Goal: Task Accomplishment & Management: Use online tool/utility

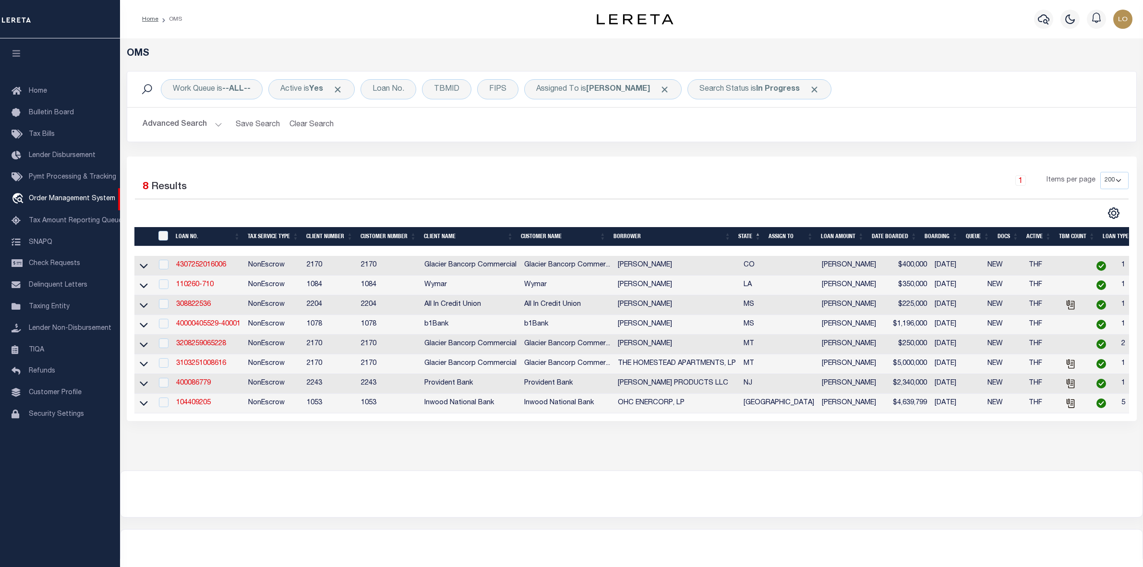
select select "200"
click at [701, 183] on div "1 Items per page 10 25 50 100 200" at bounding box center [758, 184] width 742 height 25
click at [713, 469] on div "OMS Work Queue is --ALL-- Active is Yes Loan No. TBMID FIPS Assigned To is Loke…" at bounding box center [631, 254] width 1023 height 432
click at [197, 386] on link "400086779" at bounding box center [193, 383] width 35 height 7
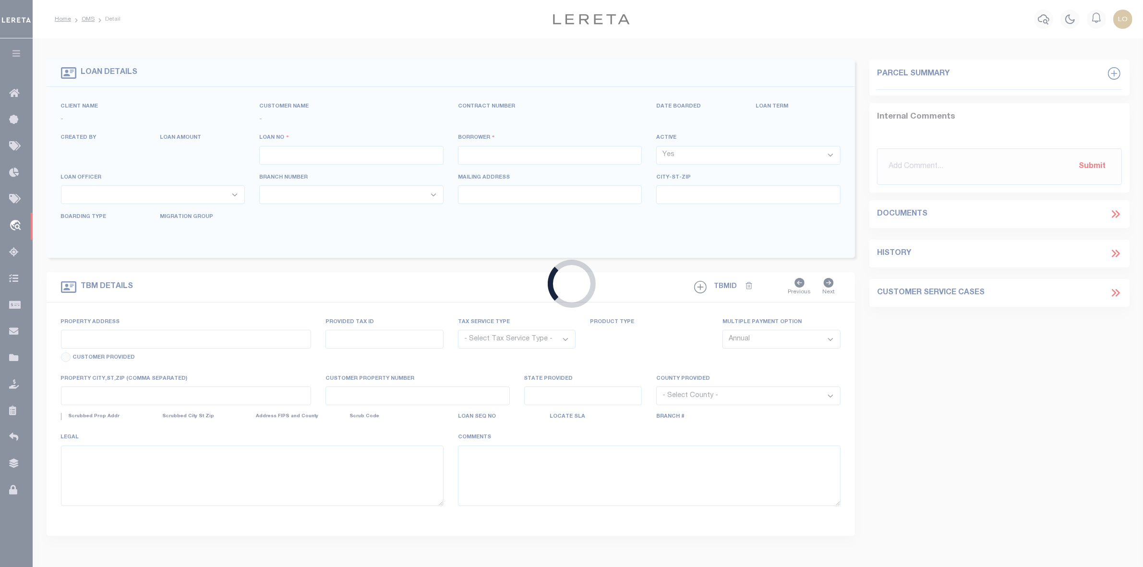
type input "400086779"
type input "[PERSON_NAME] PRODUCTS LLC"
select select
type input "08/18/2025"
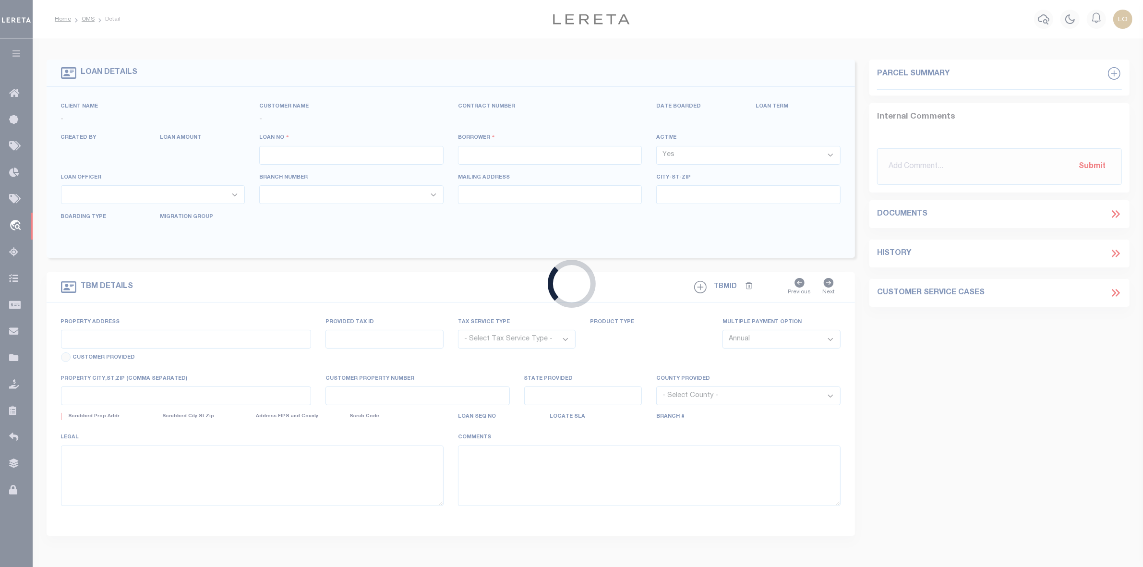
select select "10"
select select "NonEscrow"
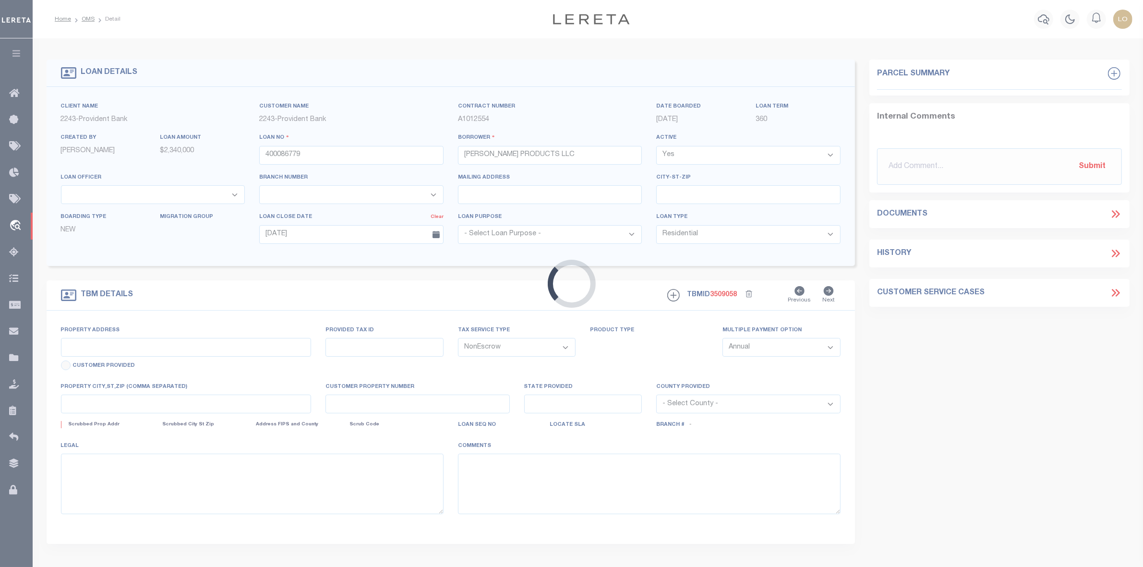
type input "1-2 RIVER STREET"
select select
type input "MOOSUP NJ 06354"
type input "NJ"
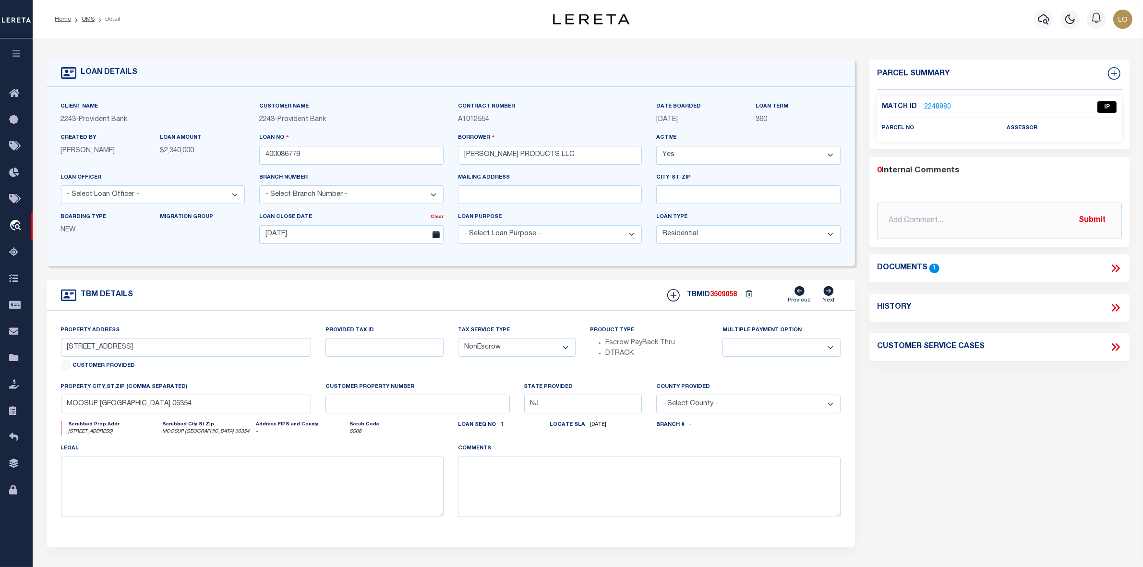
click at [1116, 269] on icon at bounding box center [1115, 268] width 12 height 12
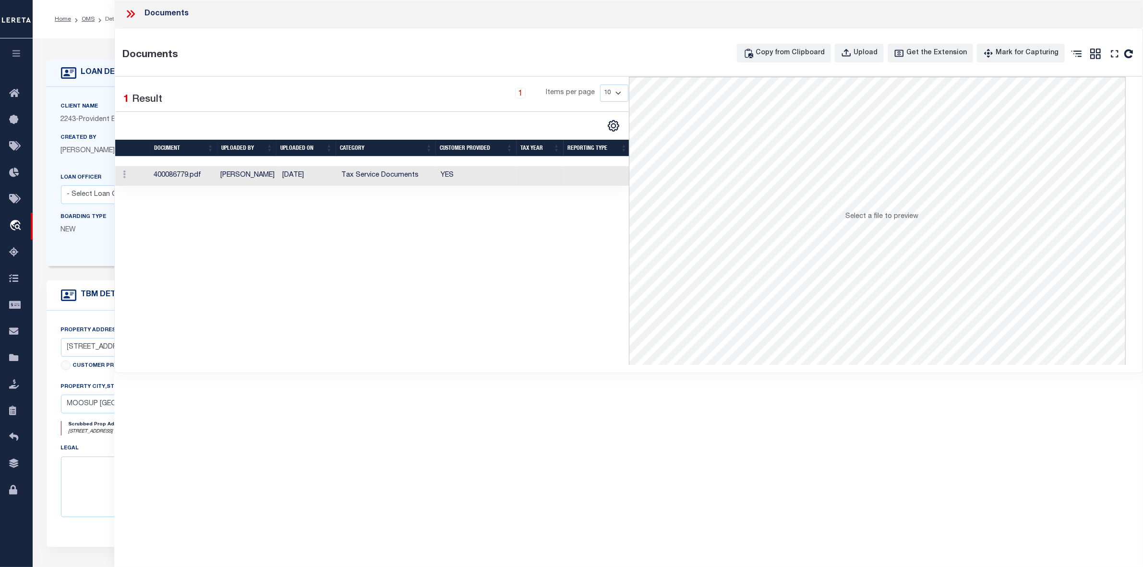
click at [301, 176] on td "[DATE]" at bounding box center [307, 176] width 59 height 20
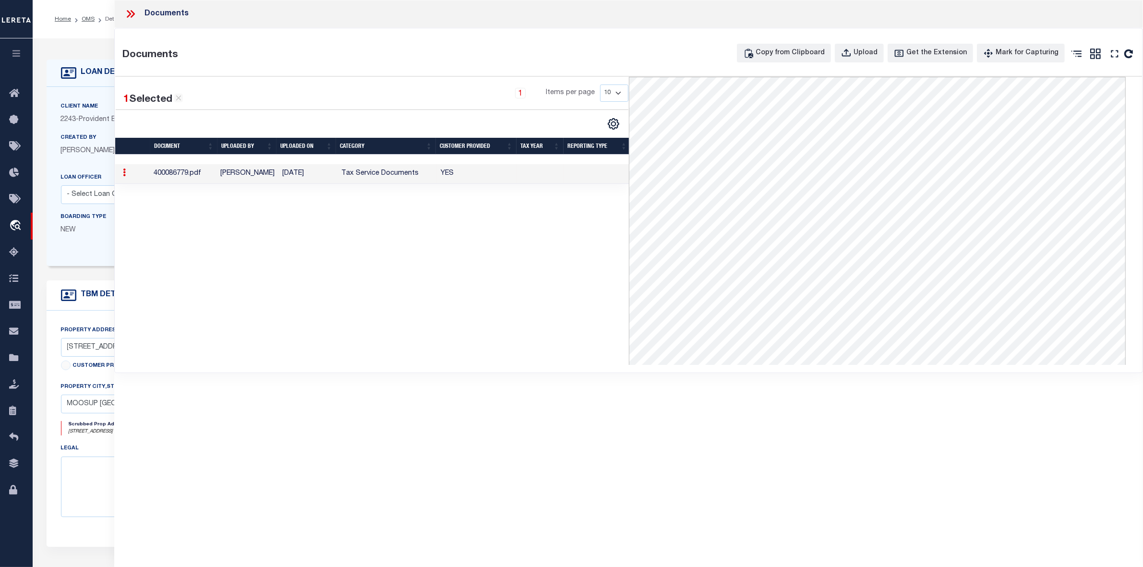
click at [504, 359] on div "1 Selected 1 Result 1 Items per page 10 25 50 100" at bounding box center [371, 221] width 513 height 288
click at [130, 12] on icon at bounding box center [129, 14] width 4 height 8
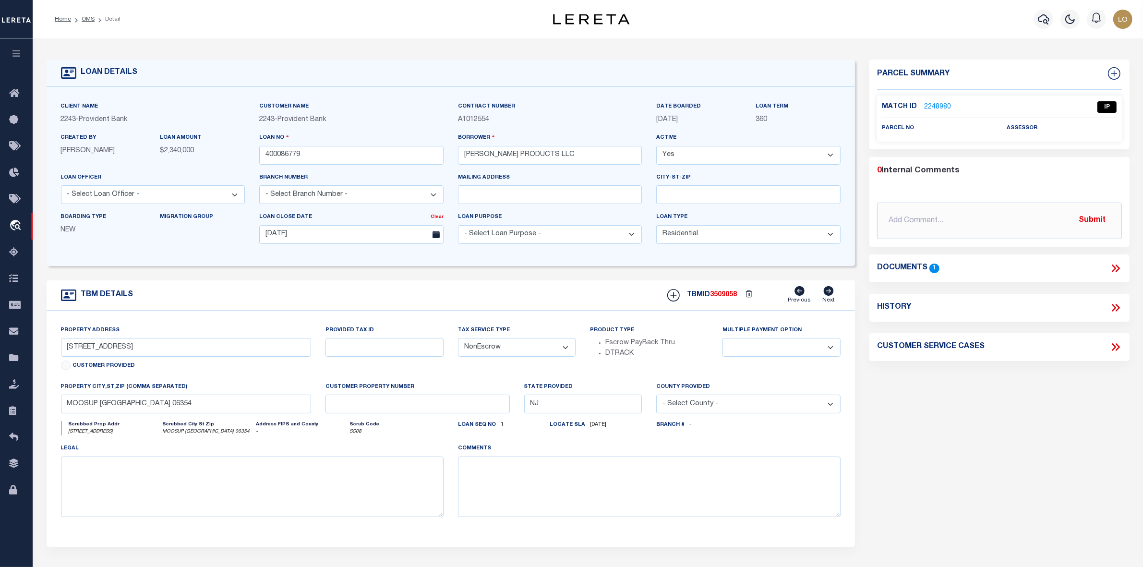
click at [907, 426] on div "Parcel Summary Match ID 2248980 0" at bounding box center [999, 322] width 275 height 525
click at [932, 107] on link "2248980" at bounding box center [937, 107] width 27 height 10
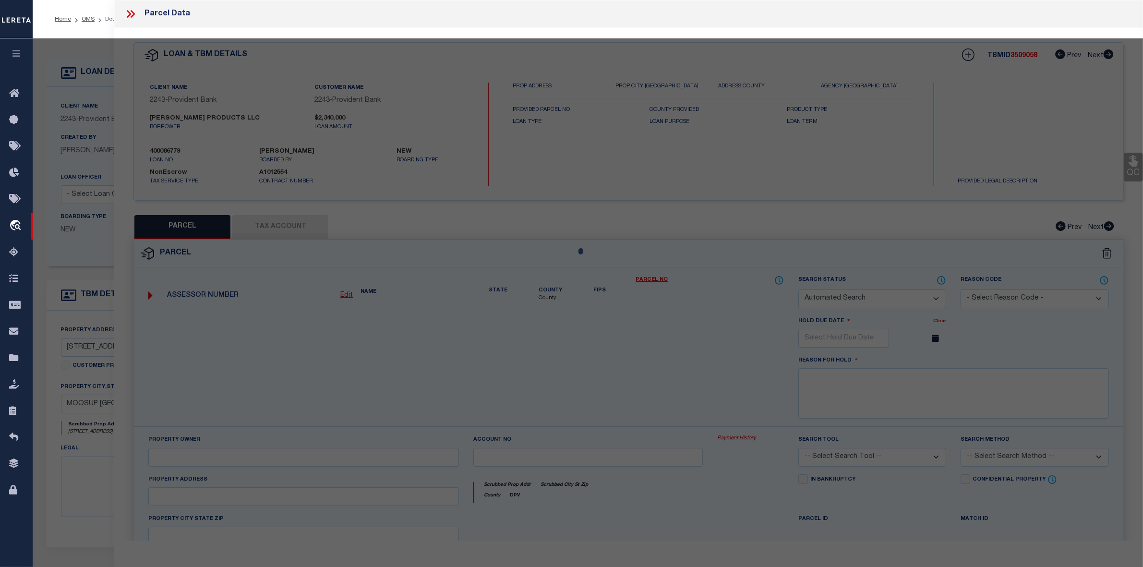
checkbox input "false"
select select "IP"
checkbox input "false"
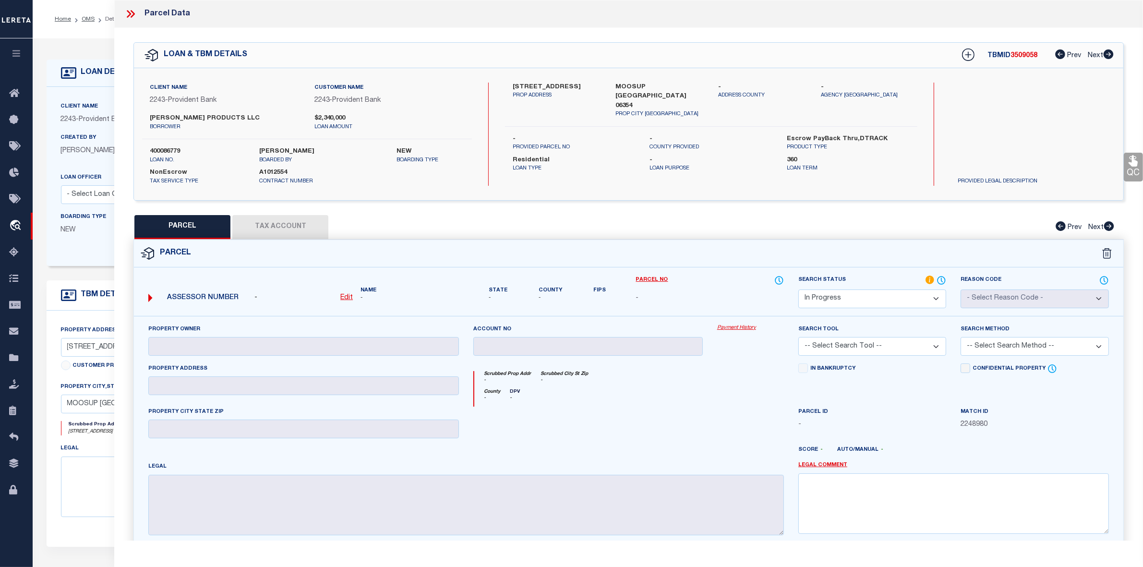
click at [641, 390] on div "County - DPV -" at bounding box center [629, 398] width 310 height 18
click at [632, 87] on label "MOOSUP NJ 06354" at bounding box center [659, 97] width 88 height 28
copy label "MOOSUP"
click at [638, 411] on div at bounding box center [588, 426] width 244 height 39
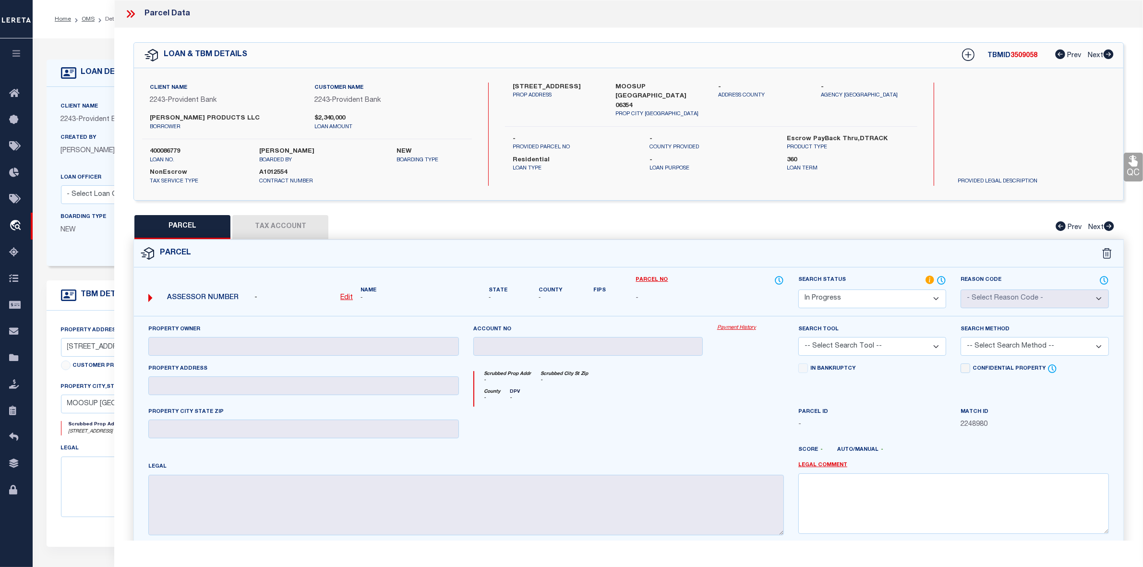
click at [136, 15] on icon at bounding box center [130, 14] width 12 height 12
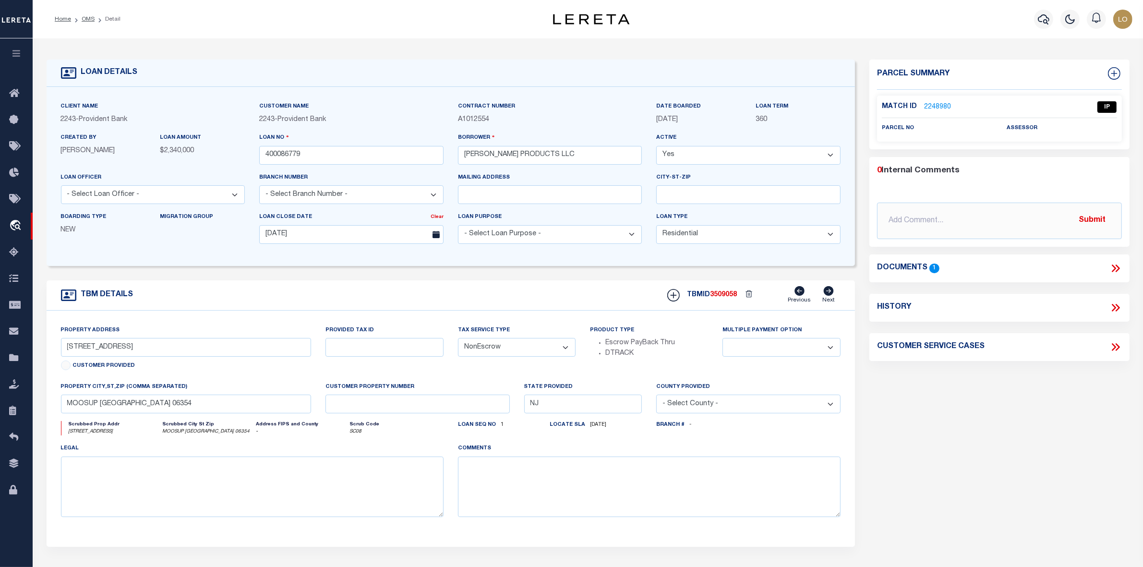
click at [948, 458] on div "Parcel Summary Match ID 2248980 0" at bounding box center [999, 322] width 275 height 525
click at [89, 20] on link "OMS" at bounding box center [88, 19] width 13 height 6
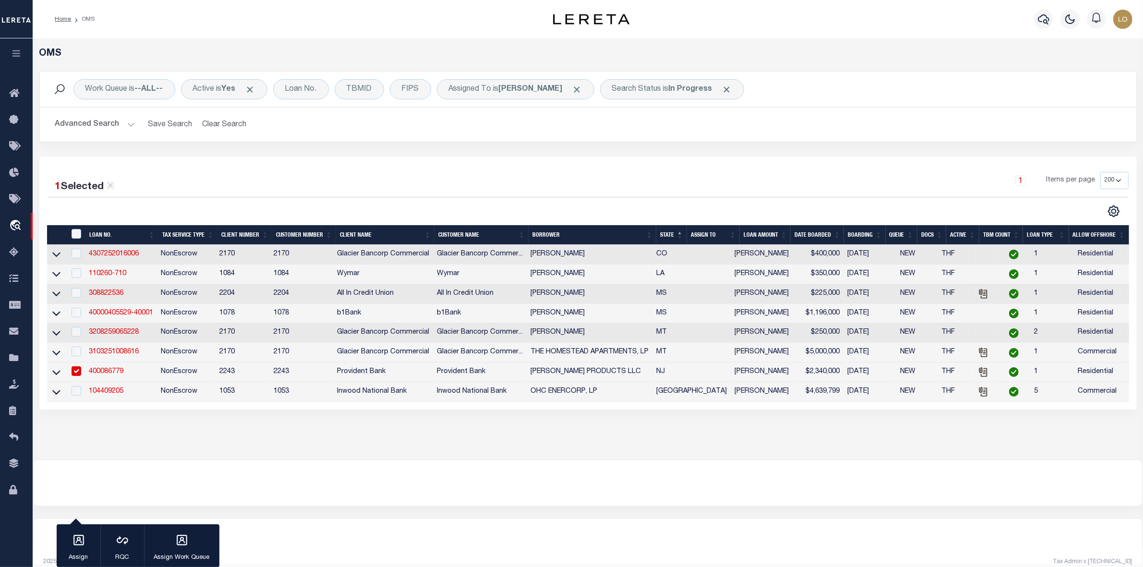
click at [74, 376] on input "checkbox" at bounding box center [77, 371] width 10 height 10
checkbox input "false"
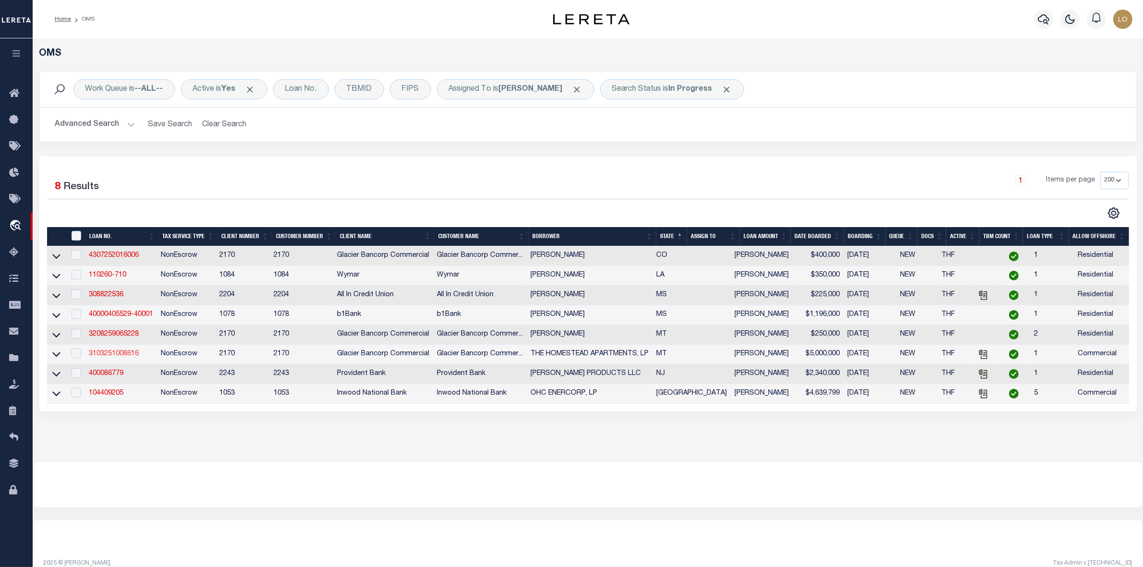
click at [114, 356] on link "3103251008616" at bounding box center [114, 353] width 50 height 7
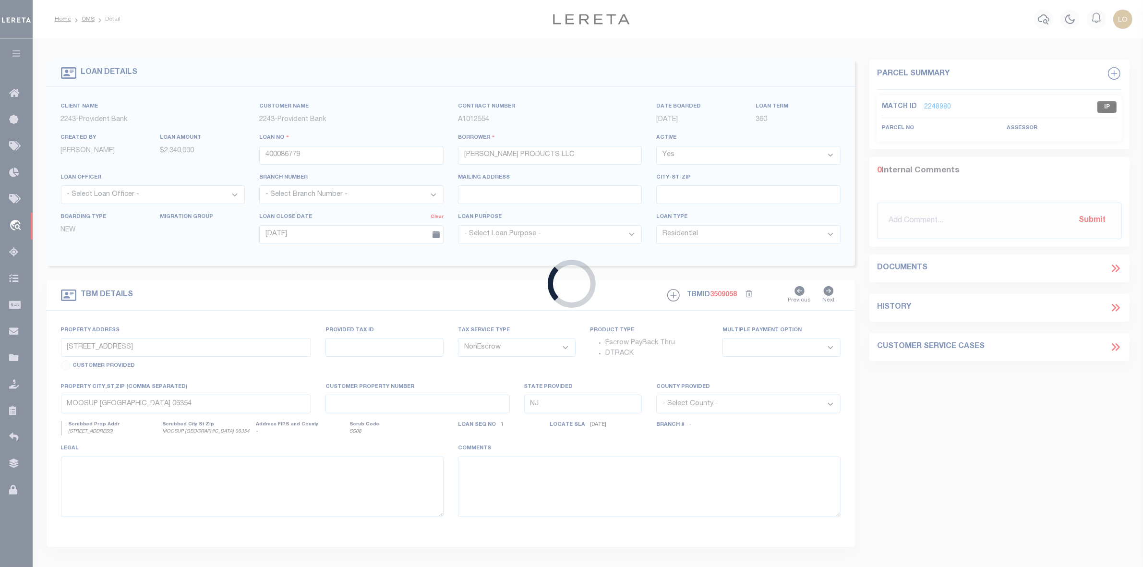
type input "3103251008616"
type input "THE HOMESTEAD APARTMENTS, LP"
select select
type input "565 W MYRTLE ST STE 250"
type input "BOISE ID 83702-7684"
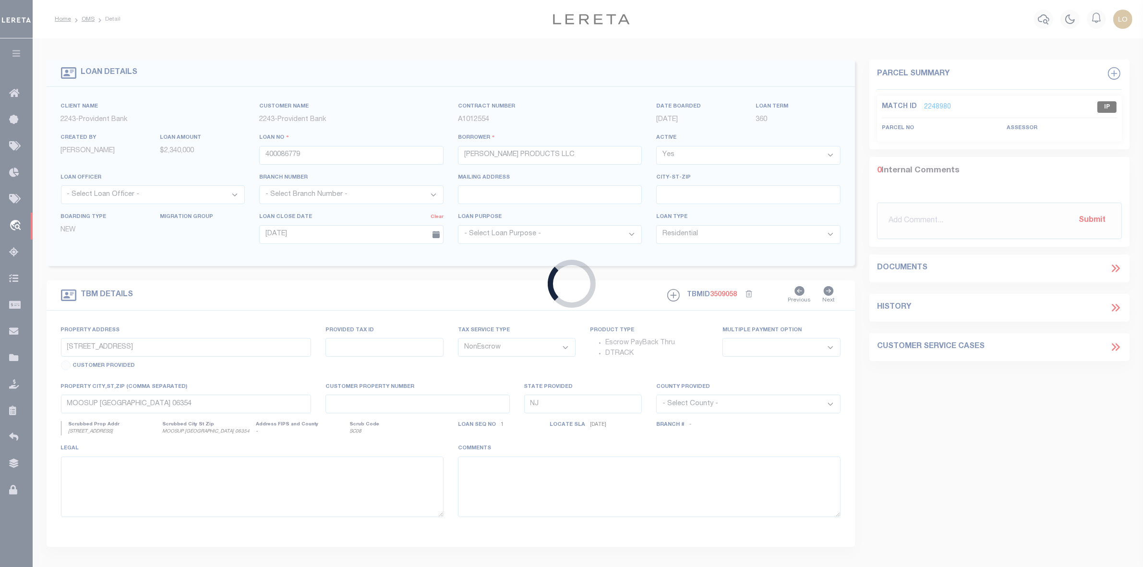
type input "09/03/2025"
select select "20"
select select "4569"
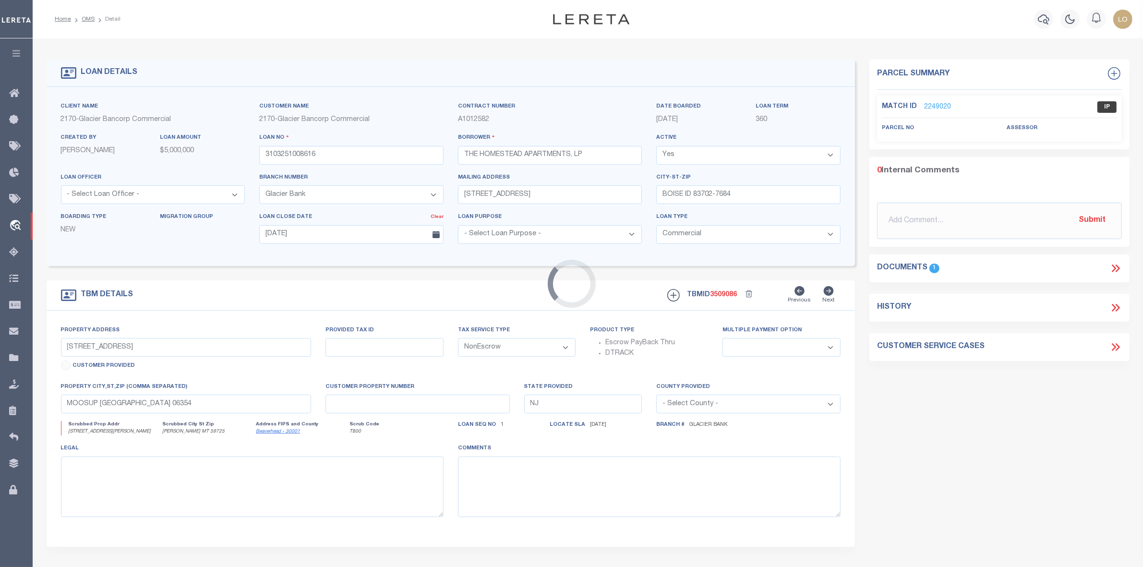
type input "20 HARRINGTON AVE"
type input "332443963"
select select
type input "DILLON MT 59725"
type input "MT"
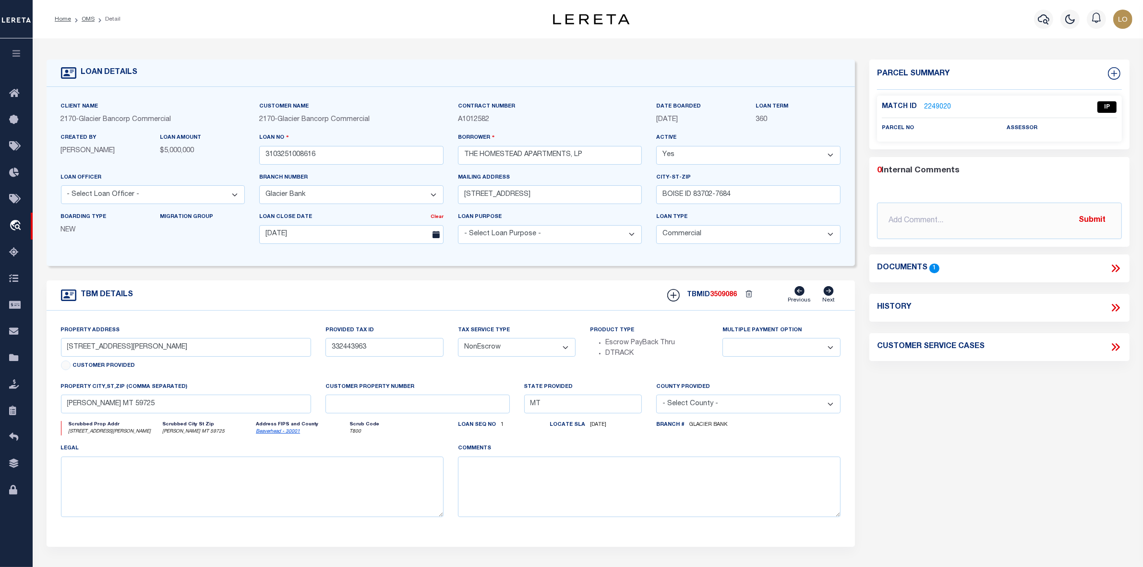
click at [1114, 269] on icon at bounding box center [1114, 268] width 4 height 8
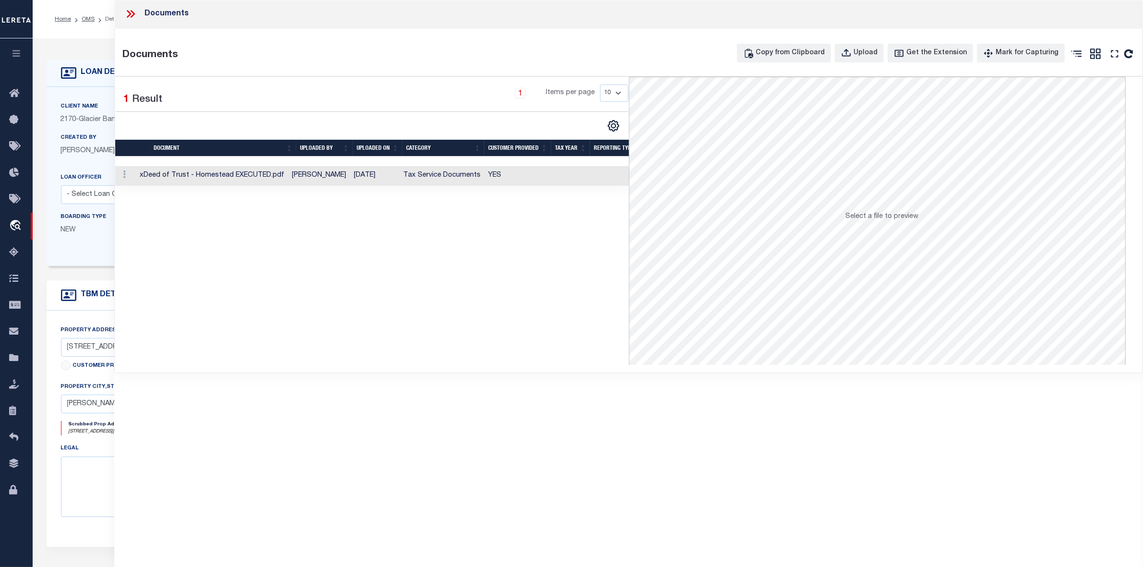
click at [276, 183] on td "xDeed of Trust - Homestead EXECUTED.pdf" at bounding box center [212, 176] width 152 height 20
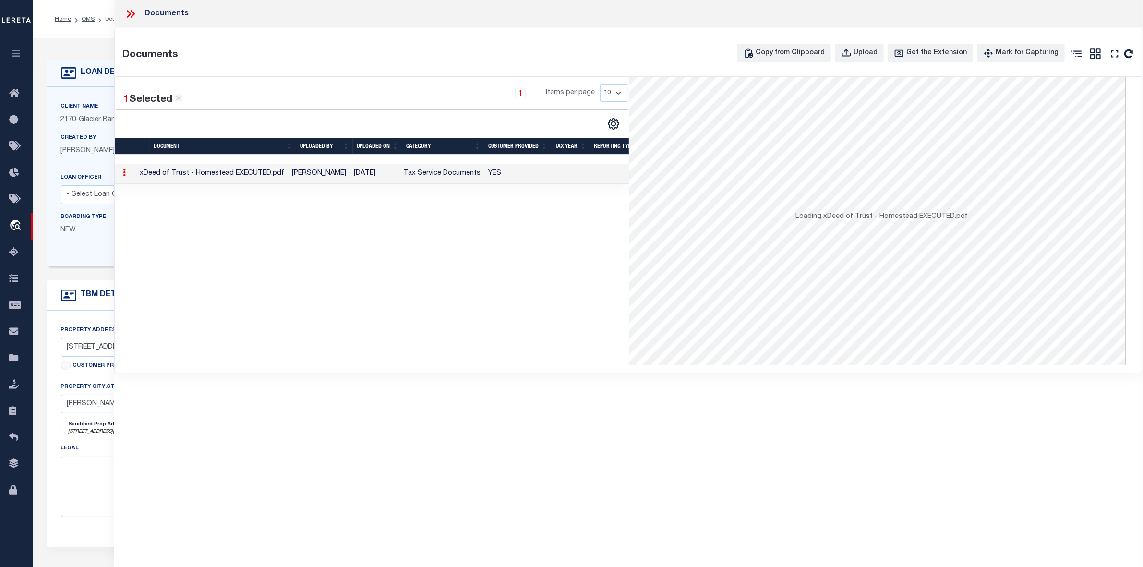
click at [267, 177] on td "xDeed of Trust - Homestead EXECUTED.pdf" at bounding box center [212, 174] width 152 height 20
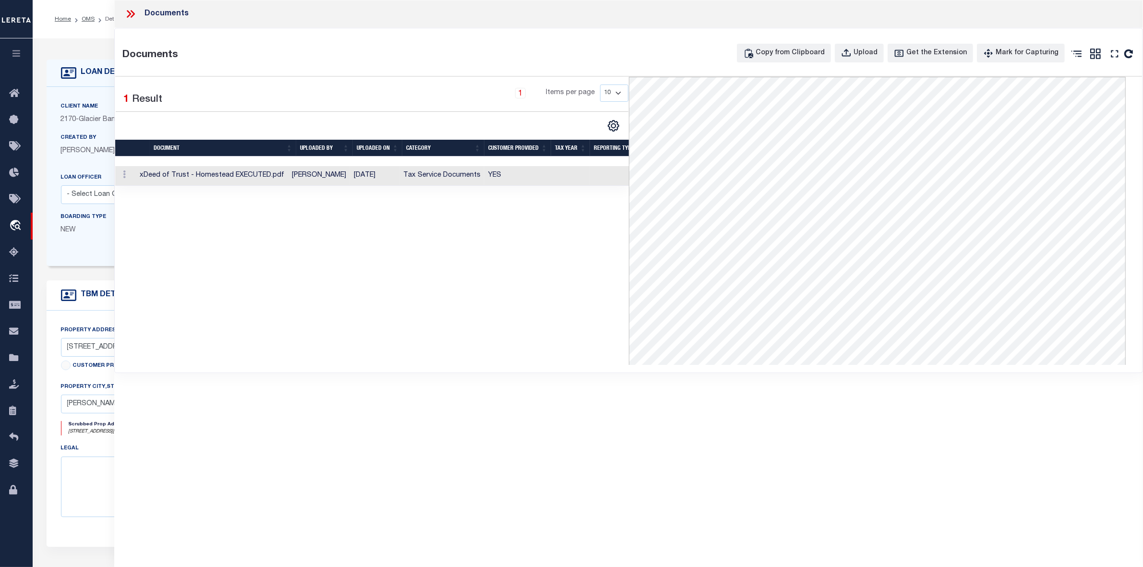
click at [496, 275] on div "1 Selected 1 Result 1 Items per page 10 25 50 100" at bounding box center [371, 221] width 513 height 288
click at [130, 13] on icon at bounding box center [129, 14] width 4 height 8
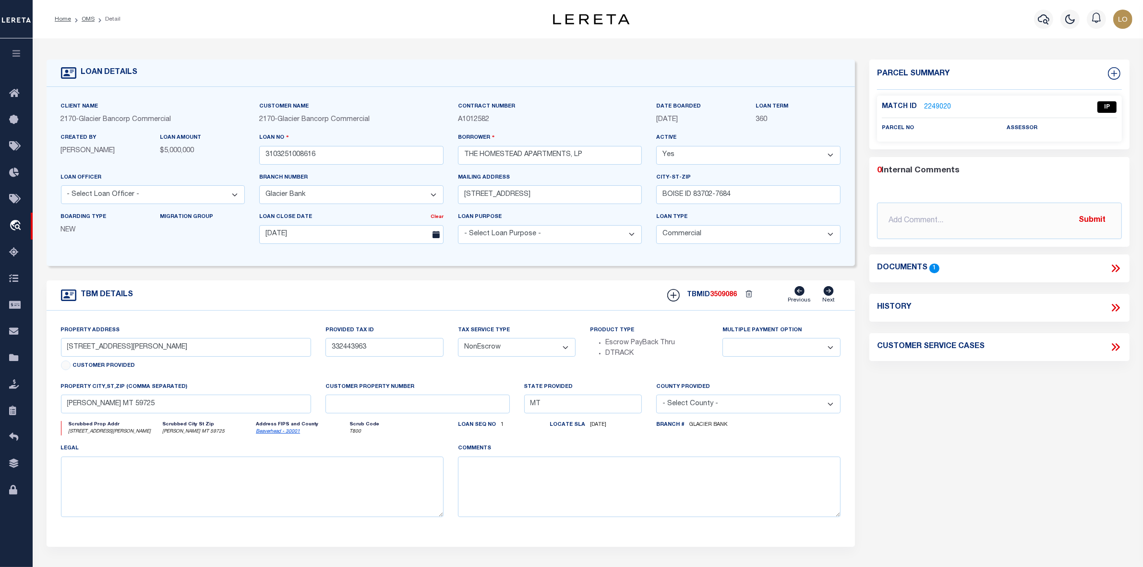
click at [934, 105] on link "2249020" at bounding box center [937, 107] width 27 height 10
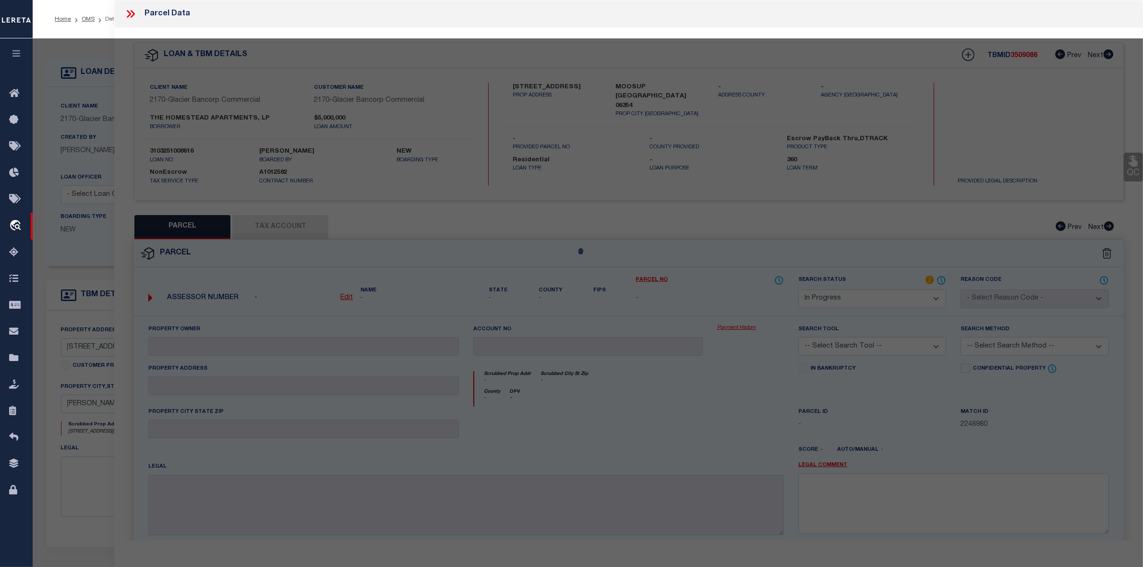
select select "AS"
checkbox input "false"
select select "IP"
checkbox input "false"
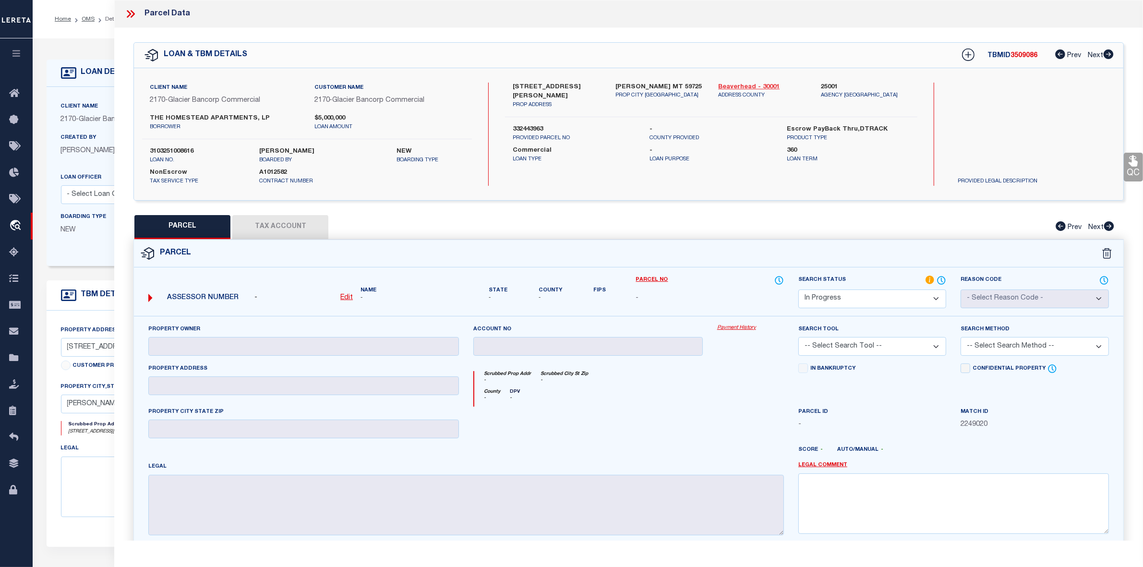
click at [726, 85] on link "Beaverhead - 30001" at bounding box center [762, 88] width 88 height 10
drag, startPoint x: 511, startPoint y: 87, endPoint x: 577, endPoint y: 84, distance: 66.3
click at [577, 84] on div "20 HARRINGTON AVE PROP ADDRESS" at bounding box center [556, 96] width 103 height 27
copy label "20 HARRINGTON AVE"
click at [533, 125] on label "332443963" at bounding box center [574, 130] width 123 height 10
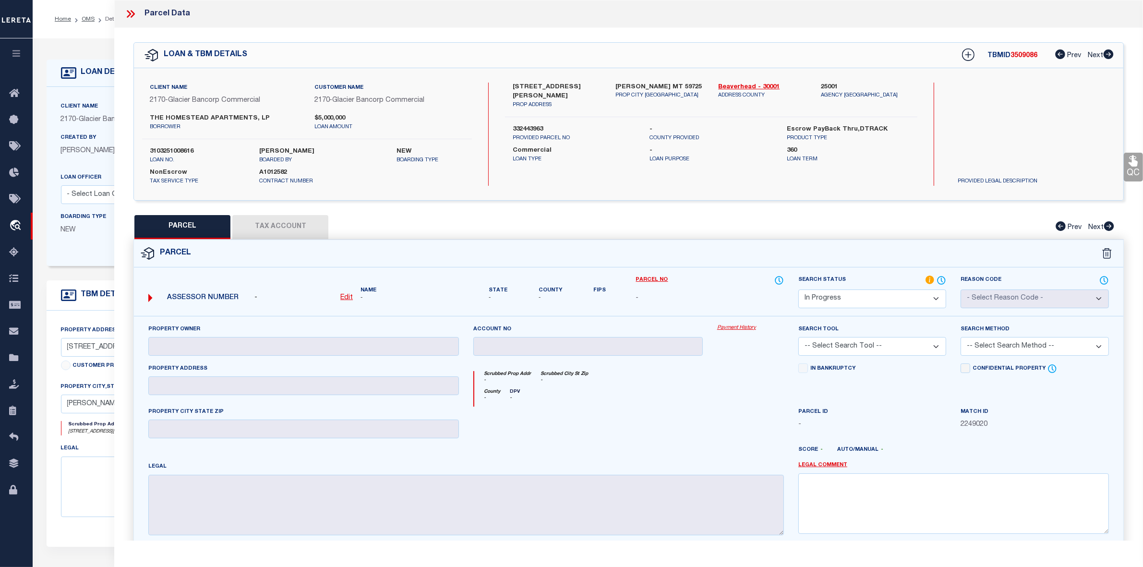
click at [533, 125] on label "332443963" at bounding box center [574, 130] width 123 height 10
copy label "332443963"
drag, startPoint x: 147, startPoint y: 116, endPoint x: 267, endPoint y: 116, distance: 120.5
click at [267, 116] on div "THE HOMESTEAD APARTMENTS, LP borrower" at bounding box center [225, 122] width 164 height 17
copy label "THE HOMESTEAD APARTMENTS, LP"
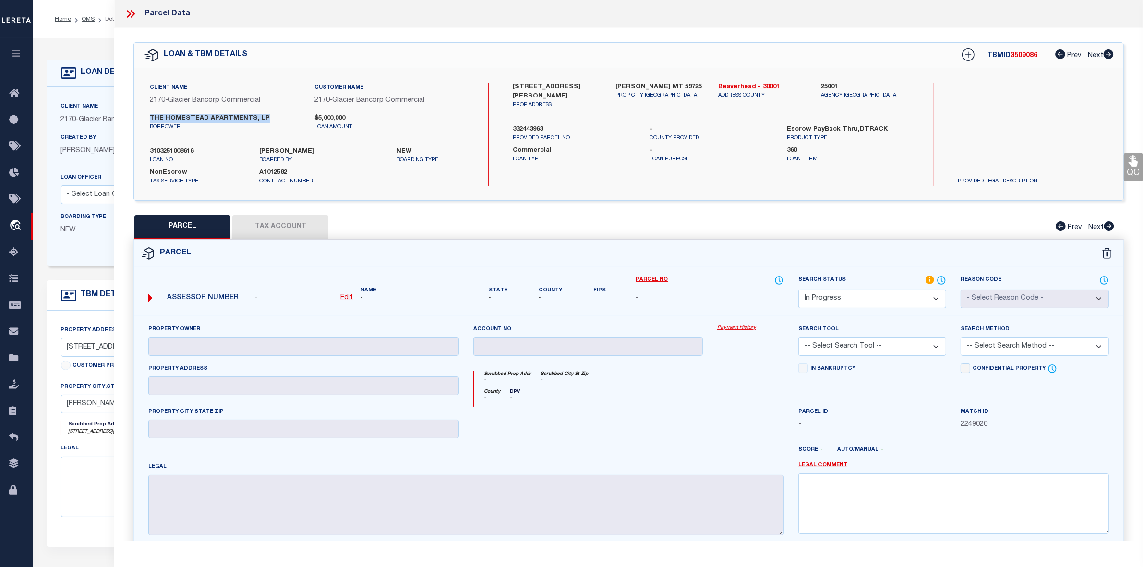
click at [196, 120] on label "THE HOMESTEAD APARTMENTS, LP" at bounding box center [225, 119] width 150 height 10
drag, startPoint x: 511, startPoint y: 85, endPoint x: 579, endPoint y: 85, distance: 68.2
click at [579, 85] on div "20 HARRINGTON AVE PROP ADDRESS" at bounding box center [556, 96] width 103 height 27
click at [132, 17] on icon at bounding box center [133, 14] width 4 height 8
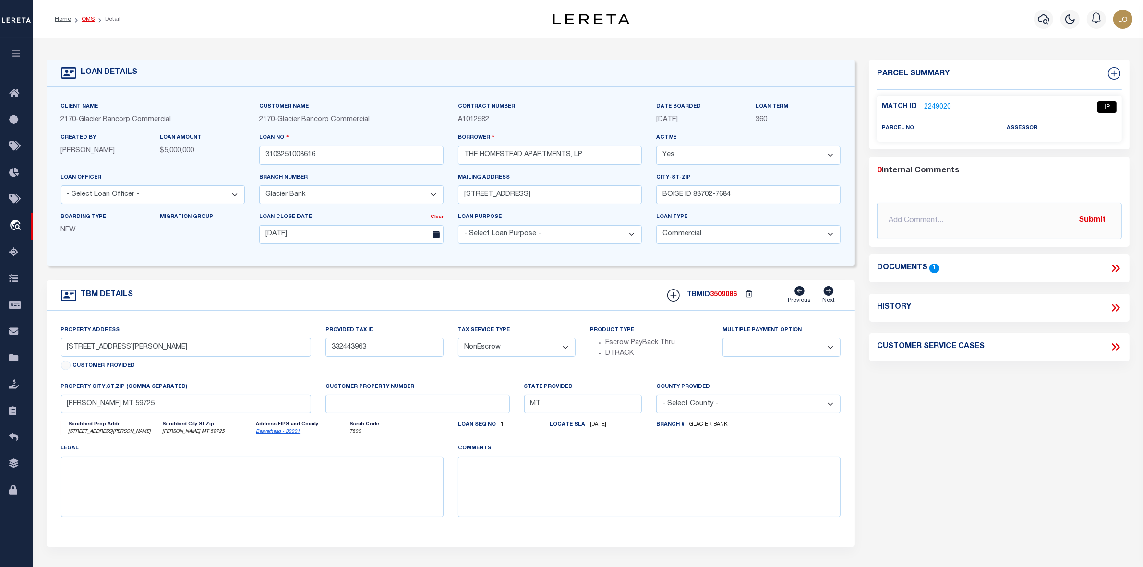
click at [84, 17] on link "OMS" at bounding box center [88, 19] width 13 height 6
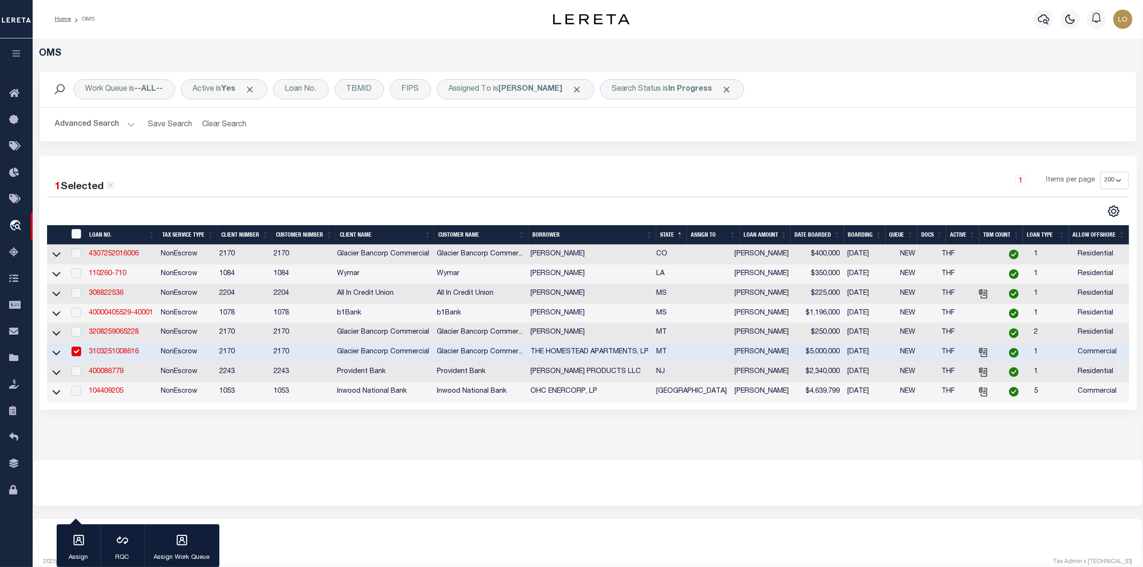
click at [513, 443] on div "OMS Work Queue is --ALL-- Active is Yes Loan No. TBMID FIPS Assigned To is Loke…" at bounding box center [588, 248] width 1110 height 421
click at [80, 356] on input "checkbox" at bounding box center [77, 352] width 10 height 10
checkbox input "false"
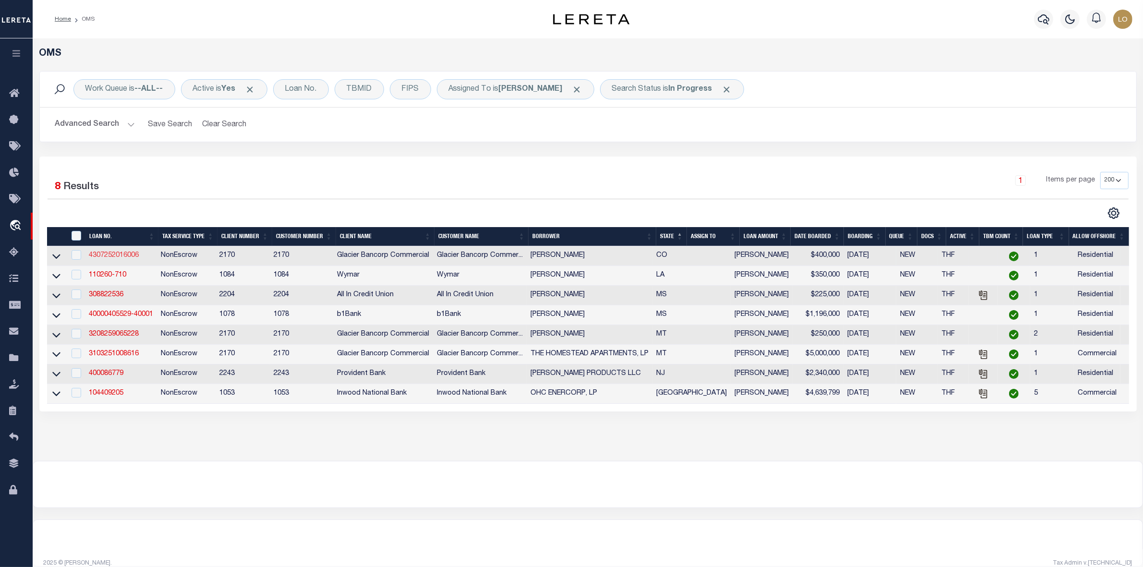
click at [114, 257] on link "4307252016006" at bounding box center [114, 255] width 50 height 7
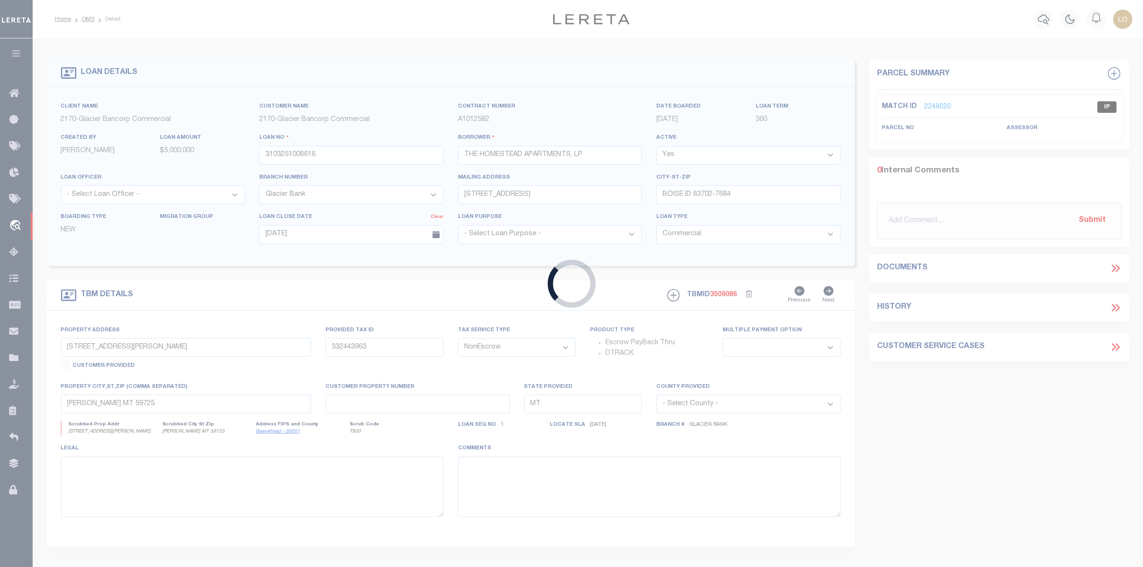
type input "4307252016006"
type input "DON K FOWLER"
select select "4580"
type input "878 21 1/2 RD"
type input "GRAND JUNCTION CO 81505-9712"
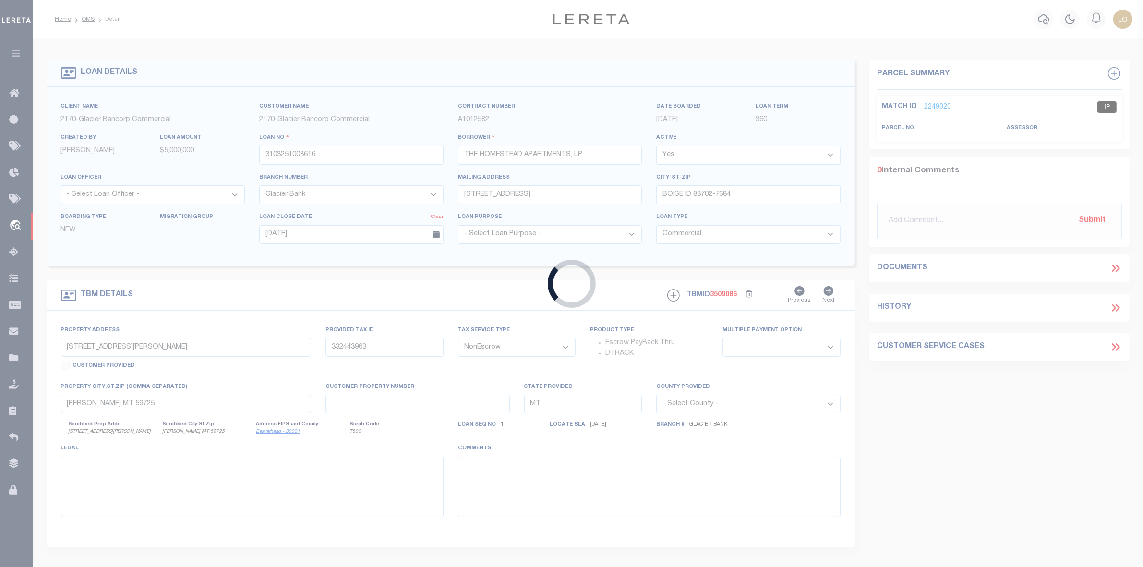
type input "08/25/2025"
select select "200"
select select "10"
select select "4580"
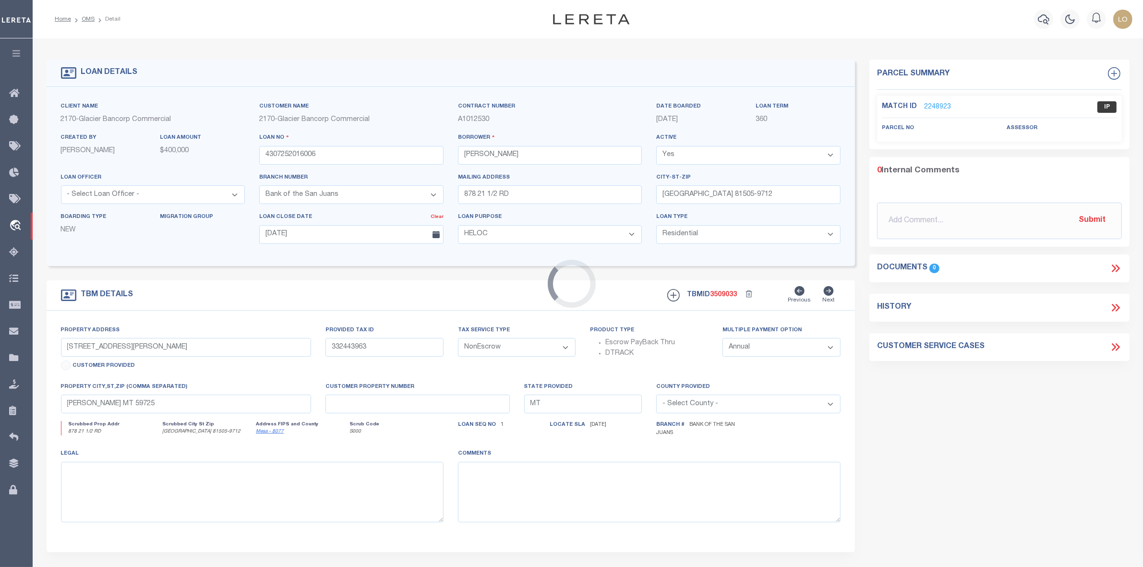
type input "878 21 1/2 RD"
type input "2697-251-11-001"
select select "2"
type input "GRAND JUNCTION CO 81505-9712"
type input "CO"
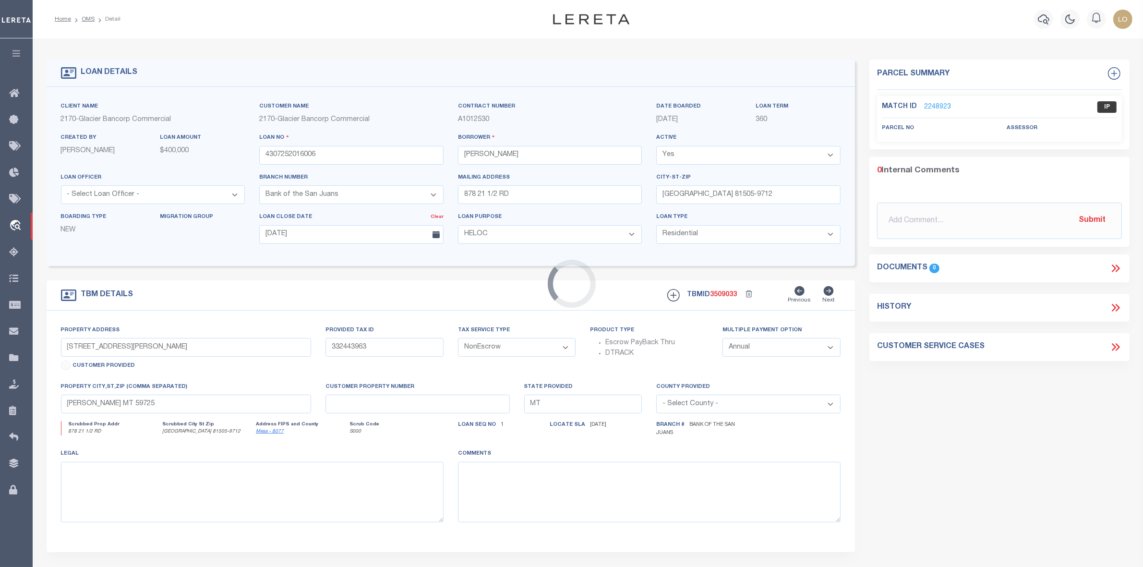
type textarea "LOT 1 OF K & K SUBDIVISION, COUNTY OF MESA, STATE OF COLORADO"
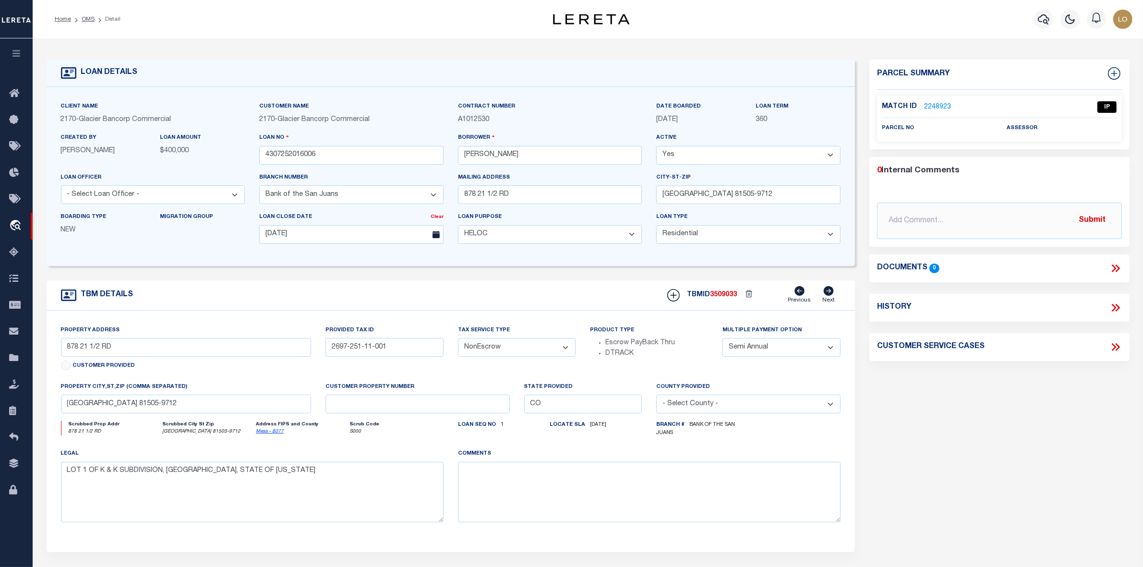
click at [929, 105] on link "2248923" at bounding box center [937, 107] width 27 height 10
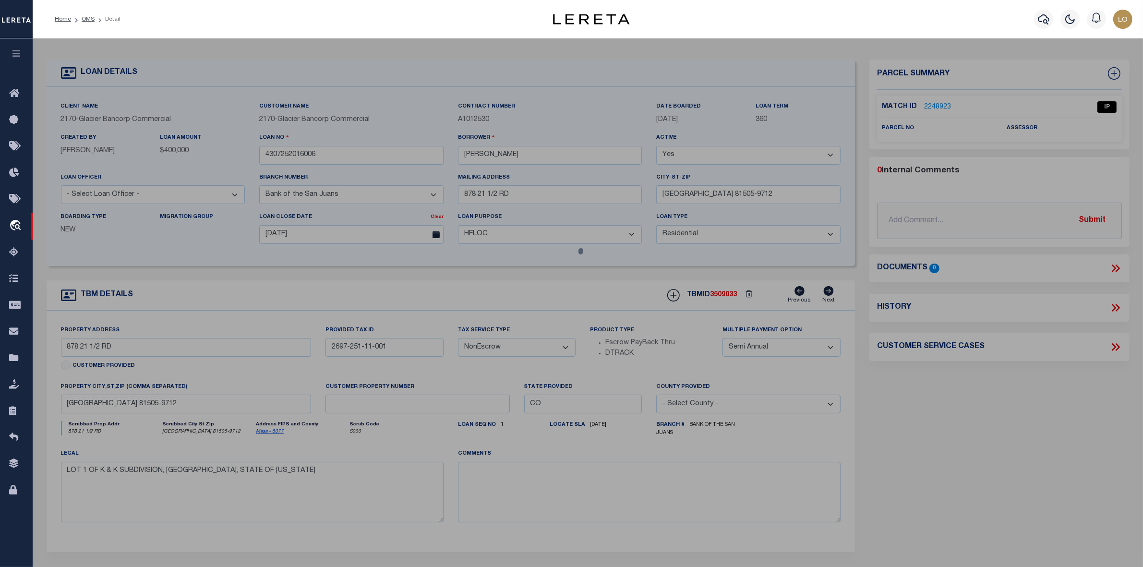
select select "AS"
checkbox input "false"
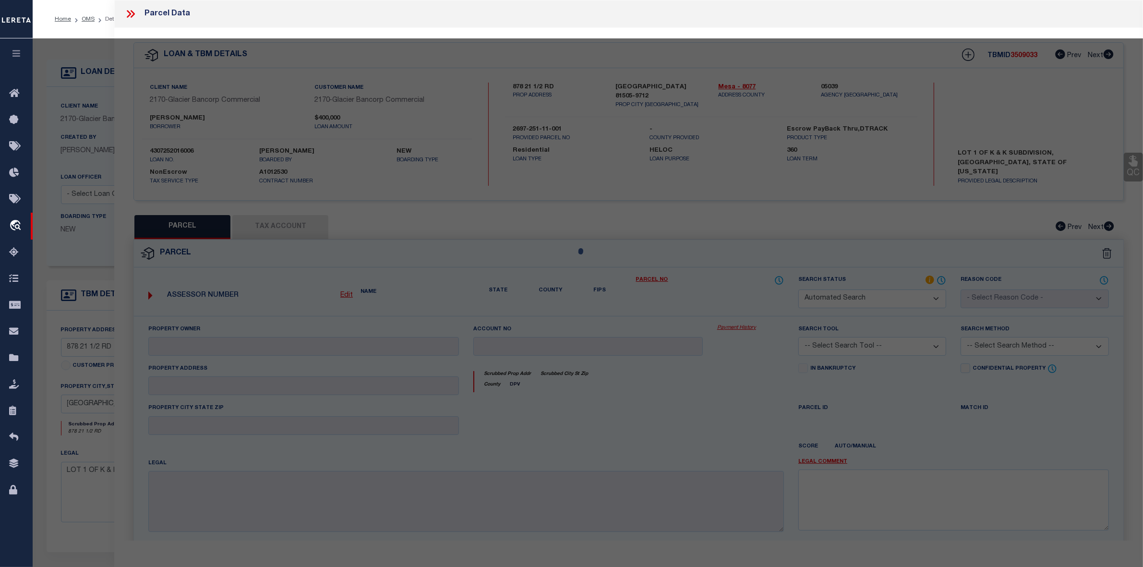
select select "IP"
checkbox input "false"
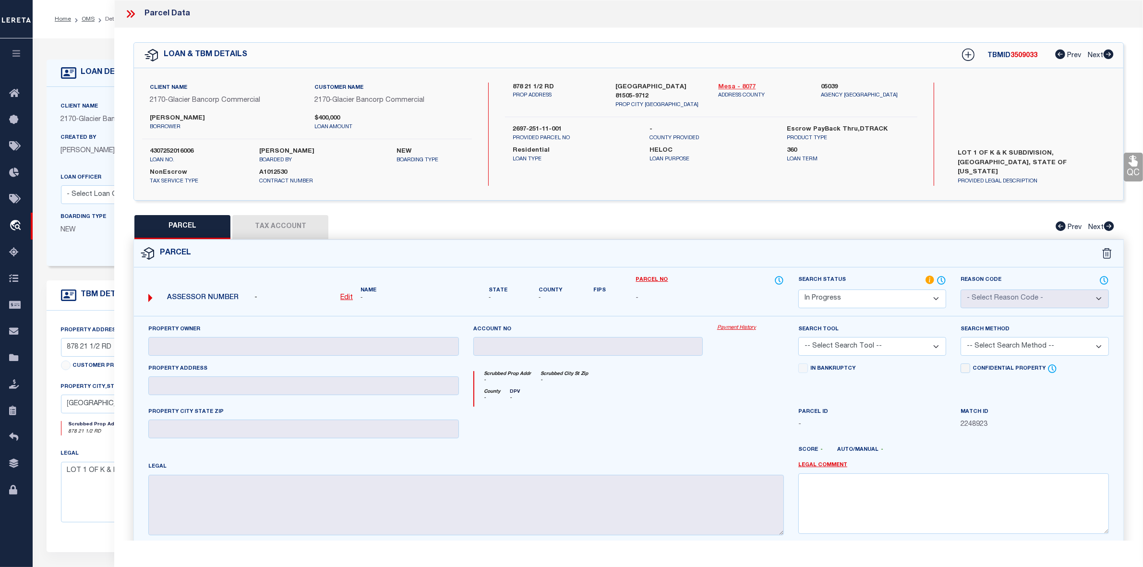
click at [730, 85] on link "Mesa - 8077" at bounding box center [762, 88] width 88 height 10
drag, startPoint x: 512, startPoint y: 130, endPoint x: 562, endPoint y: 127, distance: 50.0
click at [562, 127] on div "2697-251-11-001 PROVIDED PARCEL NO" at bounding box center [573, 133] width 137 height 17
click at [648, 233] on div "PARCEL Tax Account Prev Next" at bounding box center [628, 227] width 990 height 24
click at [350, 294] on u "Edit" at bounding box center [346, 297] width 12 height 7
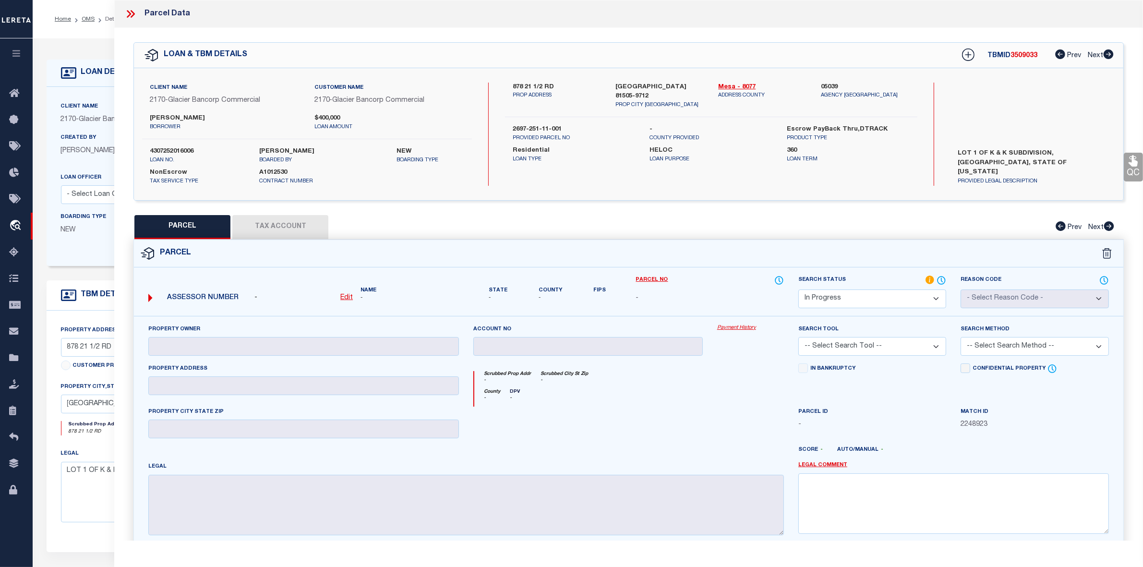
select select "IP"
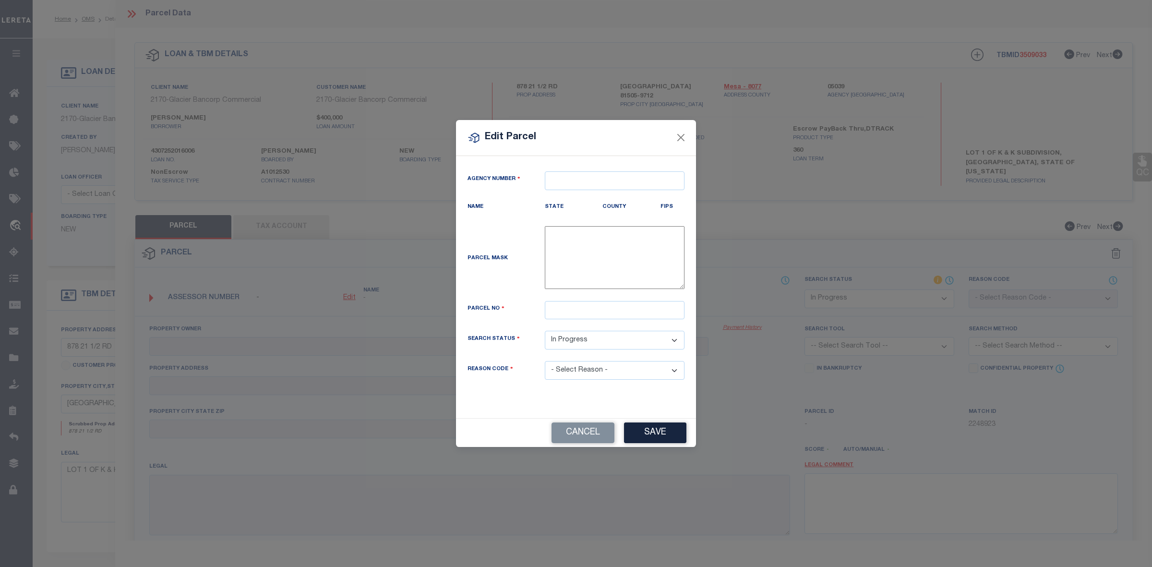
type textarea "-"
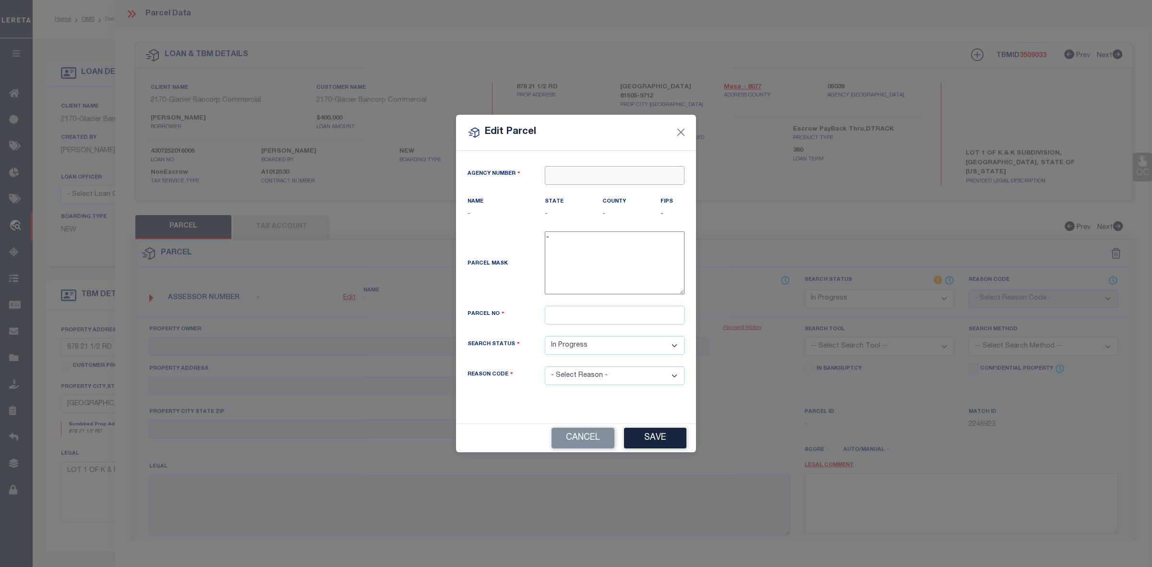
click at [592, 175] on input "text" at bounding box center [615, 175] width 140 height 19
click at [585, 192] on div "050390000 : MESA COUNTY" at bounding box center [614, 198] width 139 height 27
type input "050390000"
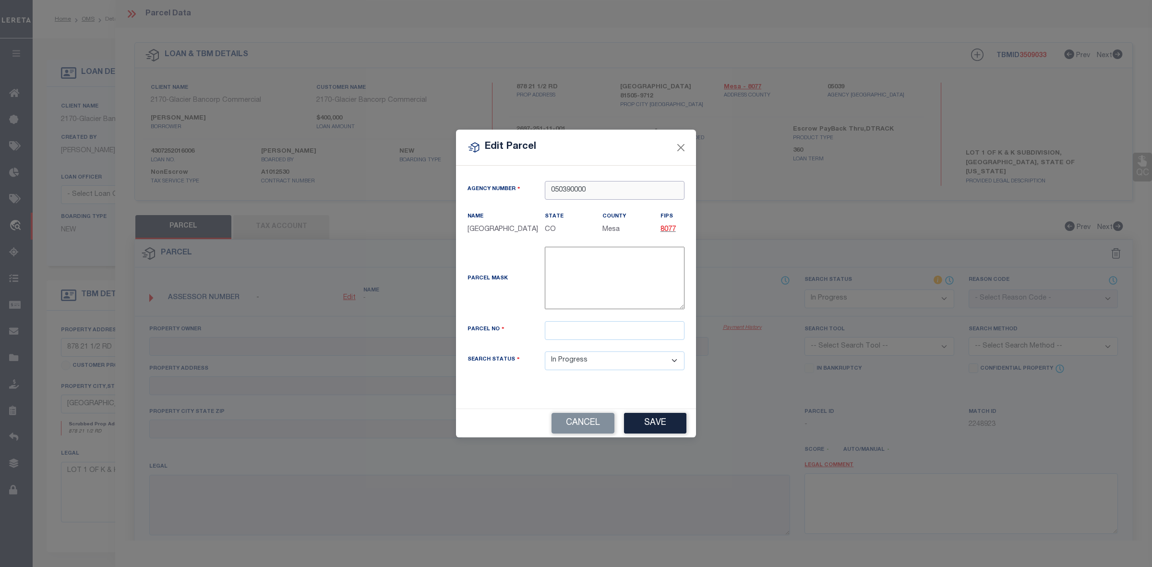
type input "050390000"
click at [617, 334] on input "text" at bounding box center [615, 330] width 140 height 19
paste input "2697-251-11-001"
type input "2697-251-11-001"
click at [515, 305] on div "Parcel Mask -" at bounding box center [575, 280] width 231 height 67
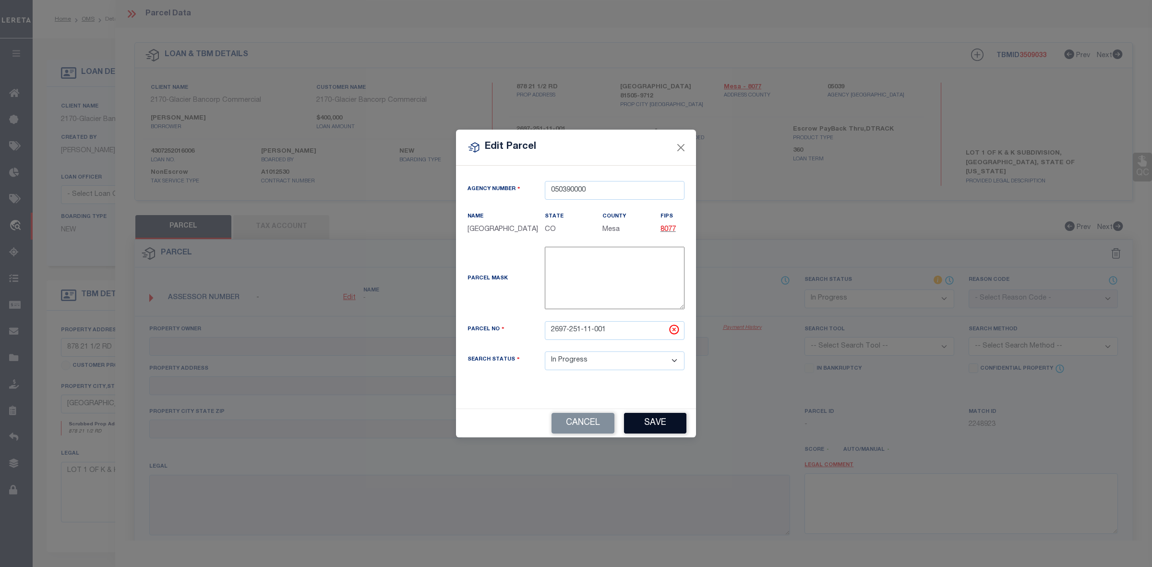
click at [654, 426] on button "Save" at bounding box center [655, 423] width 62 height 21
select select "IP"
checkbox input "false"
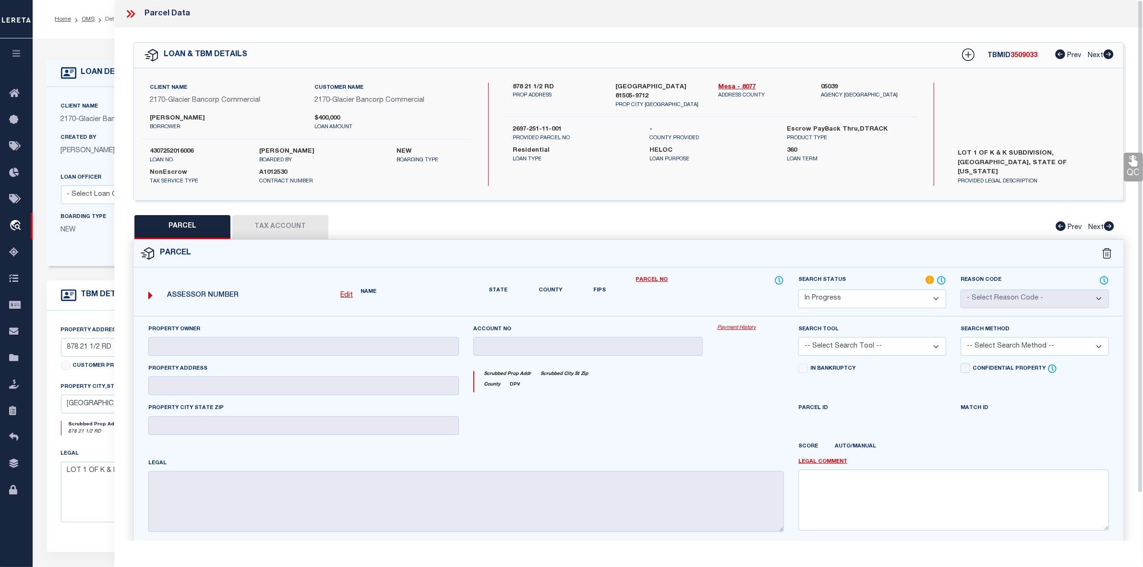
checkbox input "false"
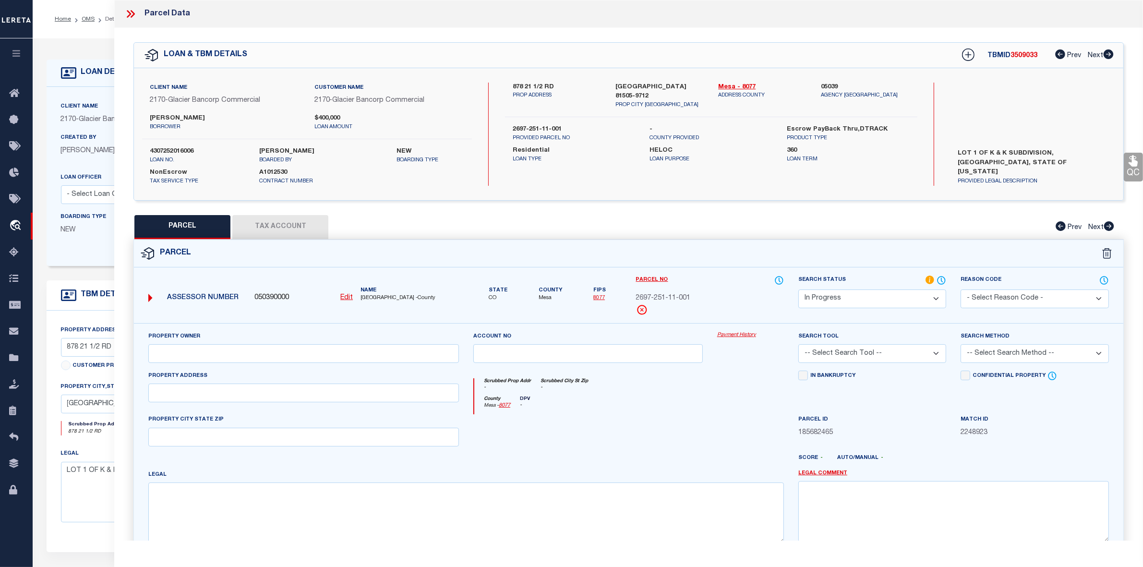
click at [671, 406] on div "County Mesa - 8077 DPV -" at bounding box center [629, 405] width 310 height 19
click at [288, 209] on div "QC QC QC" at bounding box center [628, 318] width 1029 height 581
click at [289, 223] on button "Tax Account" at bounding box center [280, 227] width 96 height 24
select select "100"
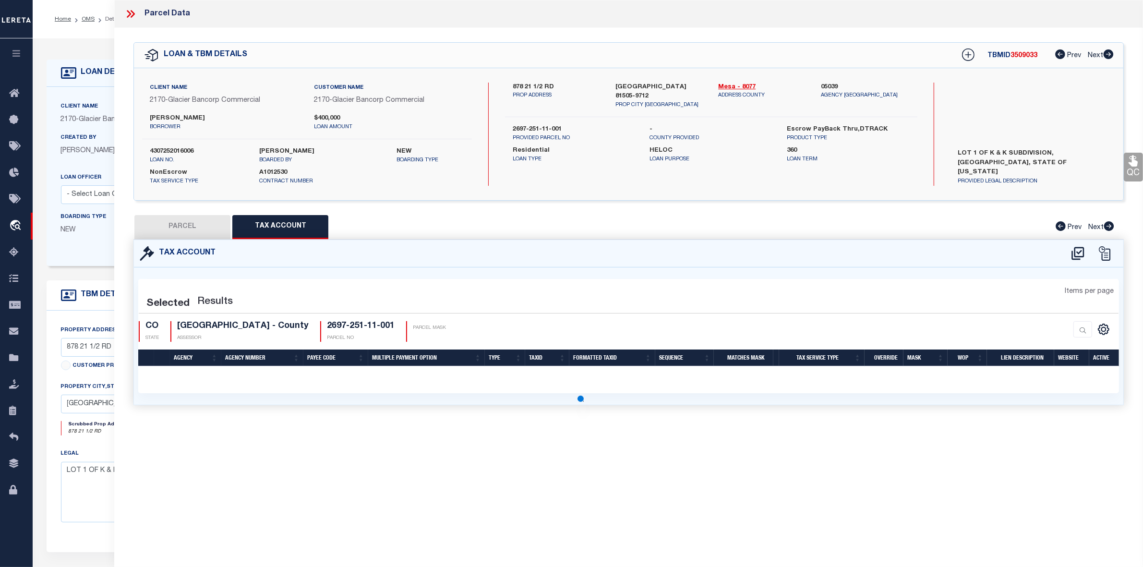
select select "100"
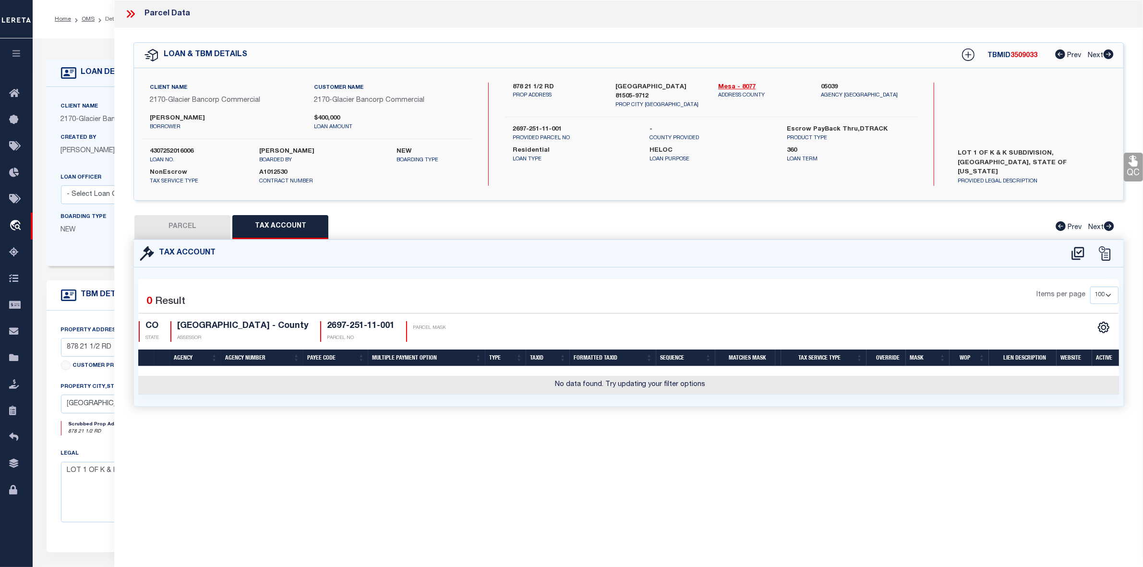
click at [663, 421] on div "Tax Account 0" at bounding box center [628, 335] width 1005 height 190
click at [1073, 255] on icon at bounding box center [1078, 253] width 16 height 15
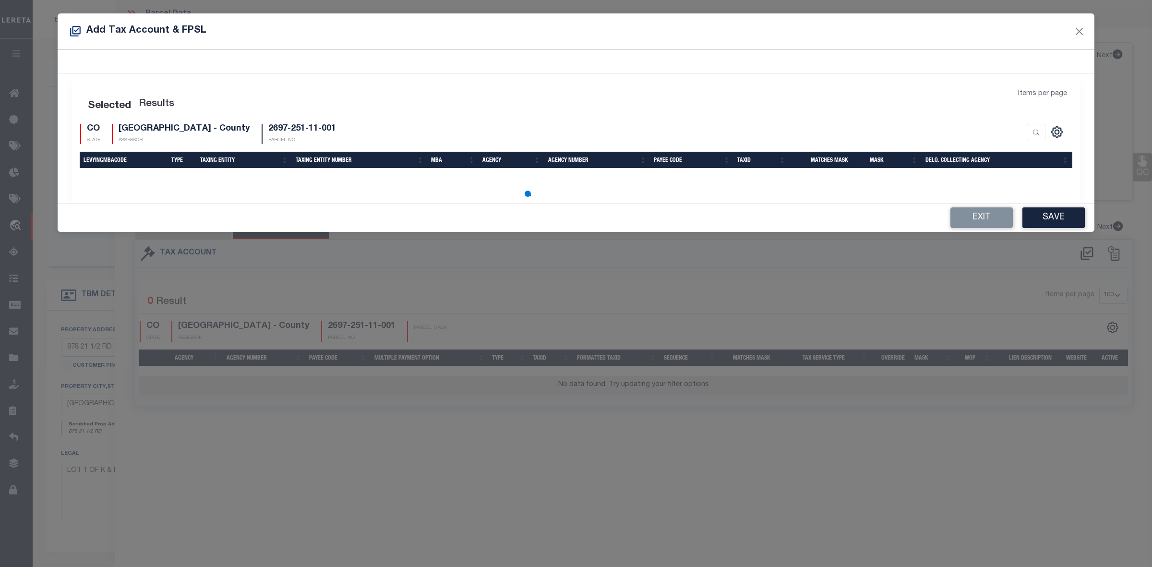
select select "100"
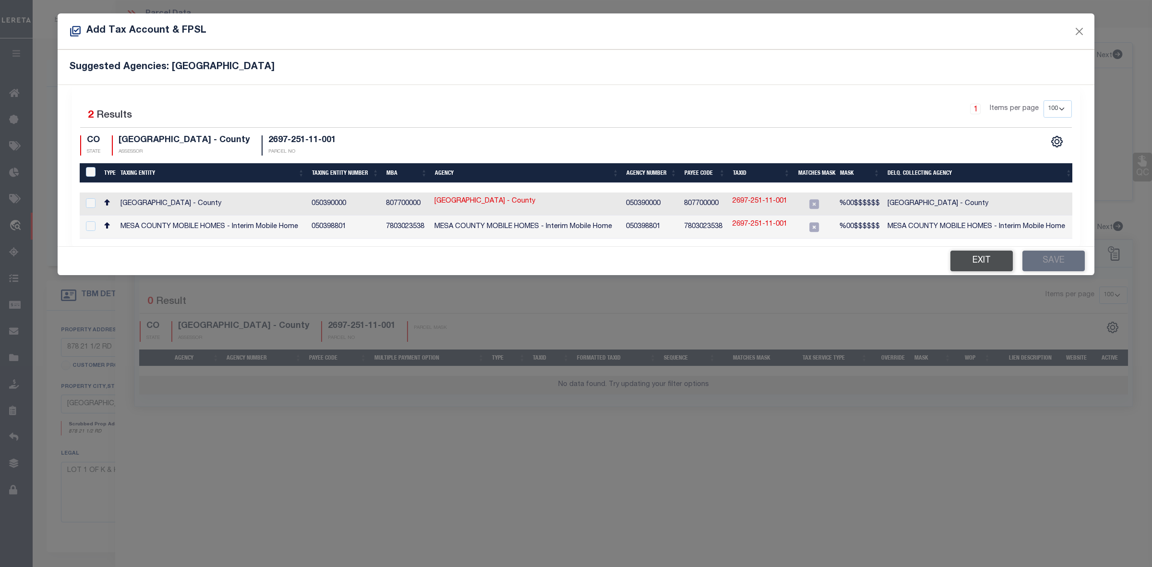
click at [987, 261] on button "Exit" at bounding box center [981, 261] width 62 height 21
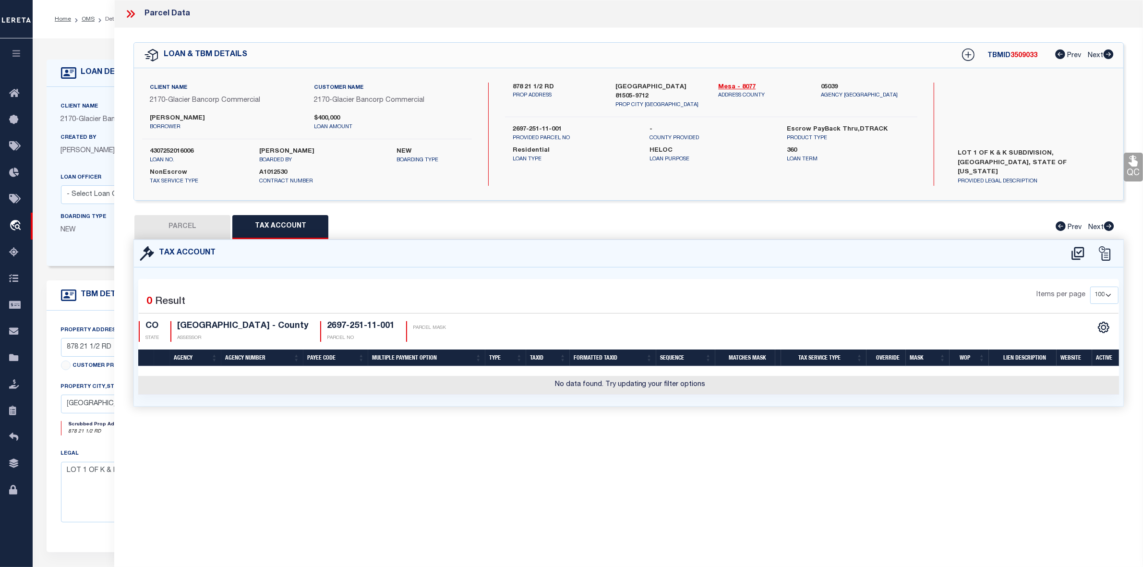
click at [210, 227] on button "PARCEL" at bounding box center [182, 227] width 96 height 24
select select "AS"
checkbox input "false"
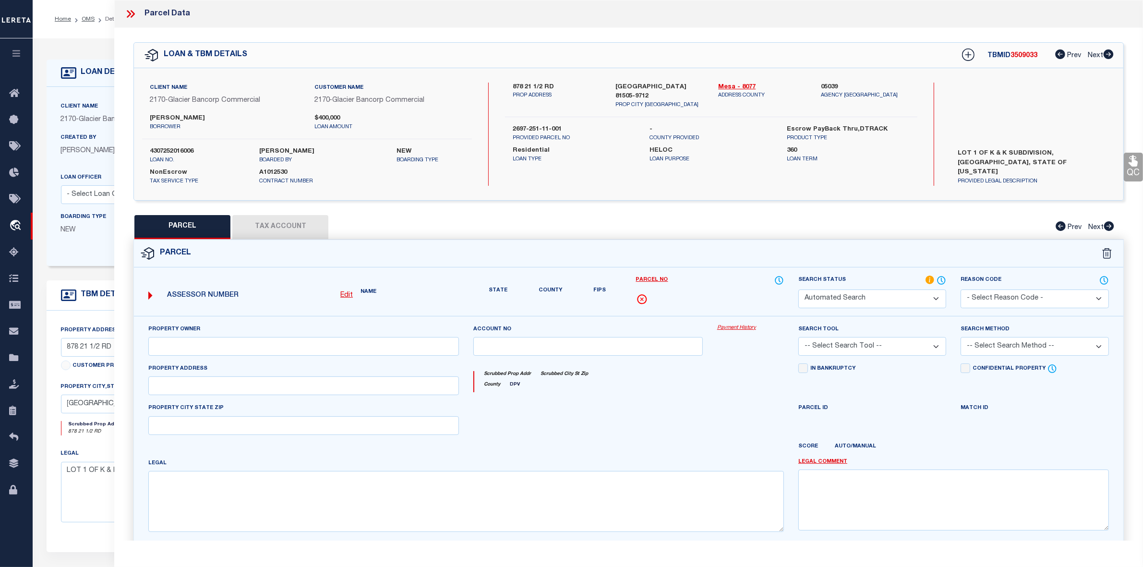
select select "IP"
checkbox input "false"
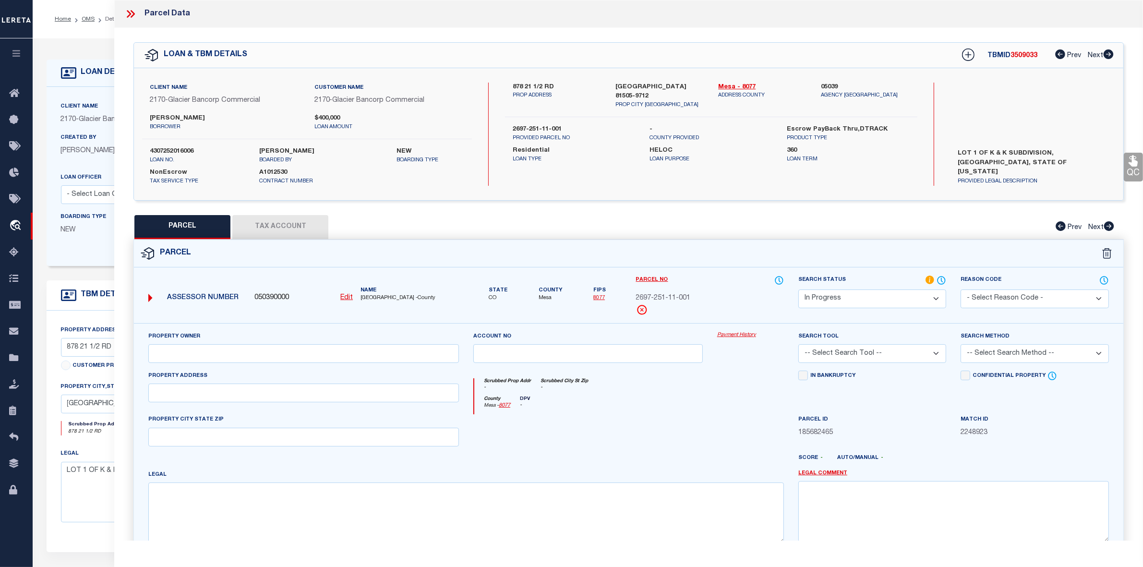
click at [350, 297] on u "Edit" at bounding box center [346, 297] width 12 height 7
select select "IP"
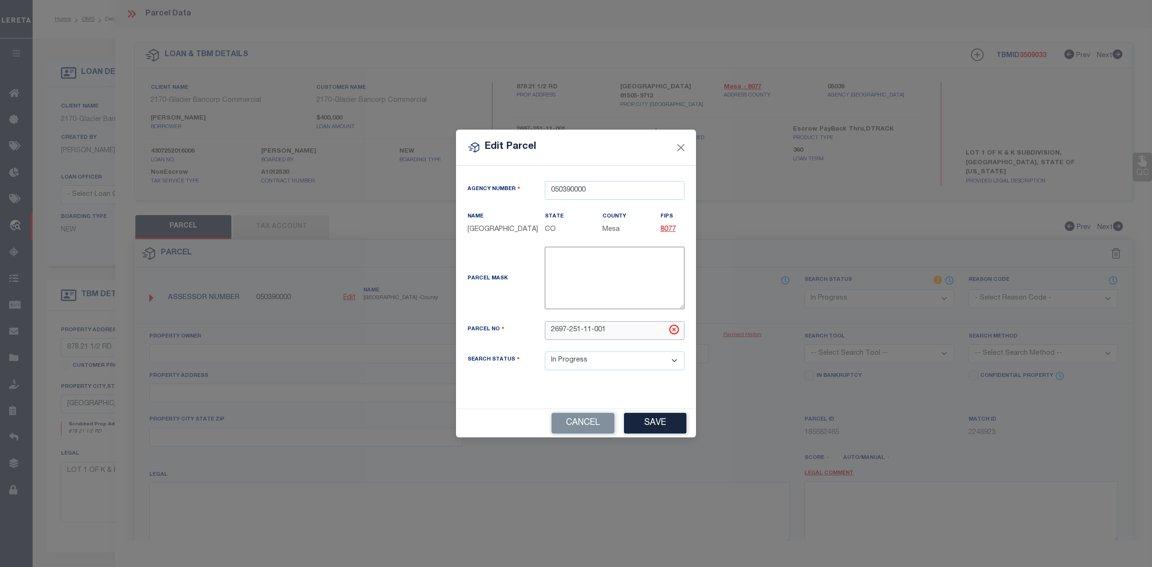
click at [594, 332] on input "2697-251-11-001" at bounding box center [615, 330] width 140 height 19
click at [584, 332] on input "2697-251-11001" at bounding box center [615, 330] width 140 height 19
click at [567, 331] on input "2697-25111001" at bounding box center [615, 330] width 140 height 19
type input "269725111001"
click at [528, 320] on div "Parcel Mask -" at bounding box center [575, 284] width 231 height 74
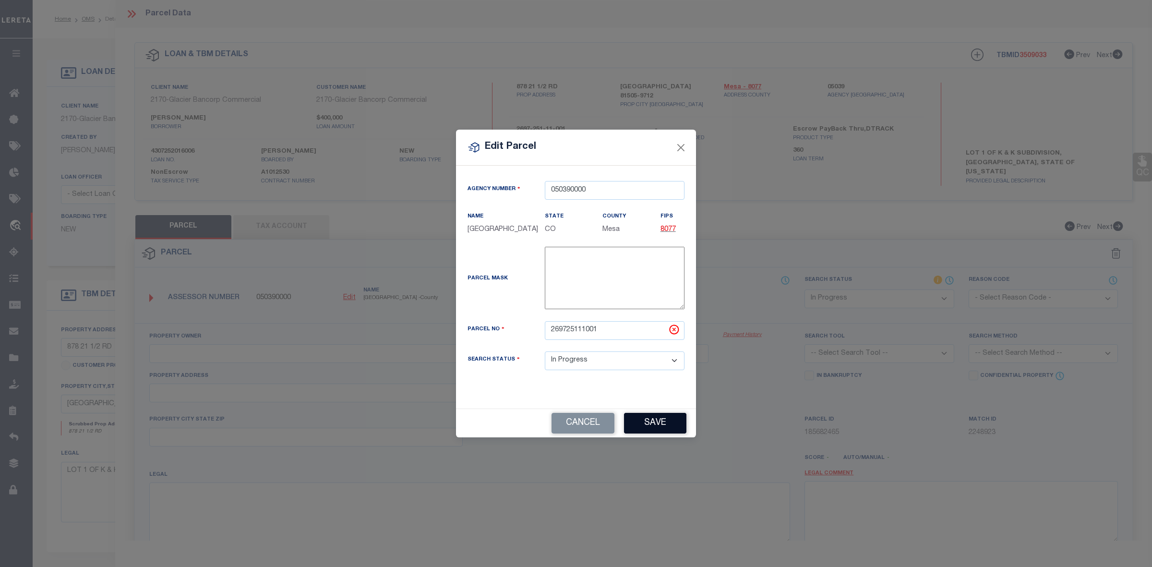
click at [641, 418] on button "Save" at bounding box center [655, 423] width 62 height 21
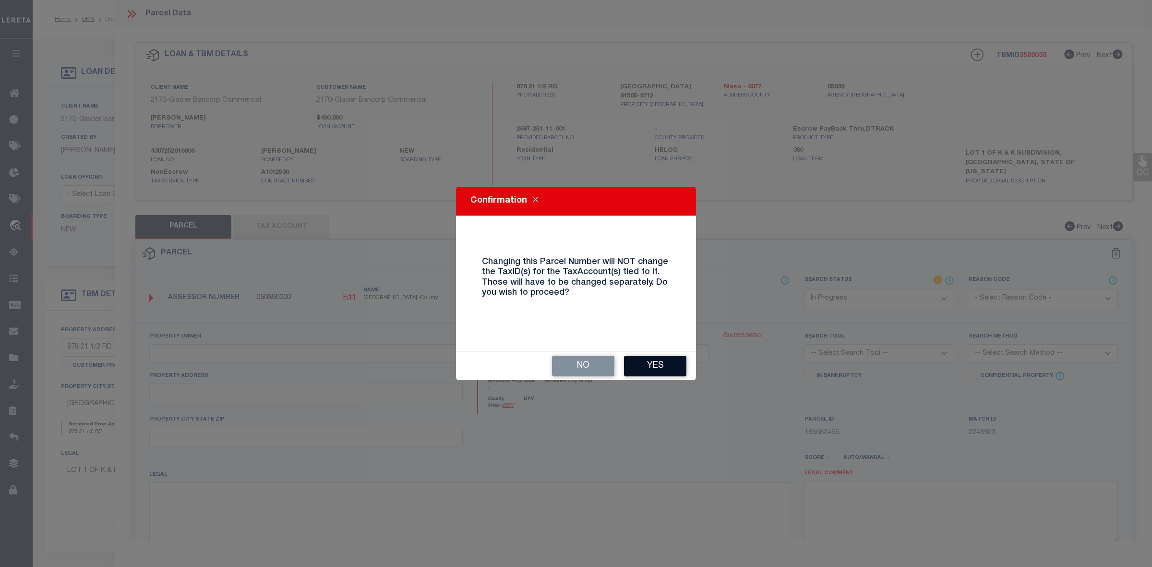
click at [645, 365] on button "Yes" at bounding box center [655, 366] width 62 height 21
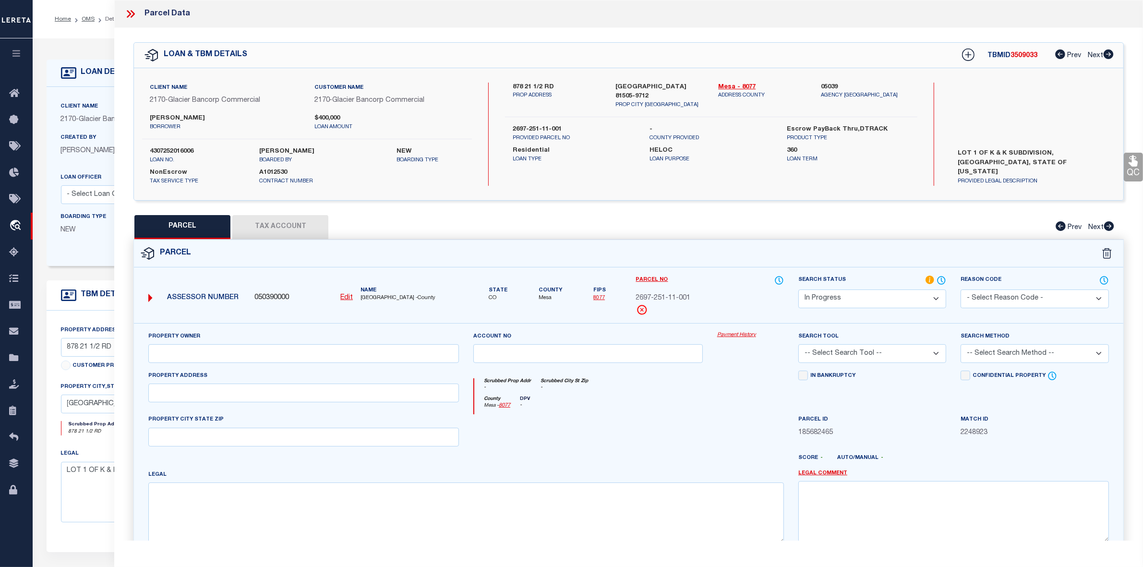
select select "IP"
checkbox input "false"
click at [670, 421] on div at bounding box center [588, 433] width 244 height 39
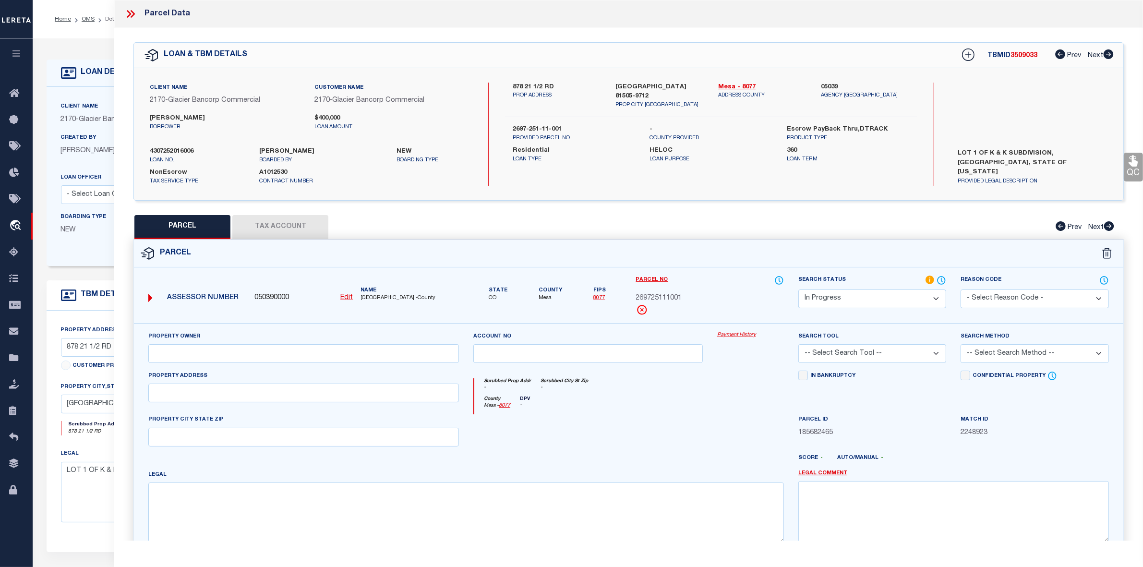
click at [688, 422] on div at bounding box center [588, 433] width 244 height 39
click at [301, 229] on button "Tax Account" at bounding box center [280, 227] width 96 height 24
select select "100"
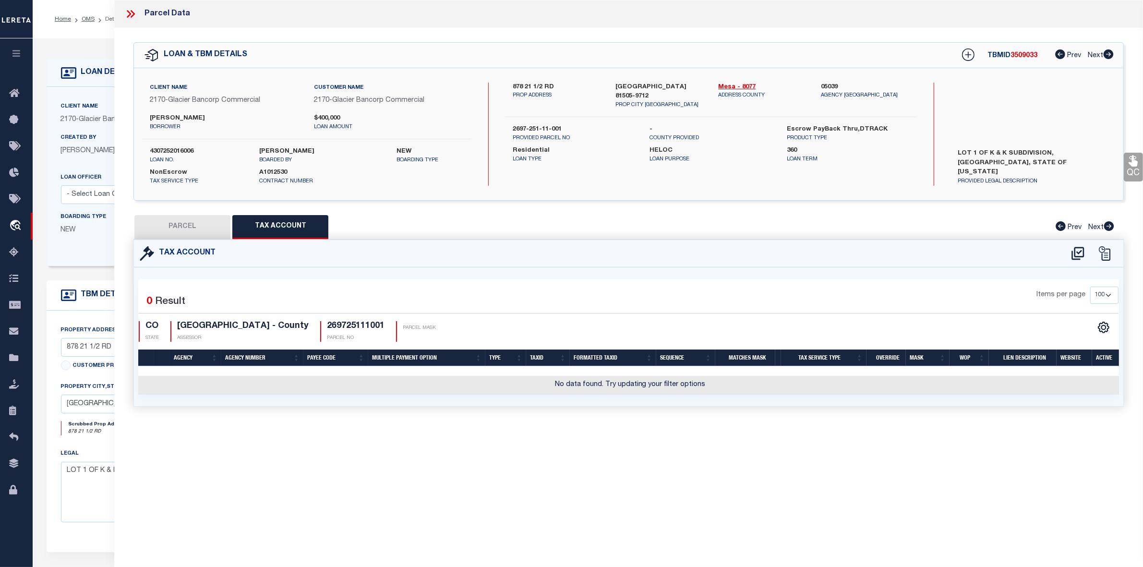
click at [652, 428] on div "Tax Account 0" at bounding box center [628, 335] width 1005 height 190
click at [1070, 256] on icon at bounding box center [1078, 253] width 16 height 15
select select "100"
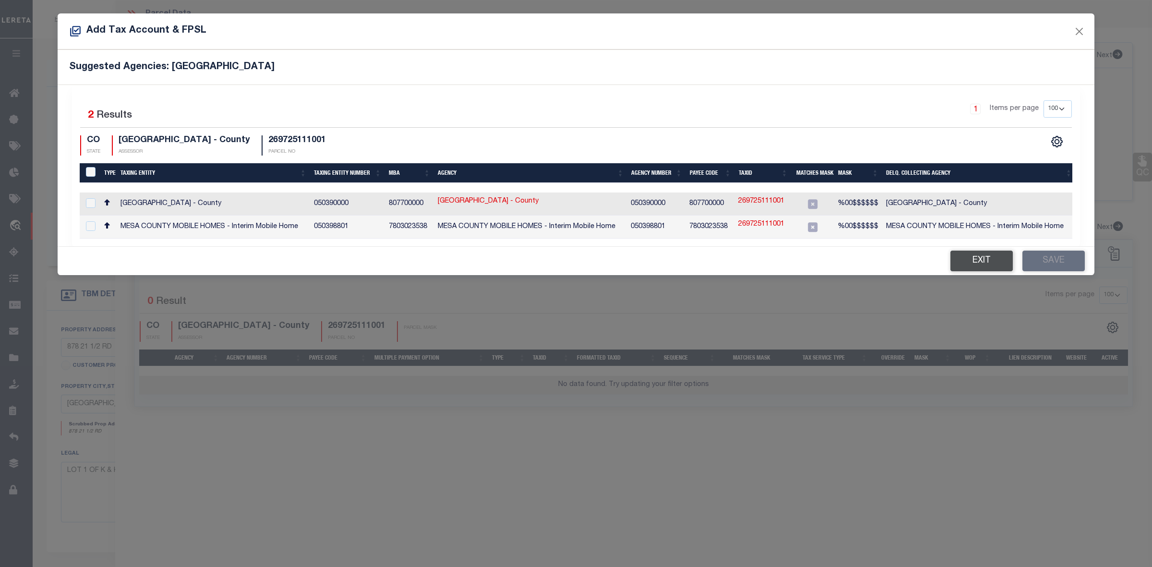
click at [977, 271] on button "Exit" at bounding box center [981, 261] width 62 height 21
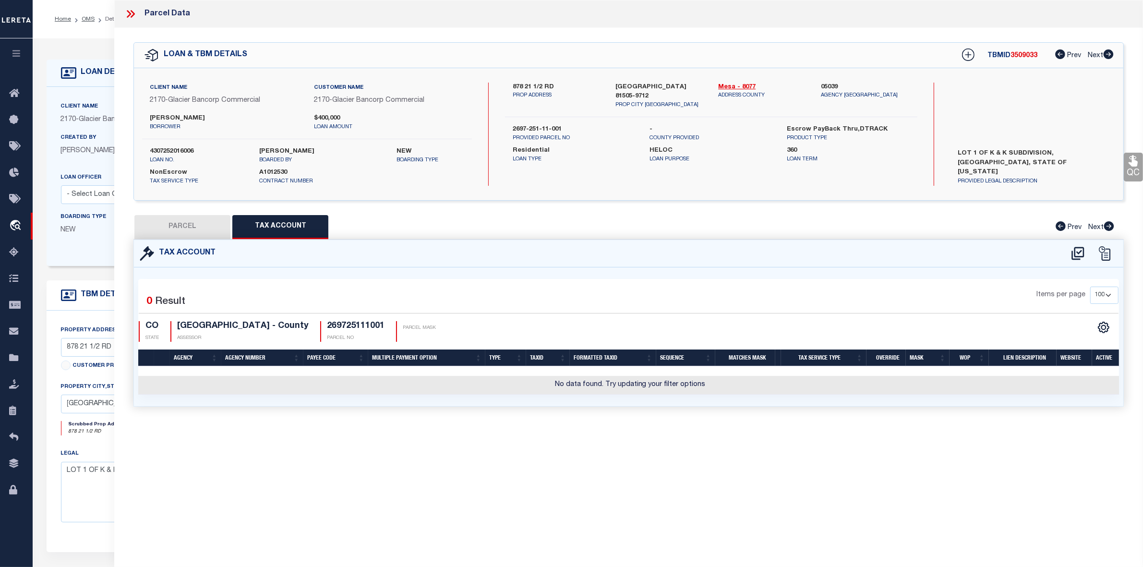
click at [203, 230] on button "PARCEL" at bounding box center [182, 227] width 96 height 24
select select "AS"
checkbox input "false"
select select "IP"
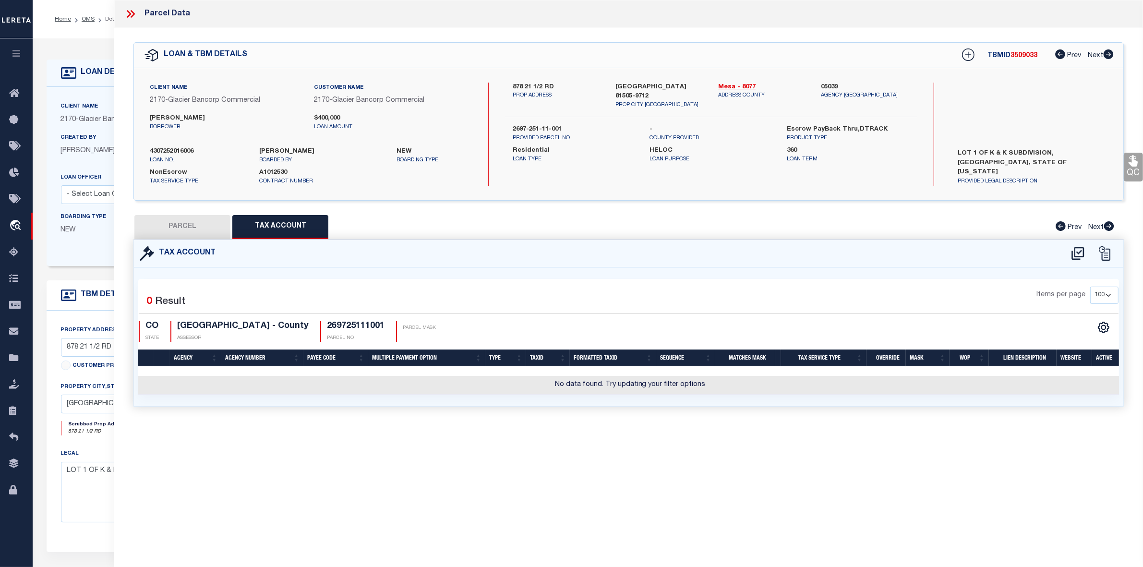
checkbox input "false"
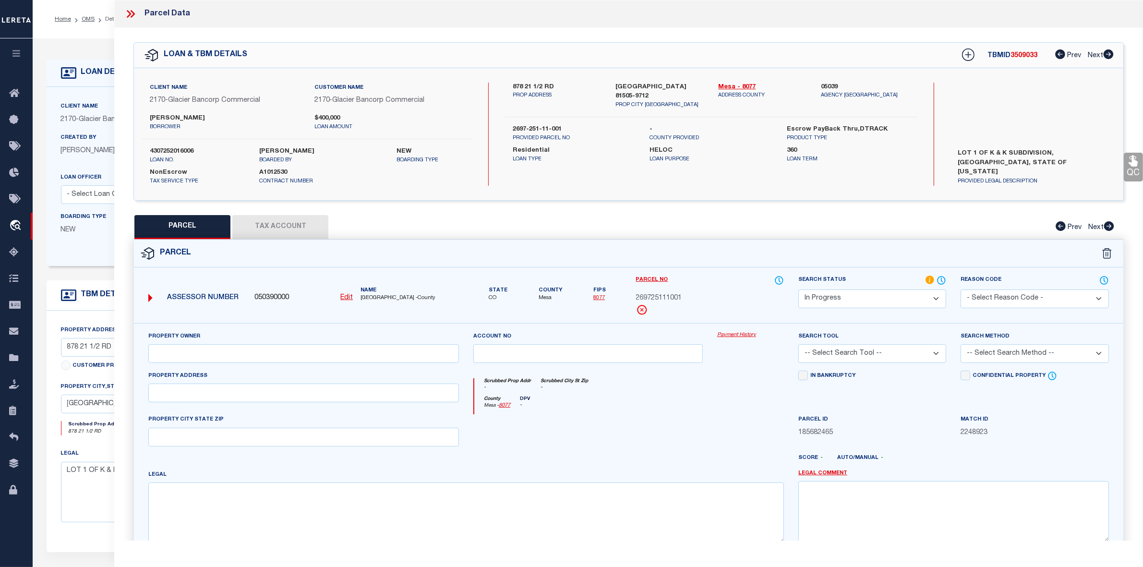
click at [347, 294] on u "Edit" at bounding box center [346, 297] width 12 height 7
select select "IP"
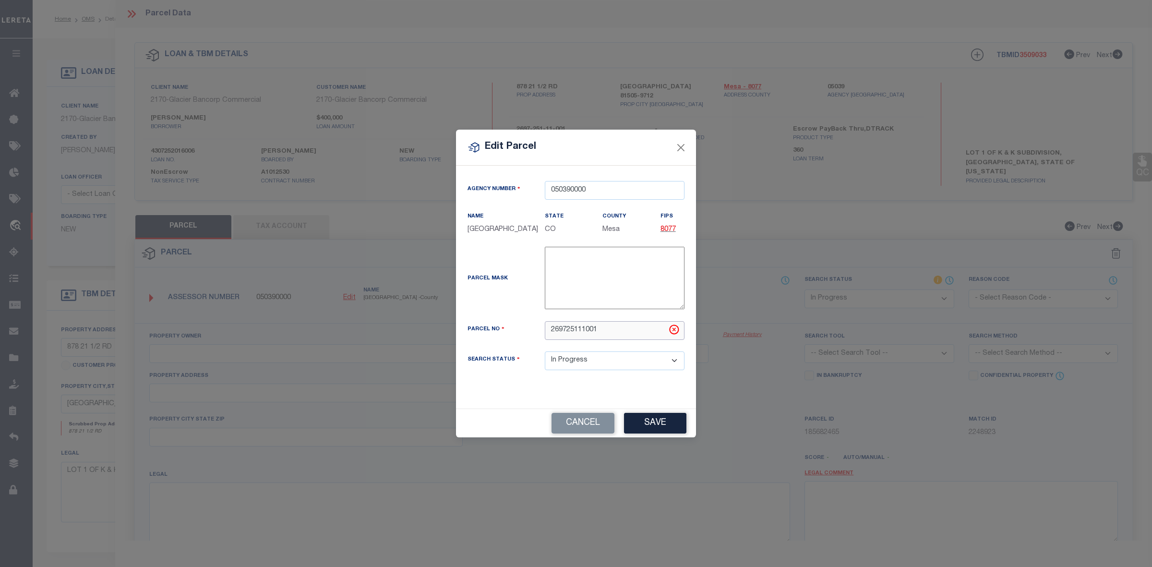
drag, startPoint x: 600, startPoint y: 336, endPoint x: 534, endPoint y: 333, distance: 66.8
click at [534, 333] on div "Parcel No 269725111001" at bounding box center [575, 330] width 231 height 19
paste input "R014407"
type input "R014407"
click at [534, 333] on div "Parcel No" at bounding box center [498, 330] width 77 height 13
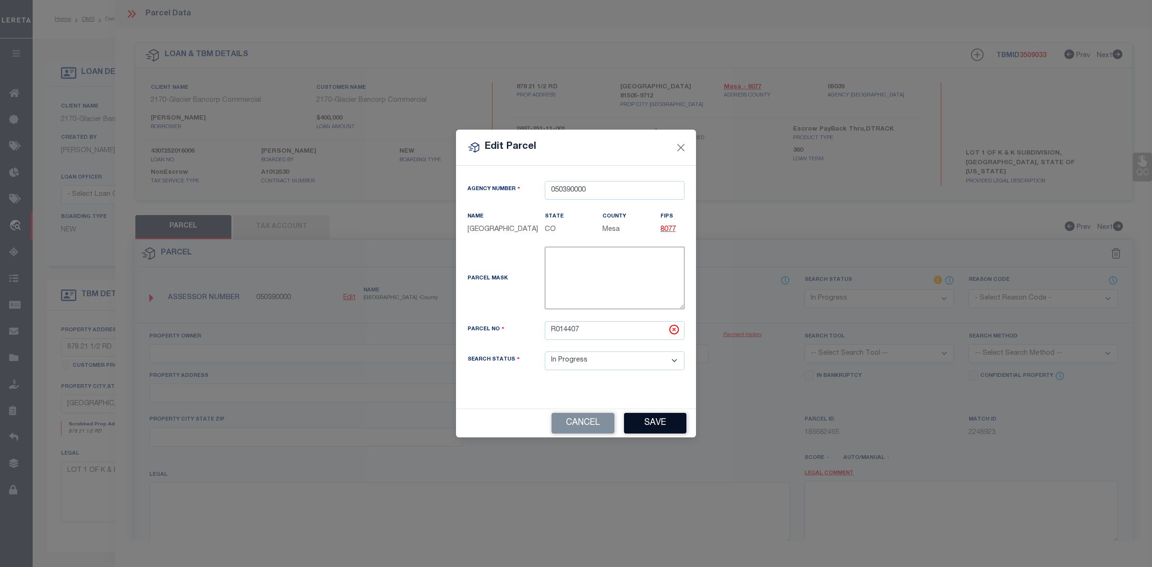
click at [665, 422] on button "Save" at bounding box center [655, 423] width 62 height 21
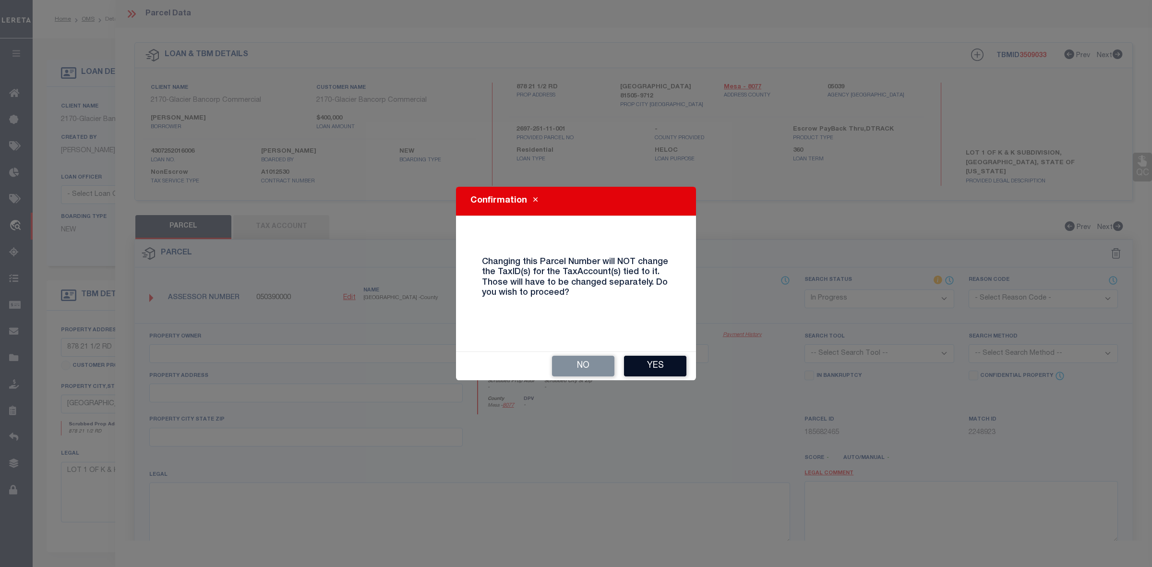
click at [649, 370] on button "Yes" at bounding box center [655, 366] width 62 height 21
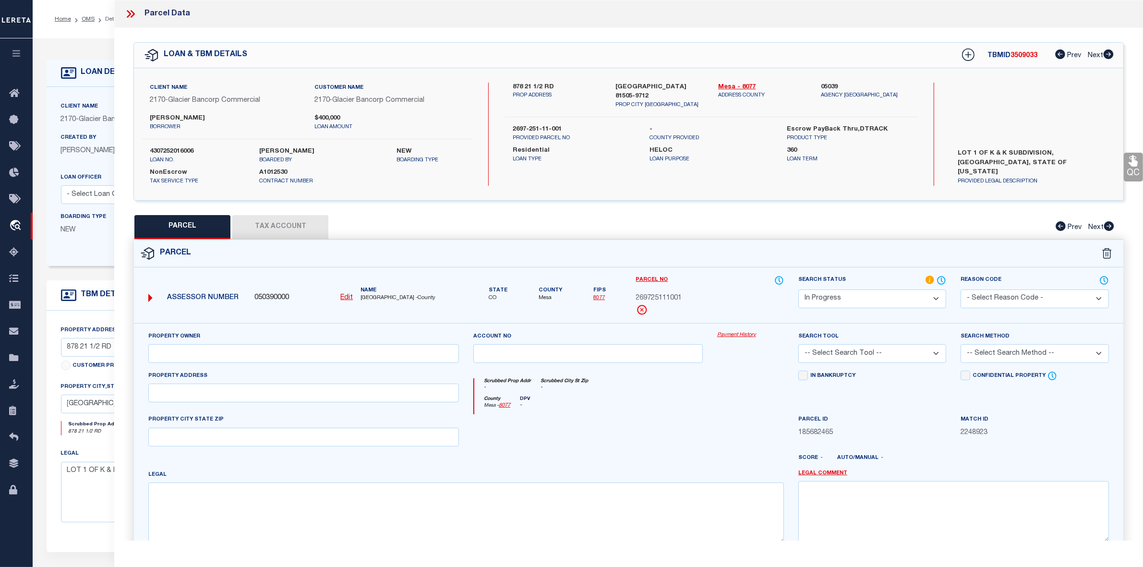
select select "IP"
checkbox input "false"
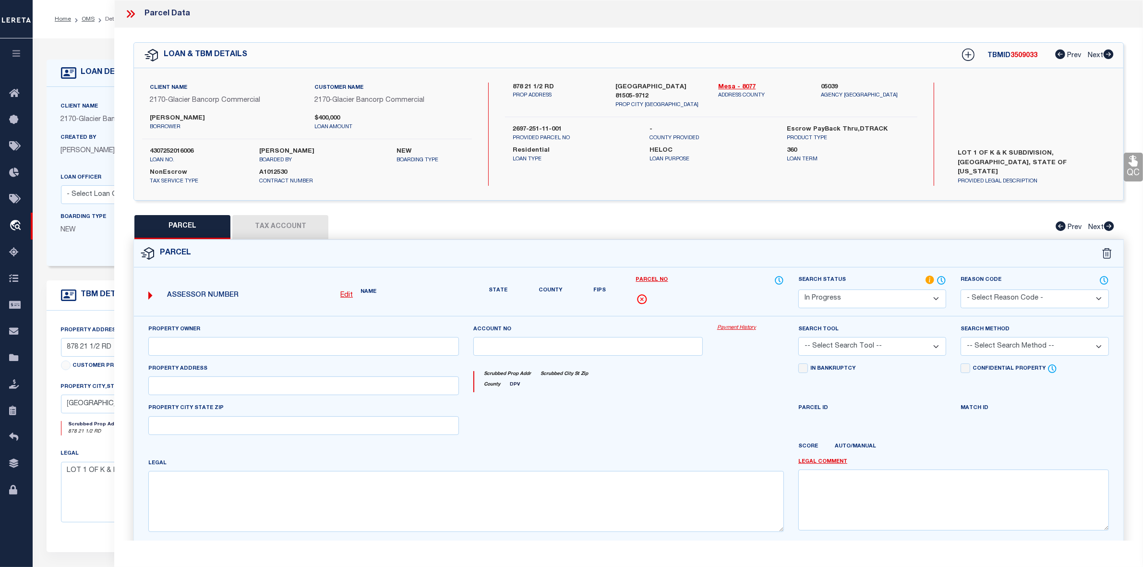
checkbox input "false"
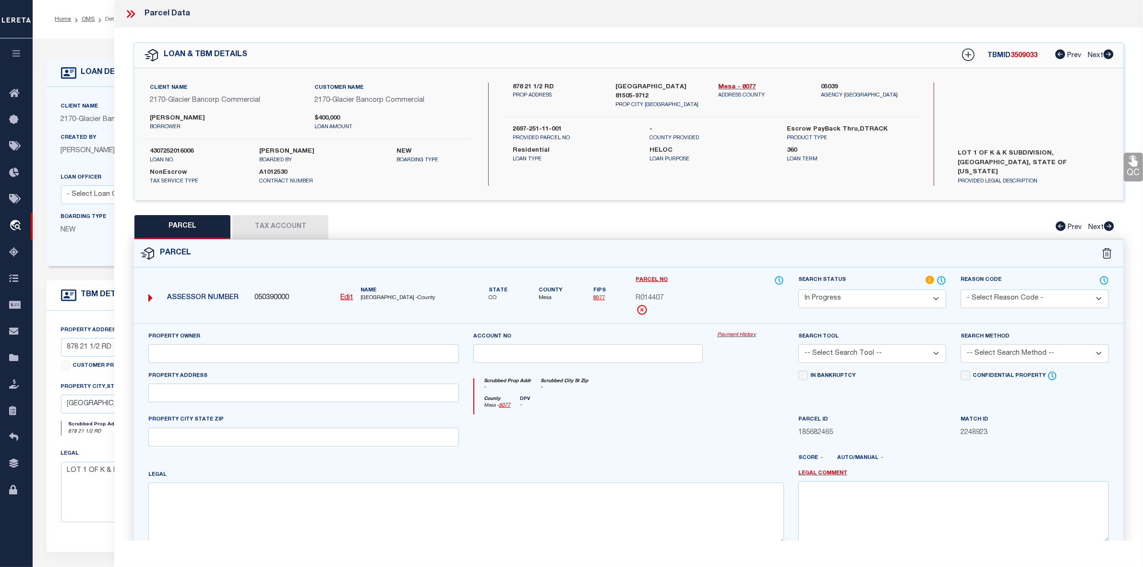
click at [679, 406] on div "County Mesa - 8077 DPV -" at bounding box center [629, 405] width 310 height 19
click at [286, 230] on button "Tax Account" at bounding box center [280, 227] width 96 height 24
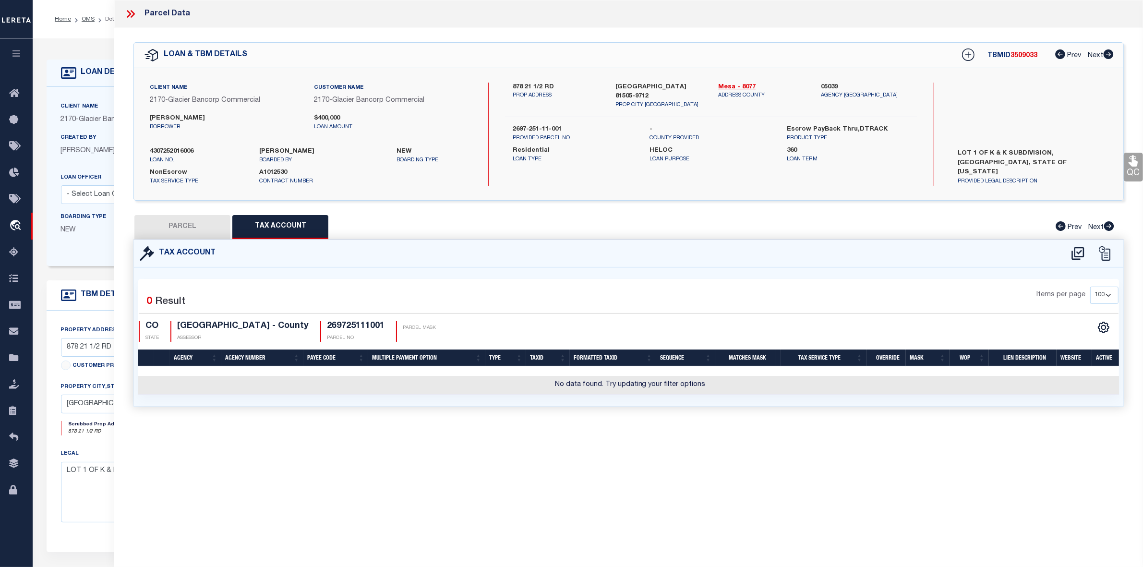
select select "100"
click at [781, 450] on div "Parcel Data QC QC QC - Select Status - Ready to QC" at bounding box center [628, 270] width 1029 height 540
click at [1077, 253] on icon at bounding box center [1078, 253] width 16 height 15
select select "100"
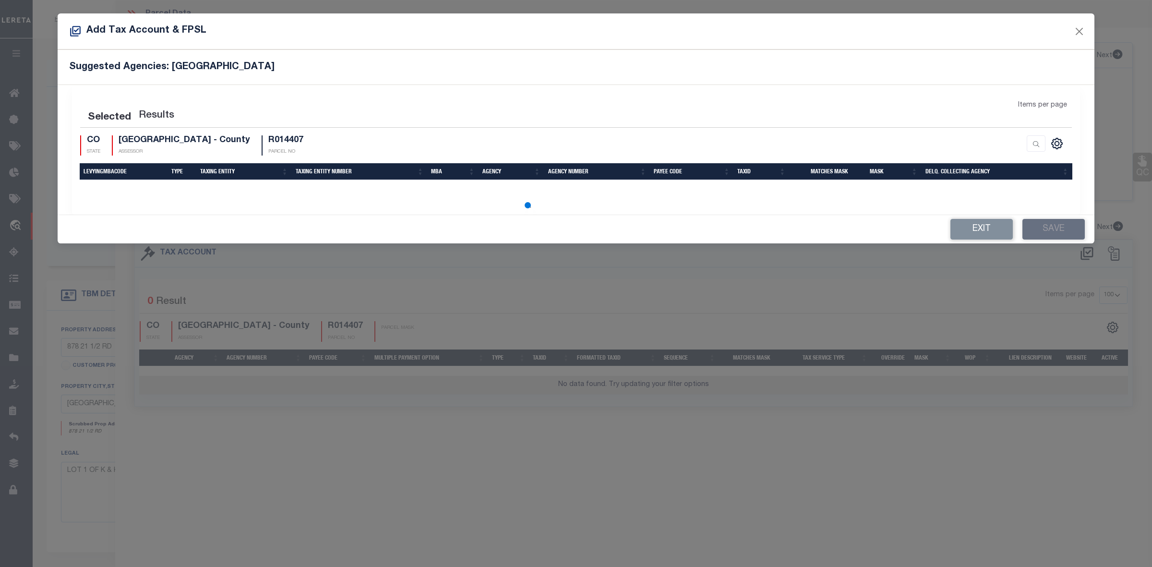
select select "100"
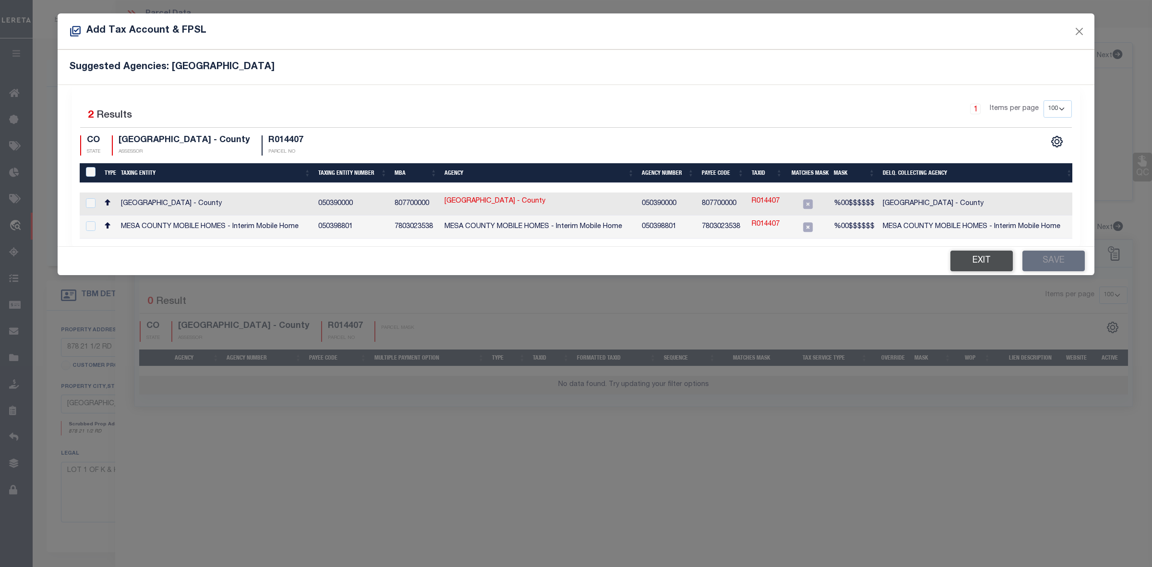
click at [977, 263] on button "Exit" at bounding box center [981, 261] width 62 height 21
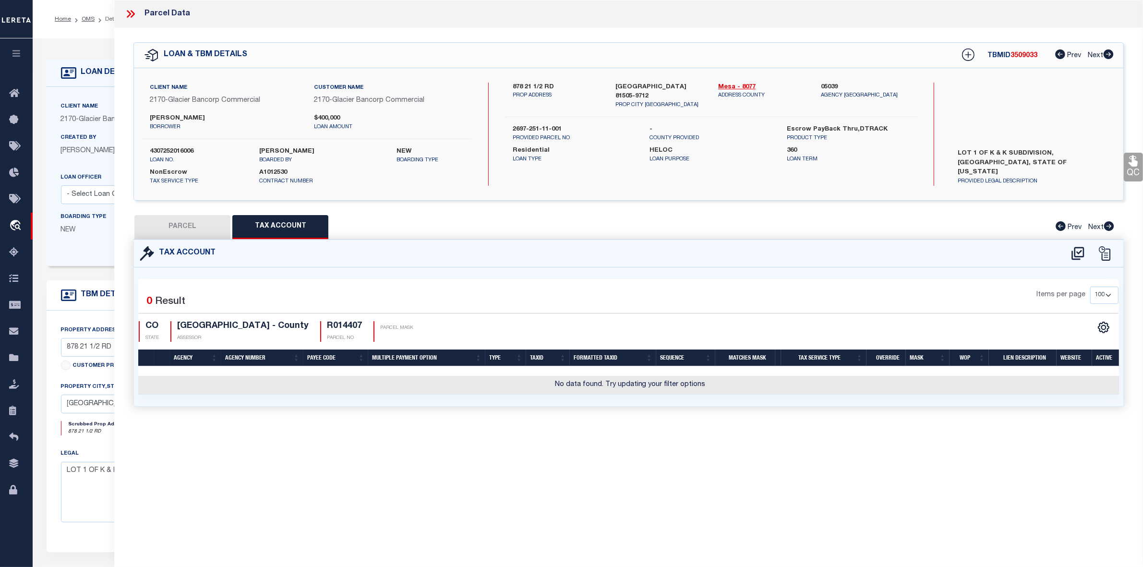
click at [195, 229] on button "PARCEL" at bounding box center [182, 227] width 96 height 24
select select "AS"
checkbox input "false"
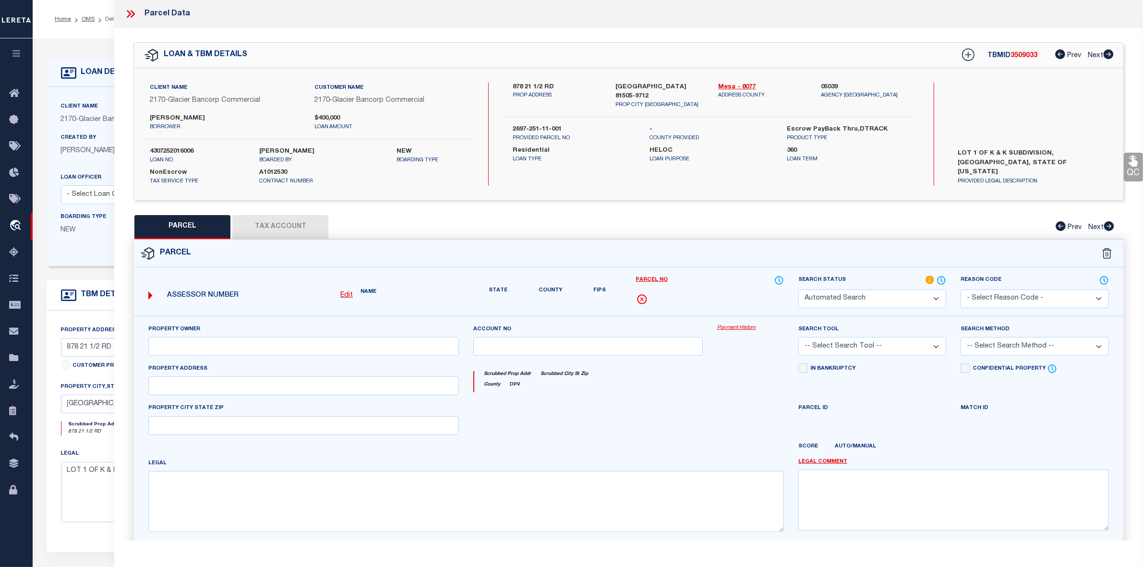
select select "IP"
checkbox input "false"
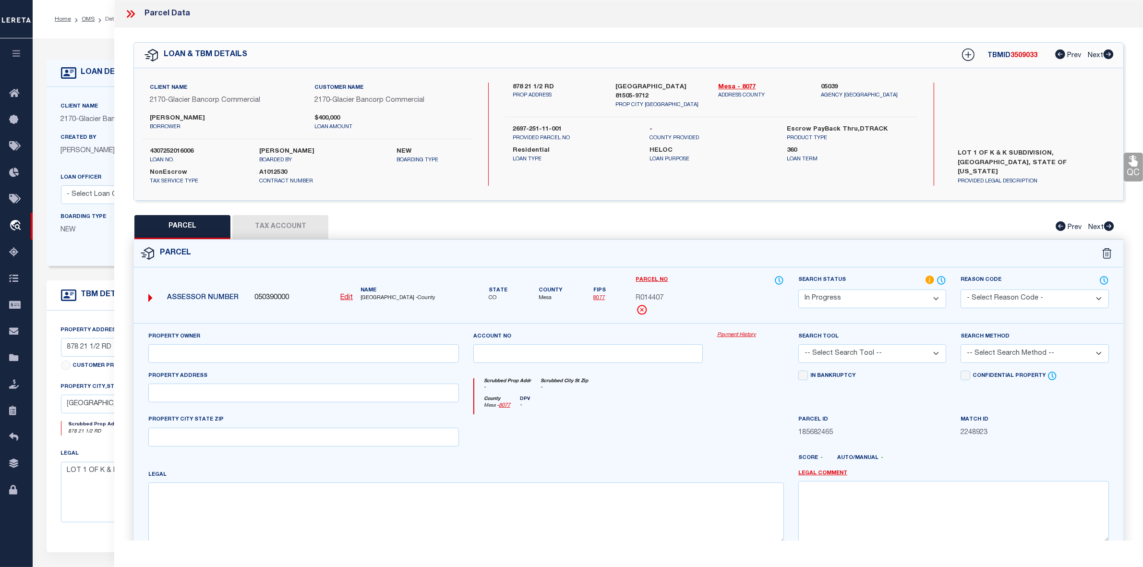
click at [347, 296] on u "Edit" at bounding box center [346, 297] width 12 height 7
select select "IP"
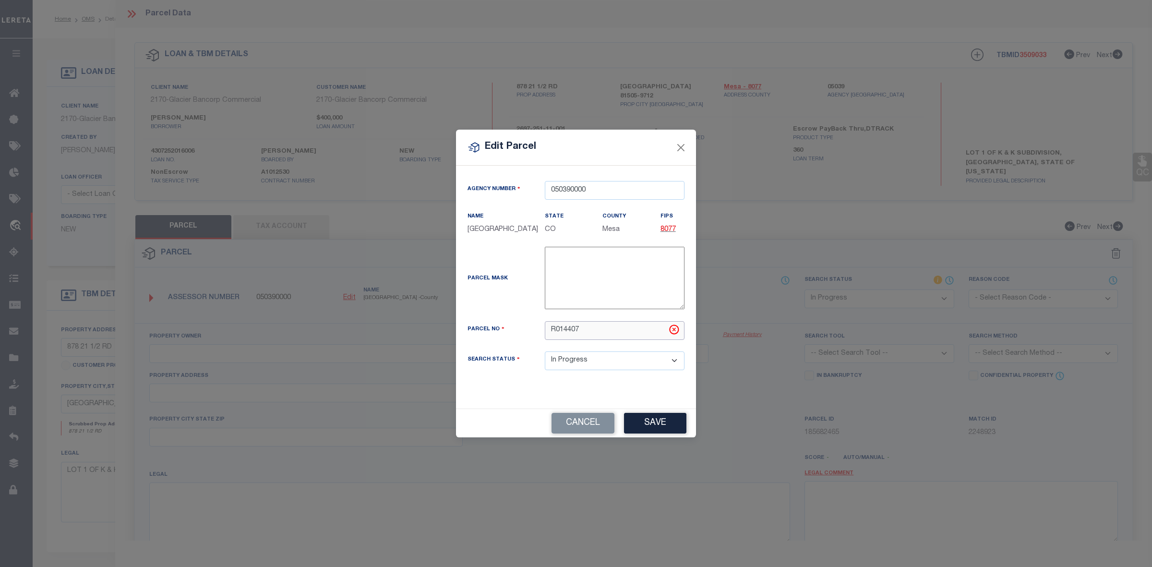
click at [555, 333] on input "R014407" at bounding box center [615, 330] width 140 height 19
type input "R00014407"
click at [659, 420] on button "Save" at bounding box center [655, 423] width 62 height 21
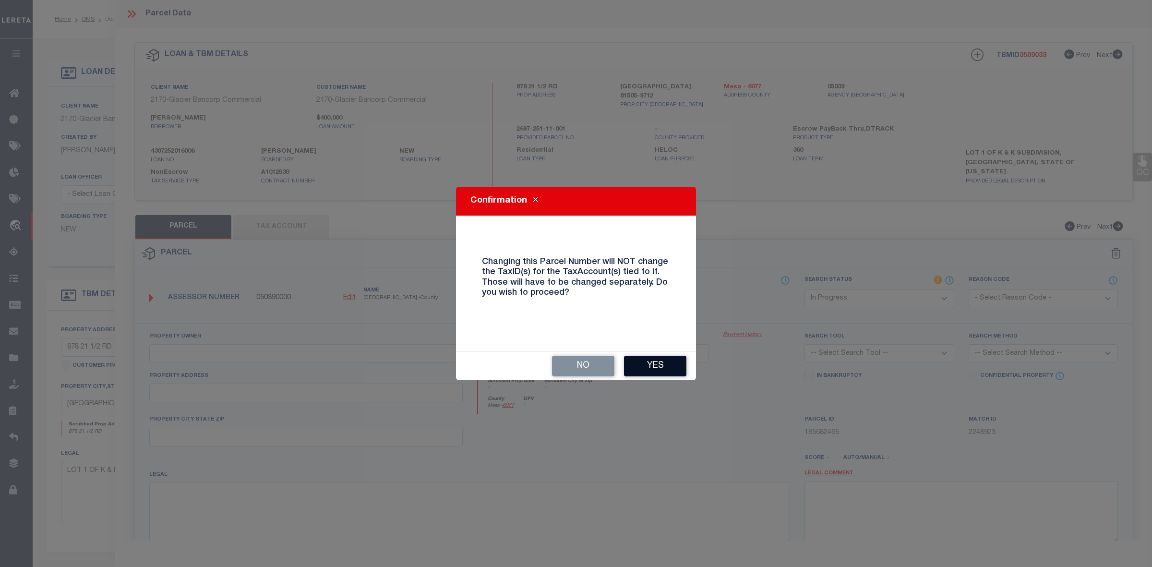
click at [656, 363] on button "Yes" at bounding box center [655, 366] width 62 height 21
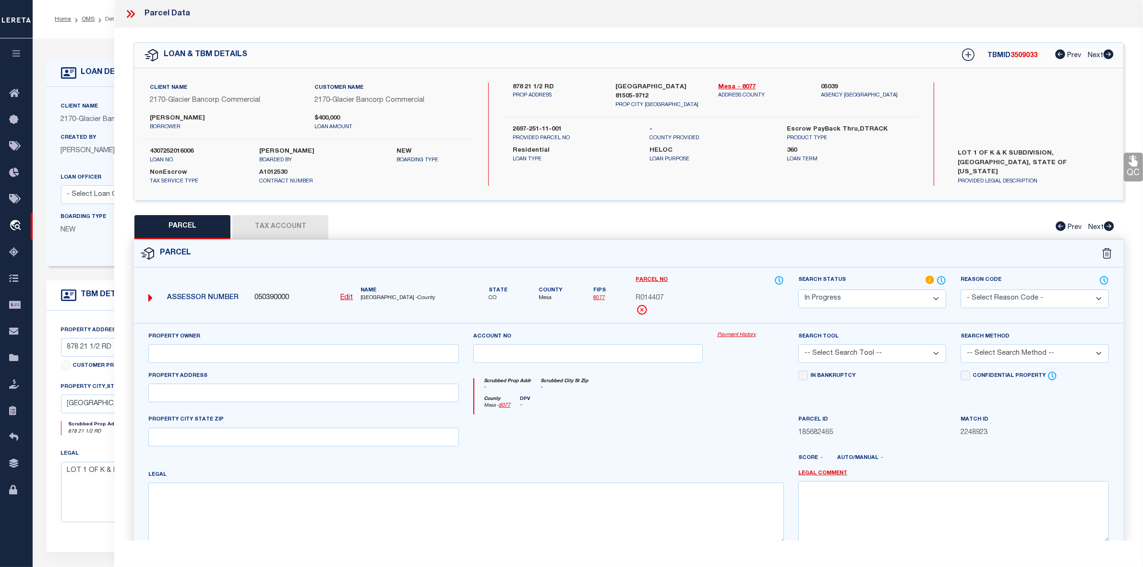
select select "IP"
checkbox input "false"
click at [694, 431] on div at bounding box center [588, 433] width 244 height 39
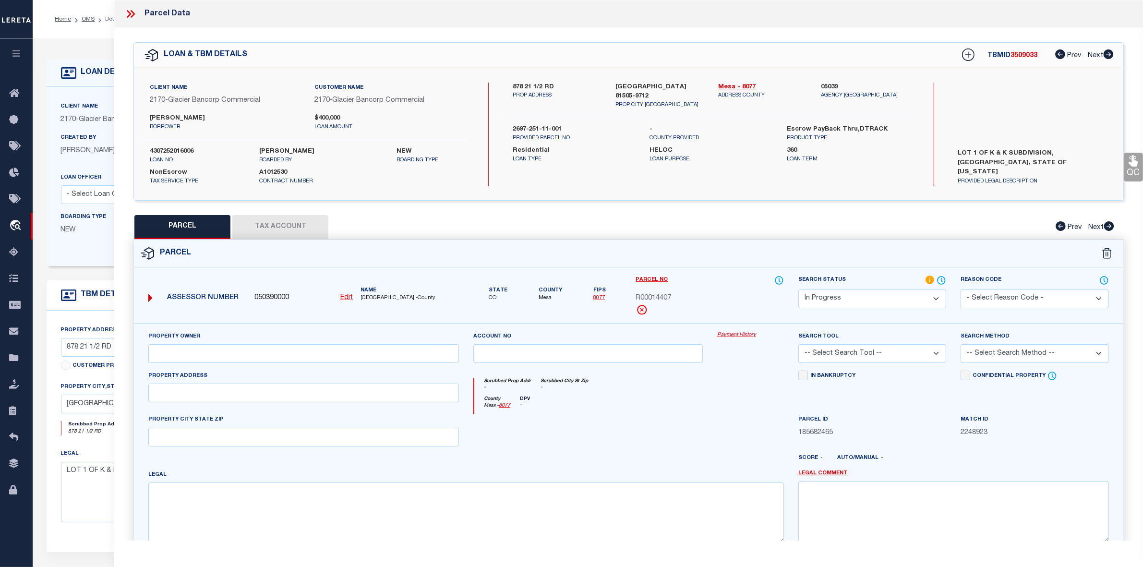
click at [298, 231] on button "Tax Account" at bounding box center [280, 227] width 96 height 24
select select "100"
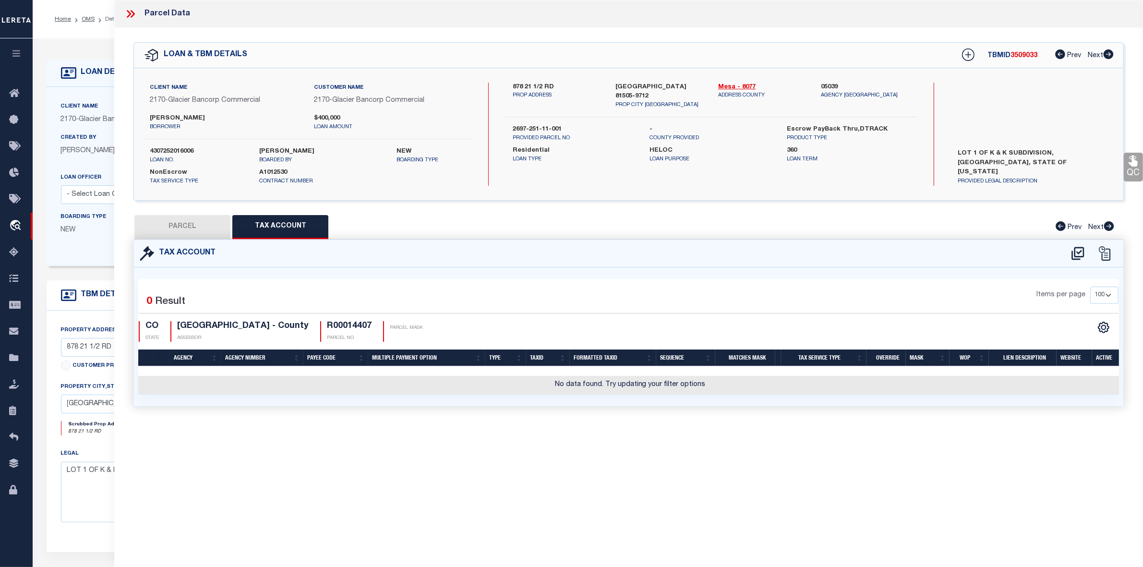
click at [604, 502] on div "Parcel Data QC QC QC - Select Status - Ready to QC" at bounding box center [628, 270] width 1029 height 540
click at [1080, 252] on icon at bounding box center [1077, 253] width 12 height 13
select select "100"
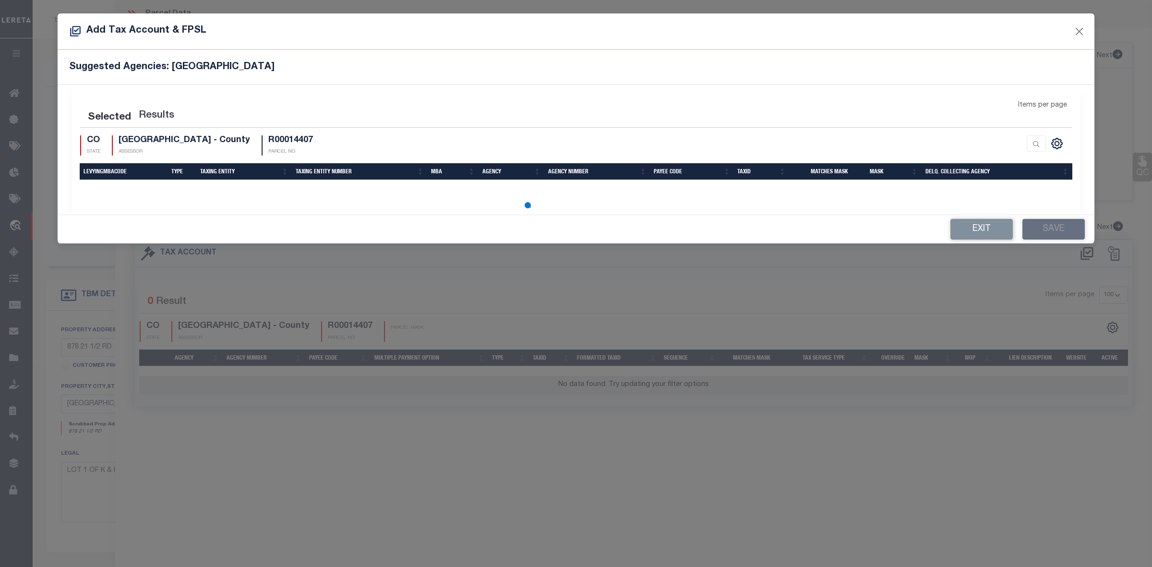
select select "100"
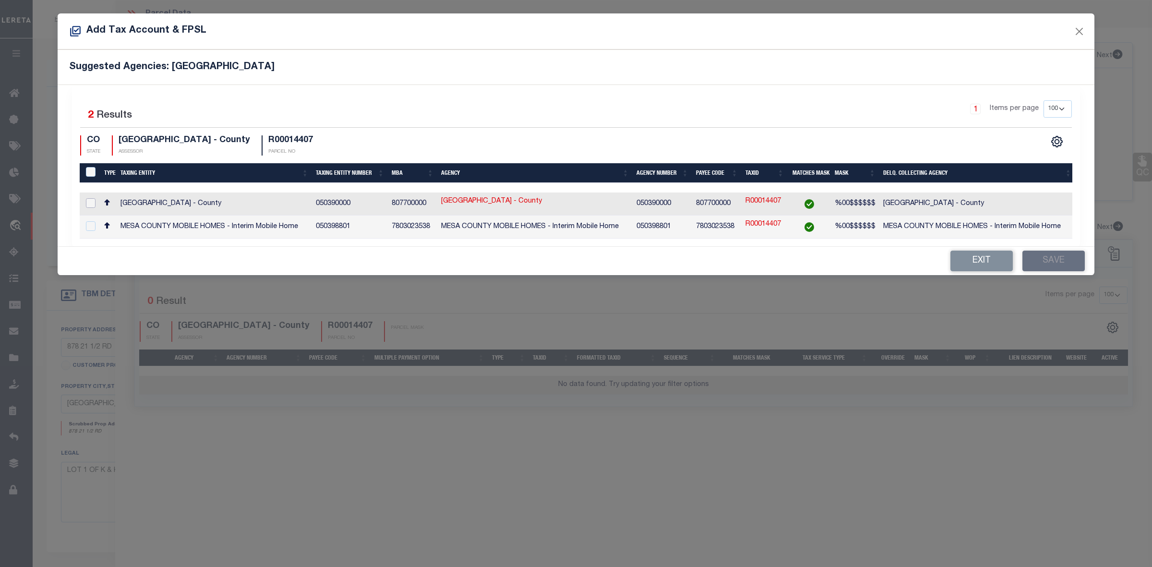
click at [88, 203] on input "checkbox" at bounding box center [91, 203] width 10 height 10
checkbox input "true"
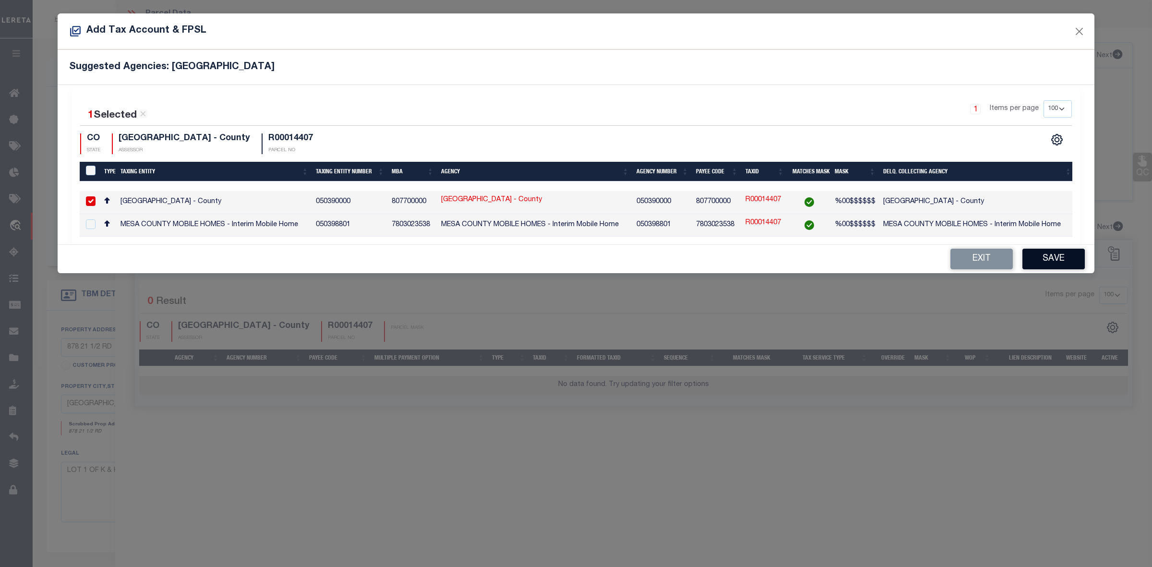
click at [1042, 262] on button "Save" at bounding box center [1053, 259] width 62 height 21
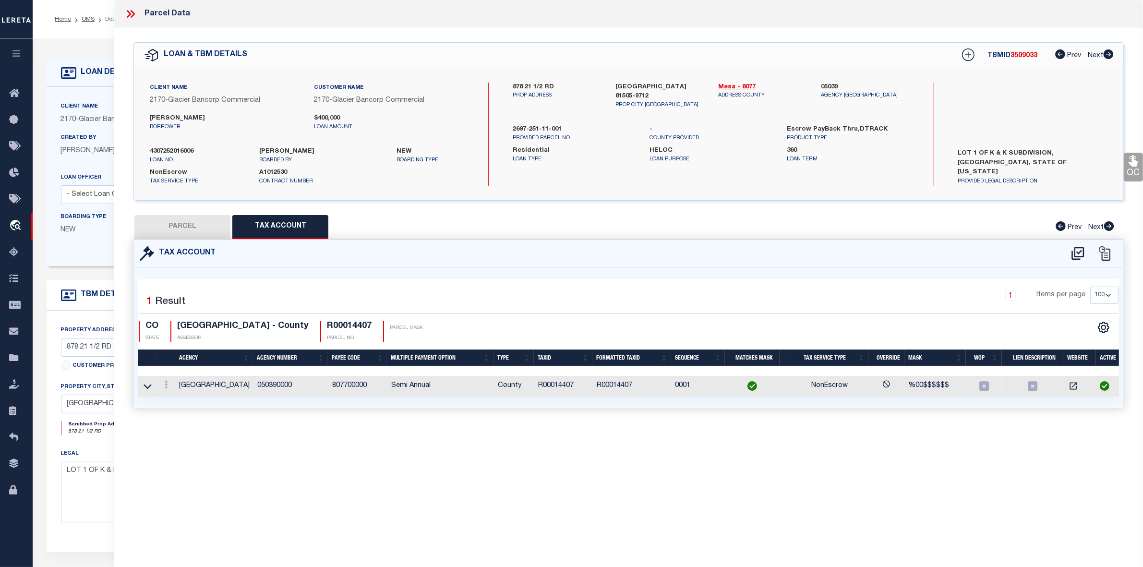
click at [805, 450] on div "Parcel Data QC QC QC - Select Status - Ready to QC" at bounding box center [628, 270] width 1029 height 540
click at [185, 227] on button "PARCEL" at bounding box center [182, 227] width 96 height 24
select select "AS"
checkbox input "false"
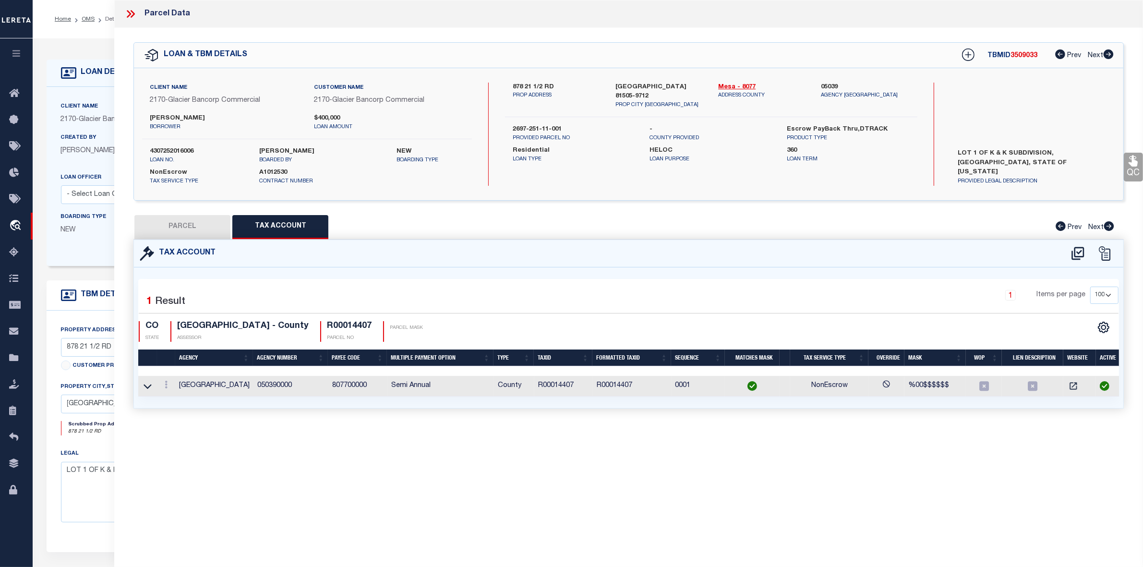
select select "IP"
checkbox input "false"
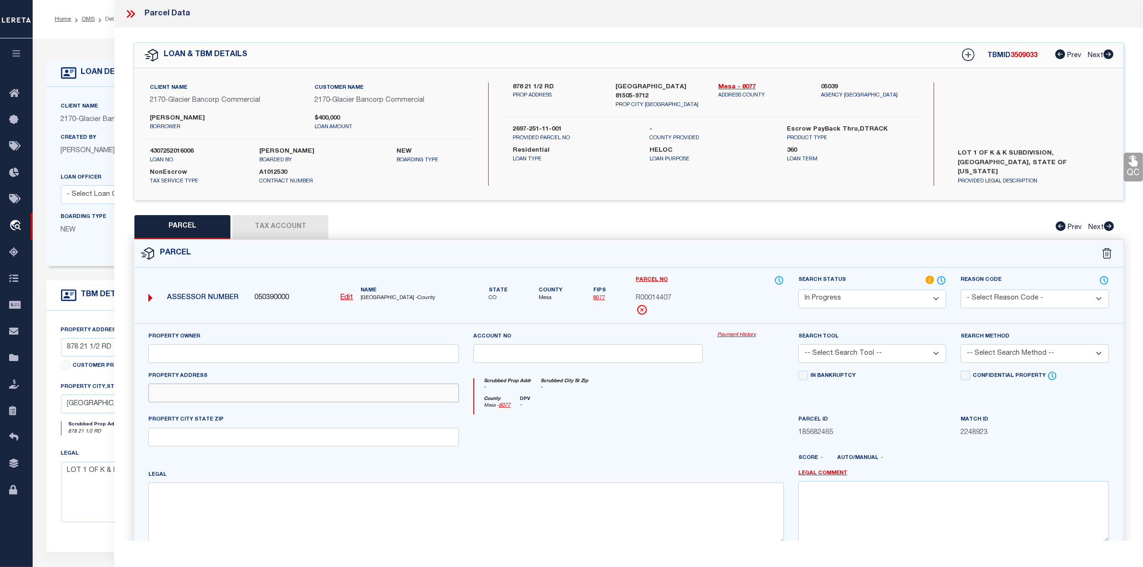
click at [250, 390] on input "text" at bounding box center [303, 392] width 311 height 19
paste input "878 21 1/2 RD"
type input "878 21 1/2 RD"
click at [633, 465] on div at bounding box center [669, 461] width 244 height 15
click at [327, 351] on input "text" at bounding box center [303, 353] width 311 height 19
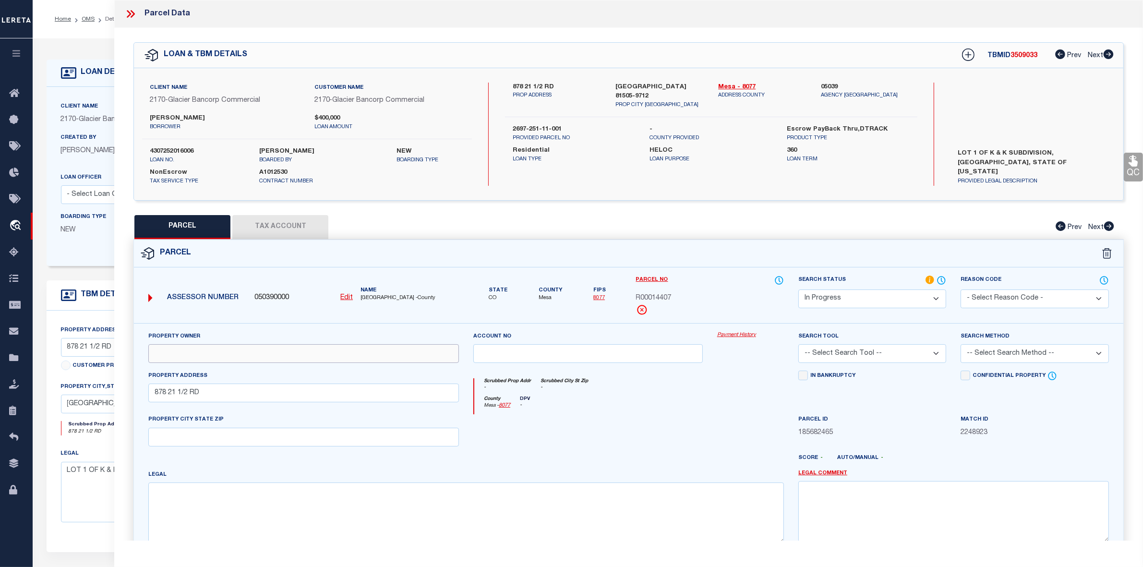
paste input "FOWLER DON K"
type input "FOWLER DON K"
click at [558, 428] on div at bounding box center [588, 433] width 244 height 39
click at [445, 509] on textarea at bounding box center [465, 512] width 635 height 60
paste textarea "LOT 1 K & K SUBDIVISION SEC 25 1N 2W - 1.98AC"
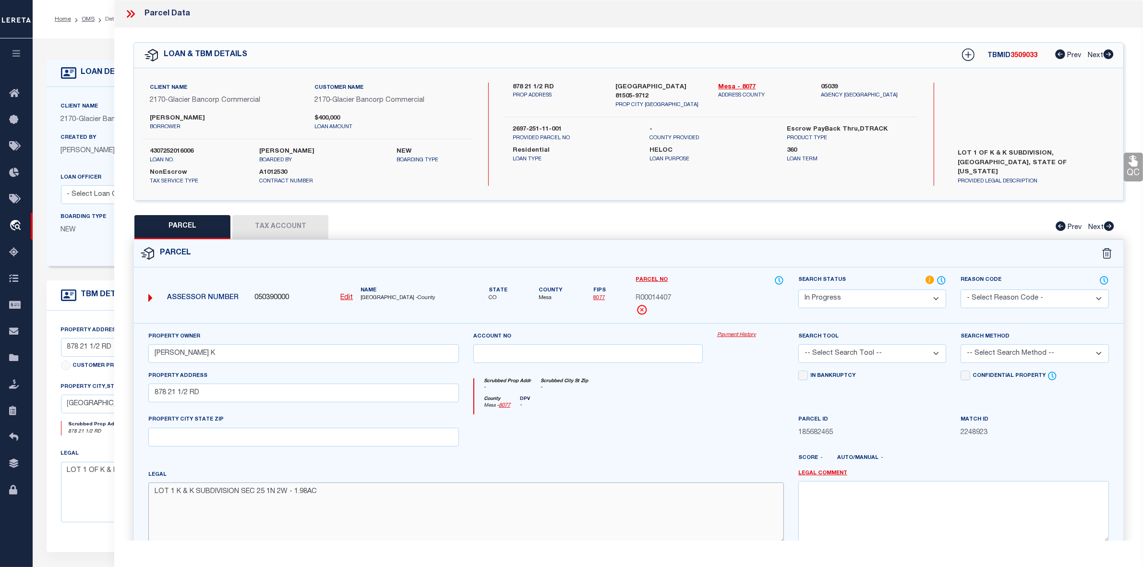
type textarea "LOT 1 K & K SUBDIVISION SEC 25 1N 2W - 1.98AC"
click at [677, 419] on div at bounding box center [588, 433] width 244 height 39
click at [891, 353] on select "-- Select Search Tool -- 3rd Party Website Agency File Agency Website ATLS CNV-…" at bounding box center [872, 353] width 148 height 19
select select "AGW"
click at [798, 345] on select "-- Select Search Tool -- 3rd Party Website Agency File Agency Website ATLS CNV-…" at bounding box center [872, 353] width 148 height 19
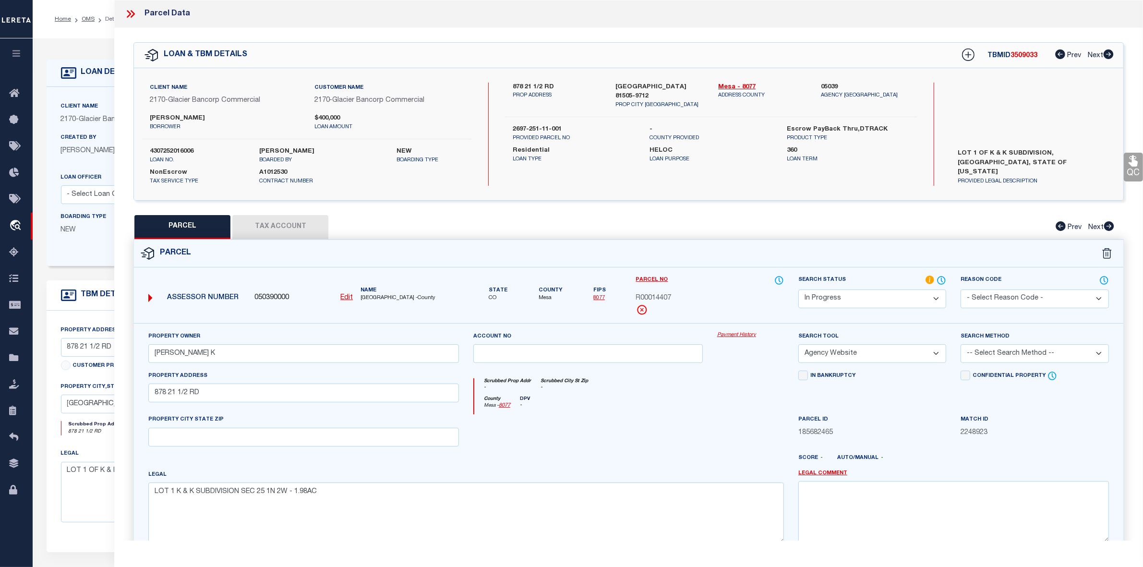
click at [983, 358] on select "-- Select Search Method -- Property Address Legal Liability Info Provided" at bounding box center [1034, 353] width 148 height 19
select select "LEG"
click at [960, 345] on select "-- Select Search Method -- Property Address Legal Liability Info Provided" at bounding box center [1034, 353] width 148 height 19
click at [725, 414] on div "County Mesa - 8077 DPV -" at bounding box center [629, 405] width 310 height 19
click at [866, 298] on select "Automated Search Bad Parcel Complete Duplicate Parcel High Dollar Reporting In …" at bounding box center [872, 298] width 148 height 19
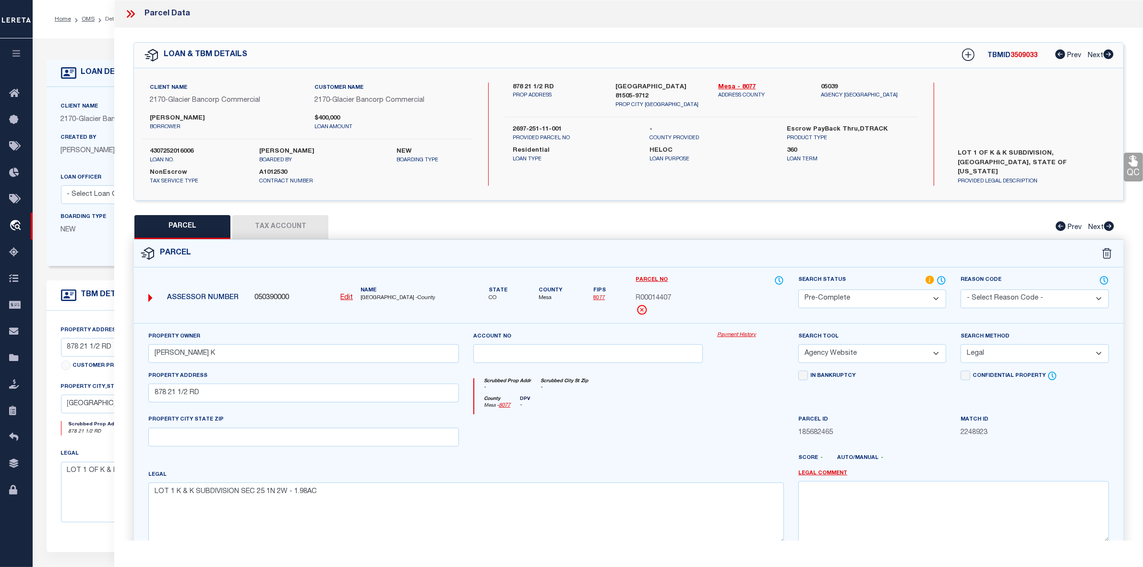
click at [798, 289] on select "Automated Search Bad Parcel Complete Duplicate Parcel High Dollar Reporting In …" at bounding box center [872, 298] width 148 height 19
click at [647, 402] on div "County Mesa - 8077 DPV -" at bounding box center [629, 405] width 310 height 19
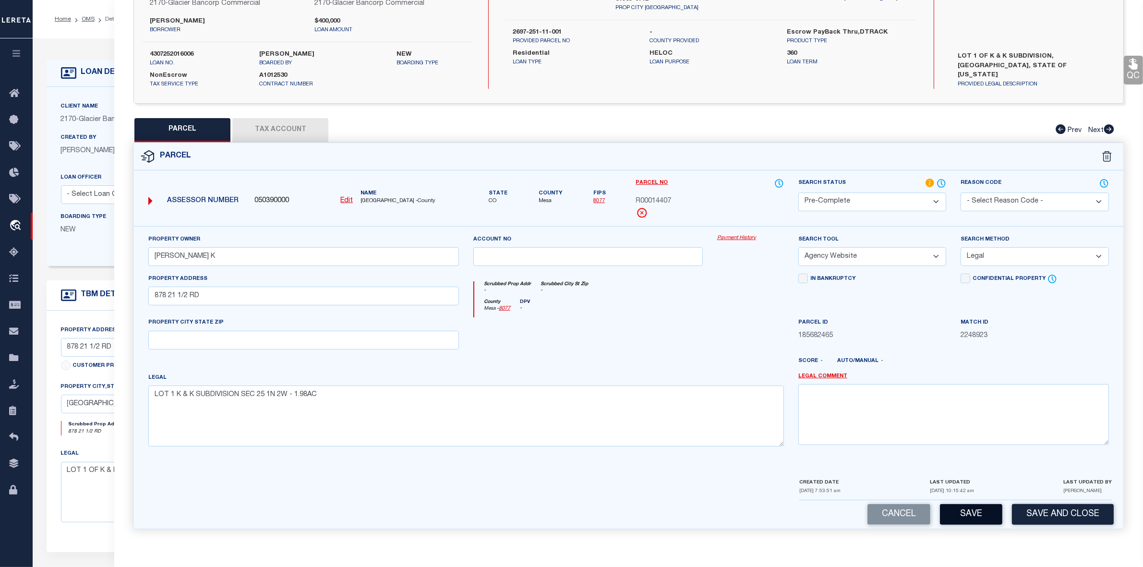
click at [953, 516] on button "Save" at bounding box center [971, 514] width 62 height 21
select select "AS"
select select
checkbox input "false"
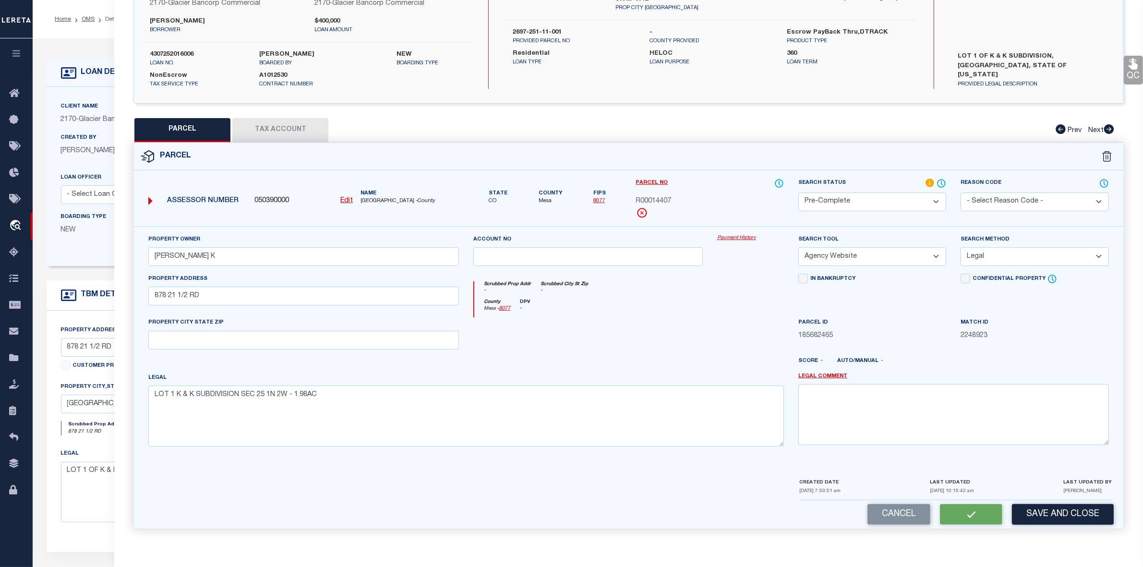
checkbox input "false"
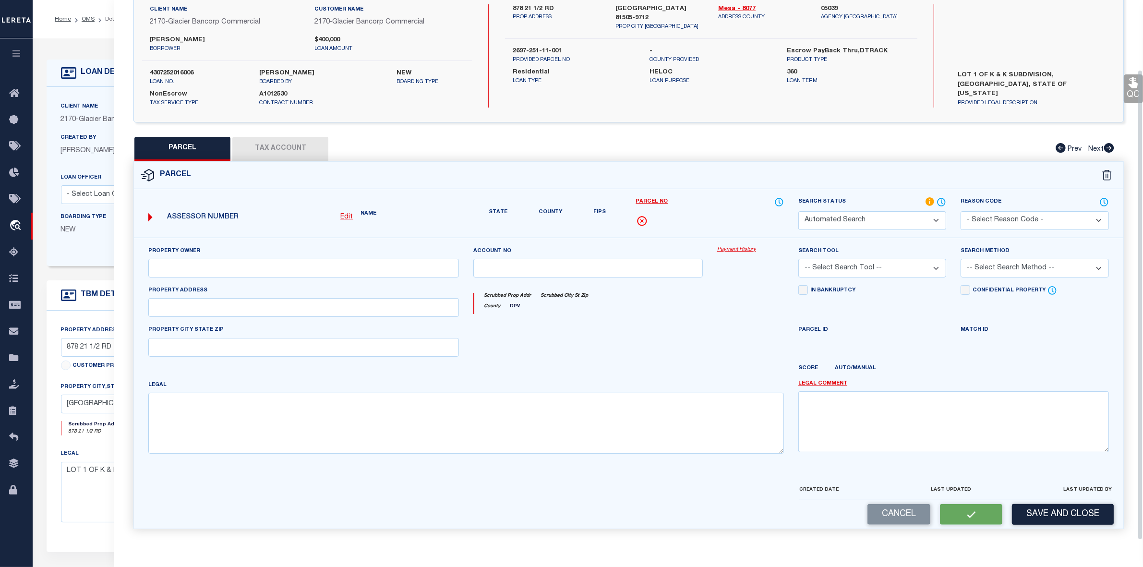
select select "PC"
type input "FOWLER DON K"
select select "AGW"
select select "LEG"
type input "878 21 1/2 RD"
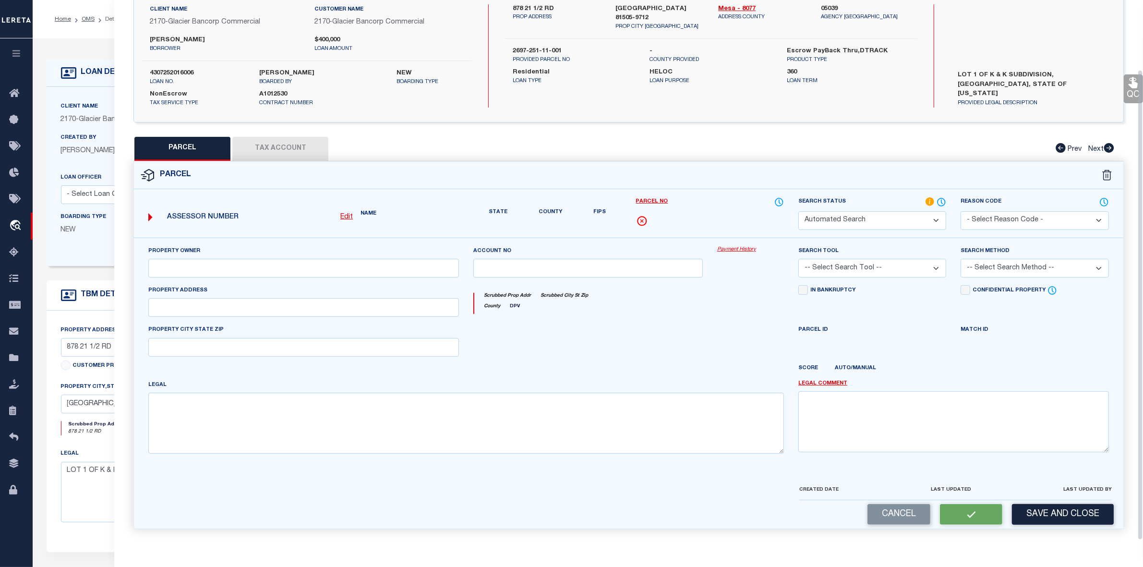
type textarea "LOT 1 K & K SUBDIVISION SEC 25 1N 2W - 1.98AC"
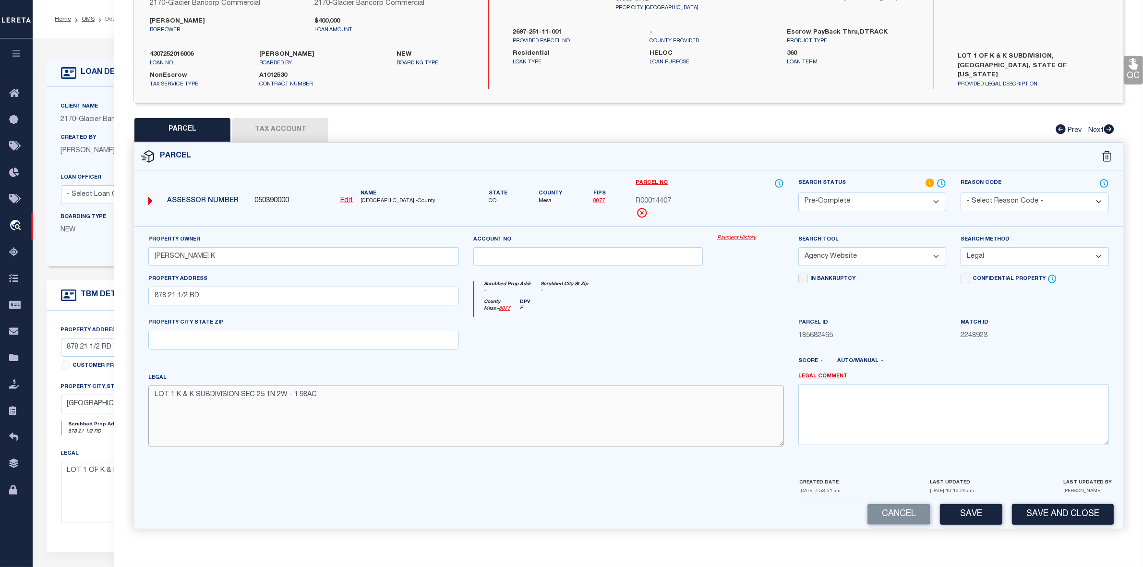
click at [565, 418] on textarea "LOT 1 K & K SUBDIVISION SEC 25 1N 2W - 1.98AC" at bounding box center [465, 415] width 635 height 60
click at [647, 366] on div at bounding box center [669, 364] width 244 height 15
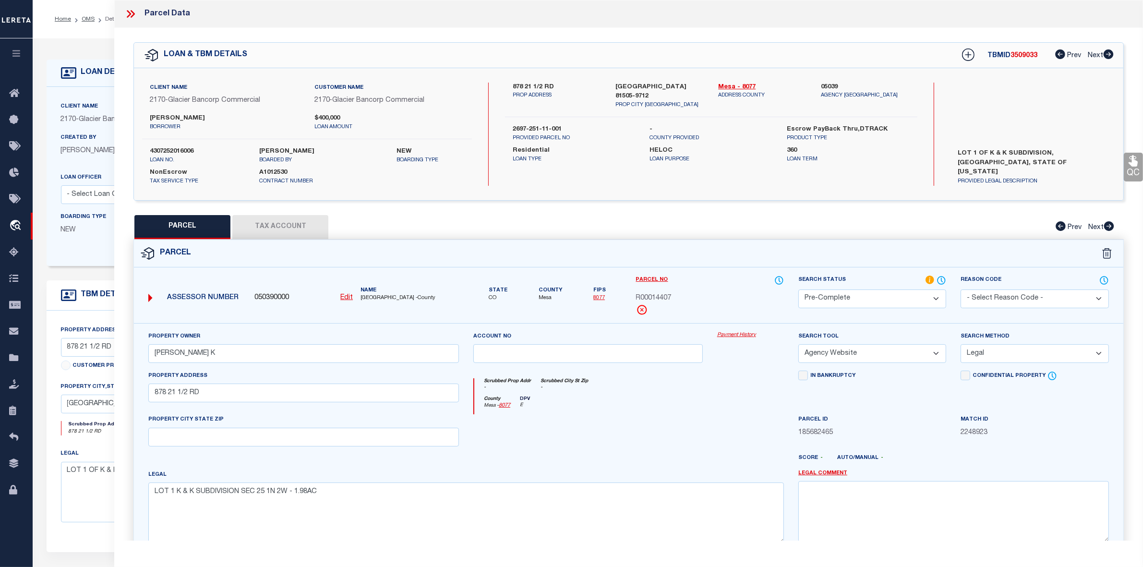
click at [293, 234] on button "Tax Account" at bounding box center [280, 227] width 96 height 24
select select "100"
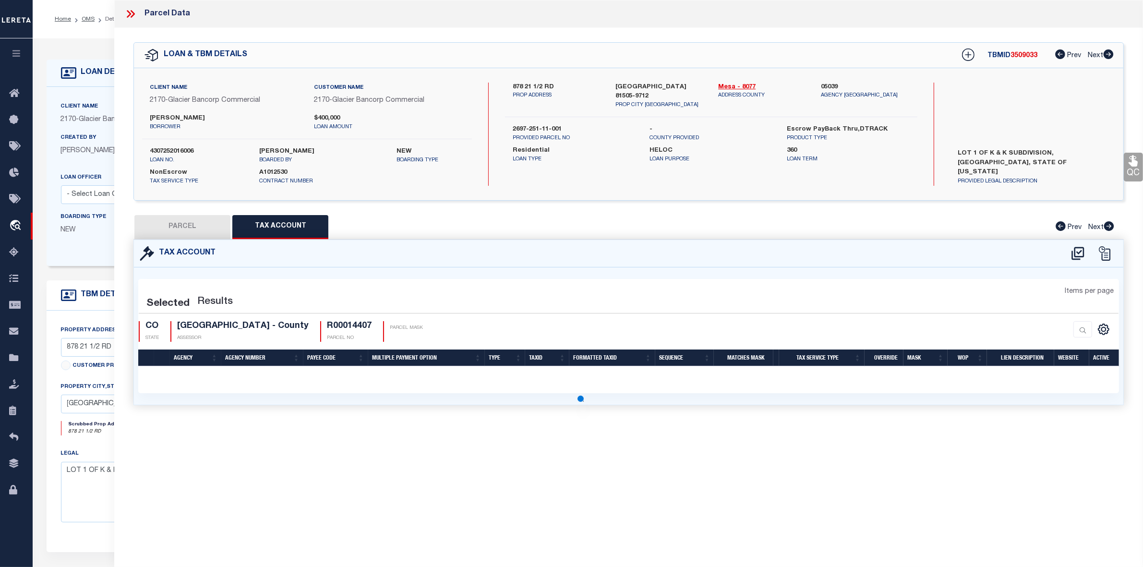
select select "100"
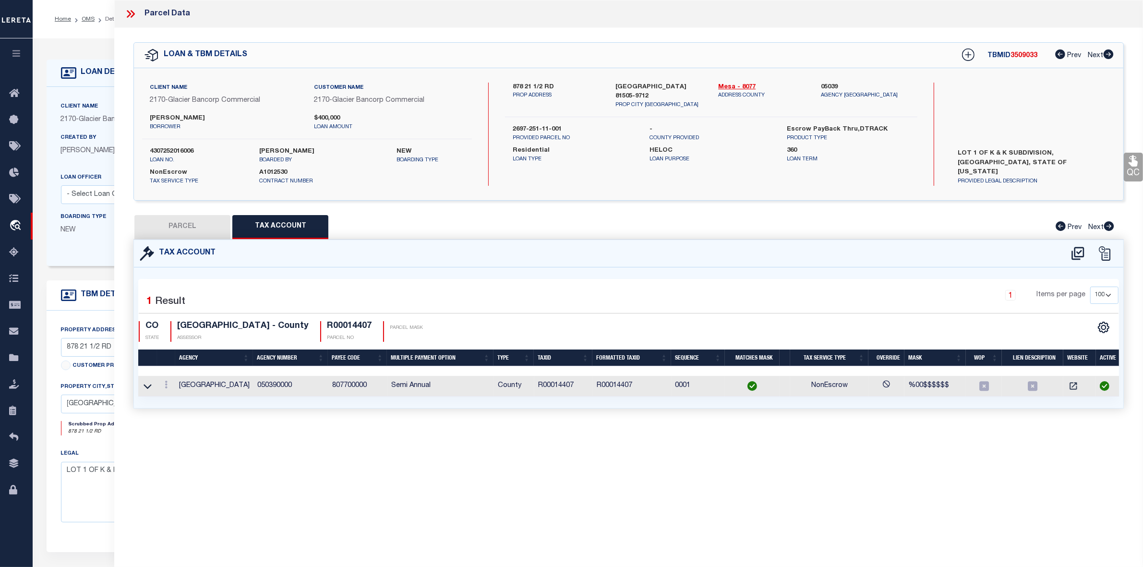
click at [215, 229] on button "PARCEL" at bounding box center [182, 227] width 96 height 24
select select "AS"
select select
checkbox input "false"
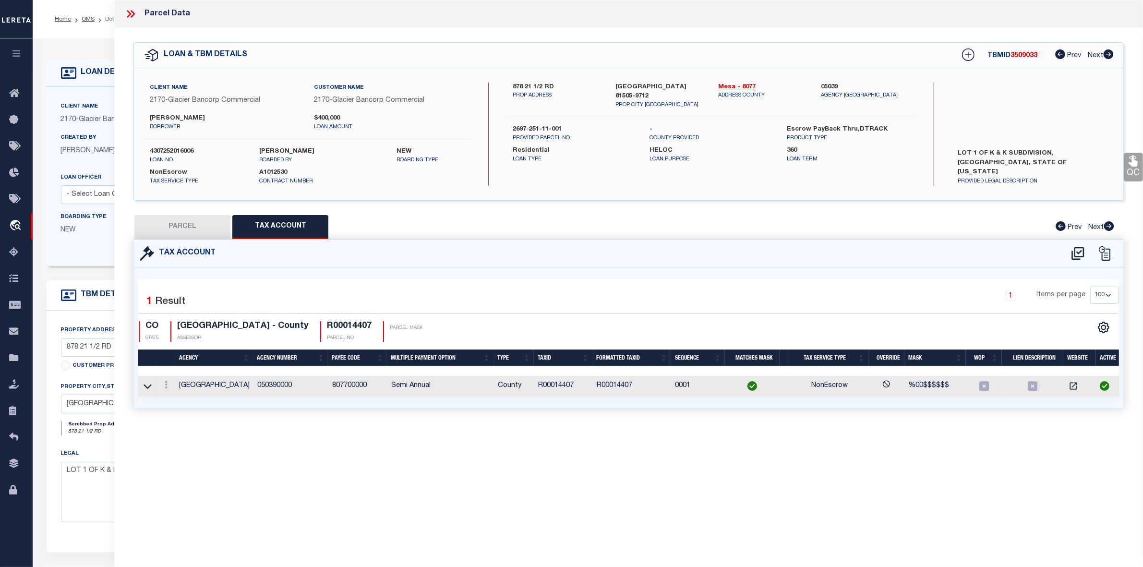
checkbox input "false"
select select "PC"
type input "FOWLER DON K"
select select "AGW"
select select "LEG"
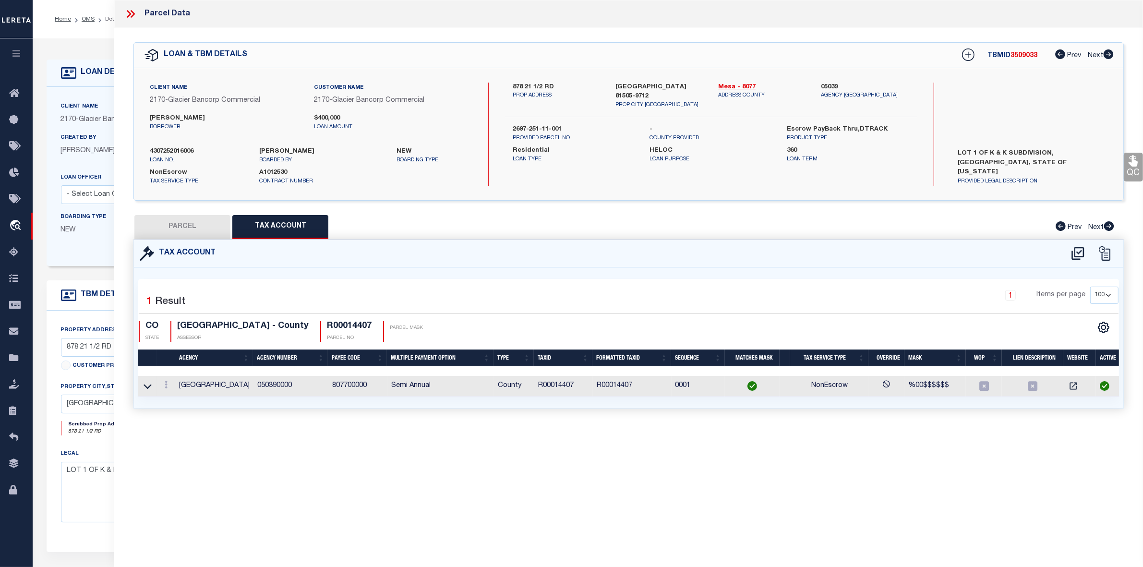
type input "878 21 1/2 RD"
type textarea "LOT 1 K & K SUBDIVISION SEC 25 1N 2W - 1.98AC"
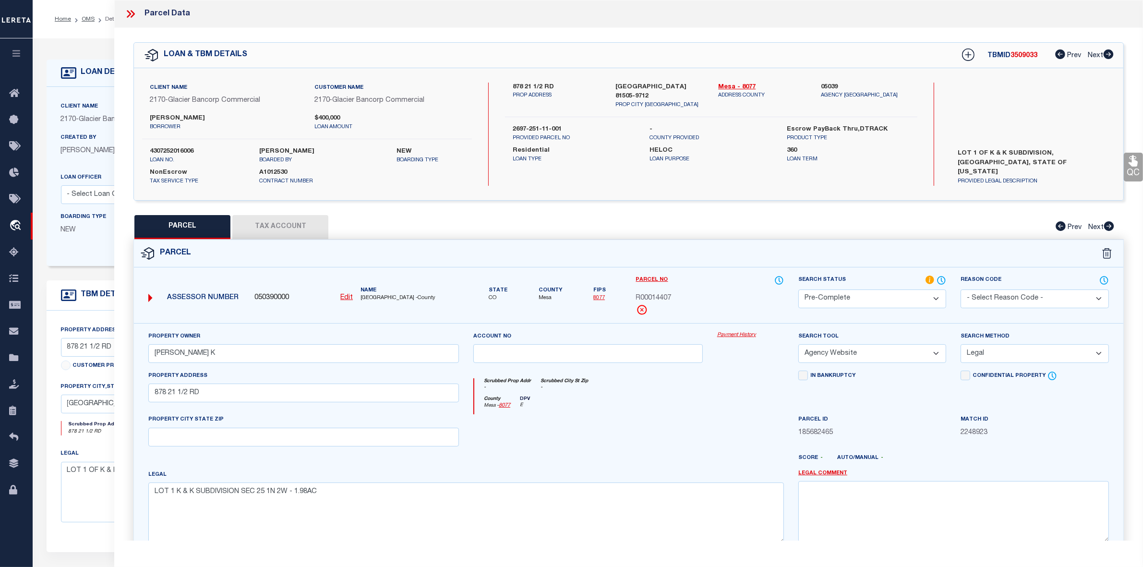
click at [1016, 56] on span "3509033" at bounding box center [1023, 55] width 27 height 7
copy span "3509033"
drag, startPoint x: 714, startPoint y: 85, endPoint x: 734, endPoint y: 87, distance: 20.2
click at [734, 87] on div "Mesa - 8077 ADDRESS COUNTY" at bounding box center [762, 96] width 103 height 27
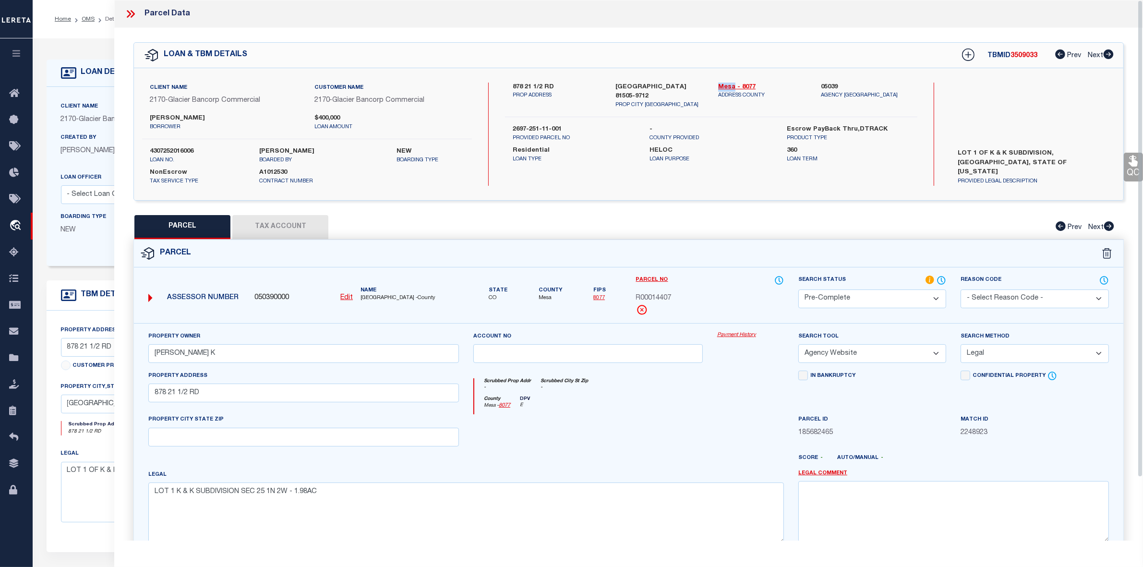
copy link "Mesa"
click at [661, 298] on span "R00014407" at bounding box center [654, 298] width 36 height 11
copy span "R00014407"
click at [714, 419] on div at bounding box center [750, 433] width 81 height 39
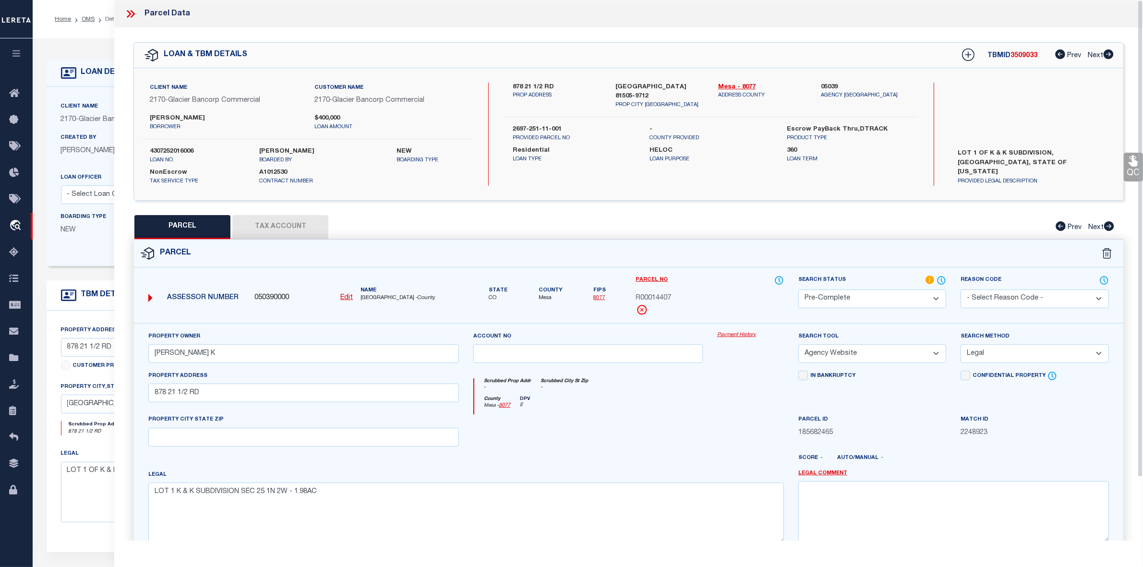
click at [695, 415] on div "County Mesa - 8077 DPV E" at bounding box center [629, 405] width 310 height 19
click at [130, 11] on icon at bounding box center [130, 14] width 12 height 12
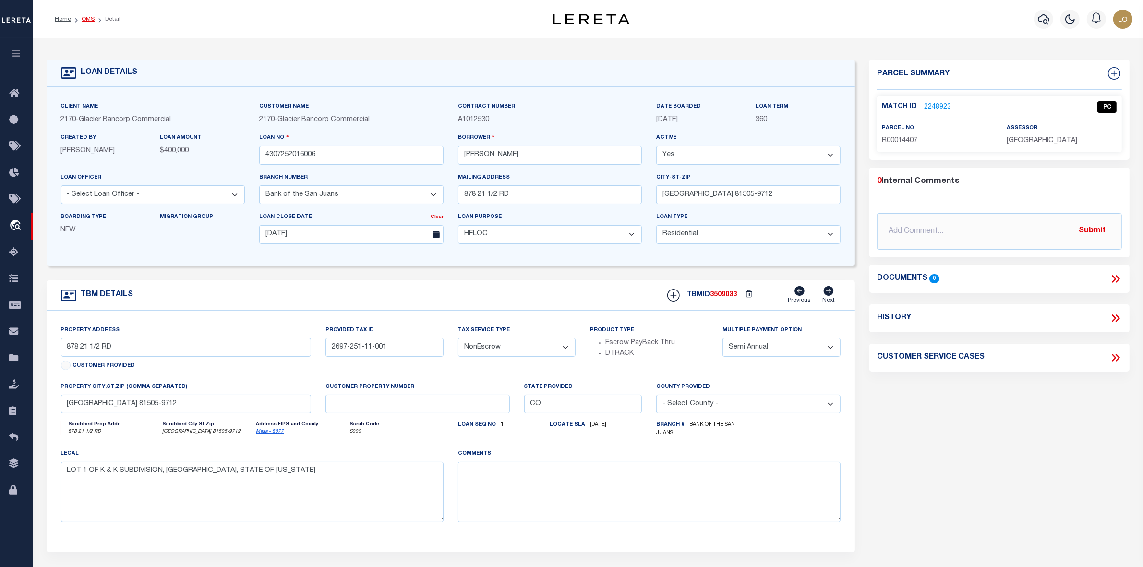
click at [91, 18] on link "OMS" at bounding box center [88, 19] width 13 height 6
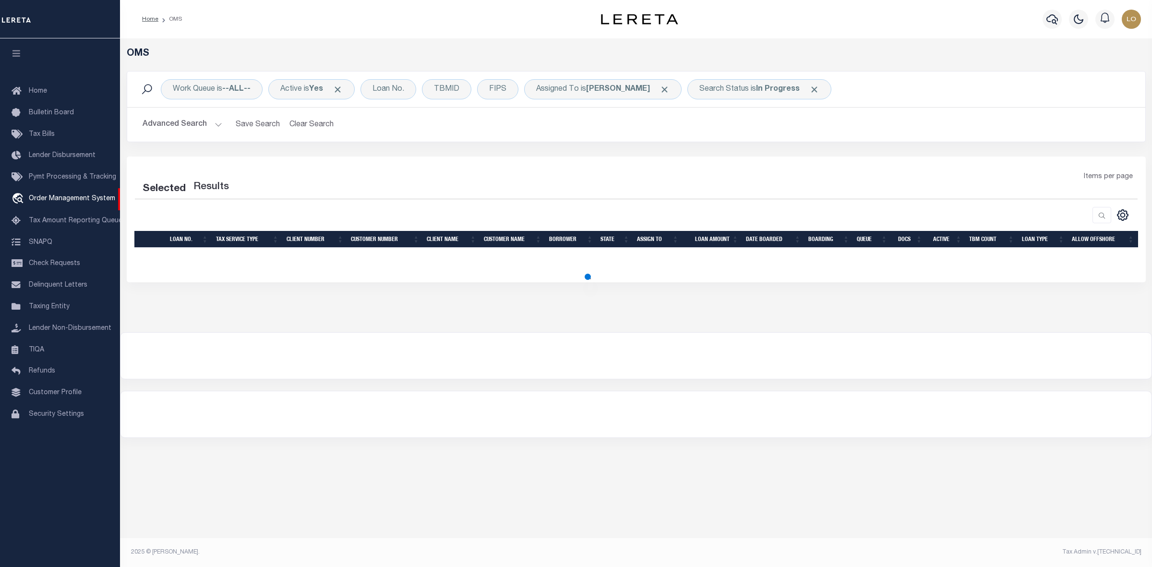
select select "200"
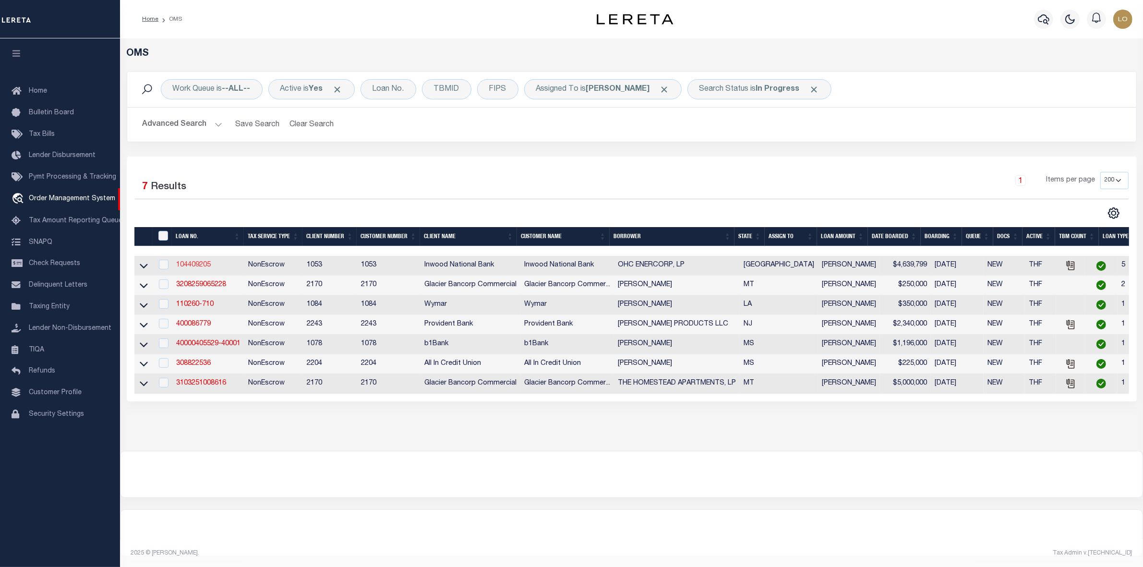
click at [204, 267] on link "104409205" at bounding box center [193, 265] width 35 height 7
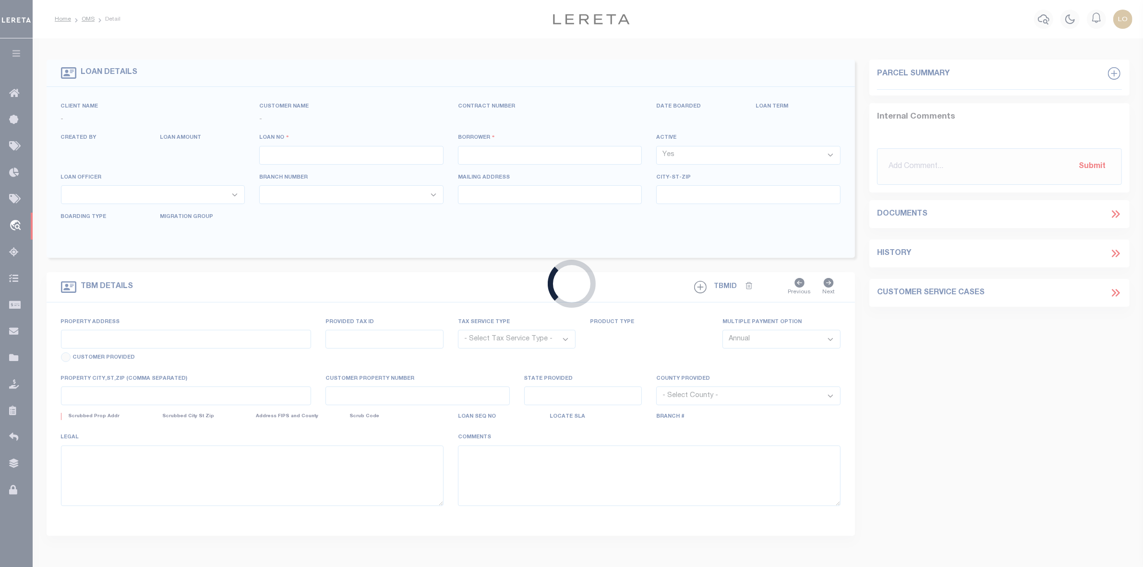
type input "104409205"
type input "OHC ENERCORP, LP"
select select
type input "07/30/2025"
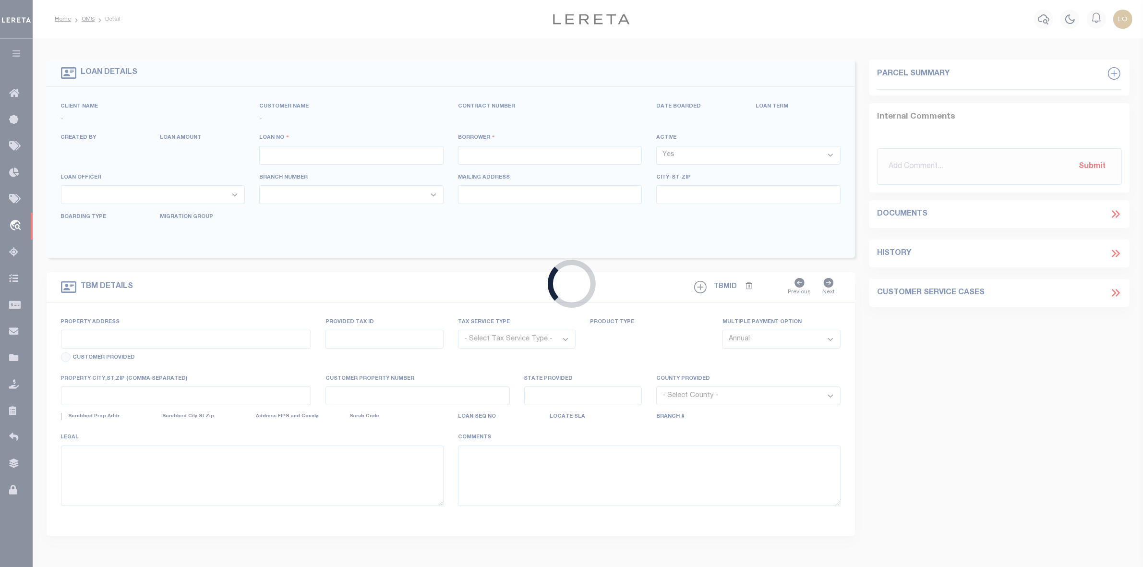
select select "20"
select select "NonEscrow"
type input "10806 W COUNTY ROAD 46"
select select
type input "MIDLAND TX 79707-2054"
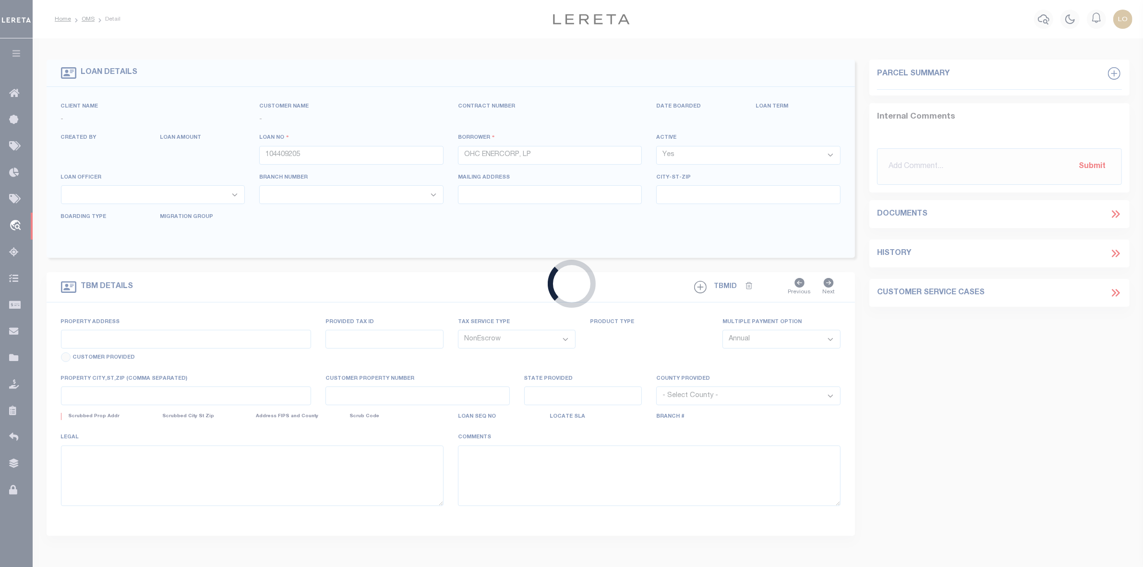
type input "R000221710"
type input "[GEOGRAPHIC_DATA]"
select select
select select "271"
select select "91"
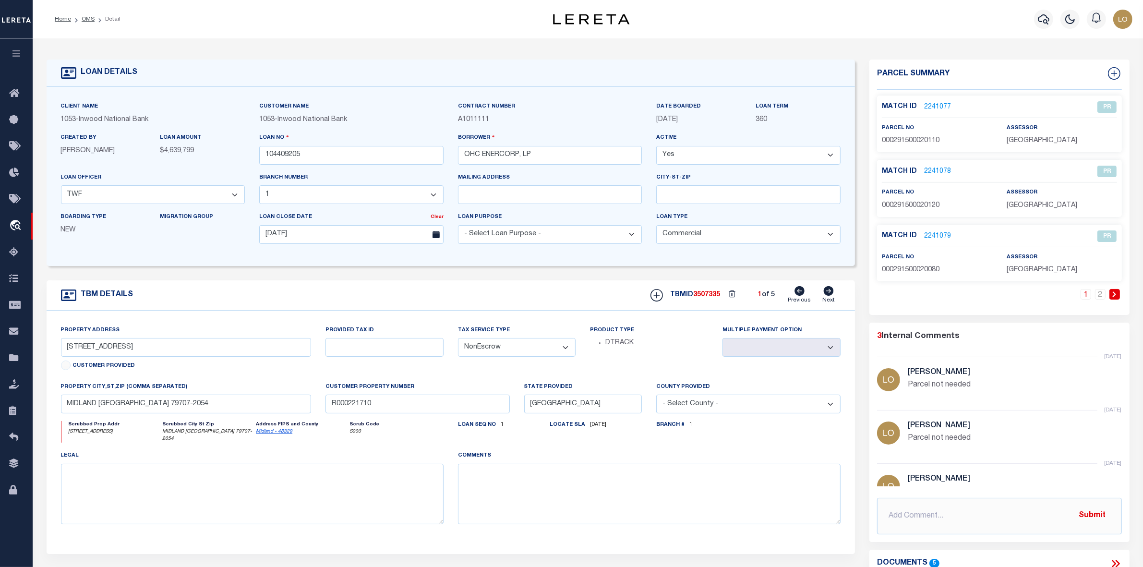
click at [1113, 293] on icon at bounding box center [1114, 294] width 4 height 6
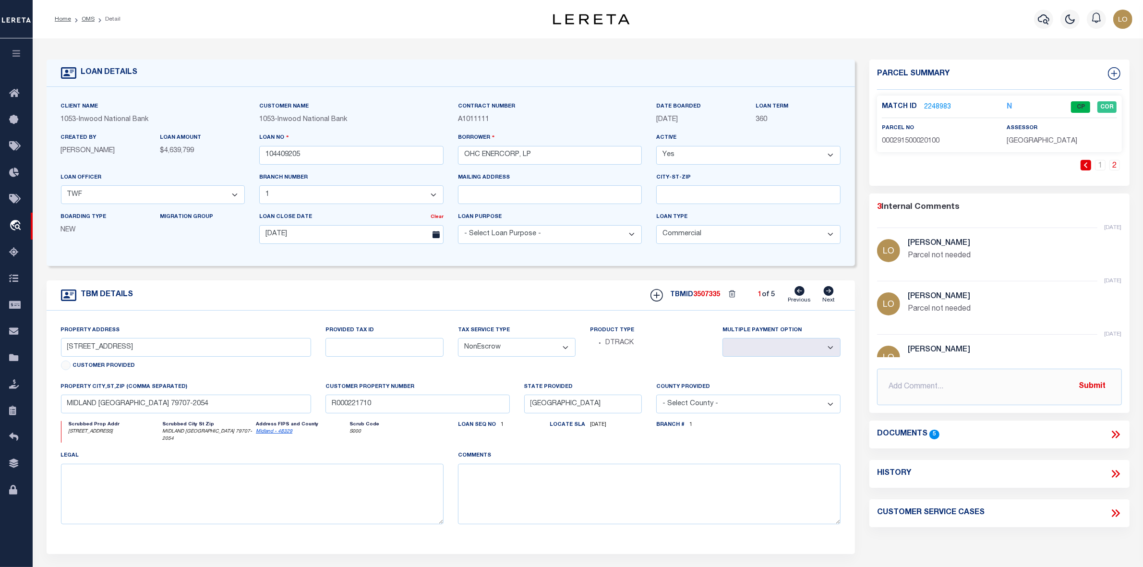
click at [930, 104] on link "2248983" at bounding box center [937, 107] width 27 height 10
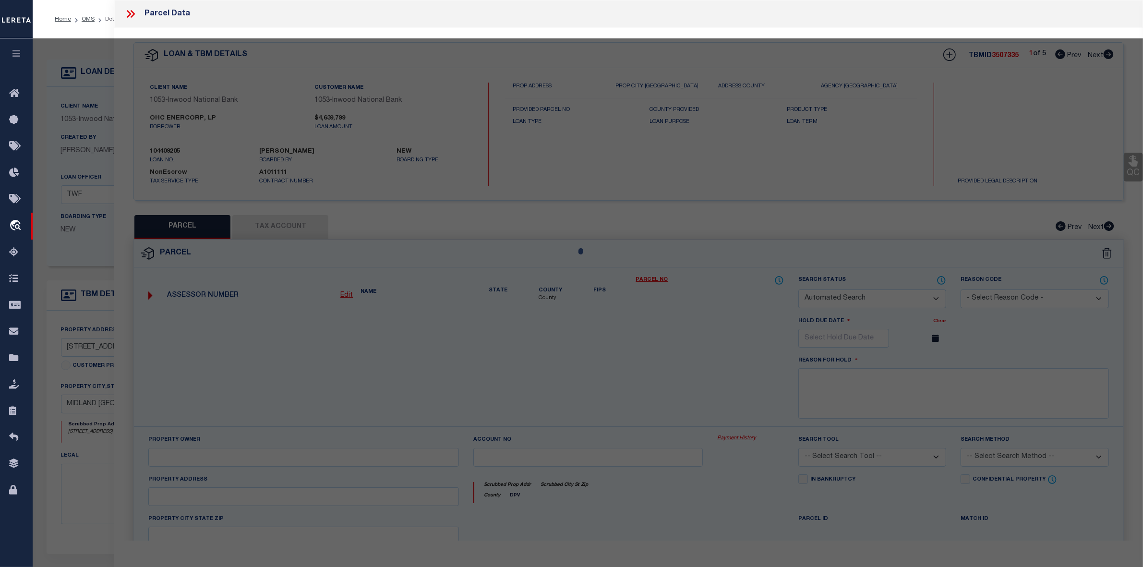
checkbox input "false"
select select "CP"
type input "DAHLIA DEVELOPMENT LLC"
select select "AGW"
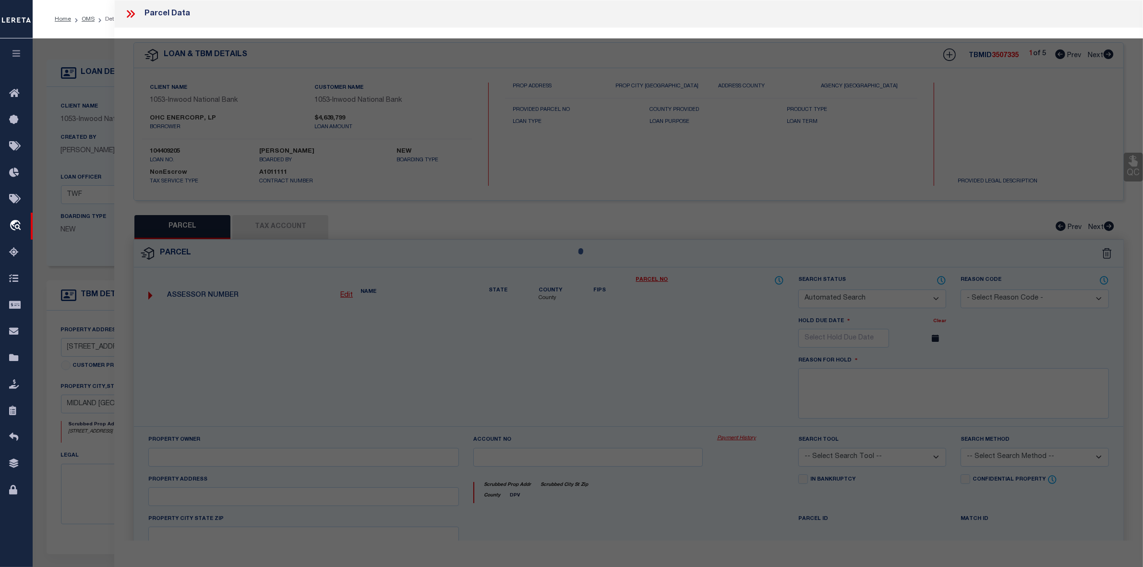
select select
type input "COUNTY RD 00046 10806 W"
type textarea "Legal: Acres: 3.044, BLK: 002, LOT: 010 ADDN: DAHLIA INDUSTRIAL PARK"
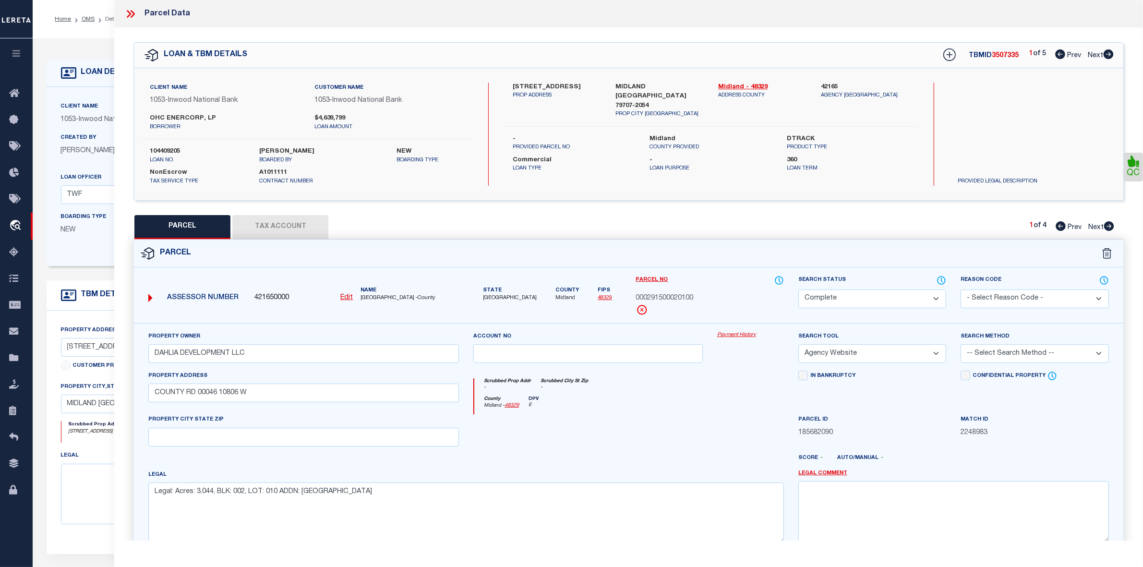
click at [1107, 54] on icon at bounding box center [1108, 54] width 10 height 10
select select "AS"
select select
checkbox input "false"
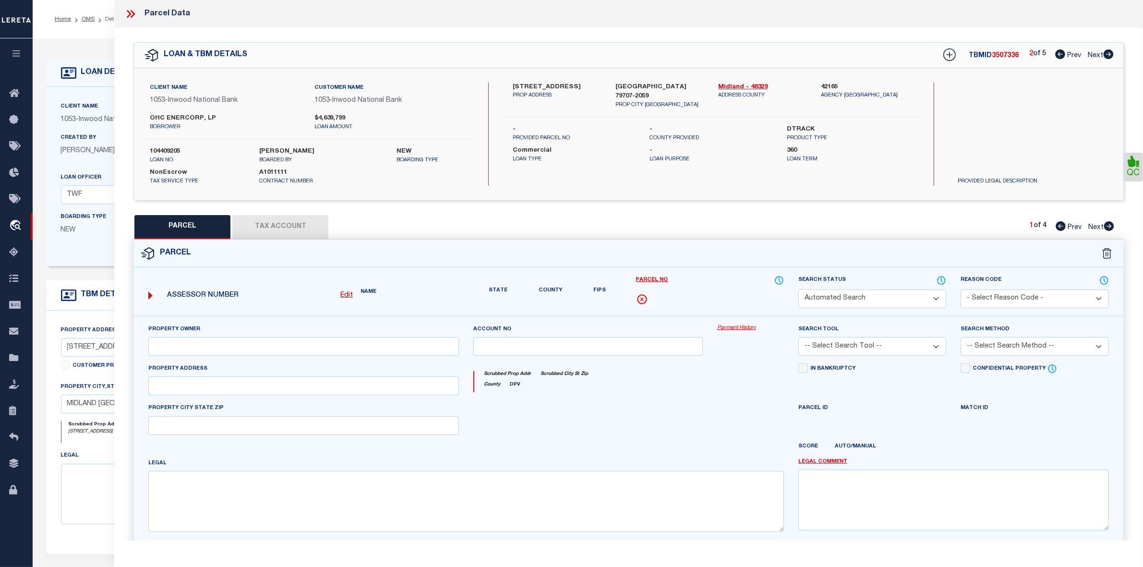
select select "IP"
type input "DIP 5 6 11 12 LLC"
select select "AGW"
select select
type input "COUNTY RD 46 0 W"
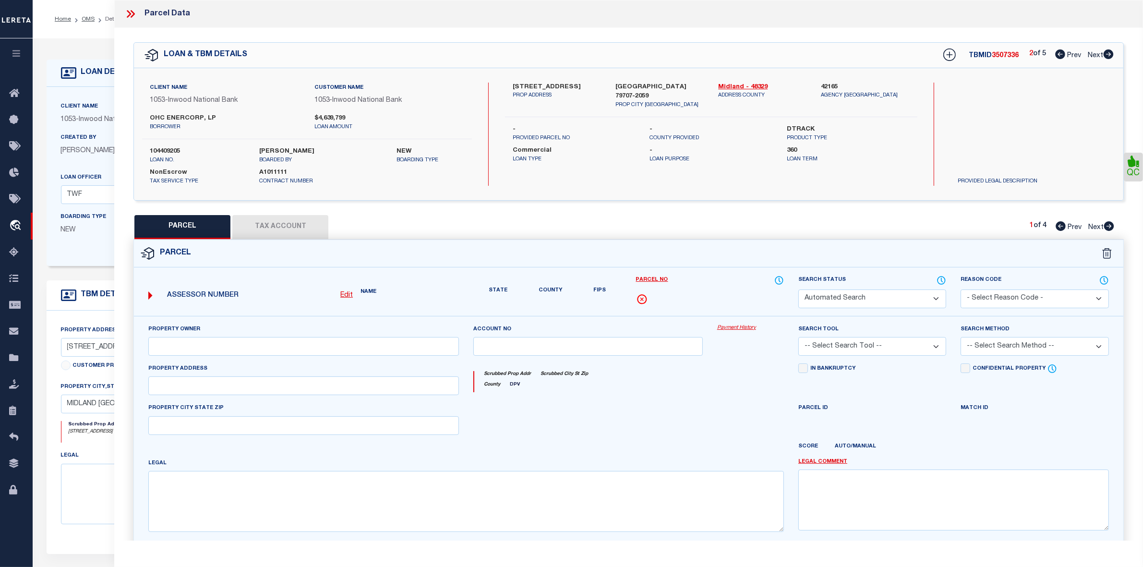
type textarea "3.000, BLK: 001, LOT: 005 ADDN: DAHLIA INDUSTRIAL PARK"
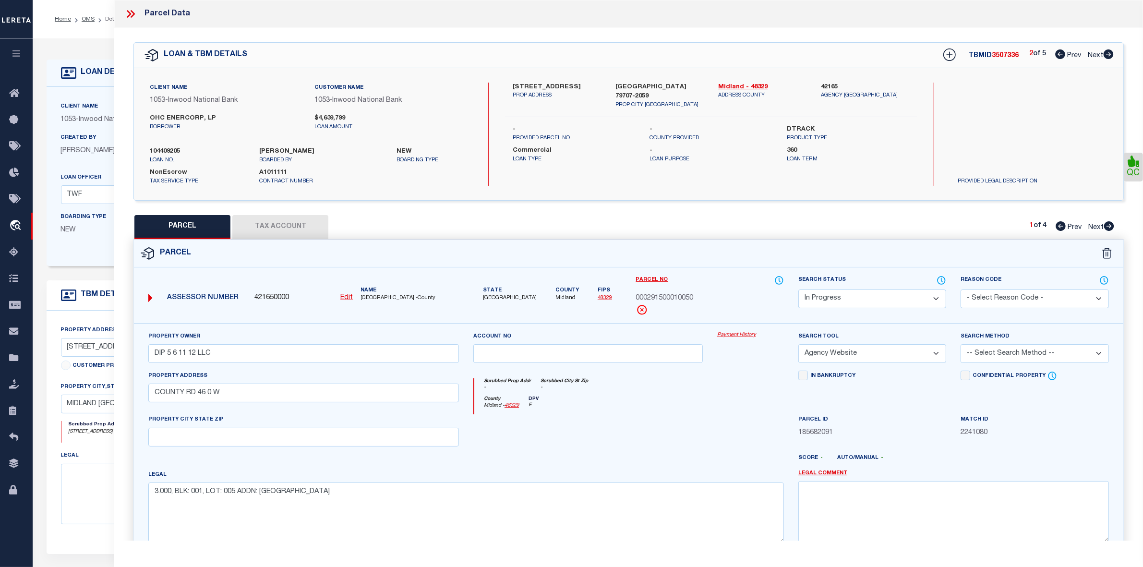
click at [1107, 54] on icon at bounding box center [1108, 54] width 10 height 10
select select "AS"
select select
checkbox input "false"
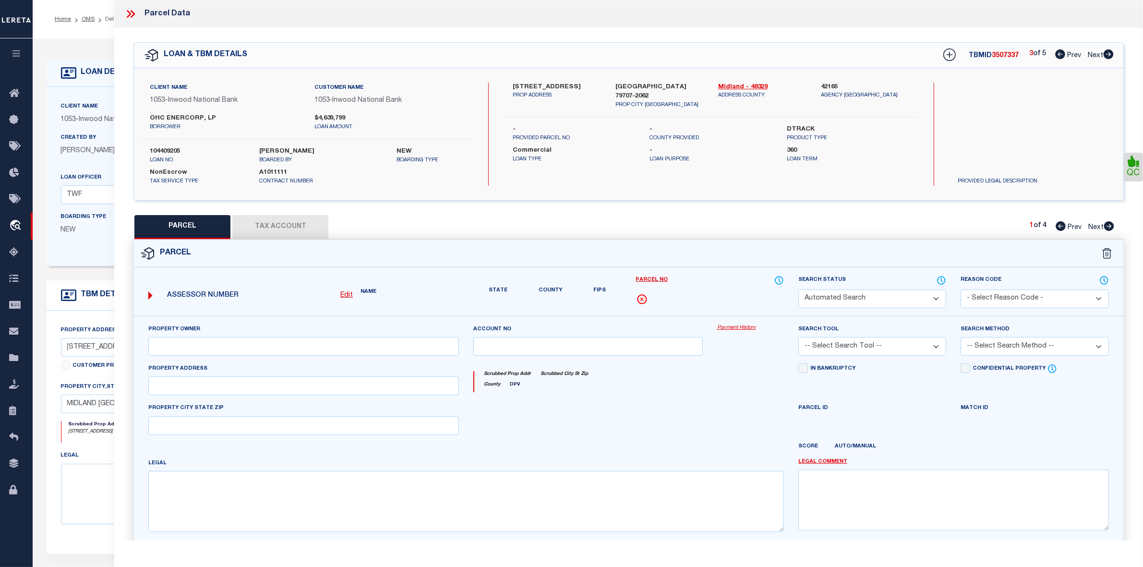
select select "PA"
type input "DIP 5 6 11 12 LLC"
select select "MDD"
select select "ADD"
type input "COUNTY RD 46 0 W"
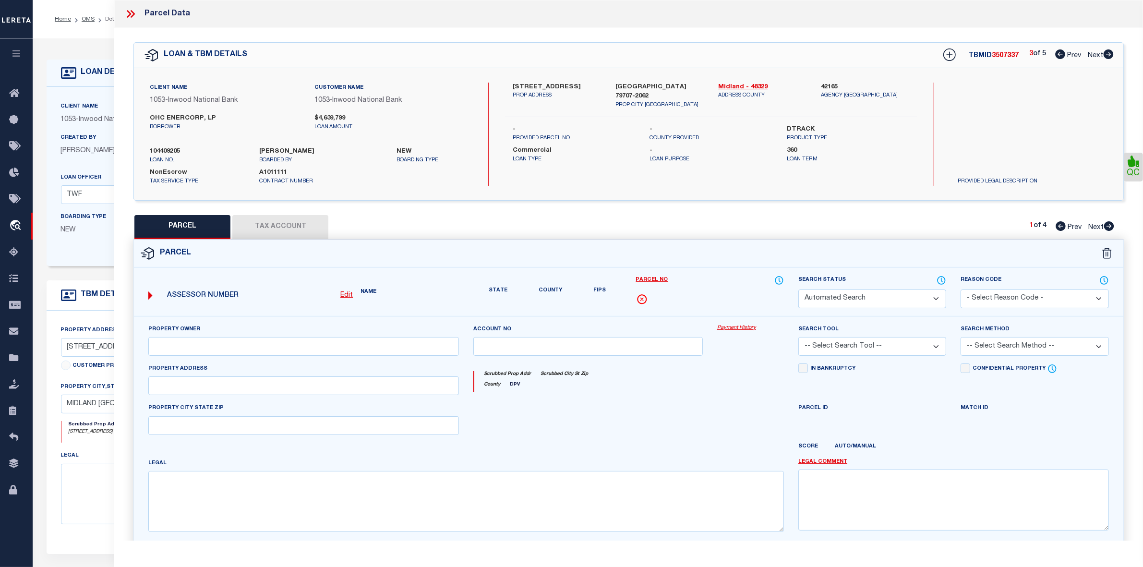
type textarea "3.000, BLK: 001, LOT: 005 ADDN: DAHLIA INDUSTRIAL PARK"
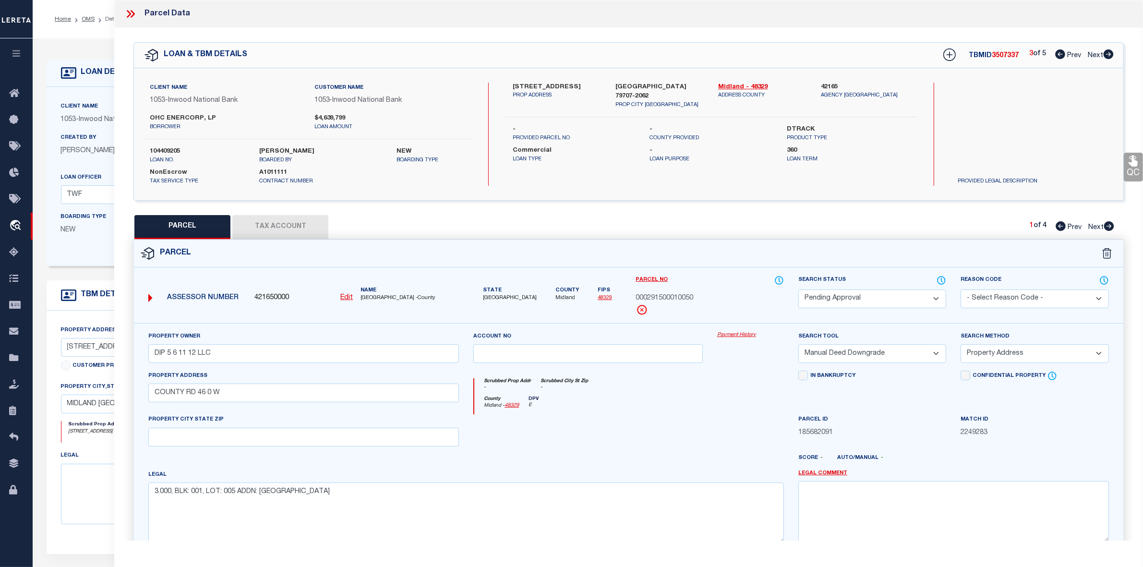
click at [1058, 53] on icon at bounding box center [1060, 54] width 10 height 10
select select "AS"
select select
checkbox input "false"
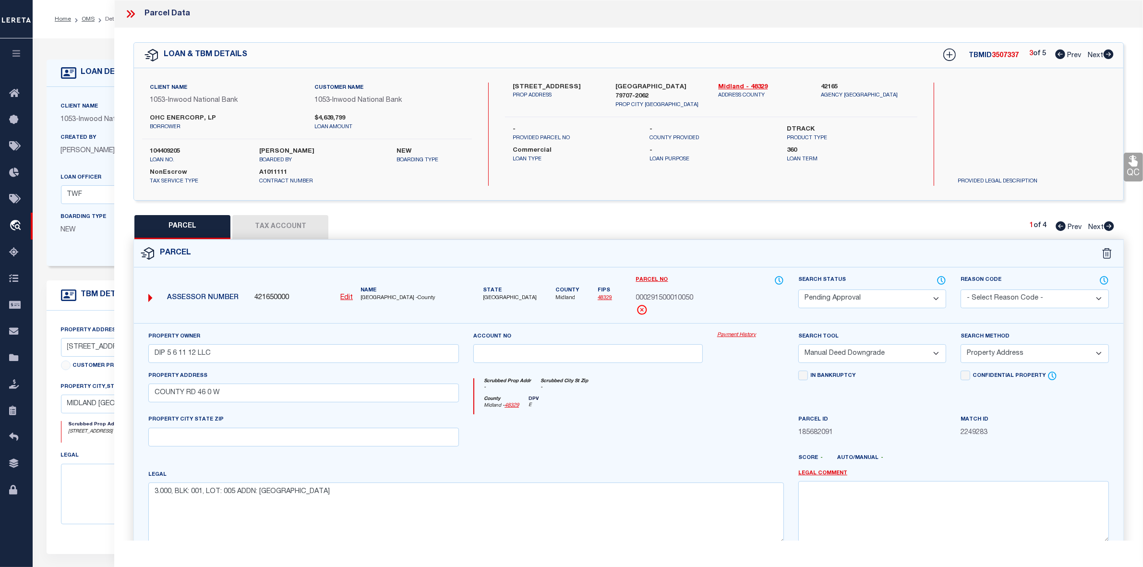
checkbox input "false"
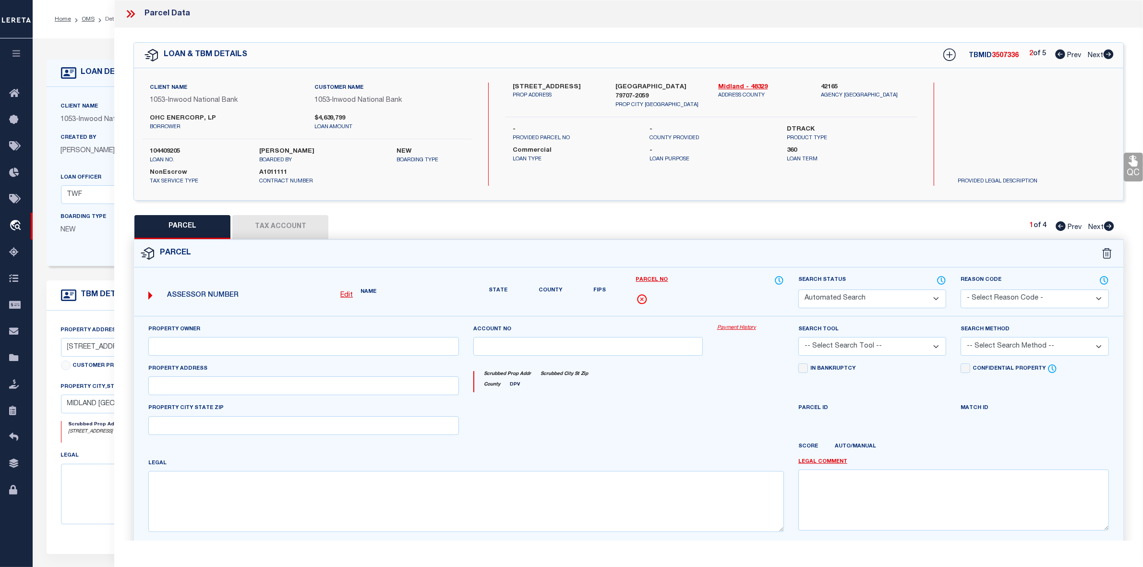
select select "IP"
type input "DIP 5 6 11 12 LLC"
select select "AGW"
select select
type input "COUNTY RD 46 0 W"
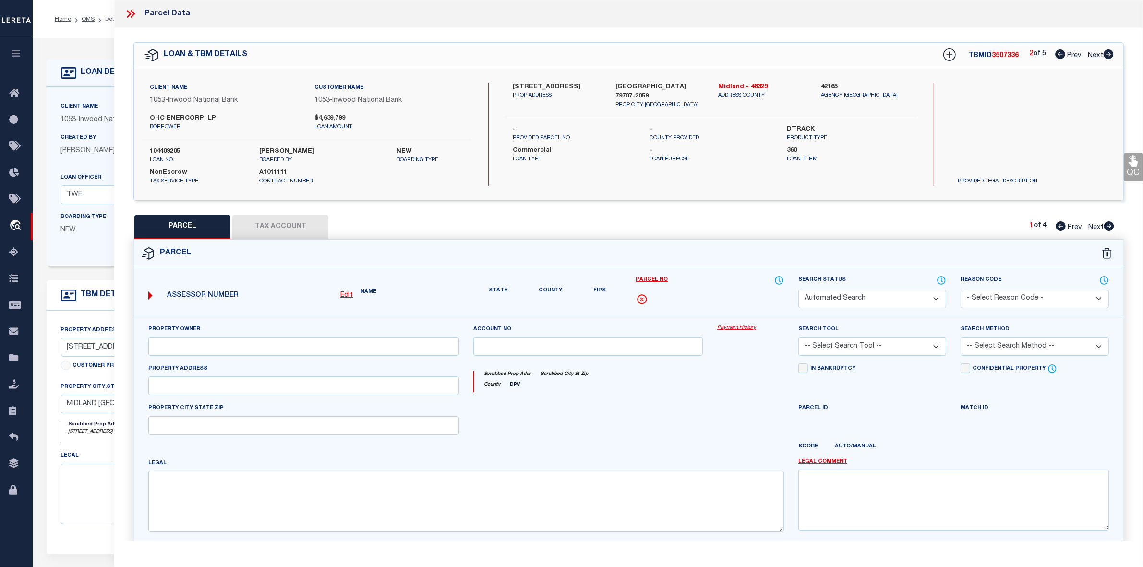
type textarea "3.000, BLK: 001, LOT: 005 ADDN: DAHLIA INDUSTRIAL PARK"
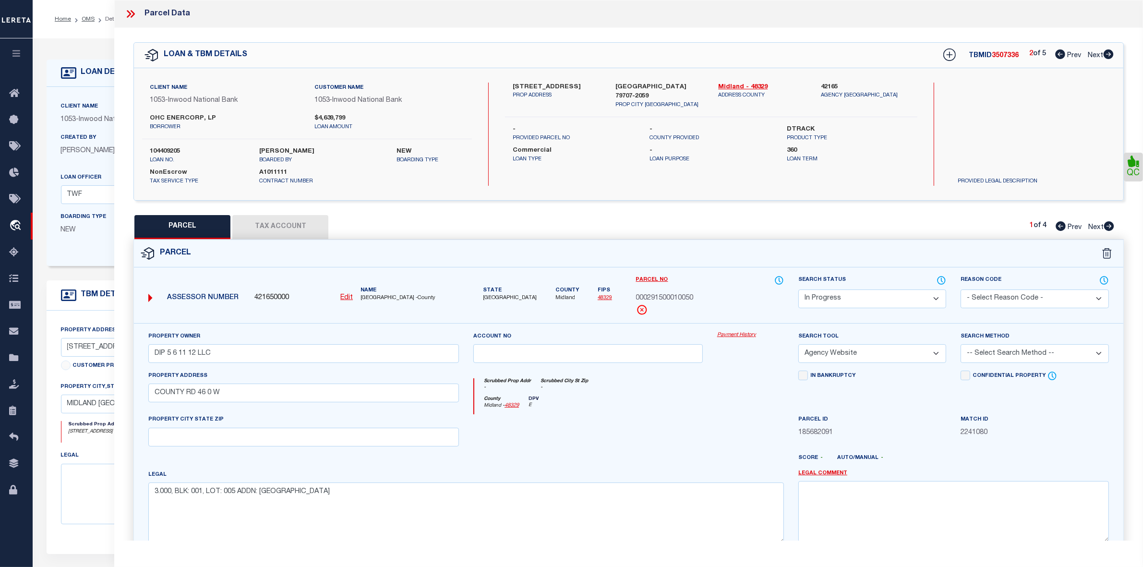
click at [1109, 224] on icon at bounding box center [1109, 226] width 10 height 10
select select "AS"
select select
checkbox input "false"
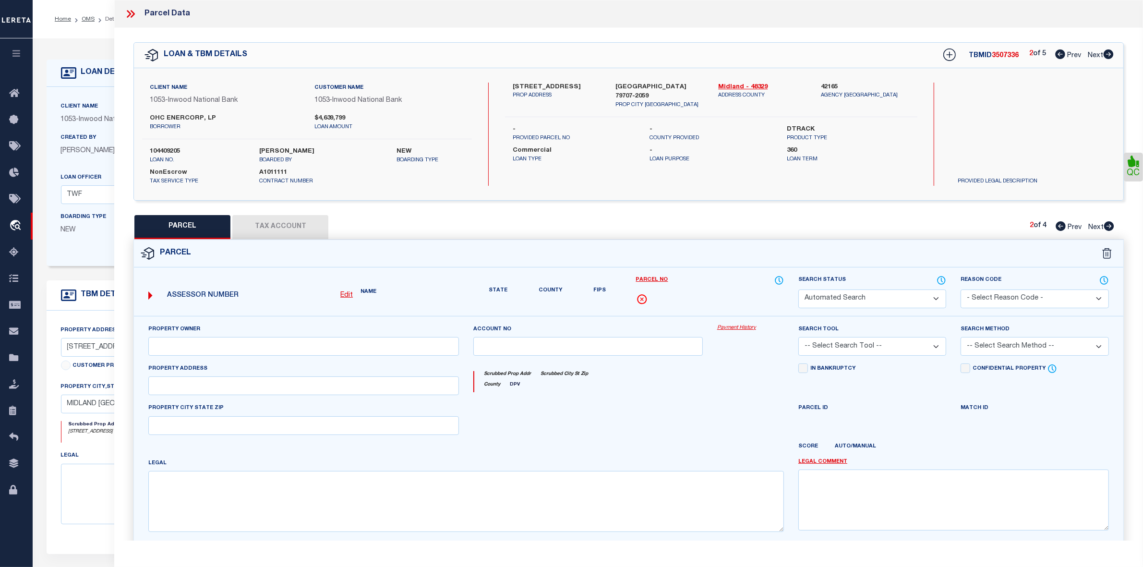
select select "PA"
type input "DIP 5 6 11 12 LLC"
select select "MDD"
select select "ADD"
type input "COUNTY RD 46 0 W"
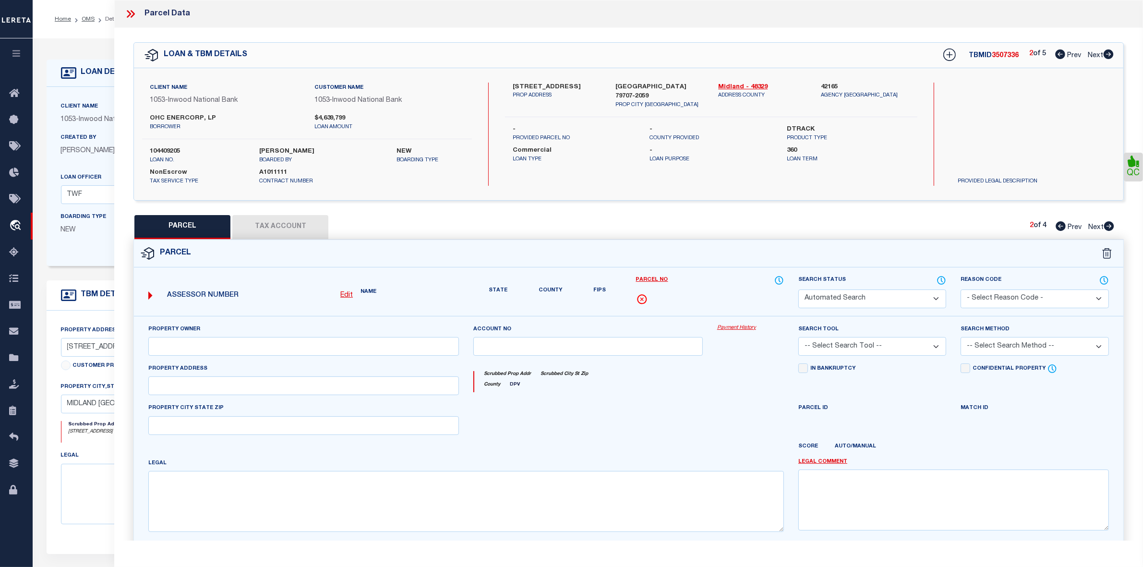
type textarea "3.000, BLK: 001, LOT: 006 ADDN: DAHLIA INDUSTRIAL PARK"
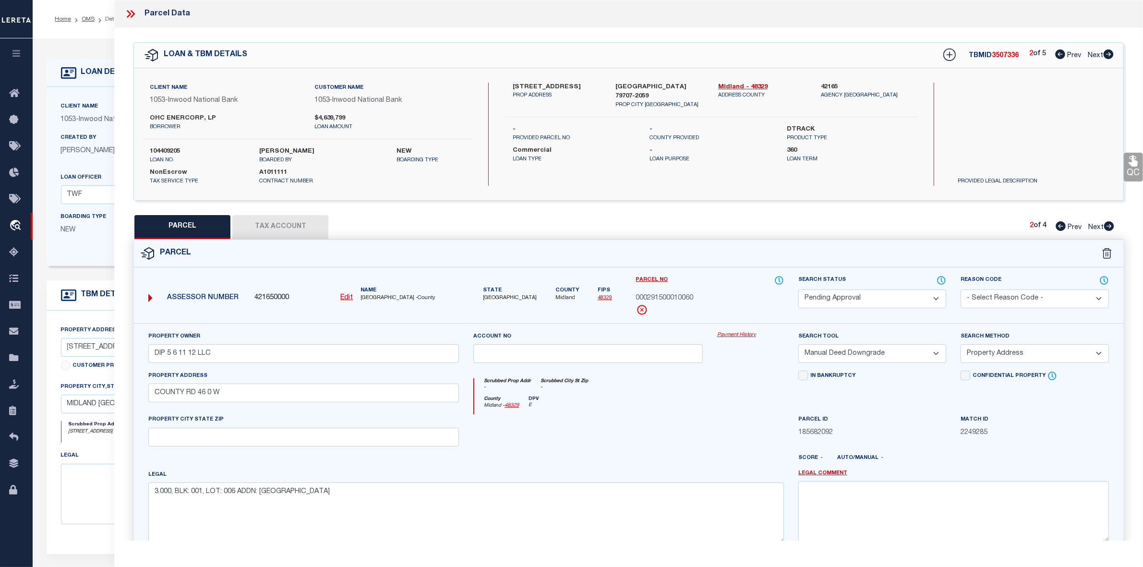
click at [1109, 224] on icon at bounding box center [1109, 226] width 10 height 10
select select "AS"
select select
checkbox input "false"
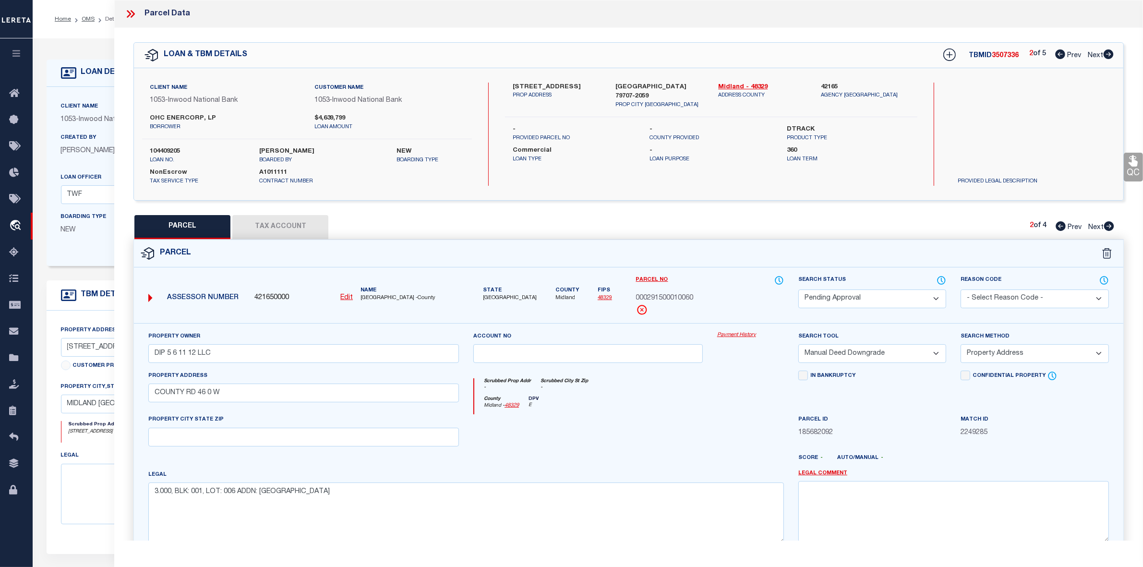
checkbox input "false"
select select "PA"
type input "DIP 5 6 11 12 LLC"
select select "MDD"
select select "ADD"
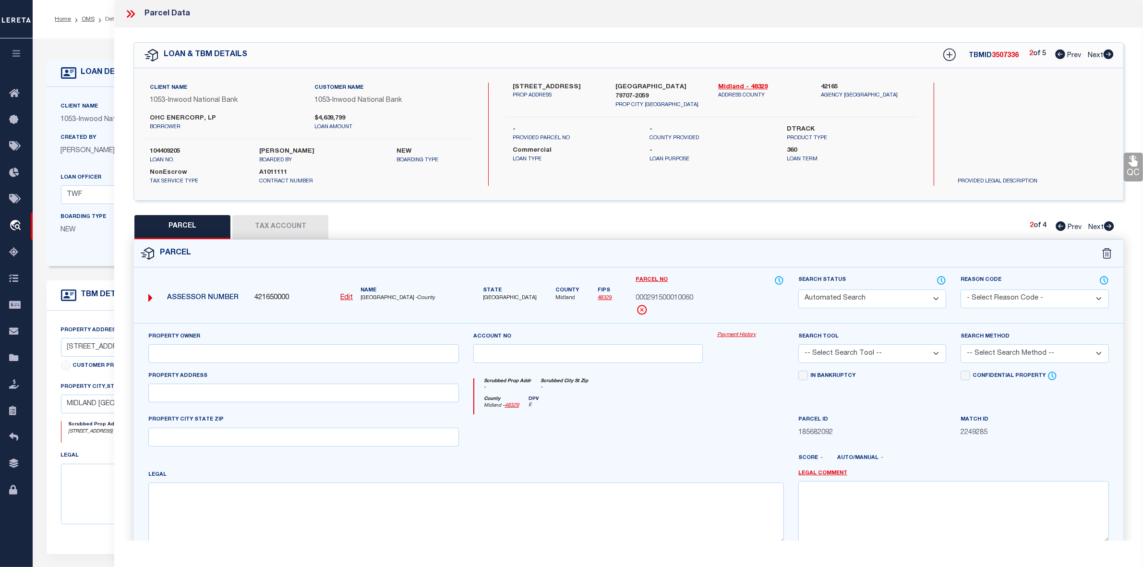
type input "COUNTY RD 47 0 W"
type textarea "Legal: Acres: 4.111, BLK: 001, LOT: 011 ADDN: DAHLIA INDUSTRIAL PARK"
click at [1109, 224] on icon at bounding box center [1109, 226] width 10 height 10
select select "AS"
select select
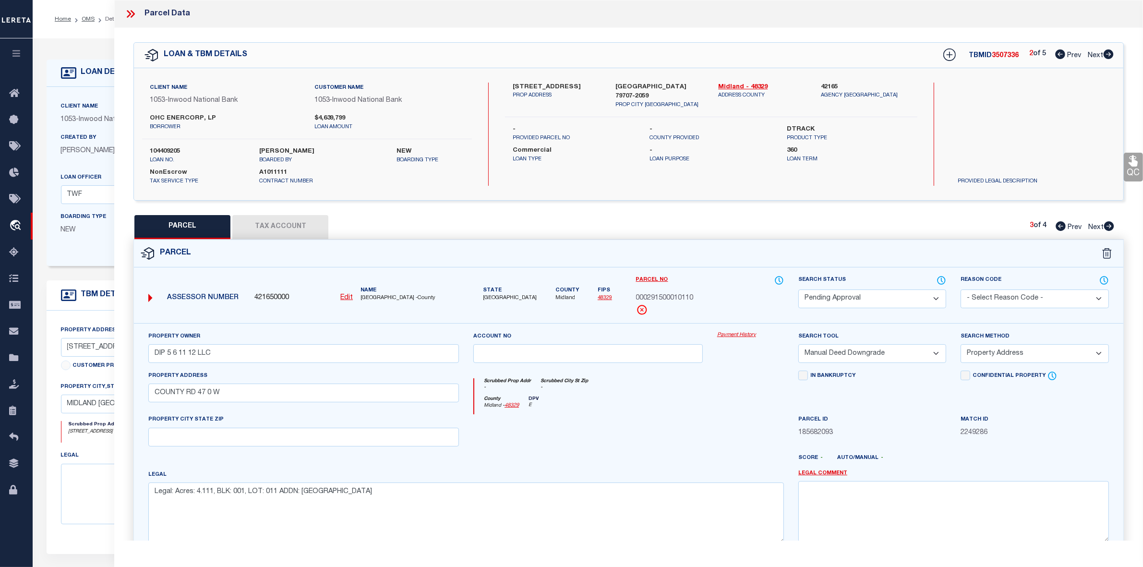
select select
checkbox input "false"
select select "PA"
type input "DIP 5 6 11 12 LLC"
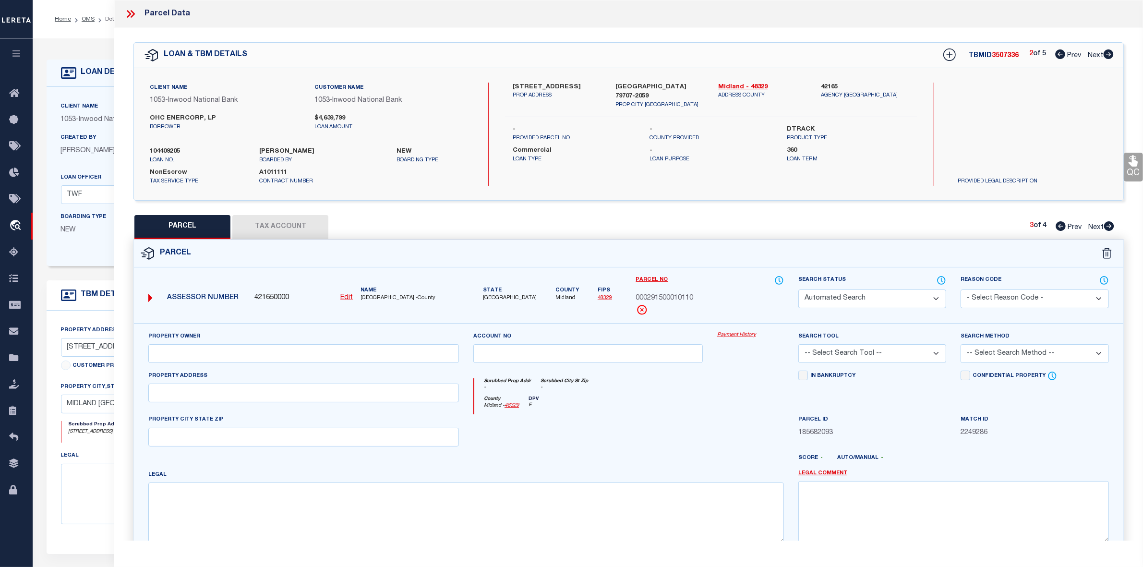
select select "MDD"
select select "ADD"
type input "COUNTY RD 47 0 W"
type textarea "4.204, BLK: 001, LOT: 012 ADDN: DAHLIA INDUSTRIAL PARK"
click at [1109, 224] on icon at bounding box center [1109, 226] width 10 height 10
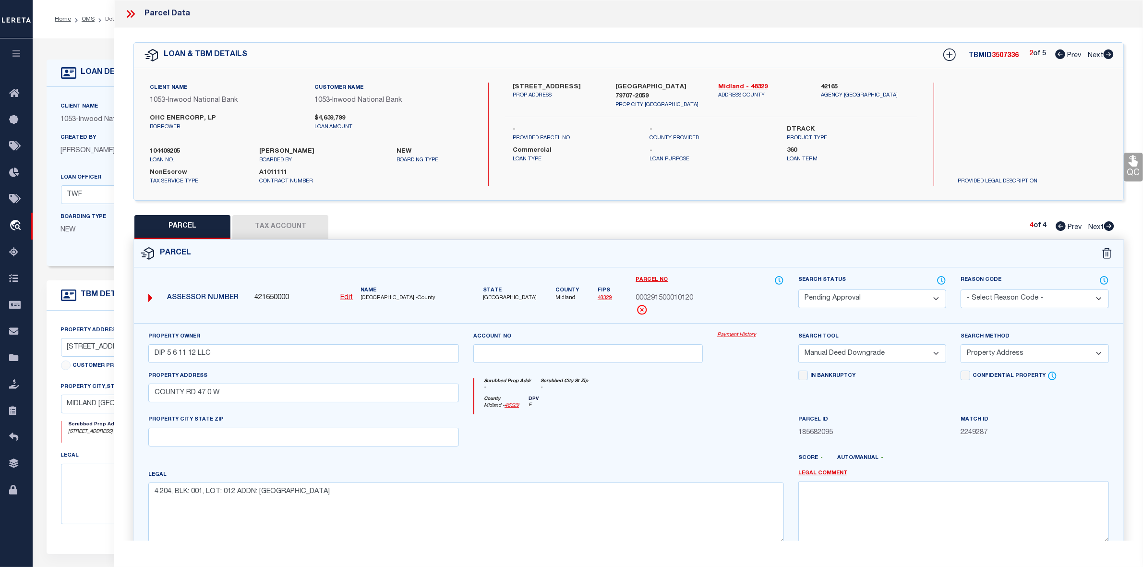
click at [1109, 224] on icon at bounding box center [1109, 226] width 10 height 10
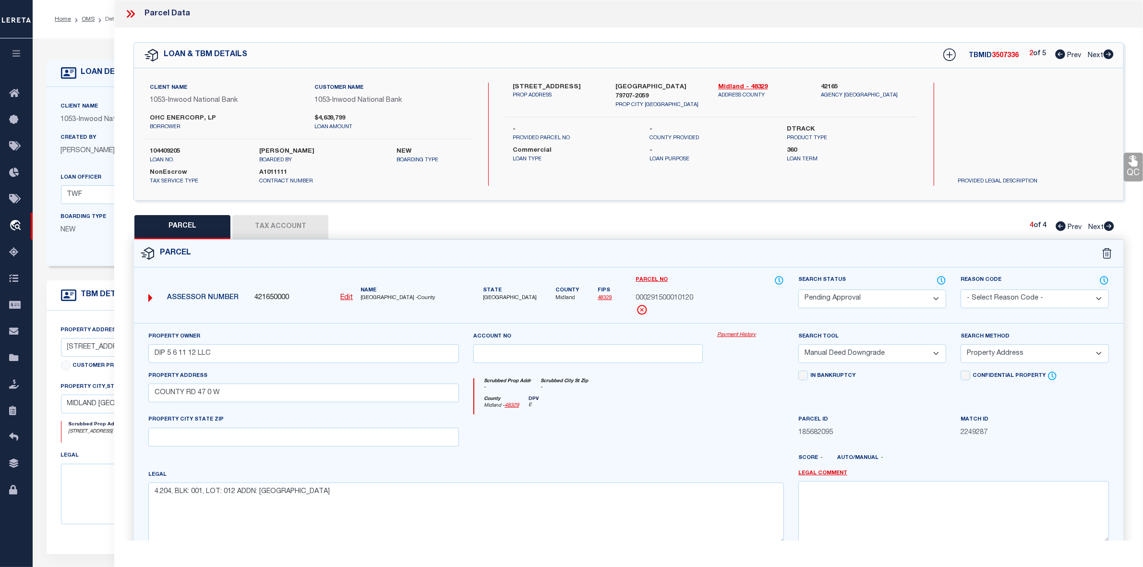
click at [1109, 224] on icon at bounding box center [1109, 226] width 10 height 10
click at [973, 212] on div "QC QC QC" at bounding box center [628, 318] width 1029 height 581
click at [1105, 53] on icon at bounding box center [1108, 54] width 10 height 10
select select "AS"
select select
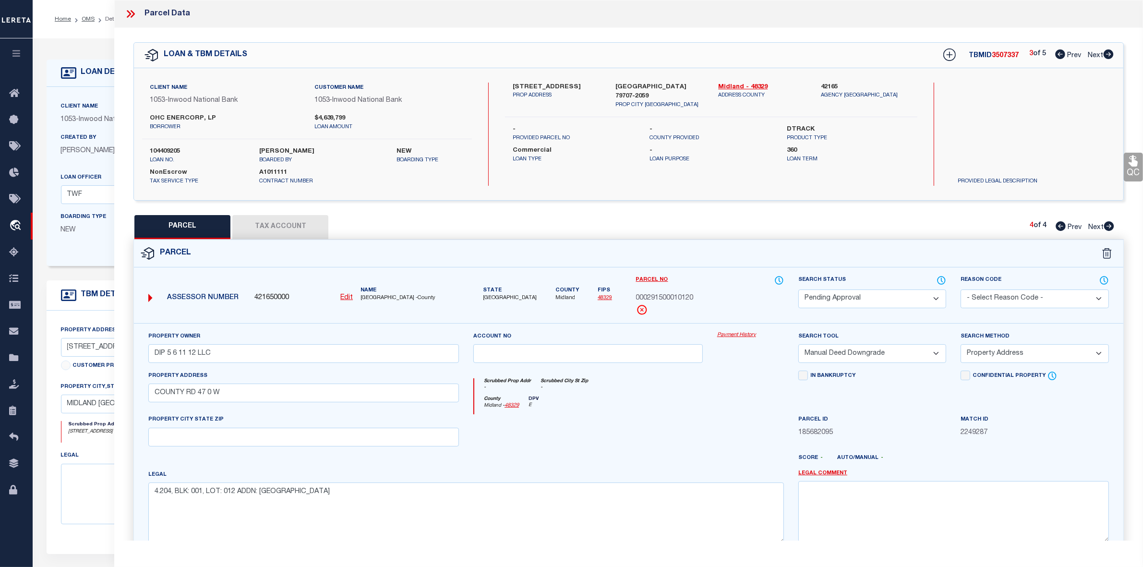
select select
checkbox input "false"
select select "PA"
type input "DIP 5 6 11 12 LLC"
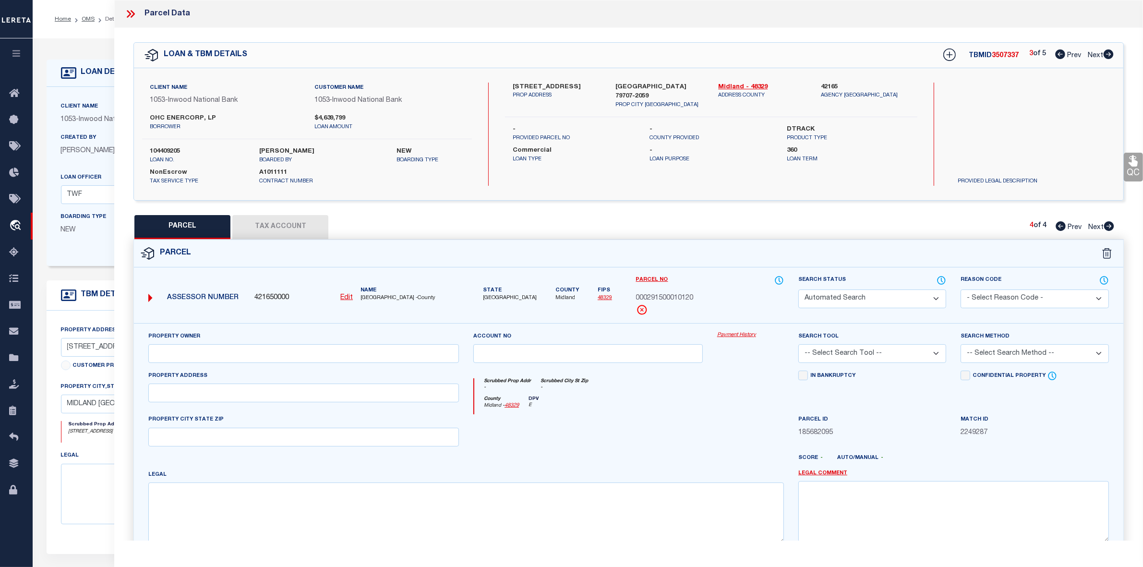
select select "MDD"
select select "ADD"
type input "COUNTY RD 46 0 W"
type textarea "3.000, BLK: 001, LOT: 005 ADDN: DAHLIA INDUSTRIAL PARK"
click at [1110, 227] on icon at bounding box center [1108, 226] width 11 height 10
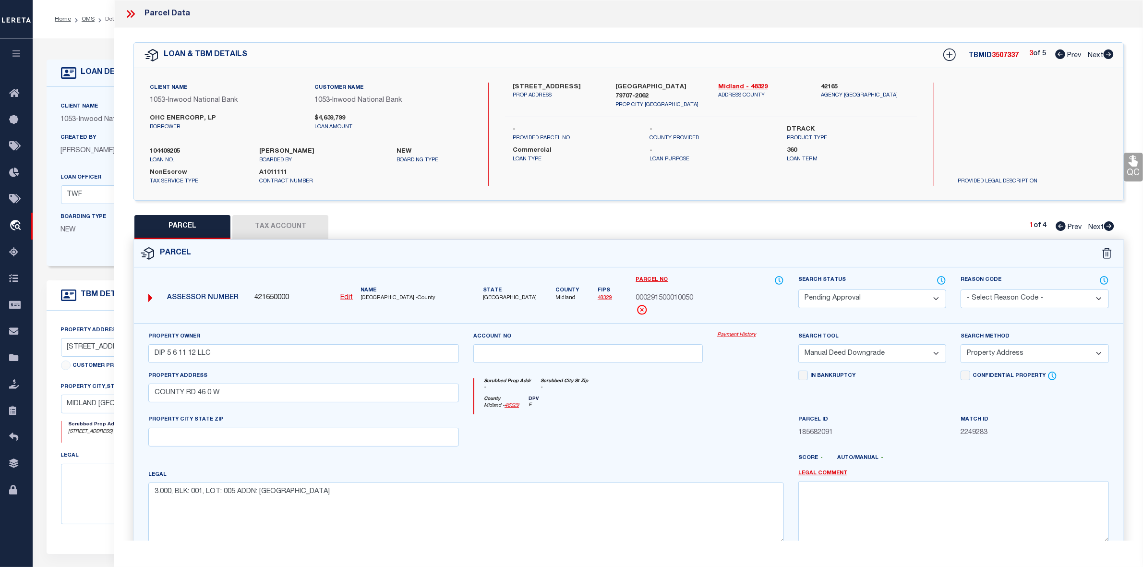
select select "AS"
select select
checkbox input "false"
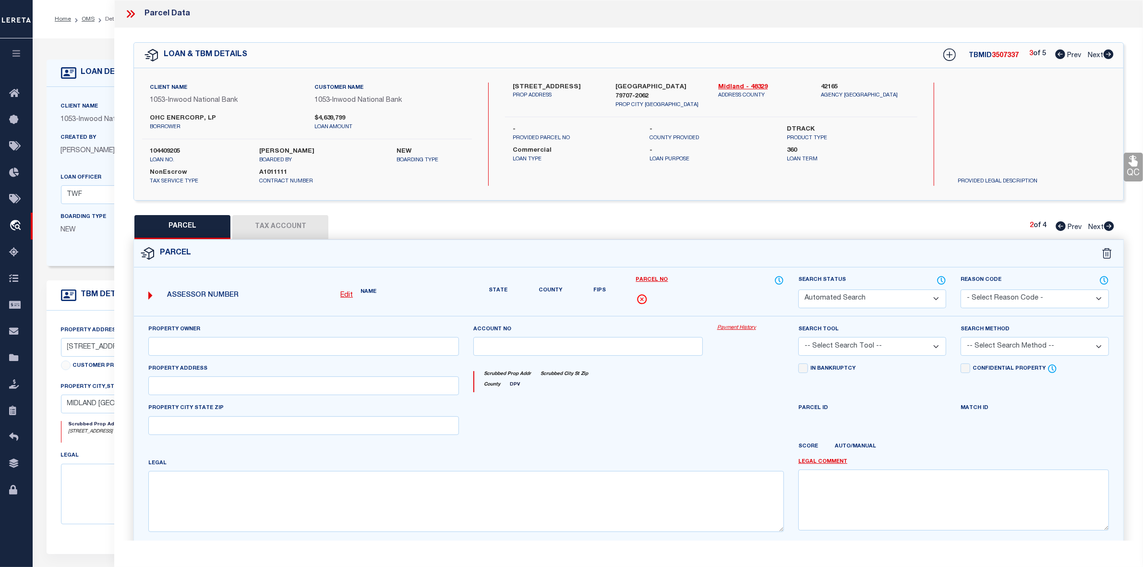
select select "IP"
type input "DIP 5 6 11 12 LLC"
select select "AGW"
select select
type input "COUNTY RD 46 0 W"
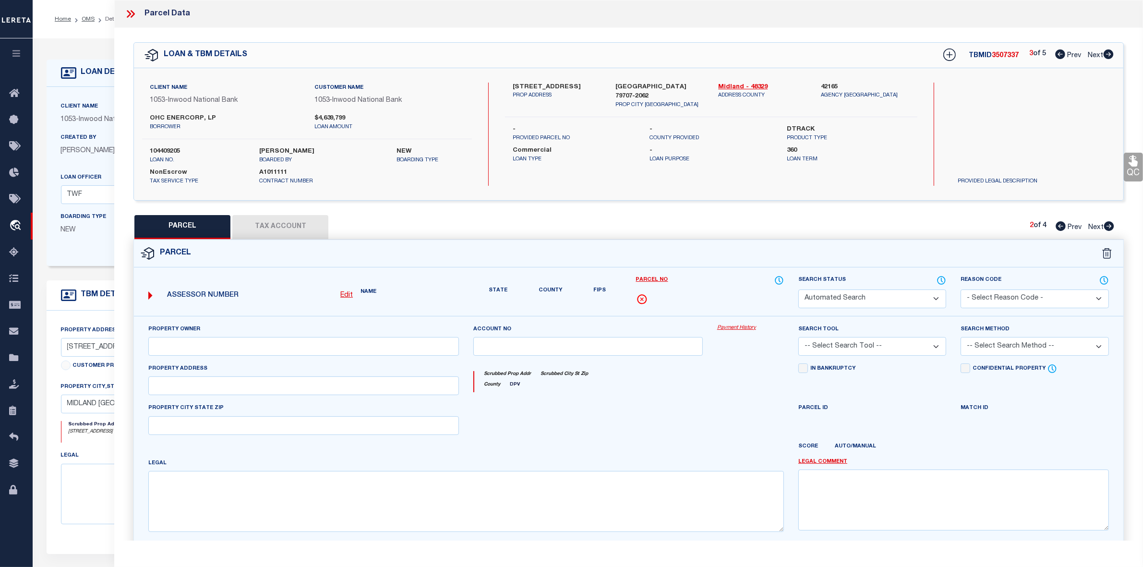
type textarea "3.000, BLK: 001, LOT: 006 ADDN: DAHLIA INDUSTRIAL PARK"
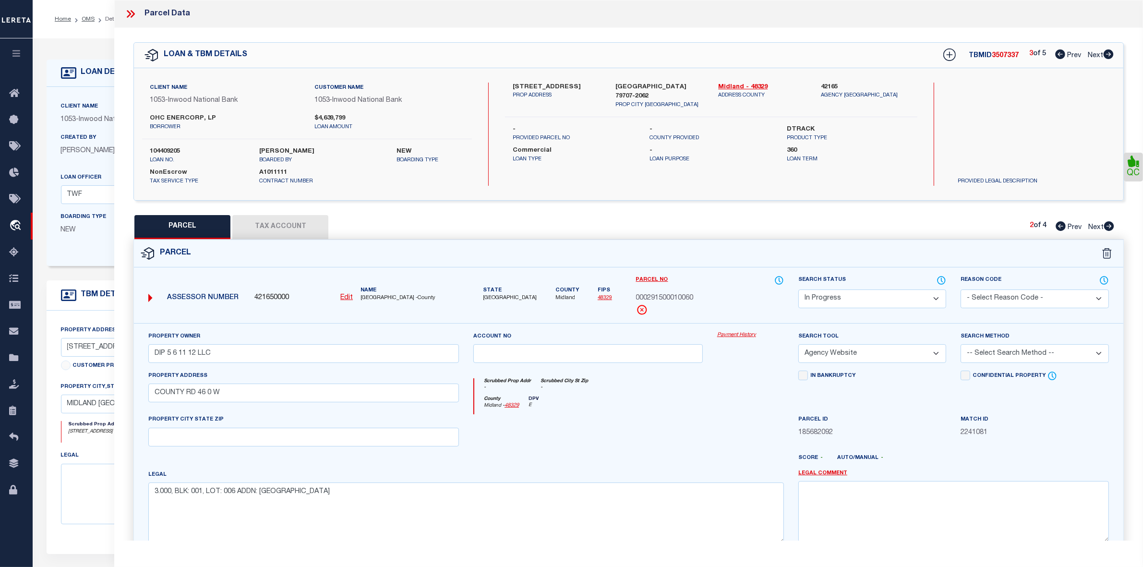
click at [1110, 227] on icon at bounding box center [1108, 226] width 11 height 10
select select "AS"
select select
checkbox input "false"
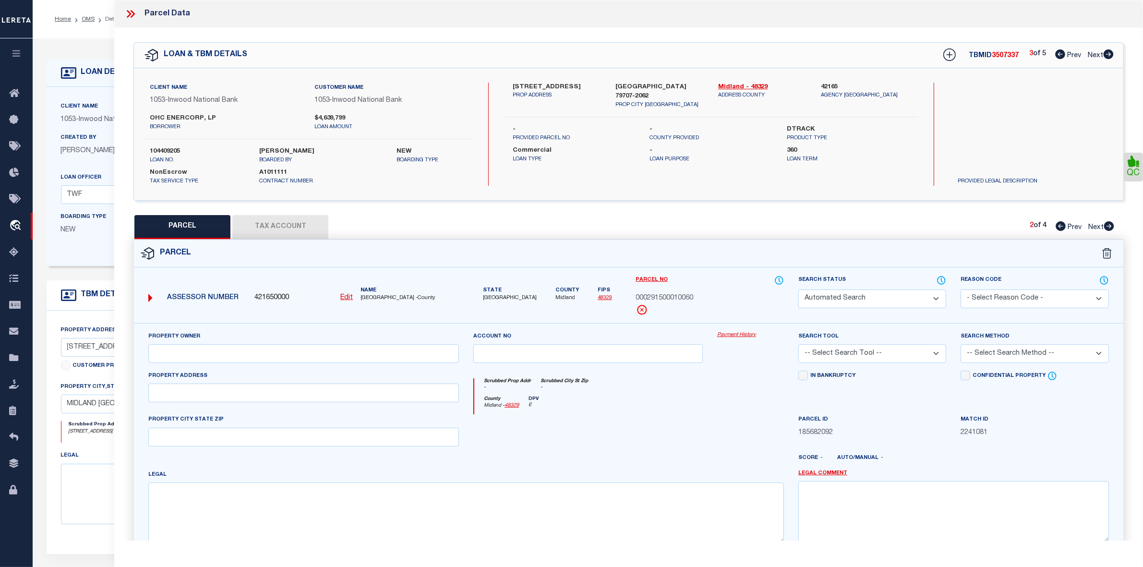
select select "PA"
type input "DIP 5 6 11 12 LLC"
select select "MDD"
select select "ADD"
type input "COUNTY RD 47 0 W"
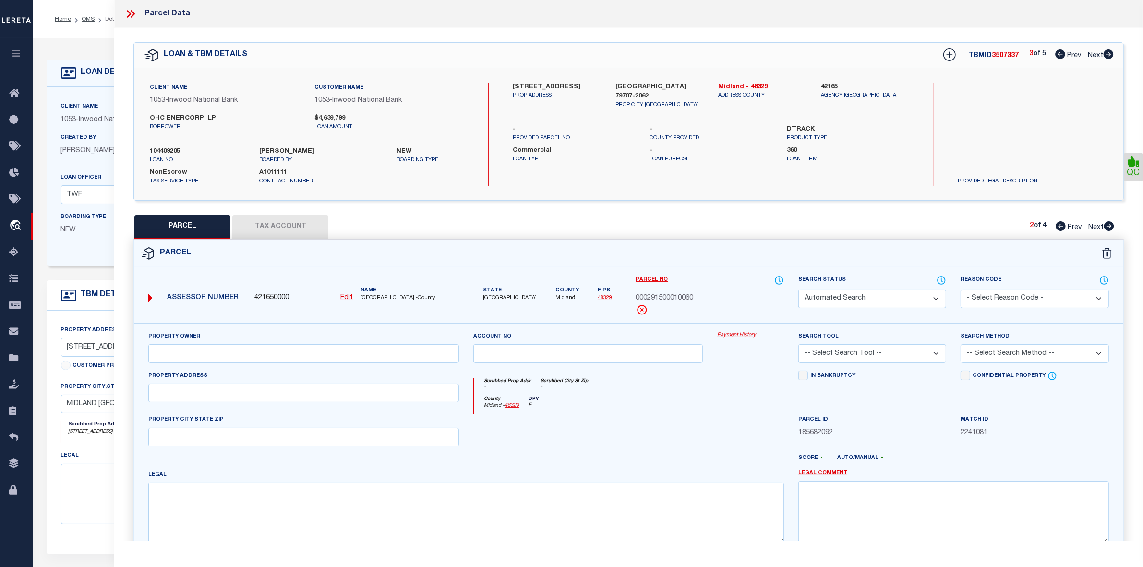
type textarea "Legal: Acres: 4.111, BLK: 001, LOT: 011 ADDN: DAHLIA INDUSTRIAL PARK"
click at [1060, 226] on icon at bounding box center [1060, 226] width 10 height 10
select select "AS"
select select
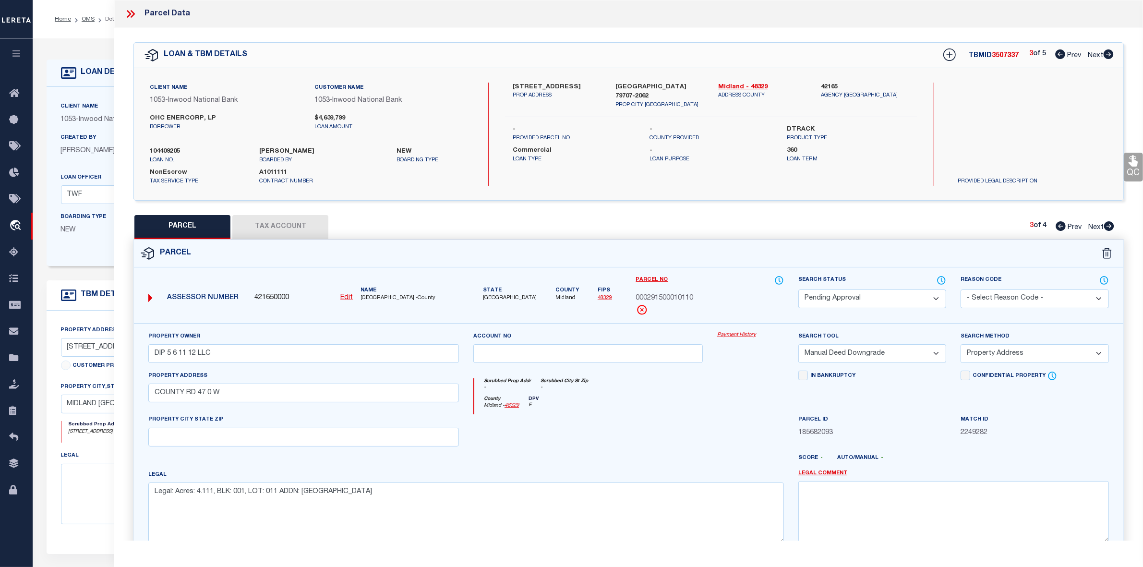
checkbox input "false"
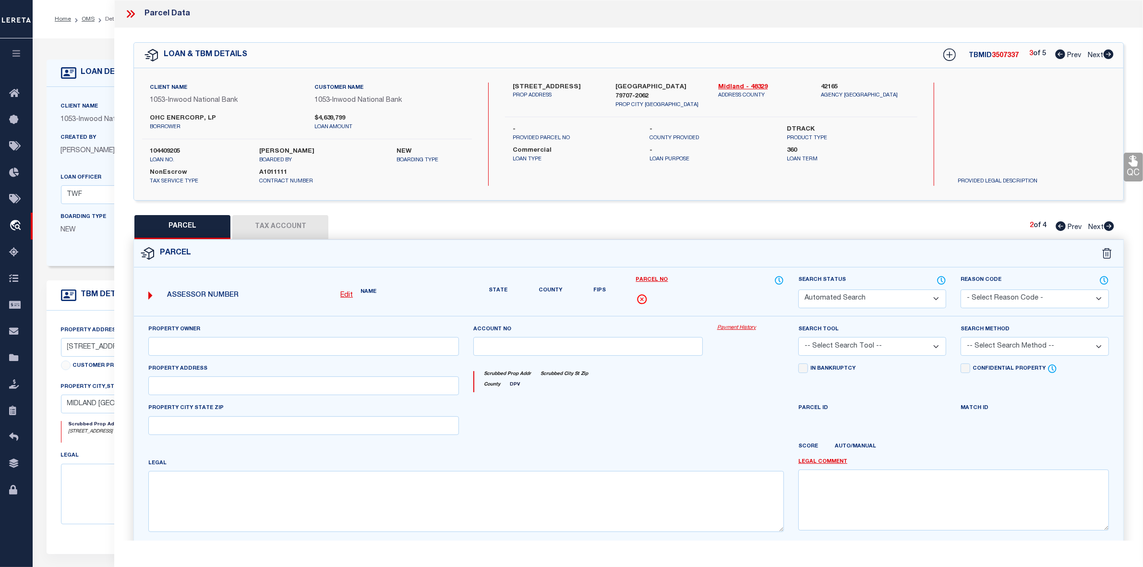
select select "IP"
type input "DIP 5 6 11 12 LLC"
select select "AGW"
select select
type input "COUNTY RD 46 0 W"
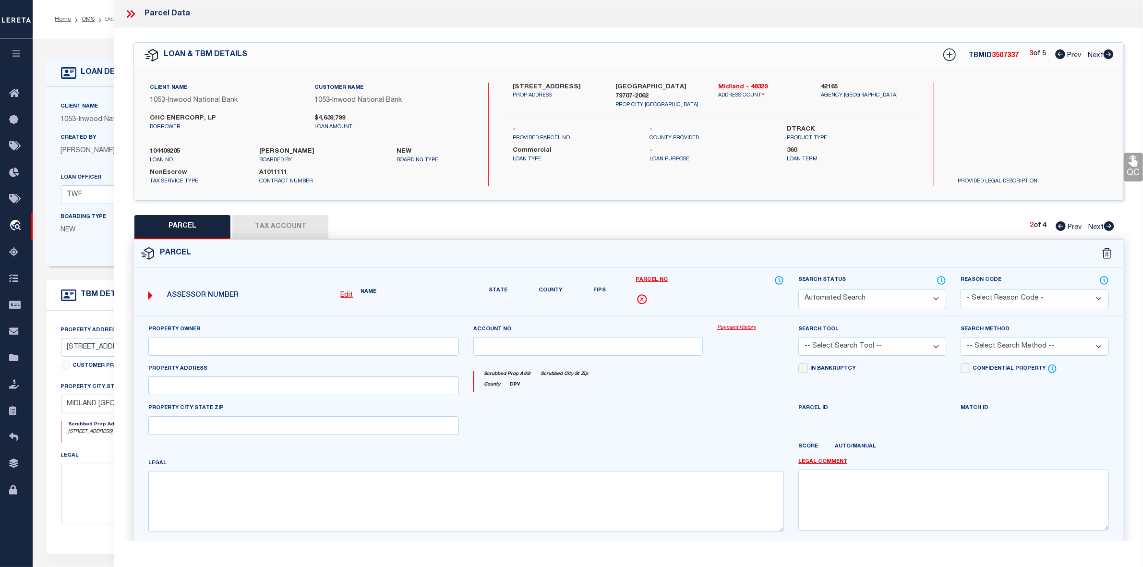
type textarea "3.000, BLK: 001, LOT: 006 ADDN: DAHLIA INDUSTRIAL PARK"
click at [1060, 226] on icon at bounding box center [1060, 226] width 10 height 10
select select "AS"
select select
checkbox input "false"
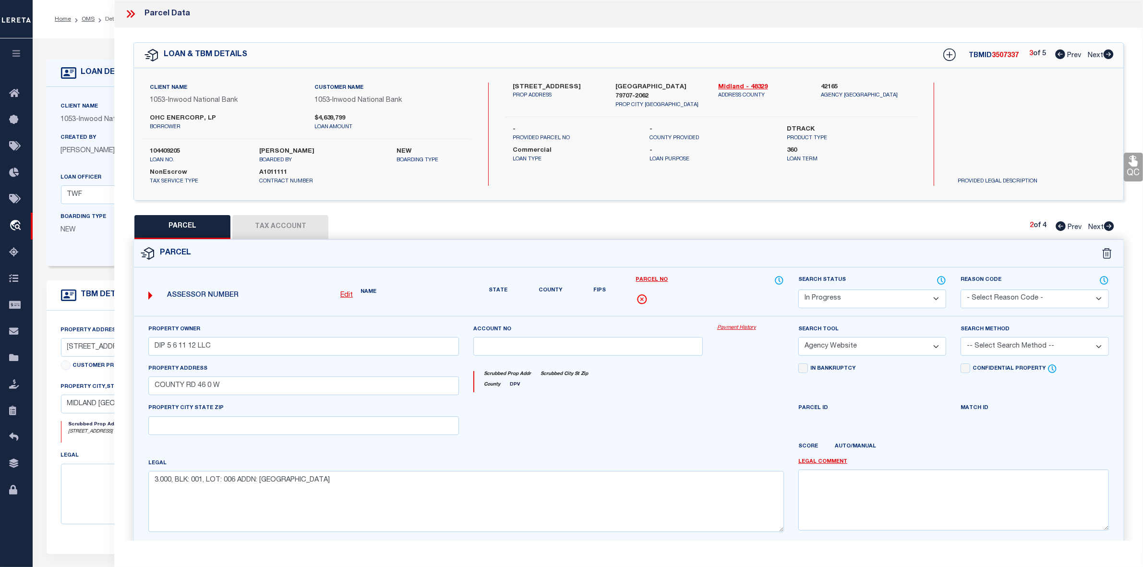
checkbox input "false"
select select "PA"
type input "DIP 5 6 11 12 LLC"
select select "MDD"
select select "ADD"
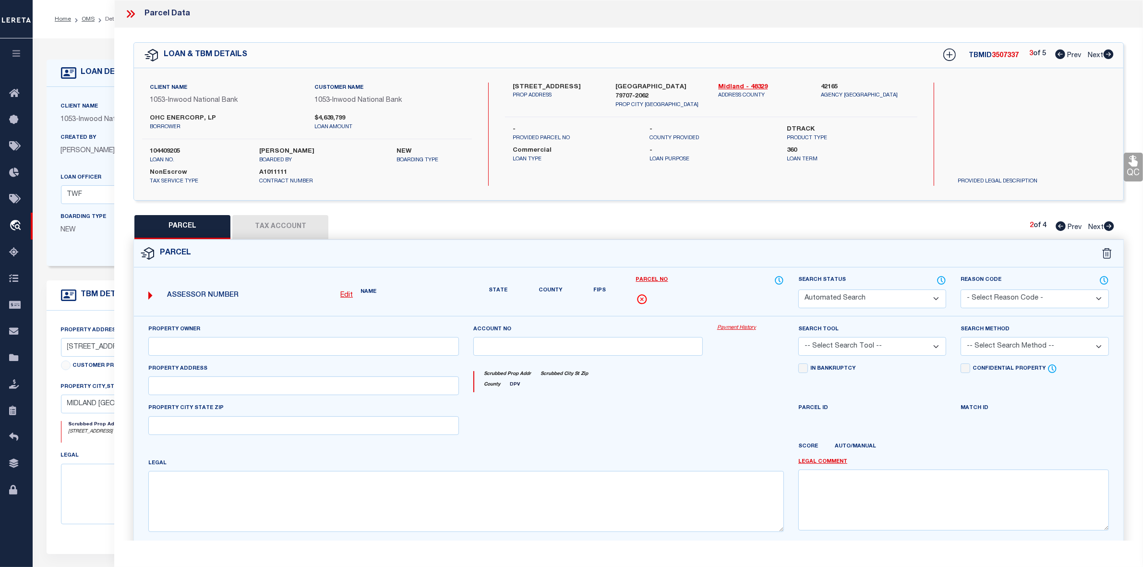
type input "COUNTY RD 46 0 W"
type textarea "3.000, BLK: 001, LOT: 005 ADDN: DAHLIA INDUSTRIAL PARK"
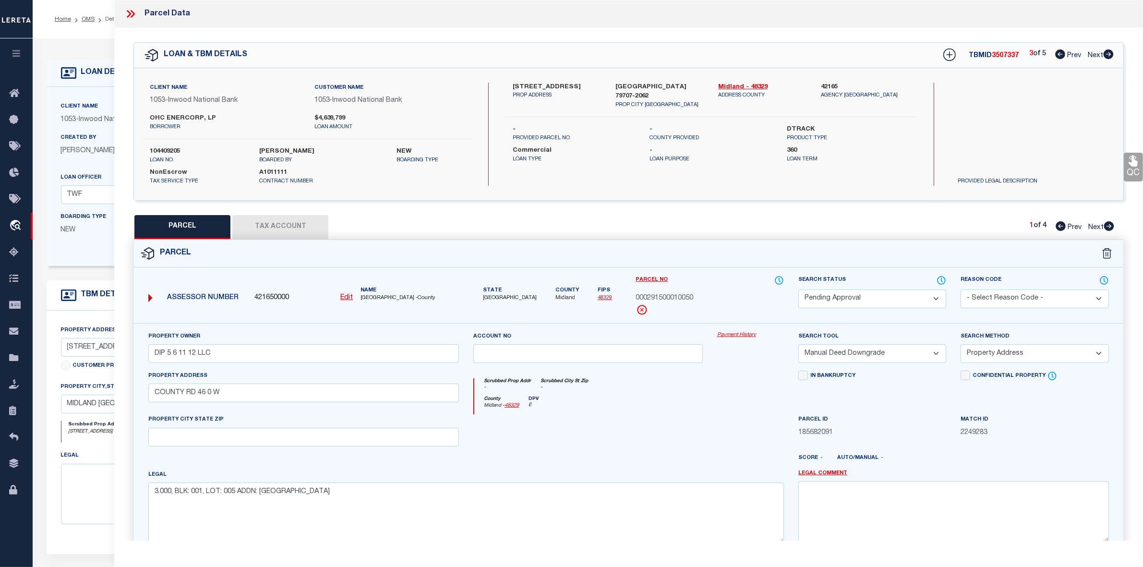
click at [1109, 228] on icon at bounding box center [1108, 226] width 11 height 10
select select "AS"
select select
checkbox input "false"
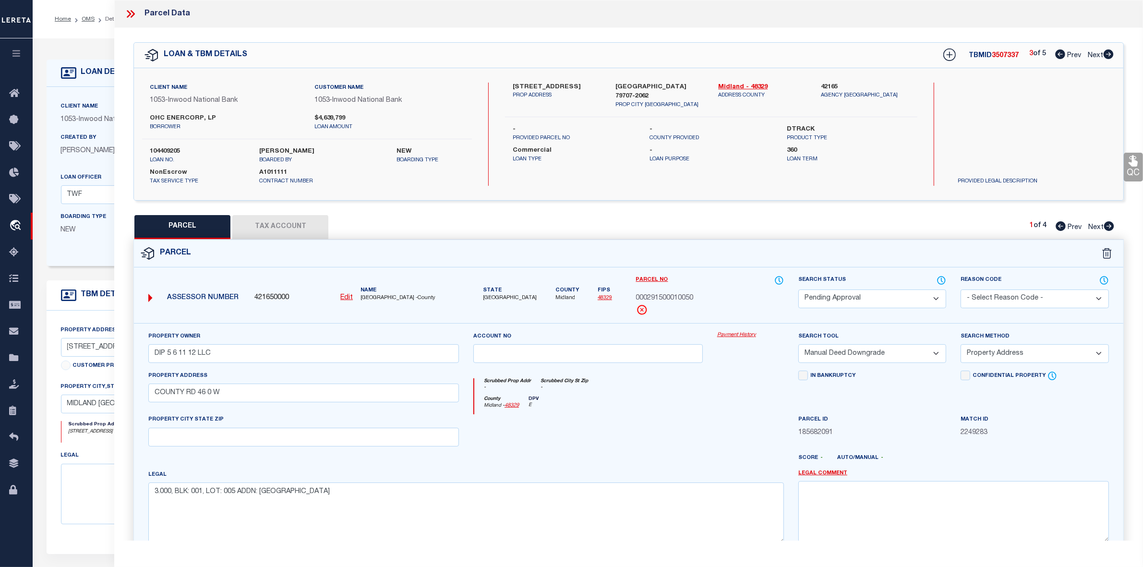
checkbox input "false"
select select "IP"
type input "DIP 5 6 11 12 LLC"
select select "AGW"
select select
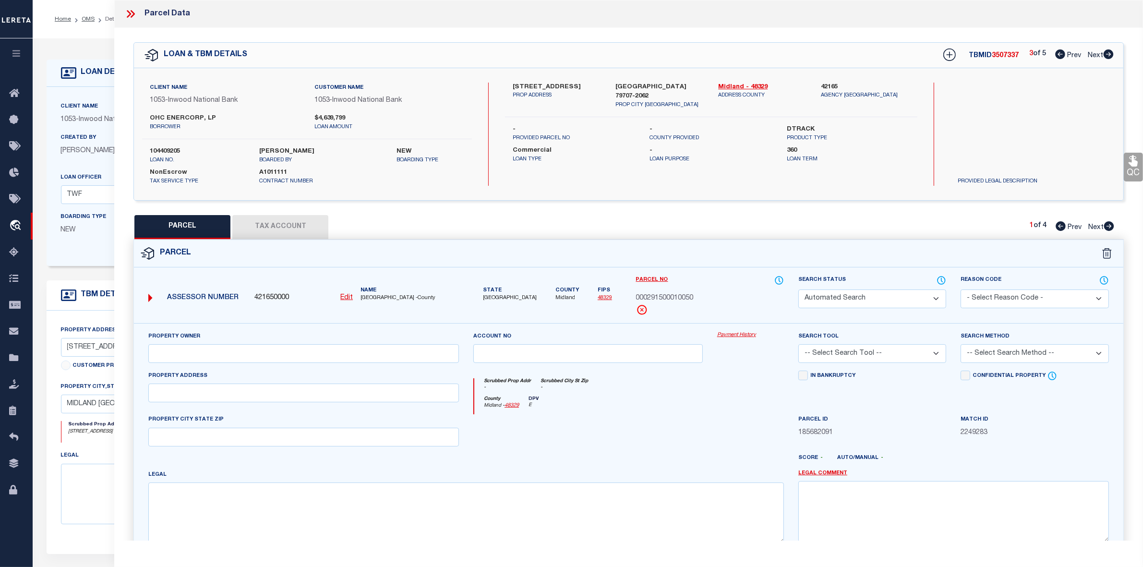
type input "COUNTY RD 46 0 W"
type textarea "3.000, BLK: 001, LOT: 006 ADDN: DAHLIA INDUSTRIAL PARK"
click at [939, 280] on icon at bounding box center [941, 280] width 10 height 11
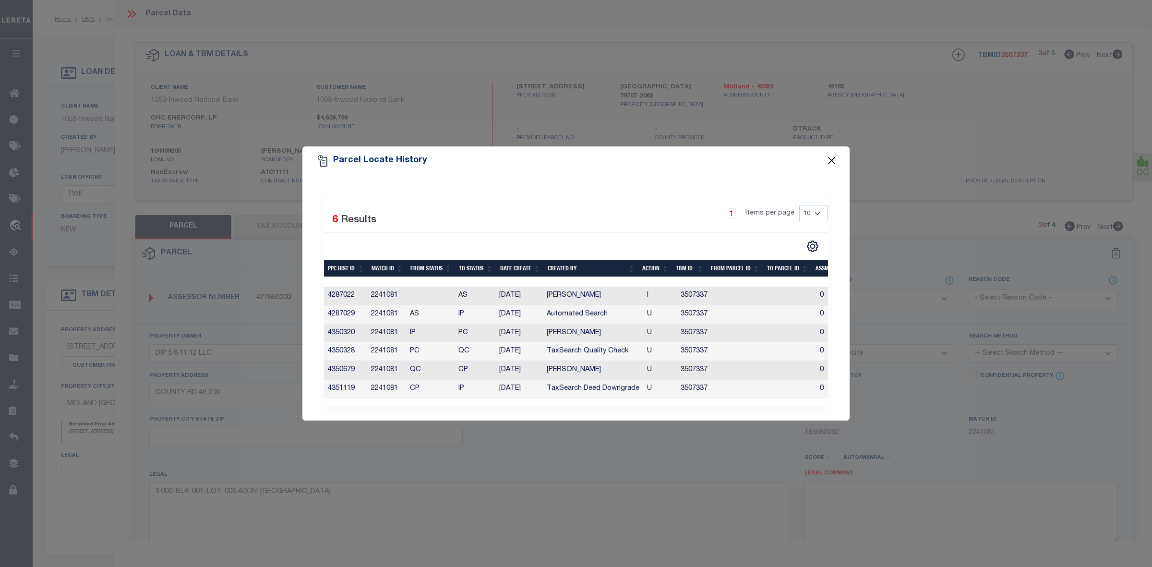
click at [832, 157] on button "Close" at bounding box center [832, 161] width 12 height 12
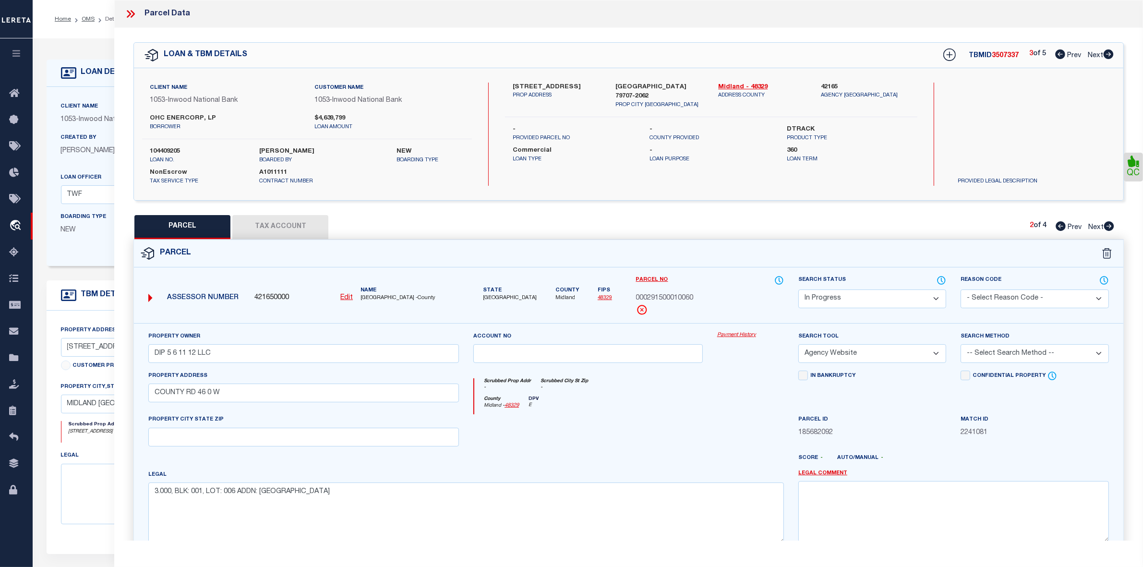
click at [1109, 52] on icon at bounding box center [1108, 54] width 10 height 10
select select "AS"
select select
checkbox input "false"
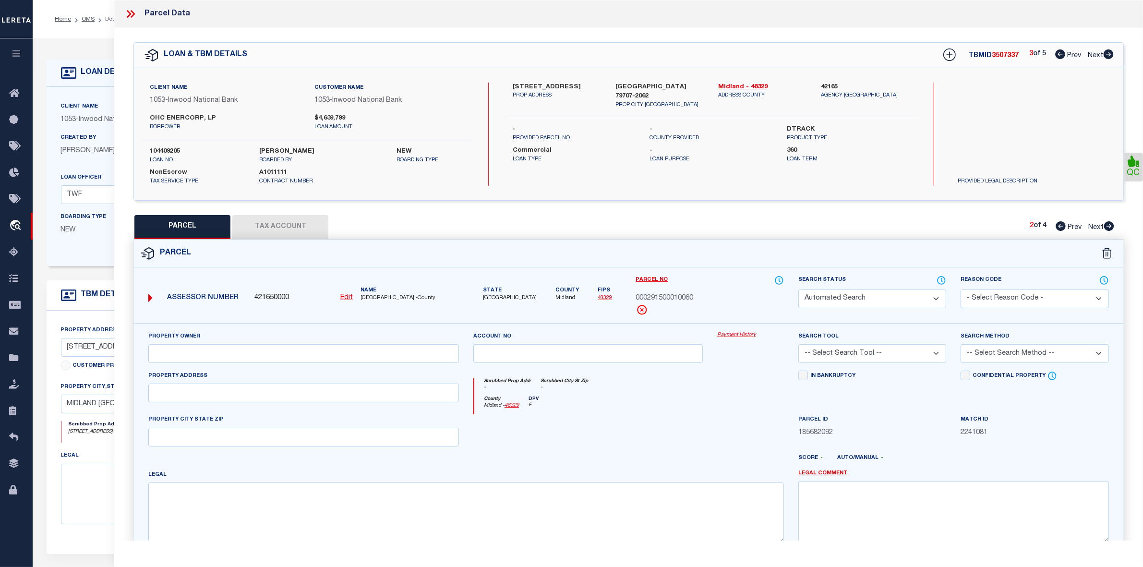
select select "PA"
type input "DIP 5 6 11 12 LLC"
select select "MDD"
select select "ADD"
type input "COUNTY RD 46 0 W"
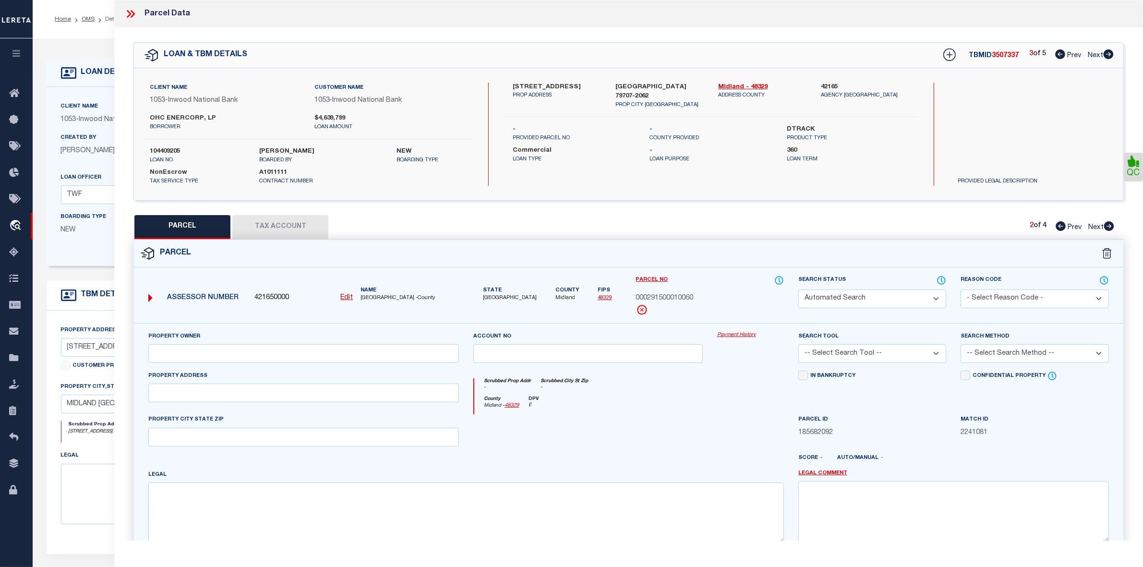
type textarea "3.000, BLK: 001, LOT: 005 ADDN: DAHLIA INDUSTRIAL PARK"
click at [1109, 52] on icon at bounding box center [1108, 54] width 10 height 10
click at [1057, 54] on icon at bounding box center [1060, 54] width 10 height 10
click at [1110, 225] on icon at bounding box center [1109, 226] width 10 height 10
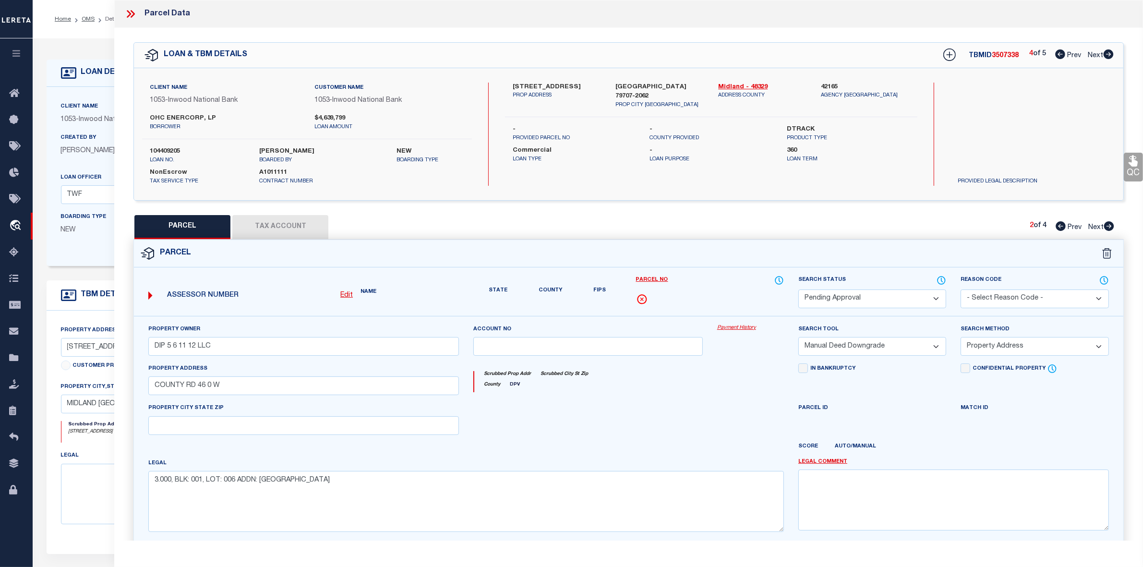
click at [1110, 225] on icon at bounding box center [1109, 226] width 10 height 10
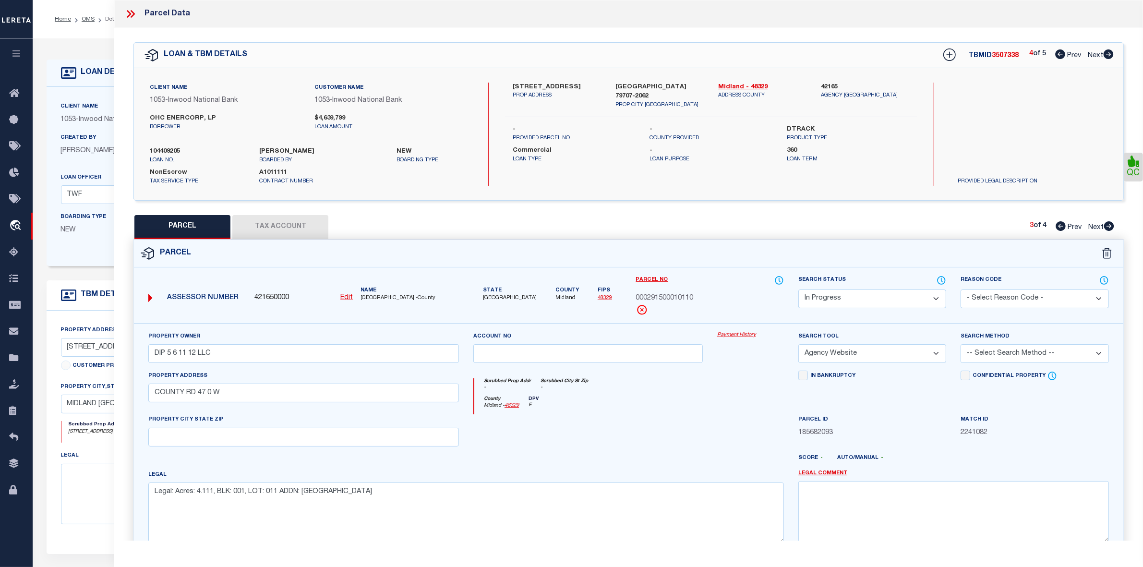
click at [1106, 53] on icon at bounding box center [1108, 54] width 10 height 10
click at [1107, 227] on icon at bounding box center [1108, 226] width 11 height 10
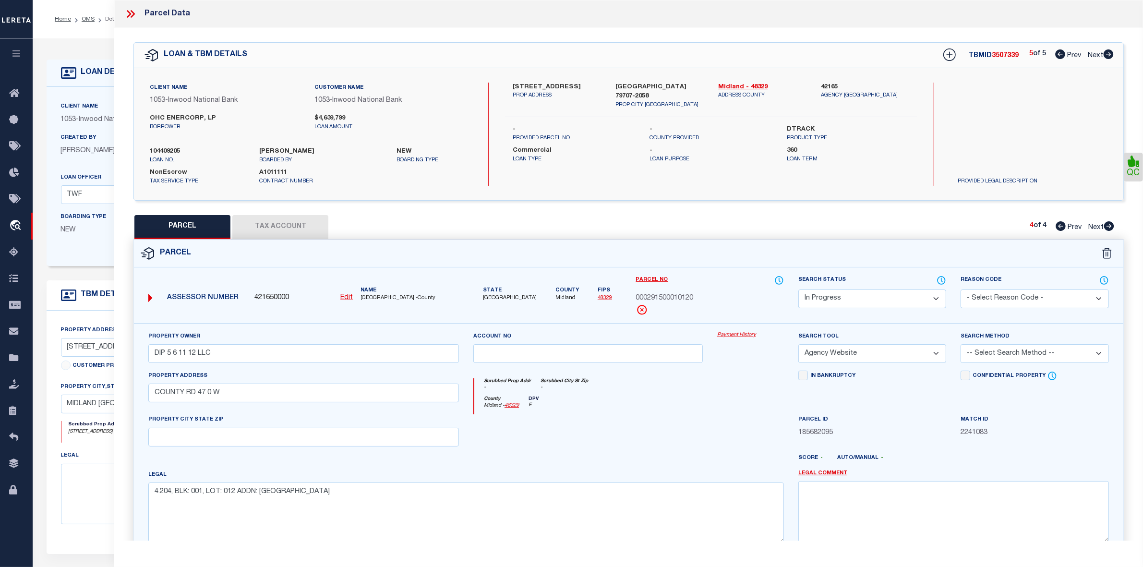
click at [936, 301] on select "Automated Search Bad Parcel Complete Duplicate Parcel High Dollar Reporting In …" at bounding box center [872, 298] width 148 height 19
click at [714, 197] on div "Client Name 1053 - Inwood National Bank Customer Name 1053 - Inwood National Ba…" at bounding box center [628, 134] width 989 height 132
click at [997, 348] on select "-- Select Search Method -- Property Address Legal Liability Info Provided" at bounding box center [1034, 353] width 148 height 19
click at [960, 345] on select "-- Select Search Method -- Property Address Legal Liability Info Provided" at bounding box center [1034, 353] width 148 height 19
click at [721, 413] on div "County Midland - 48329 DPV E" at bounding box center [629, 405] width 310 height 19
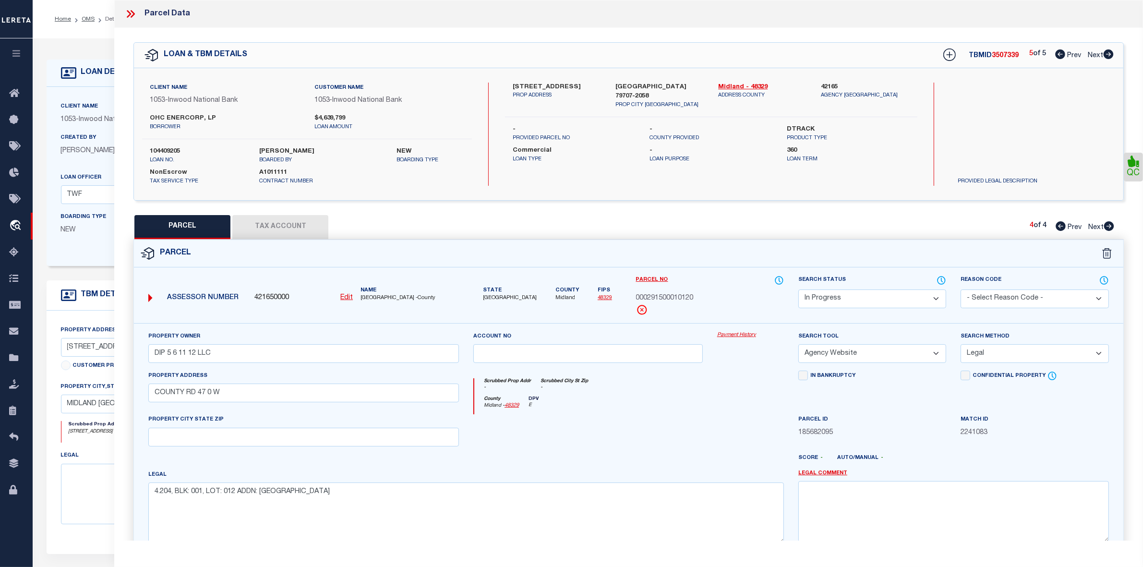
scroll to position [99, 0]
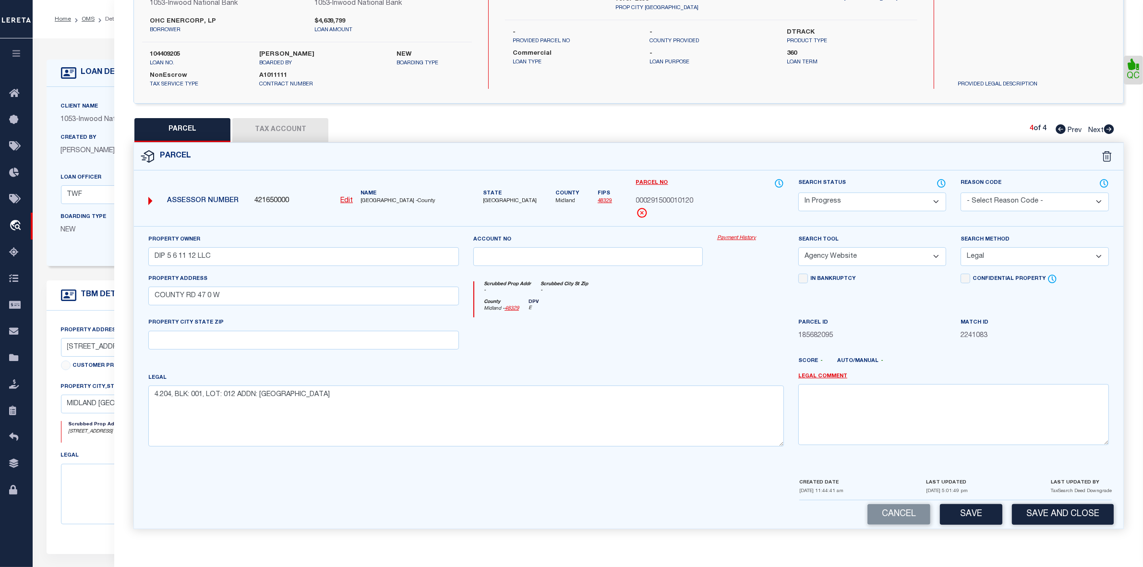
click at [305, 132] on button "Tax Account" at bounding box center [280, 130] width 96 height 24
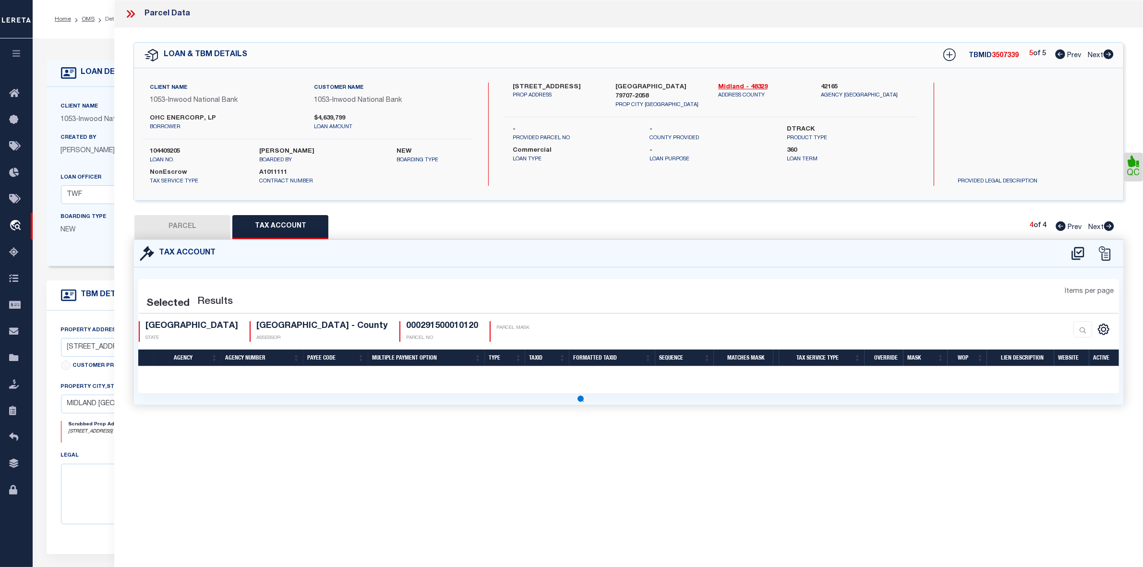
scroll to position [0, 0]
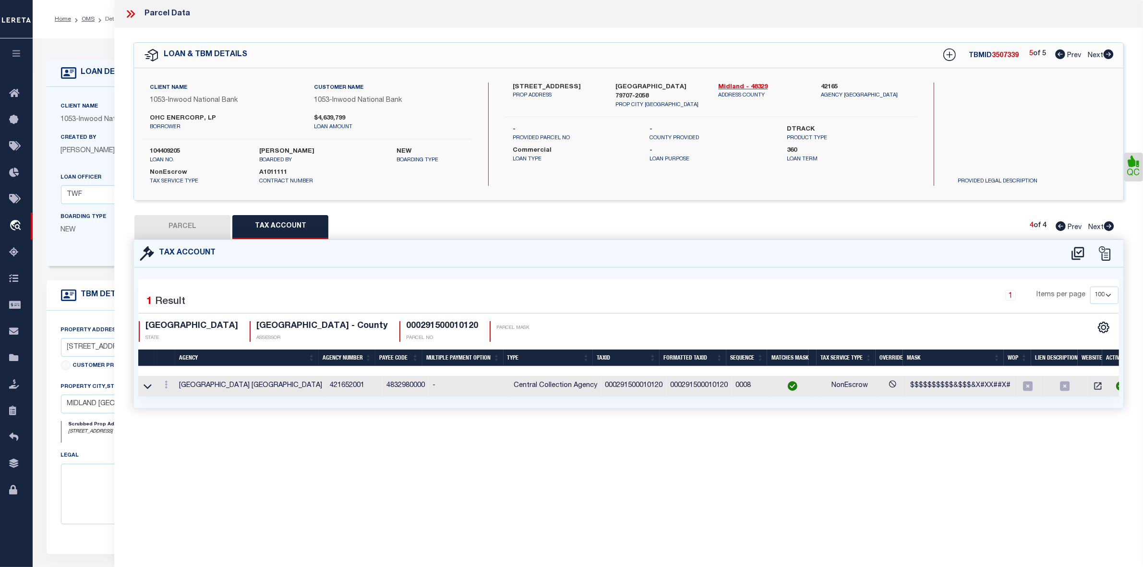
click at [198, 231] on button "PARCEL" at bounding box center [182, 227] width 96 height 24
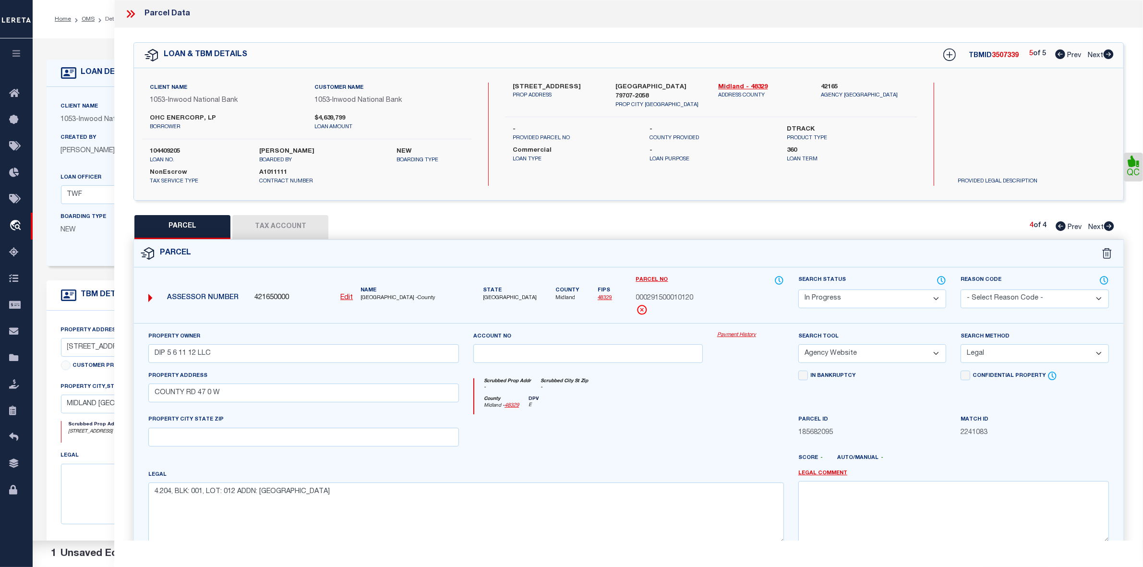
scroll to position [99, 0]
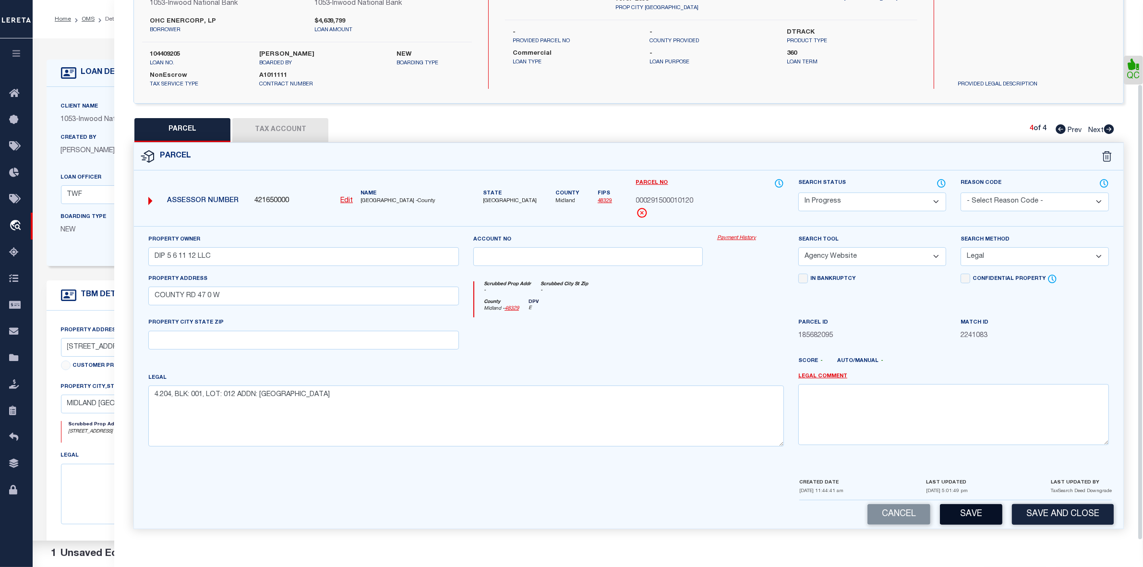
click at [975, 512] on button "Save" at bounding box center [971, 514] width 62 height 21
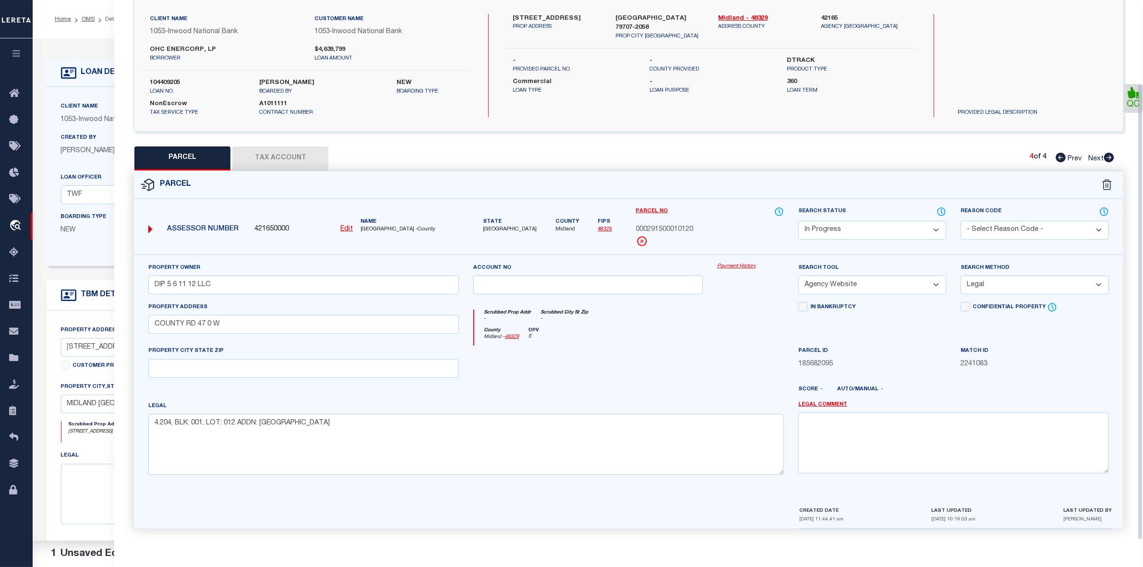
scroll to position [71, 0]
click at [869, 229] on select "Automated Search Bad Parcel Complete Duplicate Parcel High Dollar Reporting In …" at bounding box center [872, 230] width 148 height 19
click at [798, 221] on select "Automated Search Bad Parcel Complete Duplicate Parcel High Dollar Reporting In …" at bounding box center [872, 230] width 148 height 19
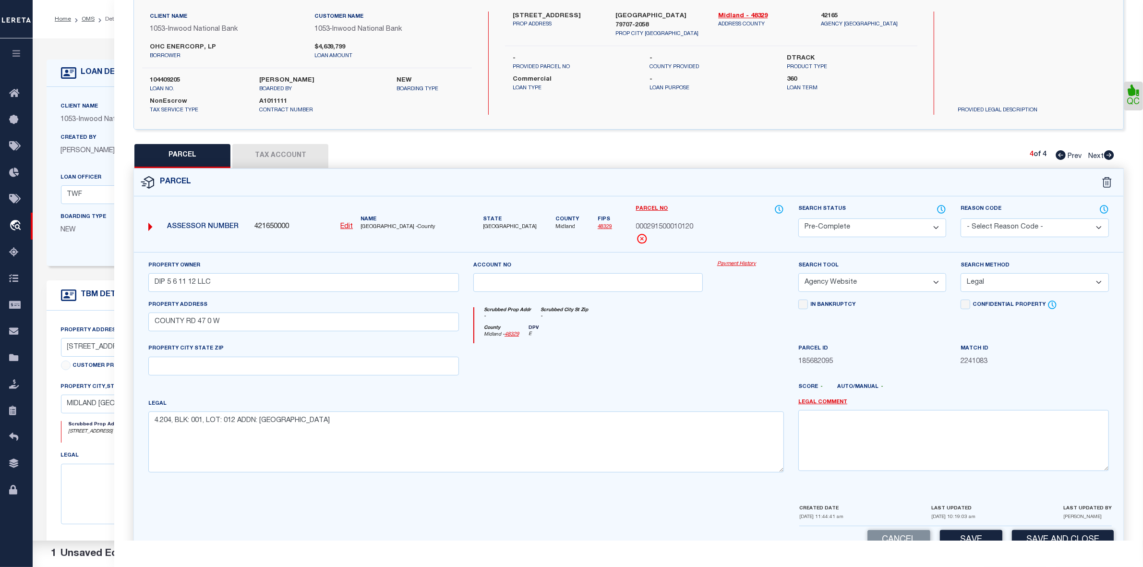
click at [741, 344] on div at bounding box center [750, 362] width 81 height 39
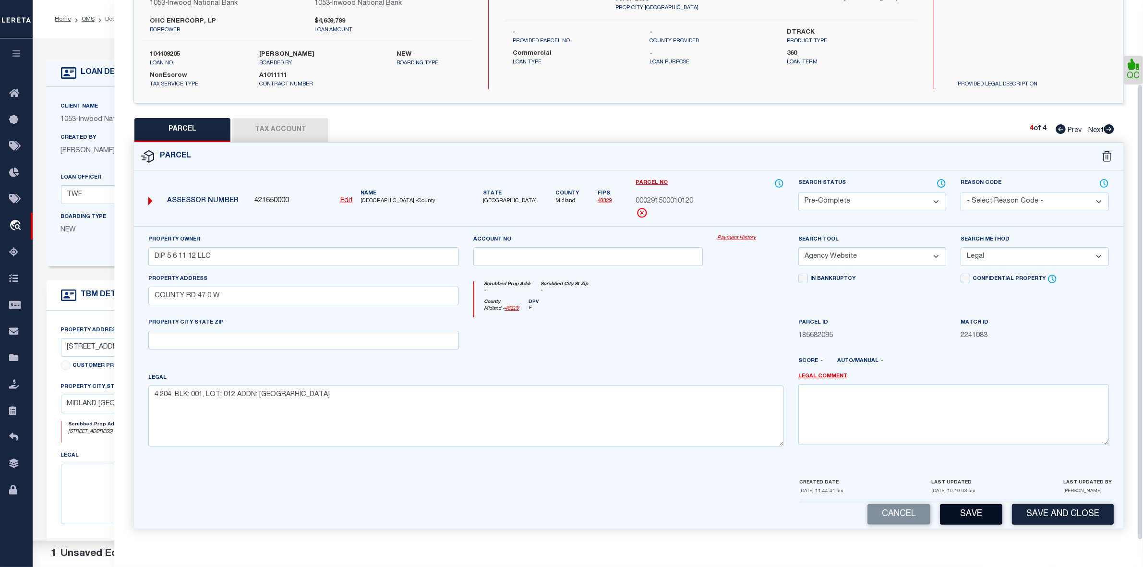
click at [959, 510] on button "Save" at bounding box center [971, 514] width 62 height 21
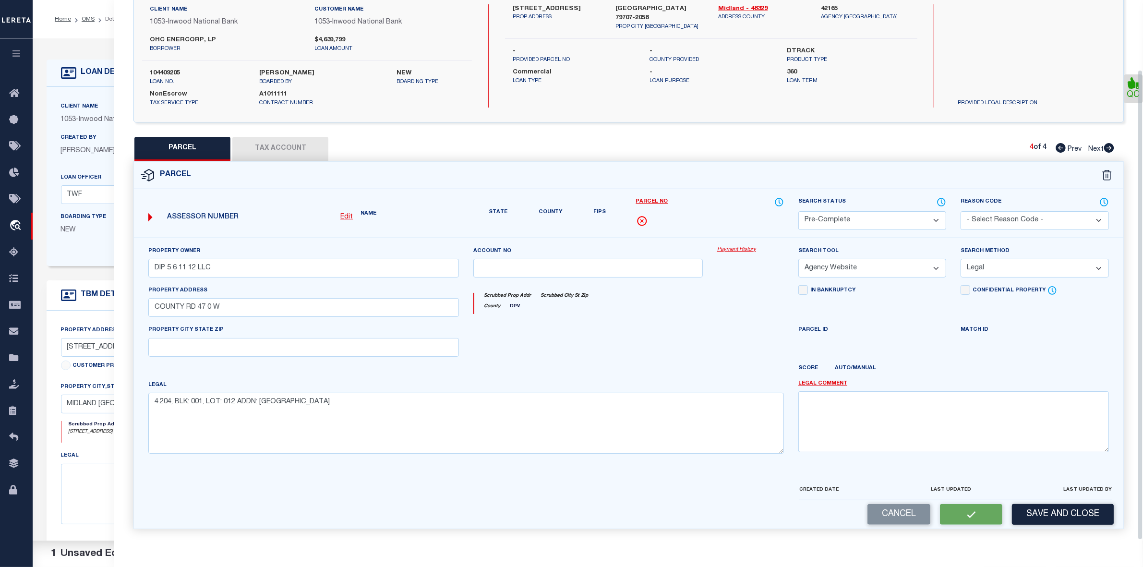
scroll to position [71, 0]
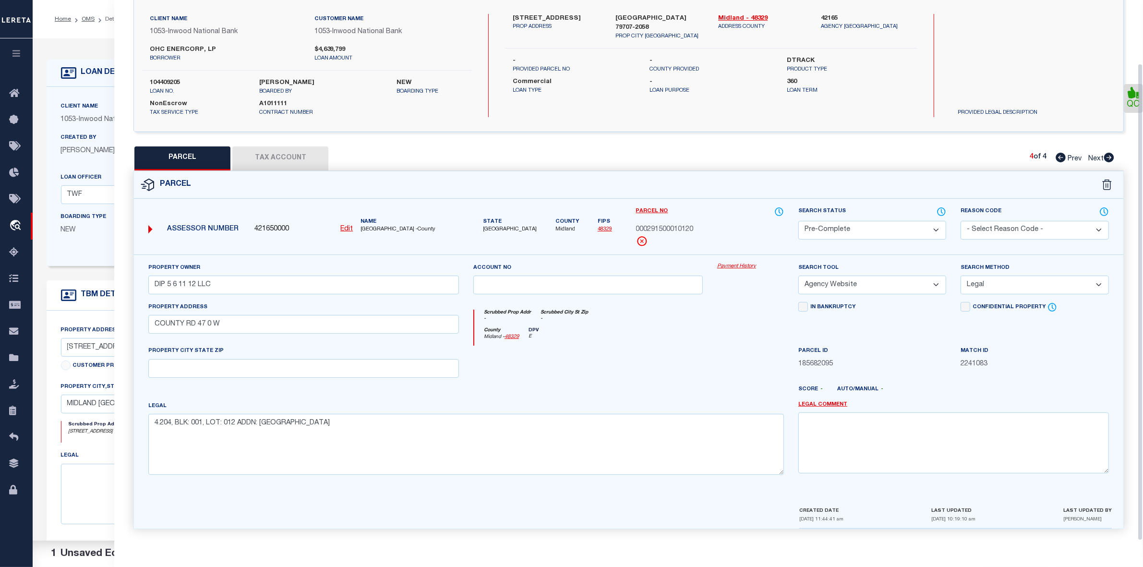
click at [729, 342] on div "County Midland - 48329 DPV E" at bounding box center [629, 336] width 310 height 19
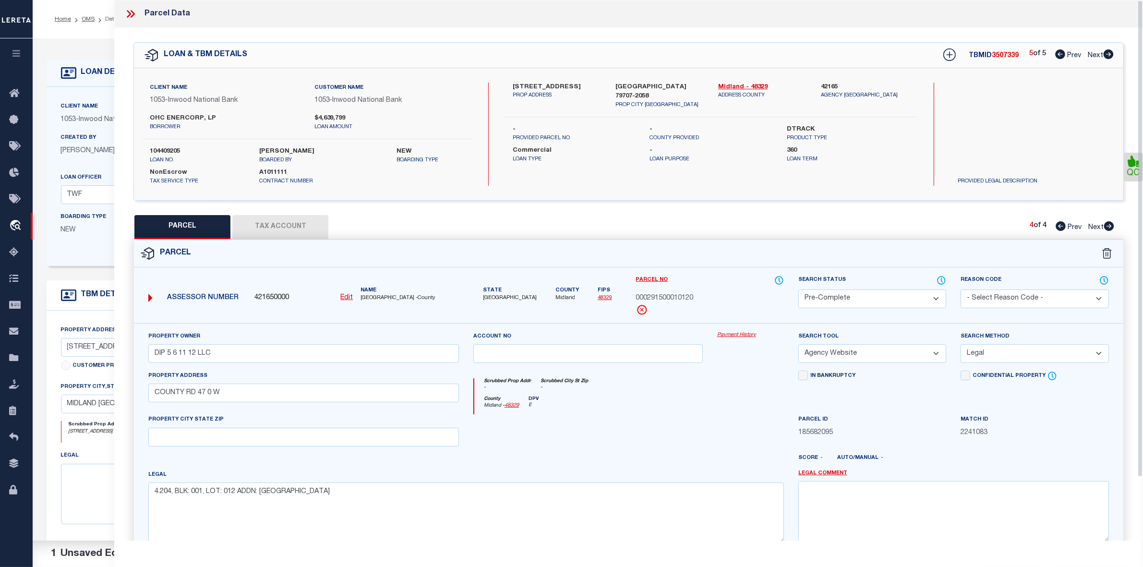
click at [898, 218] on div "PARCEL Tax Account 4 of 4 Prev Next" at bounding box center [628, 227] width 990 height 24
click at [1059, 57] on icon at bounding box center [1060, 54] width 10 height 10
click at [1105, 231] on icon at bounding box center [1108, 226] width 11 height 10
click at [929, 303] on select "Automated Search Bad Parcel Complete Duplicate Parcel High Dollar Reporting In …" at bounding box center [872, 298] width 148 height 19
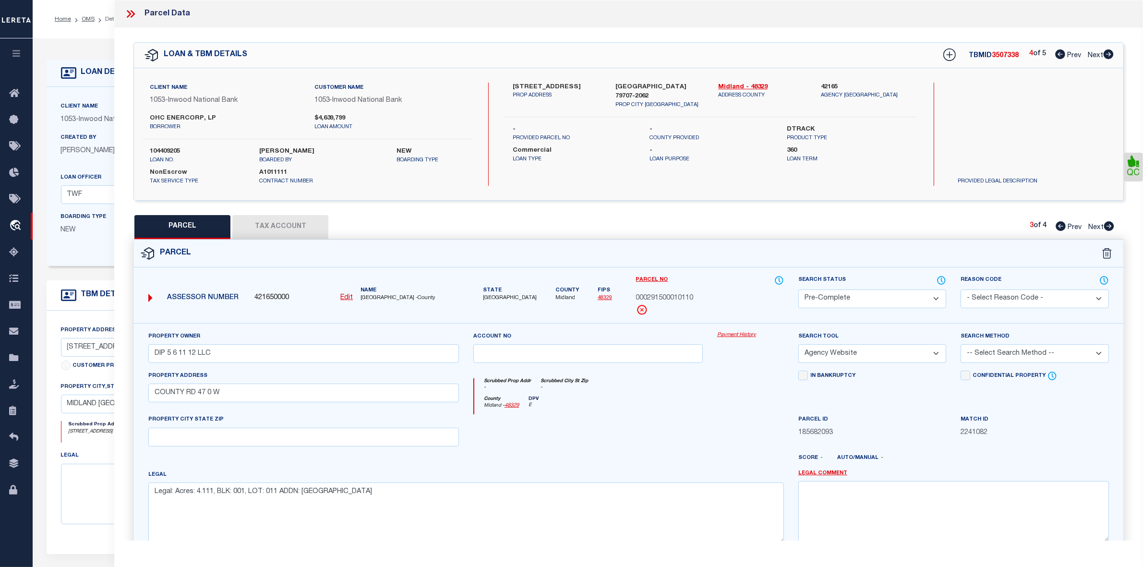
click at [798, 289] on select "Automated Search Bad Parcel Complete Duplicate Parcel High Dollar Reporting In …" at bounding box center [872, 298] width 148 height 19
click at [992, 358] on select "-- Select Search Method -- Property Address Legal Liability Info Provided" at bounding box center [1034, 353] width 148 height 19
click at [960, 345] on select "-- Select Search Method -- Property Address Legal Liability Info Provided" at bounding box center [1034, 353] width 148 height 19
click at [749, 420] on div at bounding box center [750, 433] width 81 height 39
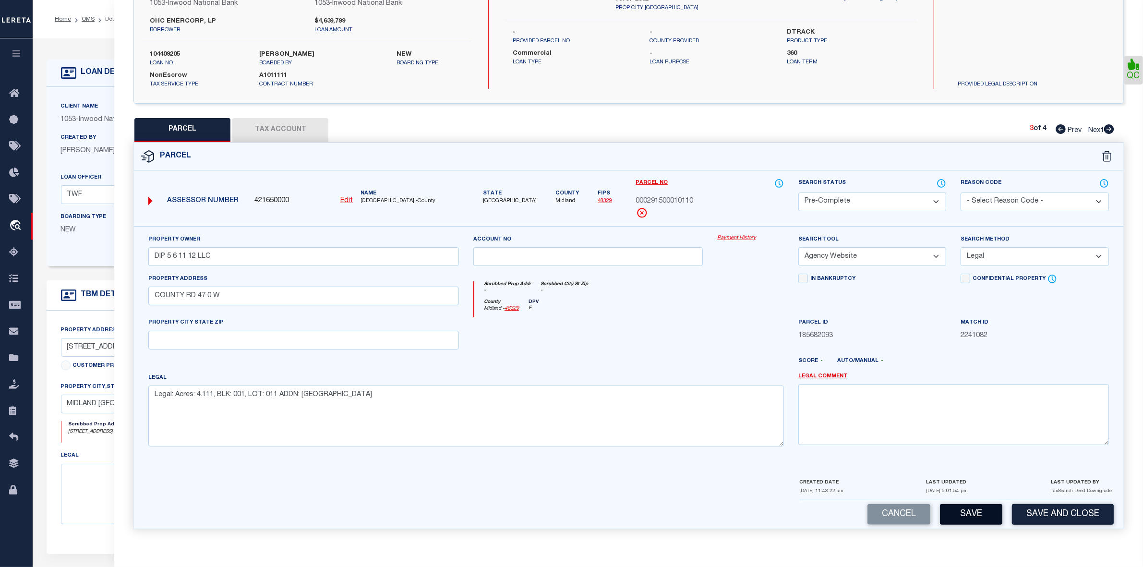
click at [983, 515] on button "Save" at bounding box center [971, 514] width 62 height 21
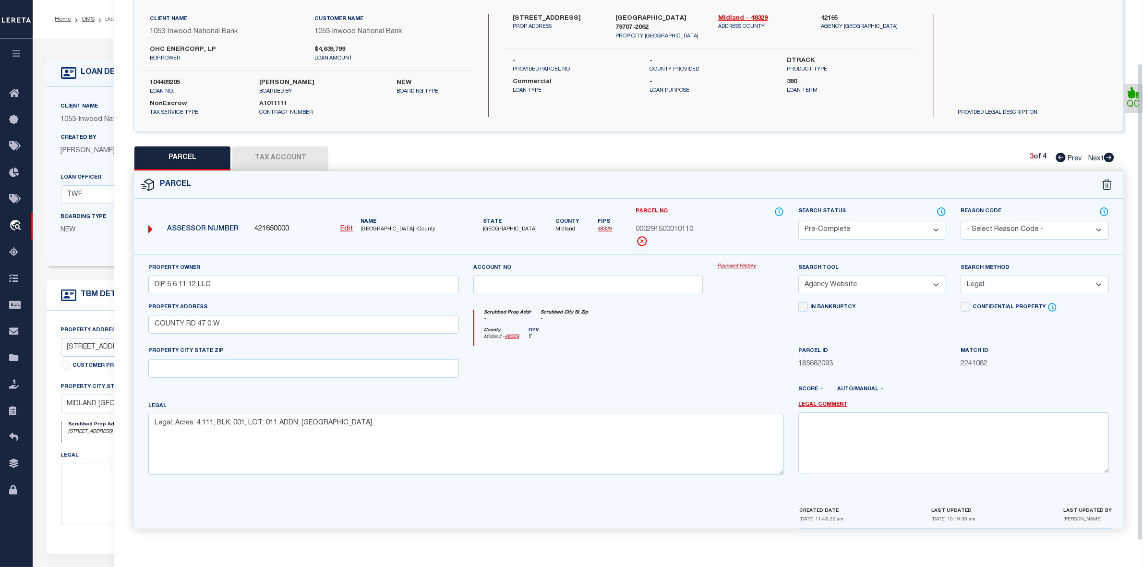
scroll to position [71, 0]
click at [736, 359] on div at bounding box center [750, 365] width 81 height 39
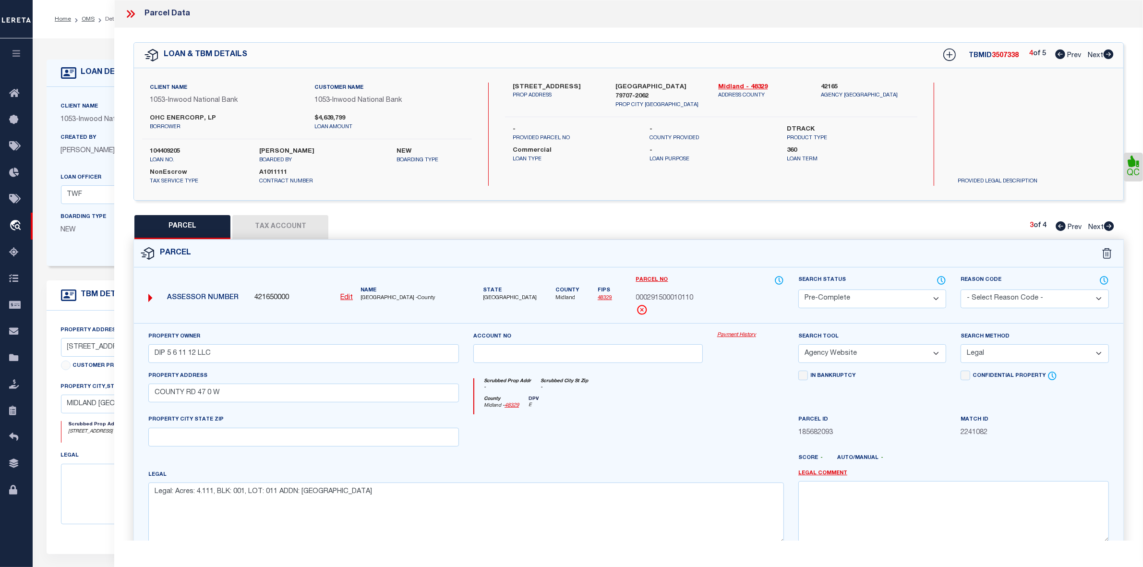
click at [1061, 52] on icon at bounding box center [1060, 54] width 10 height 10
click at [1105, 226] on icon at bounding box center [1109, 226] width 10 height 10
click at [936, 298] on select "Automated Search Bad Parcel Complete Duplicate Parcel High Dollar Reporting In …" at bounding box center [872, 298] width 148 height 19
click at [798, 289] on select "Automated Search Bad Parcel Complete Duplicate Parcel High Dollar Reporting In …" at bounding box center [872, 298] width 148 height 19
click at [974, 351] on select "-- Select Search Method -- Property Address Legal Liability Info Provided" at bounding box center [1034, 353] width 148 height 19
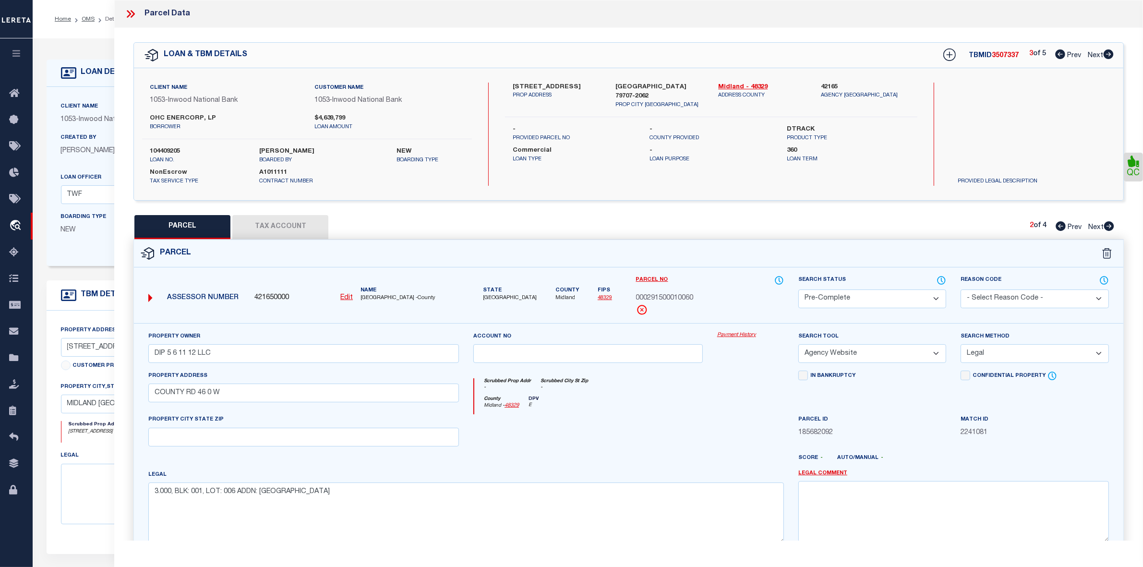
click at [960, 345] on select "-- Select Search Method -- Property Address Legal Liability Info Provided" at bounding box center [1034, 353] width 148 height 19
click at [694, 411] on div "County Midland - 48329 DPV E" at bounding box center [629, 405] width 310 height 19
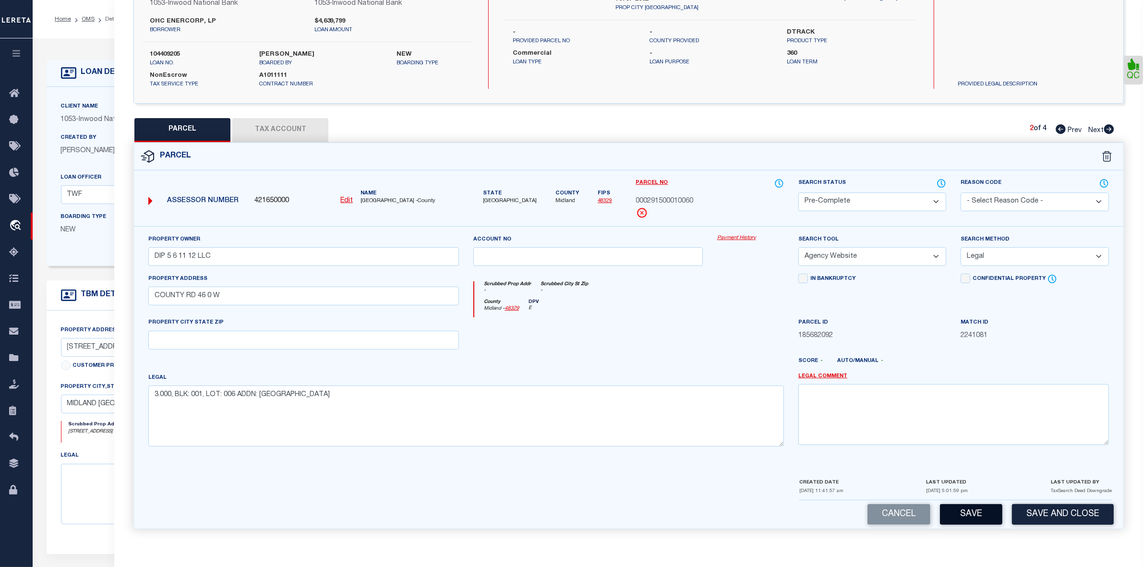
click at [946, 512] on button "Save" at bounding box center [971, 514] width 62 height 21
click at [651, 342] on div at bounding box center [588, 336] width 244 height 39
click at [559, 317] on div at bounding box center [588, 336] width 244 height 39
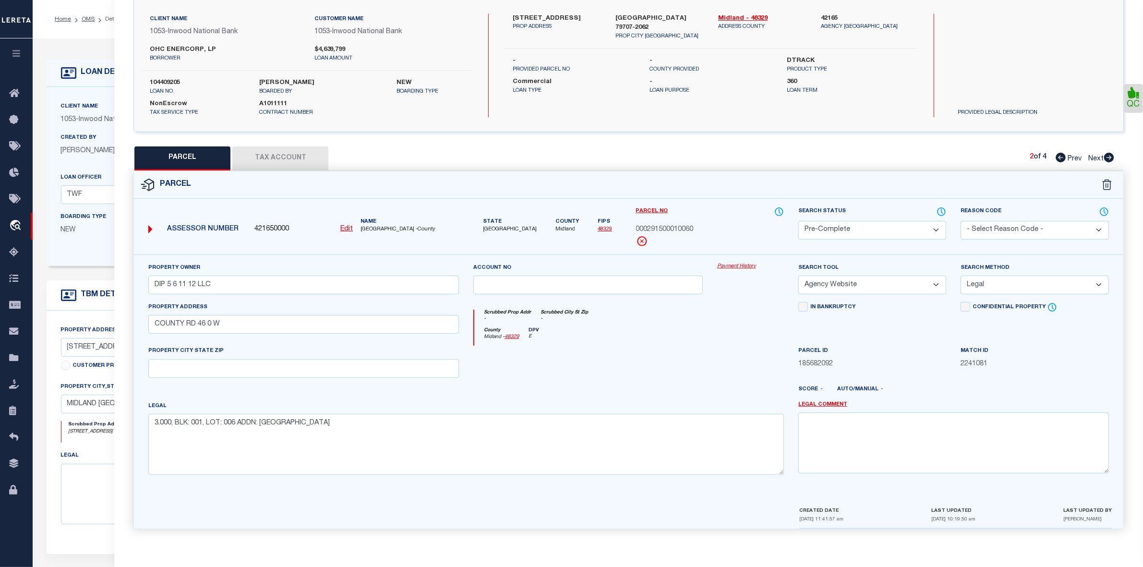
scroll to position [0, 0]
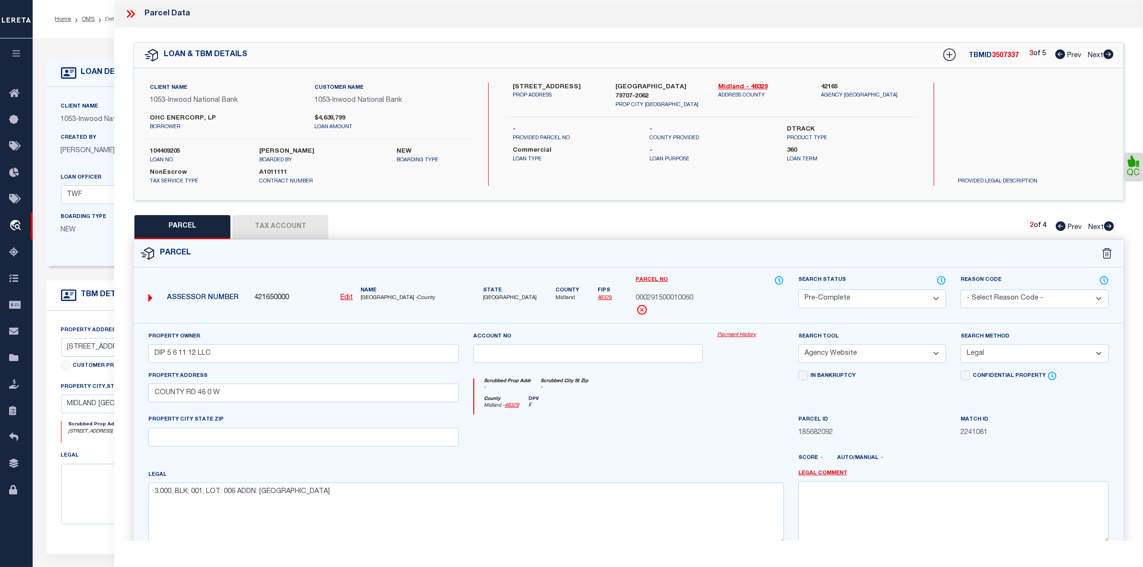
click at [1057, 58] on icon at bounding box center [1060, 54] width 10 height 10
click at [905, 292] on select "Automated Search Bad Parcel Complete Duplicate Parcel High Dollar Reporting In …" at bounding box center [872, 298] width 148 height 19
click at [798, 289] on select "Automated Search Bad Parcel Complete Duplicate Parcel High Dollar Reporting In …" at bounding box center [872, 298] width 148 height 19
click at [752, 259] on div "Parcel" at bounding box center [628, 253] width 989 height 27
click at [1006, 354] on select "-- Select Search Method -- Property Address Legal Liability Info Provided" at bounding box center [1034, 353] width 148 height 19
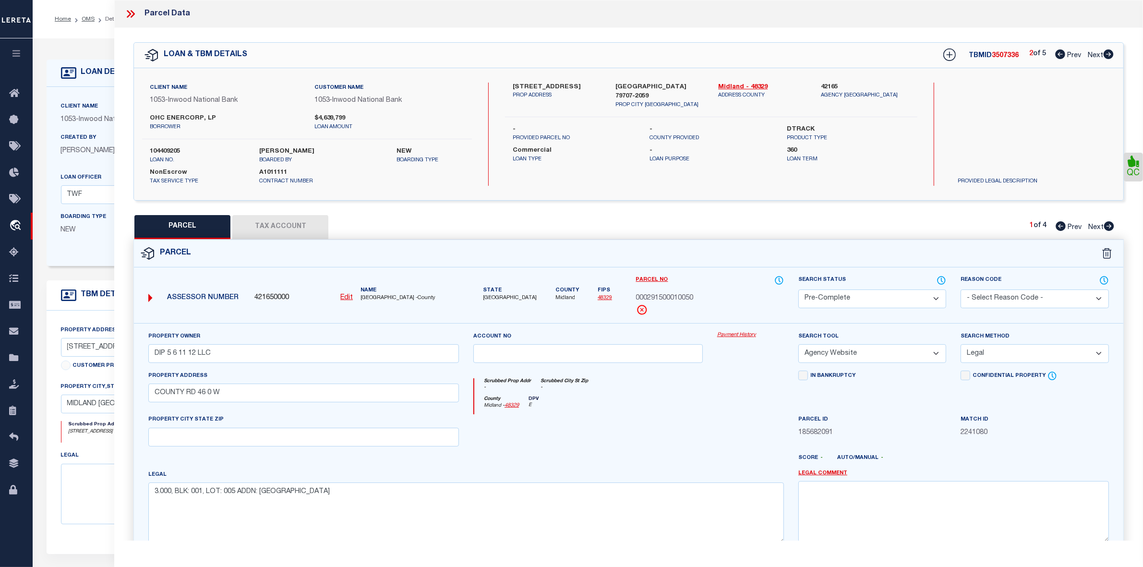
click at [960, 345] on select "-- Select Search Method -- Property Address Legal Liability Info Provided" at bounding box center [1034, 353] width 148 height 19
click at [791, 421] on div "Parcel ID 185682091" at bounding box center [872, 433] width 162 height 39
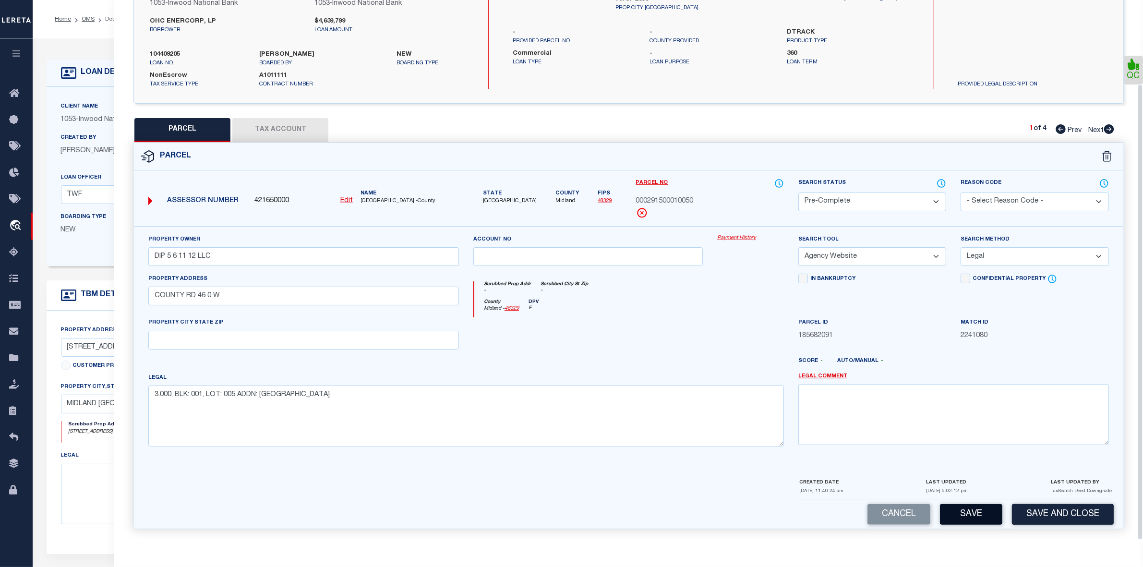
click at [970, 524] on button "Save" at bounding box center [971, 514] width 62 height 21
click at [714, 395] on textarea "3.000, BLK: 001, LOT: 005 ADDN: DAHLIA INDUSTRIAL PARK" at bounding box center [465, 415] width 635 height 60
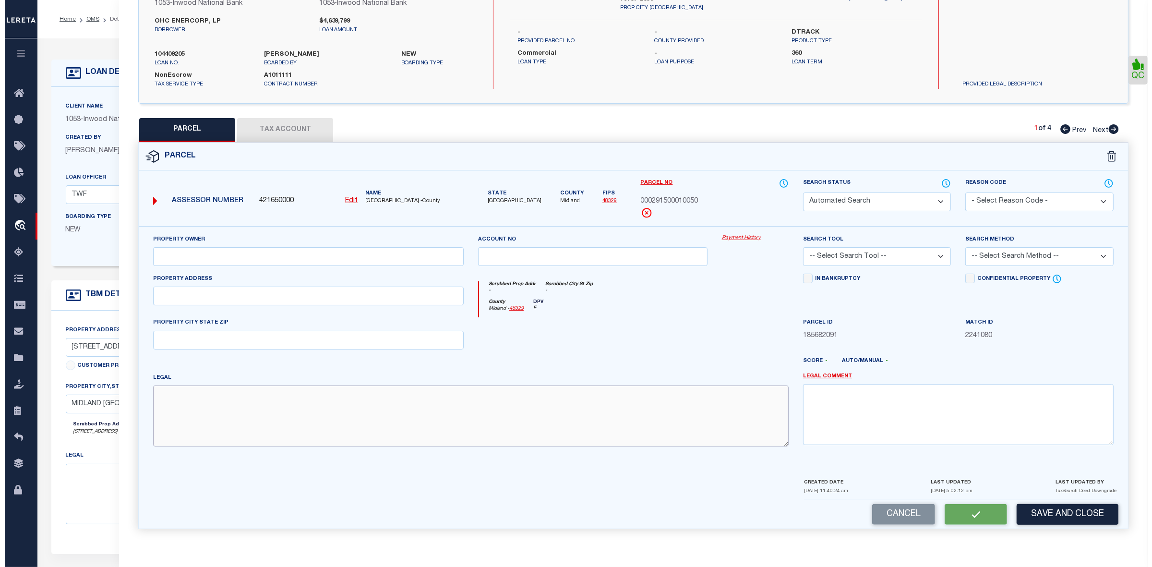
scroll to position [0, 0]
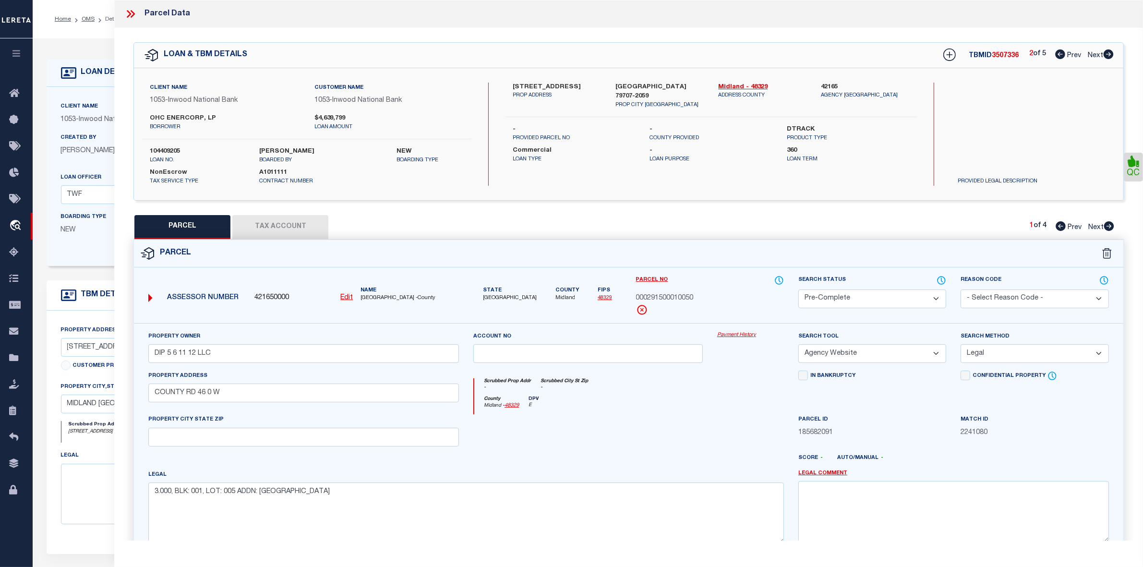
click at [132, 10] on icon at bounding box center [130, 14] width 12 height 12
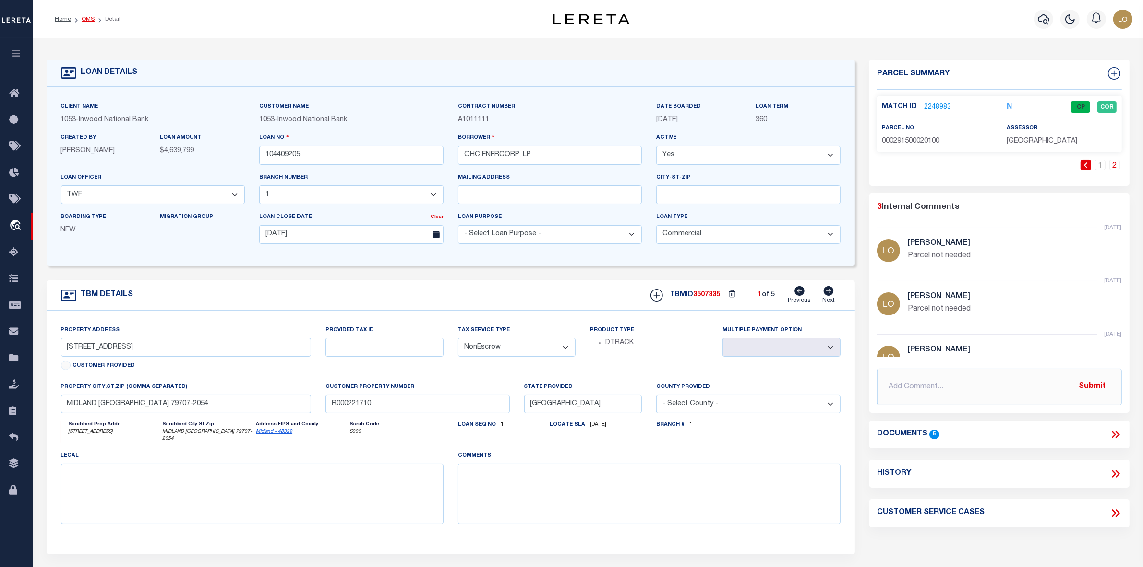
click at [85, 22] on link "OMS" at bounding box center [88, 19] width 13 height 6
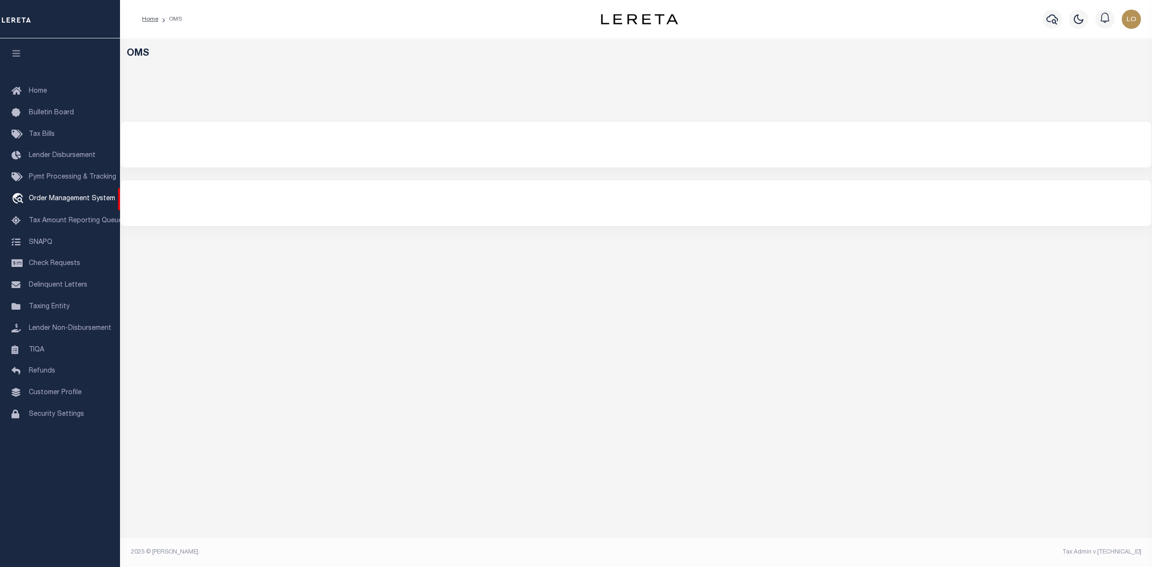
select select "200"
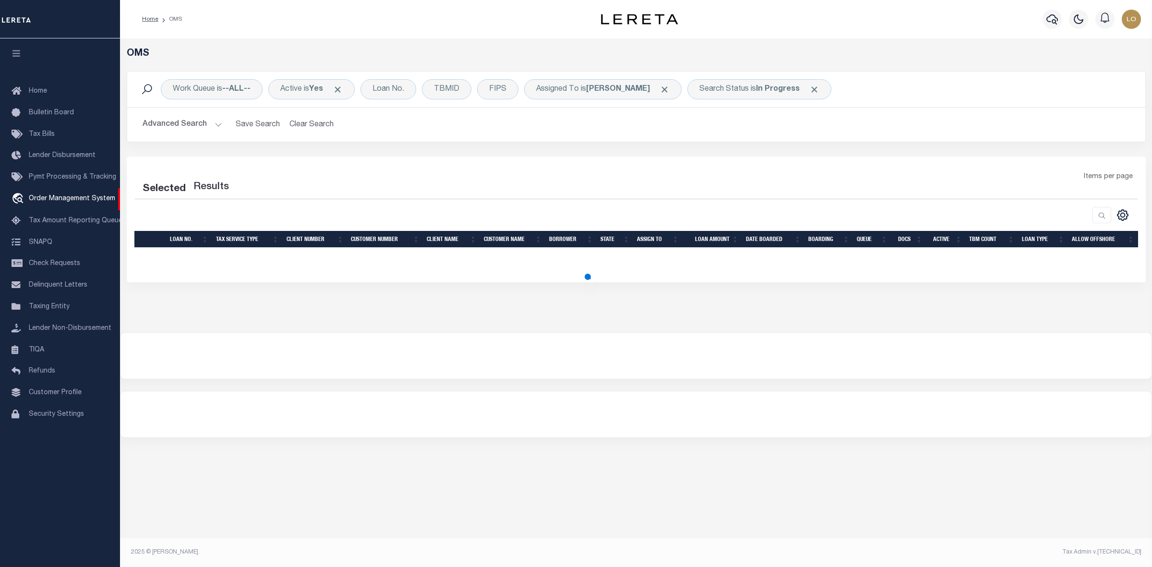
select select "200"
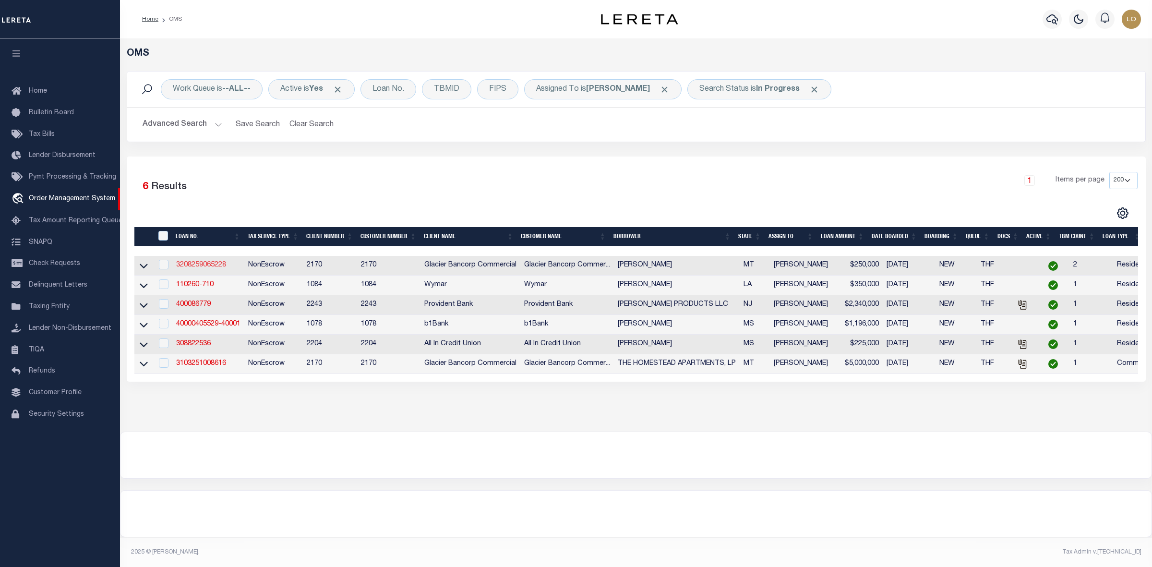
click at [203, 264] on link "3208259065228" at bounding box center [201, 265] width 50 height 7
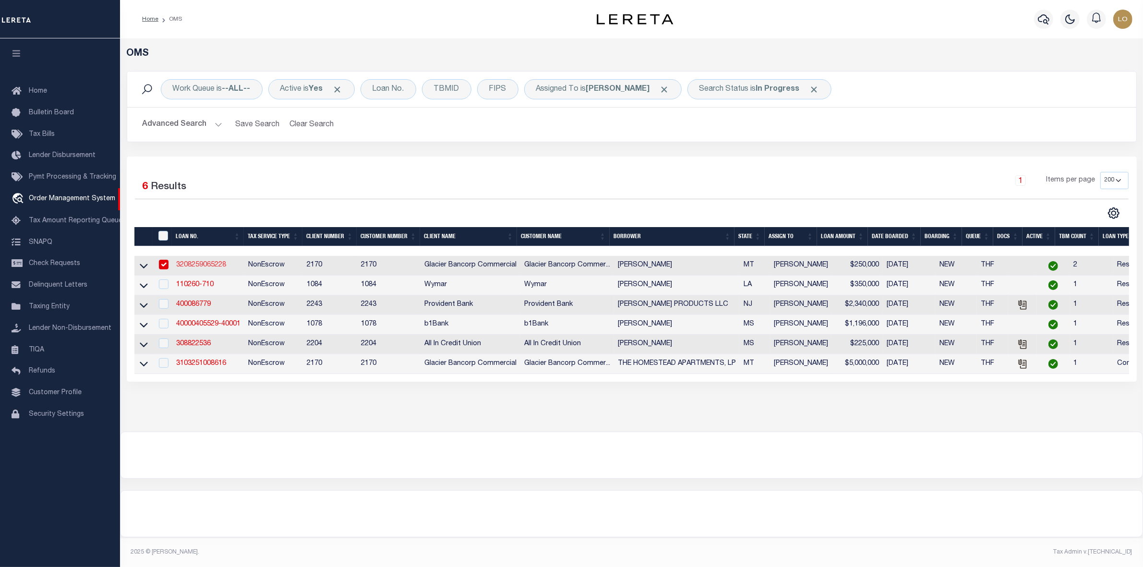
type input "3208259065228"
type input "KURT J COOPER"
select select
type input "12 S ALTA ST"
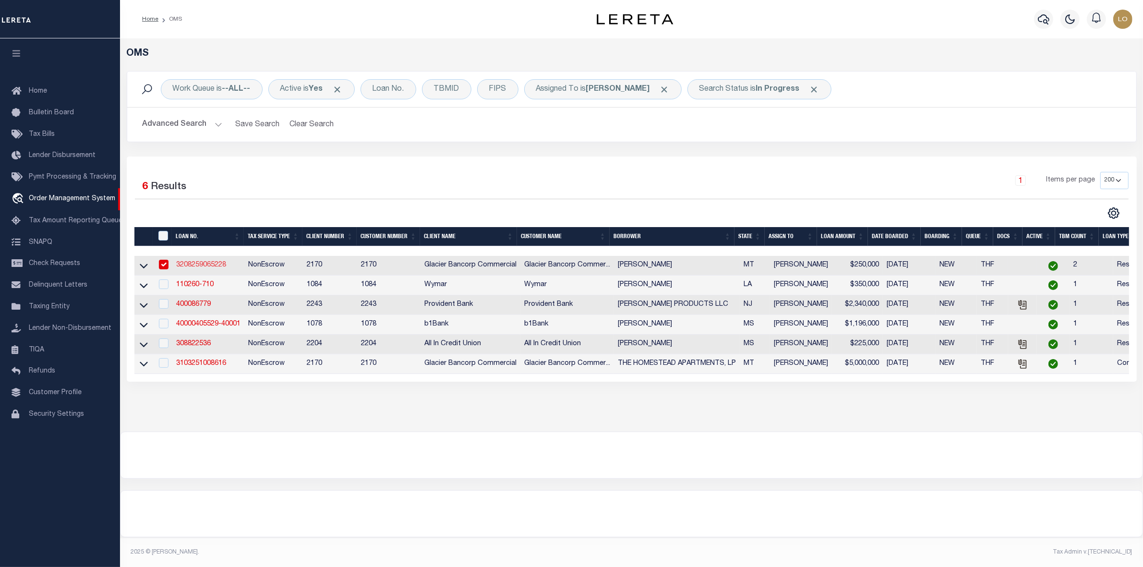
type input "HELENA MT 59601-4474"
type input "08/26/2025"
select select "200"
select select "10"
select select "NonEscrow"
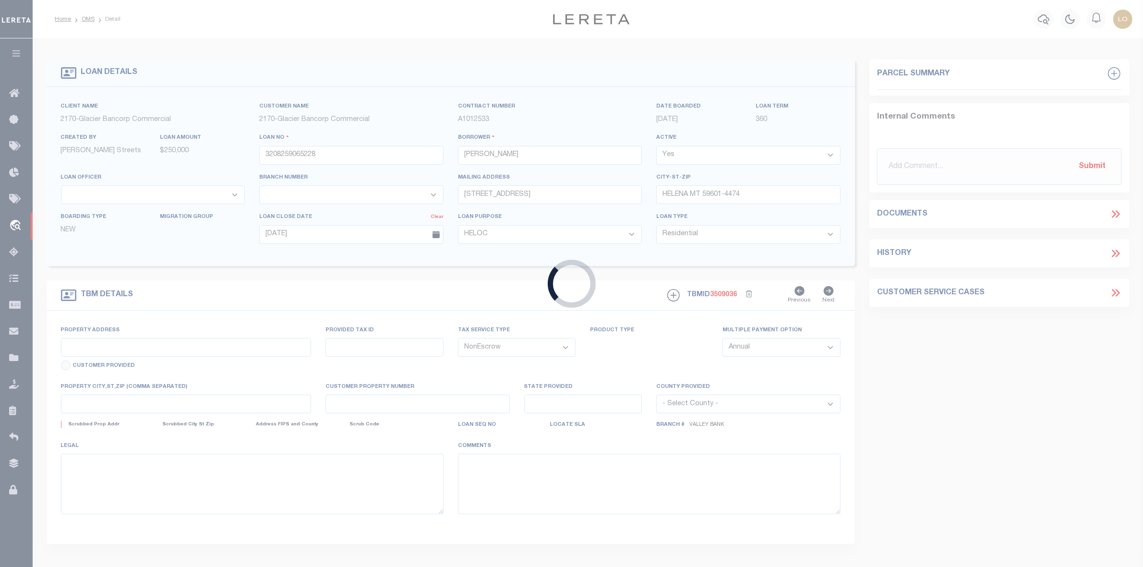
type input "12 S ALTA ST"
select select
type input "HELENA MT 59601-4474"
type input "MT"
select select "4571"
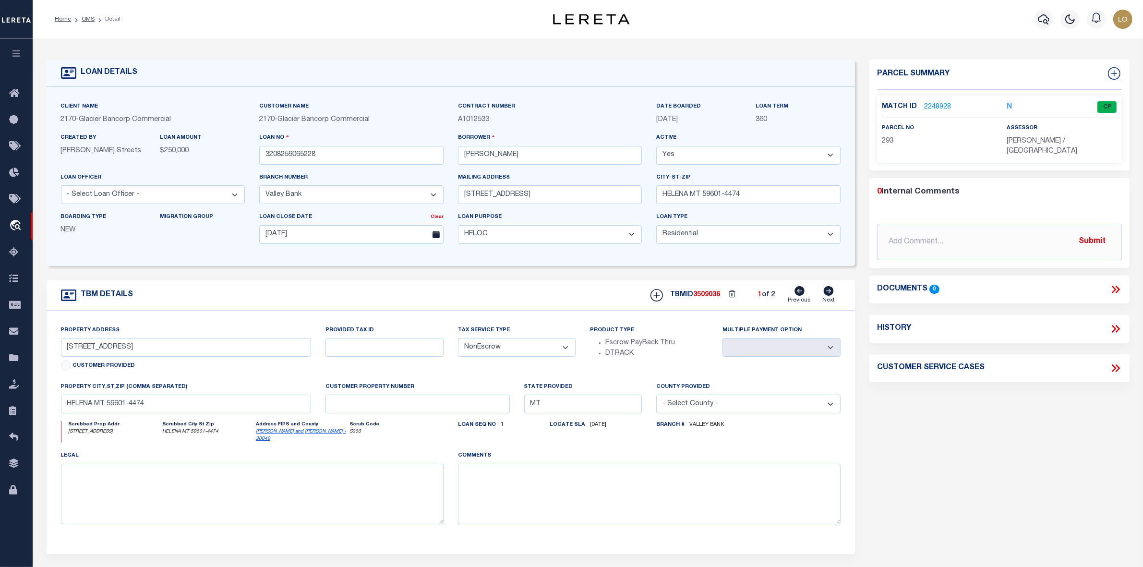
click at [942, 106] on link "2248928" at bounding box center [937, 107] width 27 height 10
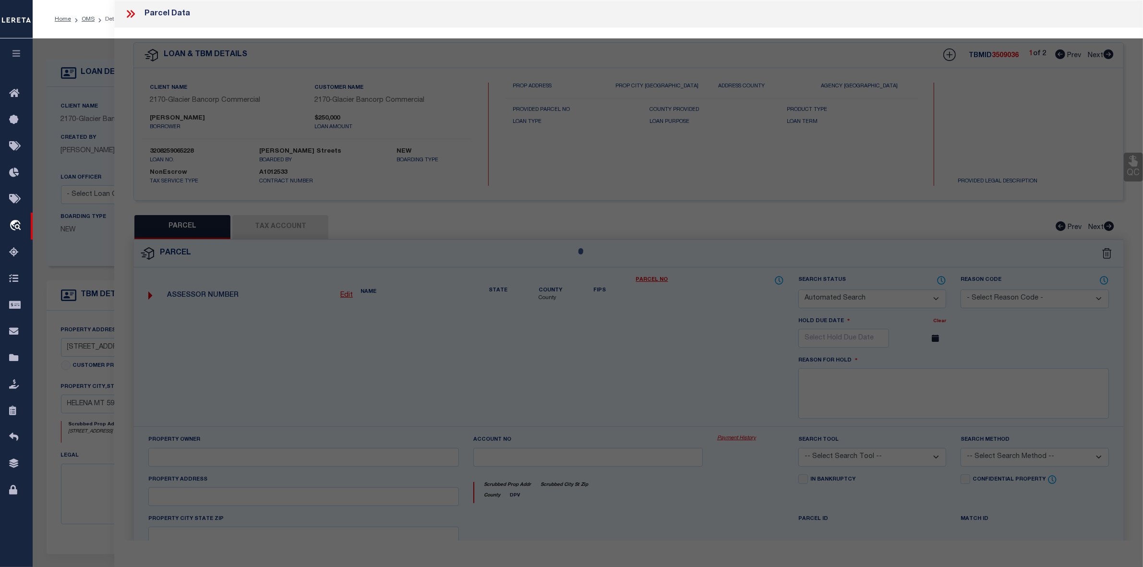
checkbox input "false"
select select "CP"
type input "KURT J COOPER REVOCABLE LIVING TRUST"
select select "ATL"
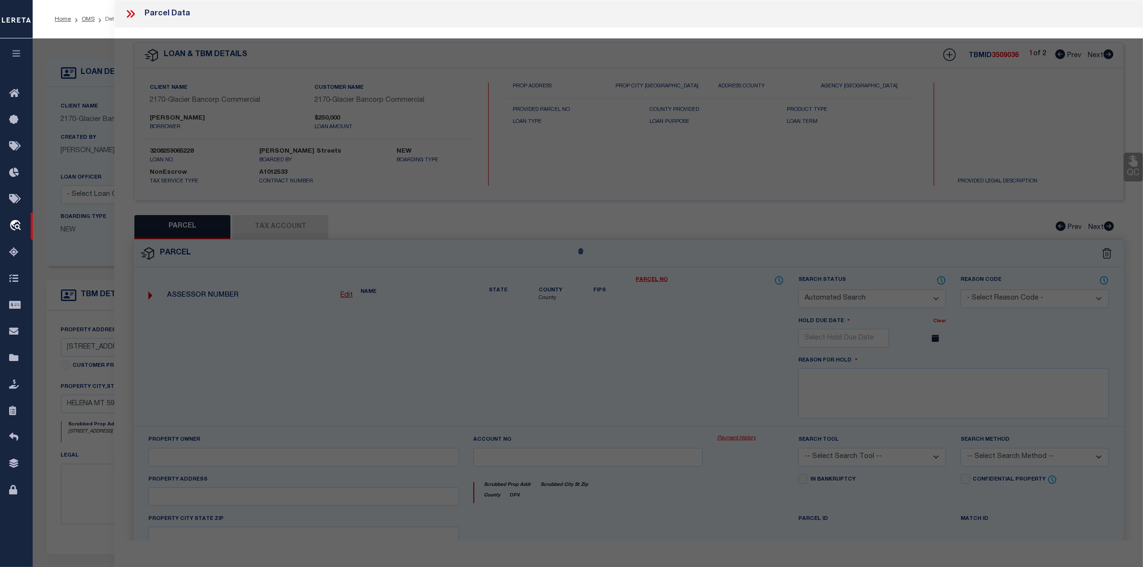
select select "ADD"
type input "12 S ALTA ST,"
type input "HELENA, MT 59601"
type textarea "VALLEY VIEW ADDN, S31, T10 N, R03 W, BLOCK 5, Lot 22 - 25"
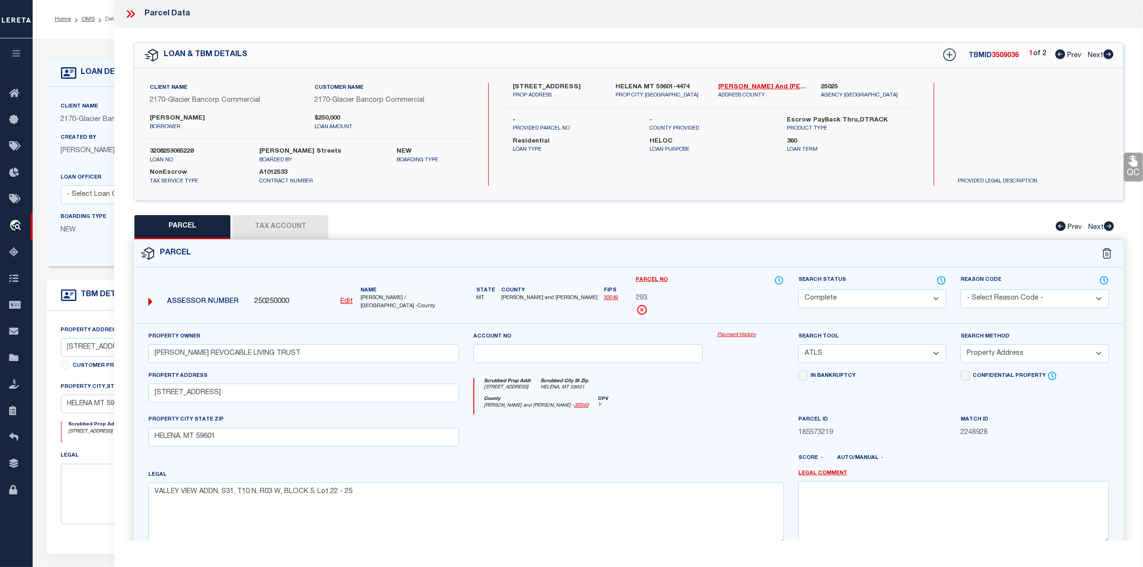
click at [980, 132] on div "Search by Legal Customer" at bounding box center [1016, 114] width 133 height 63
click at [1108, 53] on icon at bounding box center [1108, 54] width 10 height 10
select select "AS"
select select
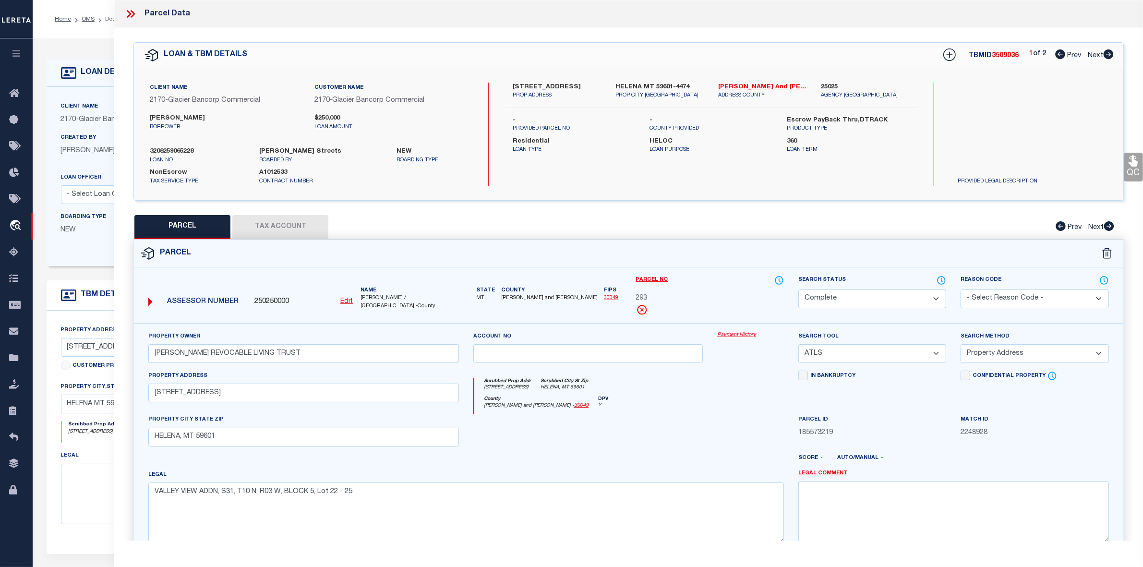
checkbox input "false"
select select "IP"
checkbox input "false"
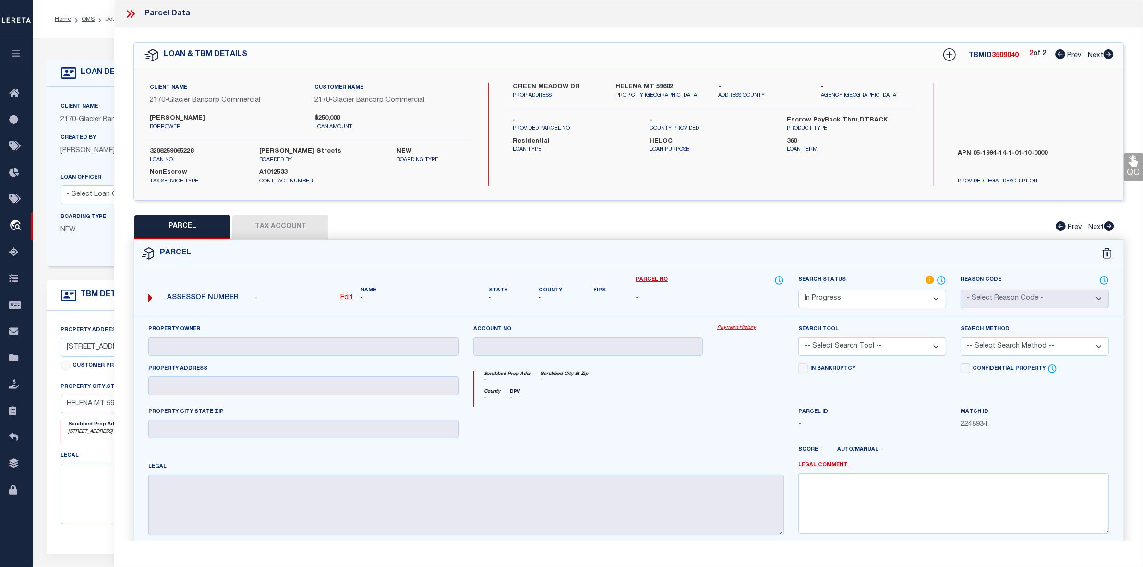
click at [629, 84] on label "HELENA MT 59602" at bounding box center [659, 88] width 88 height 10
copy label "HELENA"
click at [1057, 58] on icon at bounding box center [1060, 54] width 10 height 10
select select "AS"
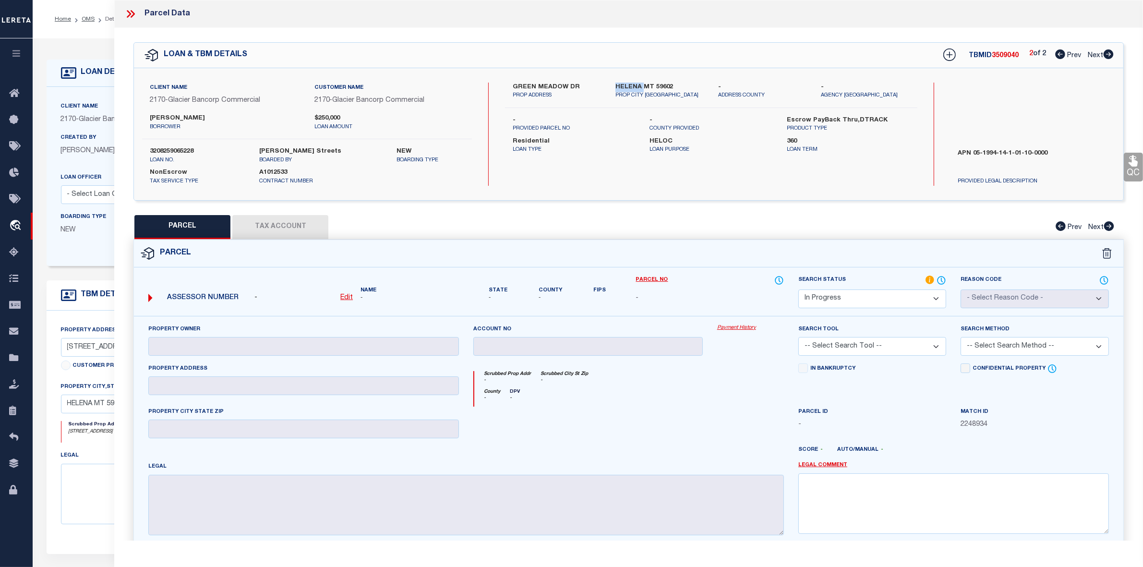
checkbox input "false"
select select "CP"
type input "KURT J COOPER REVOCABLE LIVING TRUST"
select select "ATL"
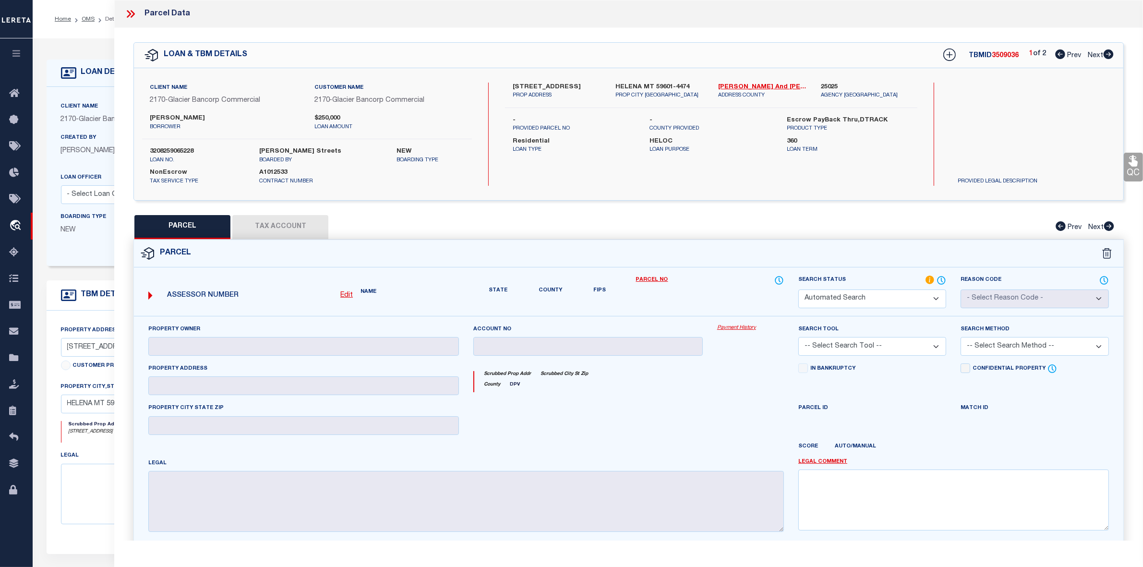
select select "ADD"
type input "12 S ALTA ST,"
type input "HELENA, MT 59601"
type textarea "VALLEY VIEW ADDN, S31, T10 N, R03 W, BLOCK 5, Lot 22 - 25"
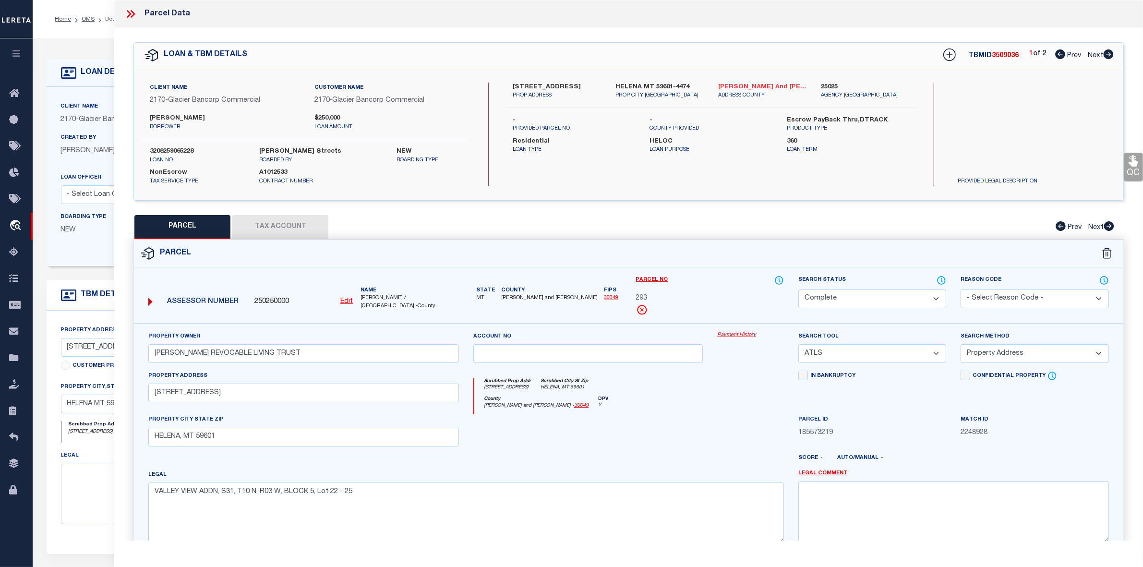
click at [752, 86] on link "Lewis and Clark - 30049" at bounding box center [762, 88] width 88 height 10
click at [639, 298] on span "293" at bounding box center [642, 298] width 12 height 11
click at [1006, 135] on div "Search by Legal Customer" at bounding box center [1016, 114] width 133 height 63
click at [1110, 54] on icon at bounding box center [1108, 54] width 11 height 10
select select "AS"
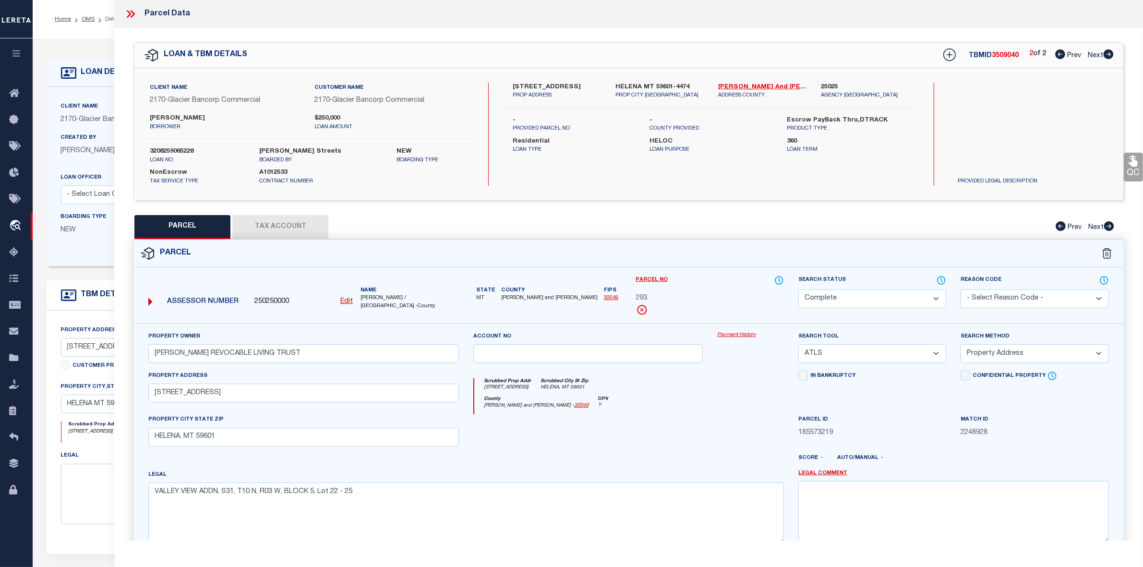
select select
checkbox input "false"
select select "IP"
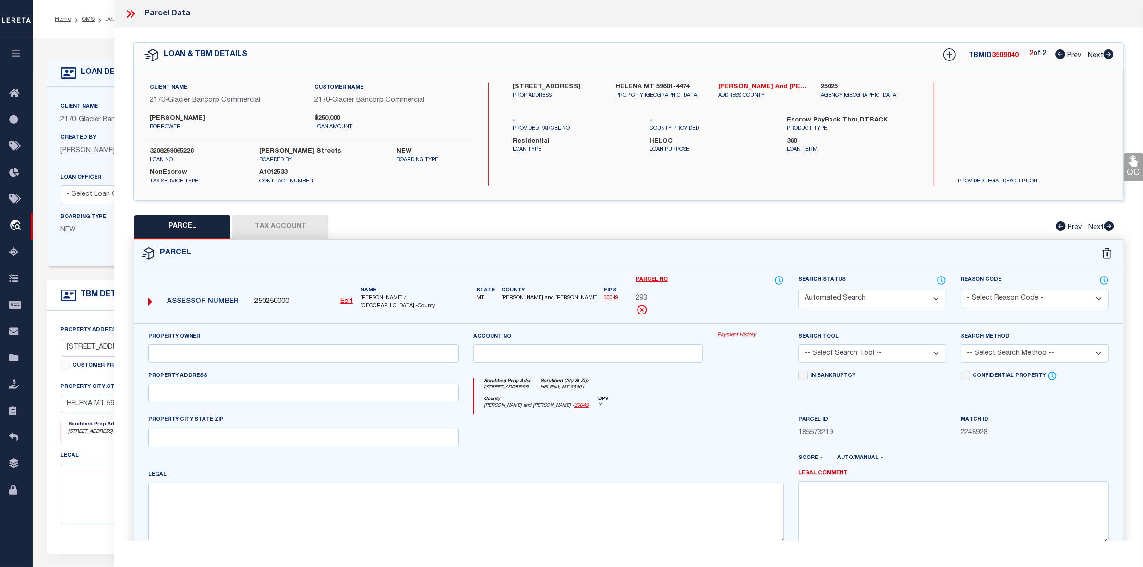
checkbox input "false"
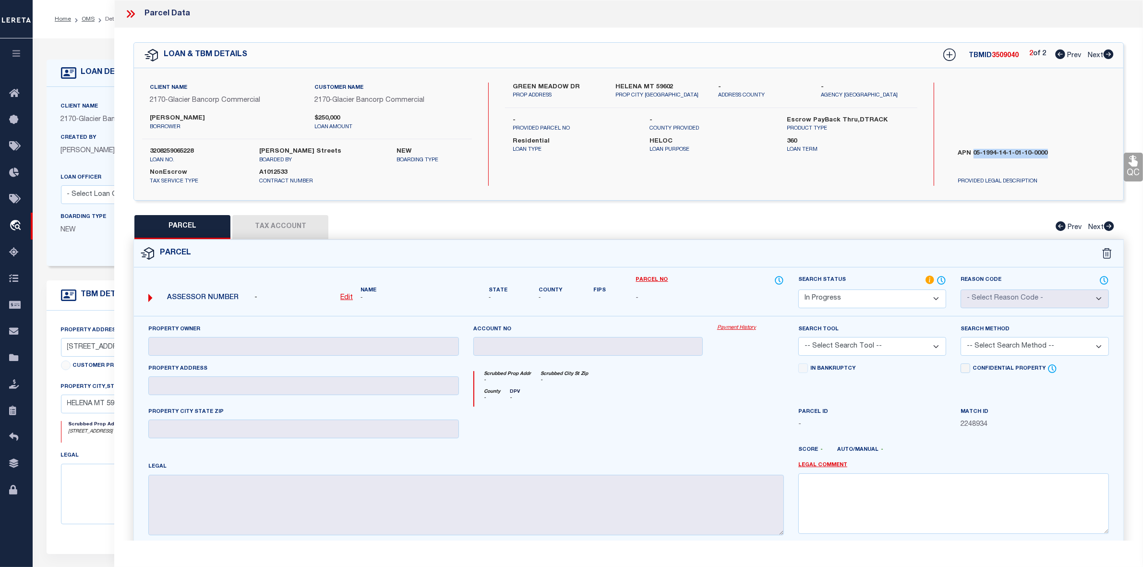
drag, startPoint x: 972, startPoint y: 153, endPoint x: 1047, endPoint y: 157, distance: 74.5
click at [1047, 157] on label "APN 05-1994-14-1-01-10-0000" at bounding box center [1033, 163] width 164 height 29
copy label "05-1994-14-1-01-10-0000"
click at [135, 11] on icon at bounding box center [130, 14] width 12 height 12
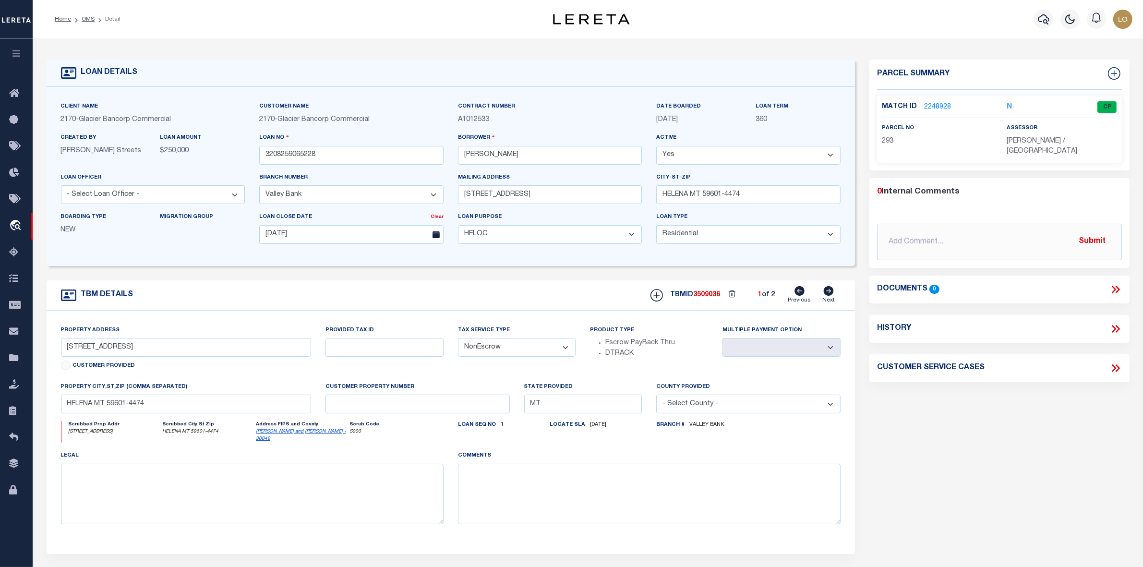
click at [929, 107] on link "2248928" at bounding box center [937, 107] width 27 height 10
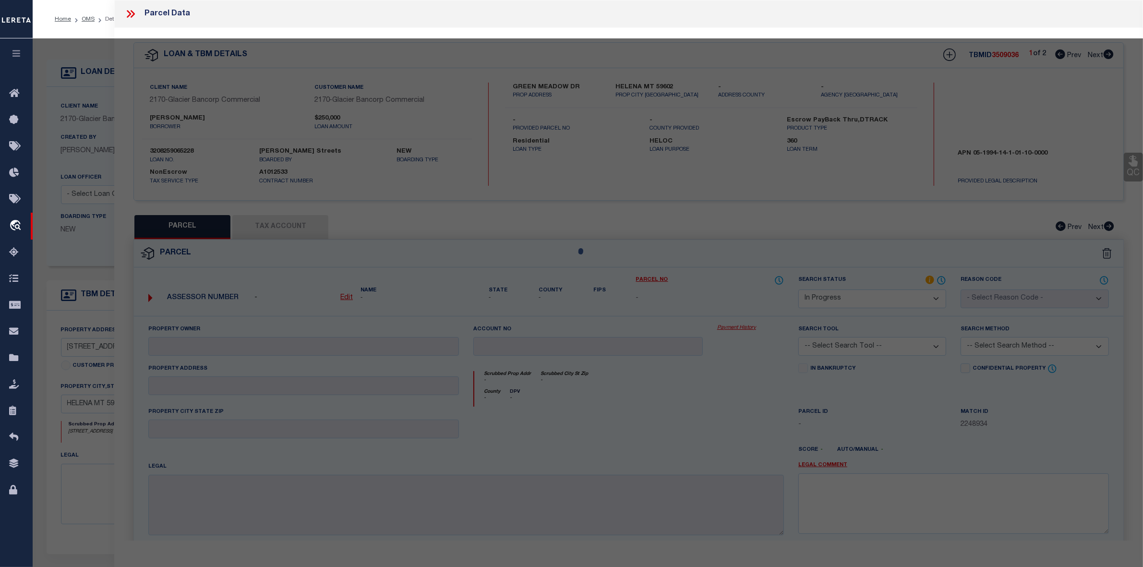
select select "AS"
checkbox input "false"
select select "CP"
type input "KURT J COOPER REVOCABLE LIVING TRUST"
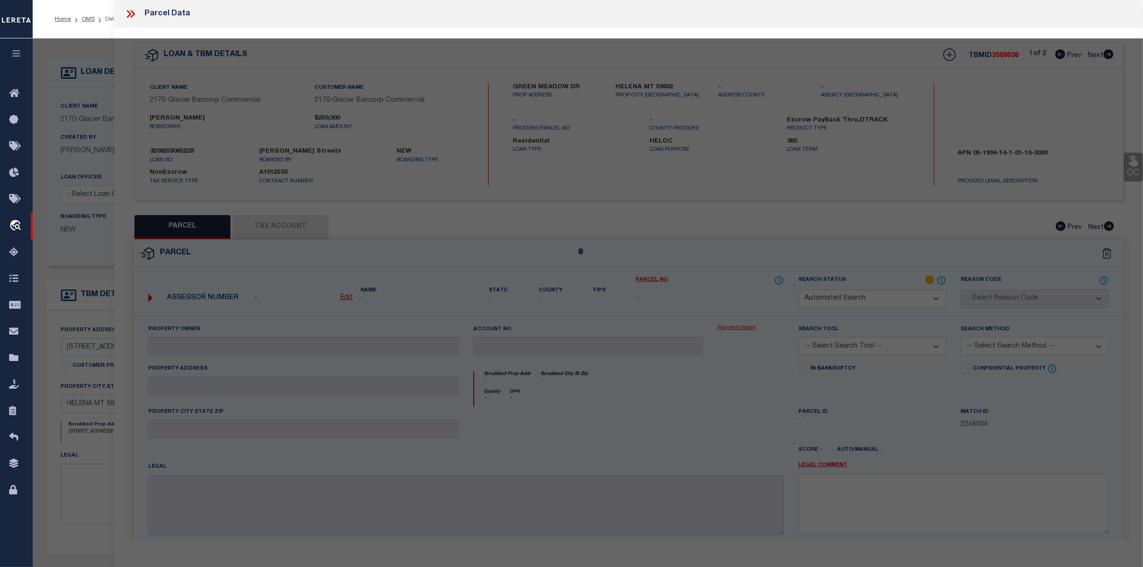
select select "ATL"
select select "ADD"
type input "12 S ALTA ST,"
type input "HELENA, MT 59601"
type textarea "VALLEY VIEW ADDN, S31, T10 N, R03 W, BLOCK 5, Lot 22 - 25"
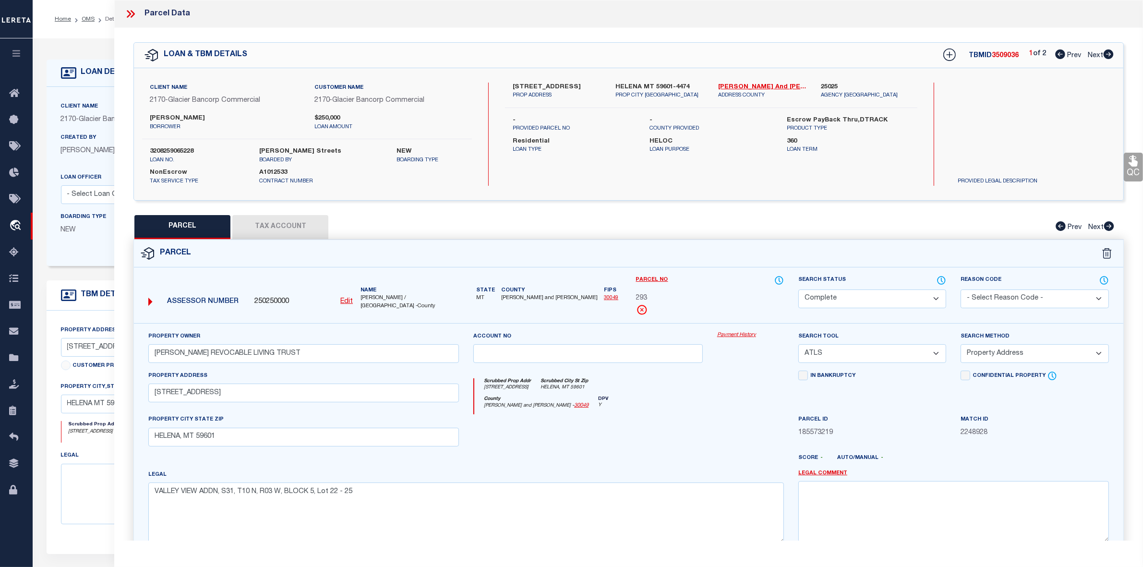
click at [1112, 56] on icon at bounding box center [1108, 54] width 10 height 10
select select "AS"
select select
checkbox input "false"
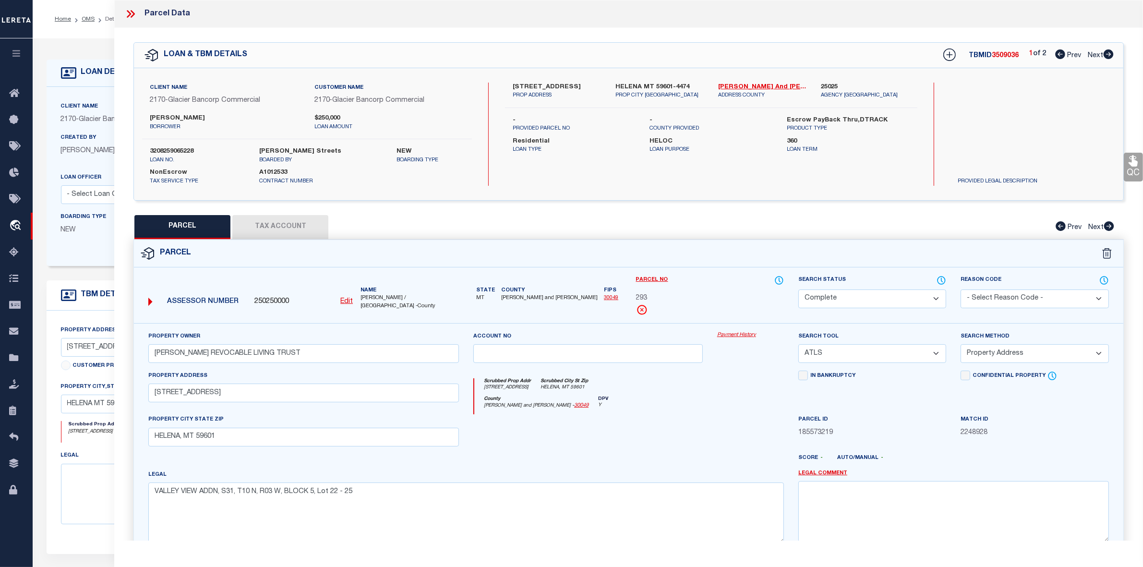
checkbox input "false"
select select "IP"
checkbox input "false"
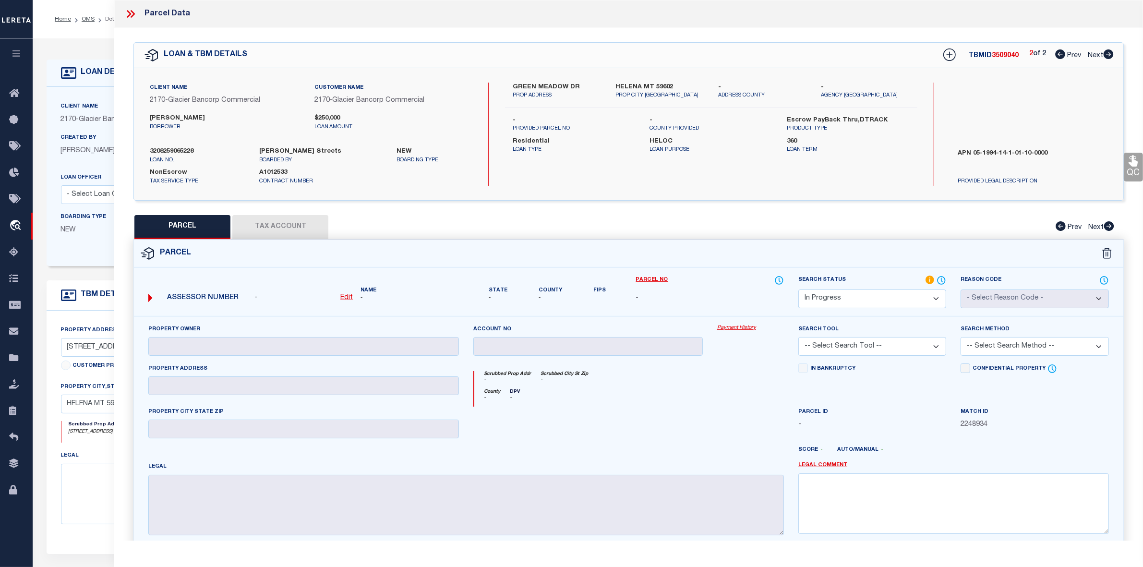
click at [935, 300] on select "Automated Search Bad Parcel Complete Duplicate Parcel High Dollar Reporting In …" at bounding box center [872, 298] width 148 height 19
select select "ND"
click at [798, 289] on select "Automated Search Bad Parcel Complete Duplicate Parcel High Dollar Reporting In …" at bounding box center [872, 298] width 148 height 19
click at [816, 468] on link "Legal Comment" at bounding box center [822, 465] width 49 height 8
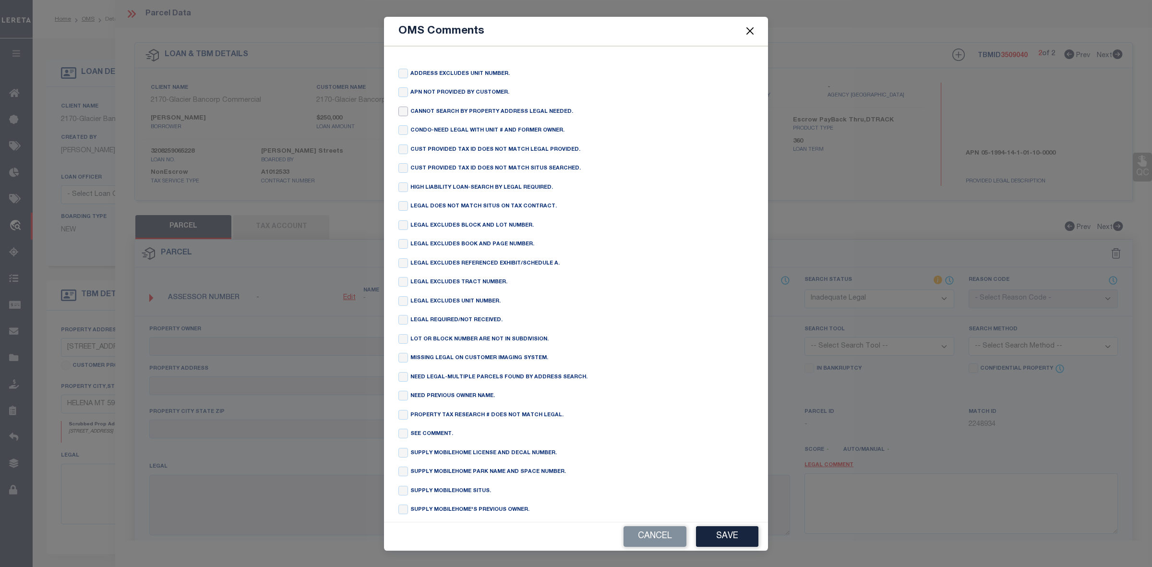
click at [405, 110] on input "checkbox" at bounding box center [403, 112] width 10 height 10
checkbox input "true"
click at [720, 532] on button "Save" at bounding box center [727, 536] width 62 height 21
type textarea "CANNOT SEARCH BY PROPERTY ADDRESS LEGAL NEEDED."
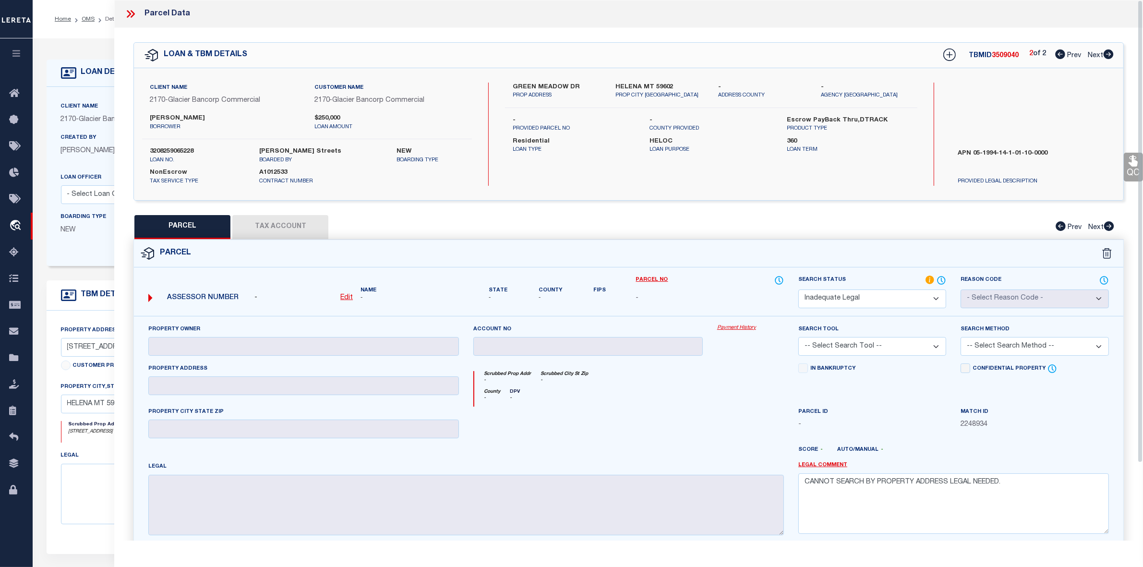
click at [704, 418] on div at bounding box center [588, 426] width 244 height 39
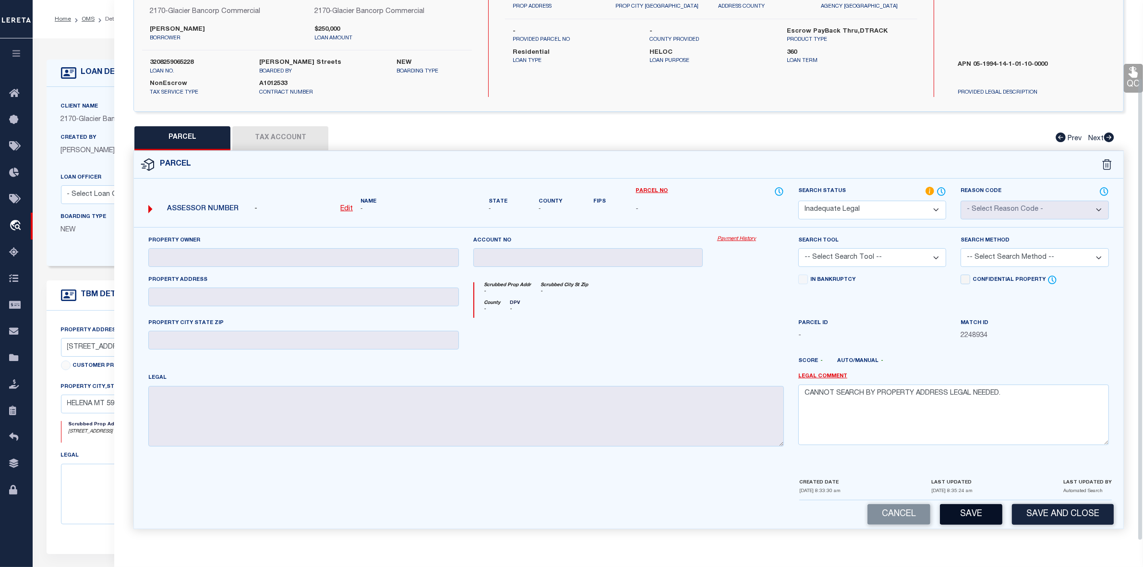
click at [958, 516] on button "Save" at bounding box center [971, 514] width 62 height 21
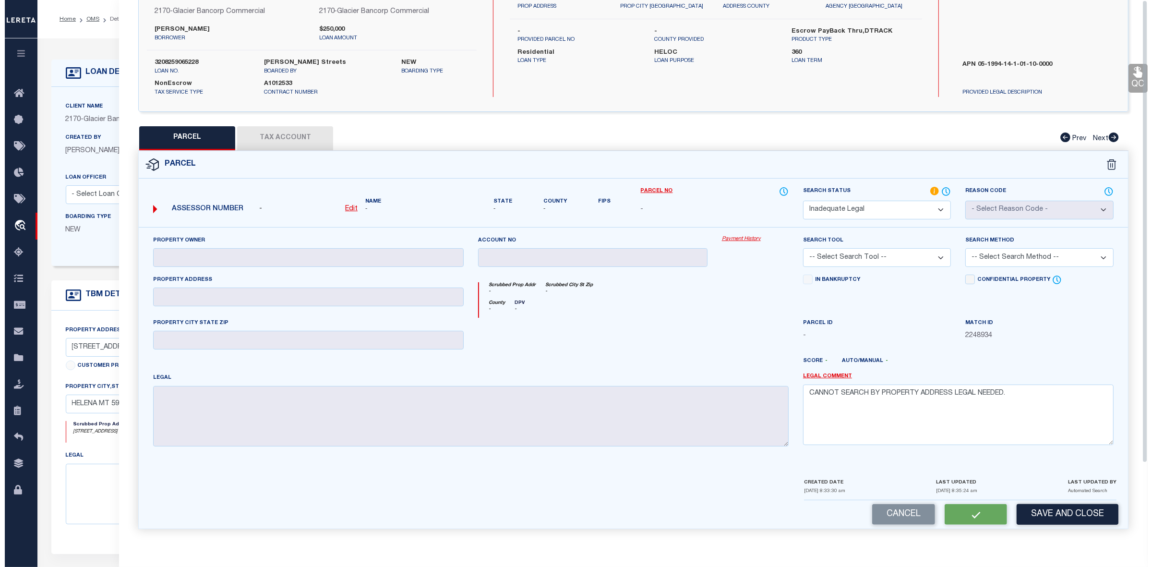
scroll to position [0, 0]
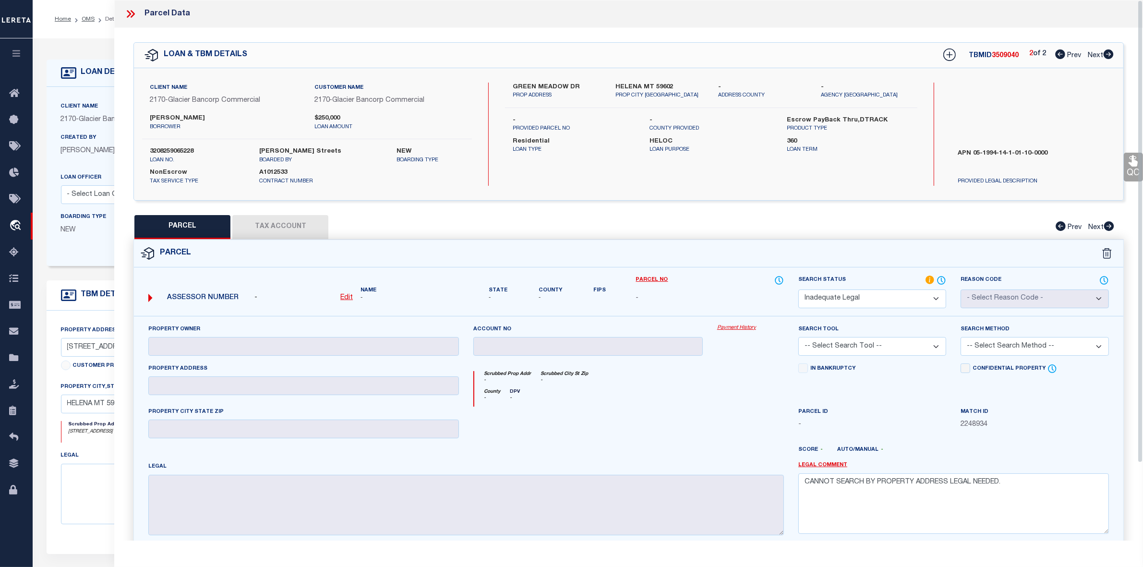
select select "AS"
checkbox input "false"
select select "ND"
checkbox input "false"
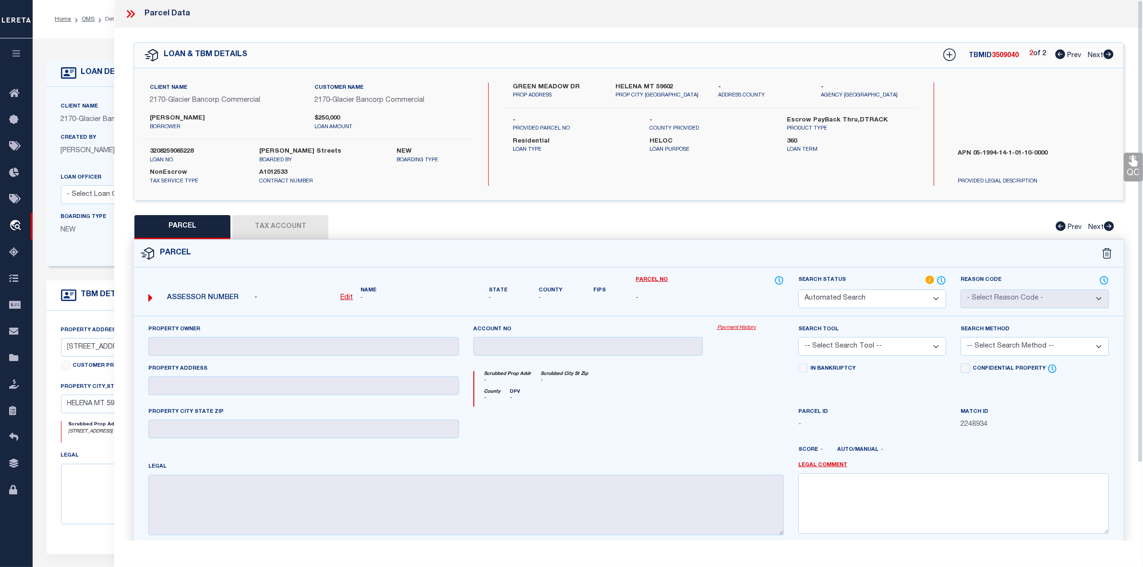
type textarea "CANNOT SEARCH BY PROPERTY ADDRESS LEGAL NEEDED."
click at [1006, 59] on span "3509040" at bounding box center [1005, 55] width 27 height 7
copy span "3509040"
click at [994, 94] on div "Search by Legal Customer" at bounding box center [1032, 114] width 165 height 63
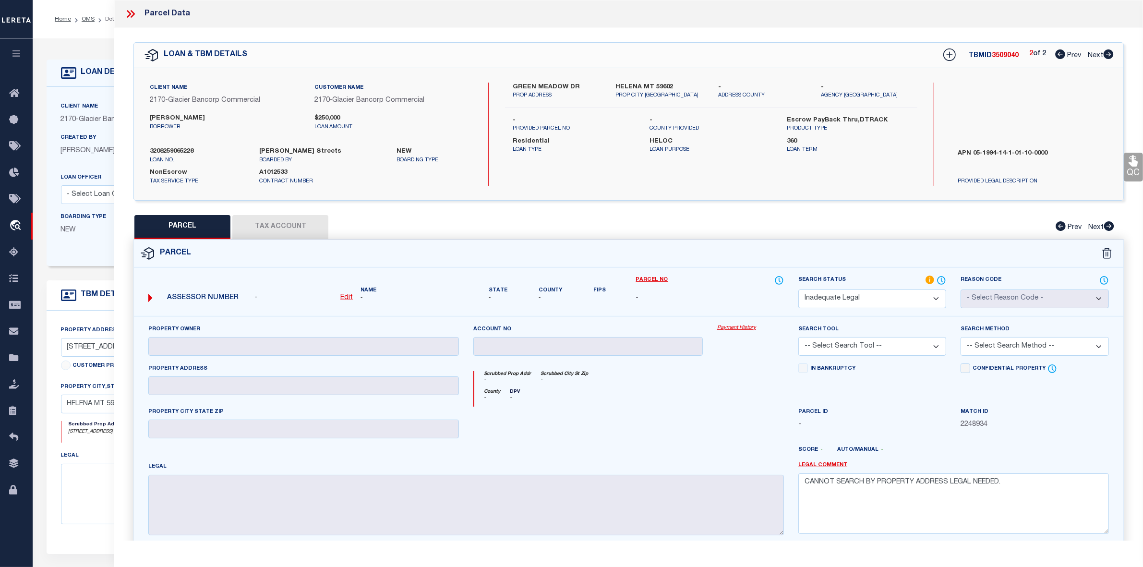
click at [1058, 53] on icon at bounding box center [1060, 54] width 10 height 10
select select "AS"
checkbox input "false"
select select "CP"
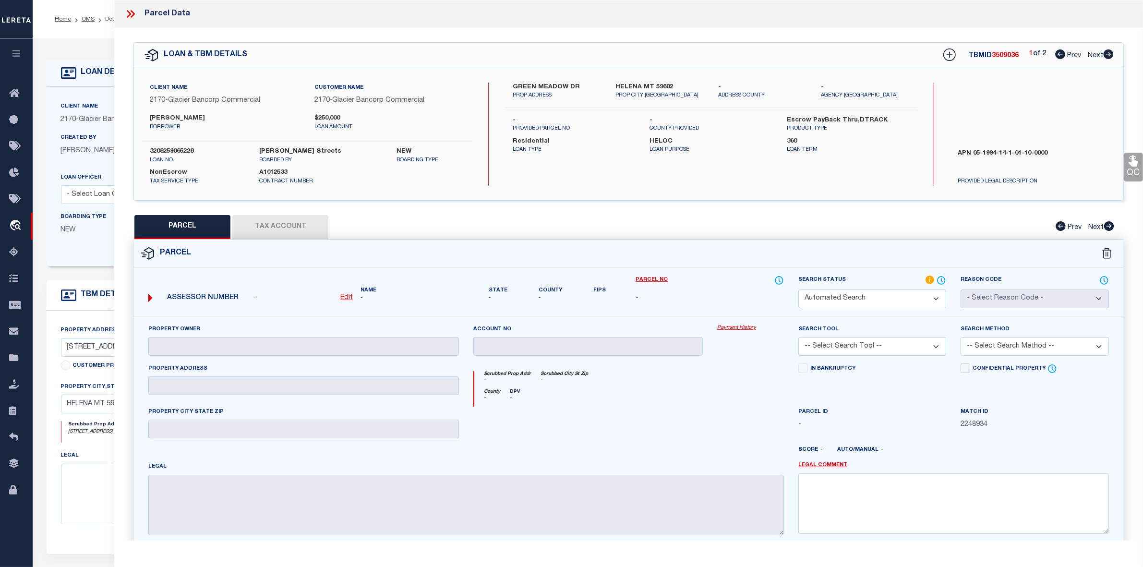
type input "KURT J COOPER REVOCABLE LIVING TRUST"
select select "ATL"
select select "ADD"
type input "12 S ALTA ST,"
type input "HELENA, MT 59601"
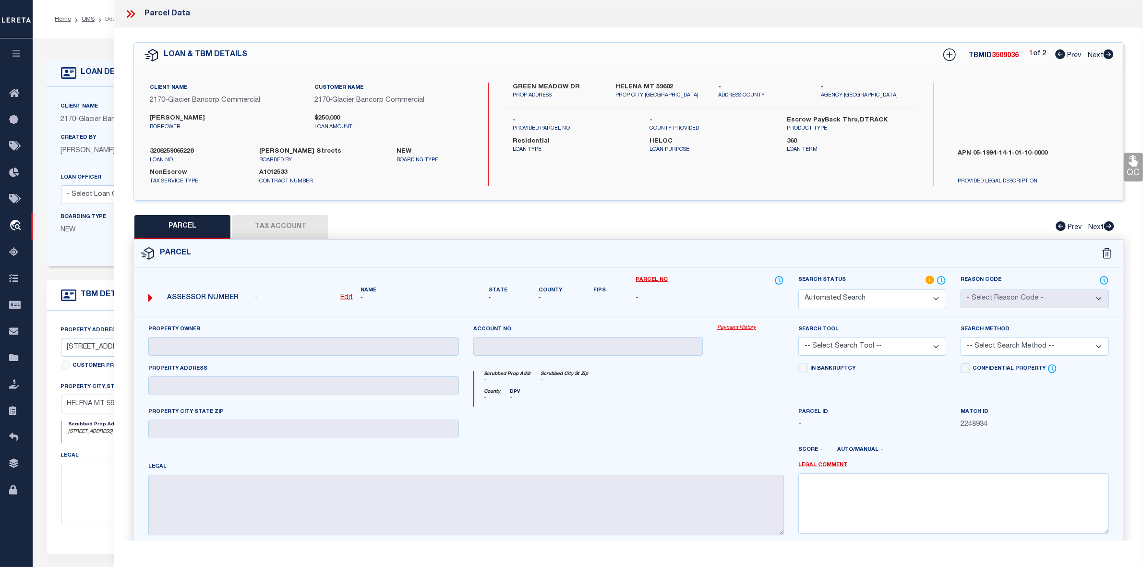
type textarea "VALLEY VIEW ADDN, S31, T10 N, R03 W, BLOCK 5, Lot 22 - 25"
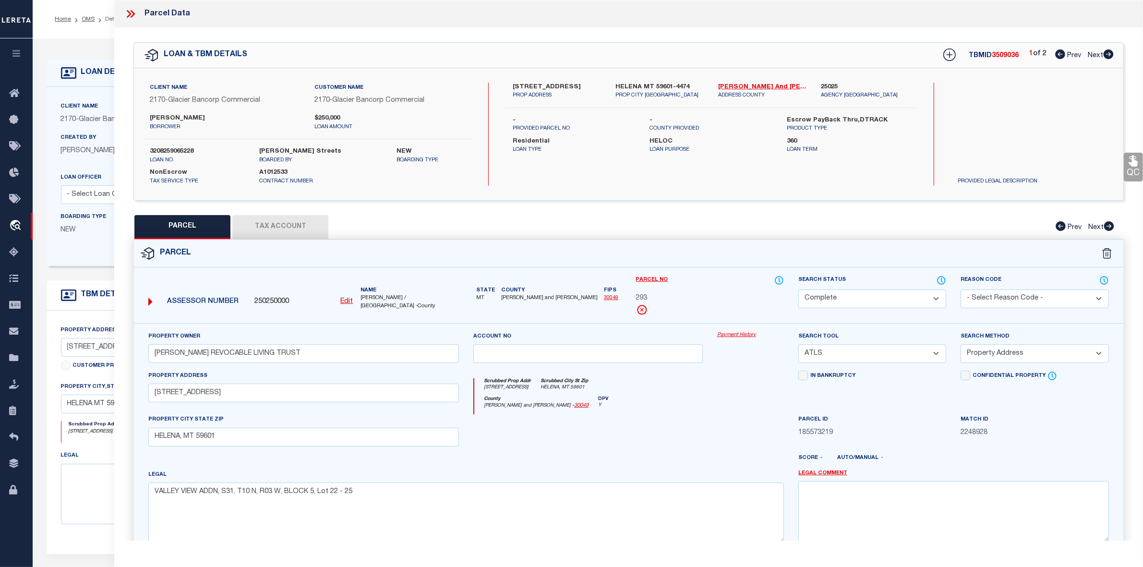
click at [1008, 60] on div "TBMID 3509036 1 of 2 Prev Next" at bounding box center [1021, 55] width 183 height 17
copy span "3509036"
click at [940, 229] on div "PARCEL Tax Account Prev Next" at bounding box center [628, 227] width 990 height 24
click at [1105, 56] on icon at bounding box center [1108, 54] width 10 height 10
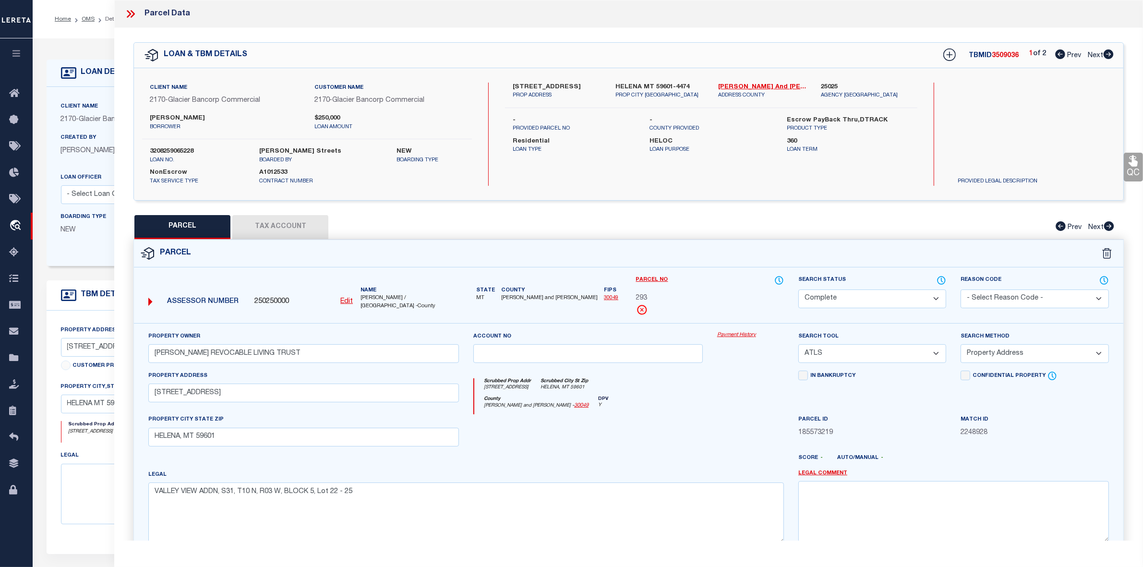
select select "AS"
select select
checkbox input "false"
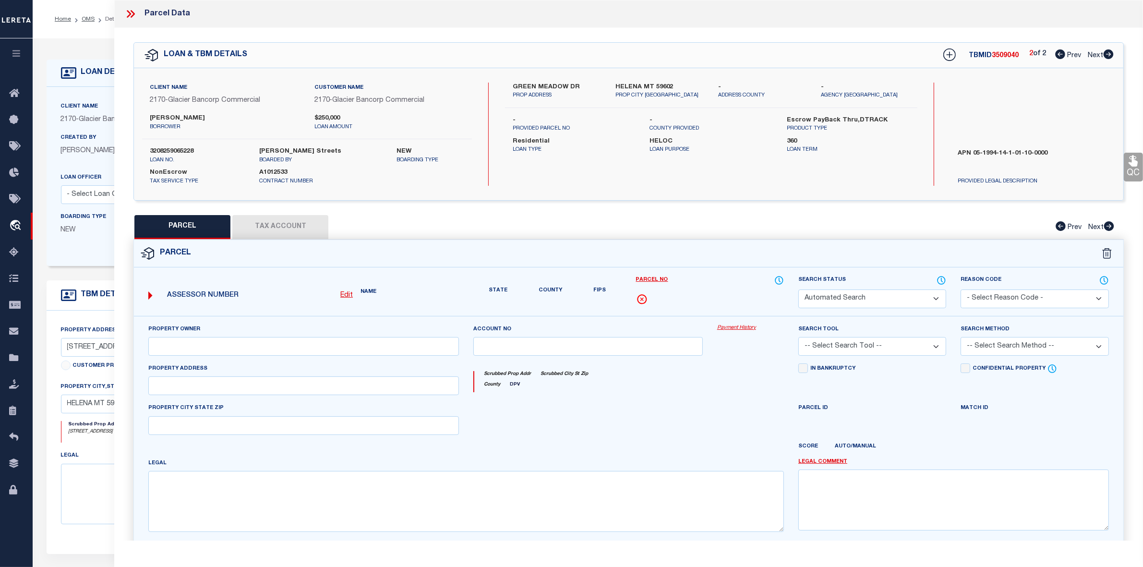
select select "ND"
checkbox input "false"
type textarea "CANNOT SEARCH BY PROPERTY ADDRESS LEGAL NEEDED."
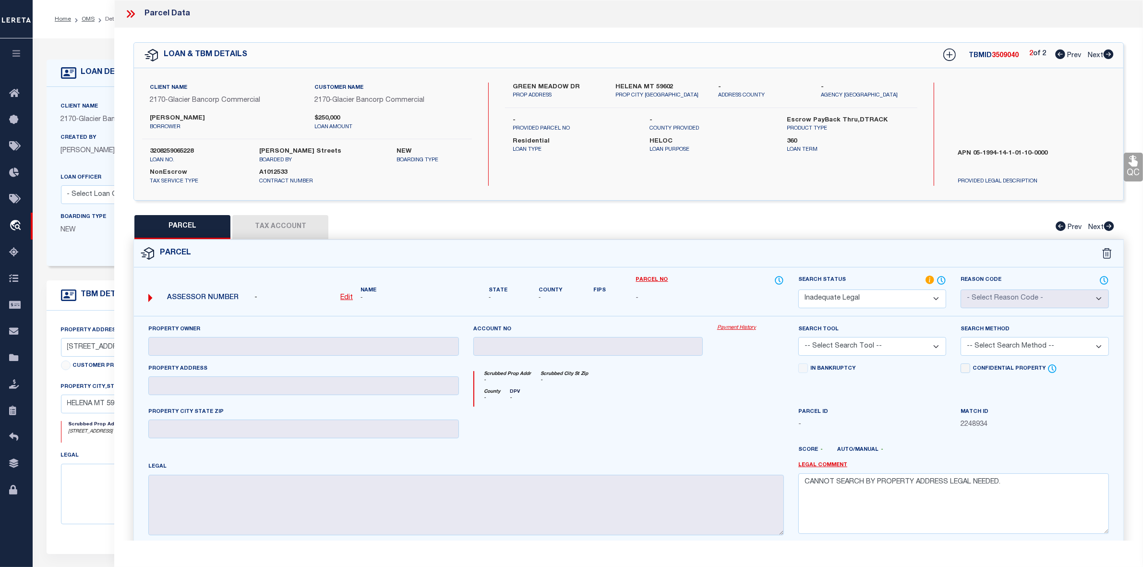
click at [1004, 57] on span "3509040" at bounding box center [1005, 55] width 27 height 7
copy span "3509040"
click at [1057, 53] on icon at bounding box center [1060, 54] width 10 height 10
select select "AS"
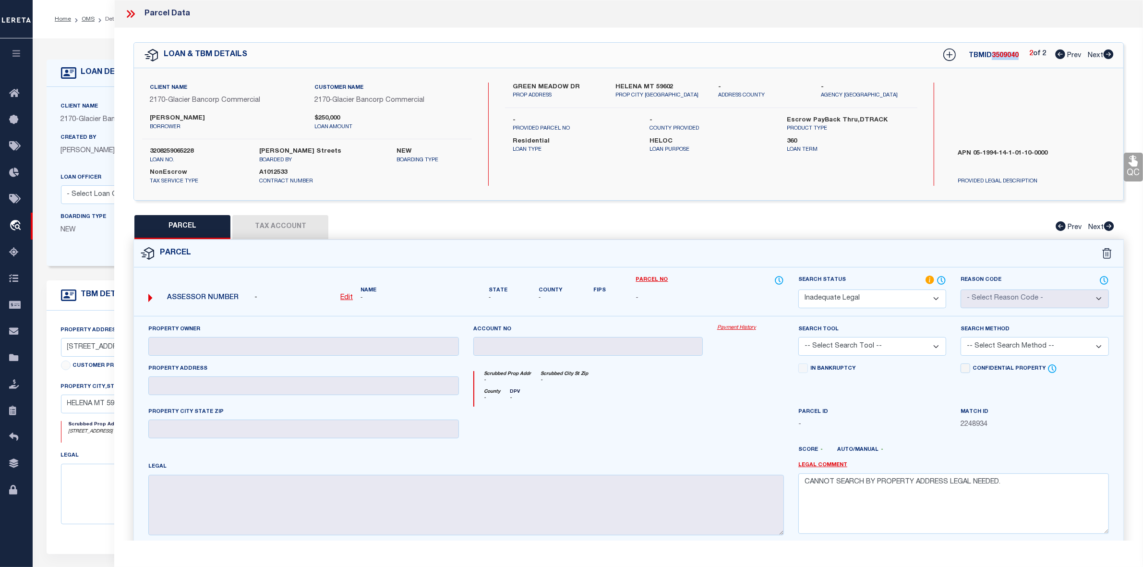
checkbox input "false"
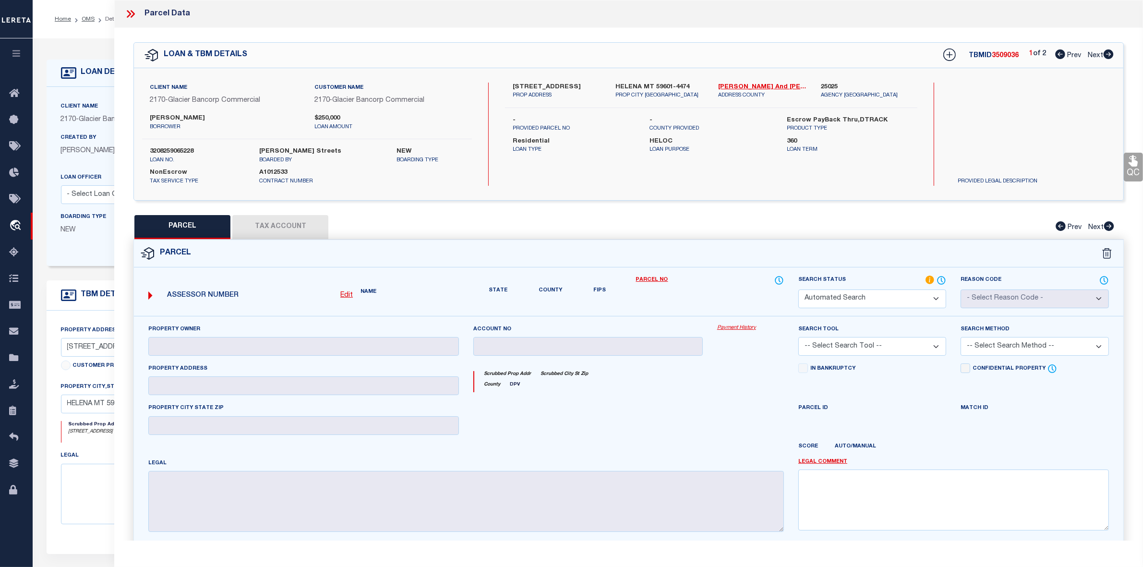
select select "CP"
type input "KURT J COOPER REVOCABLE LIVING TRUST"
select select "ATL"
select select "ADD"
type input "12 S ALTA ST,"
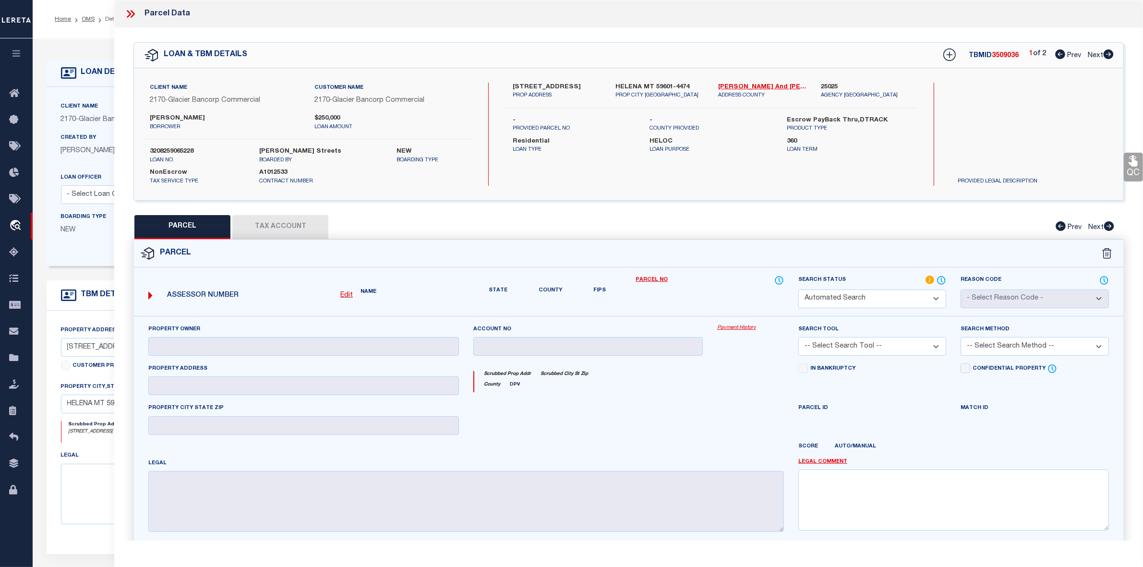
type input "HELENA, MT 59601"
type textarea "VALLEY VIEW ADDN, S31, T10 N, R03 W, BLOCK 5, Lot 22 - 25"
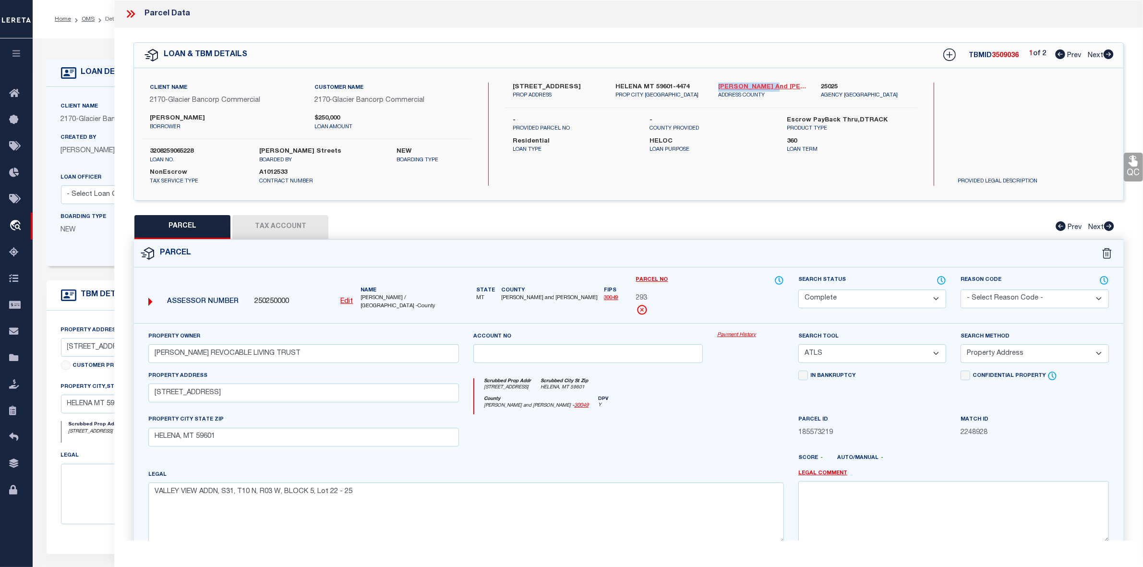
drag, startPoint x: 721, startPoint y: 85, endPoint x: 766, endPoint y: 84, distance: 44.6
click at [766, 84] on div "Lewis and Clark - 30049 ADDRESS COUNTY" at bounding box center [762, 91] width 103 height 17
copy link "[PERSON_NAME] and [PERSON_NAME]"
drag, startPoint x: 662, startPoint y: 438, endPoint x: 658, endPoint y: 402, distance: 35.8
click at [662, 438] on div at bounding box center [588, 433] width 244 height 39
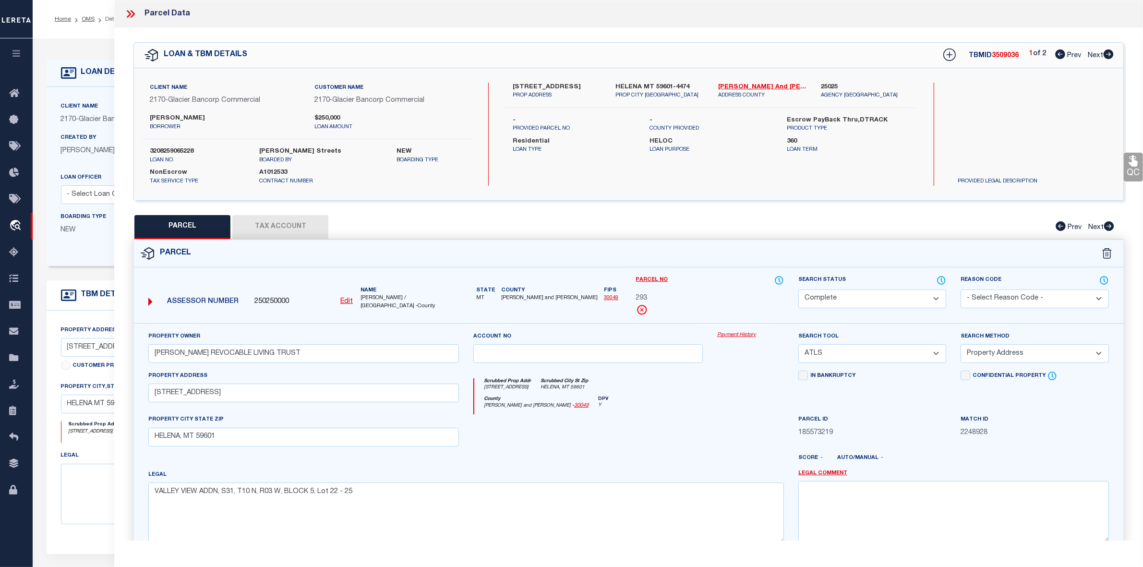
click at [126, 15] on icon at bounding box center [130, 14] width 12 height 12
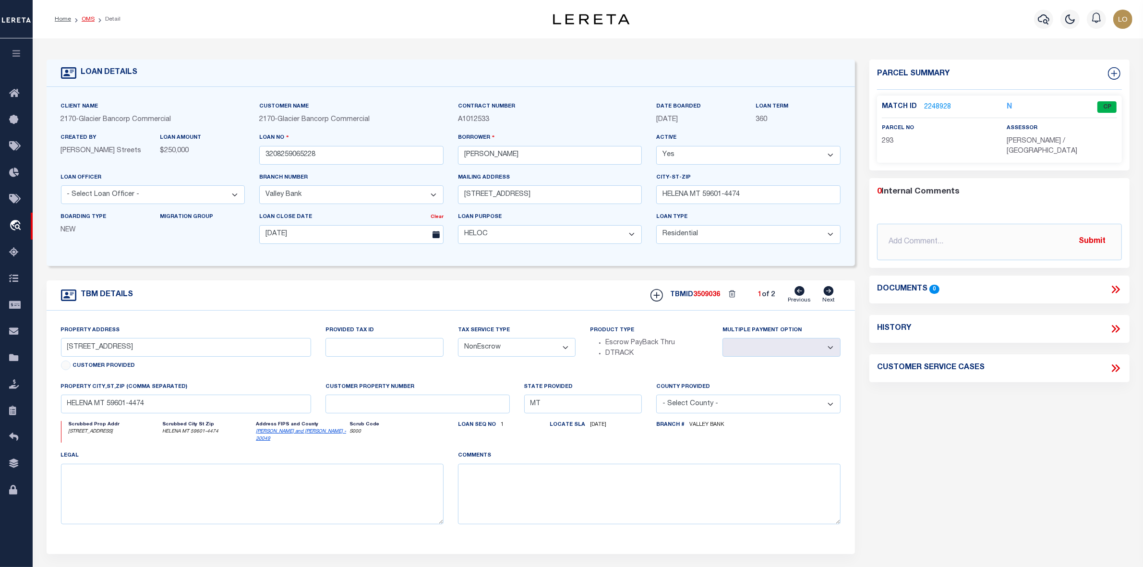
click at [88, 18] on link "OMS" at bounding box center [88, 19] width 13 height 6
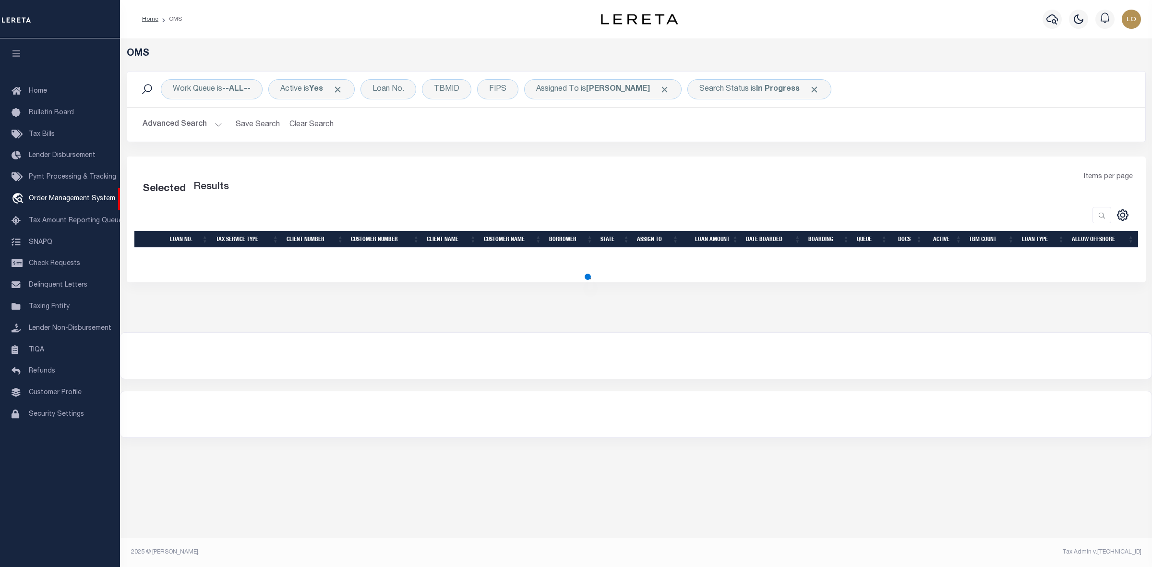
select select "200"
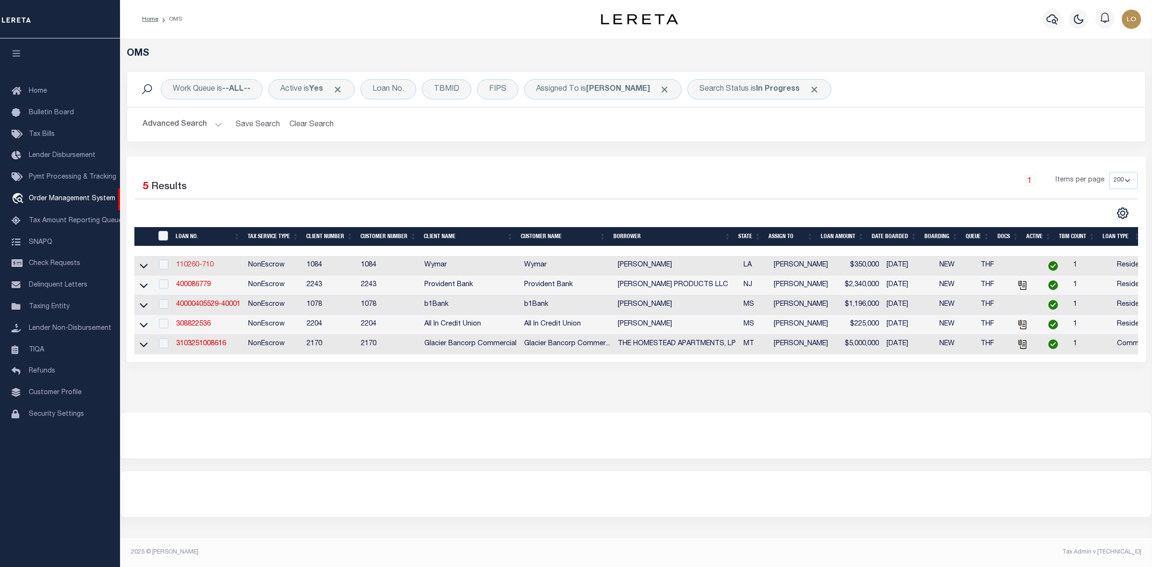
click at [192, 266] on link "110260-710" at bounding box center [194, 265] width 37 height 7
type input "110260-710"
type input "[PERSON_NAME]"
select select
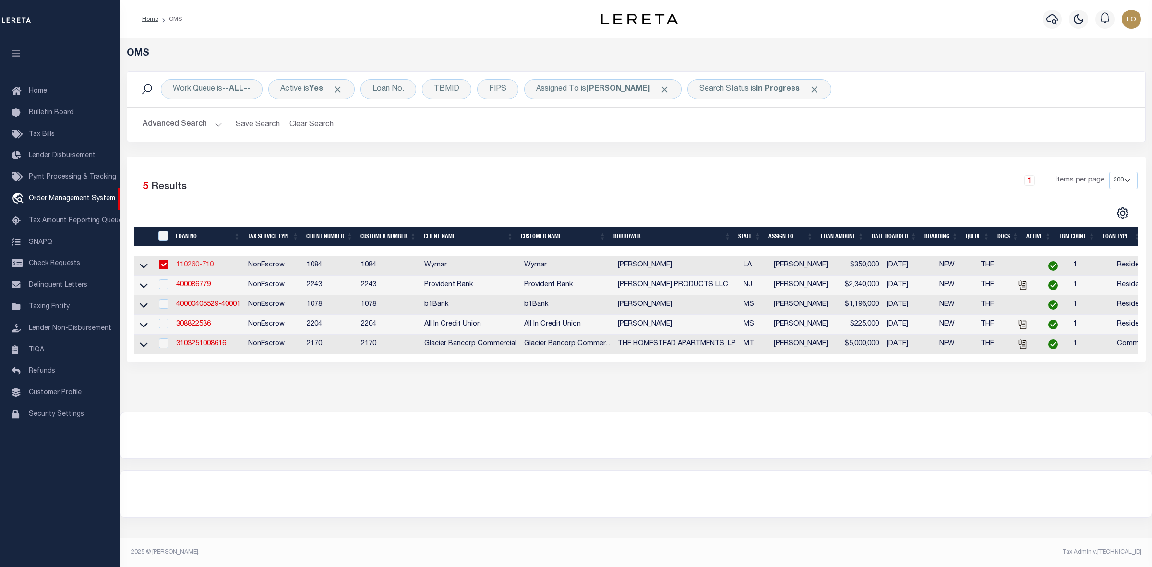
type input "[DATE]"
select select "10"
select select "NonEscrow"
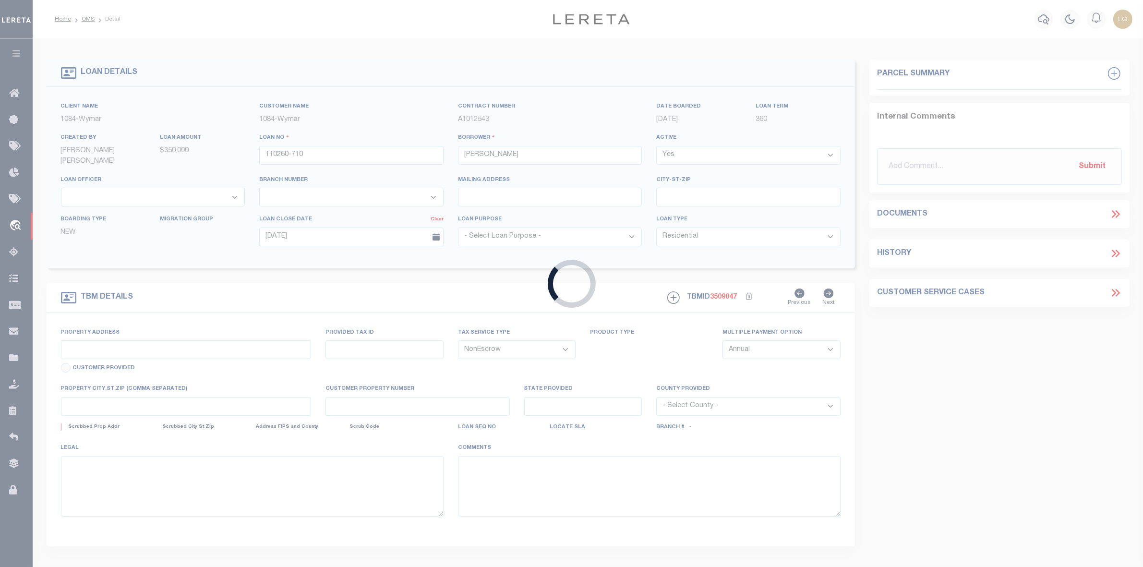
type input "LOT 6 [PERSON_NAME] DR"
select select
type input "PRAIRIEVILLE LA 70769"
type input "LA"
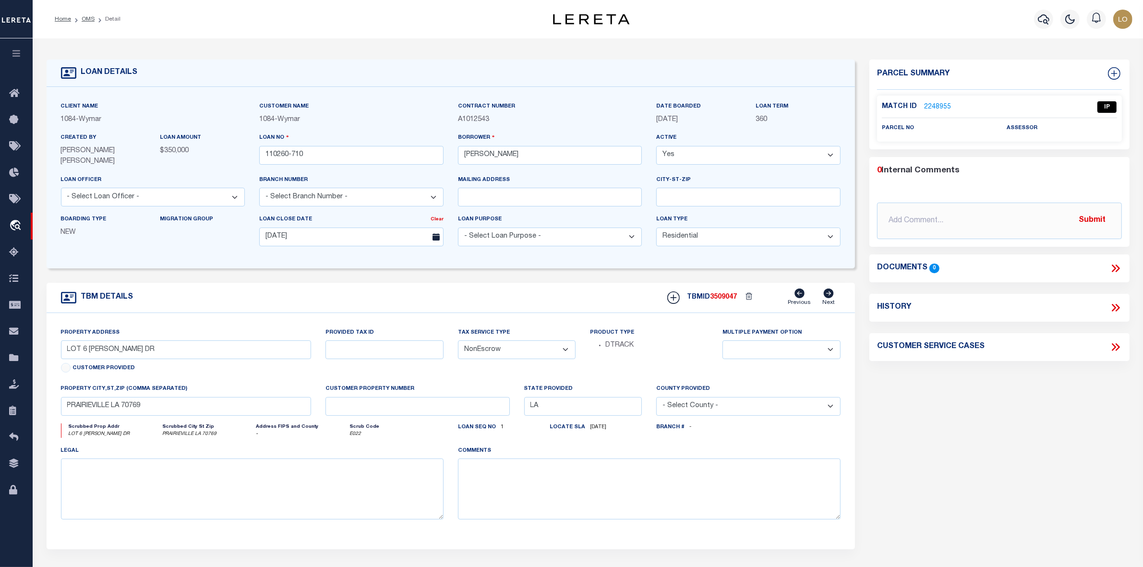
click at [939, 104] on link "2248955" at bounding box center [937, 107] width 27 height 10
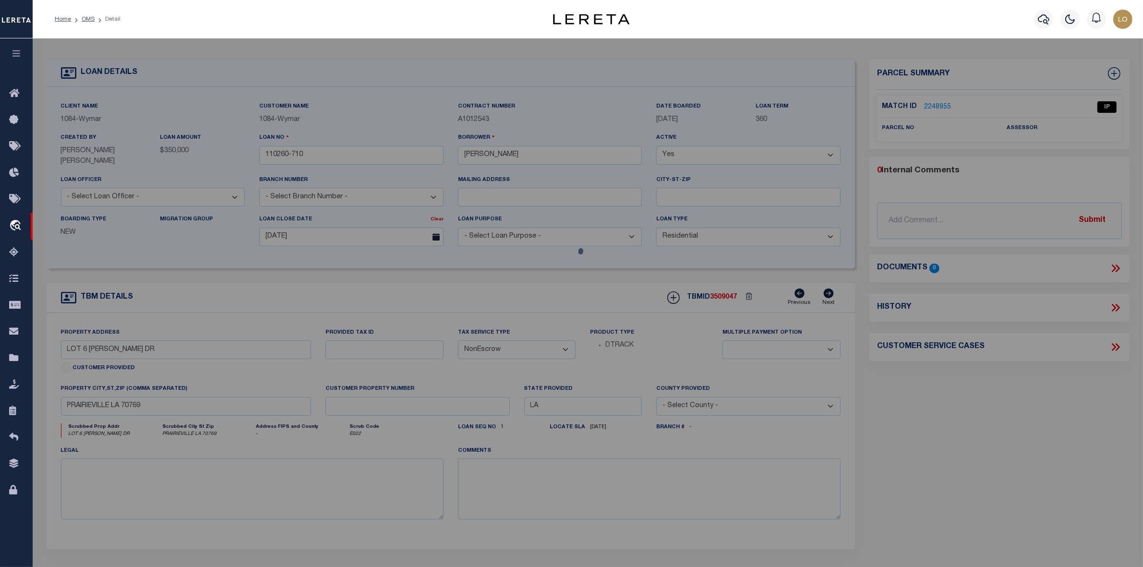
checkbox input "false"
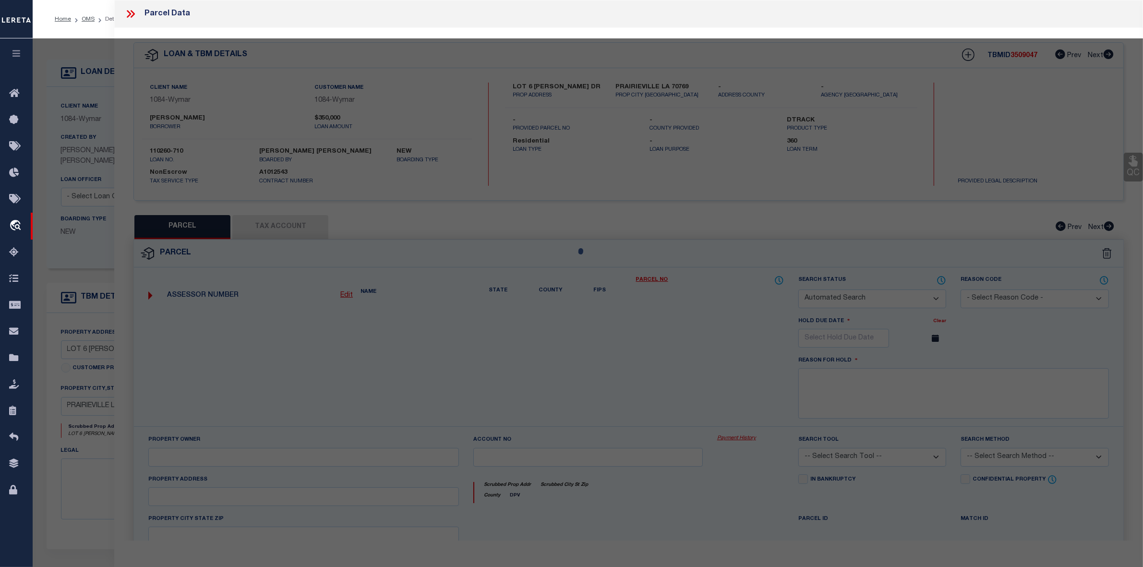
select select "IP"
checkbox input "false"
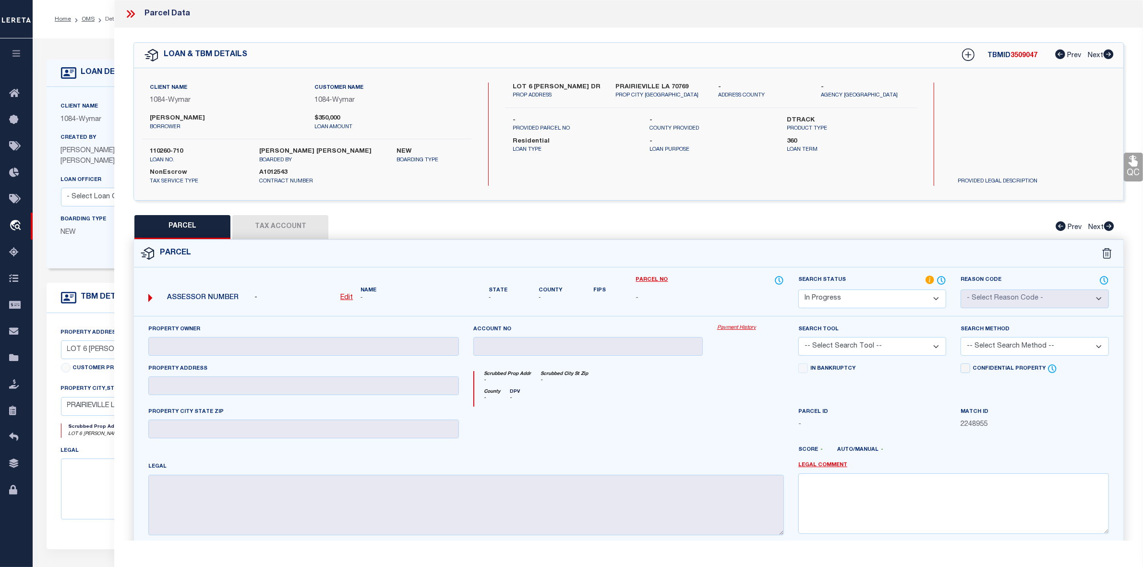
click at [634, 84] on label "PRAIRIEVILLE LA 70769" at bounding box center [659, 88] width 88 height 10
copy label "PRAIRIEVILLE"
click at [131, 17] on icon at bounding box center [133, 14] width 4 height 8
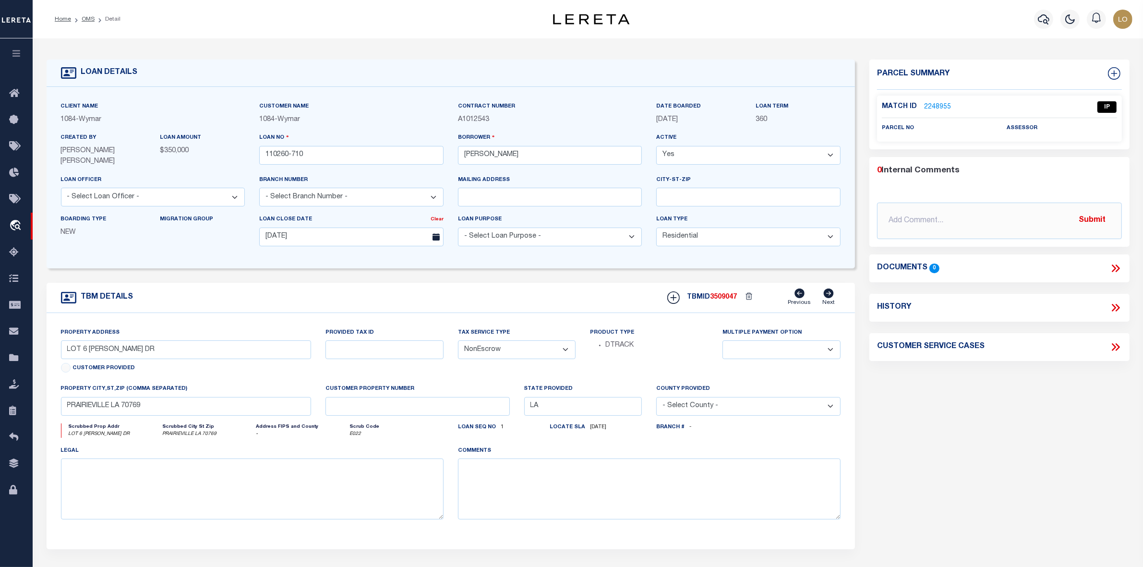
click at [930, 103] on link "2248955" at bounding box center [937, 107] width 27 height 10
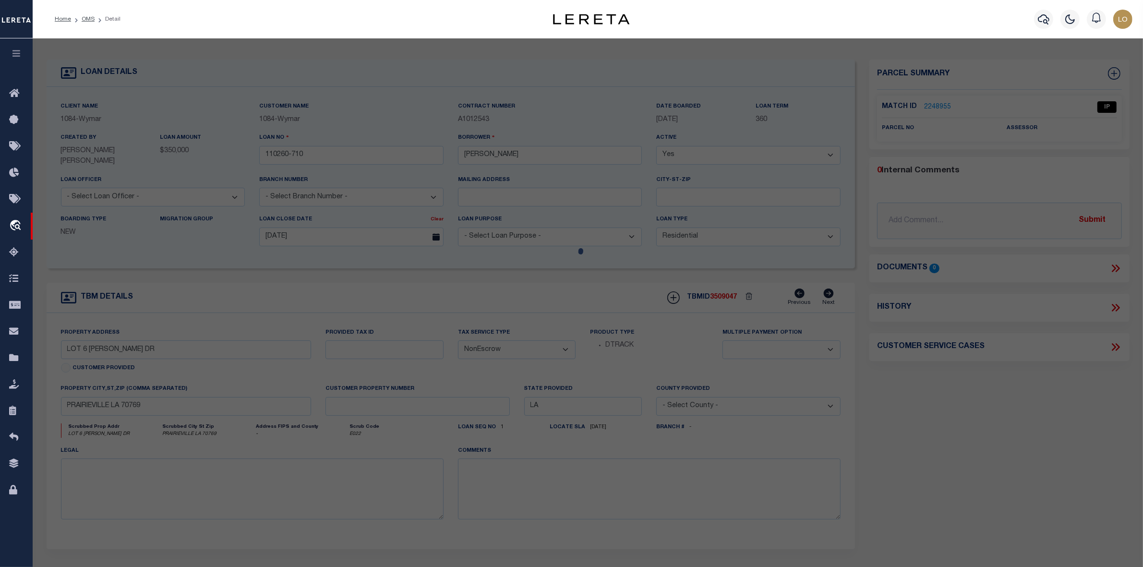
select select "AS"
checkbox input "false"
select select "IP"
checkbox input "false"
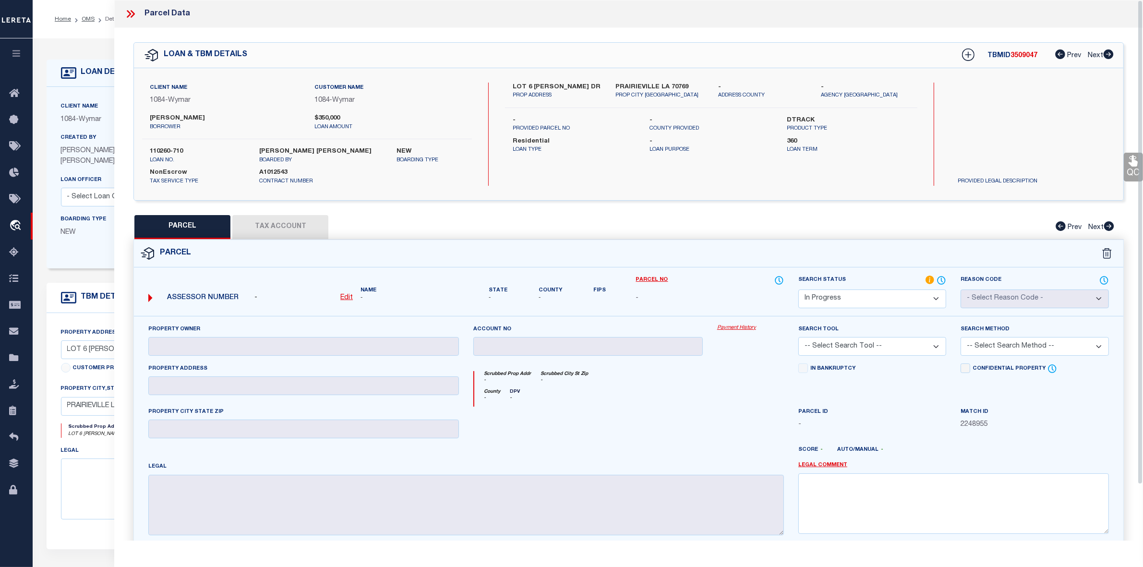
click at [419, 180] on div "NonEscrow Tax Service Type A1012543 Contract Number" at bounding box center [307, 174] width 344 height 21
click at [182, 114] on label "[PERSON_NAME]" at bounding box center [225, 119] width 150 height 10
copy label "[PERSON_NAME]"
click at [554, 84] on label "LOT 6 [PERSON_NAME] DR" at bounding box center [557, 88] width 88 height 10
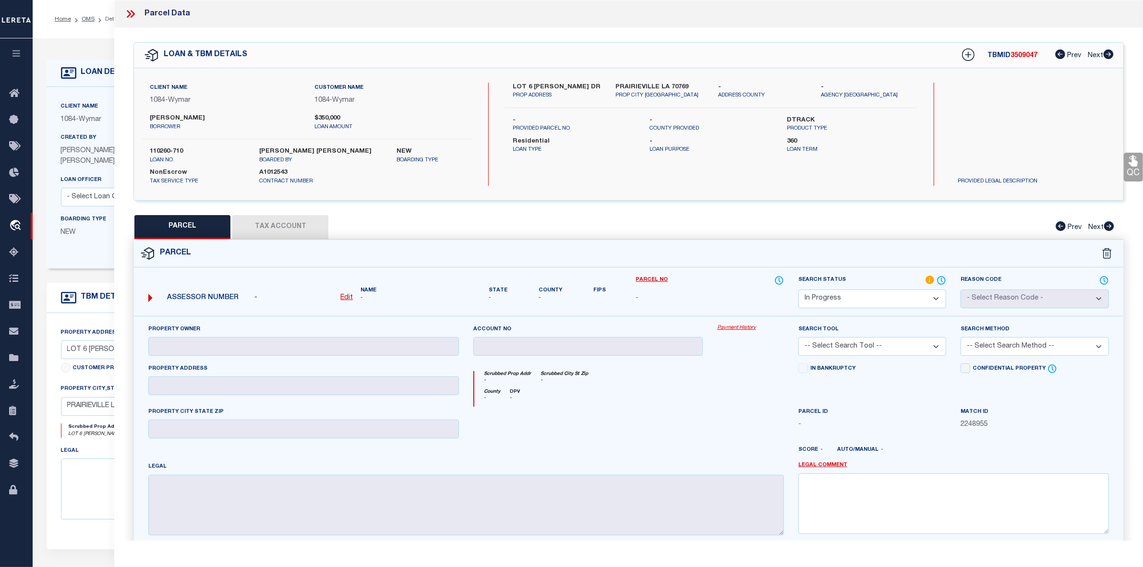
click at [539, 90] on label "LOT 6 [PERSON_NAME] DR" at bounding box center [557, 88] width 88 height 10
click at [538, 84] on label "LOT 6 [PERSON_NAME] DR" at bounding box center [557, 88] width 88 height 10
copy label "[PERSON_NAME]"
click at [193, 118] on label "[PERSON_NAME]" at bounding box center [225, 119] width 150 height 10
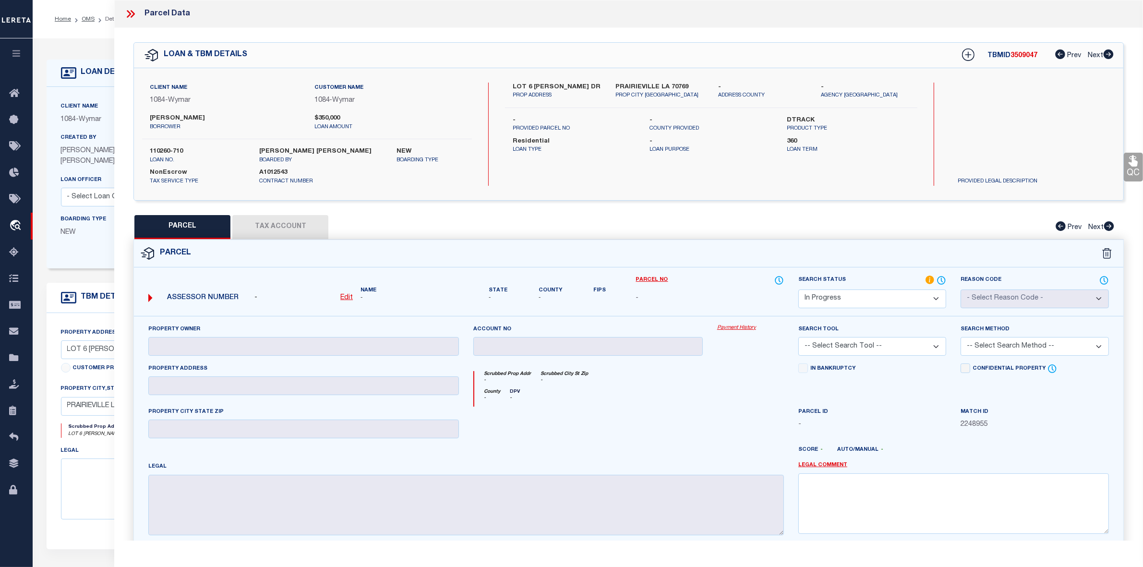
click at [193, 118] on label "[PERSON_NAME]" at bounding box center [225, 119] width 150 height 10
copy label "[PERSON_NAME]"
click at [768, 404] on div "County - DPV -" at bounding box center [629, 398] width 310 height 18
click at [881, 298] on select "Automated Search Bad Parcel Complete Duplicate Parcel High Dollar Reporting In …" at bounding box center [872, 298] width 148 height 19
select select "ND"
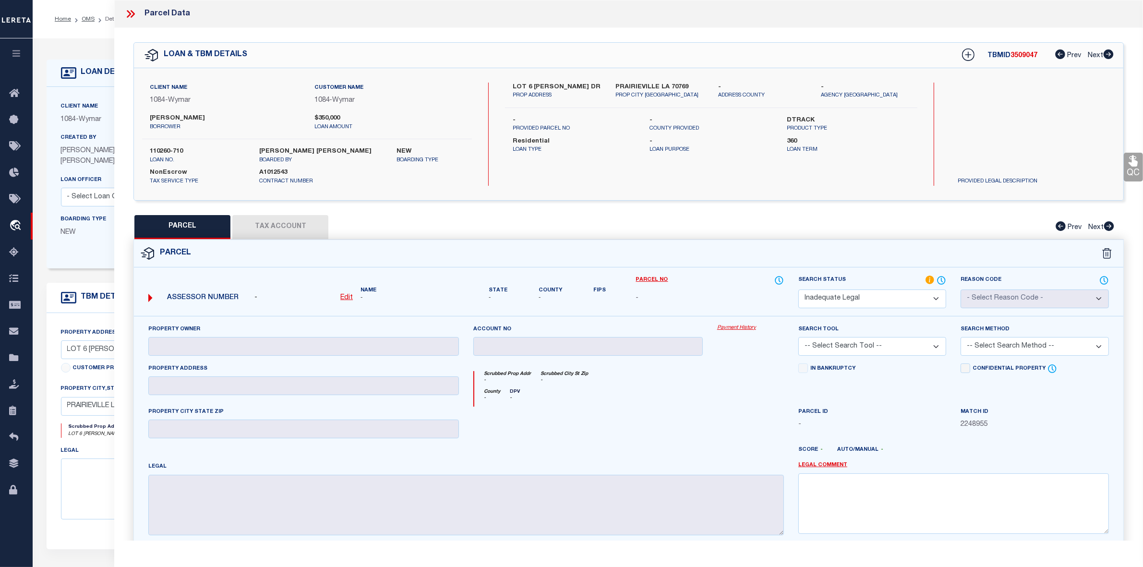
click at [798, 289] on select "Automated Search Bad Parcel Complete Duplicate Parcel High Dollar Reporting In …" at bounding box center [872, 298] width 148 height 19
click at [826, 464] on link "Legal Comment" at bounding box center [822, 465] width 49 height 8
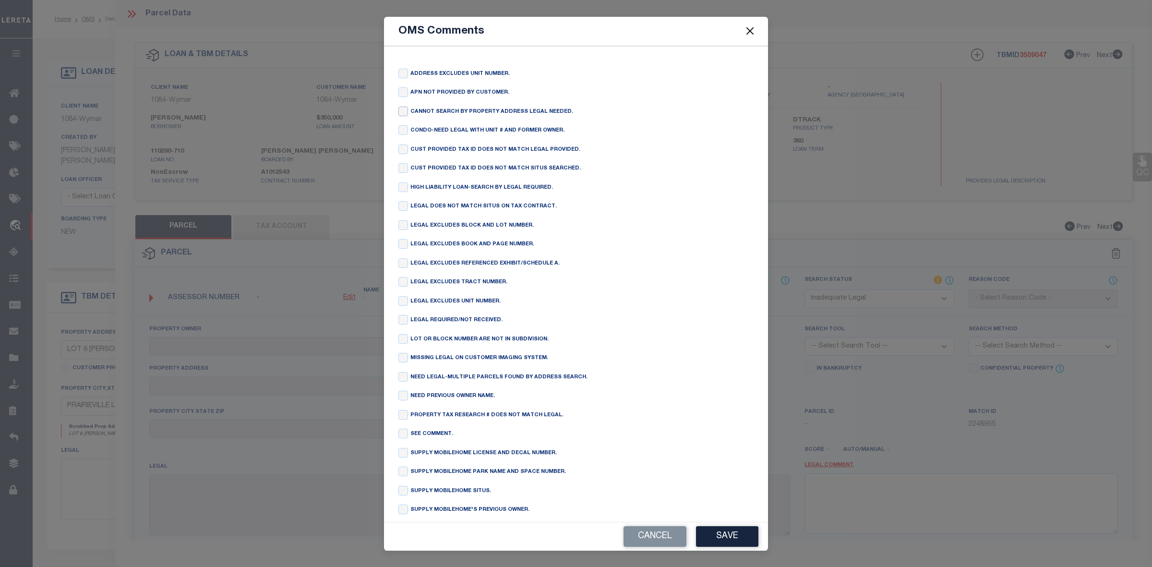
click at [401, 115] on input "checkbox" at bounding box center [403, 112] width 10 height 10
checkbox input "true"
click at [726, 538] on button "Save" at bounding box center [727, 536] width 62 height 21
type textarea "CANNOT SEARCH BY PROPERTY ADDRESS LEGAL NEEDED."
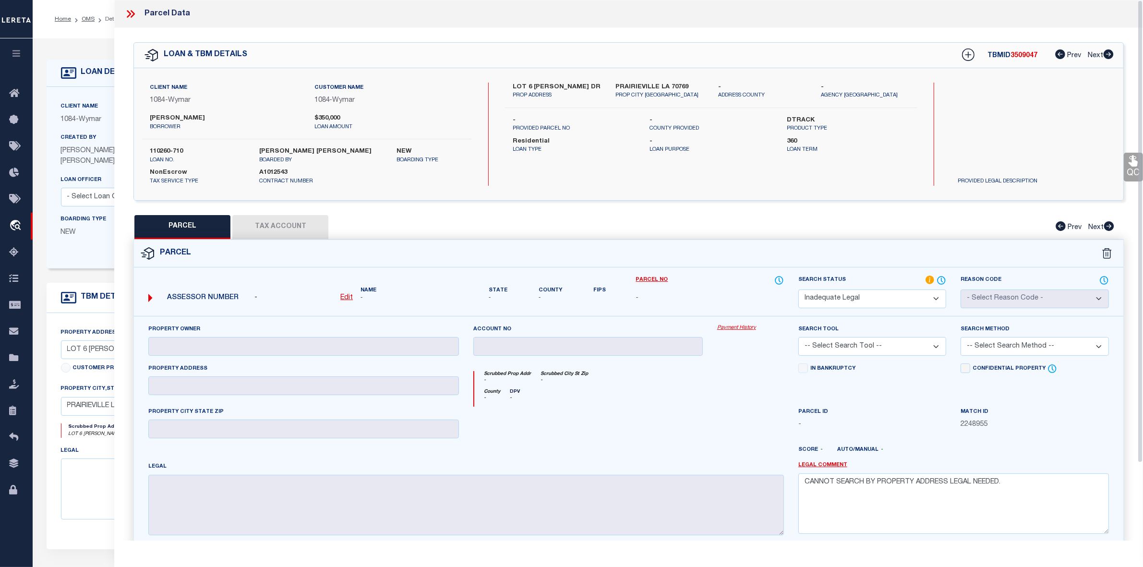
click at [733, 433] on div at bounding box center [750, 426] width 81 height 39
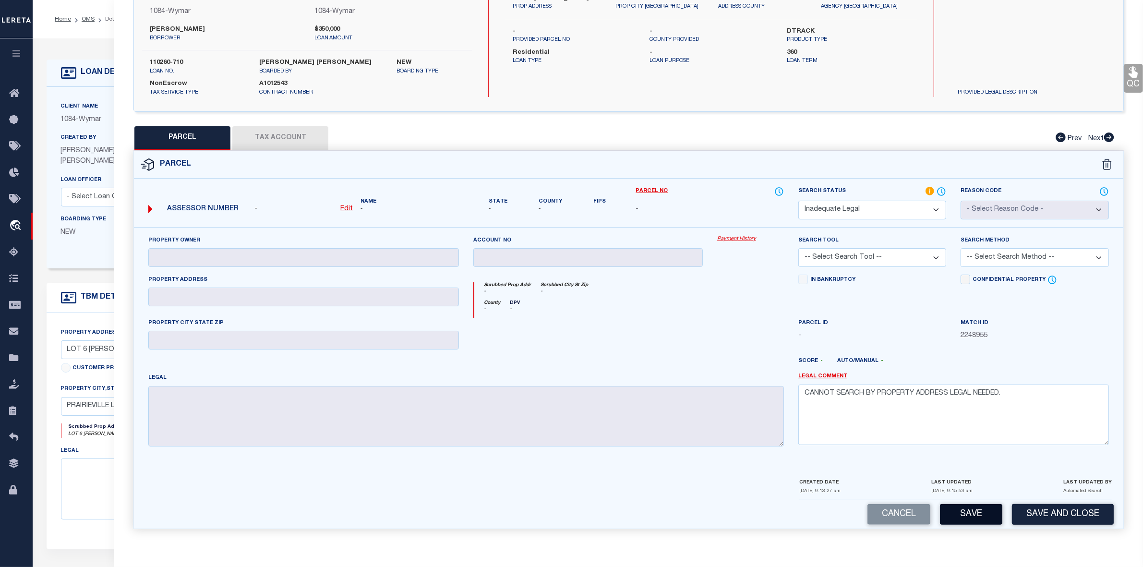
click at [967, 505] on button "Save" at bounding box center [971, 514] width 62 height 21
click at [730, 322] on div at bounding box center [750, 337] width 81 height 39
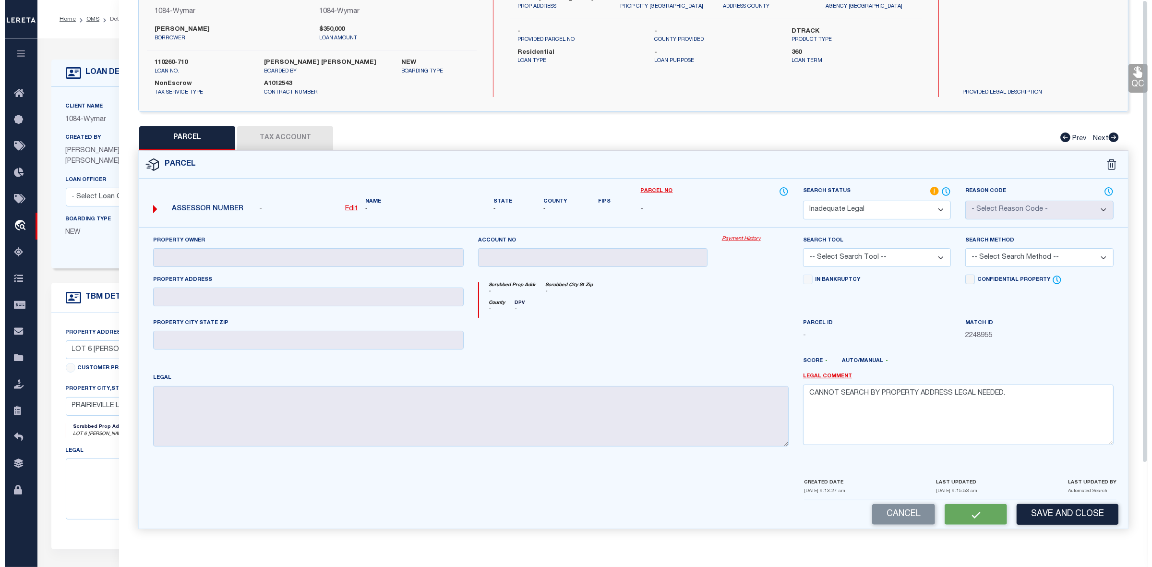
scroll to position [0, 0]
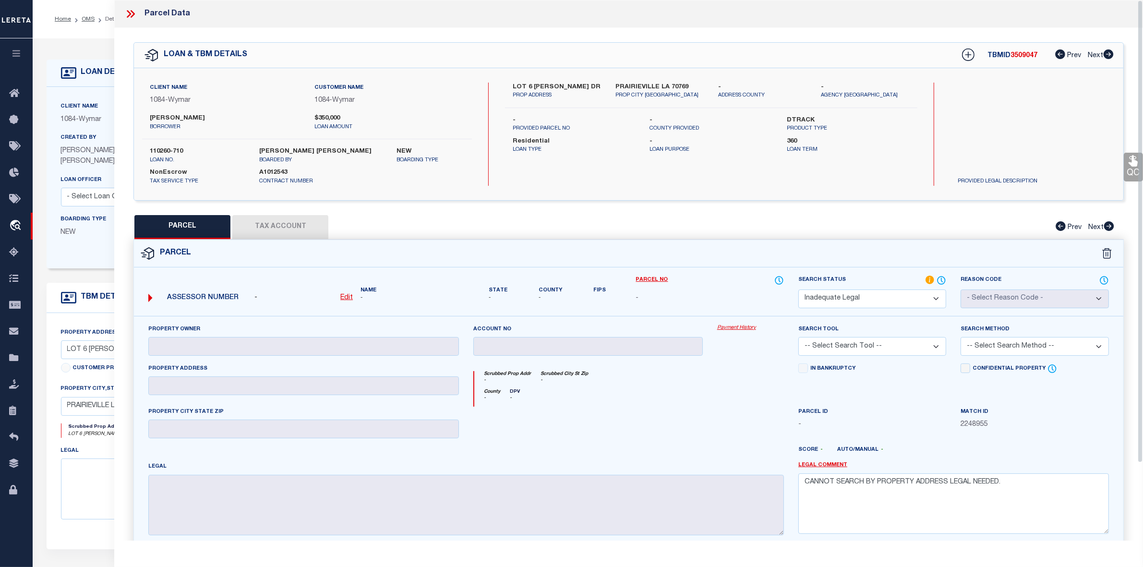
select select "AS"
checkbox input "false"
select select "ND"
checkbox input "false"
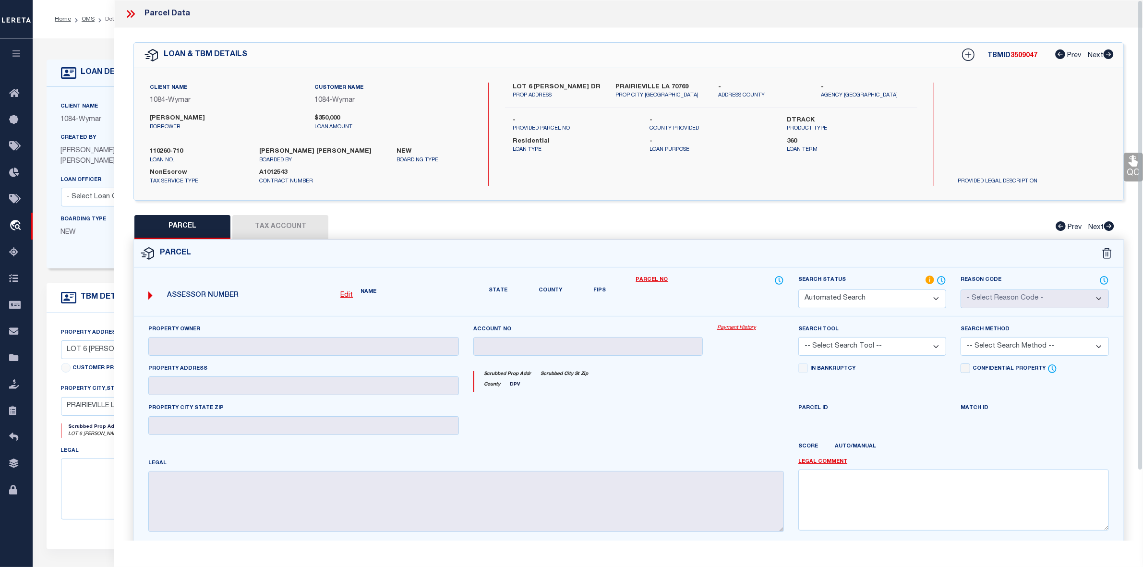
type textarea "CANNOT SEARCH BY PROPERTY ADDRESS LEGAL NEEDED."
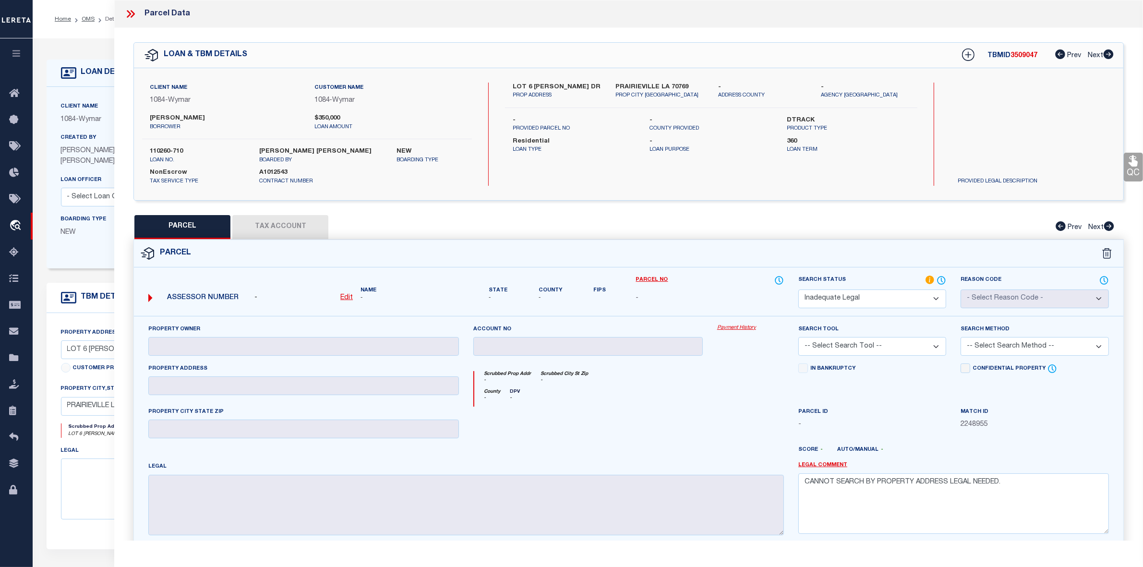
click at [1021, 56] on span "3509047" at bounding box center [1023, 55] width 27 height 7
copy span "3509047"
click at [751, 395] on div "County - DPV -" at bounding box center [629, 398] width 310 height 18
click at [131, 13] on icon at bounding box center [129, 14] width 4 height 8
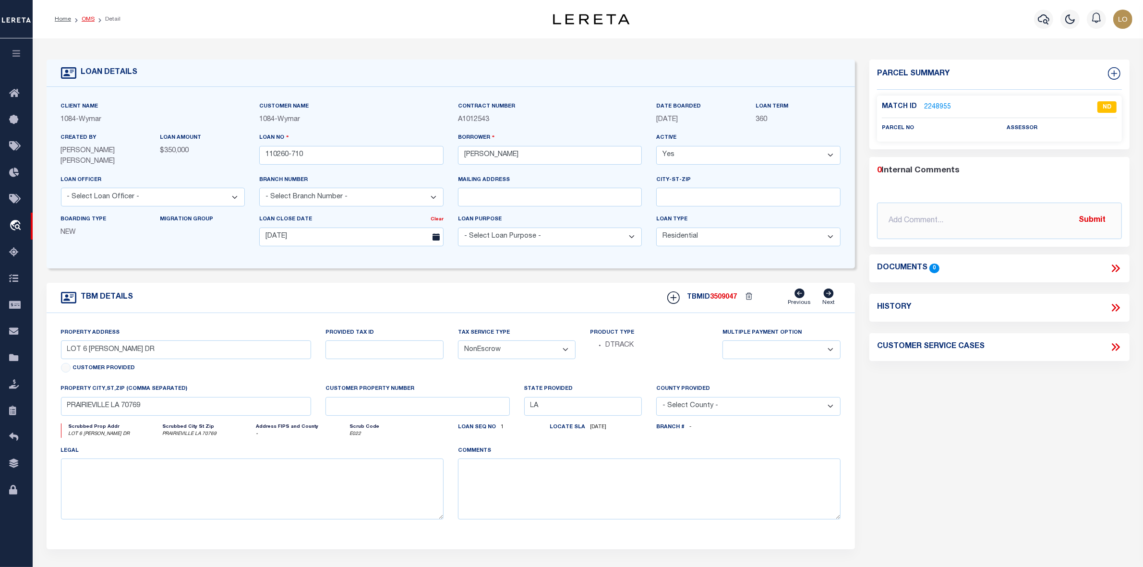
click at [85, 18] on link "OMS" at bounding box center [88, 19] width 13 height 6
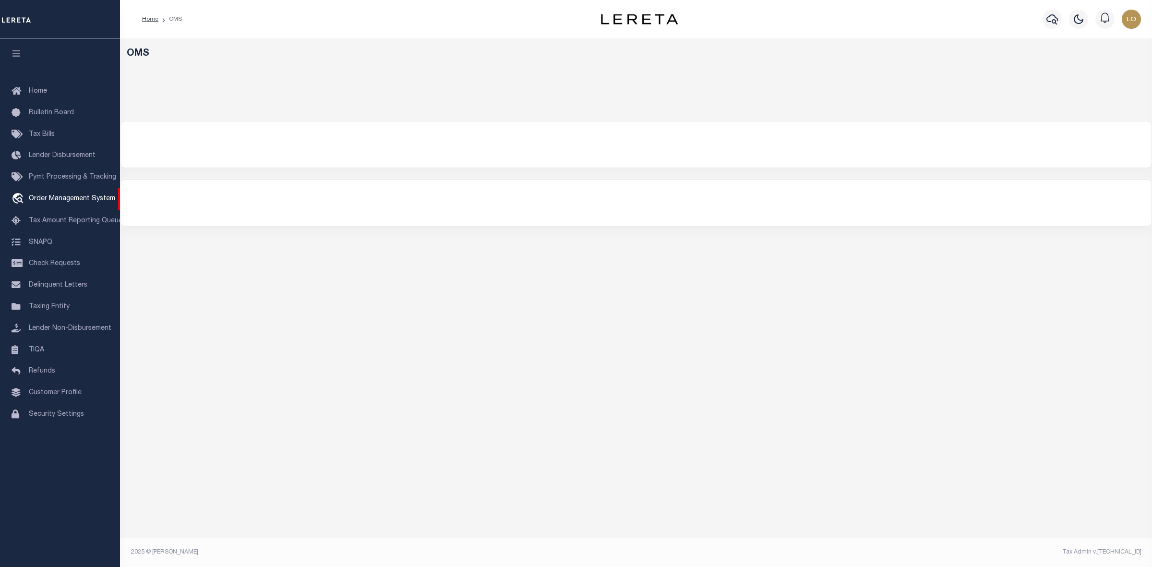
select select "200"
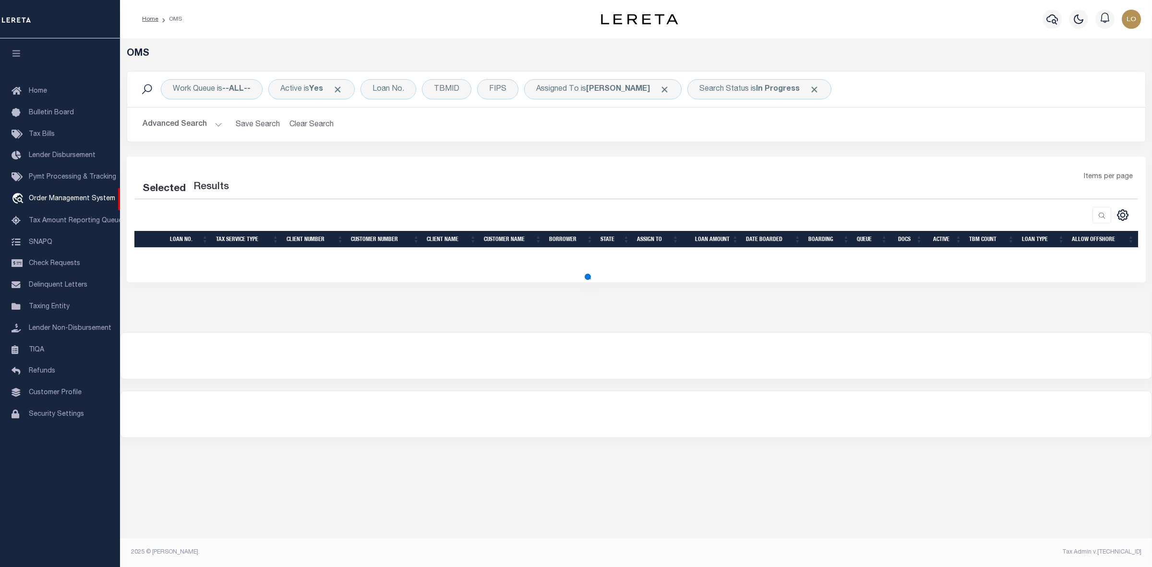
select select "200"
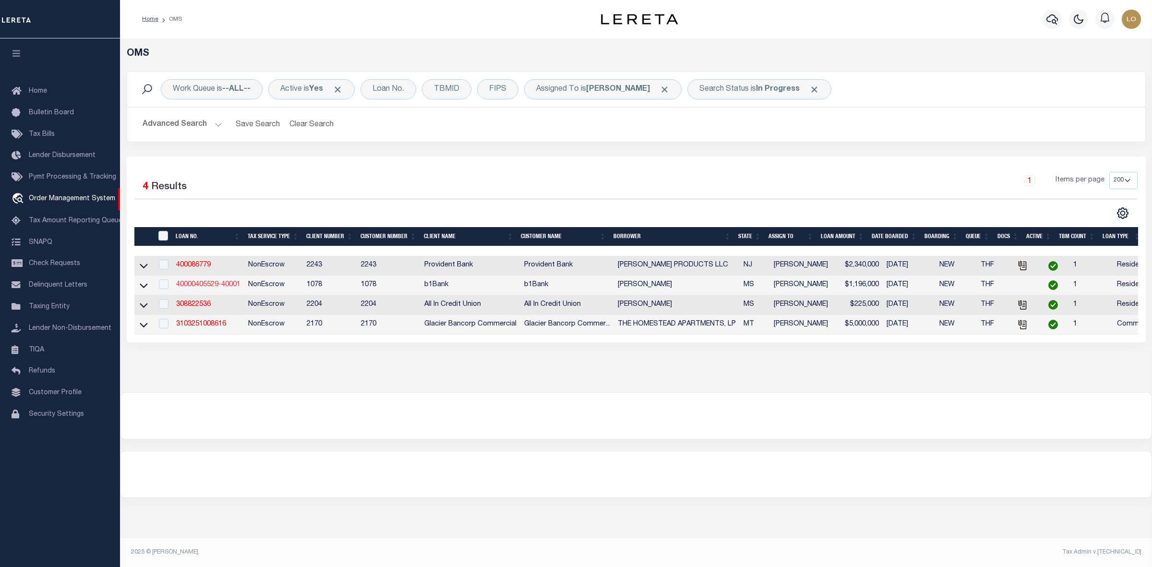
click at [222, 288] on link "40000405529-40001" at bounding box center [208, 284] width 64 height 7
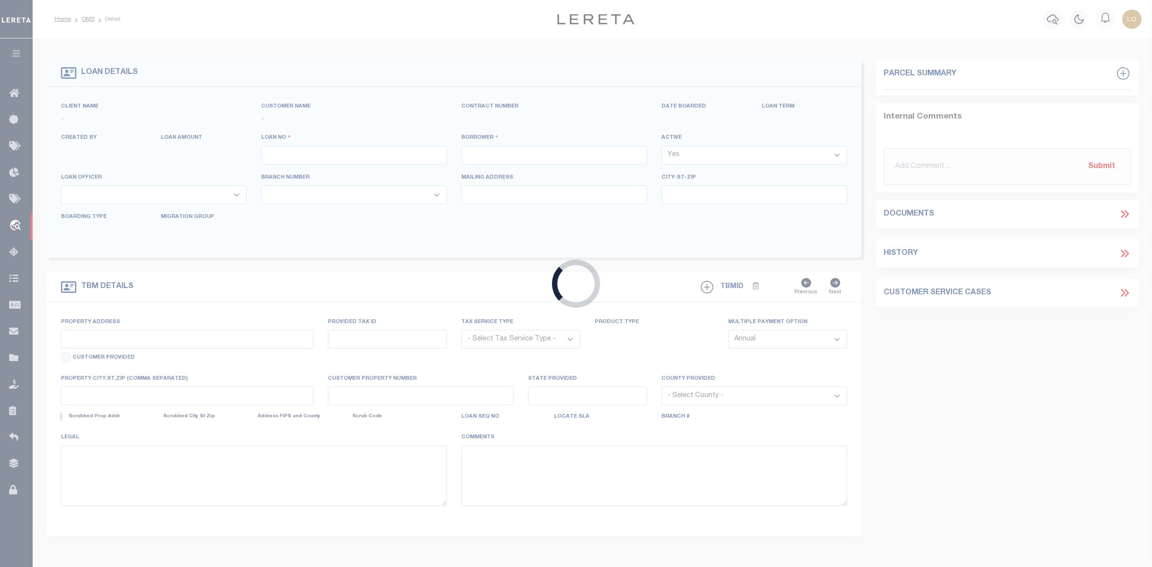
type input "40000405529-40001"
type input "[PERSON_NAME]"
select select
type input "08/18/2025"
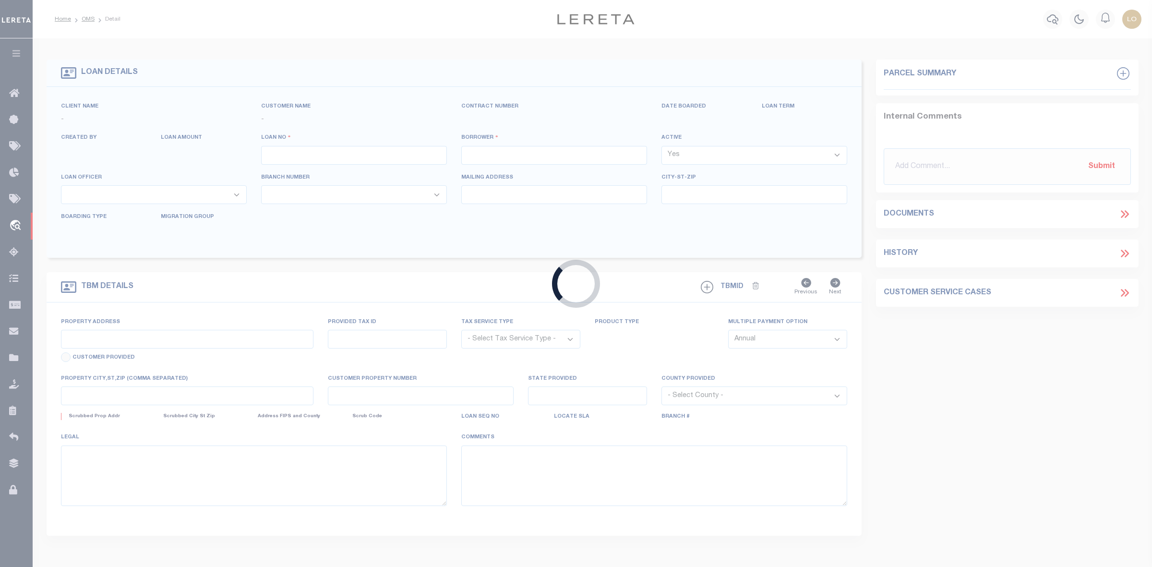
select select "10"
select select "NonEscrow"
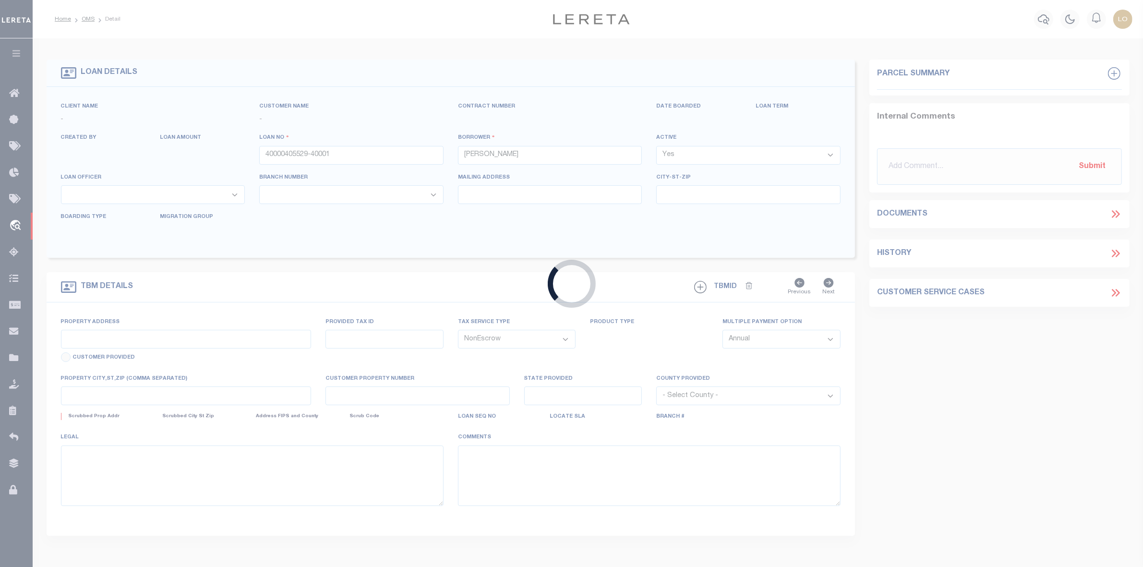
type input "1352 N. BEACH BLVD.,"
select select
type input "BAY ST. LOUIS, MS 39520"
type input "144M-0-18-001.000, 144M-0-18-001.001"
type input "MS"
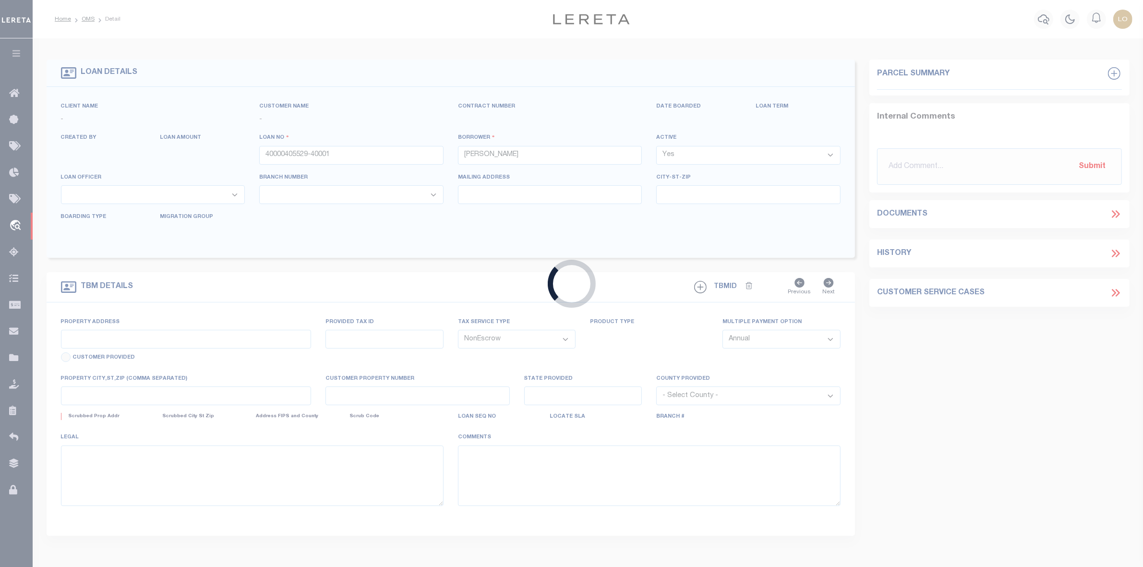
type textarea "Lots 20 & 21 1st Ward Bay St Louis"
select select "127535"
select select "469"
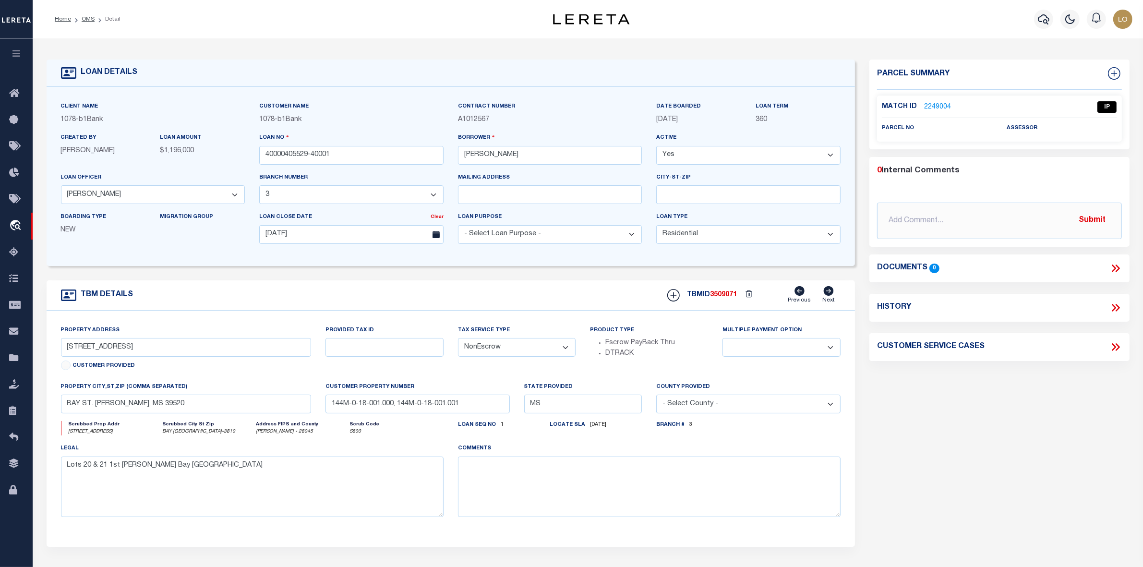
click at [935, 102] on link "2249004" at bounding box center [937, 107] width 27 height 10
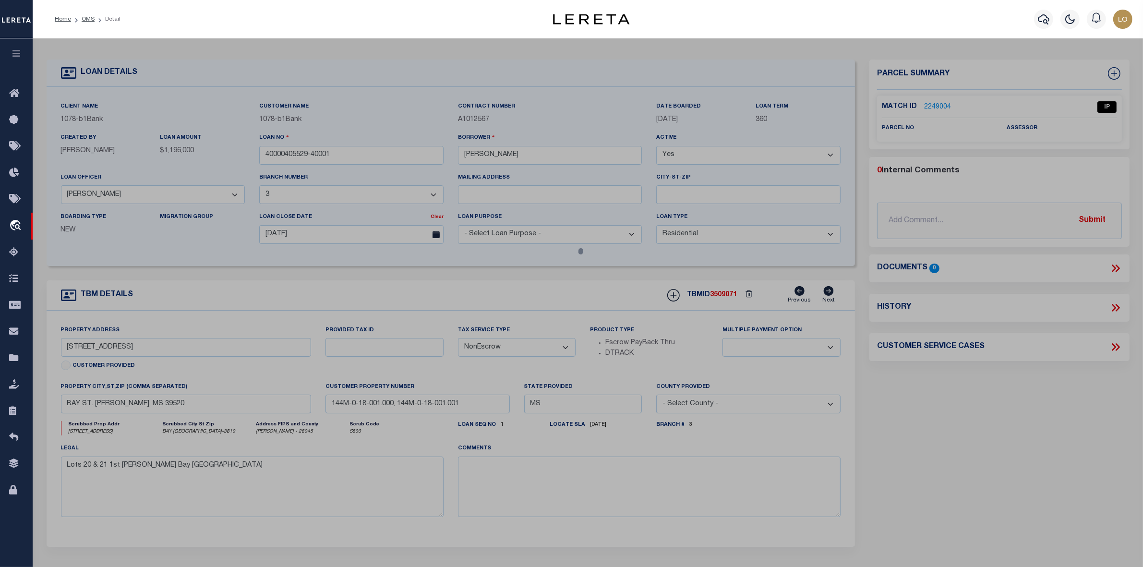
checkbox input "false"
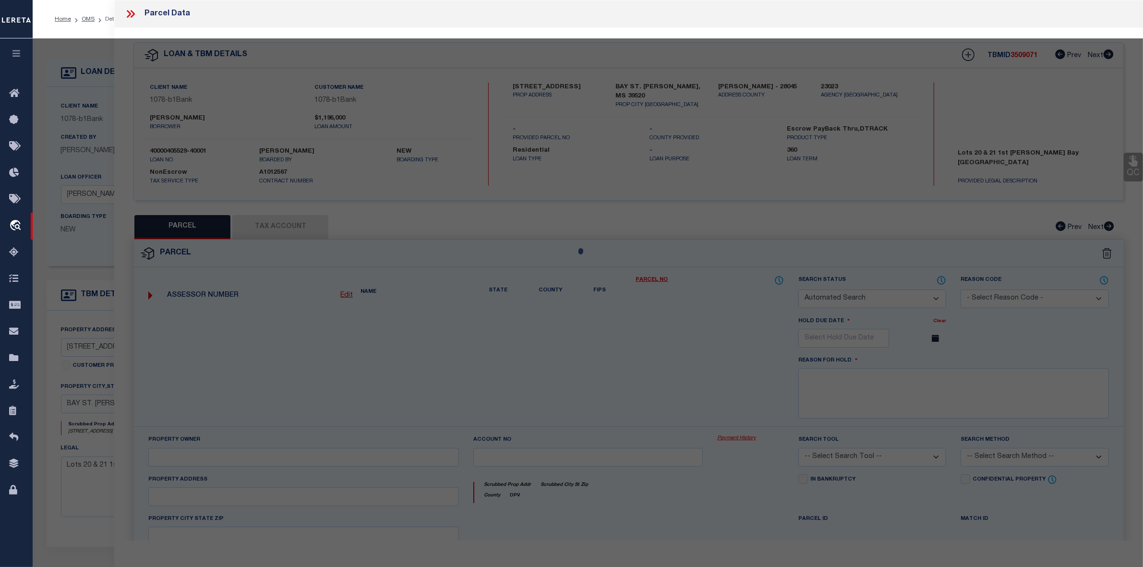
select select "IP"
checkbox input "false"
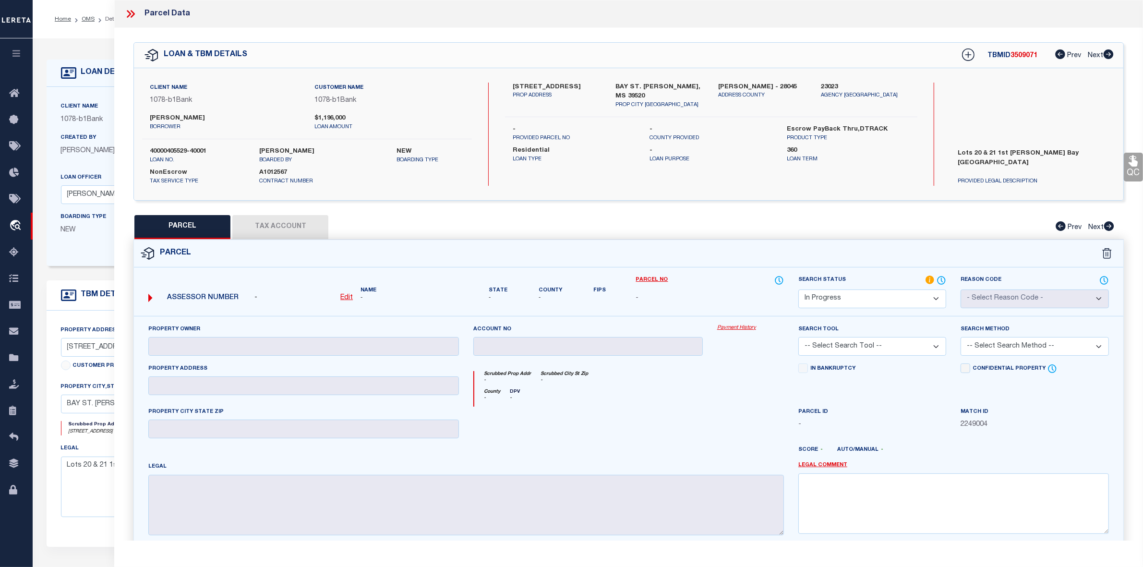
click at [726, 86] on label "Hancock - 28045" at bounding box center [762, 88] width 88 height 10
click at [548, 85] on label "1352 N. BEACH BLVD.," at bounding box center [557, 88] width 88 height 10
copy label "BEACH"
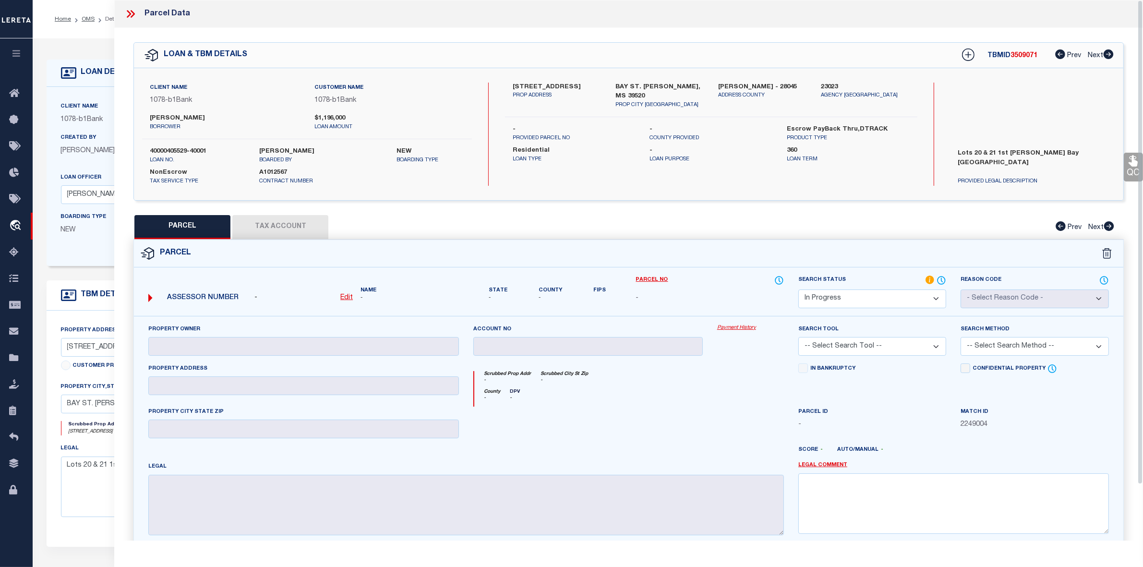
click at [663, 240] on div "Parcel" at bounding box center [628, 253] width 989 height 27
click at [352, 295] on u "Edit" at bounding box center [346, 297] width 12 height 7
select select "IP"
type textarea "-"
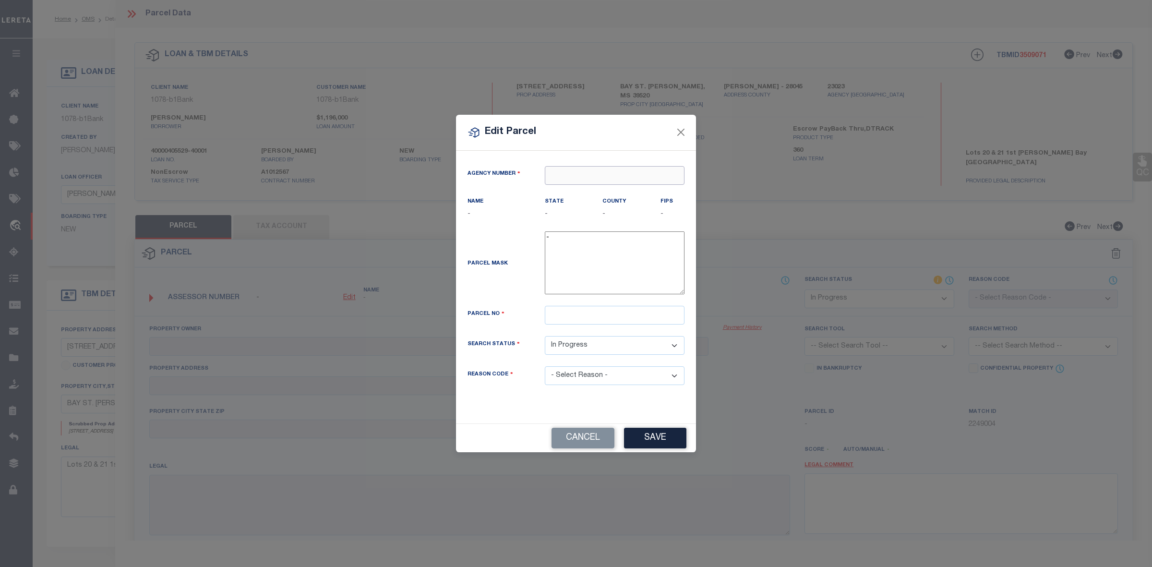
click at [636, 172] on input "text" at bounding box center [615, 175] width 140 height 19
click at [601, 191] on div "230230000 : HANCOCK COUNTY" at bounding box center [614, 197] width 139 height 27
type input "230230000"
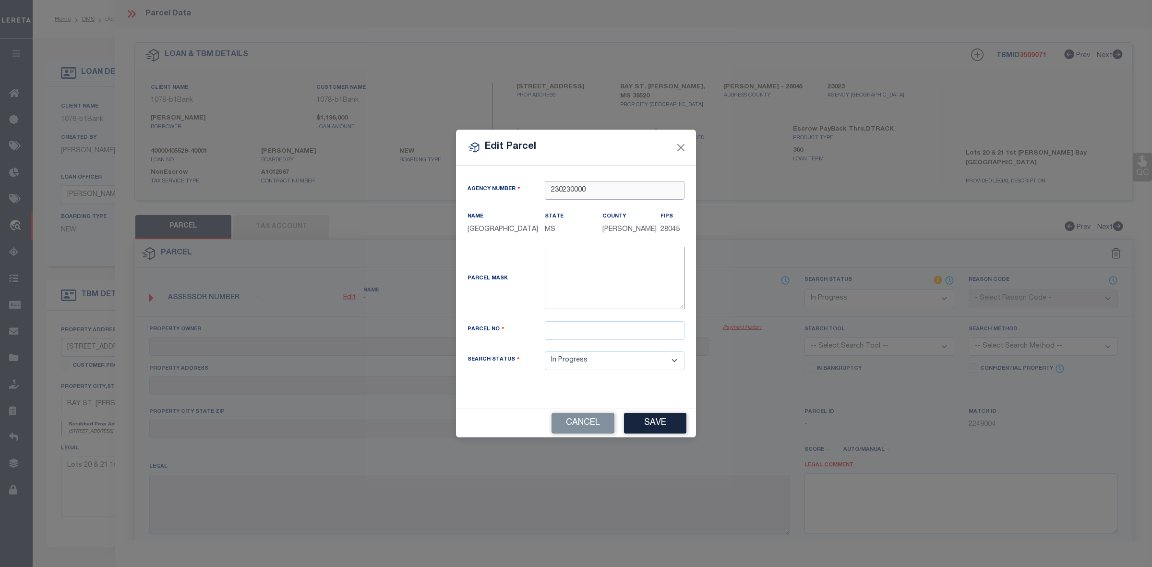
type input "230230000"
click at [572, 339] on input "text" at bounding box center [615, 330] width 140 height 19
paste input "144M-0-18-001.000"
type input "144M-0-18-001.000"
click at [653, 432] on button "Save" at bounding box center [655, 423] width 62 height 21
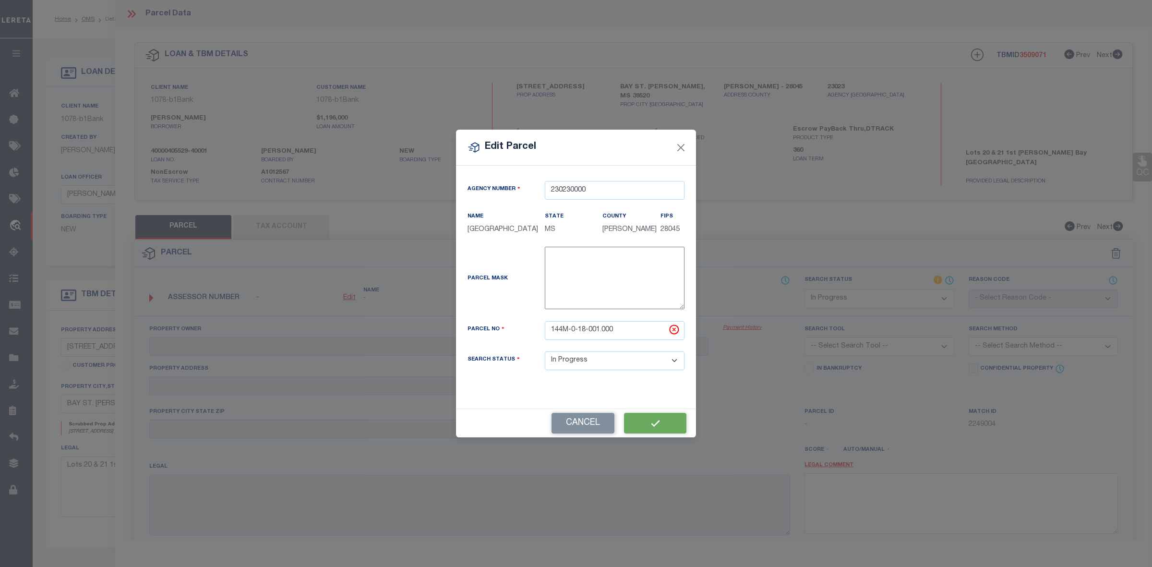
select select "IP"
checkbox input "false"
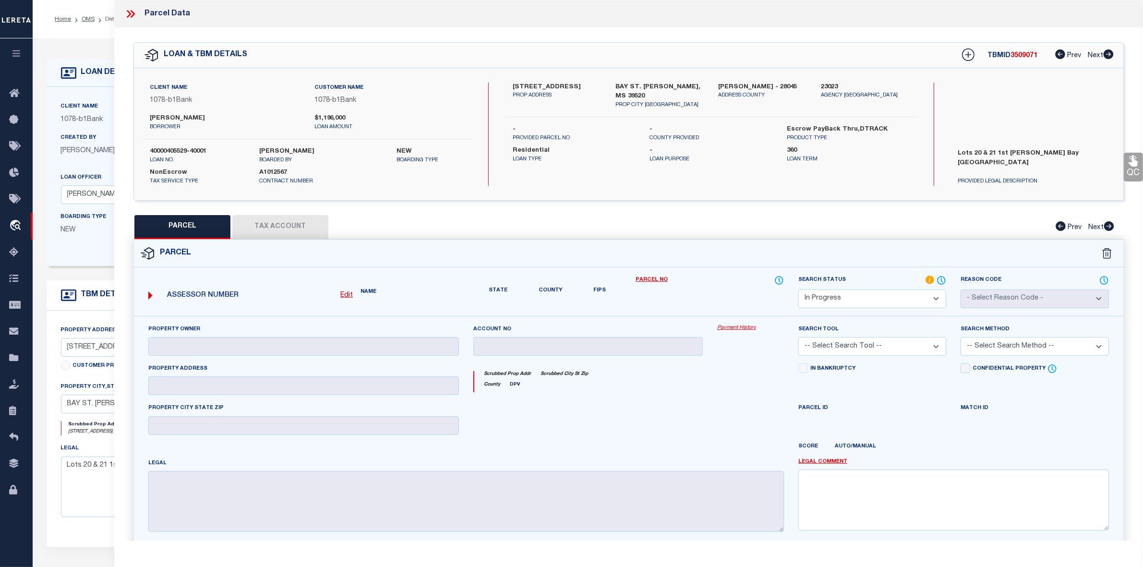
checkbox input "false"
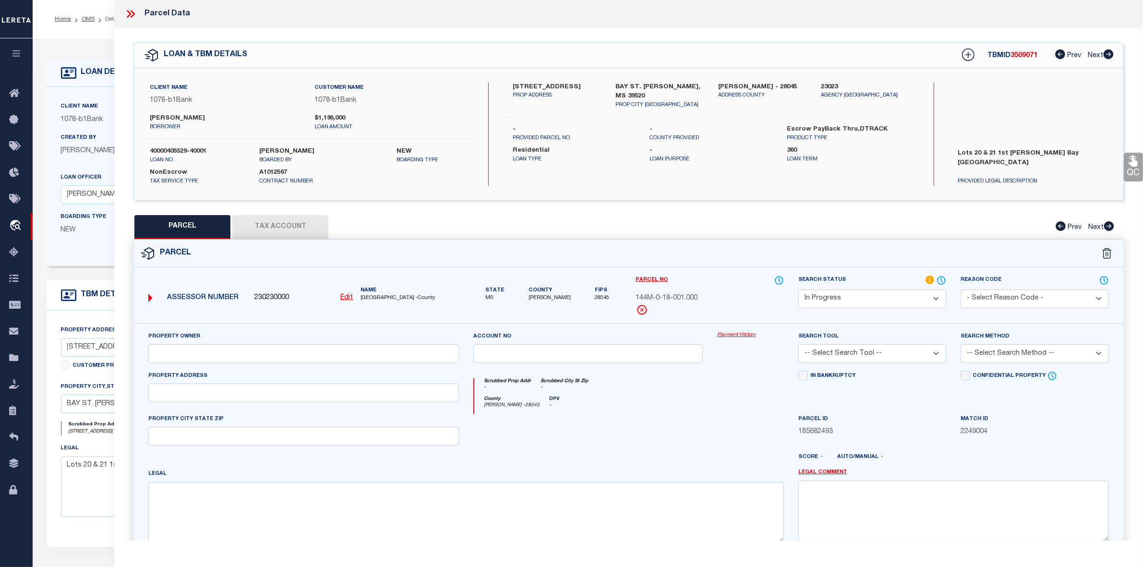
click at [665, 421] on div at bounding box center [588, 433] width 244 height 39
click at [299, 236] on button "Tax Account" at bounding box center [280, 227] width 96 height 24
select select "100"
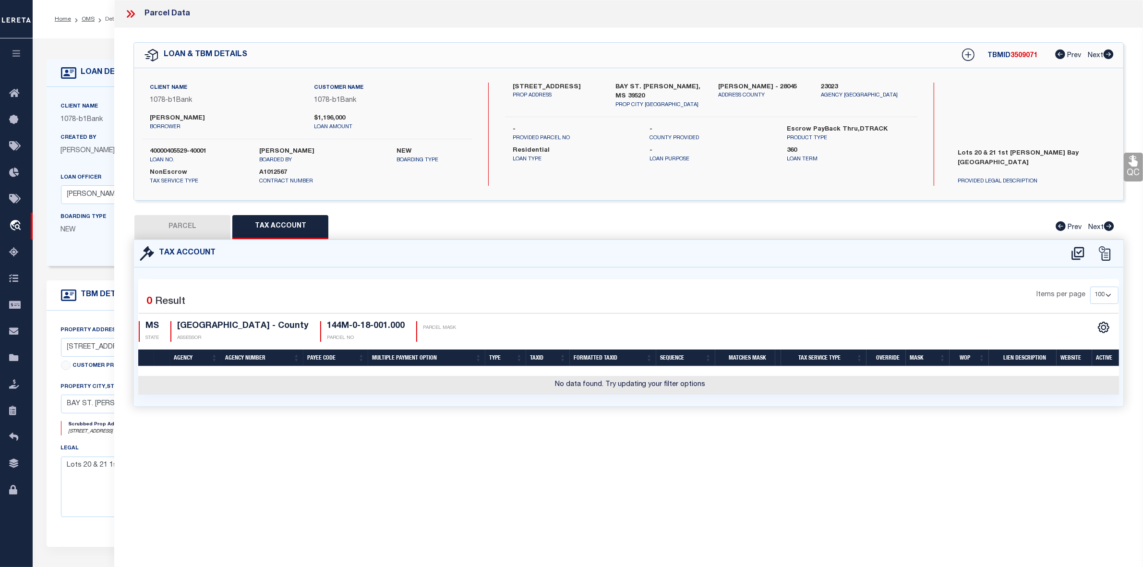
click at [550, 421] on div "Tax Account 0" at bounding box center [628, 335] width 1005 height 190
click at [1075, 252] on icon at bounding box center [1077, 253] width 12 height 13
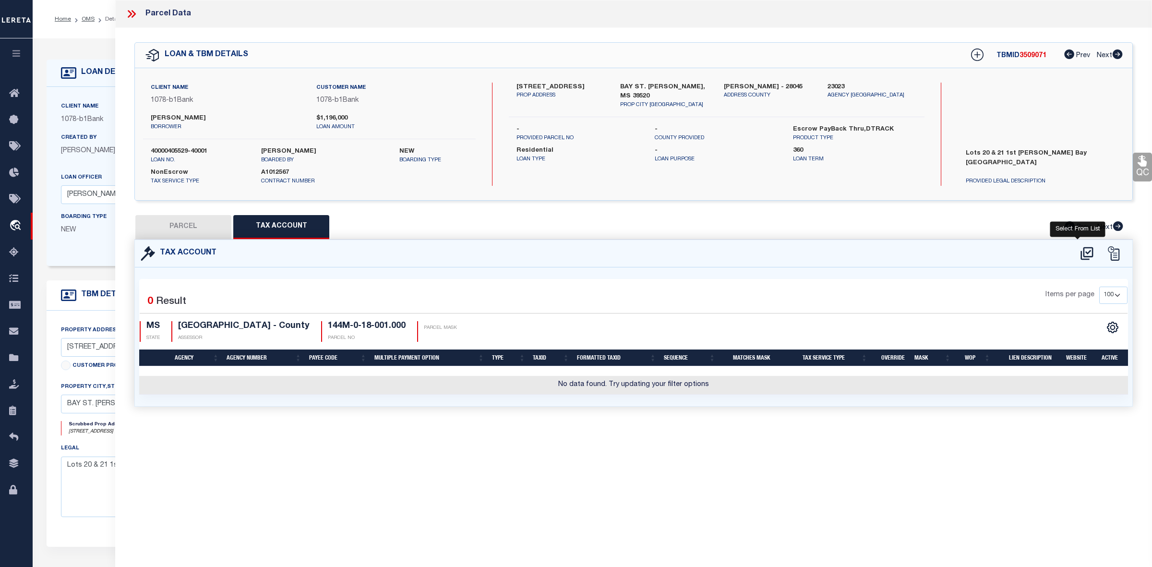
select select "100"
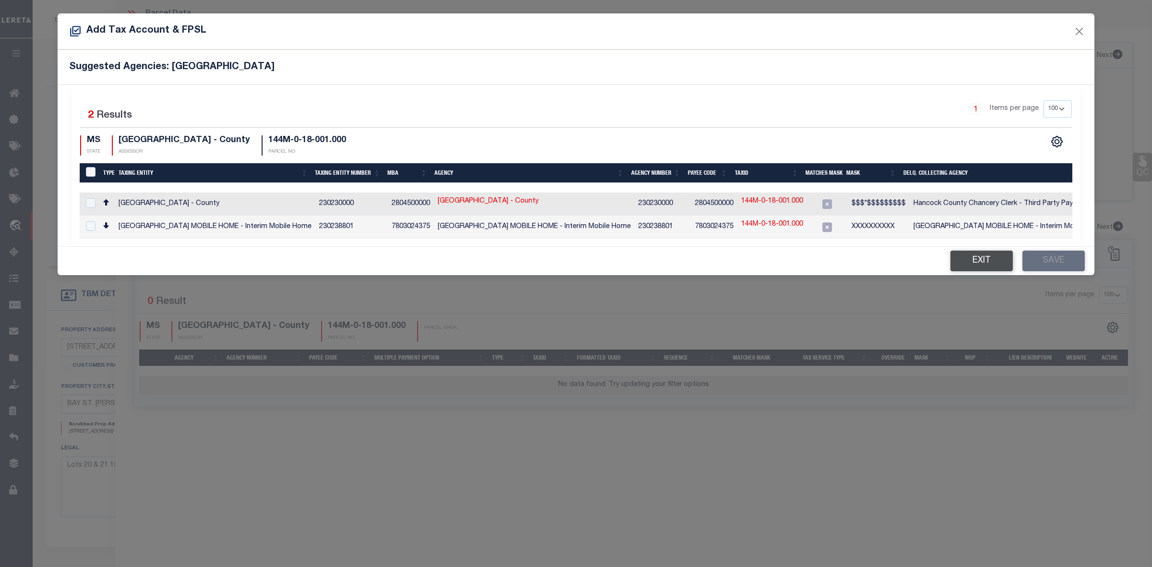
click at [978, 263] on button "Exit" at bounding box center [981, 261] width 62 height 21
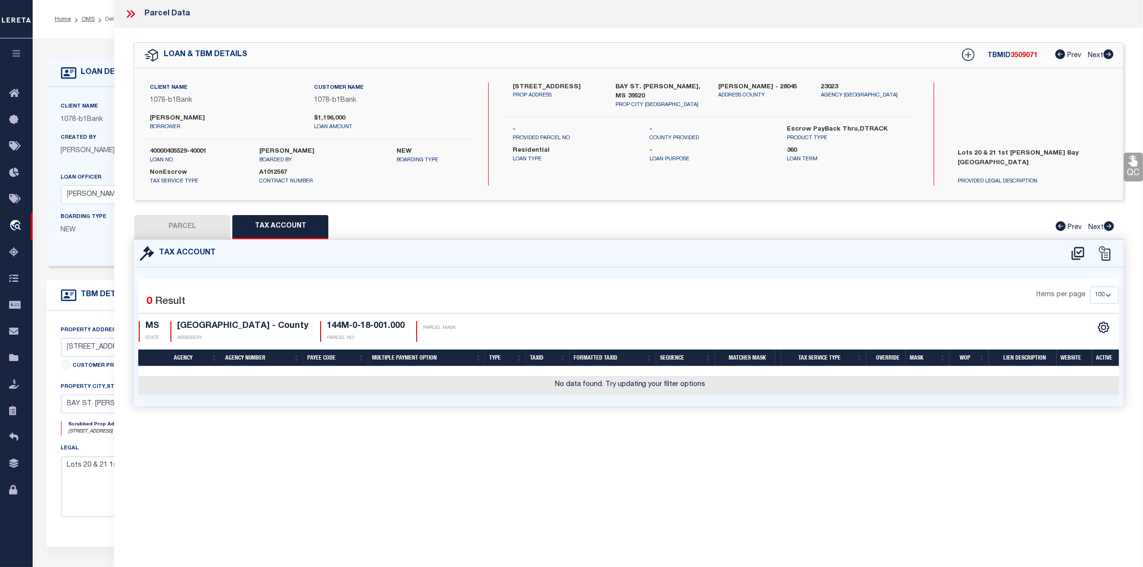
click at [200, 229] on button "PARCEL" at bounding box center [182, 227] width 96 height 24
select select "AS"
checkbox input "false"
select select "IP"
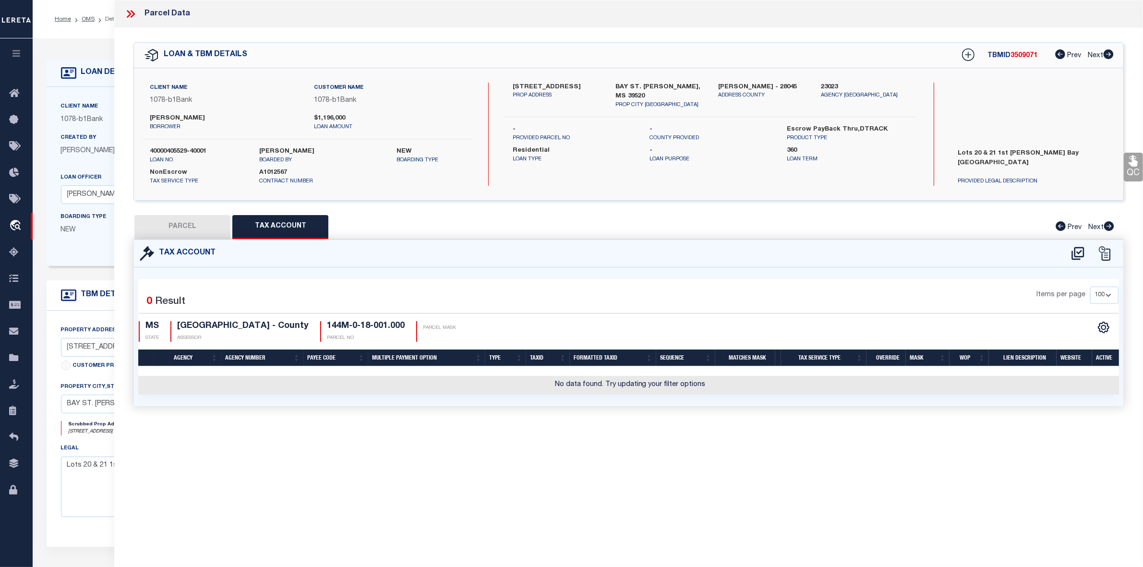
checkbox input "false"
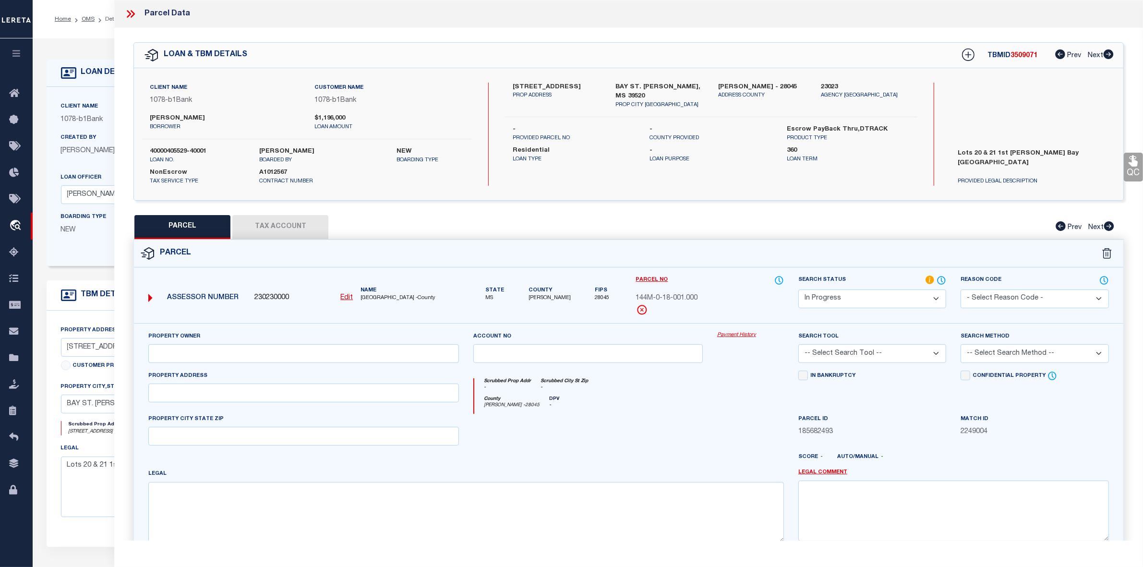
click at [346, 299] on u "Edit" at bounding box center [346, 297] width 12 height 7
select select "IP"
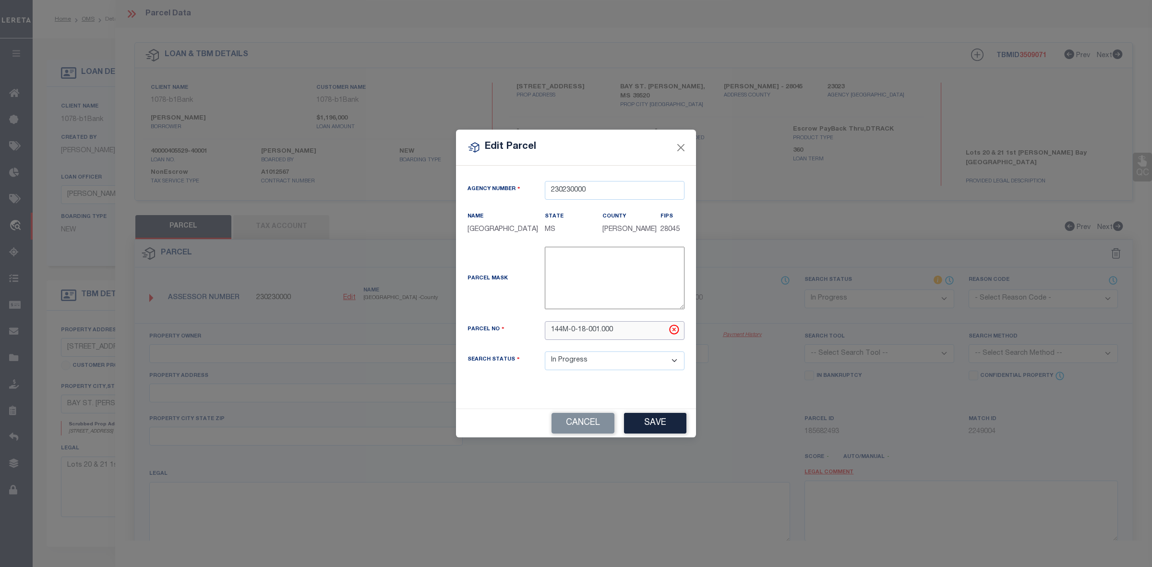
click at [570, 335] on input "144M-0-18-001.000" at bounding box center [615, 330] width 140 height 19
type input "144M018001000"
click at [531, 321] on div "Parcel Mask -" at bounding box center [575, 284] width 231 height 74
click at [665, 430] on button "Save" at bounding box center [655, 423] width 62 height 21
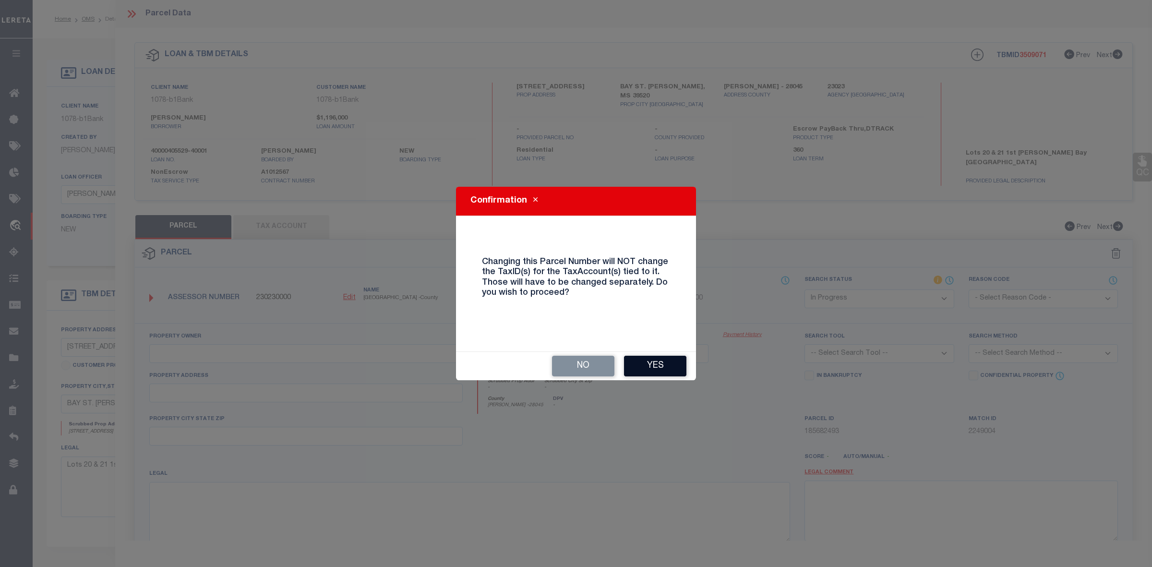
click at [658, 364] on button "Yes" at bounding box center [655, 366] width 62 height 21
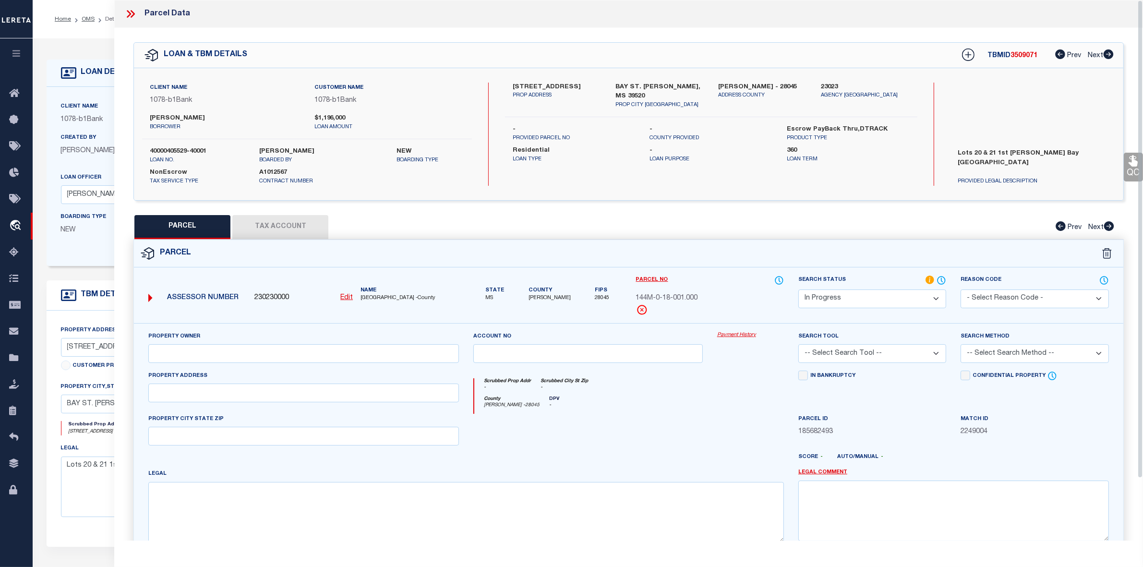
click at [695, 436] on div at bounding box center [588, 433] width 244 height 39
select select "IP"
checkbox input "false"
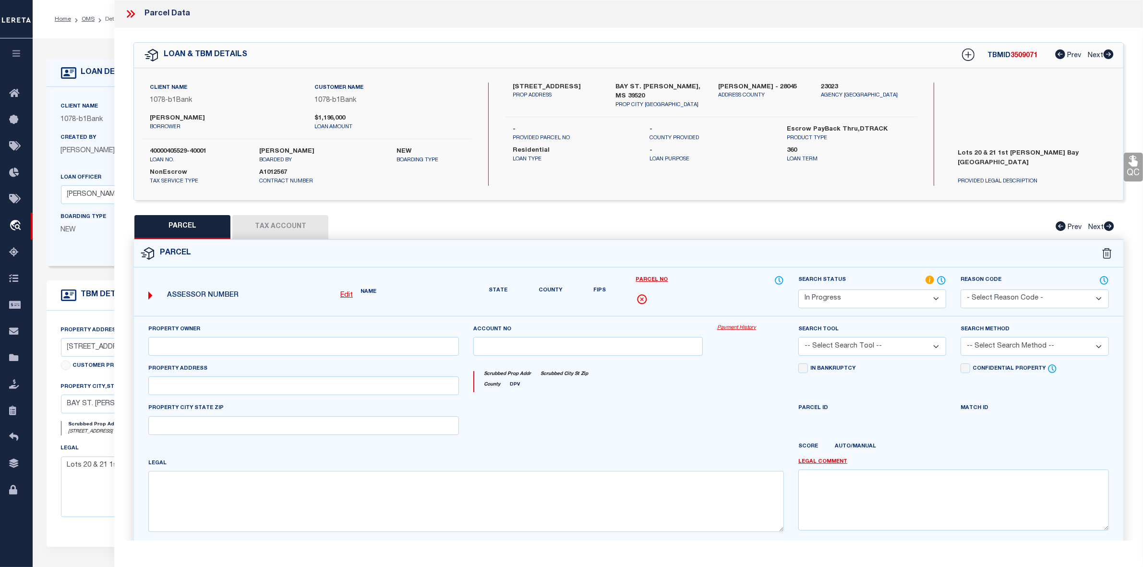
checkbox input "false"
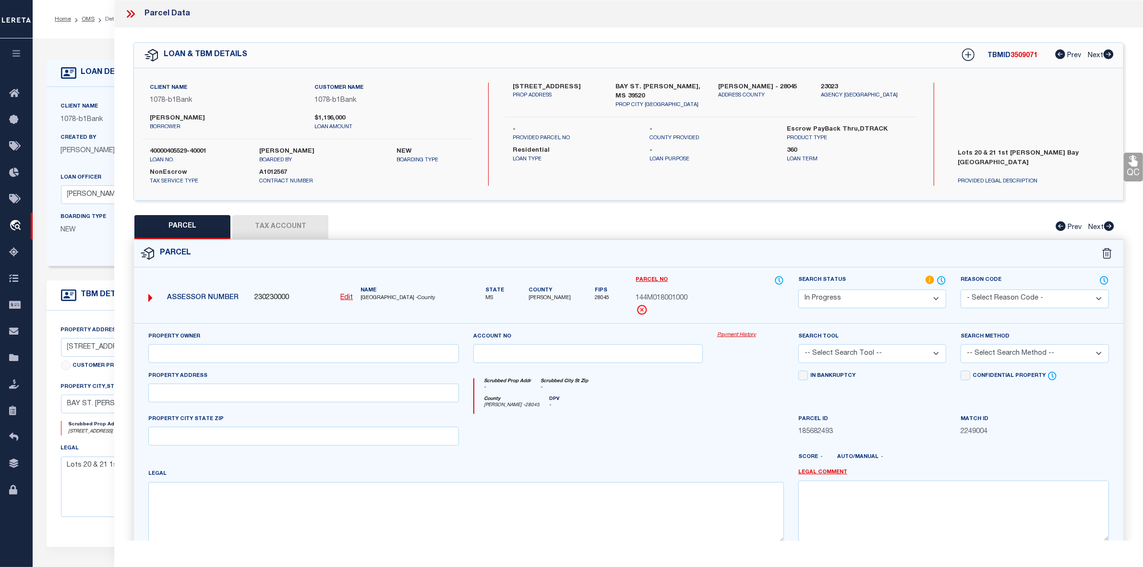
click at [311, 225] on button "Tax Account" at bounding box center [280, 227] width 96 height 24
select select "100"
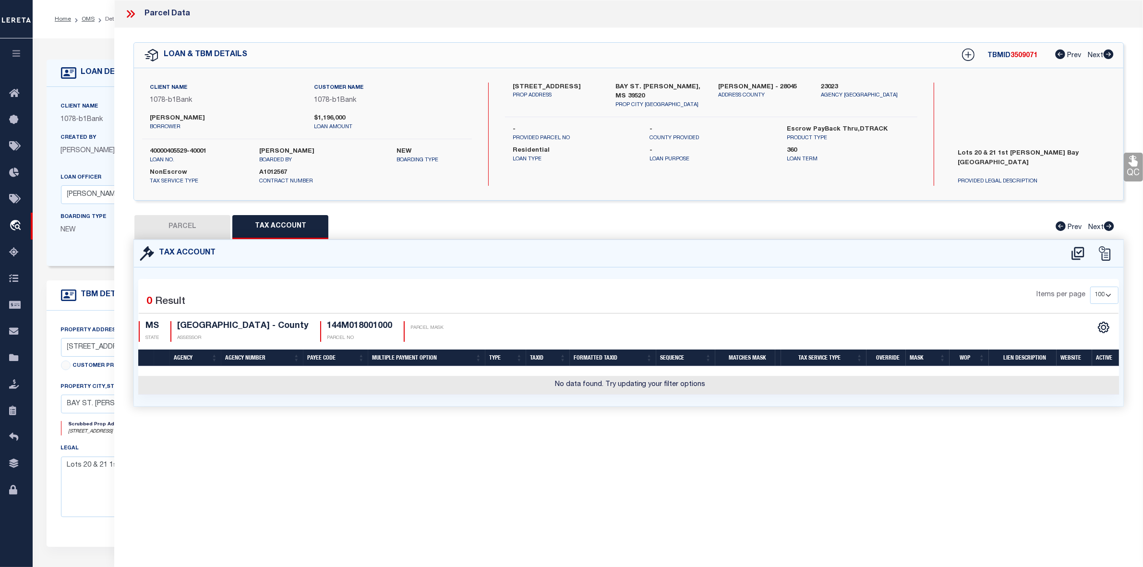
click at [643, 438] on div "Parcel Data QC QC QC - Select Status - Ready to QC" at bounding box center [628, 270] width 1029 height 540
click at [1080, 254] on icon at bounding box center [1078, 253] width 16 height 15
select select "100"
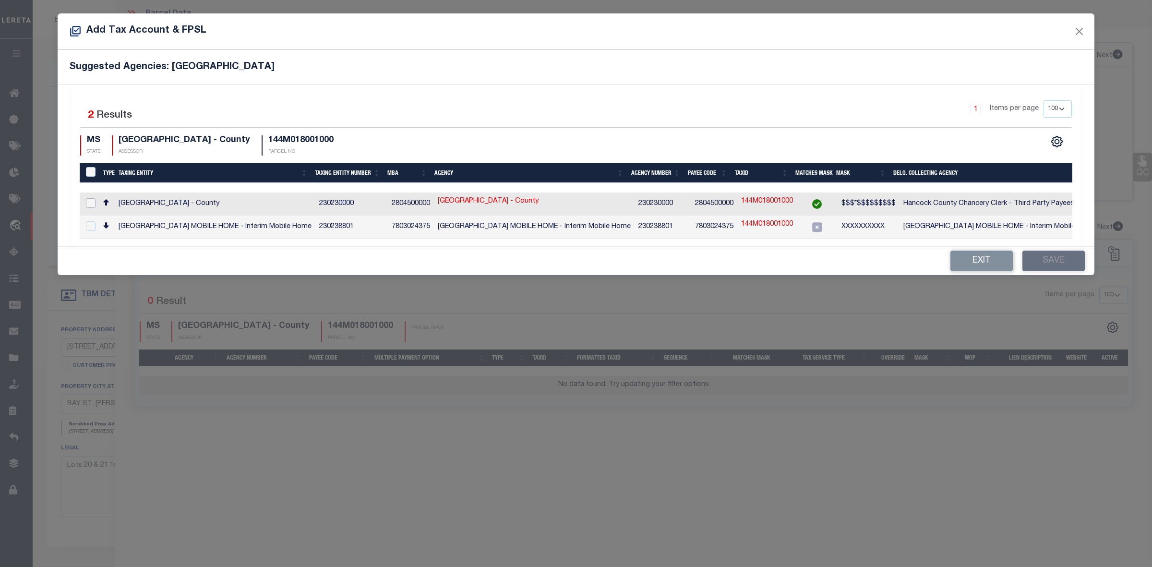
click at [93, 203] on input "checkbox" at bounding box center [91, 203] width 10 height 10
checkbox input "true"
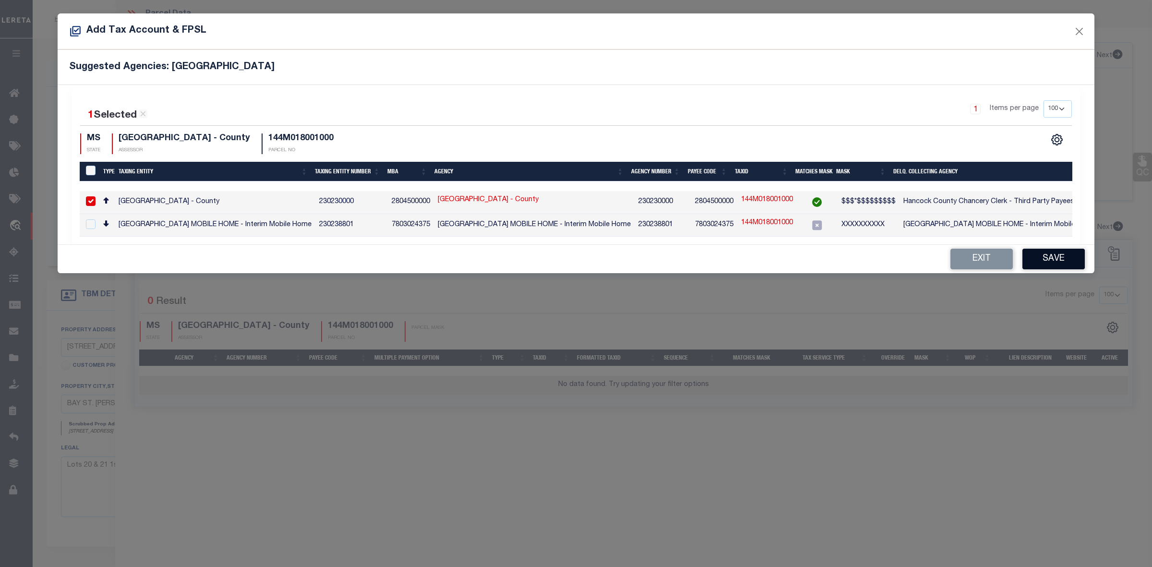
click at [1056, 265] on button "Save" at bounding box center [1053, 259] width 62 height 21
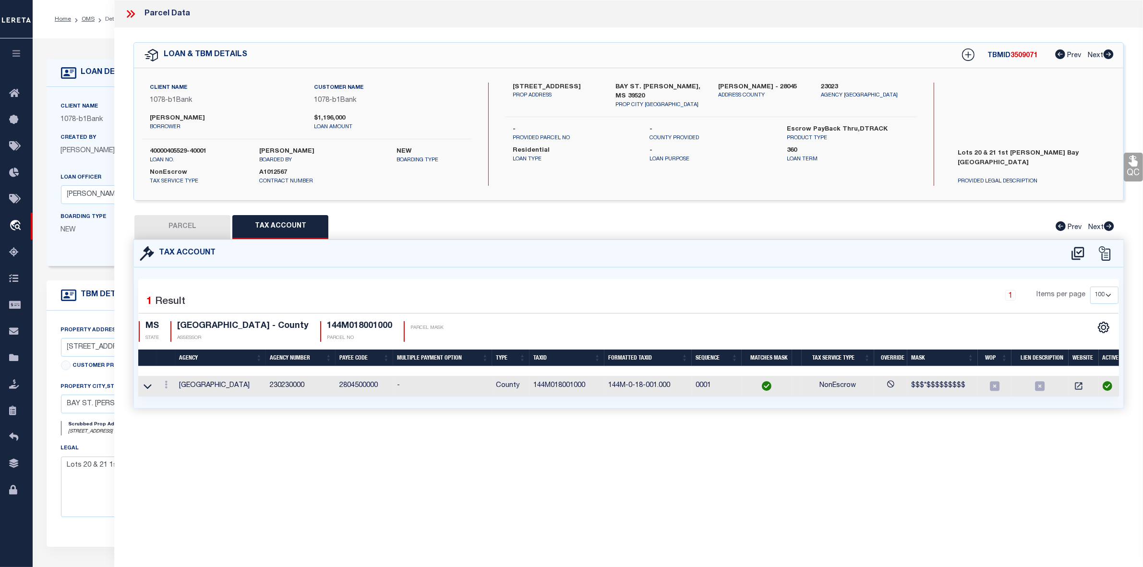
click at [917, 444] on div "Parcel Data QC QC QC - Select Status - Ready to QC" at bounding box center [628, 270] width 1029 height 540
click at [186, 224] on button "PARCEL" at bounding box center [182, 227] width 96 height 24
select select "AS"
checkbox input "false"
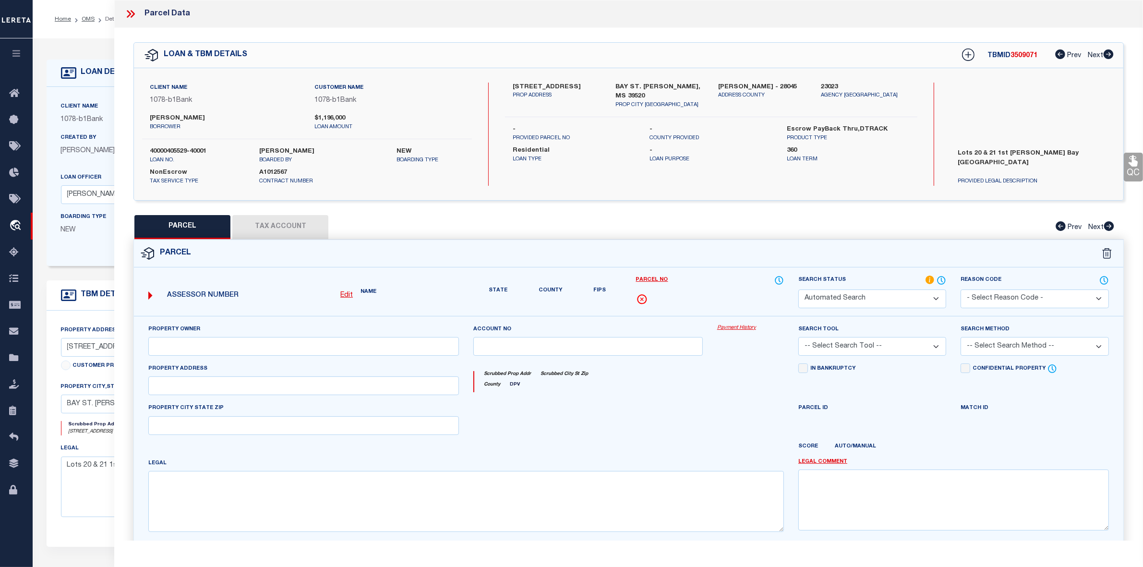
select select "IP"
checkbox input "false"
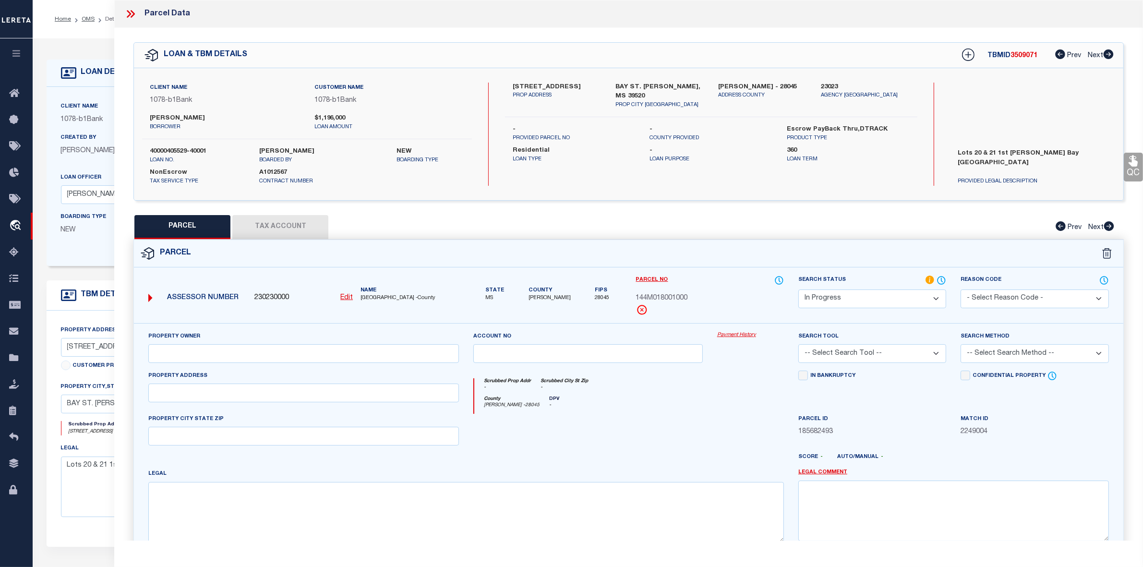
click at [620, 438] on div at bounding box center [588, 433] width 244 height 39
click at [718, 411] on div "County Hancock - 28045 DPV -" at bounding box center [629, 405] width 310 height 18
click at [325, 505] on textarea at bounding box center [465, 512] width 635 height 60
paste textarea "20 1ST WARD BAY ST LOUIS"
type textarea "20 1ST WARD BAY ST LOUIS"
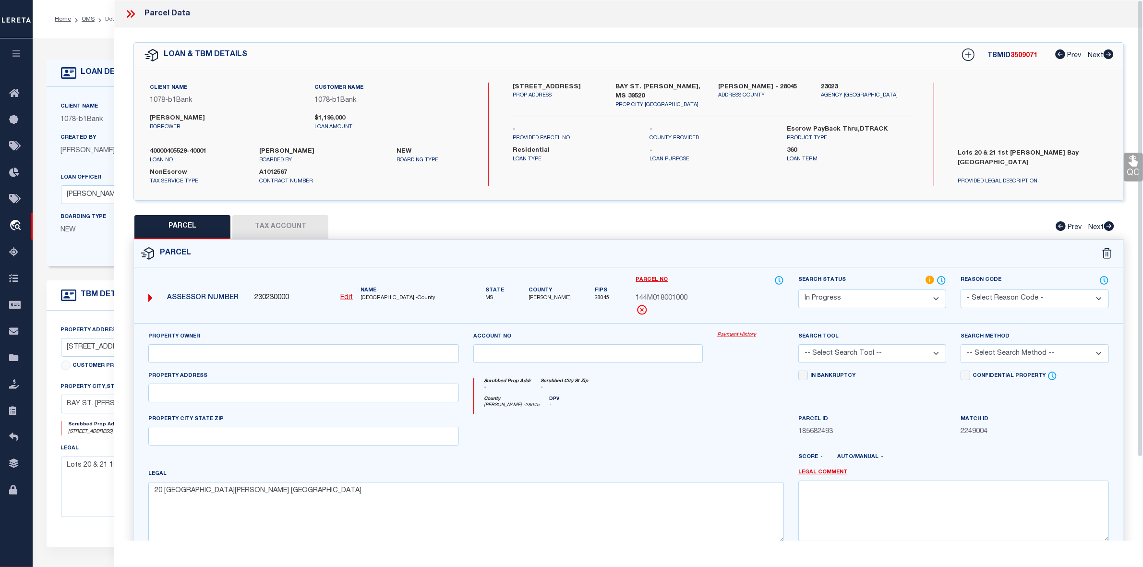
click at [588, 435] on div at bounding box center [588, 433] width 244 height 39
click at [822, 355] on select "-- Select Search Tool -- 3rd Party Website Agency File Agency Website ATLS CNV-…" at bounding box center [872, 353] width 148 height 19
select select "AGW"
click at [798, 345] on select "-- Select Search Tool -- 3rd Party Website Agency File Agency Website ATLS CNV-…" at bounding box center [872, 353] width 148 height 19
click at [1006, 353] on select "-- Select Search Method -- Property Address Legal Liability Info Provided" at bounding box center [1034, 353] width 148 height 19
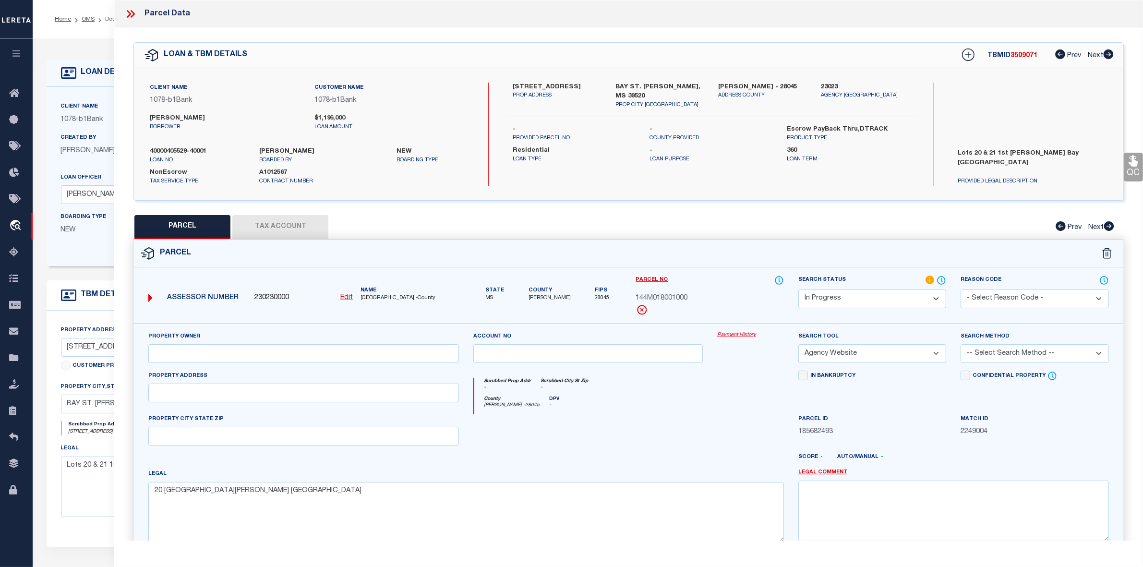
select select "LEG"
click at [960, 345] on select "-- Select Search Method -- Property Address Legal Liability Info Provided" at bounding box center [1034, 353] width 148 height 19
click at [629, 444] on div at bounding box center [588, 433] width 244 height 39
click at [347, 358] on input "text" at bounding box center [303, 353] width 311 height 19
paste input "DEROCHE ERIC M ETAL"
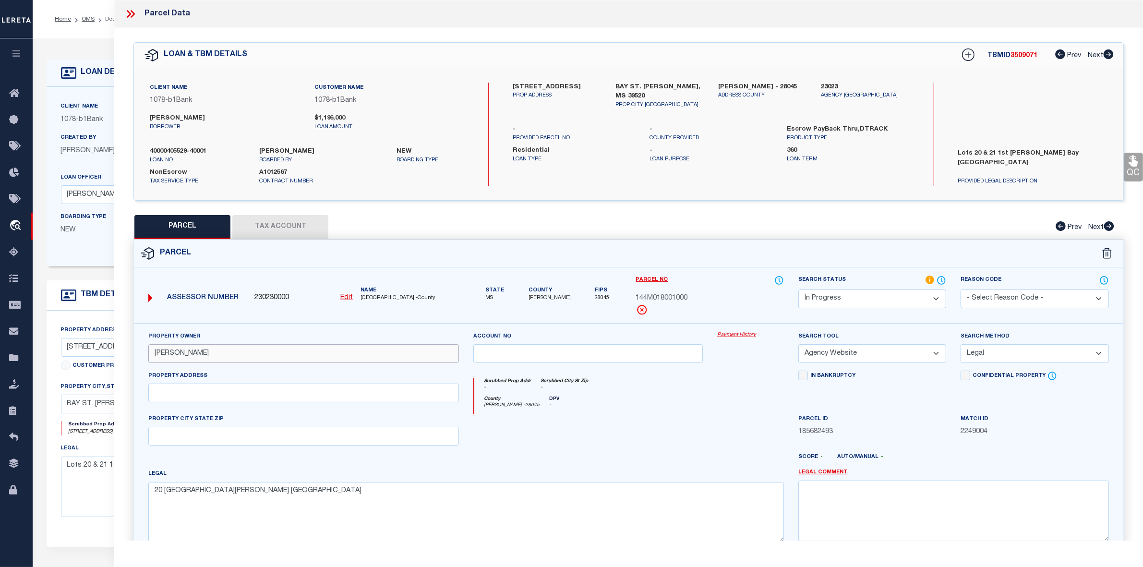
type input "DEROCHE ERIC M ETAL"
click at [618, 431] on div at bounding box center [588, 433] width 244 height 39
click at [372, 394] on input "text" at bounding box center [303, 392] width 311 height 19
paste input "1352 N BEACH BLVD"
type input "1352 N BEACH BLVD"
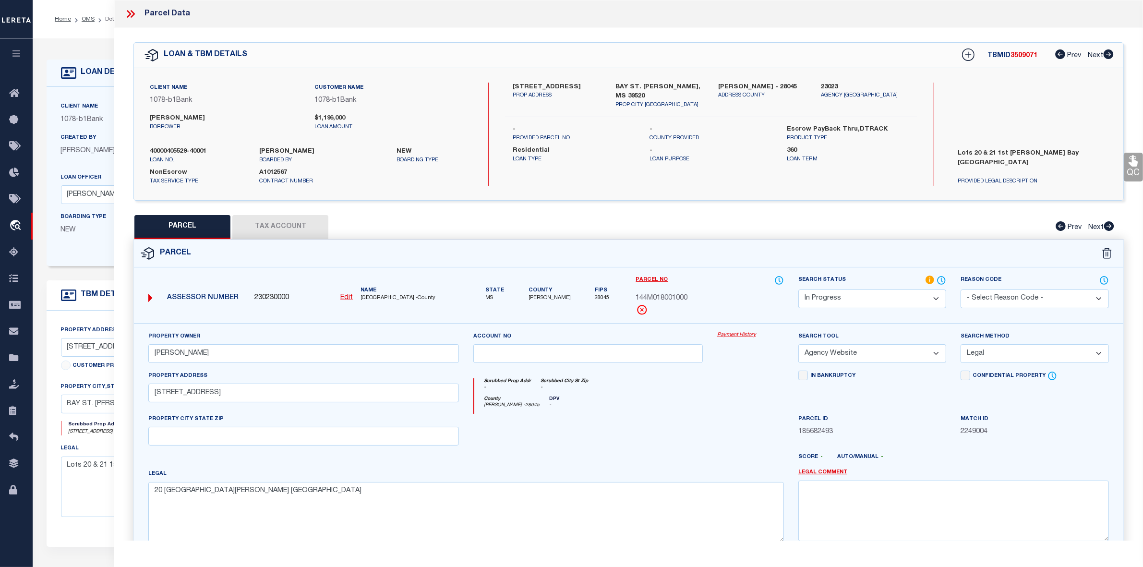
click at [618, 439] on div at bounding box center [588, 433] width 244 height 39
click at [711, 414] on div "County Hancock - 28045 DPV -" at bounding box center [629, 405] width 310 height 18
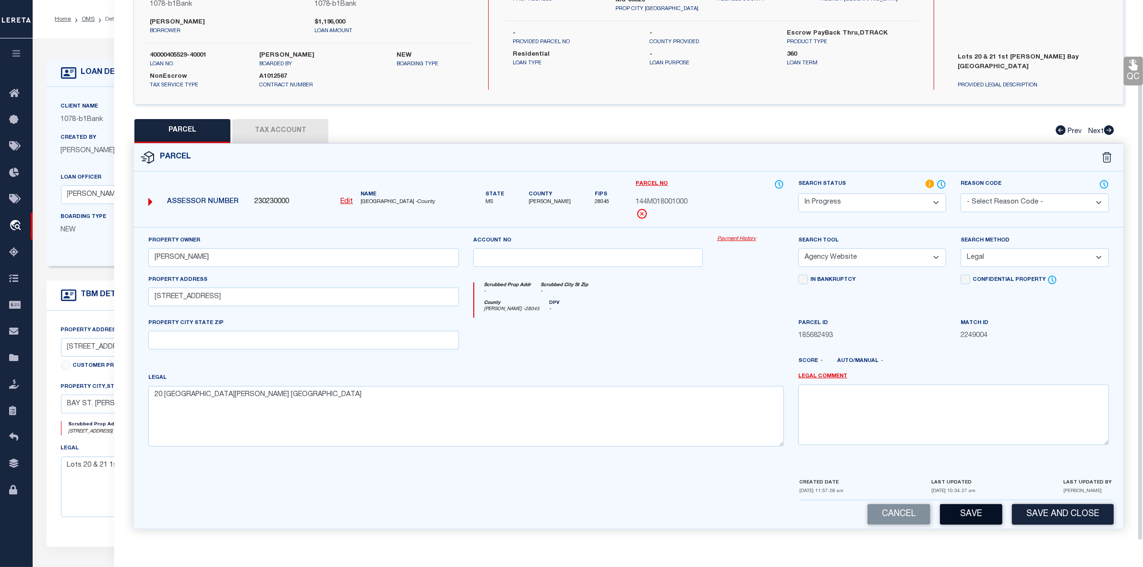
click at [959, 505] on button "Save" at bounding box center [971, 514] width 62 height 21
click at [653, 314] on div "County Hancock - 28045 DPV -" at bounding box center [629, 309] width 310 height 18
select select "AS"
select select
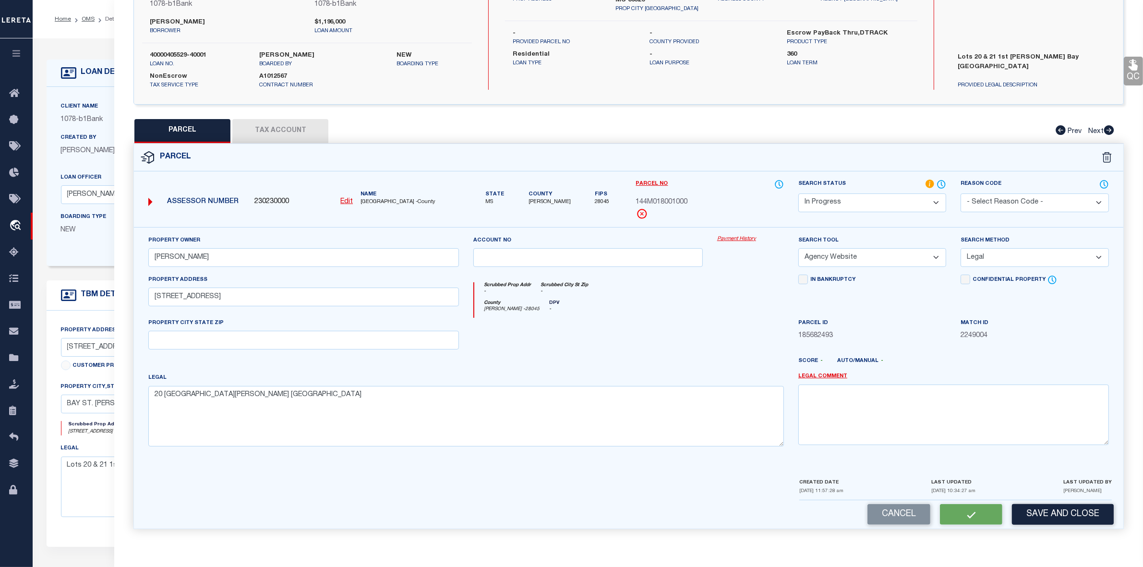
checkbox input "false"
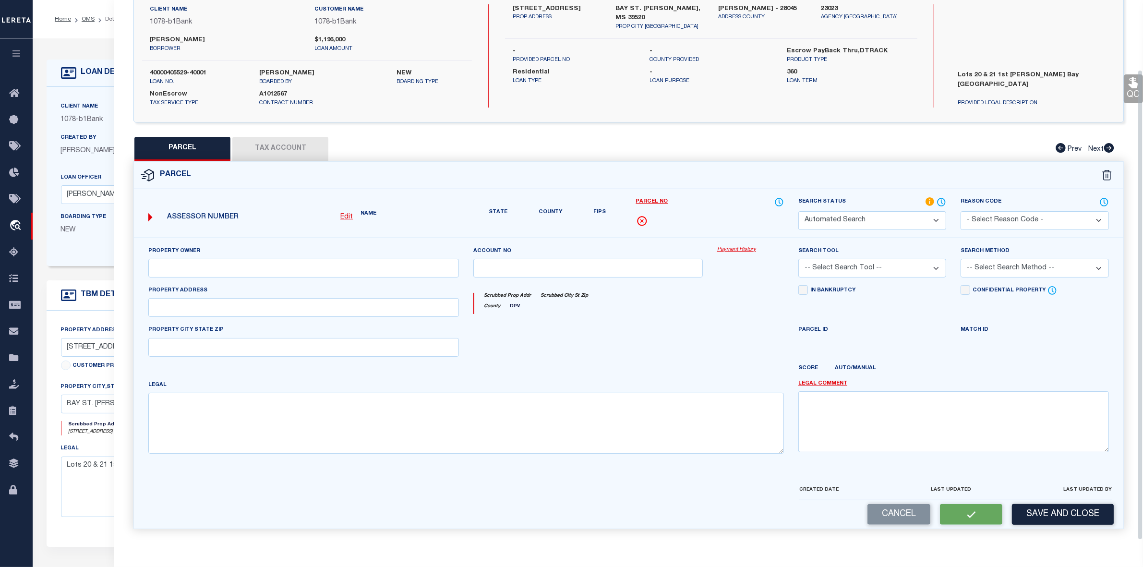
select select "IP"
type input "DEROCHE ERIC M ETAL"
select select "AGW"
select select "LEG"
type input "1352 N BEACH BLVD"
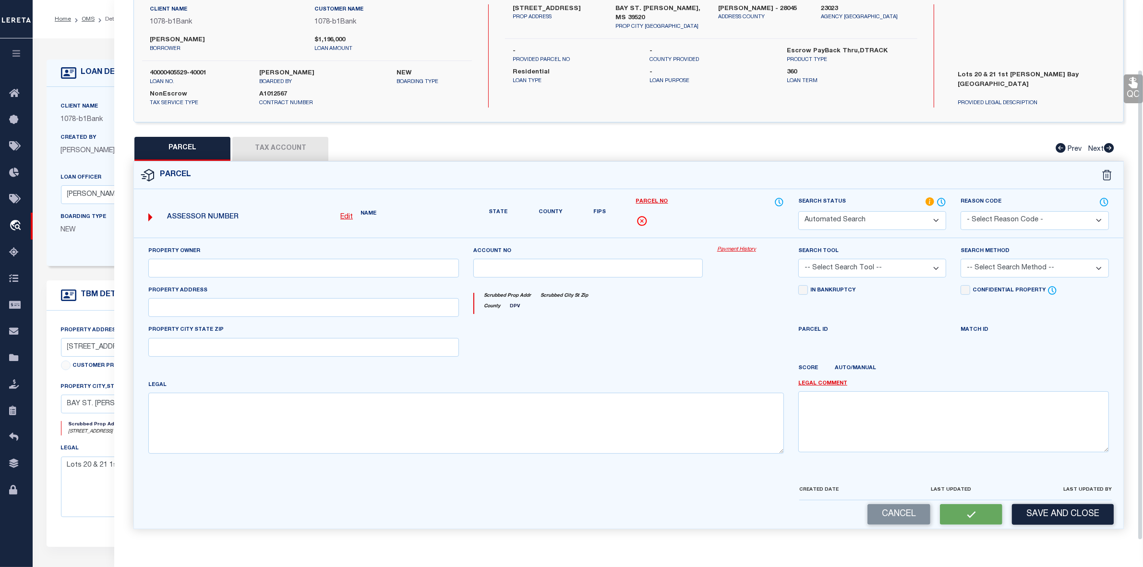
type textarea "20 1ST WARD BAY ST LOUIS"
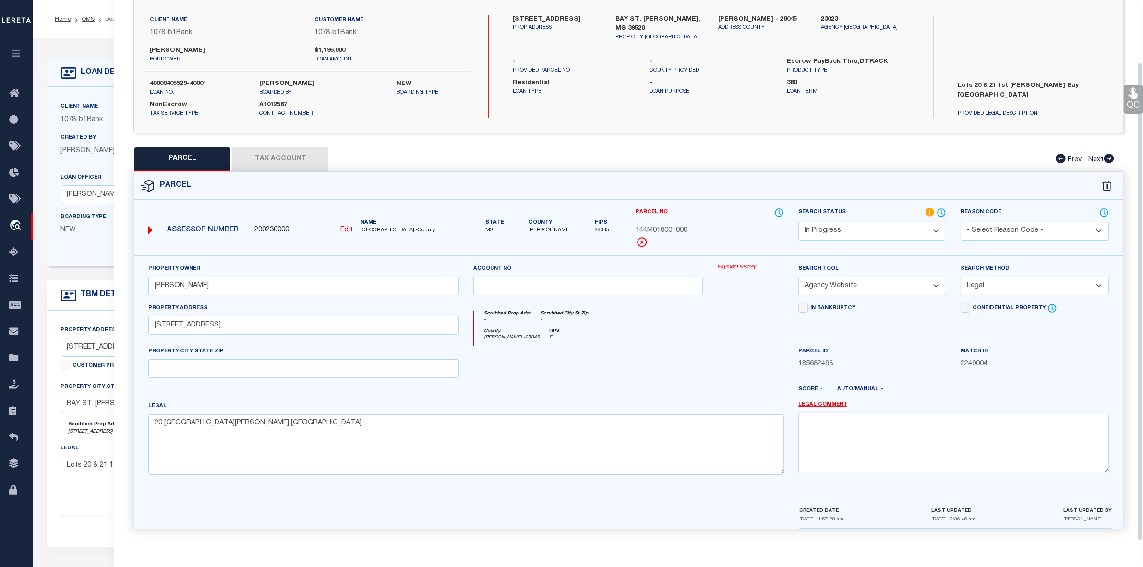
click at [301, 153] on button "Tax Account" at bounding box center [280, 159] width 96 height 24
select select "100"
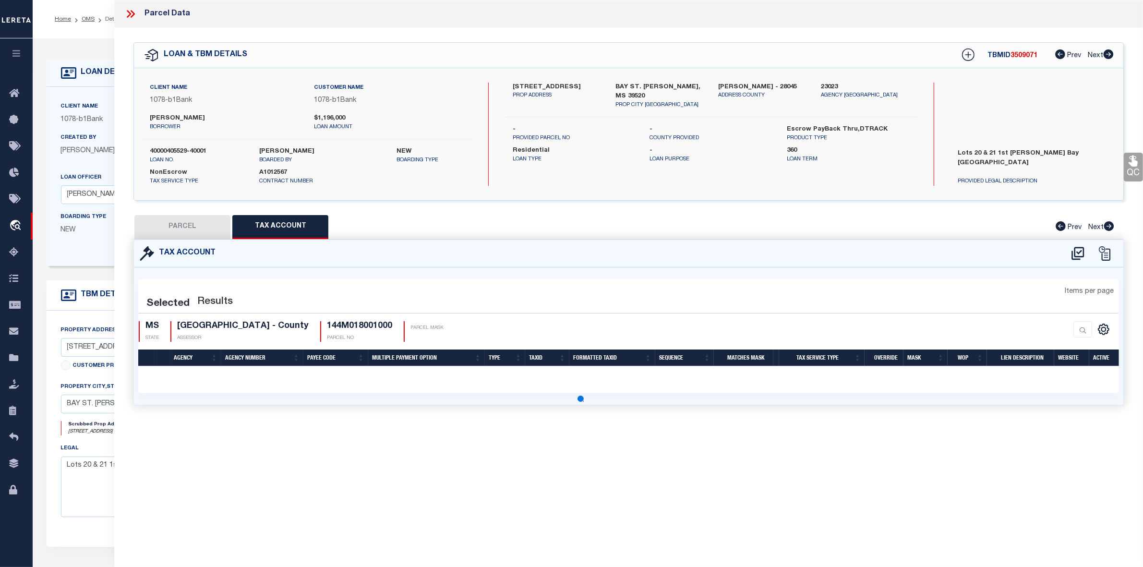
scroll to position [0, 0]
select select "100"
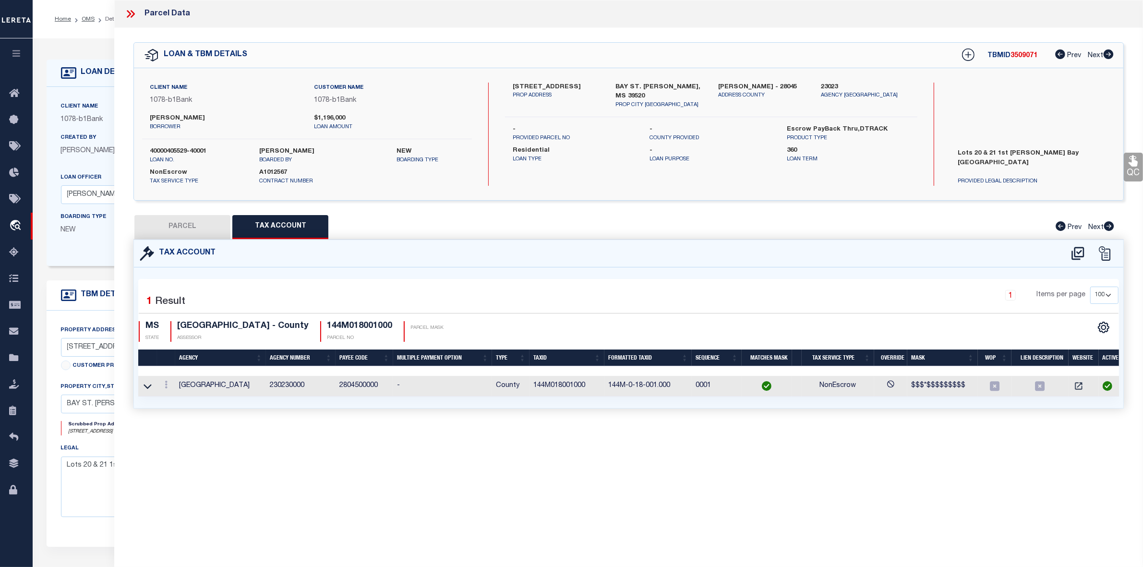
click at [774, 289] on div "1 Items per page 10 25 50 100" at bounding box center [752, 299] width 731 height 25
click at [208, 229] on button "PARCEL" at bounding box center [182, 227] width 96 height 24
select select "AS"
select select
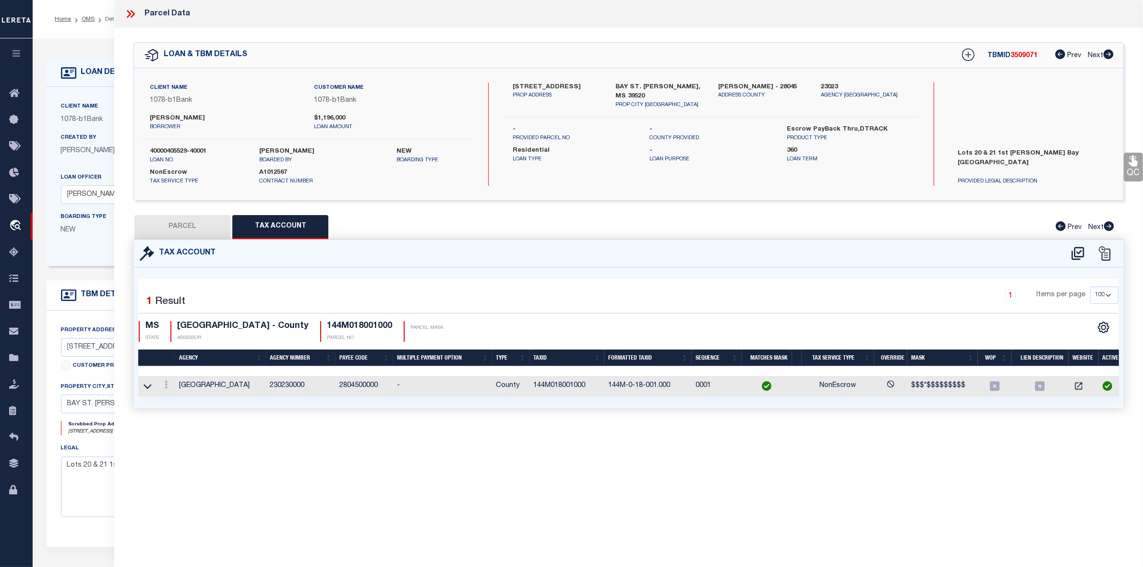
checkbox input "false"
select select "IP"
type input "DEROCHE ERIC M ETAL"
select select "AGW"
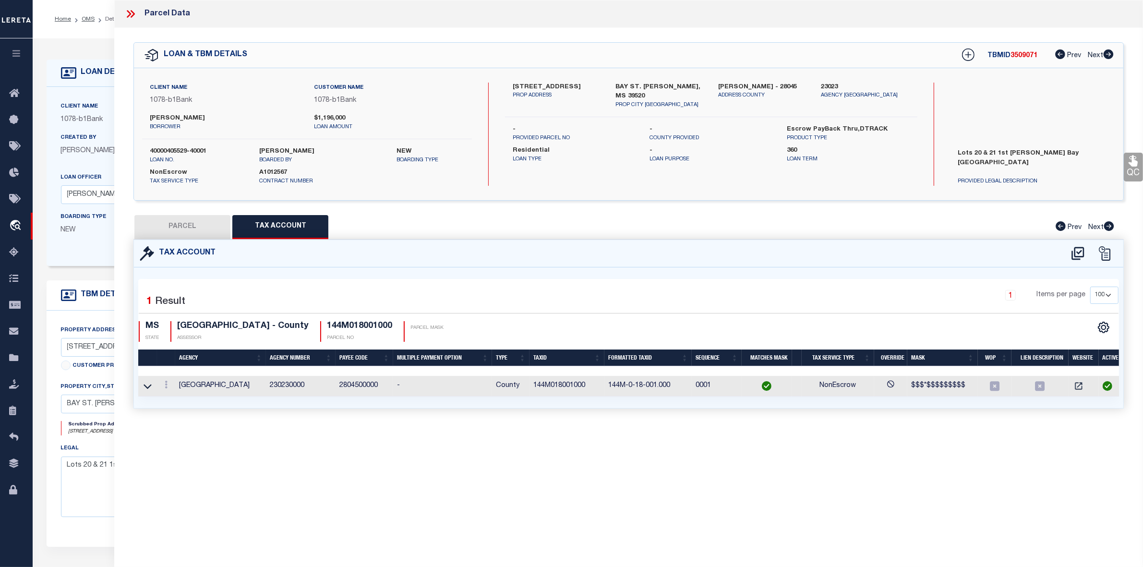
select select "LEG"
type input "1352 N BEACH BLVD"
type textarea "20 1ST WARD BAY ST LOUIS"
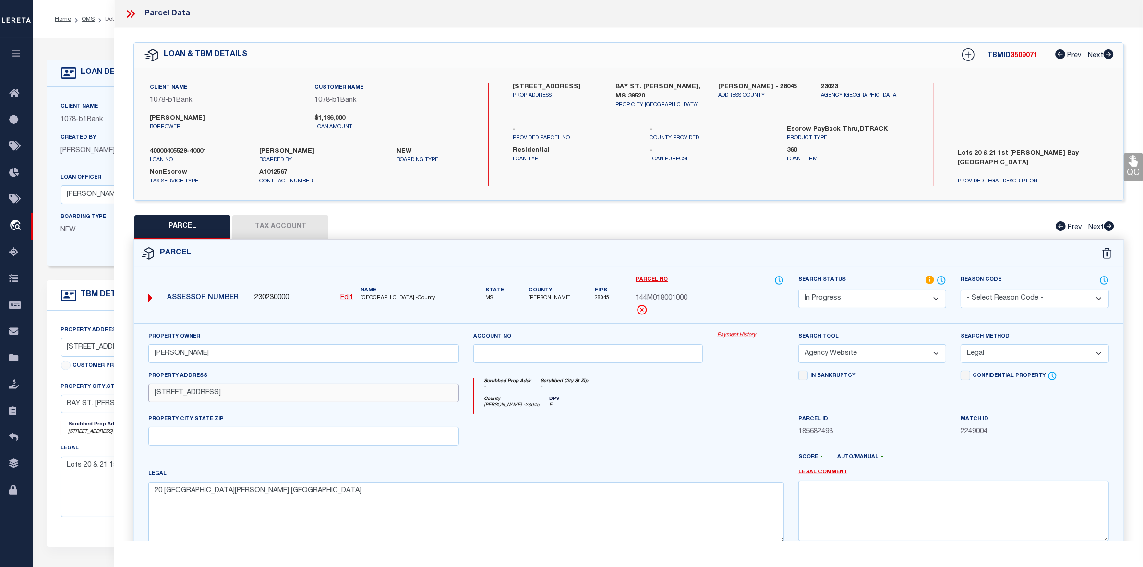
click at [171, 396] on input "1352 N BEACH BLVD" at bounding box center [303, 392] width 311 height 19
type input "1352 N BEACH BLVD"
click at [638, 456] on div at bounding box center [669, 460] width 244 height 15
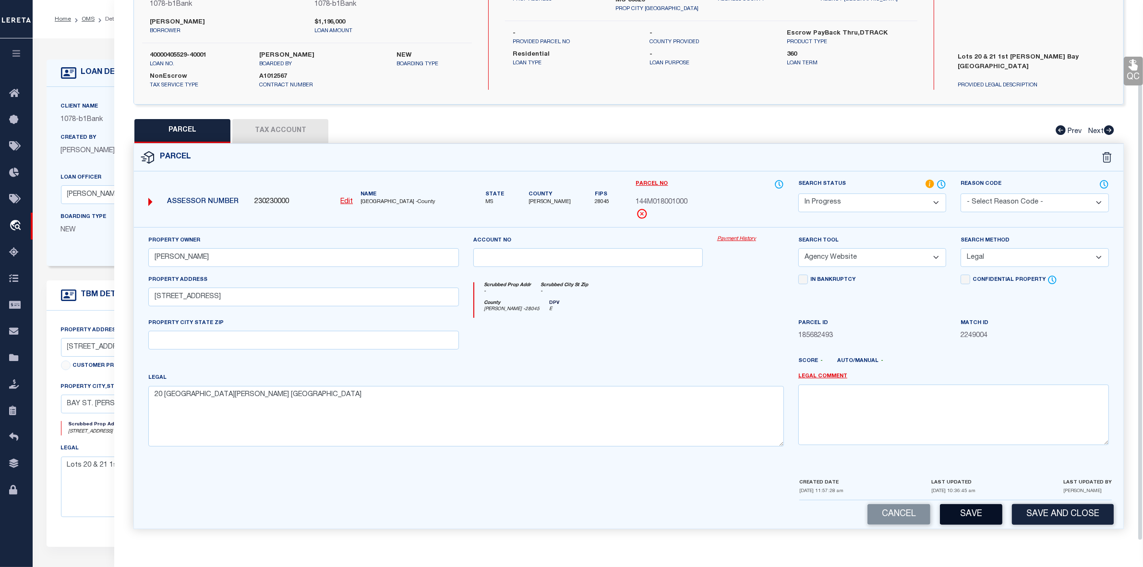
click at [955, 517] on button "Save" at bounding box center [971, 514] width 62 height 21
click at [726, 302] on div "County Hancock - 28045 DPV E" at bounding box center [629, 309] width 310 height 18
select select "AS"
select select
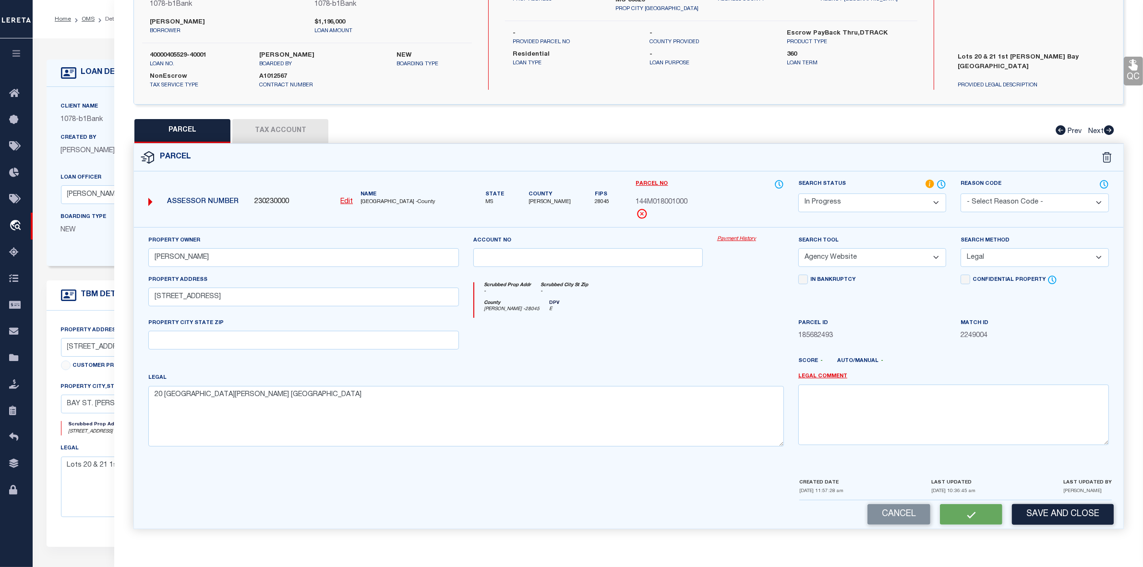
checkbox input "false"
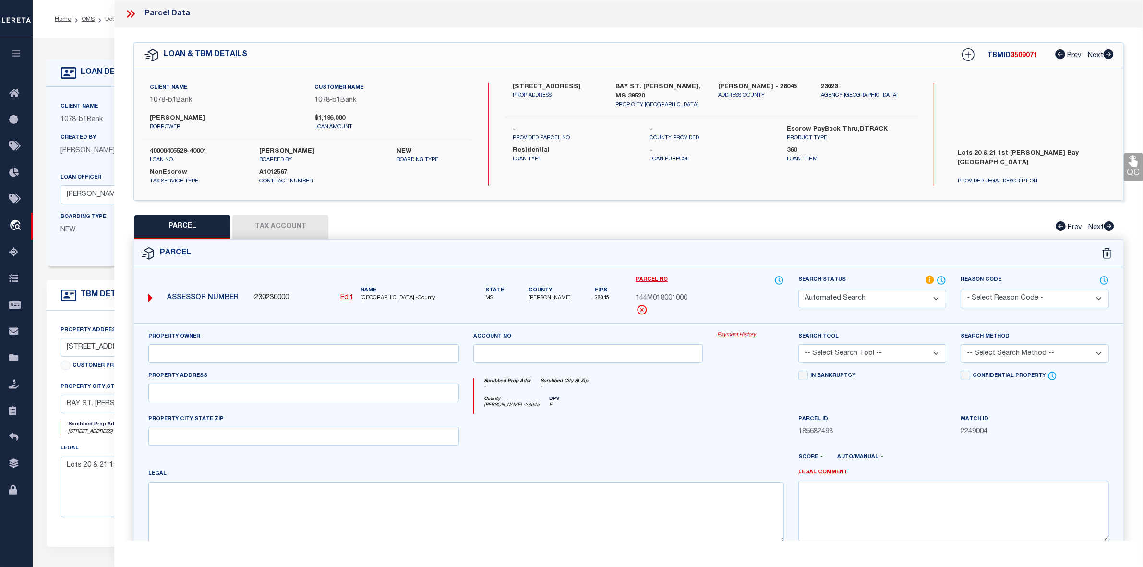
select select "IP"
type input "DEROCHE ERIC M ETAL"
select select "AGW"
select select "LEG"
type input "1352 N BEACH BLVD"
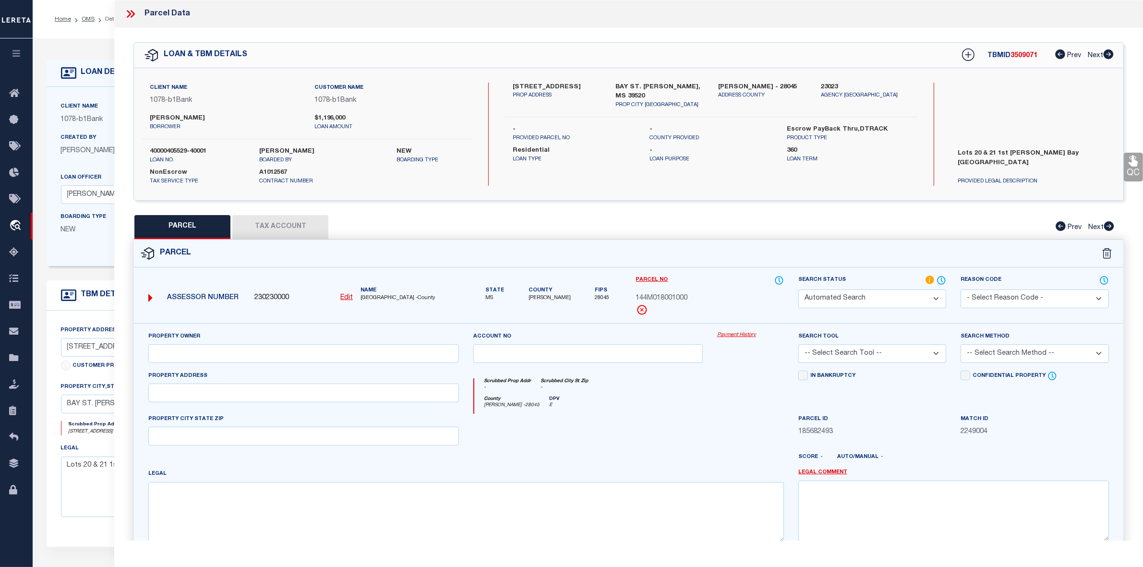
type textarea "20 1ST WARD BAY ST LOUIS"
click at [744, 229] on div "PARCEL Tax Account Prev Next" at bounding box center [628, 227] width 990 height 24
click at [966, 56] on icon at bounding box center [968, 55] width 6 height 6
select select "IP"
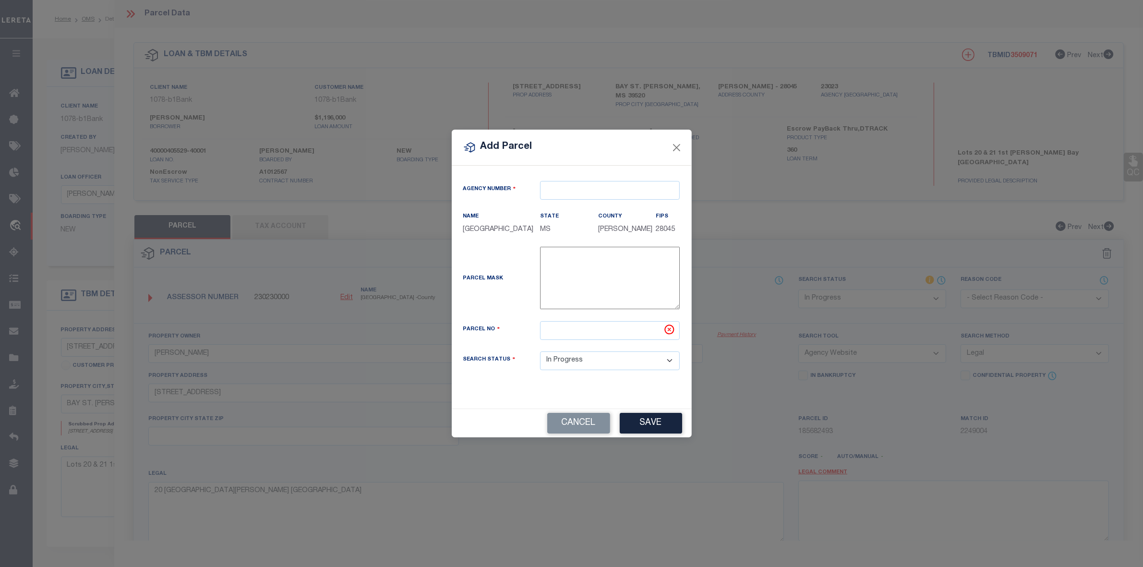
type textarea "-"
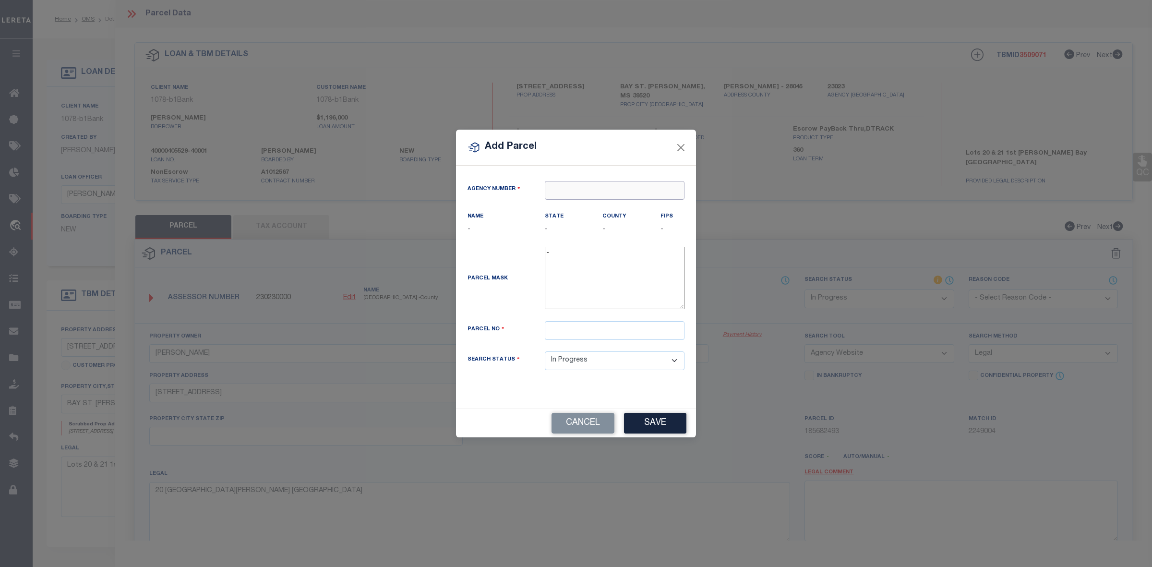
click at [591, 191] on input "text" at bounding box center [615, 190] width 140 height 19
click at [611, 206] on div "230230000 : HANCOCK COUNTY" at bounding box center [614, 213] width 139 height 27
type input "230230000"
click at [582, 337] on input "text" at bounding box center [615, 330] width 140 height 19
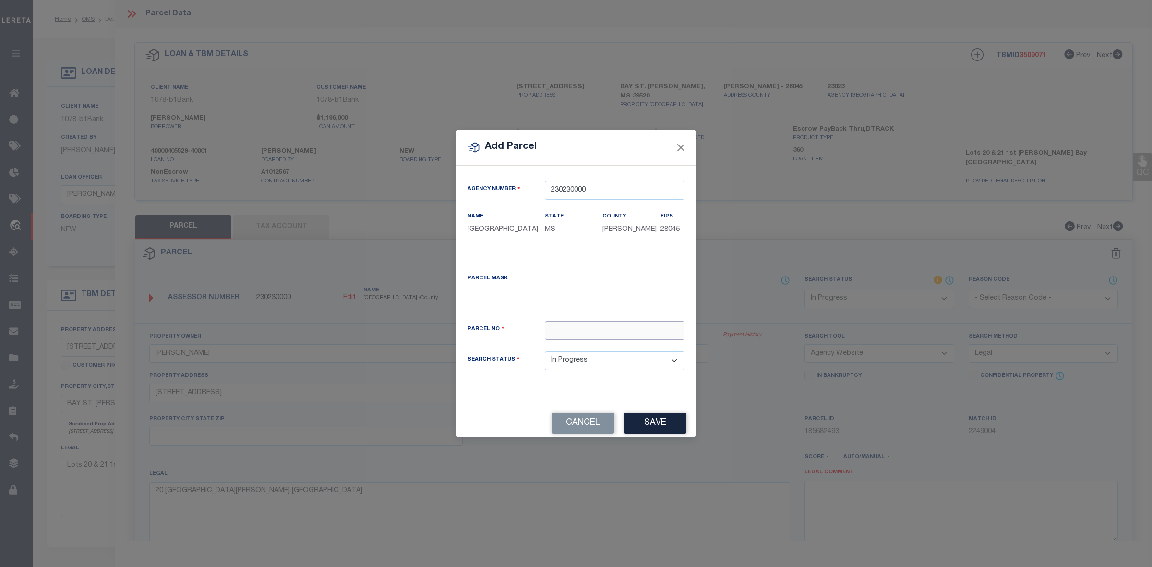
paste input "144M-0-18-001.001"
click at [599, 332] on input "144M-0-18-001.001" at bounding box center [615, 330] width 140 height 19
click at [586, 337] on input "144M-0-18-001001" at bounding box center [615, 330] width 140 height 19
click at [574, 337] on input "144M-0-18001001" at bounding box center [615, 330] width 140 height 19
click at [567, 336] on input "144M-018001001" at bounding box center [615, 330] width 140 height 19
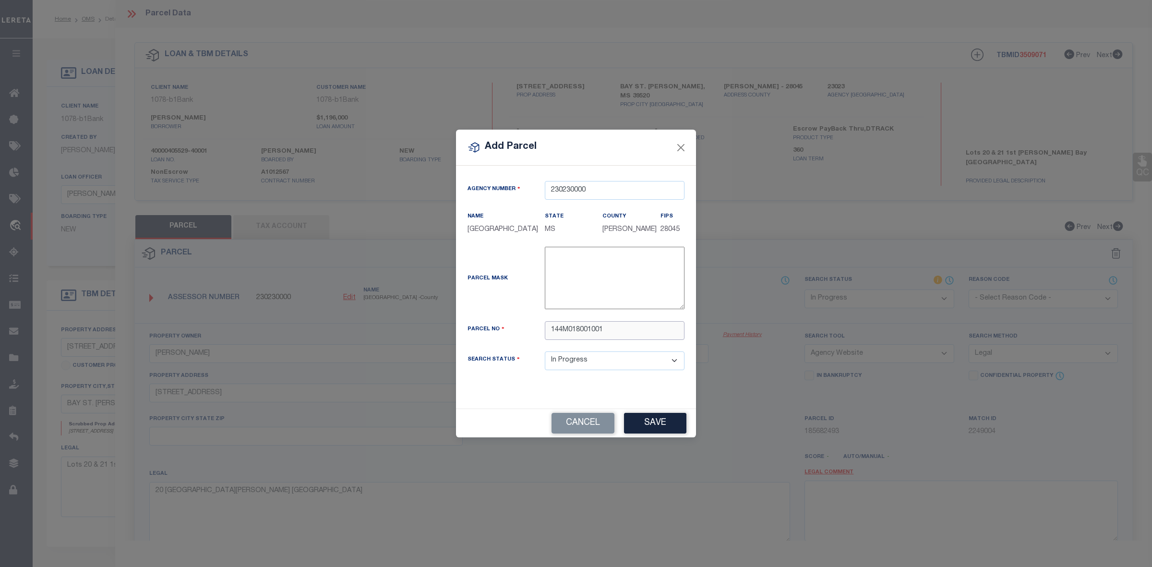
type input "144M018001001"
click at [532, 330] on div "Parcel No" at bounding box center [498, 330] width 77 height 13
click at [652, 428] on button "Save" at bounding box center [655, 423] width 62 height 21
select select "IP"
select select
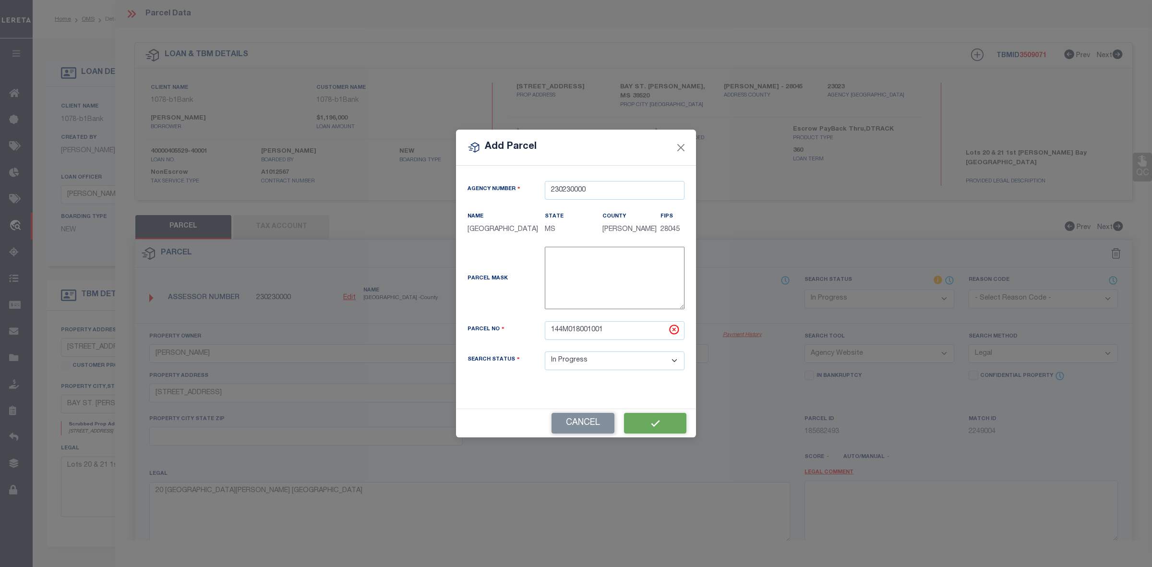
select select
checkbox input "false"
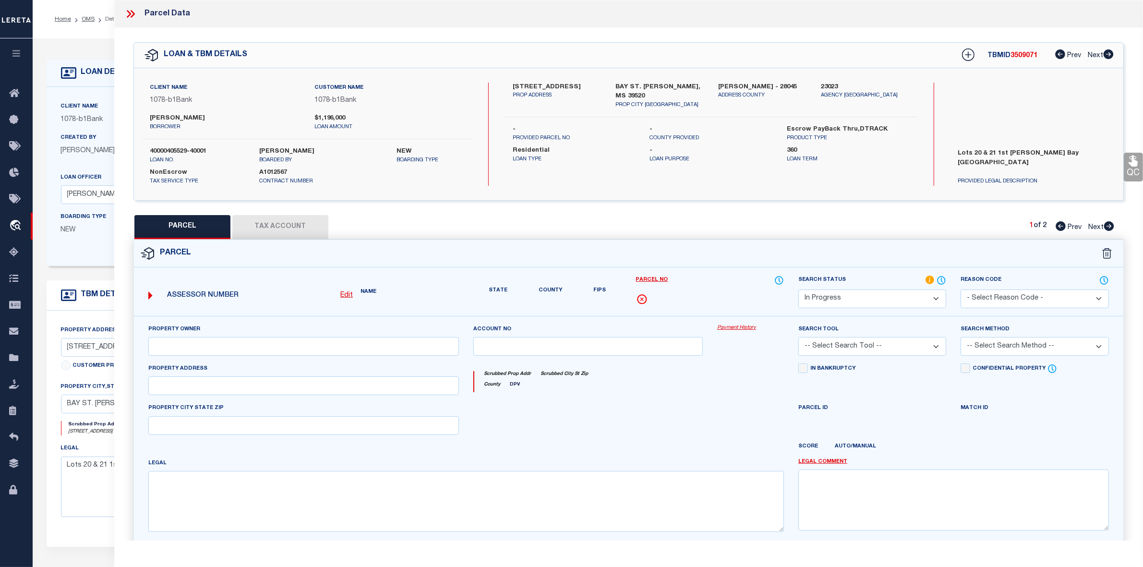
checkbox input "false"
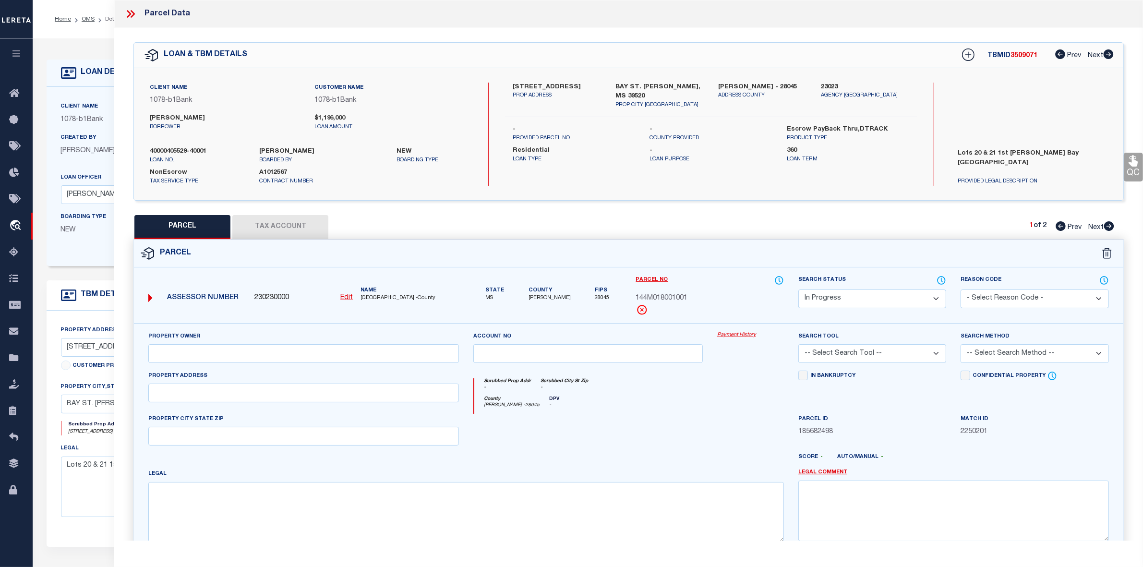
click at [649, 430] on div at bounding box center [588, 433] width 244 height 39
click at [413, 509] on textarea at bounding box center [465, 512] width 635 height 60
paste textarea "PT 20 & 21 1ST WARD BAY ST LOU IS"
type textarea "PT 20 & 21 1ST WARD BAY ST LOU IS"
click at [649, 419] on div at bounding box center [588, 433] width 244 height 39
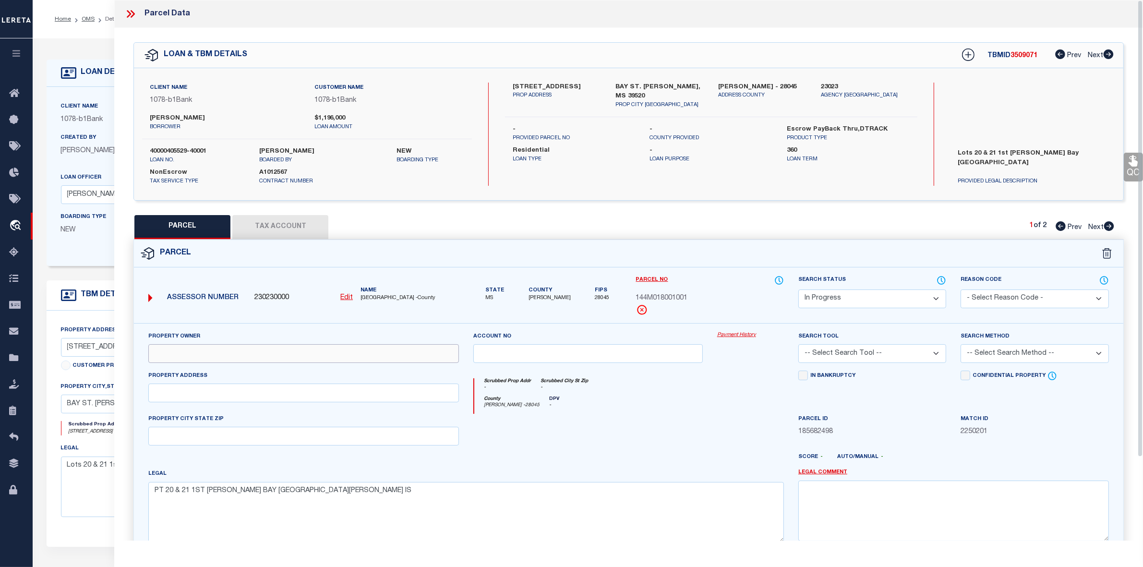
click at [317, 351] on input "text" at bounding box center [303, 353] width 311 height 19
paste input "DEROCHE ERIC M ETAL"
type input "DEROCHE ERIC M ETAL"
click at [637, 417] on div at bounding box center [588, 433] width 244 height 39
click at [922, 353] on select "-- Select Search Tool -- 3rd Party Website Agency File Agency Website ATLS CNV-…" at bounding box center [872, 353] width 148 height 19
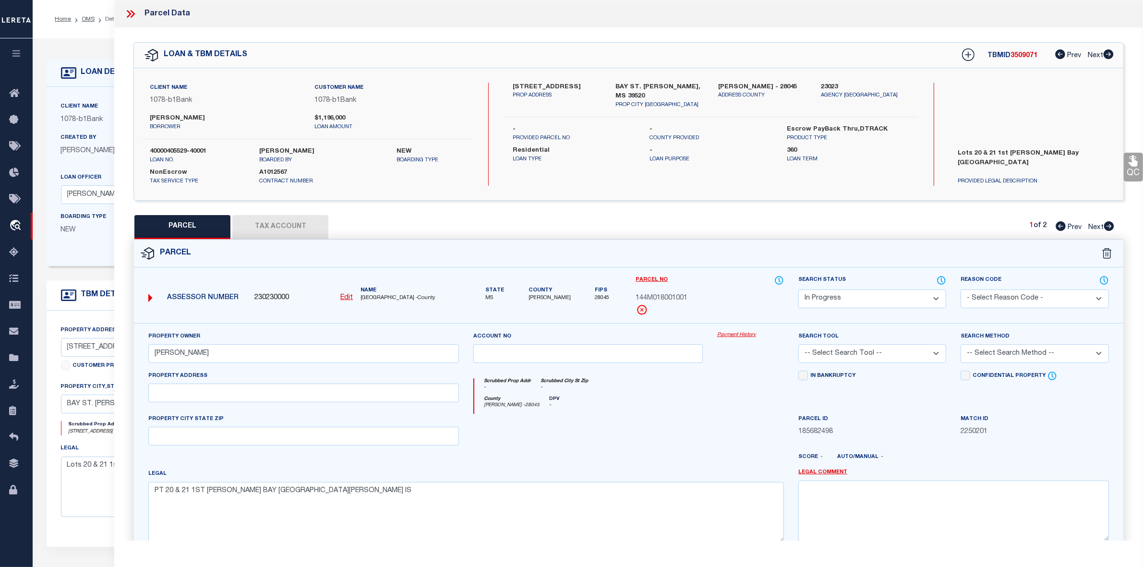
select select "AGW"
click at [798, 345] on select "-- Select Search Tool -- 3rd Party Website Agency File Agency Website ATLS CNV-…" at bounding box center [872, 353] width 148 height 19
click at [752, 401] on div "County Hancock - 28045 DPV -" at bounding box center [629, 405] width 310 height 18
click at [985, 353] on select "-- Select Search Method -- Property Address Legal Liability Info Provided" at bounding box center [1034, 353] width 148 height 19
select select "LEG"
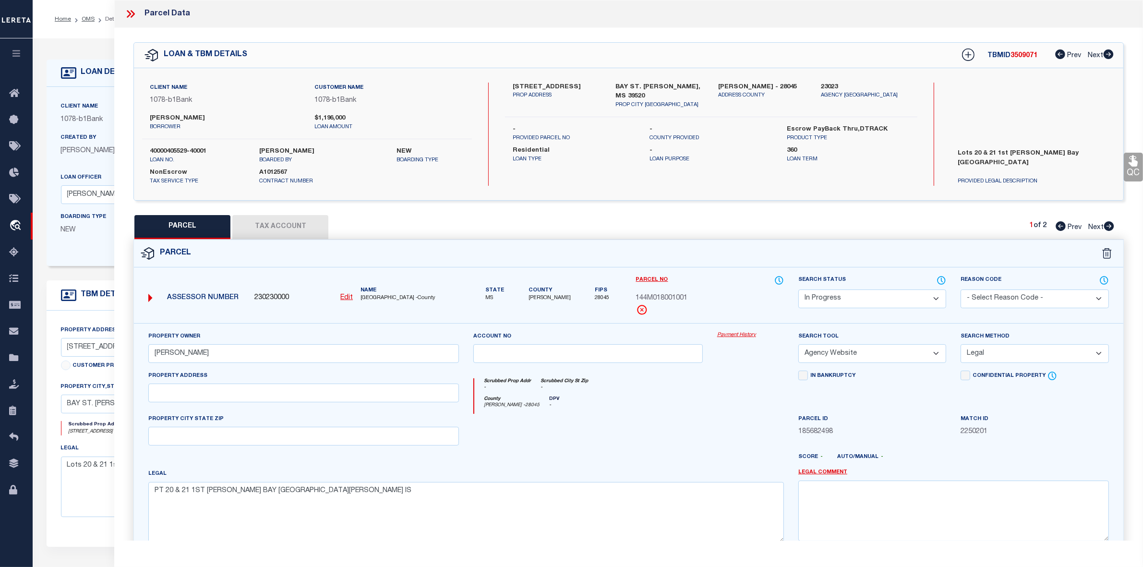
click at [960, 345] on select "-- Select Search Method -- Property Address Legal Liability Info Provided" at bounding box center [1034, 353] width 148 height 19
click at [723, 433] on div at bounding box center [750, 433] width 81 height 39
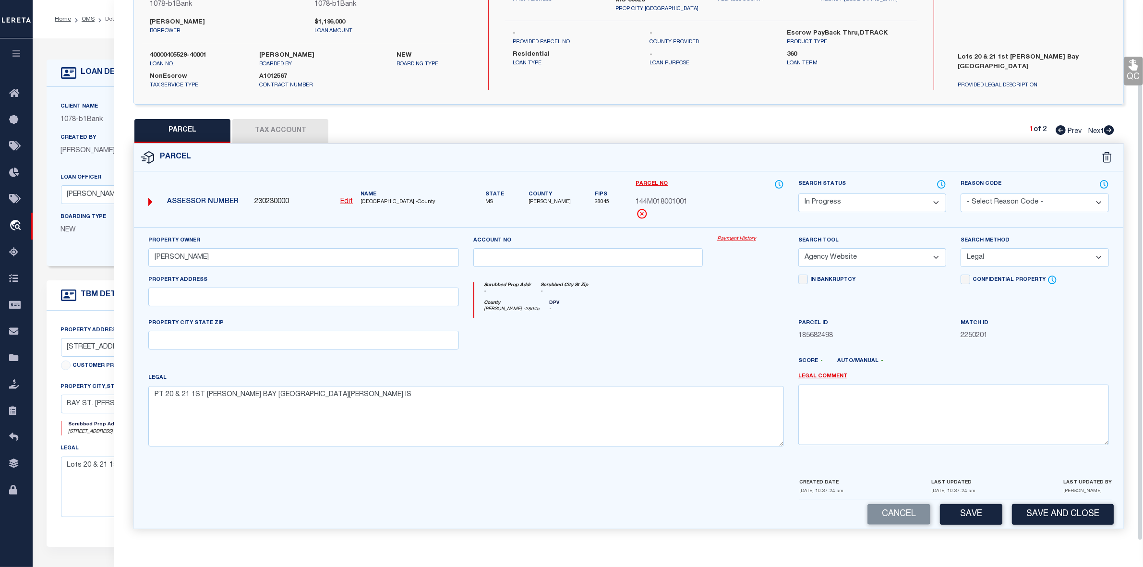
scroll to position [60, 0]
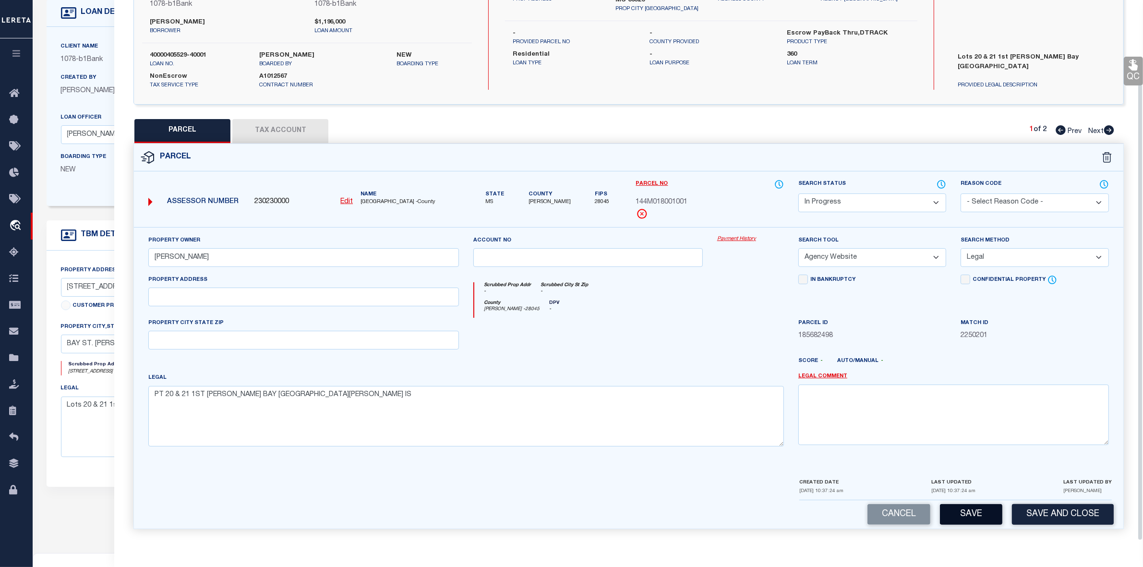
click at [958, 517] on button "Save" at bounding box center [971, 514] width 62 height 21
click at [677, 362] on div at bounding box center [669, 364] width 244 height 15
select select "AS"
select select
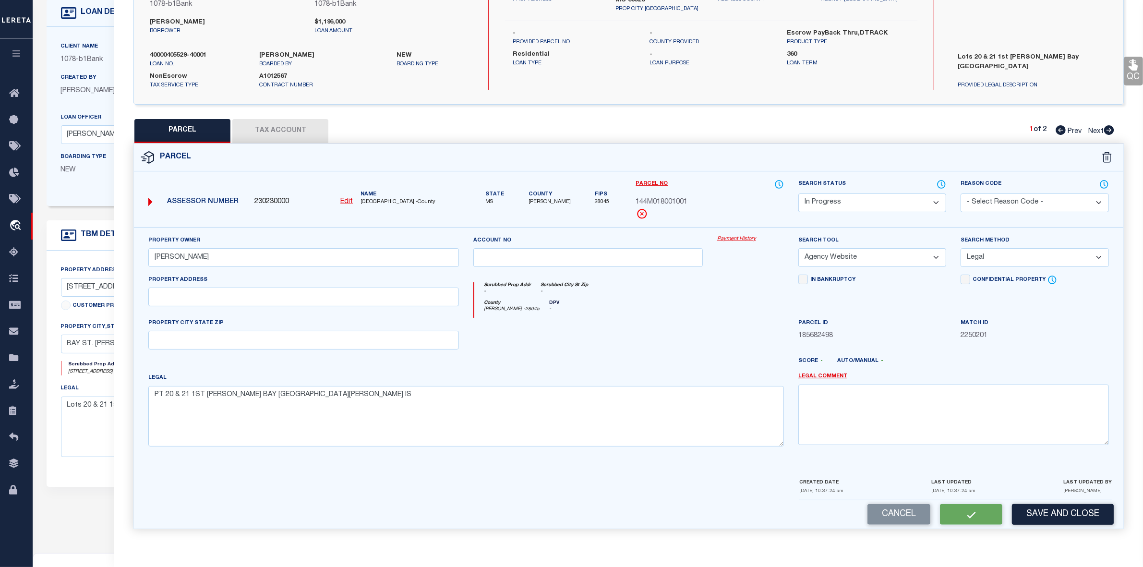
checkbox input "false"
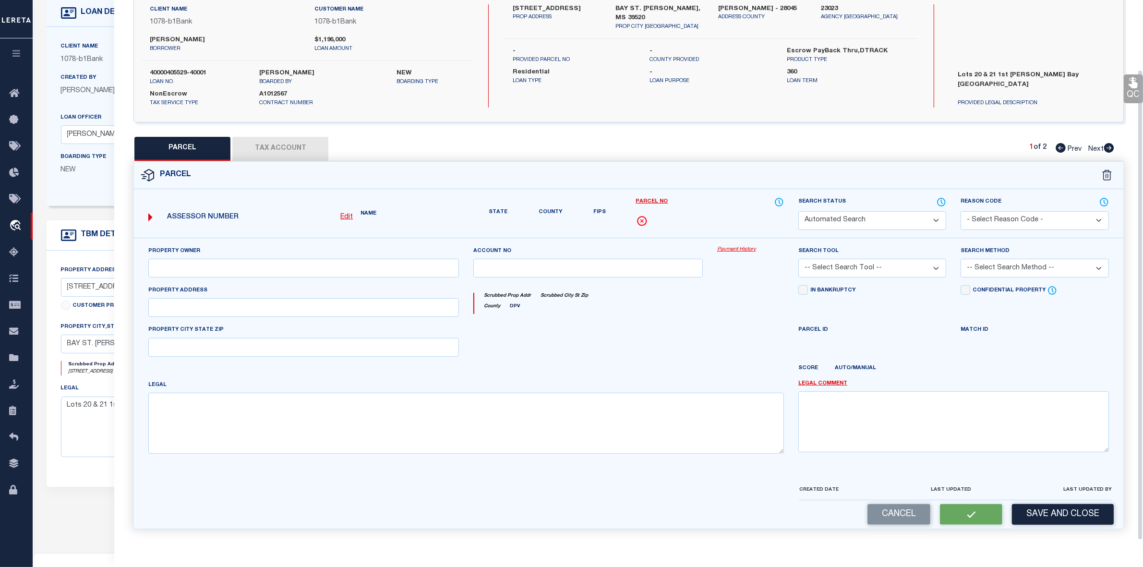
select select "IP"
type input "DEROCHE ERIC M ETAL"
select select "AGW"
select select "LEG"
type textarea "PT 20 & 21 1ST WARD BAY ST LOU IS"
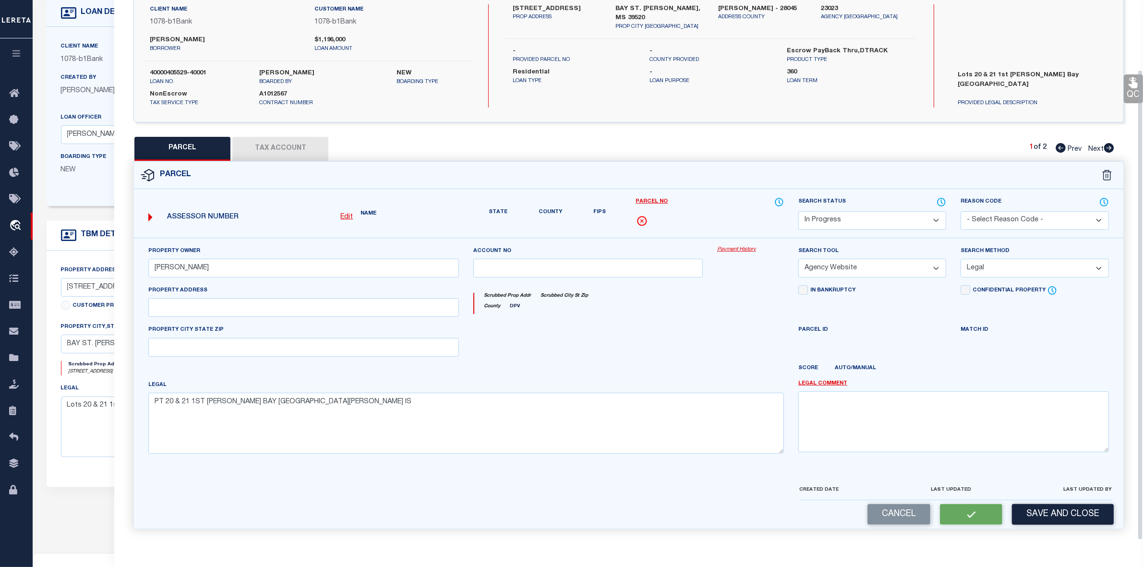
scroll to position [99, 0]
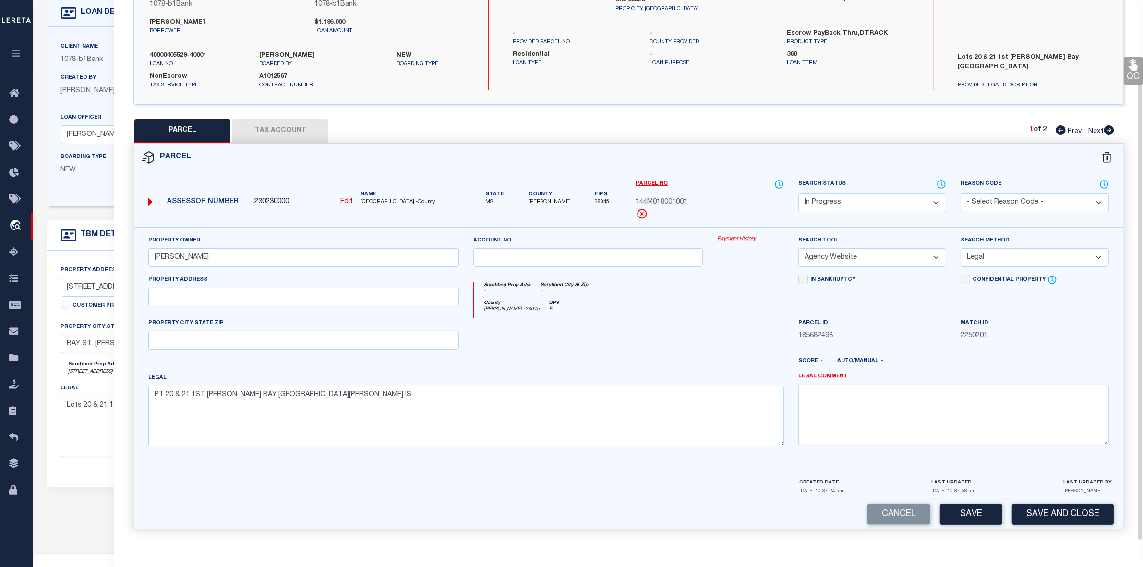
click at [282, 126] on button "Tax Account" at bounding box center [280, 131] width 96 height 24
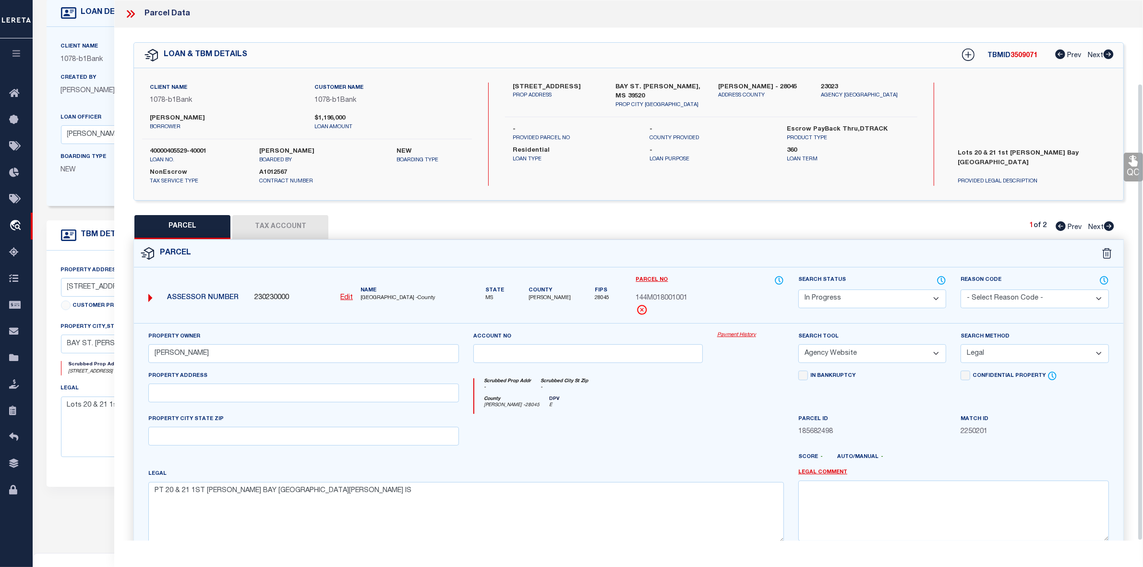
select select "100"
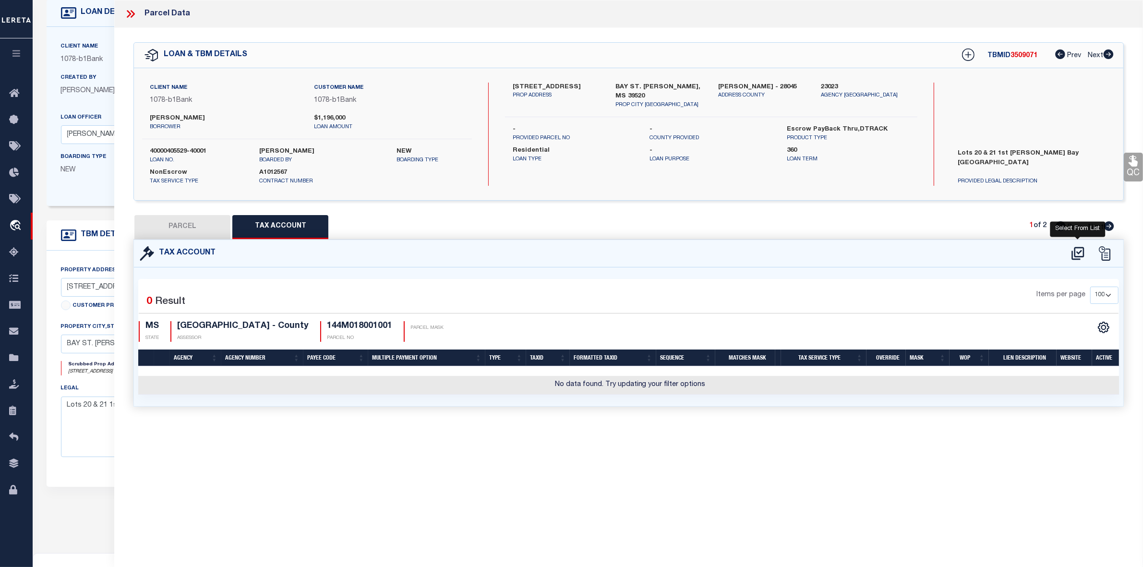
click at [1075, 256] on icon at bounding box center [1077, 253] width 12 height 13
select select "100"
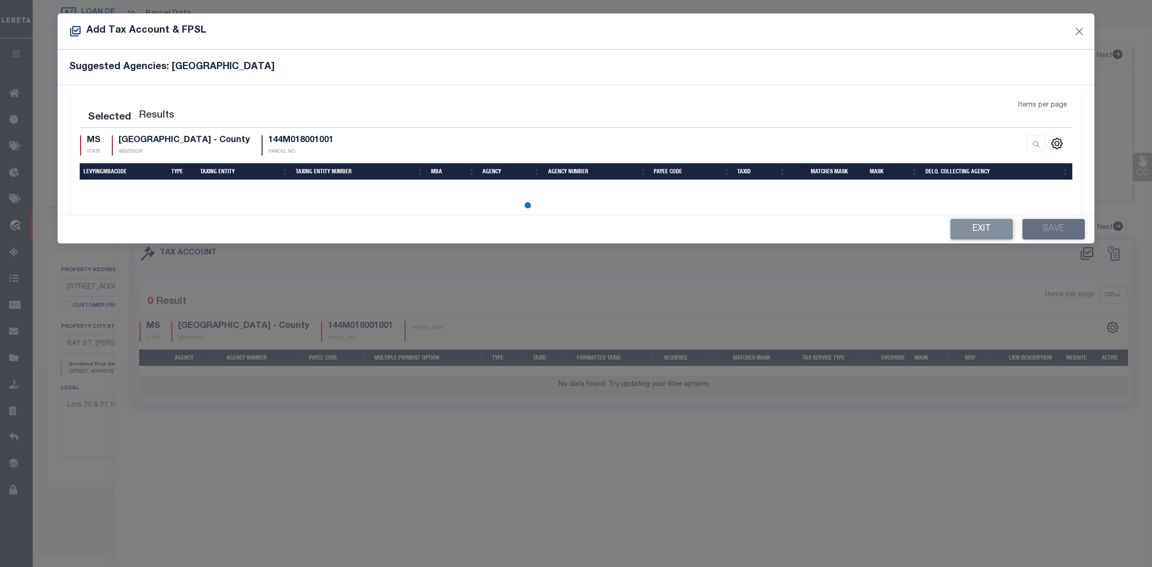
select select "100"
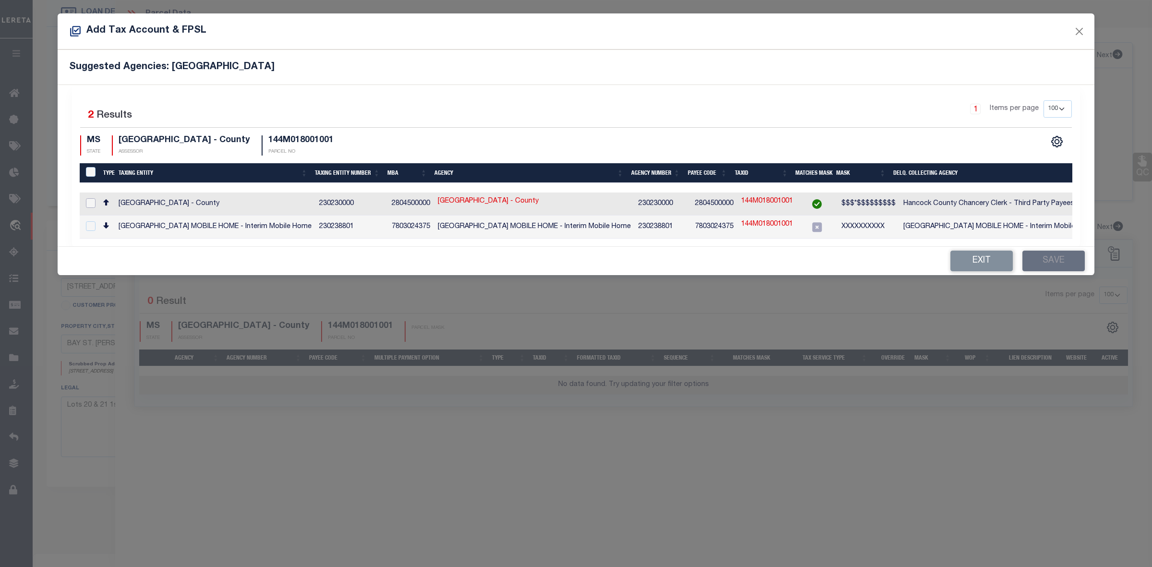
click at [90, 199] on input "checkbox" at bounding box center [91, 203] width 10 height 10
checkbox input "true"
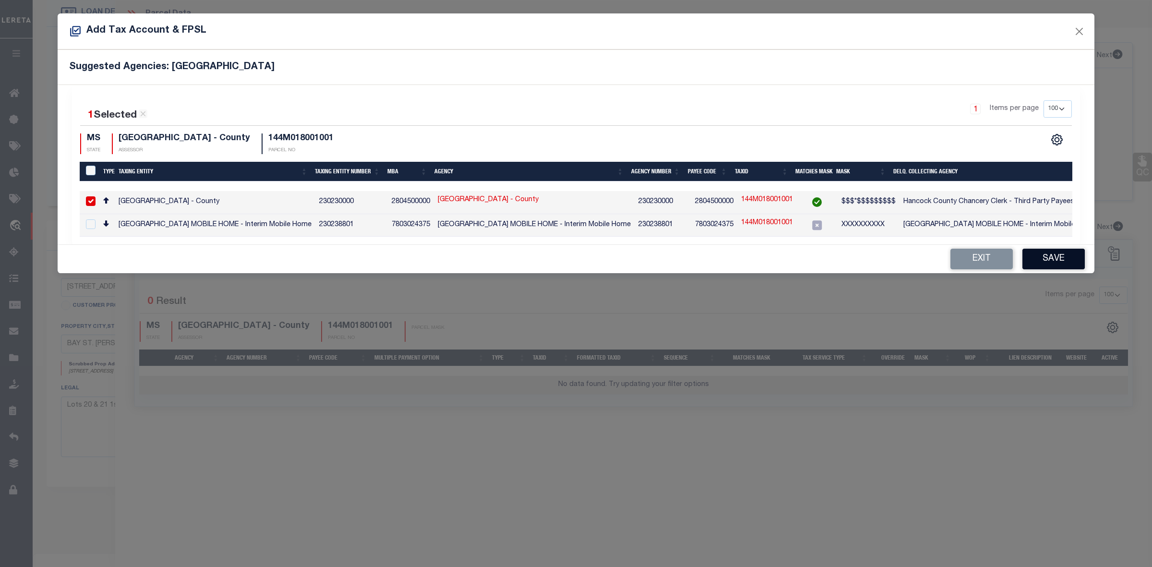
click at [1038, 262] on button "Save" at bounding box center [1053, 259] width 62 height 21
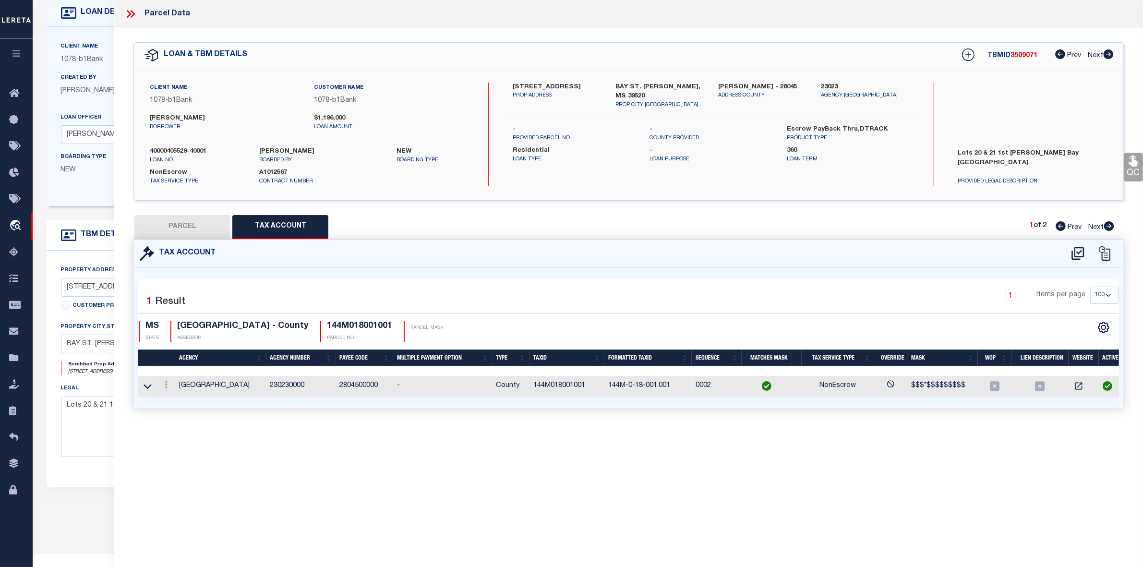
click at [827, 300] on div "1 Items per page 10 25 50 100" at bounding box center [752, 299] width 731 height 25
click at [192, 234] on button "PARCEL" at bounding box center [182, 227] width 96 height 24
select select "AS"
select select
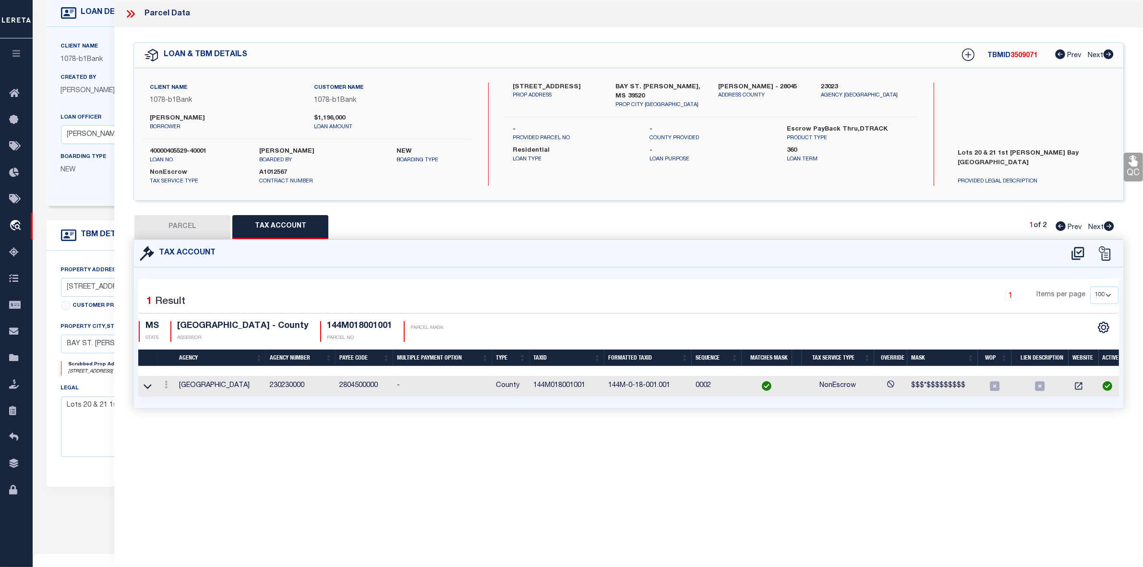
checkbox input "false"
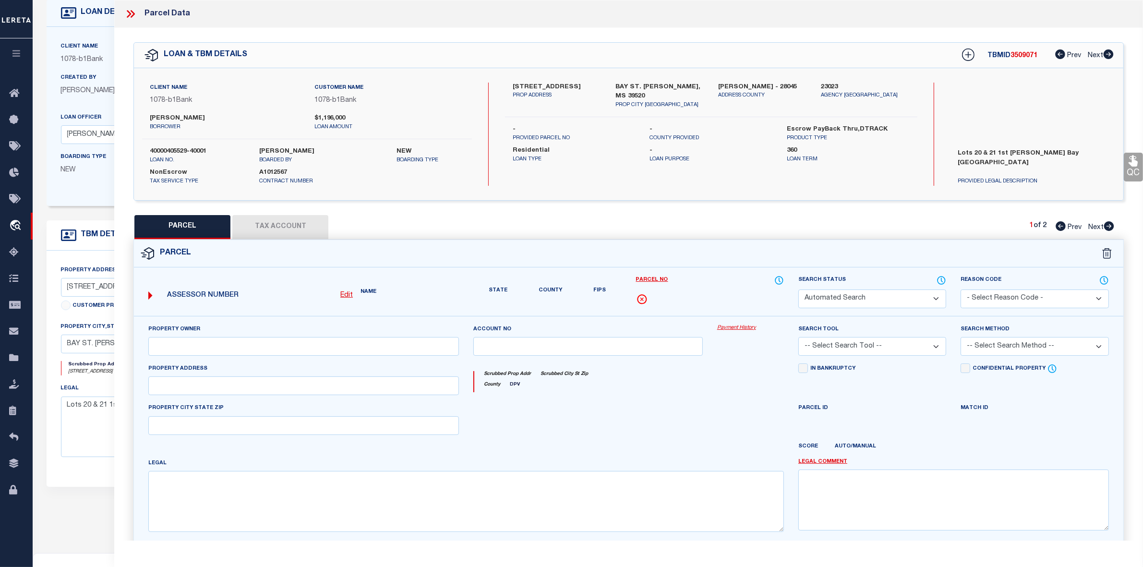
select select "IP"
type input "DEROCHE ERIC M ETAL"
select select "AGW"
select select "LEG"
type textarea "PT 20 & 21 1ST WARD BAY ST LOU IS"
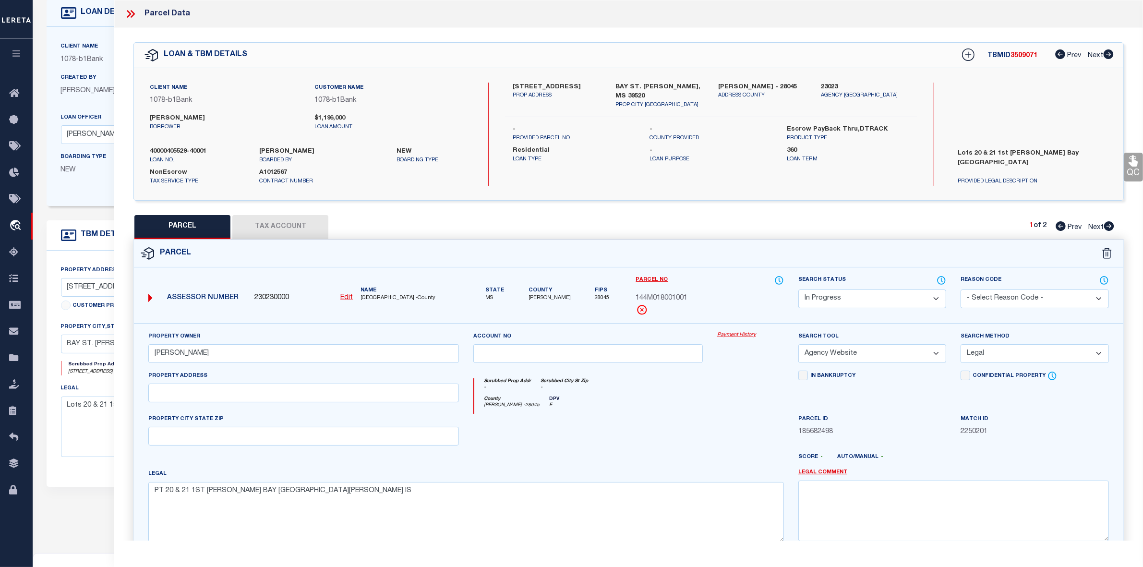
click at [575, 390] on icon "-" at bounding box center [564, 387] width 48 height 7
click at [816, 301] on select "Automated Search Bad Parcel Complete Duplicate Parcel High Dollar Reporting In …" at bounding box center [872, 298] width 148 height 19
click at [798, 289] on select "Automated Search Bad Parcel Complete Duplicate Parcel High Dollar Reporting In …" at bounding box center [872, 298] width 148 height 19
click at [732, 386] on div "Scrubbed Prop Addr - Scrubbed City St Zip -" at bounding box center [629, 387] width 310 height 18
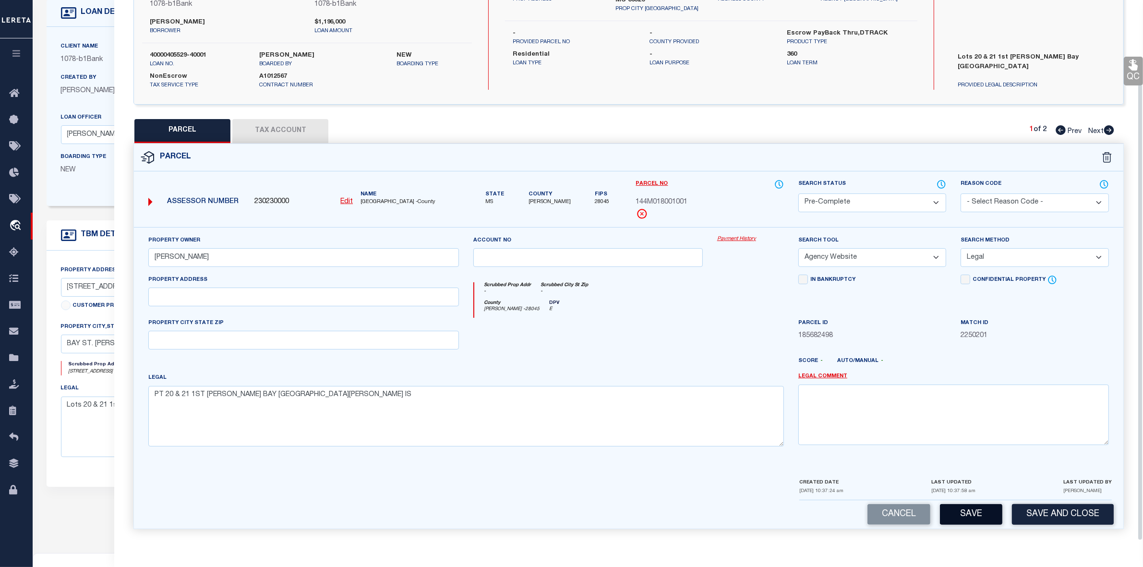
click at [960, 507] on button "Save" at bounding box center [971, 514] width 62 height 21
click at [738, 359] on div at bounding box center [669, 364] width 244 height 15
select select "AS"
select select
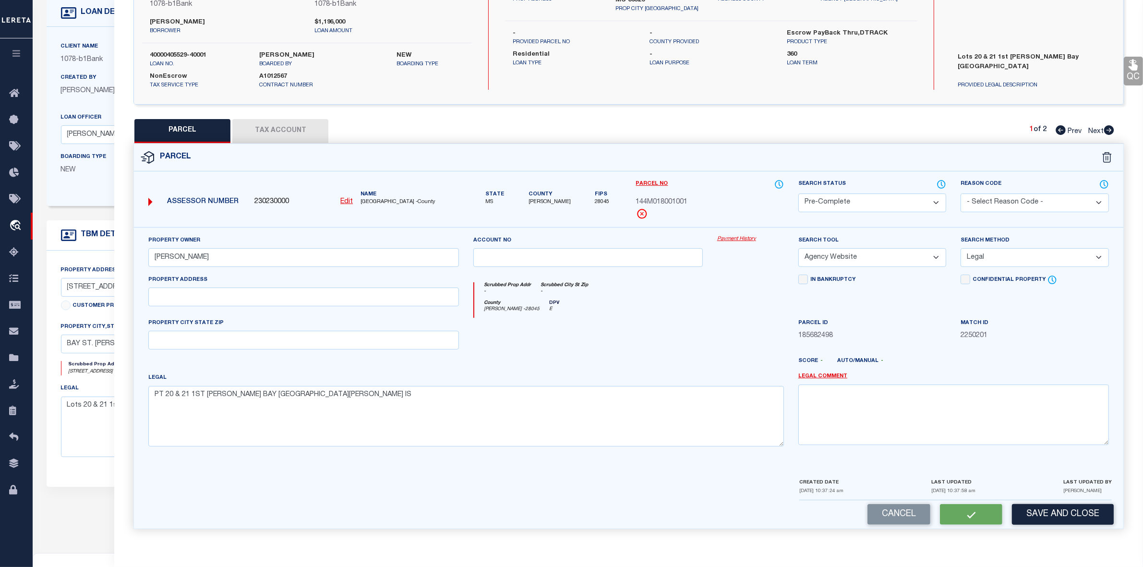
checkbox input "false"
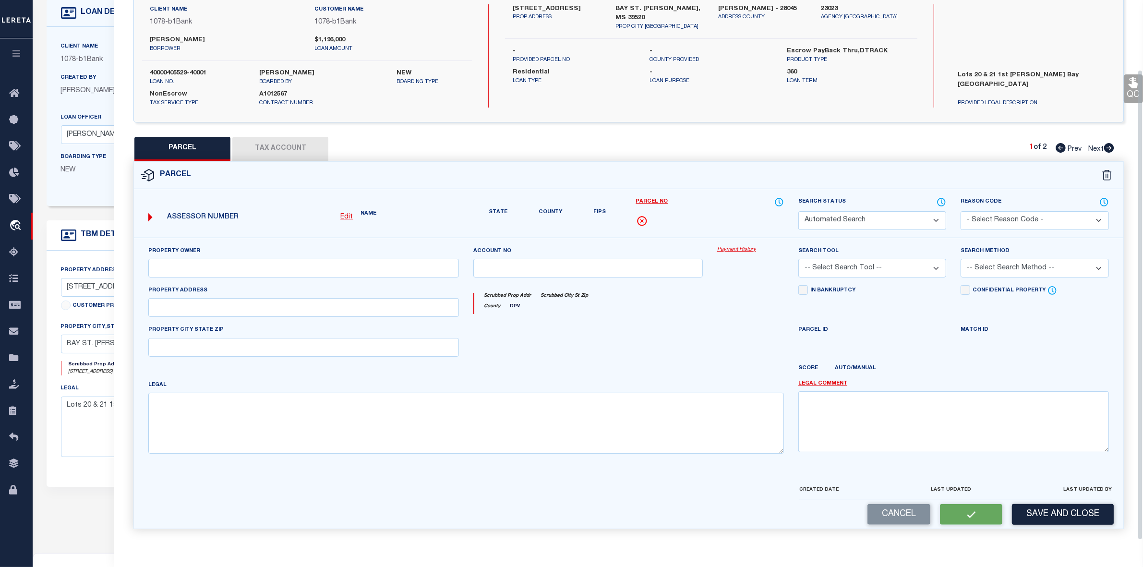
select select "PC"
type input "DEROCHE ERIC M ETAL"
select select "AGW"
select select "LEG"
type textarea "PT 20 & 21 1ST WARD BAY ST LOU IS"
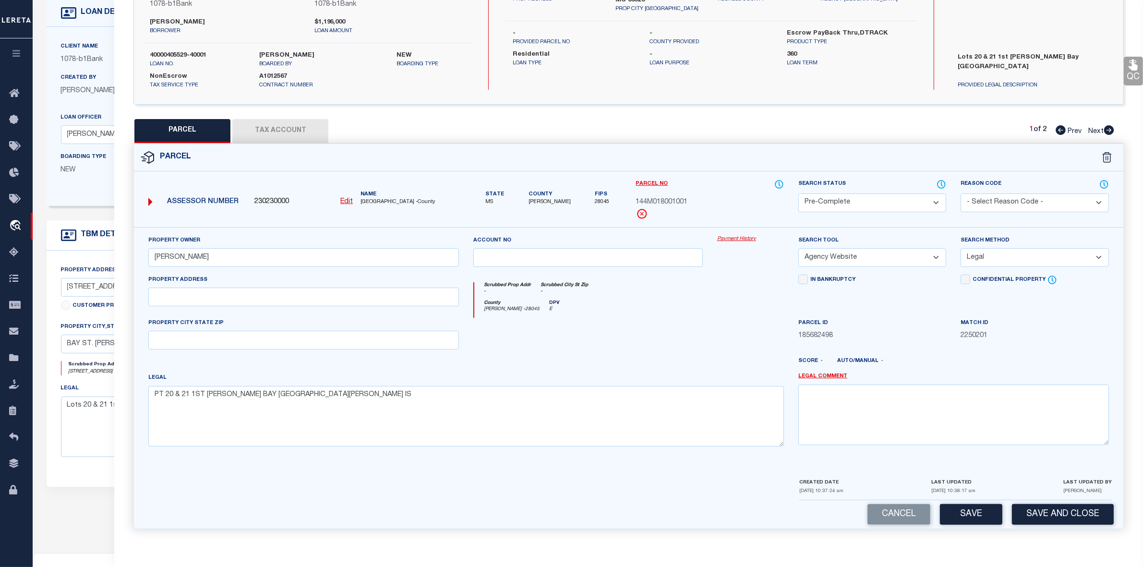
click at [1107, 125] on icon at bounding box center [1109, 130] width 10 height 10
select select "AS"
select select
checkbox input "false"
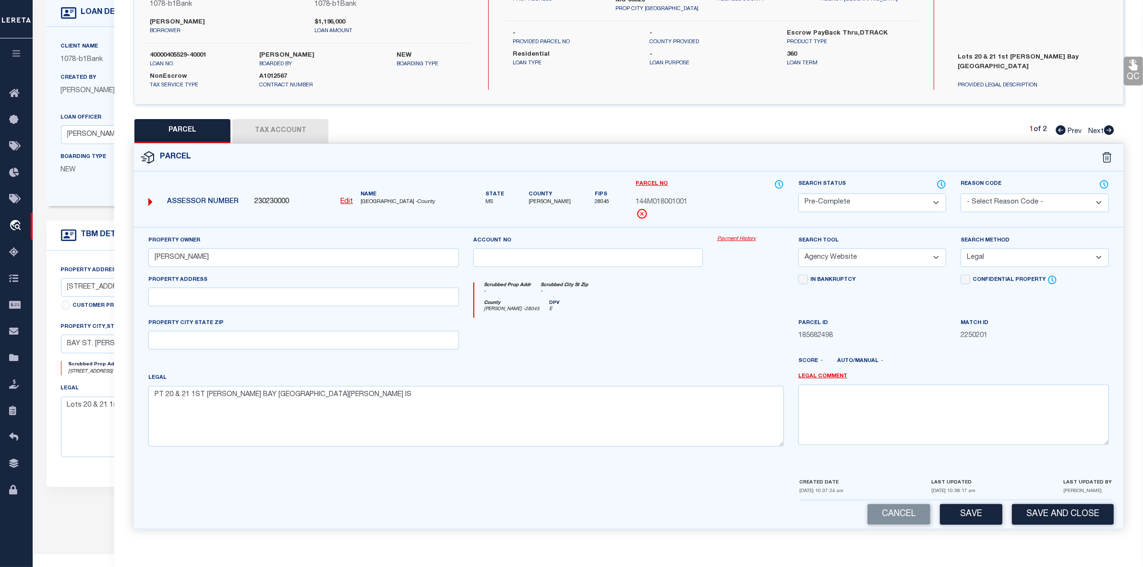
checkbox input "false"
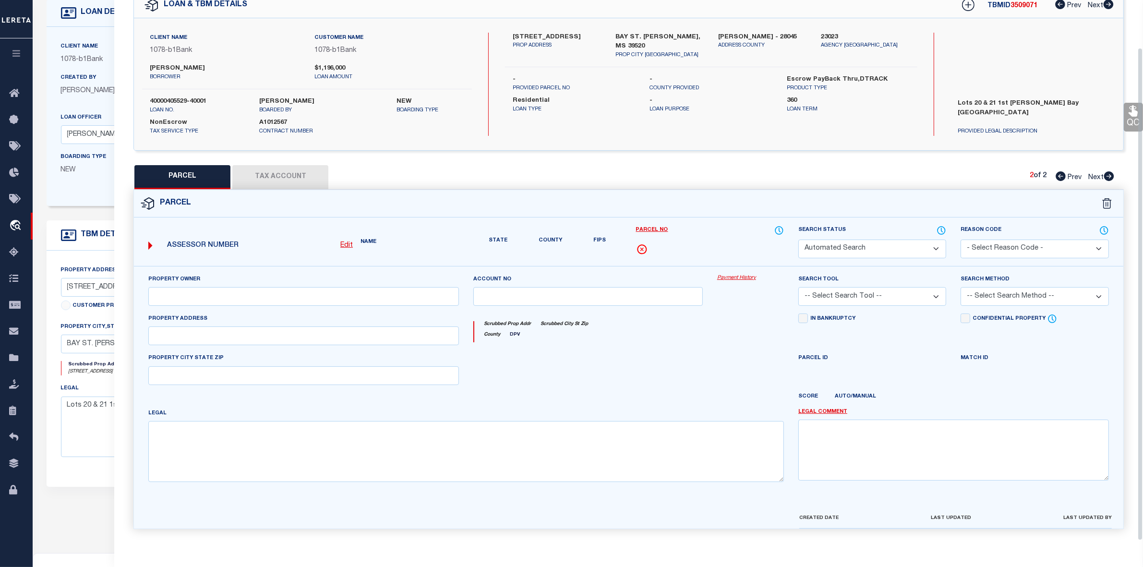
select select "IP"
type input "DEROCHE ERIC M ETAL"
select select "AGW"
select select "LEG"
type input "1352 N BEACH BLVD"
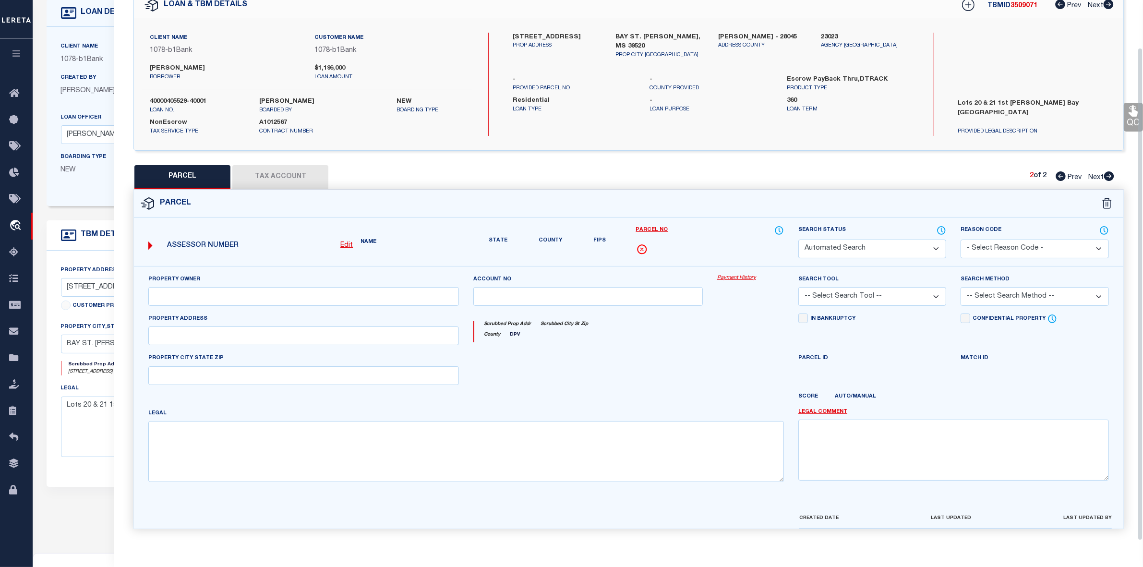
type textarea "20 1ST WARD BAY ST LOUIS"
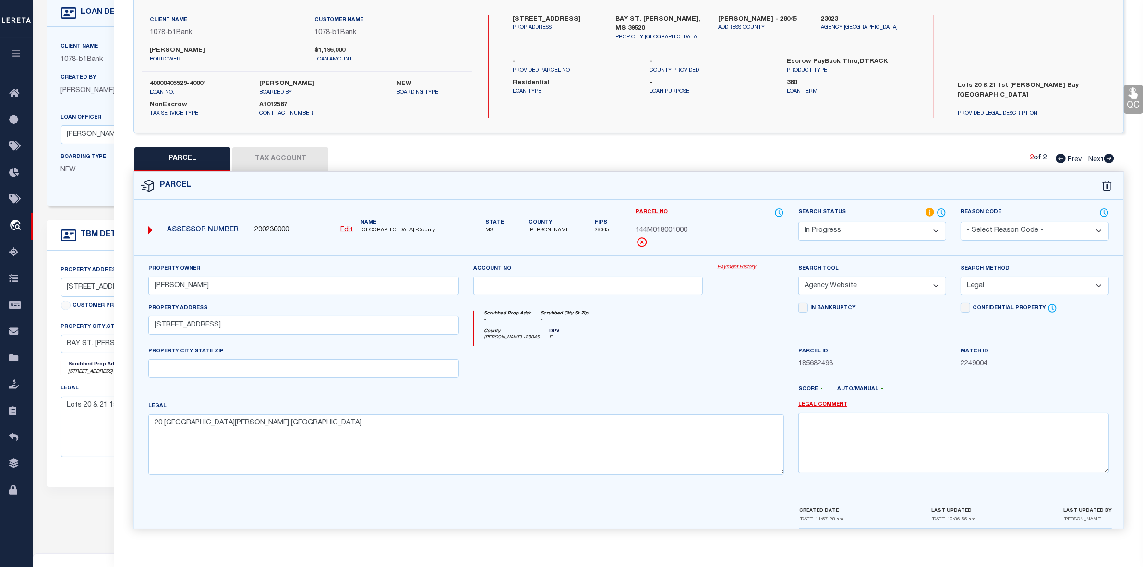
click at [857, 228] on select "Automated Search Bad Parcel Complete Duplicate Parcel High Dollar Reporting In …" at bounding box center [872, 231] width 148 height 19
click at [798, 222] on select "Automated Search Bad Parcel Complete Duplicate Parcel High Dollar Reporting In …" at bounding box center [872, 231] width 148 height 19
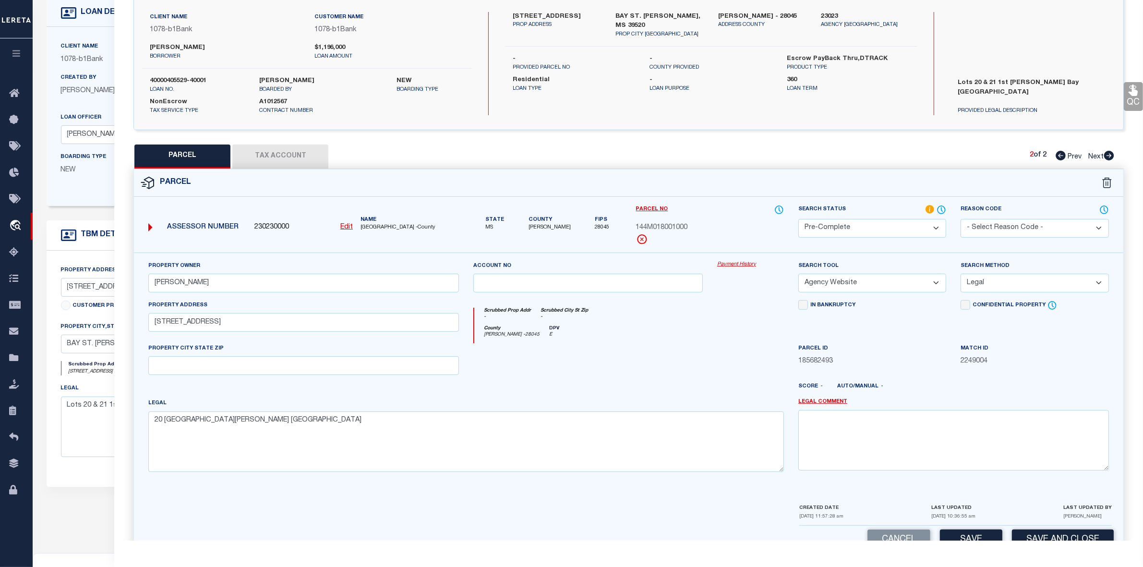
click at [731, 385] on div at bounding box center [669, 390] width 244 height 15
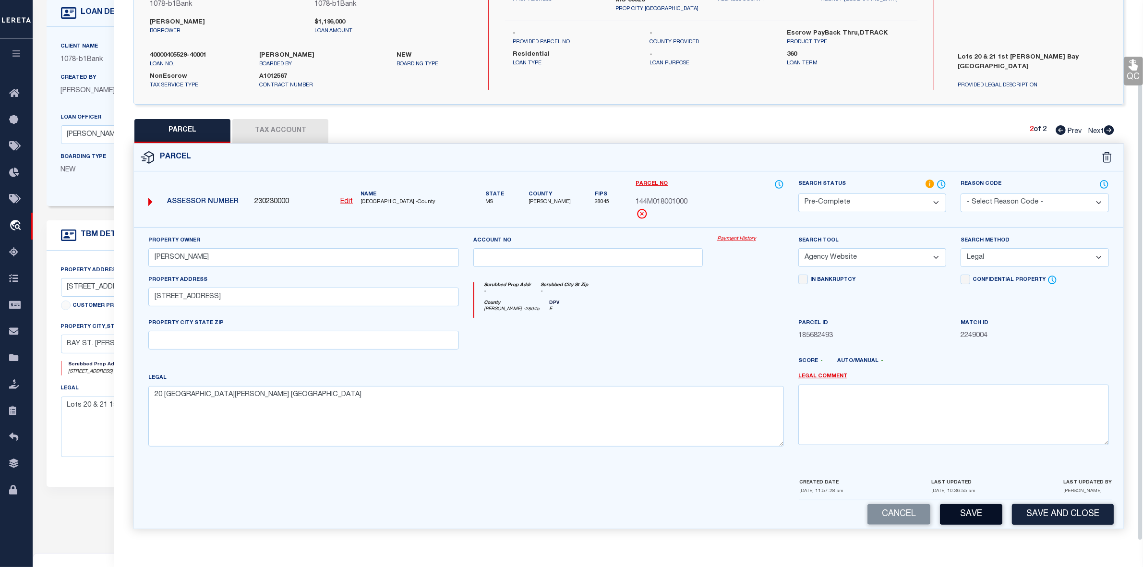
click at [964, 511] on button "Save" at bounding box center [971, 514] width 62 height 21
select select "AS"
select select
checkbox input "false"
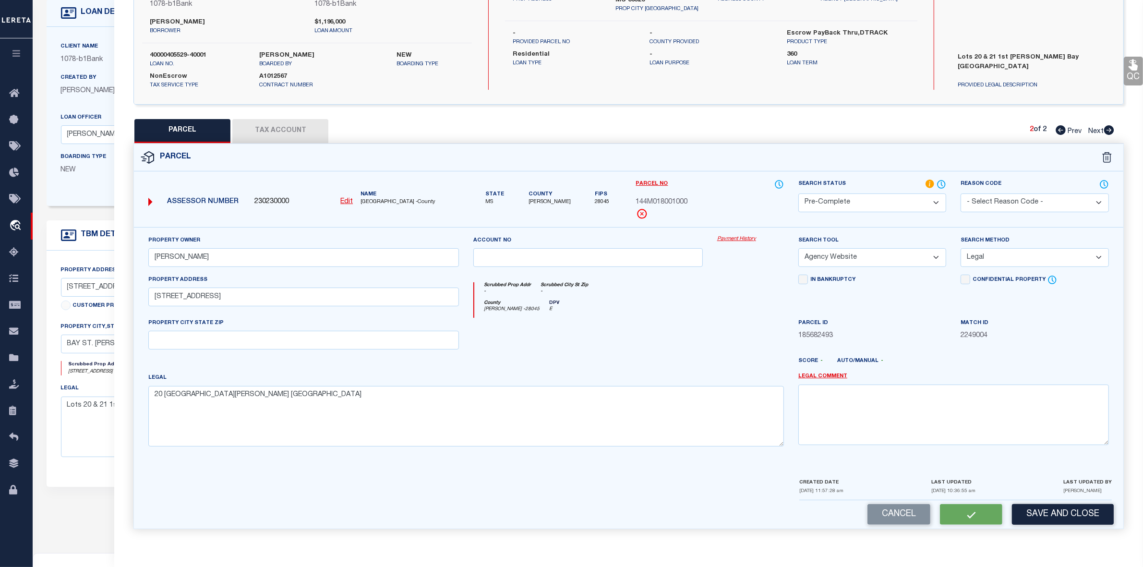
checkbox input "false"
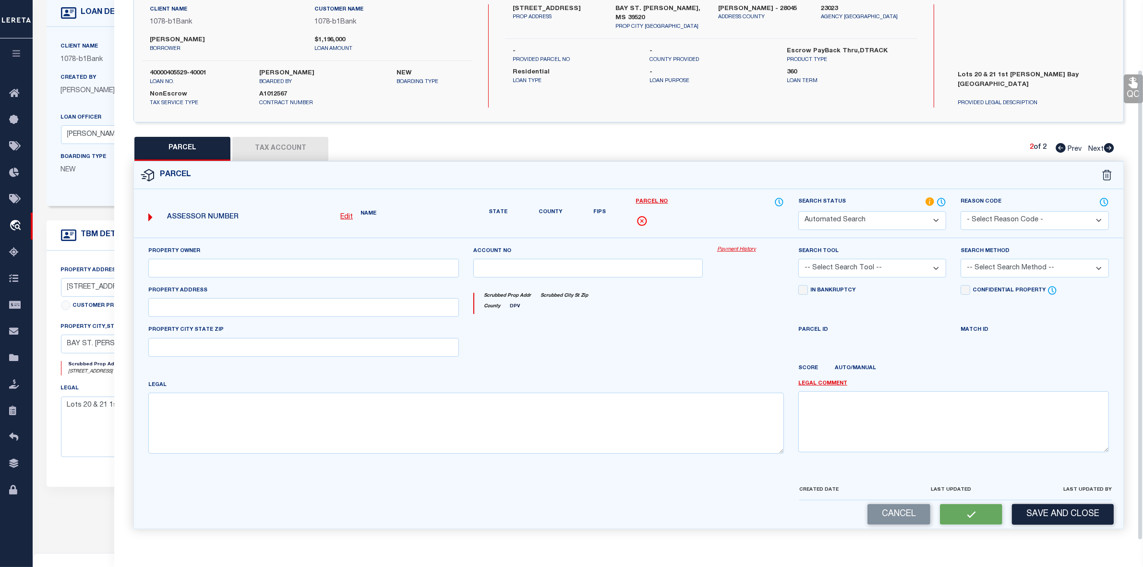
select select "PC"
type input "DEROCHE ERIC M ETAL"
select select "AGW"
select select "LEG"
type input "1352 N BEACH BLVD"
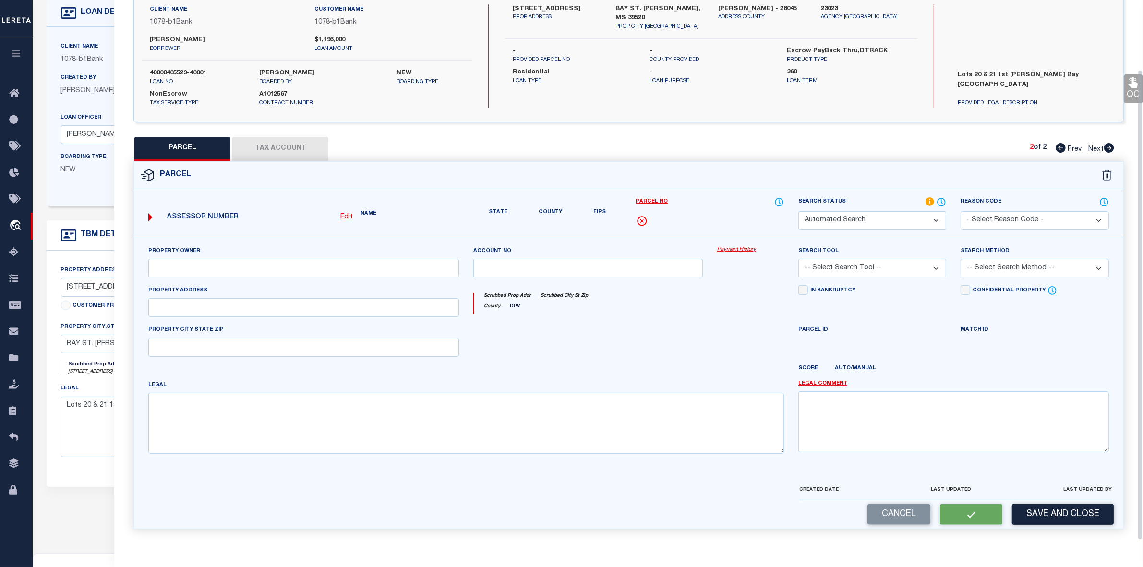
type textarea "20 1ST WARD BAY ST LOUIS"
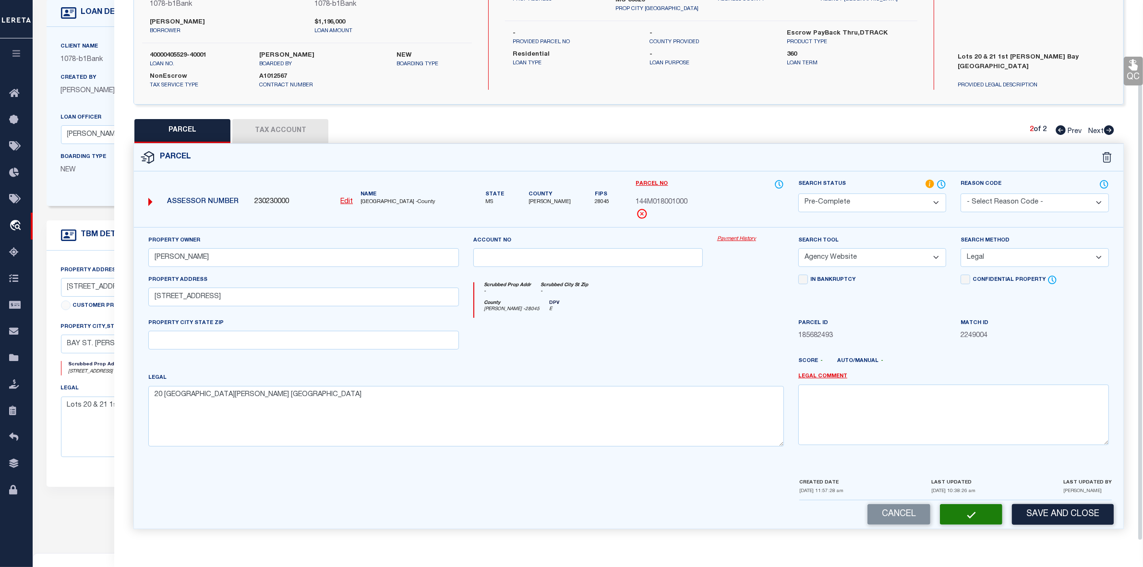
click at [659, 327] on div at bounding box center [588, 337] width 244 height 39
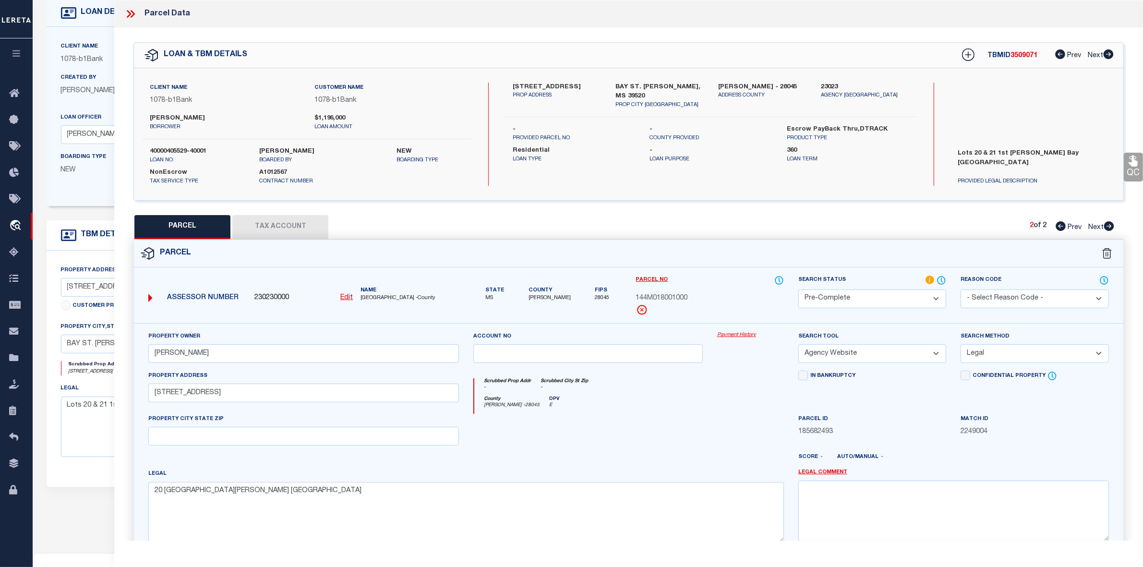
click at [1023, 57] on span "3509071" at bounding box center [1023, 55] width 27 height 7
copy span "3509071"
drag, startPoint x: 720, startPoint y: 85, endPoint x: 744, endPoint y: 86, distance: 23.5
click at [744, 86] on div "Hancock - 28045 ADDRESS COUNTY" at bounding box center [762, 96] width 103 height 27
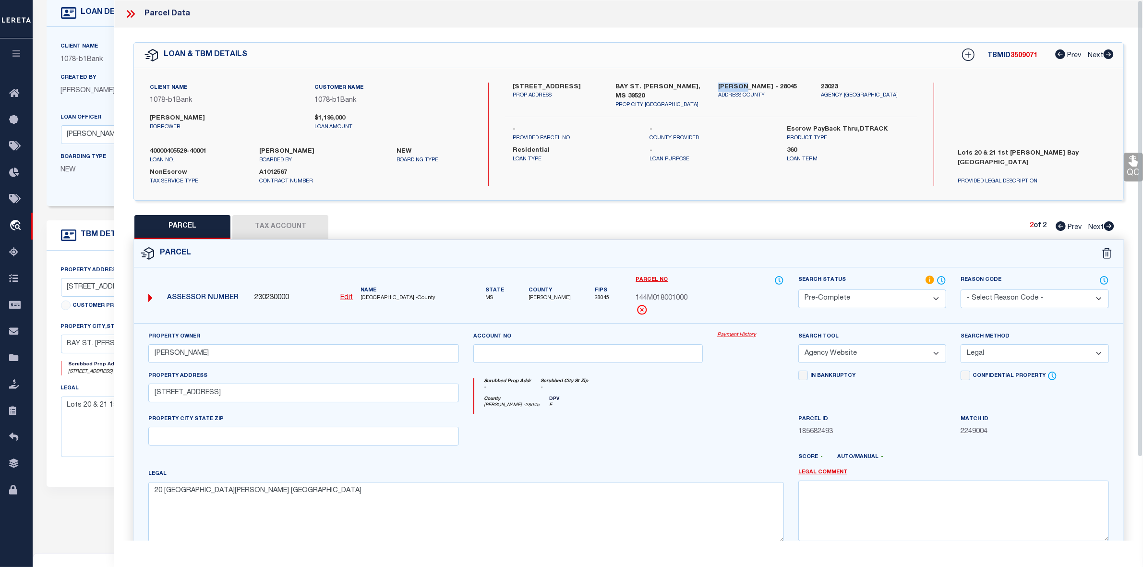
copy label "[PERSON_NAME]"
click at [682, 300] on span "144M018001000" at bounding box center [662, 298] width 52 height 11
copy span "144M018001000"
click at [740, 403] on div "County Hancock - 28045 DPV E" at bounding box center [629, 405] width 310 height 18
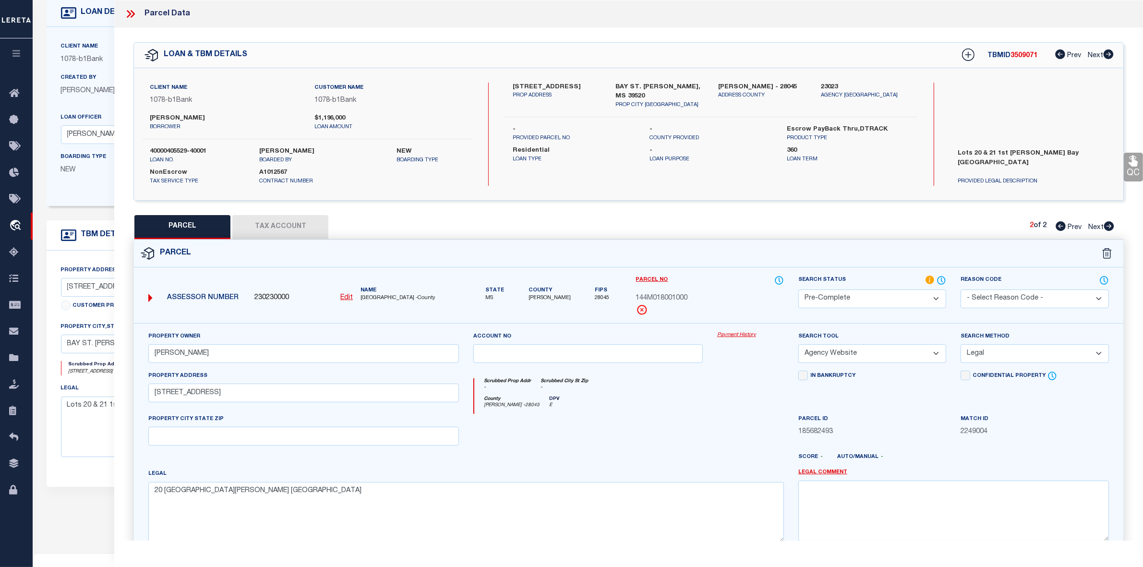
click at [1060, 227] on icon at bounding box center [1060, 226] width 10 height 10
select select "AS"
select select
checkbox input "false"
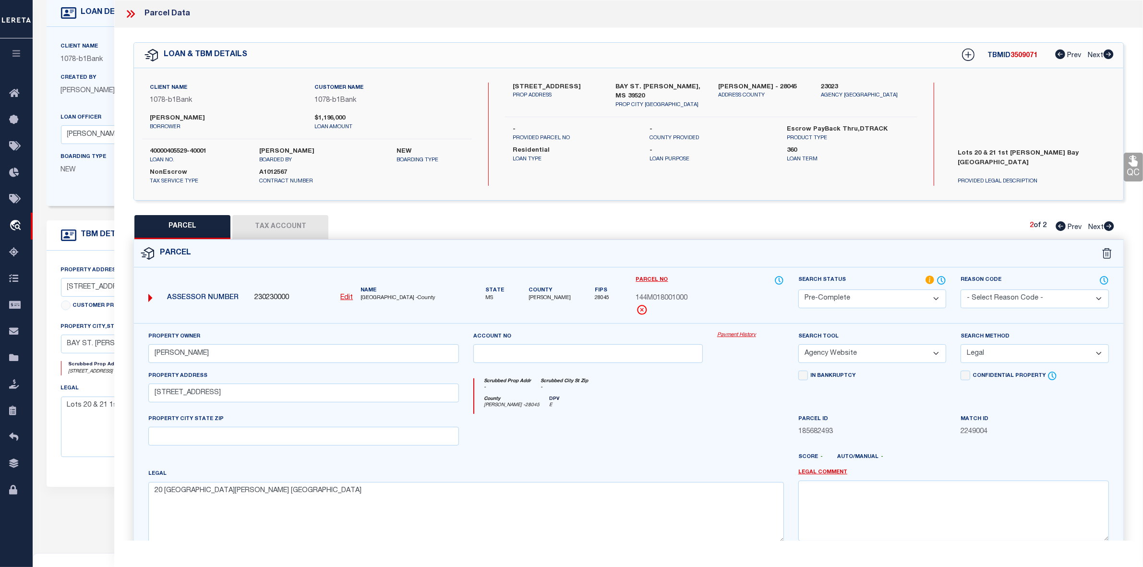
checkbox input "false"
select select "QC"
type input "DEROCHE ERIC M ETAL"
click at [673, 296] on span "144M018001001" at bounding box center [662, 298] width 52 height 11
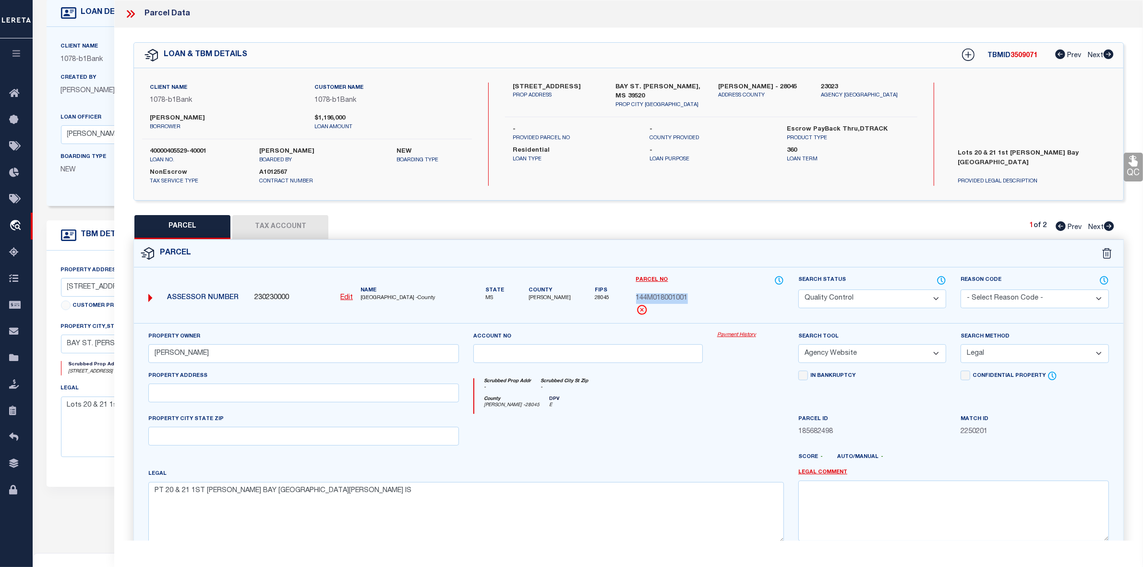
copy span "144M018001001"
click at [700, 413] on div "County Hancock - 28045 DPV E" at bounding box center [629, 405] width 310 height 18
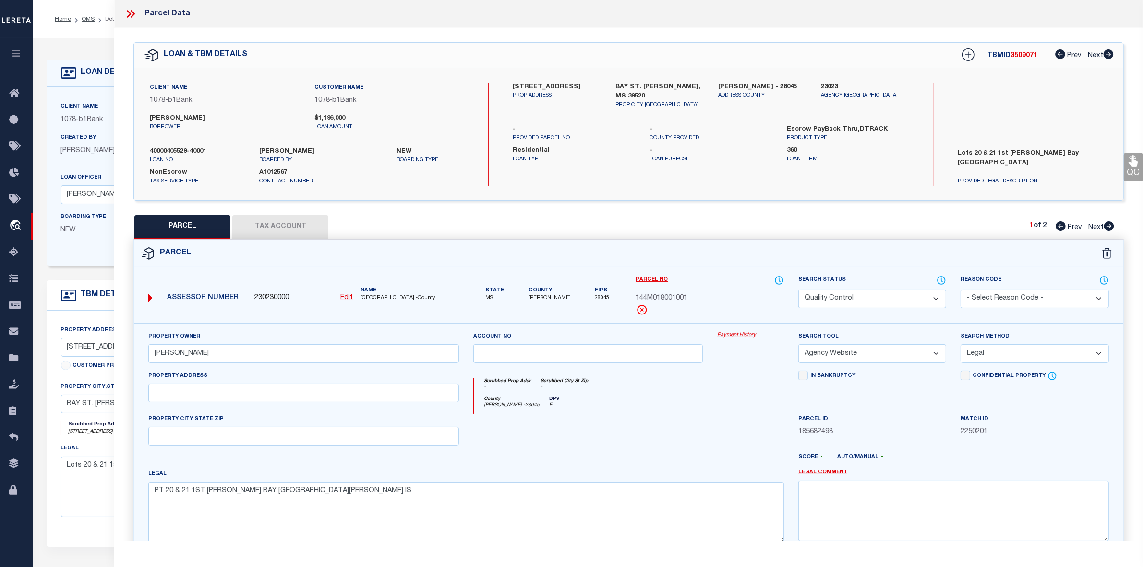
click at [717, 245] on div "Parcel" at bounding box center [628, 253] width 989 height 27
click at [132, 9] on icon at bounding box center [130, 14] width 12 height 12
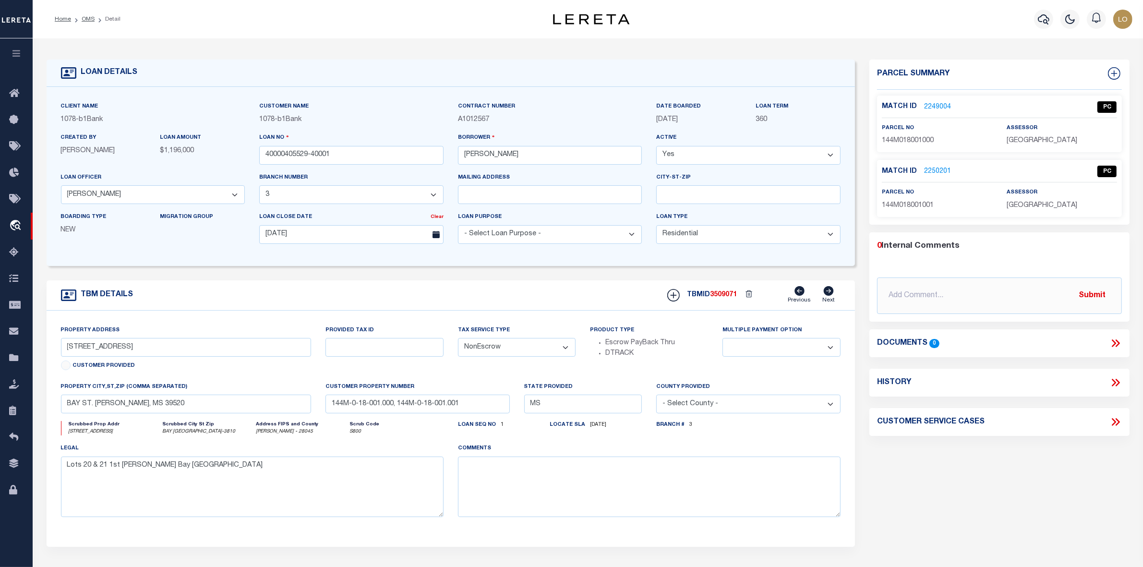
click at [936, 467] on div "Parcel Summary Match ID 2249004 0" at bounding box center [999, 322] width 275 height 525
click at [95, 16] on li "Detail" at bounding box center [108, 19] width 26 height 9
click at [88, 19] on link "OMS" at bounding box center [88, 19] width 13 height 6
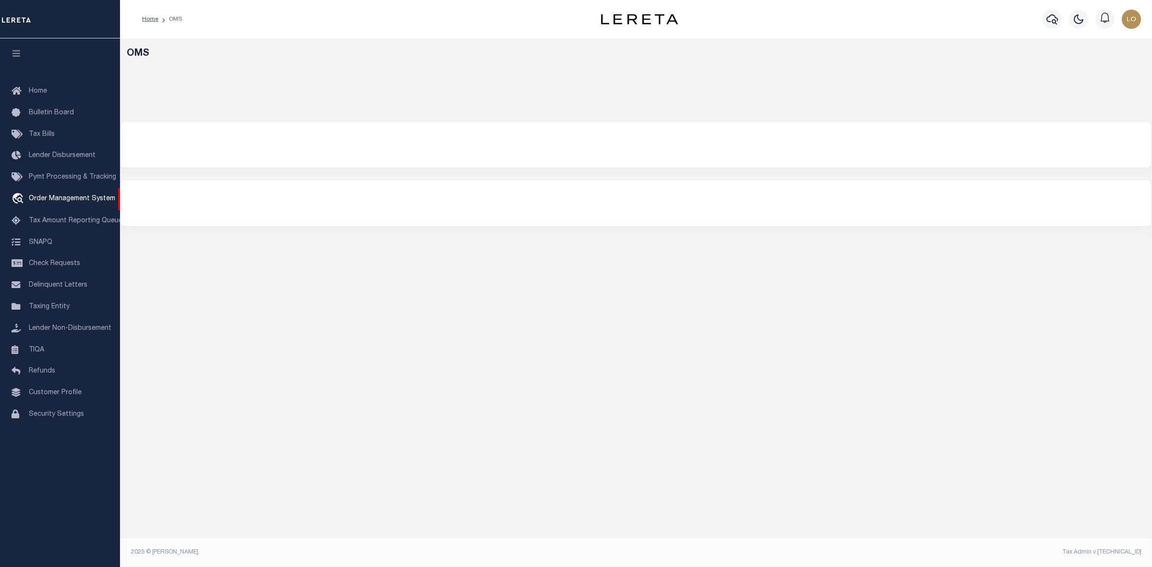
select select "200"
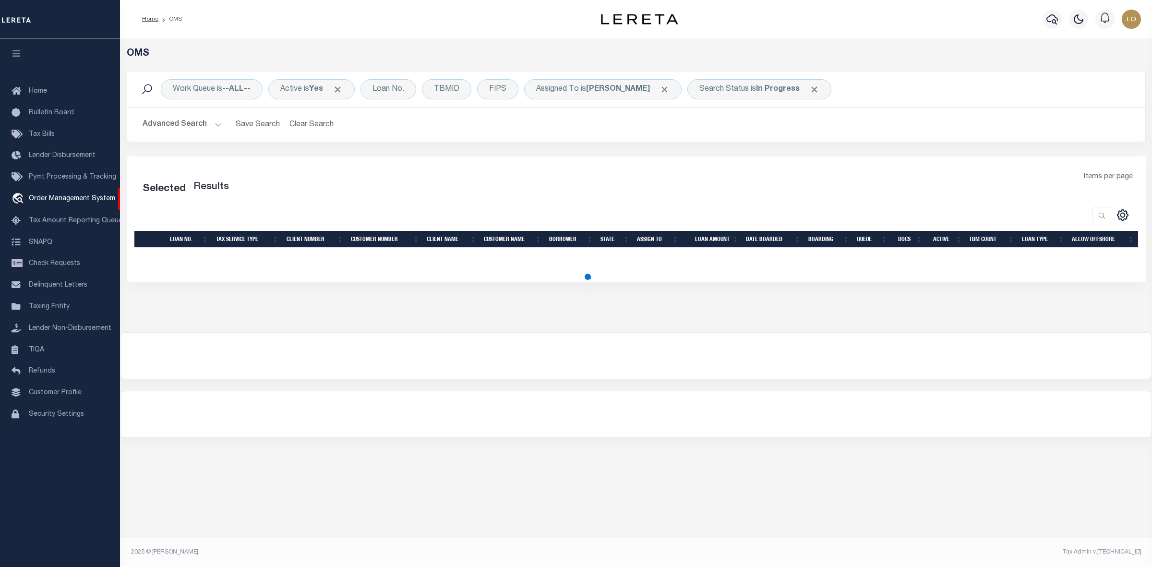
select select "200"
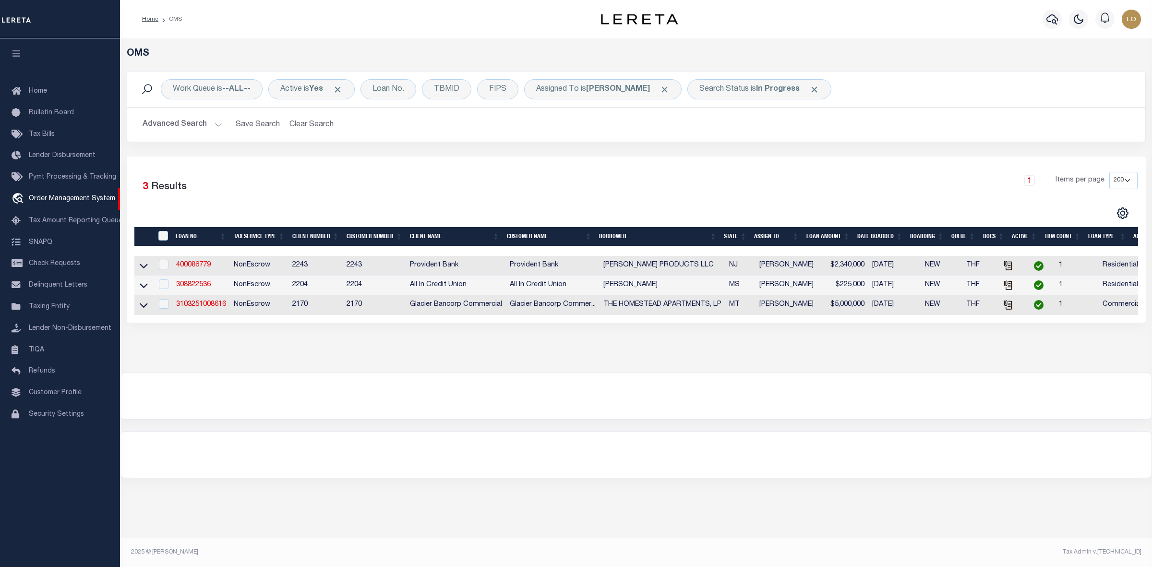
click at [661, 372] on div "OMS Work Queue is --ALL-- Active is Yes Loan No. TBMID FIPS Assigned To is [PER…" at bounding box center [636, 205] width 1032 height 334
click at [192, 288] on link "308822536" at bounding box center [193, 284] width 35 height 7
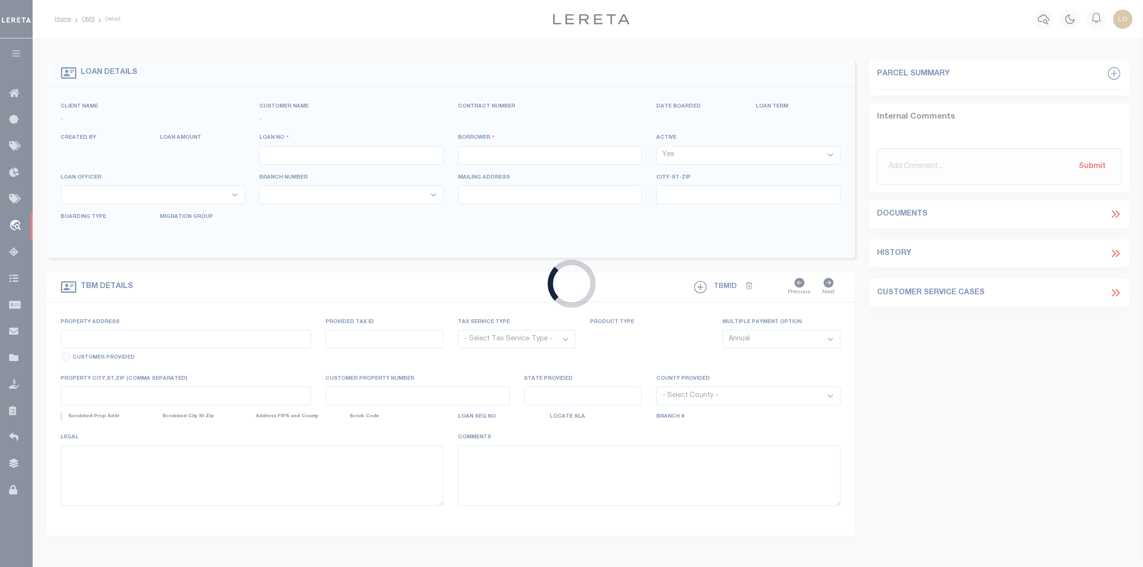
type input "308822536"
type input "[PERSON_NAME]"
select select
type input "[DATE]"
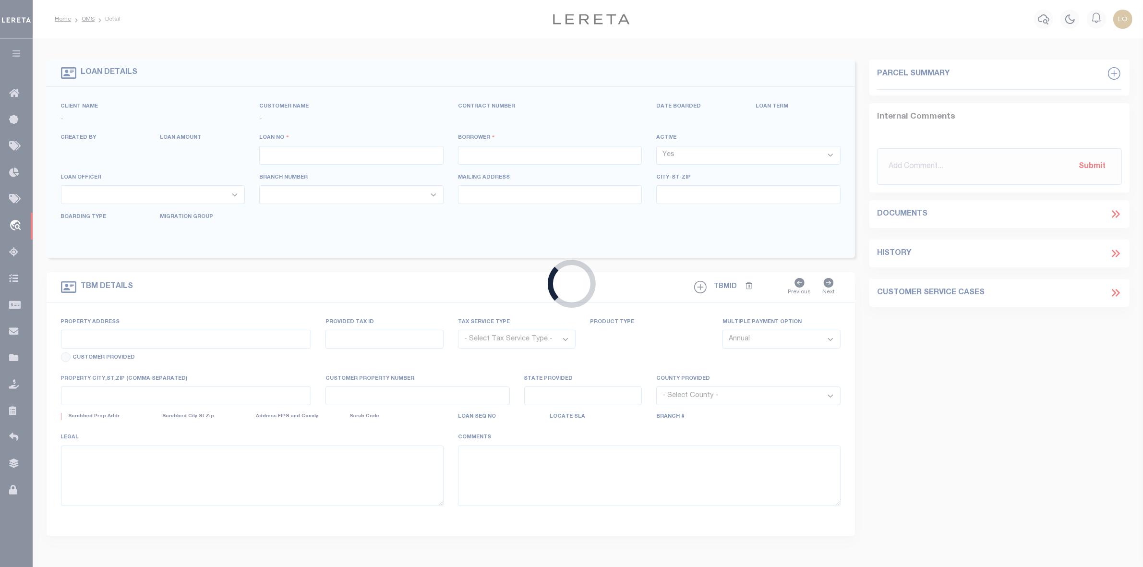
select select "10"
select select "NonEscrow"
select select "51018"
type input "[STREET_ADDRESS][DEMOGRAPHIC_DATA]"
select select
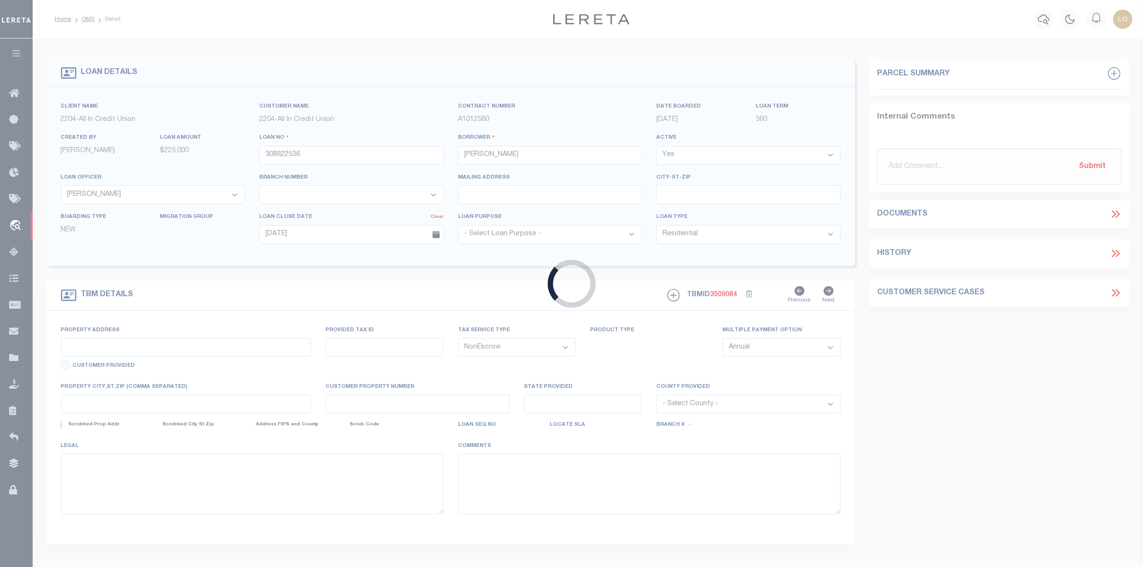
type input "LUCEDALE MS 39452-5103"
type input "MS"
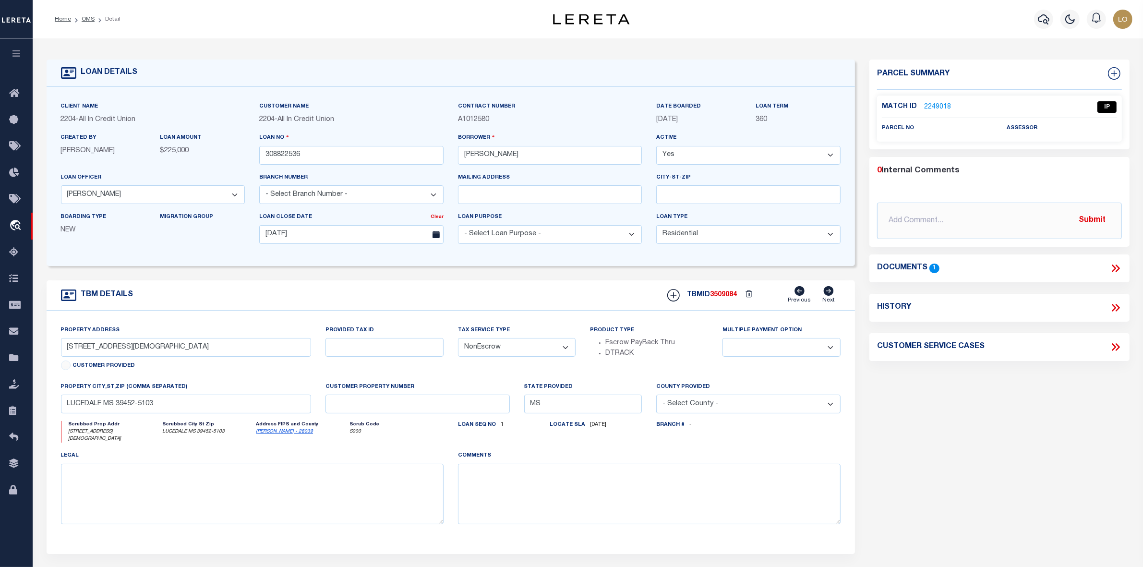
click at [1109, 270] on icon at bounding box center [1115, 268] width 12 height 12
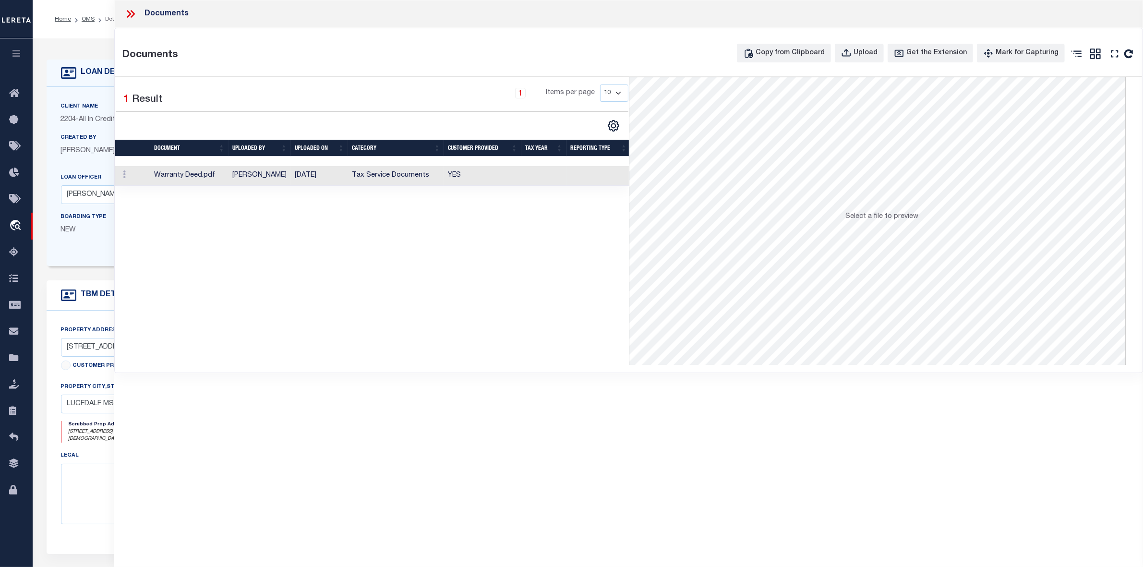
click at [264, 176] on td "[PERSON_NAME]" at bounding box center [259, 176] width 62 height 20
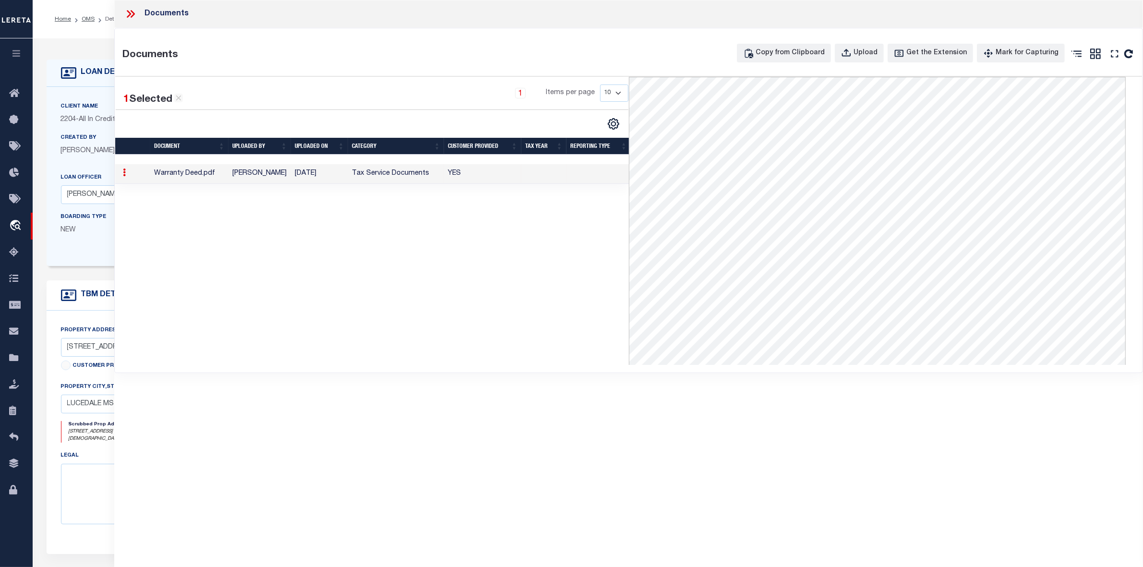
click at [395, 241] on div "1 Selected 1 Result 1 Items per page 10 25 50 100" at bounding box center [371, 221] width 513 height 288
click at [129, 11] on icon at bounding box center [130, 14] width 12 height 12
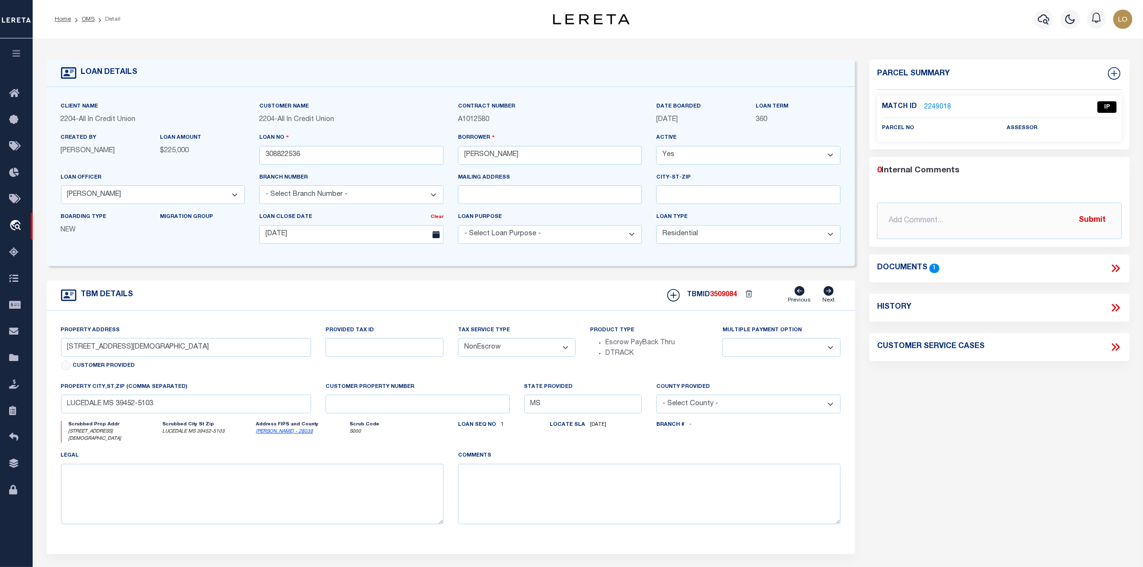
click at [942, 106] on link "2249018" at bounding box center [937, 107] width 27 height 10
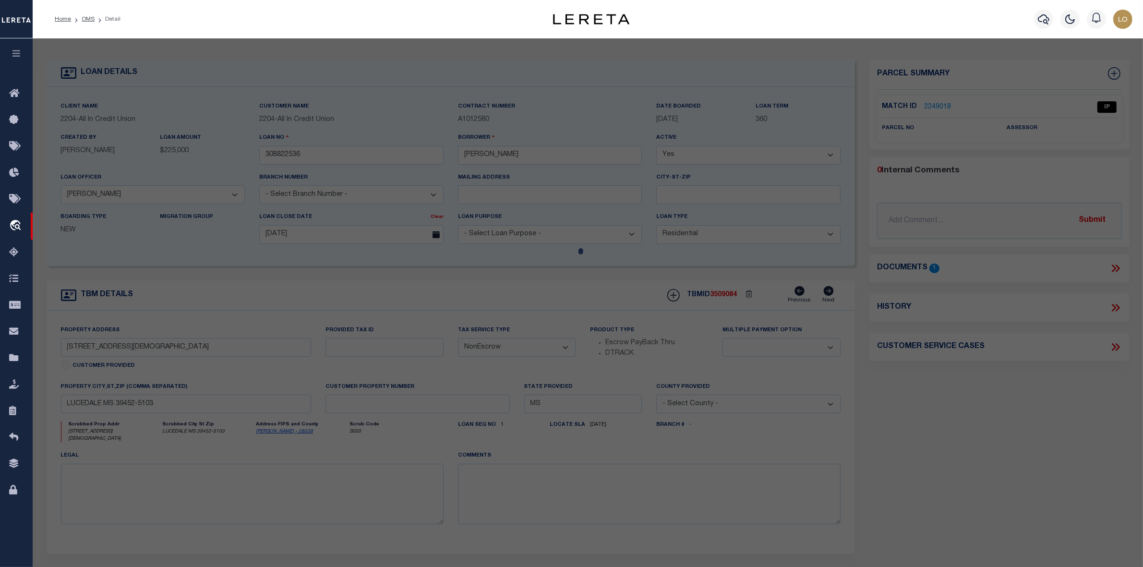
checkbox input "false"
select select "IP"
checkbox input "false"
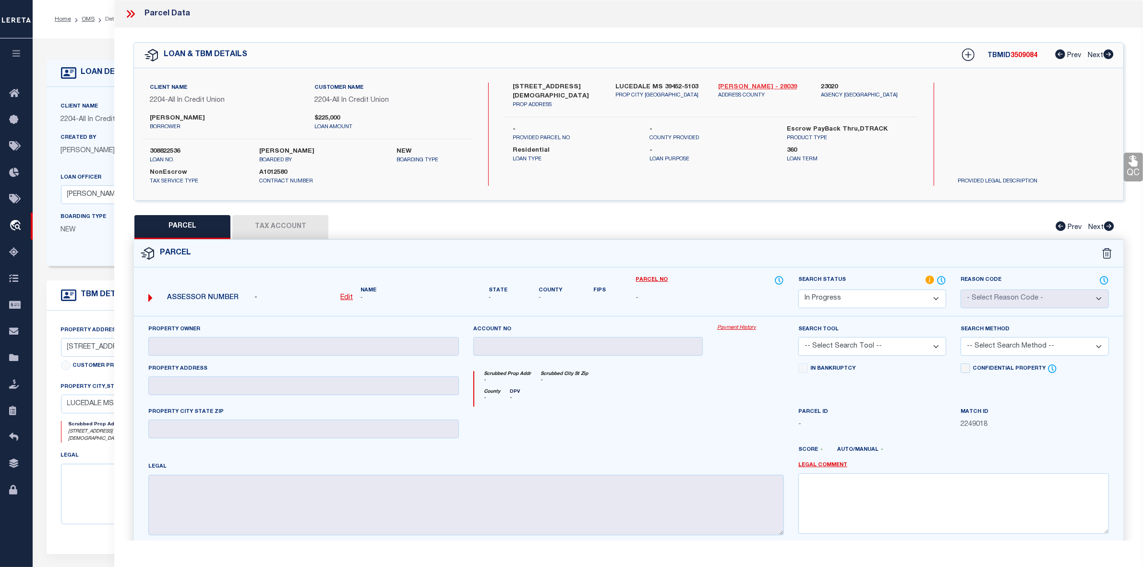
click at [738, 85] on link "George - 28039" at bounding box center [762, 88] width 88 height 10
click at [544, 87] on label "242 NORTHSIDE CHURCH RD" at bounding box center [557, 92] width 88 height 19
copy label "NORTHSIDE"
click at [512, 87] on div "242 NORTHSIDE CHURCH RD PROP ADDRESS" at bounding box center [556, 96] width 103 height 27
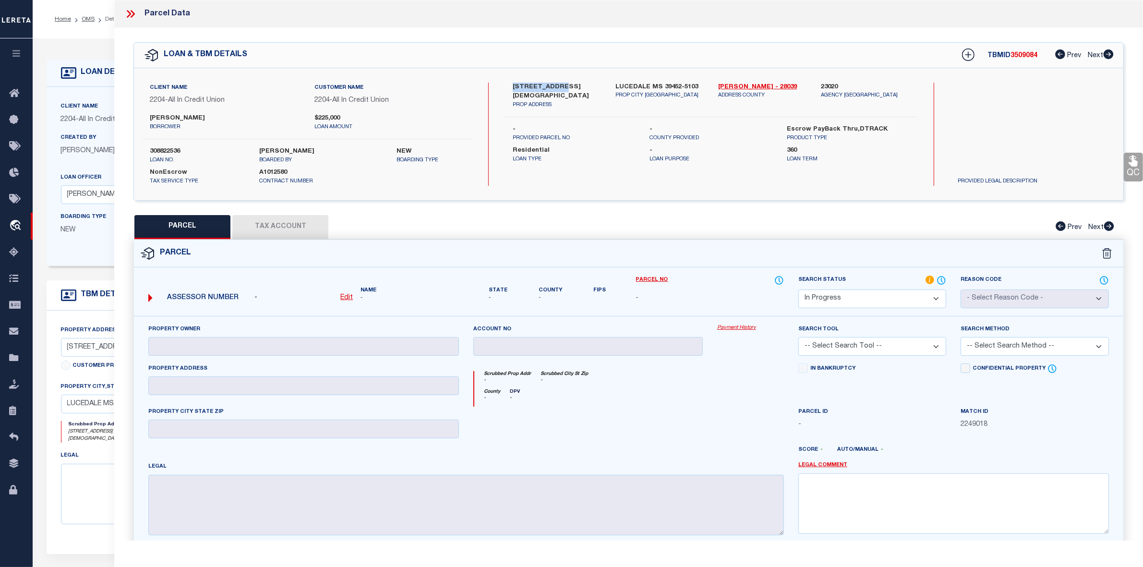
drag, startPoint x: 511, startPoint y: 86, endPoint x: 562, endPoint y: 86, distance: 50.4
click at [562, 86] on div "242 NORTHSIDE CHURCH RD PROP ADDRESS" at bounding box center [556, 96] width 103 height 27
copy label "242 NORTHSIDE"
click at [583, 84] on label "242 NORTHSIDE CHURCH RD" at bounding box center [557, 92] width 88 height 19
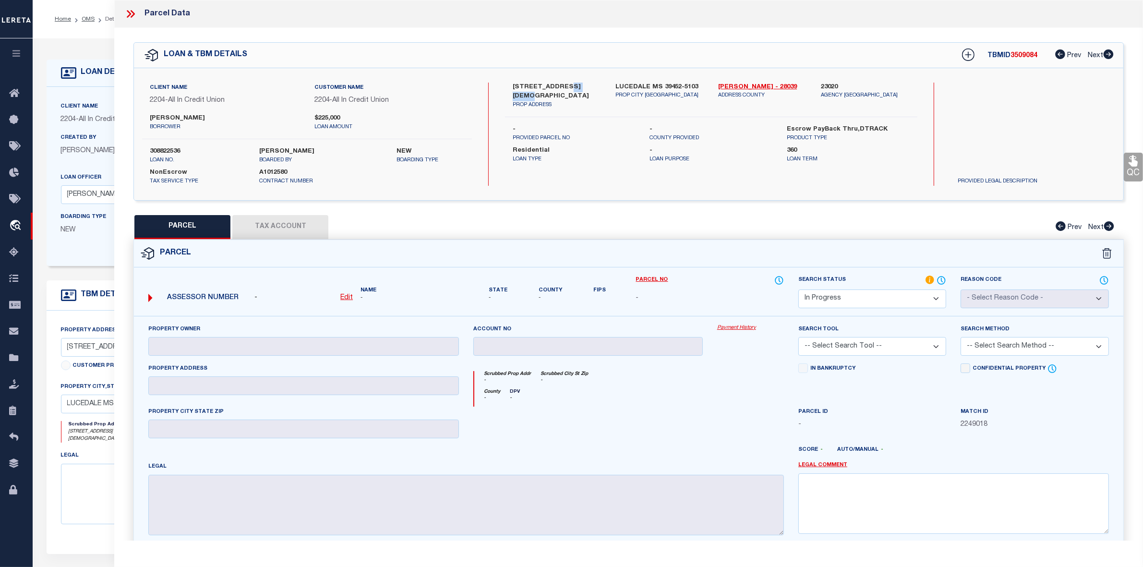
copy label "CHURCH"
click at [166, 118] on label "Thomas Slay" at bounding box center [225, 119] width 150 height 10
copy label "[PERSON_NAME]"
click at [216, 126] on p "borrower" at bounding box center [225, 127] width 150 height 8
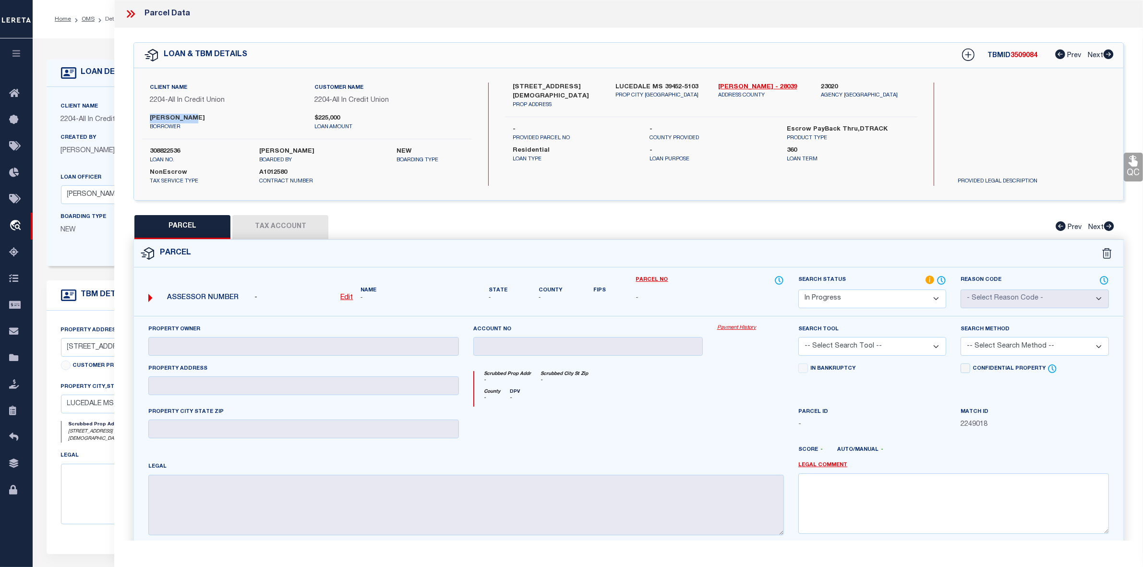
drag, startPoint x: 151, startPoint y: 116, endPoint x: 188, endPoint y: 116, distance: 37.0
click at [188, 116] on label "Thomas Slay" at bounding box center [225, 119] width 150 height 10
copy label "Thomas Slay"
click at [829, 504] on textarea at bounding box center [953, 503] width 311 height 60
paste textarea "Client provided legal is for HENRY COUNTY county but in OMS Rockdale county ple…"
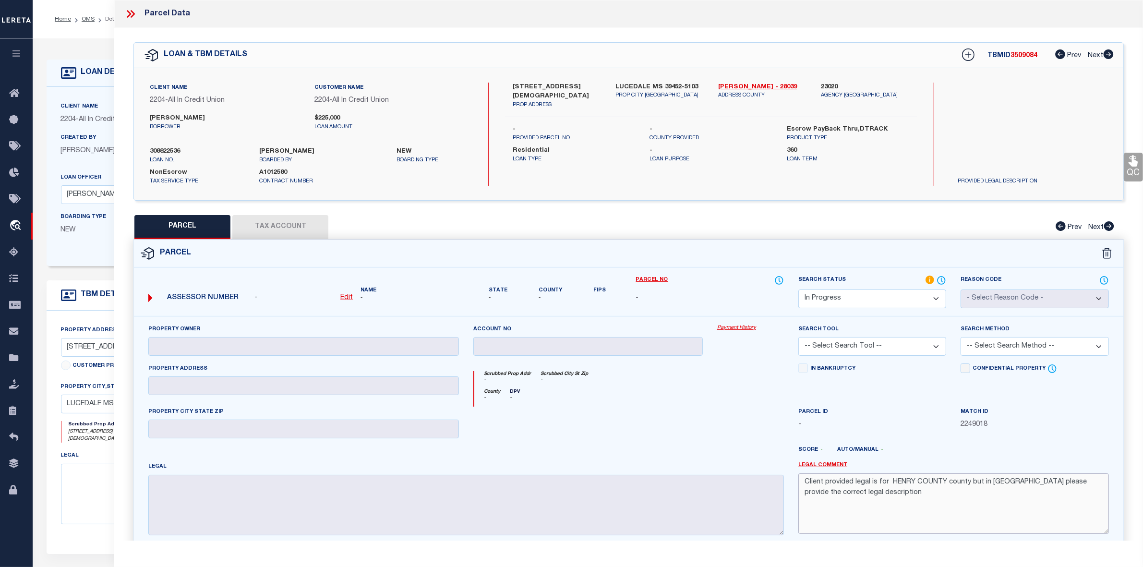
drag, startPoint x: 891, startPoint y: 483, endPoint x: 912, endPoint y: 480, distance: 21.3
click at [912, 480] on textarea "Client provided legal is for HENRY COUNTY county but in OMS Rockdale county ple…" at bounding box center [953, 503] width 311 height 60
paste textarea "Jackson,"
drag, startPoint x: 716, startPoint y: 88, endPoint x: 740, endPoint y: 86, distance: 23.6
click at [740, 86] on div "George - 28039 ADDRESS COUNTY" at bounding box center [762, 96] width 103 height 27
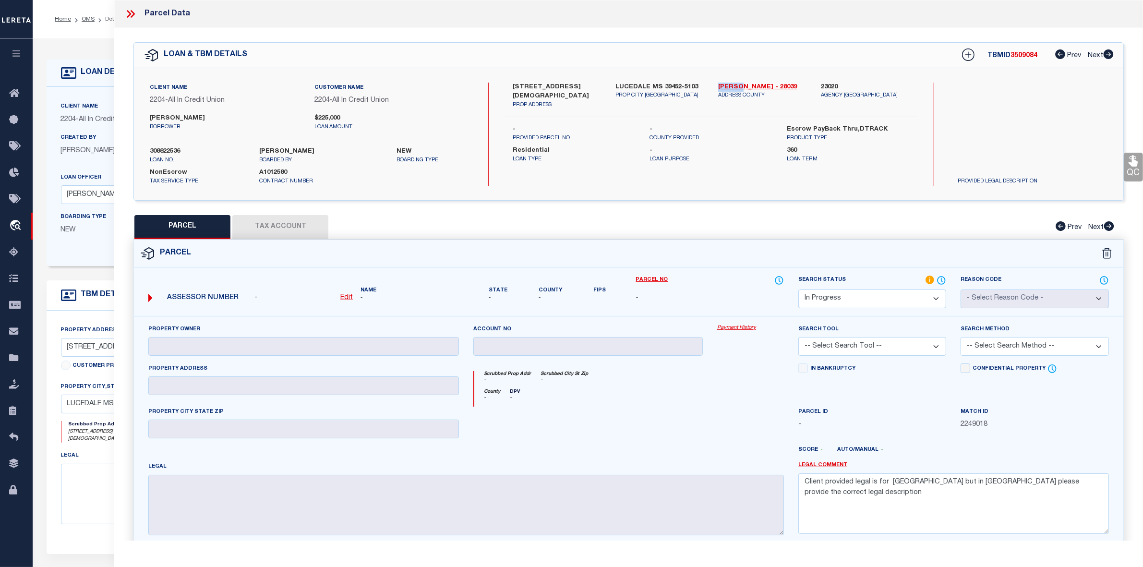
copy link "[PERSON_NAME]"
drag, startPoint x: 1010, startPoint y: 482, endPoint x: 1038, endPoint y: 482, distance: 27.8
click at [1038, 482] on textarea "Client provided legal is for Jackson COUNTY county but in OMS Rockdale county p…" at bounding box center [953, 503] width 311 height 60
paste textarea "Georg"
type textarea "Client provided legal is for Jackson COUNTY county but in OMS George county ple…"
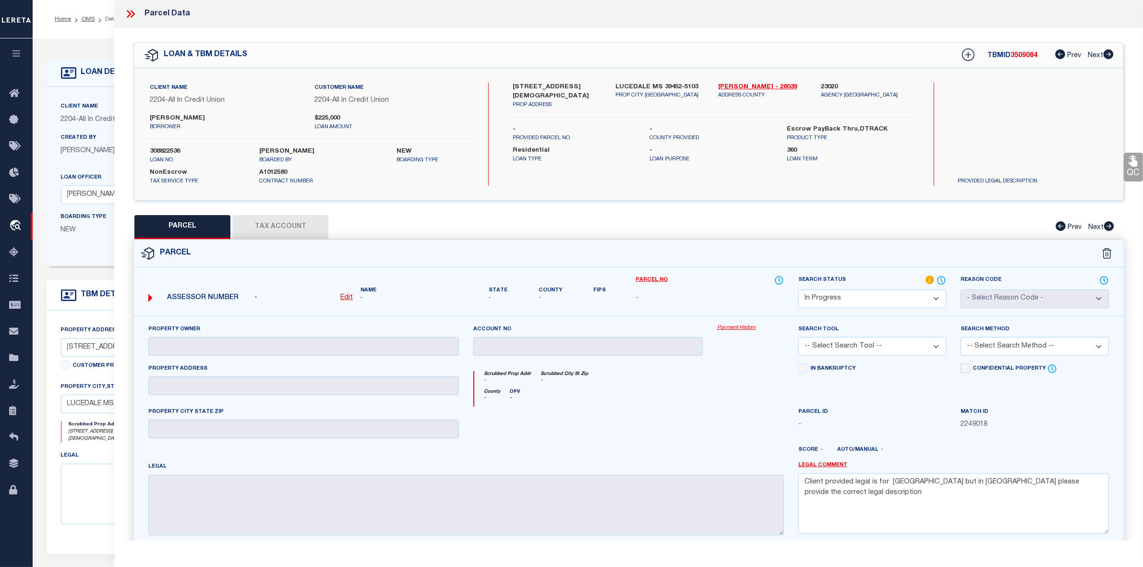
click at [876, 297] on select "Automated Search Bad Parcel Complete Duplicate Parcel High Dollar Reporting In …" at bounding box center [872, 298] width 148 height 19
click at [798, 289] on select "Automated Search Bad Parcel Complete Duplicate Parcel High Dollar Reporting In …" at bounding box center [872, 298] width 148 height 19
click at [717, 426] on div at bounding box center [750, 426] width 81 height 39
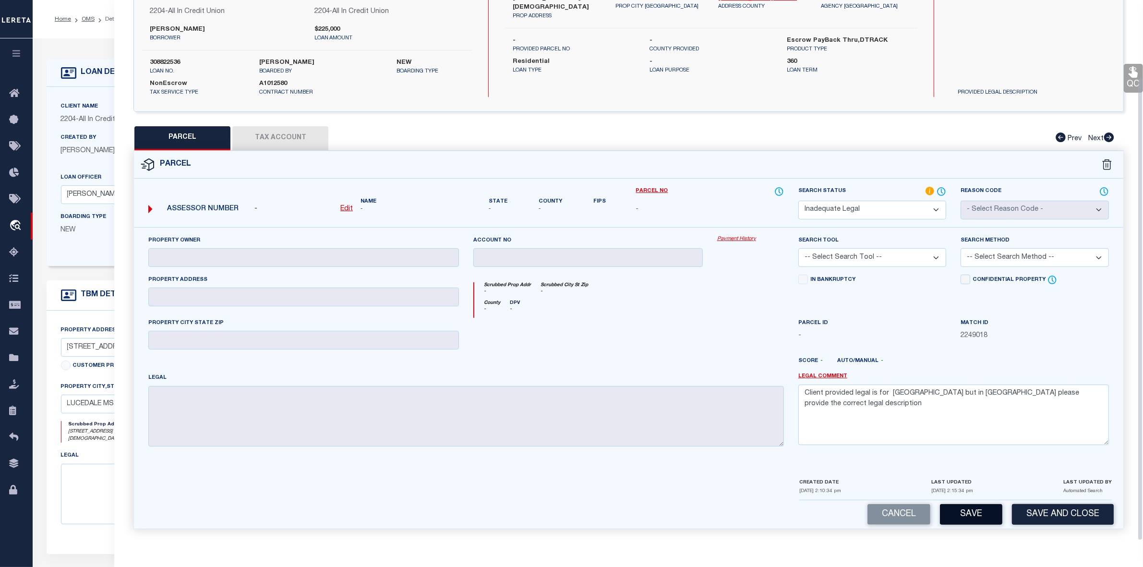
click at [953, 514] on button "Save" at bounding box center [971, 514] width 62 height 21
select select "AS"
checkbox input "false"
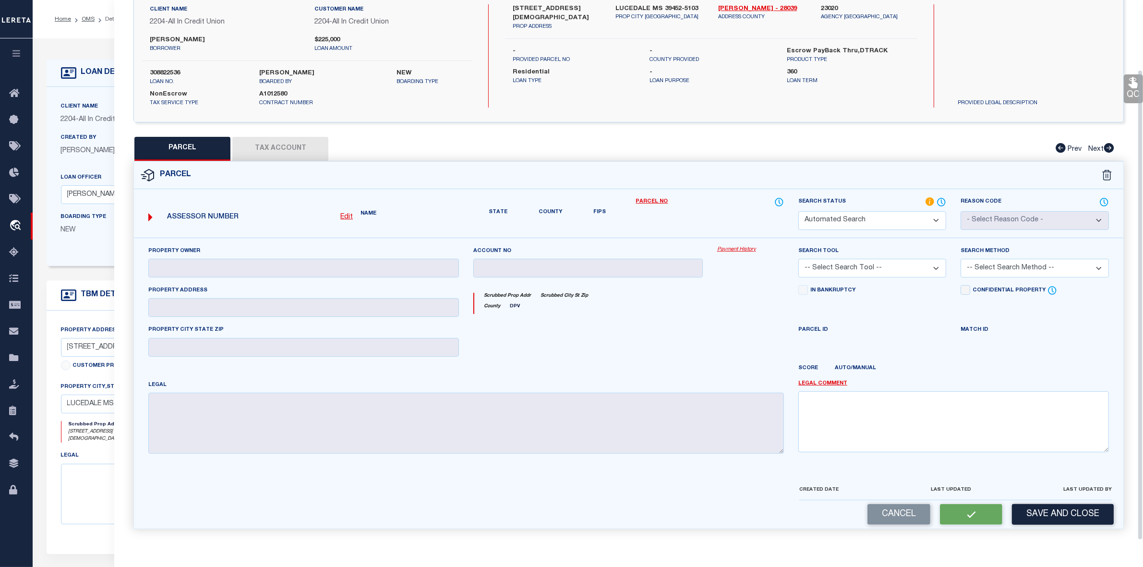
select select "ND"
checkbox input "false"
type textarea "Client provided legal is for Jackson COUNTY county but in OMS George county ple…"
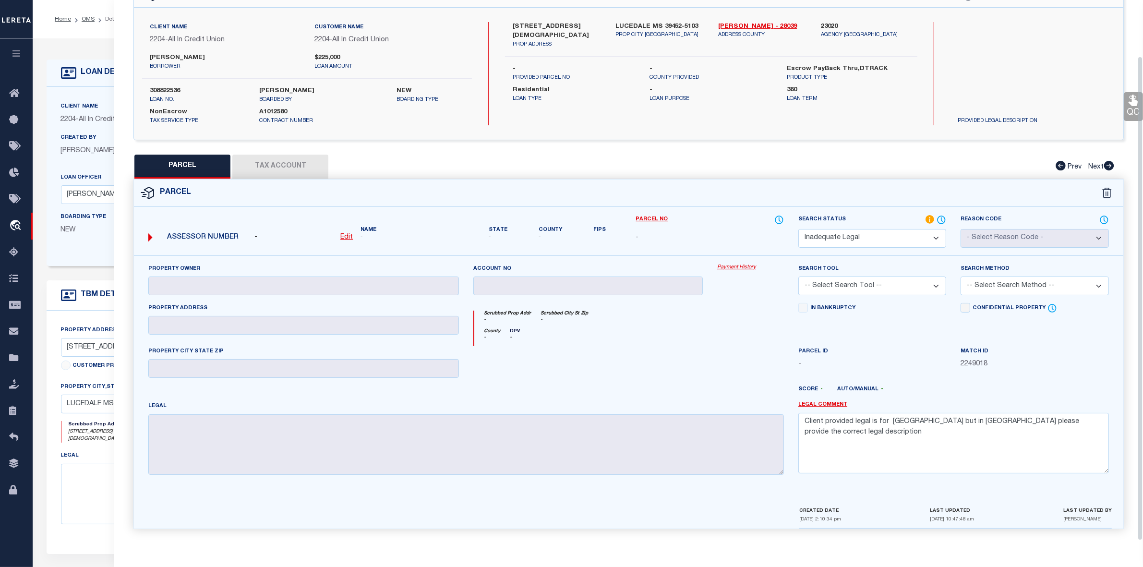
click at [701, 346] on div at bounding box center [588, 365] width 244 height 39
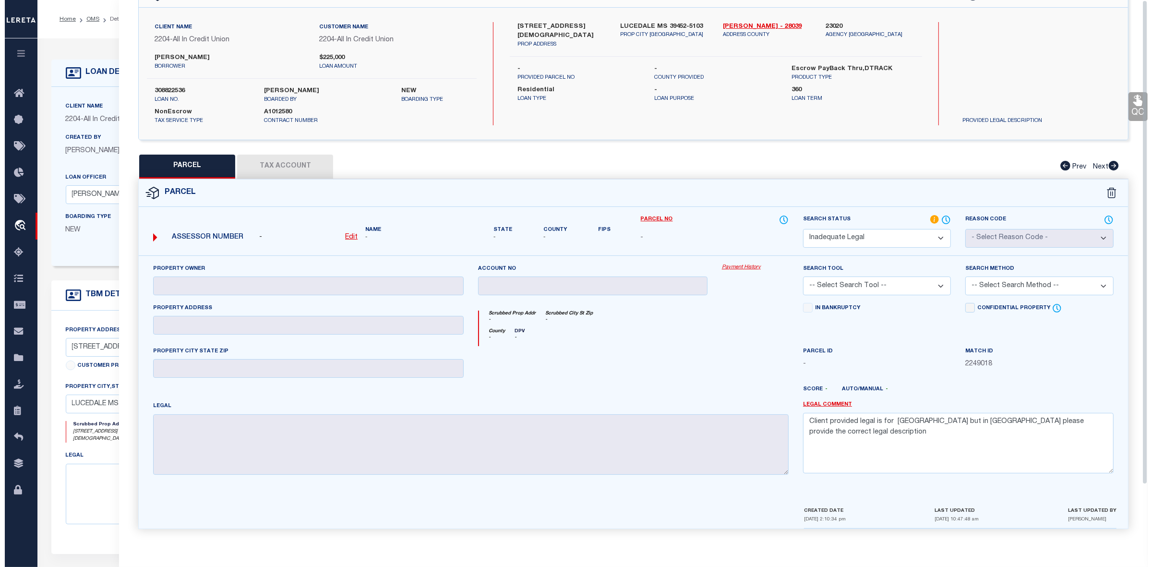
scroll to position [0, 0]
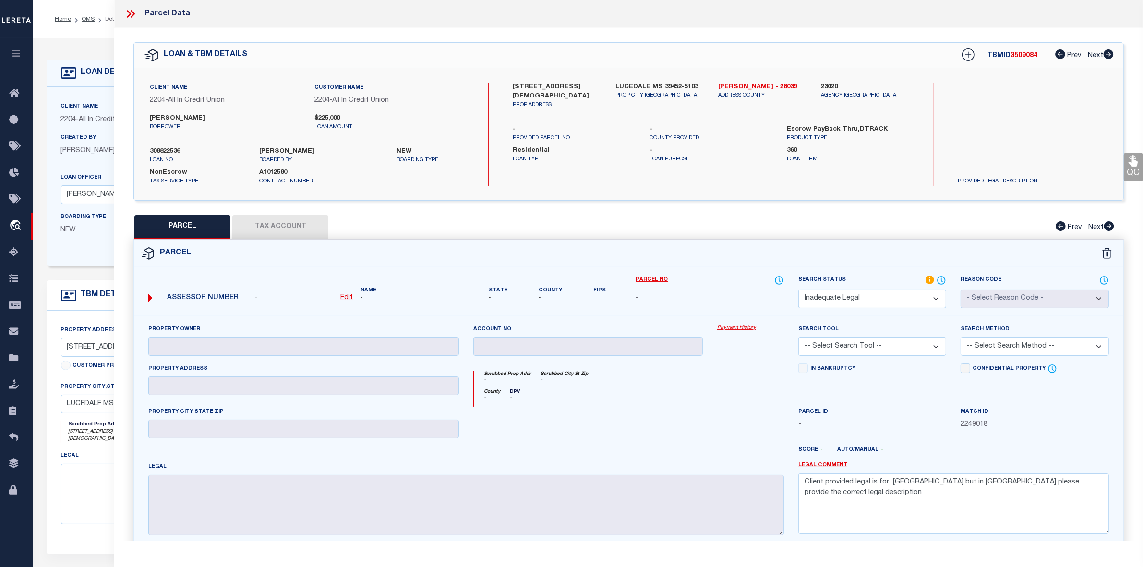
click at [1014, 53] on span "3509084" at bounding box center [1023, 55] width 27 height 7
copy span "3509084"
drag, startPoint x: 717, startPoint y: 85, endPoint x: 739, endPoint y: 88, distance: 22.7
click at [739, 88] on div "George - 28039 ADDRESS COUNTY" at bounding box center [762, 96] width 103 height 27
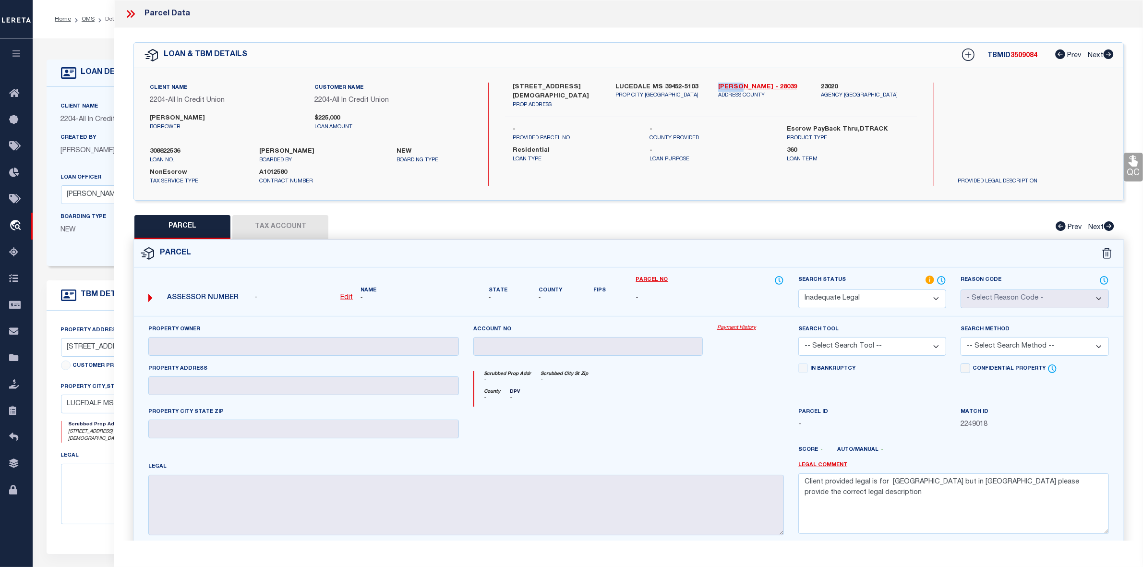
copy link "[PERSON_NAME]"
click at [577, 253] on div "Parcel" at bounding box center [628, 253] width 989 height 27
click at [126, 13] on icon at bounding box center [130, 14] width 12 height 12
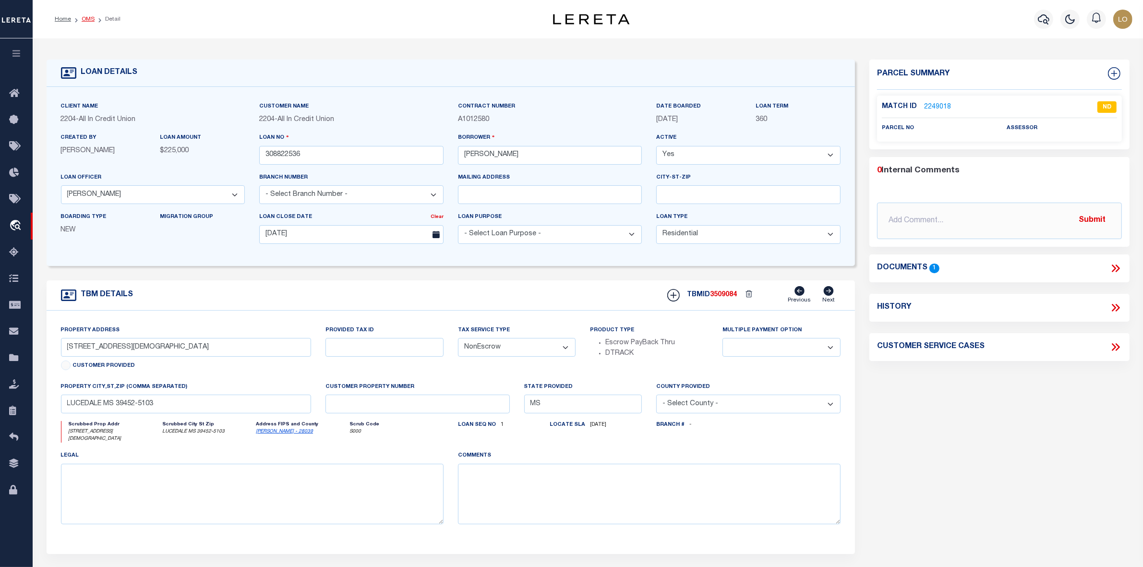
click at [87, 22] on link "OMS" at bounding box center [88, 19] width 13 height 6
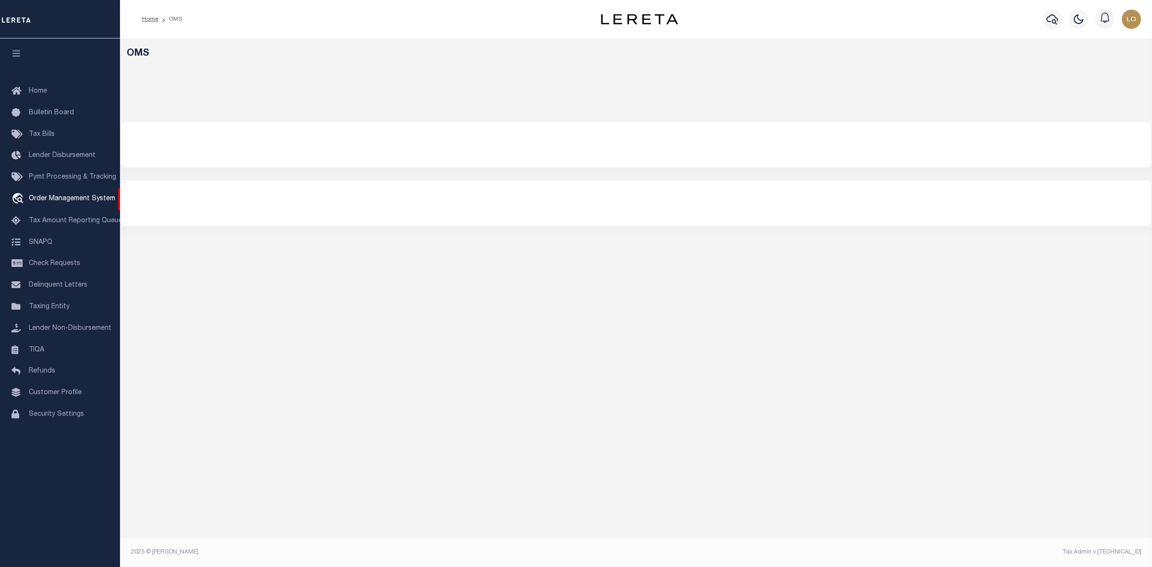
select select "200"
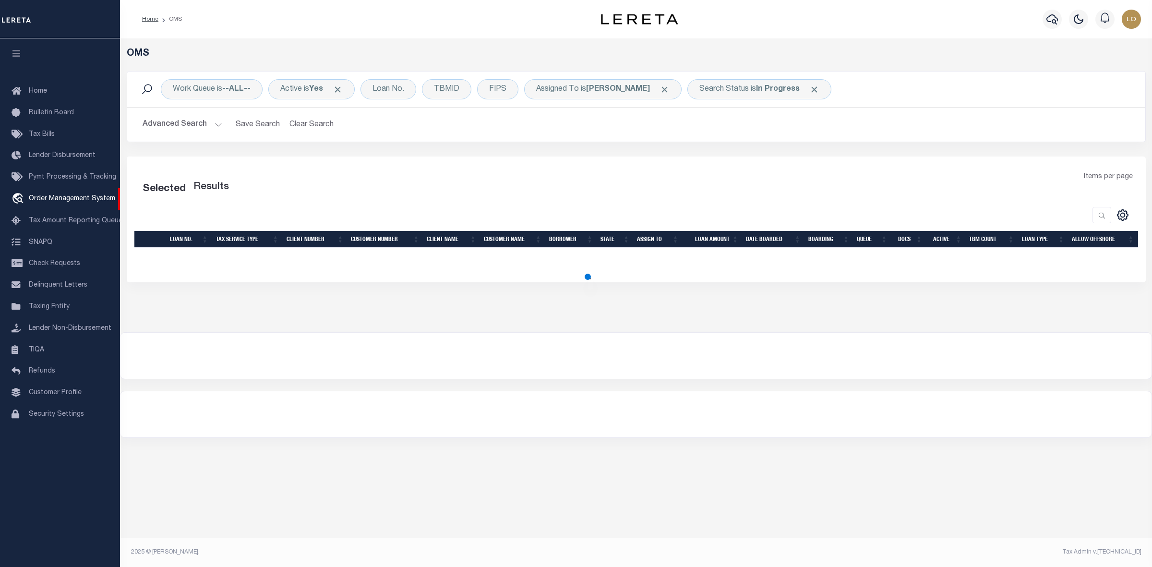
select select "200"
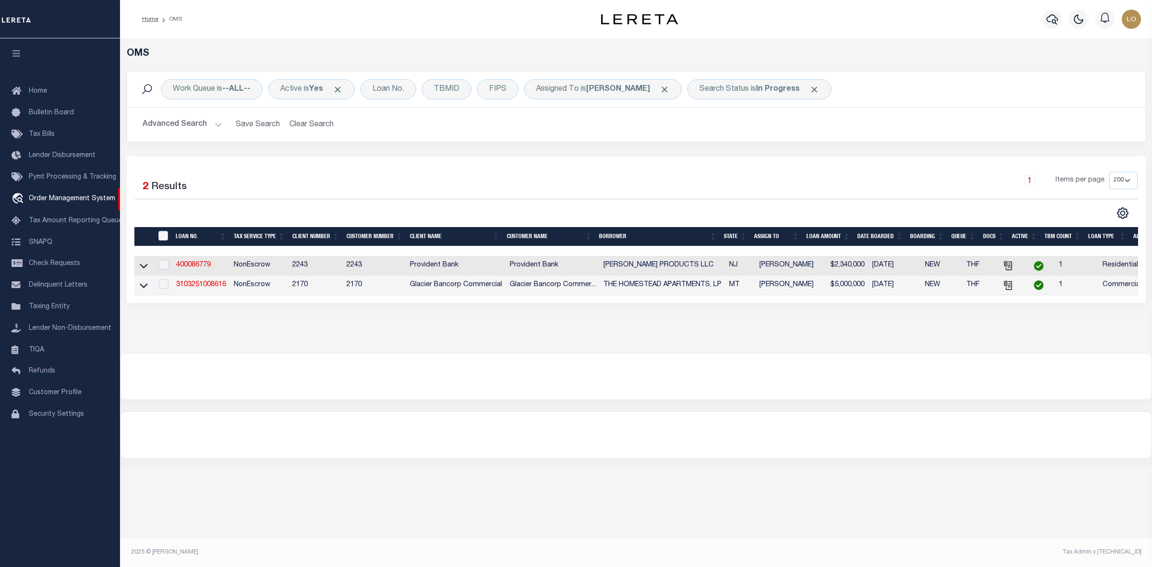
click at [612, 366] on div at bounding box center [635, 376] width 1031 height 46
click at [199, 288] on link "3103251008616" at bounding box center [201, 284] width 50 height 7
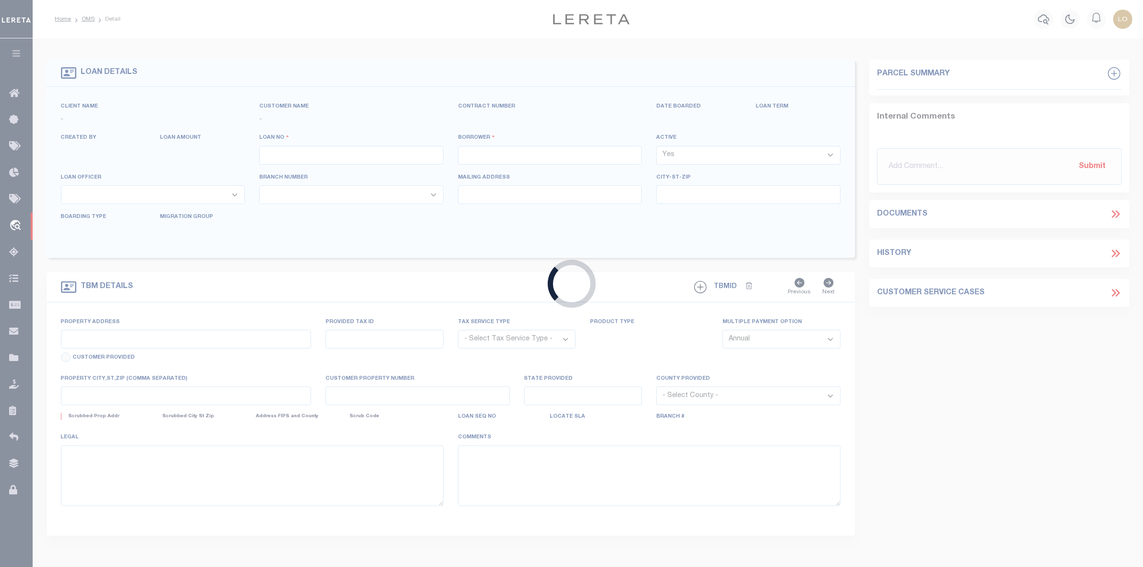
type input "3103251008616"
type input "THE HOMESTEAD APARTMENTS, LP"
select select
type input "[STREET_ADDRESS]"
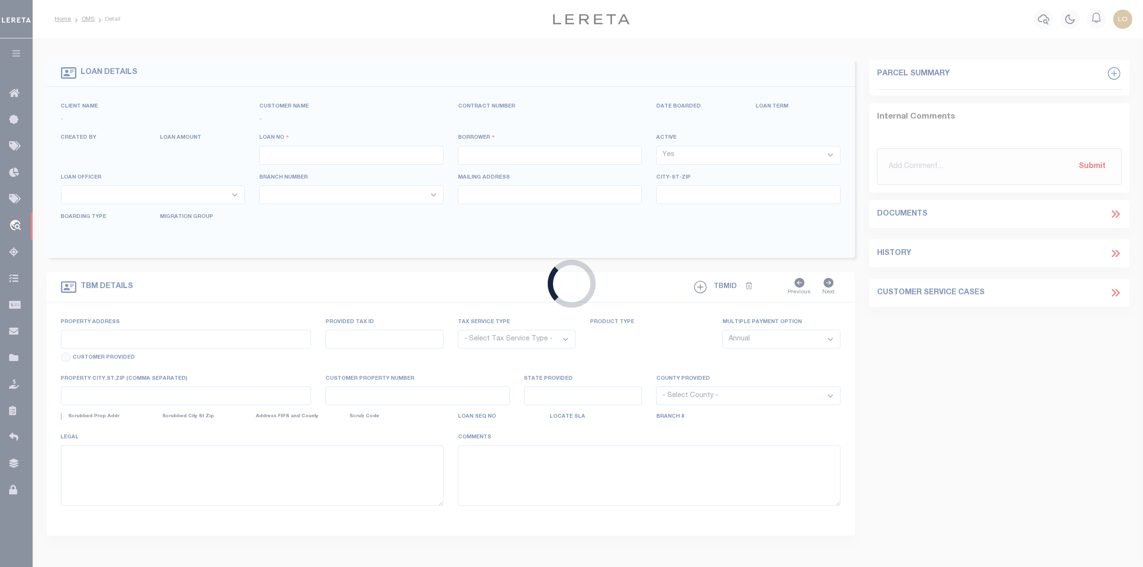
type input "BOISE ID 83702-7684"
type input "[DATE]"
select select "20"
select select "NonEscrow"
type input "[STREET_ADDRESS][PERSON_NAME]"
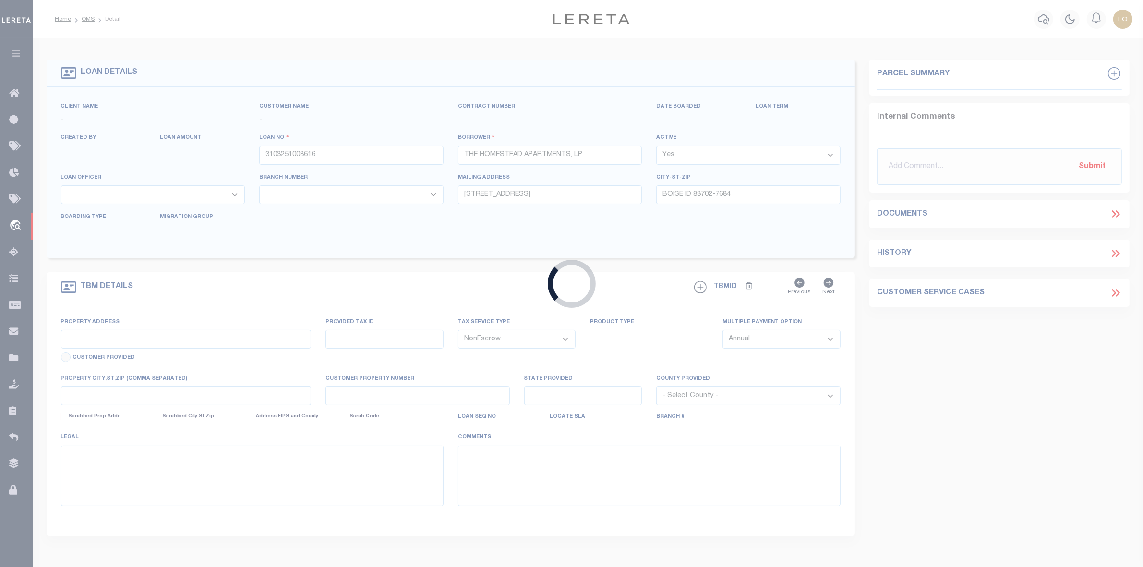
type input "332443963"
select select
type input "[PERSON_NAME] MT 59725"
type input "MT"
select select "4569"
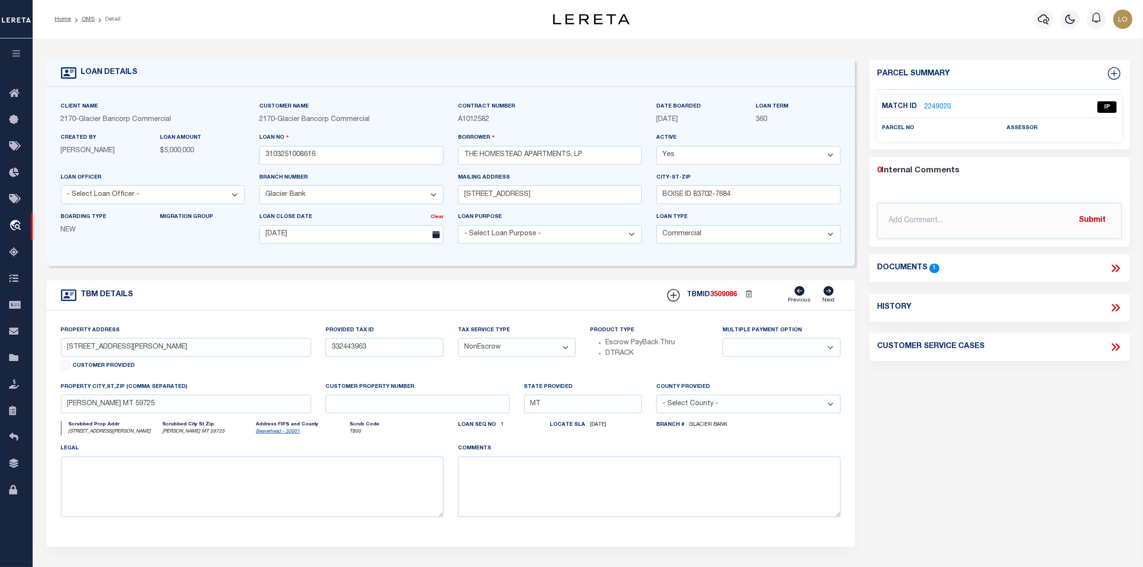
click at [1110, 269] on icon at bounding box center [1115, 268] width 12 height 12
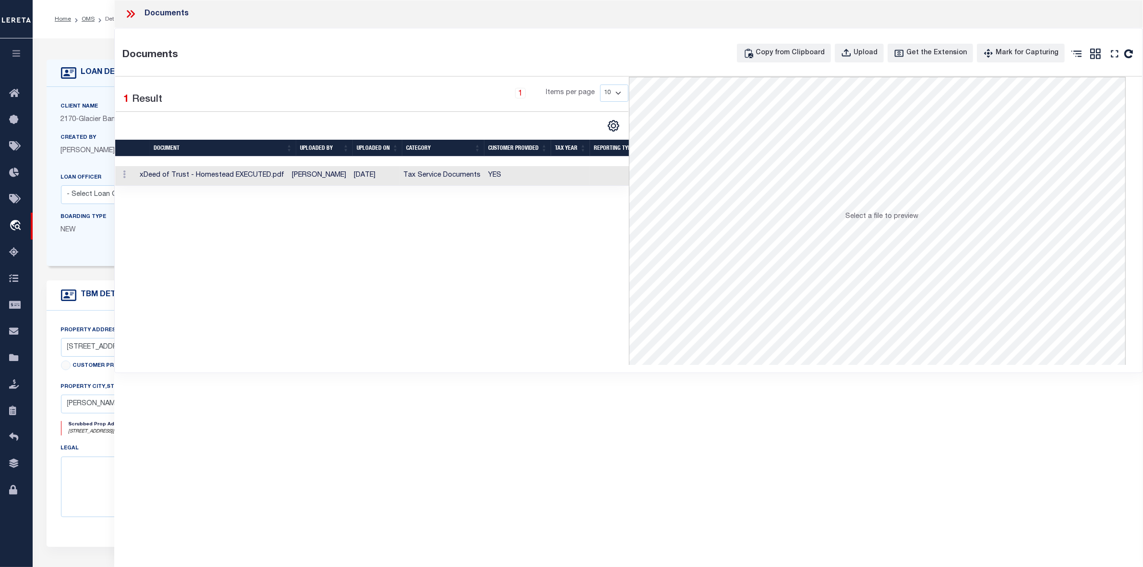
click at [324, 178] on td "[PERSON_NAME]" at bounding box center [319, 176] width 62 height 20
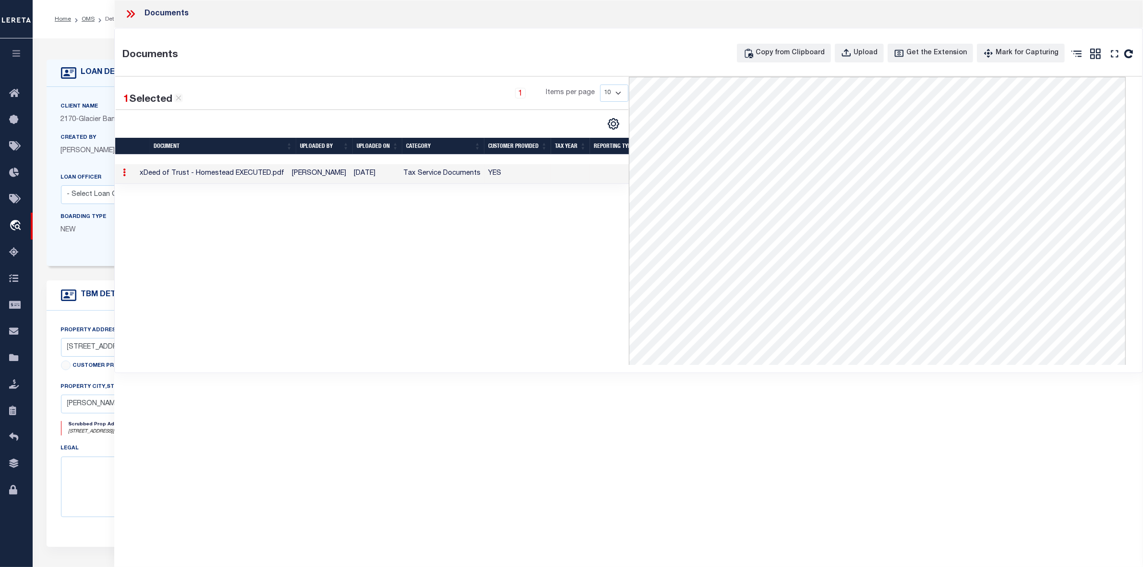
click at [126, 13] on icon at bounding box center [130, 14] width 12 height 12
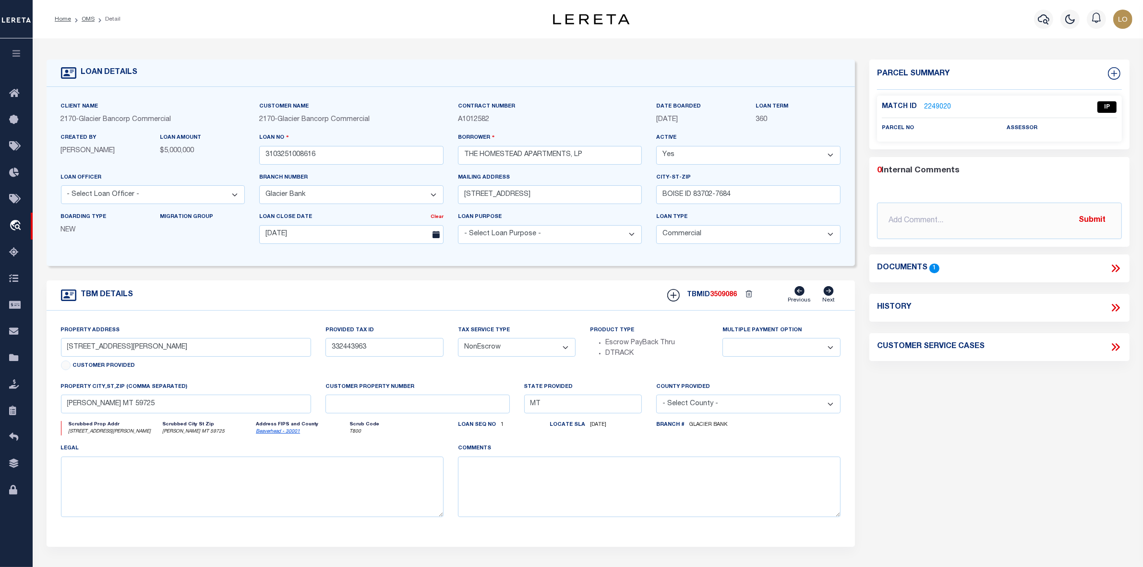
click at [927, 108] on link "2249020" at bounding box center [937, 107] width 27 height 10
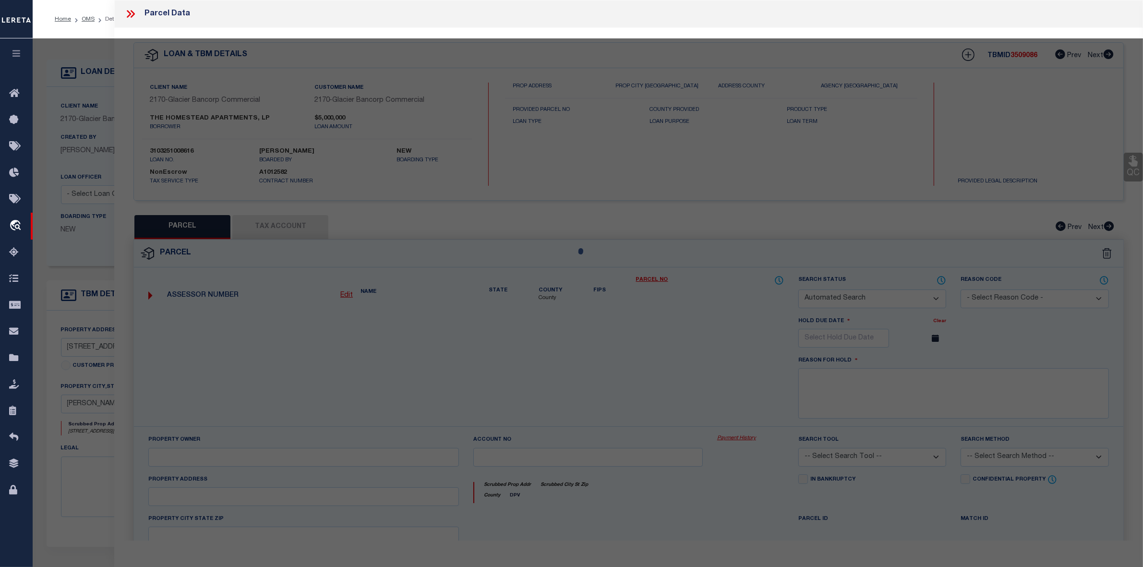
checkbox input "false"
select select "IP"
checkbox input "false"
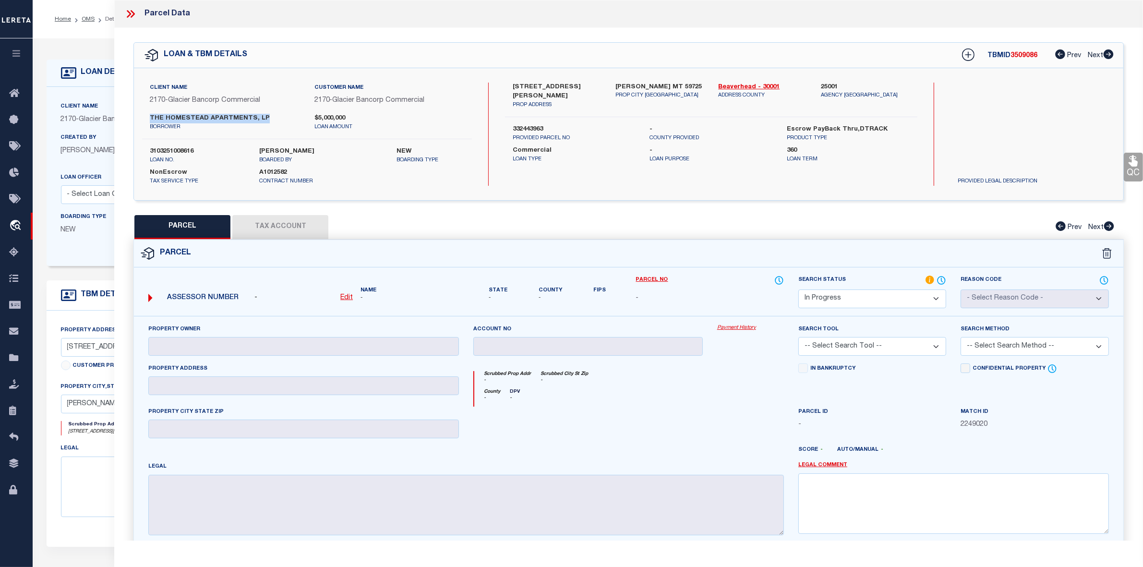
drag, startPoint x: 169, startPoint y: 117, endPoint x: 264, endPoint y: 116, distance: 95.0
click at [264, 116] on div "THE HOMESTEAD APARTMENTS, LP borrower" at bounding box center [225, 122] width 164 height 17
copy label "THE HOMESTEAD APARTMENTS, LP"
drag, startPoint x: 511, startPoint y: 84, endPoint x: 586, endPoint y: 84, distance: 74.4
click at [586, 84] on div "[STREET_ADDRESS][PERSON_NAME] PROP ADDRESS" at bounding box center [556, 96] width 103 height 27
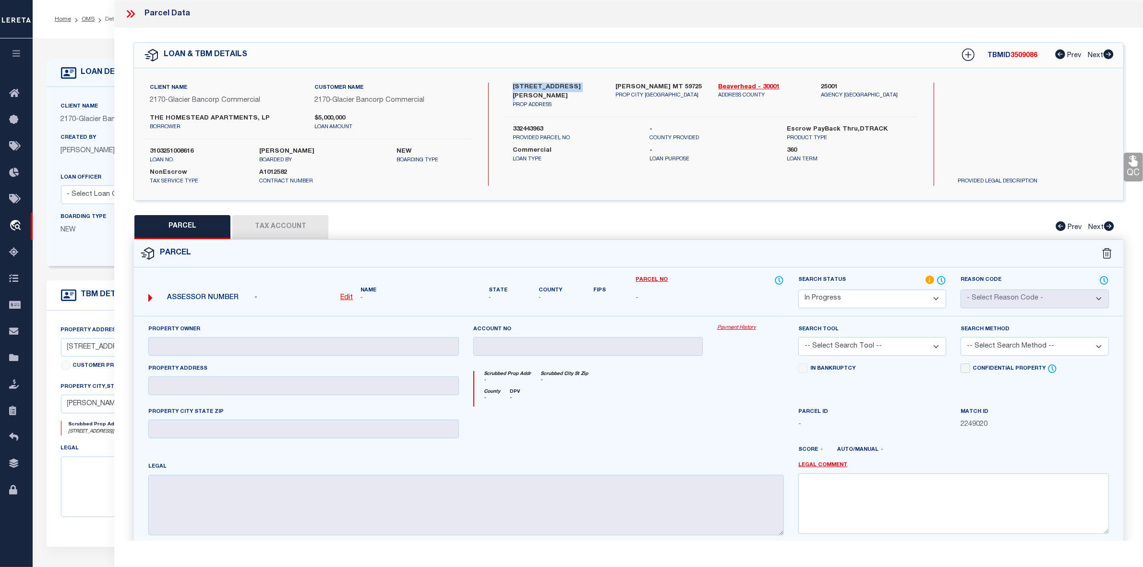
copy label "[STREET_ADDRESS][PERSON_NAME]"
click at [625, 86] on label "[PERSON_NAME] MT 59725" at bounding box center [659, 88] width 88 height 10
copy label "[PERSON_NAME]"
click at [683, 266] on div "Parcel" at bounding box center [628, 253] width 989 height 27
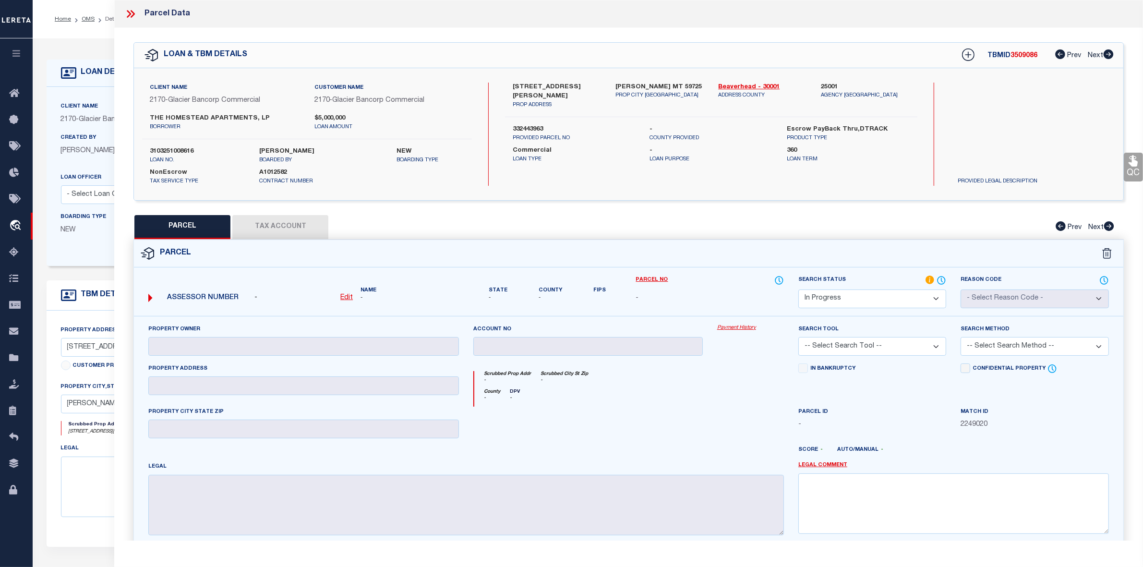
click at [830, 300] on select "Automated Search Bad Parcel Complete Duplicate Parcel High Dollar Reporting In …" at bounding box center [872, 298] width 148 height 19
select select "NP"
click at [798, 289] on select "Automated Search Bad Parcel Complete Duplicate Parcel High Dollar Reporting In …" at bounding box center [872, 298] width 148 height 19
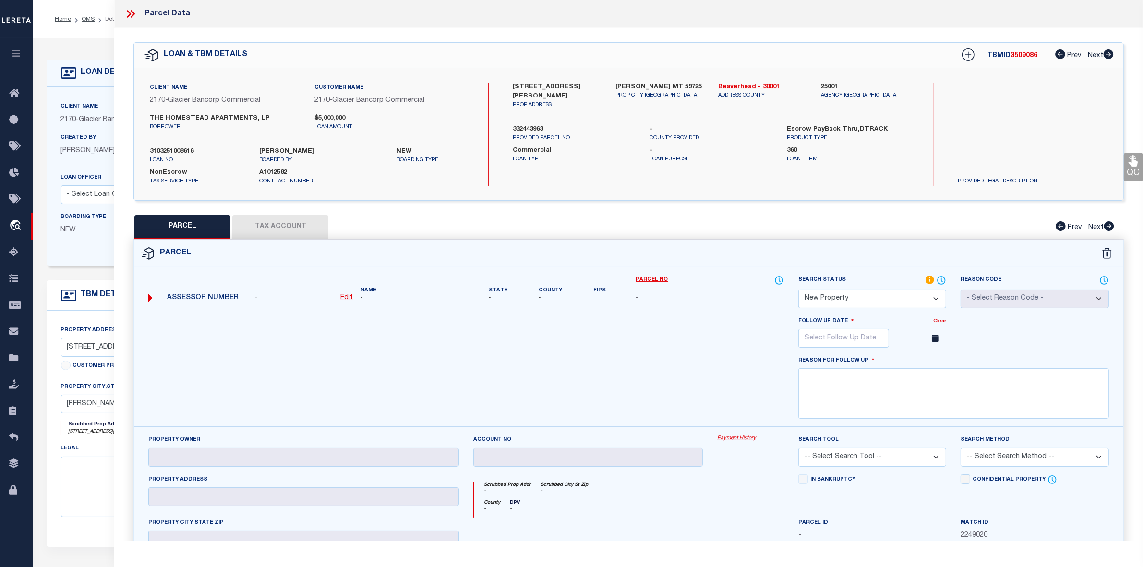
click at [749, 223] on div "PARCEL Tax Account Prev Next" at bounding box center [628, 227] width 990 height 24
click at [850, 341] on input "text" at bounding box center [843, 338] width 91 height 19
click at [936, 361] on icon at bounding box center [937, 359] width 7 height 7
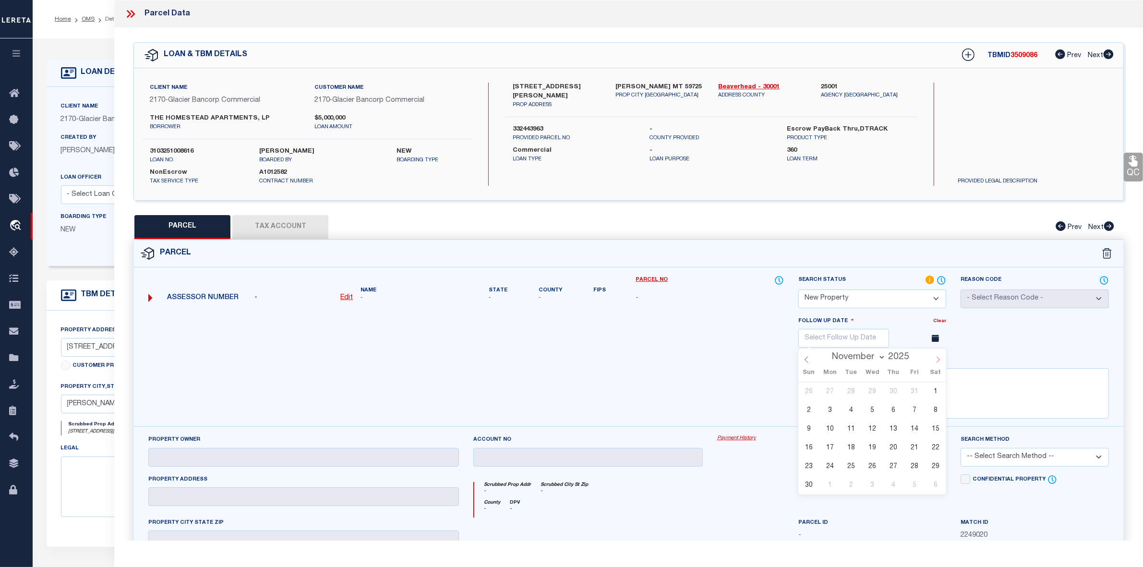
select select "11"
click at [908, 395] on span "5" at bounding box center [914, 391] width 19 height 19
type input "12/05/2025"
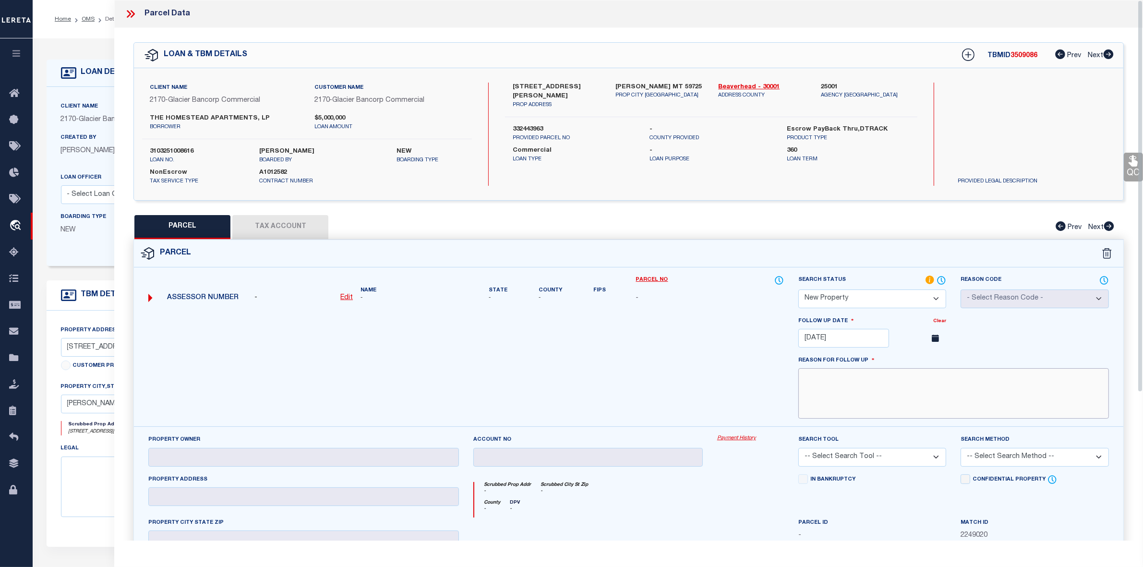
click at [884, 397] on textarea at bounding box center [953, 393] width 311 height 50
click at [881, 384] on textarea at bounding box center [953, 393] width 311 height 50
paste textarea "As per Assessor This is new property for 2025"
type textarea "As per Assessor This is new property for 2025"
click at [695, 349] on div at bounding box center [466, 371] width 650 height 111
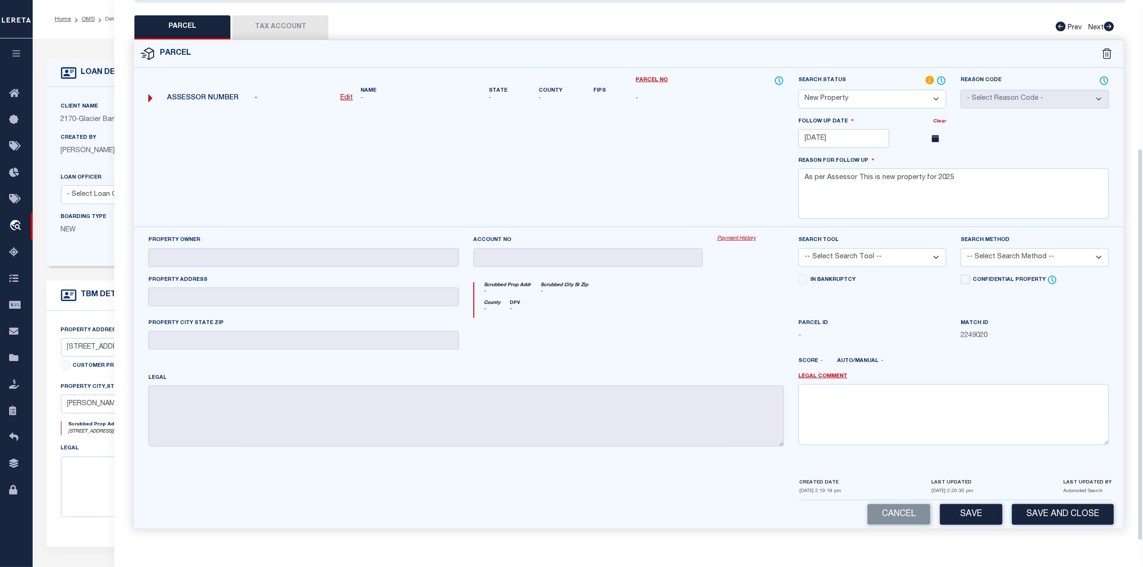
scroll to position [60, 0]
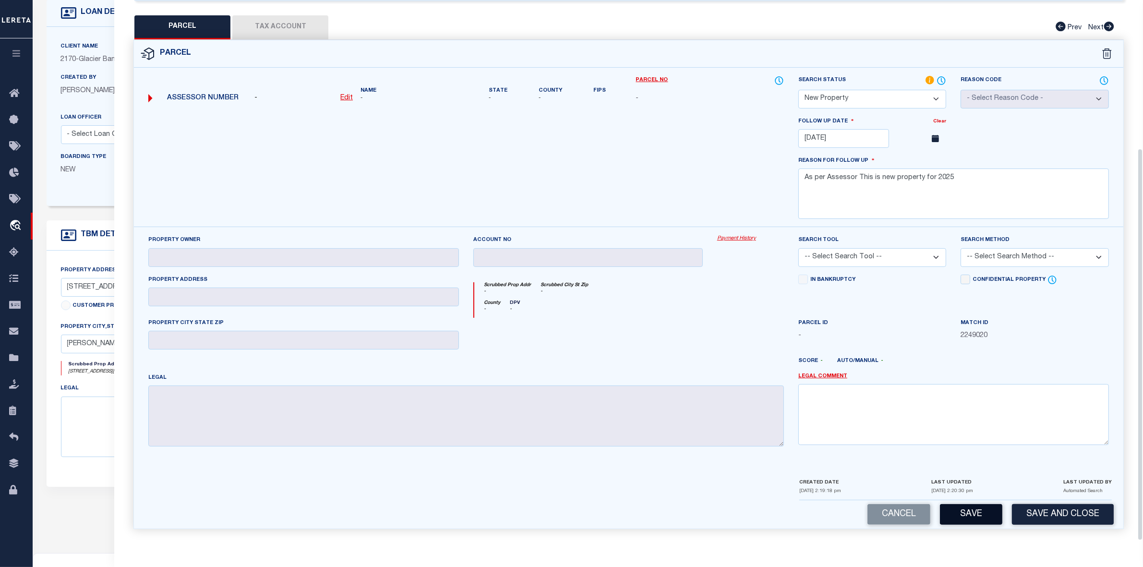
click at [971, 510] on button "Save" at bounding box center [971, 514] width 62 height 21
select select "AS"
checkbox input "false"
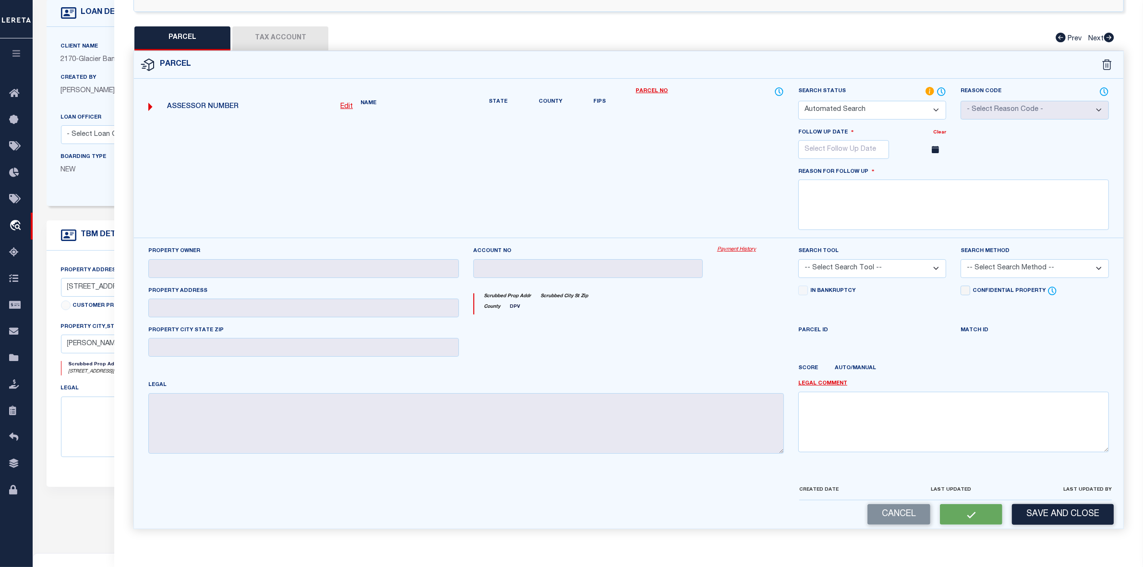
select select "NP"
type input "12/05/2025"
type textarea "As per Assessor This is new property for 2025"
checkbox input "false"
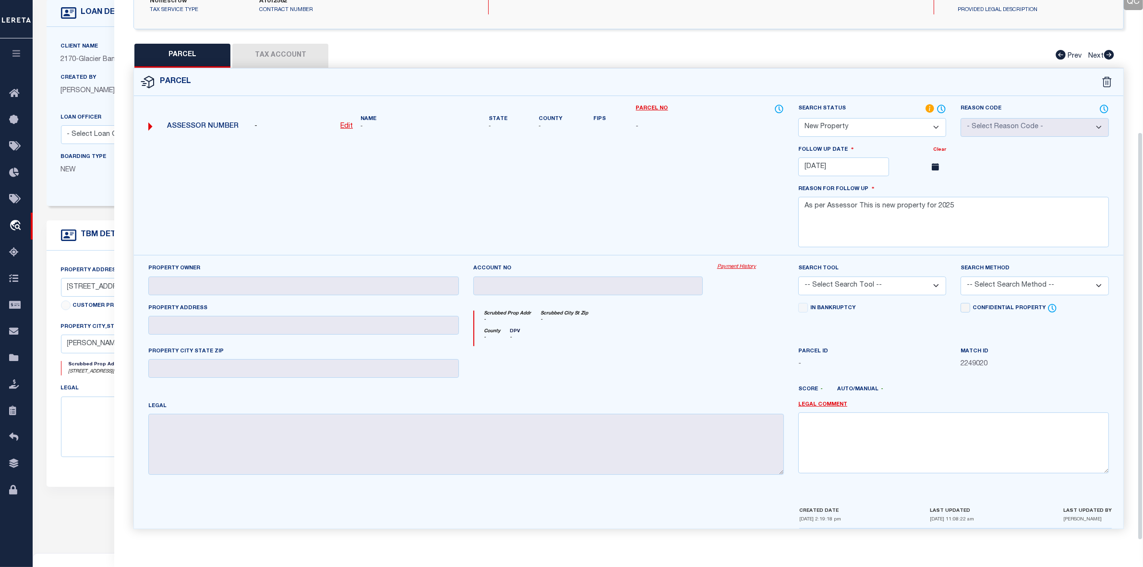
scroll to position [175, 0]
click at [904, 255] on div "Property Owner Account no Payment History Search Tool -- Select Search Tool -- …" at bounding box center [628, 380] width 989 height 251
click at [896, 281] on select "-- Select Search Tool -- 3rd Party Website Agency File Agency Website ATLS CNV-…" at bounding box center [872, 285] width 148 height 19
select select "PHN"
click at [798, 276] on select "-- Select Search Tool -- 3rd Party Website Agency File Agency Website ATLS CNV-…" at bounding box center [872, 285] width 148 height 19
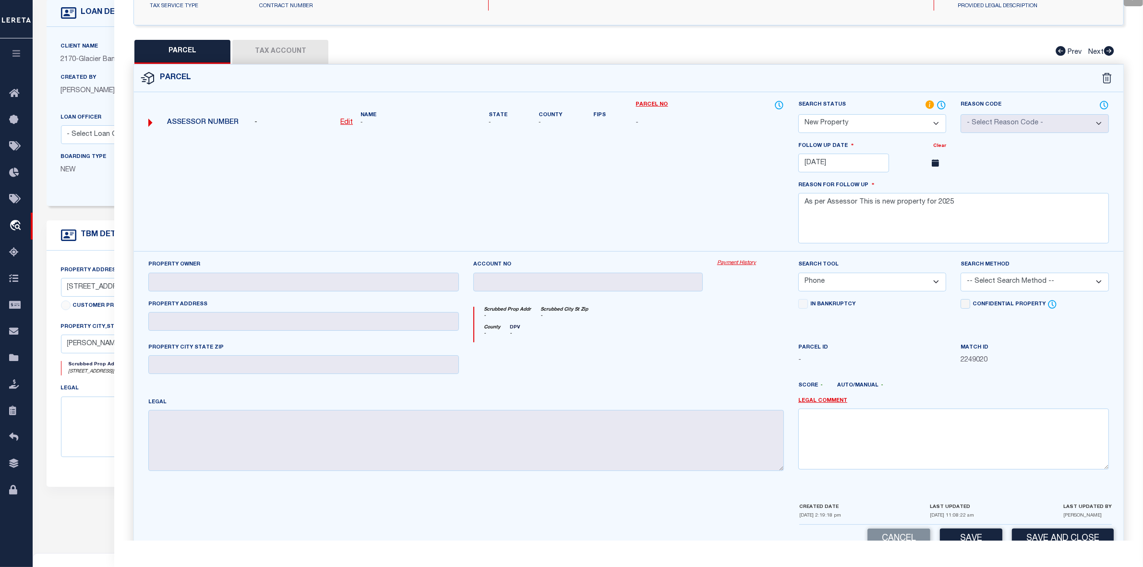
click at [734, 397] on div at bounding box center [669, 389] width 244 height 15
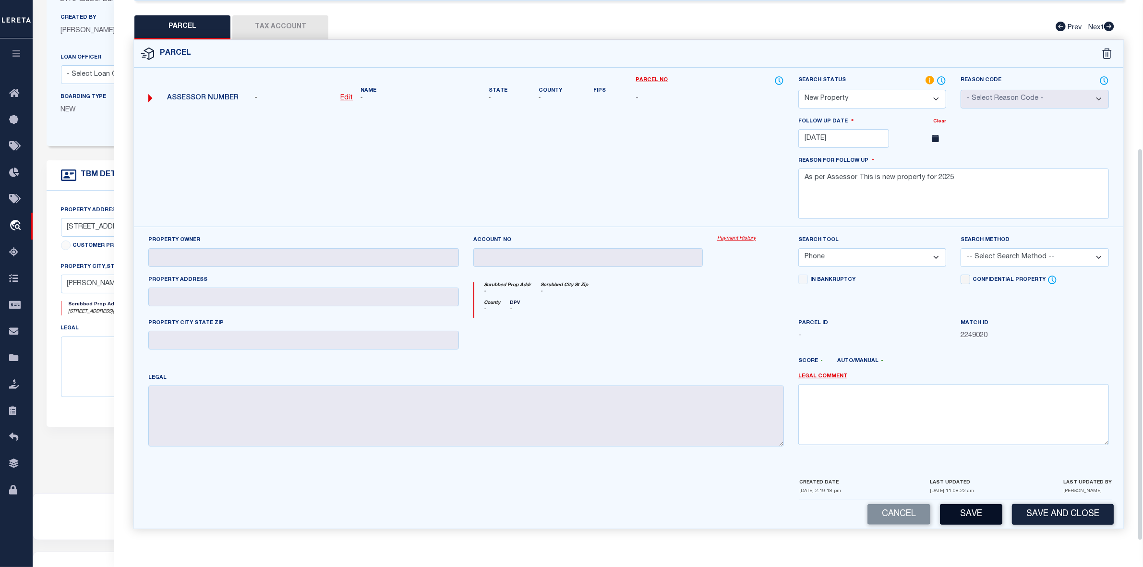
click at [965, 512] on button "Save" at bounding box center [971, 514] width 62 height 21
click at [759, 375] on div "Legal" at bounding box center [465, 409] width 635 height 74
select select "AS"
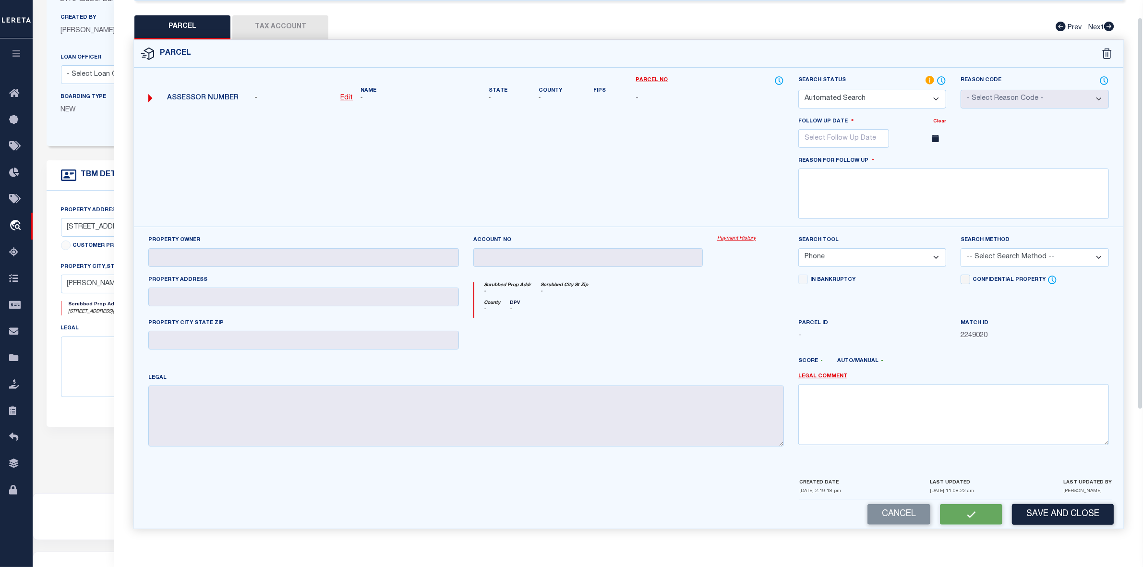
select select
checkbox input "false"
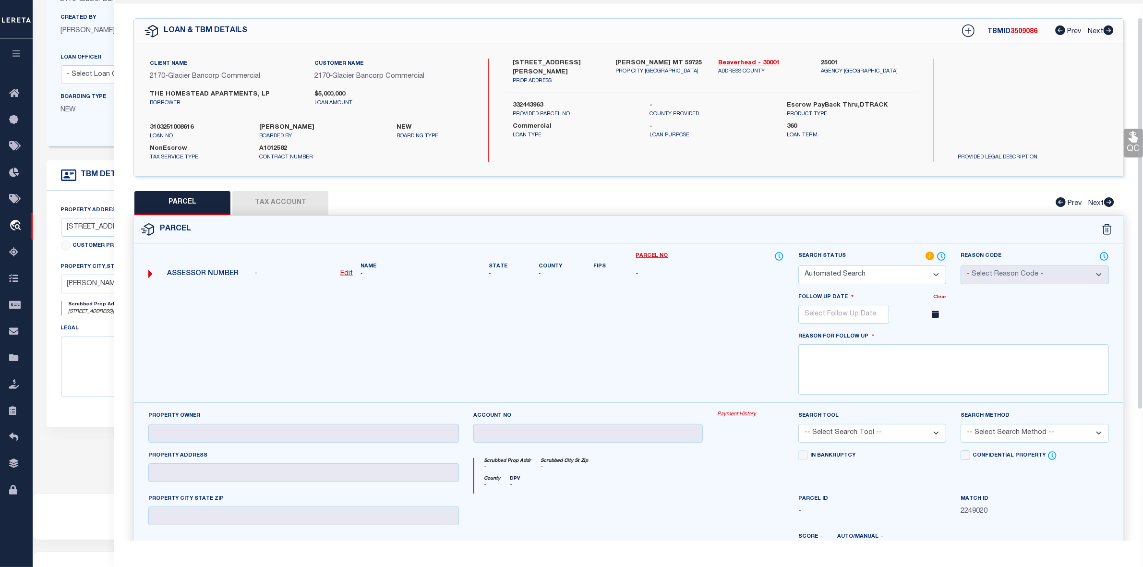
select select "NP"
type input "12/05/2025"
type textarea "As per Assessor This is new property for 2025"
select select "PHN"
checkbox input "false"
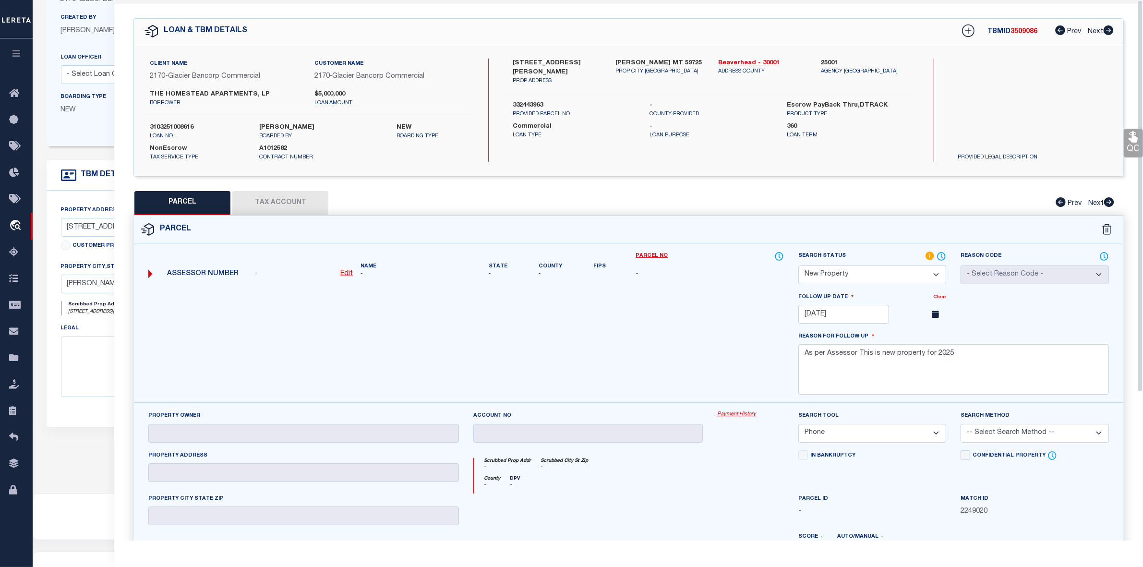
scroll to position [0, 0]
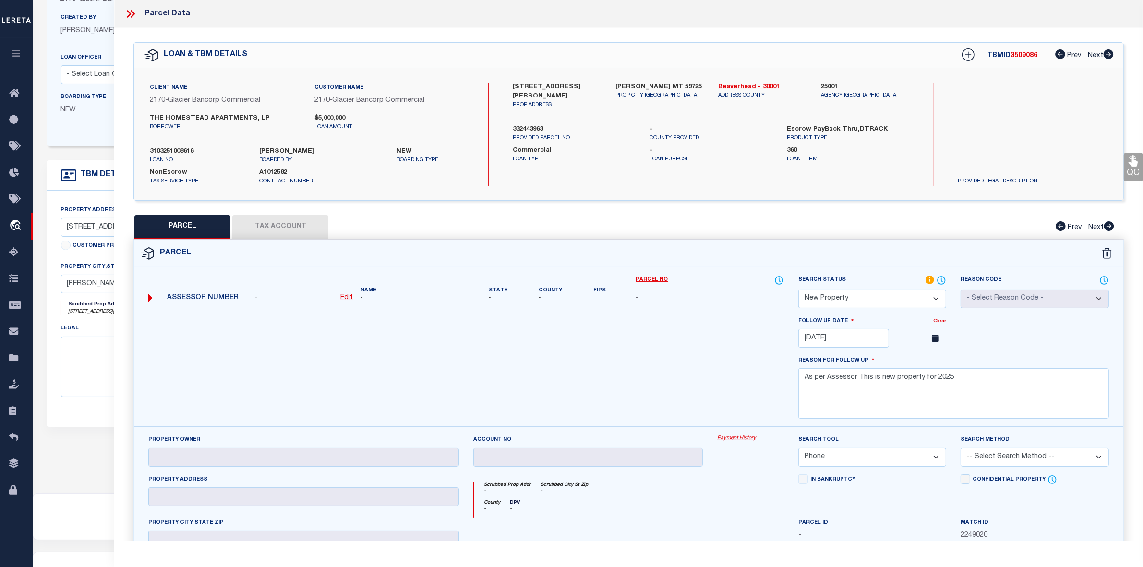
click at [1023, 57] on span "3509086" at bounding box center [1023, 55] width 27 height 7
copy span "3509086"
drag, startPoint x: 716, startPoint y: 87, endPoint x: 754, endPoint y: 87, distance: 37.9
click at [754, 87] on div "Beaverhead - 30001 ADDRESS COUNTY" at bounding box center [762, 96] width 103 height 27
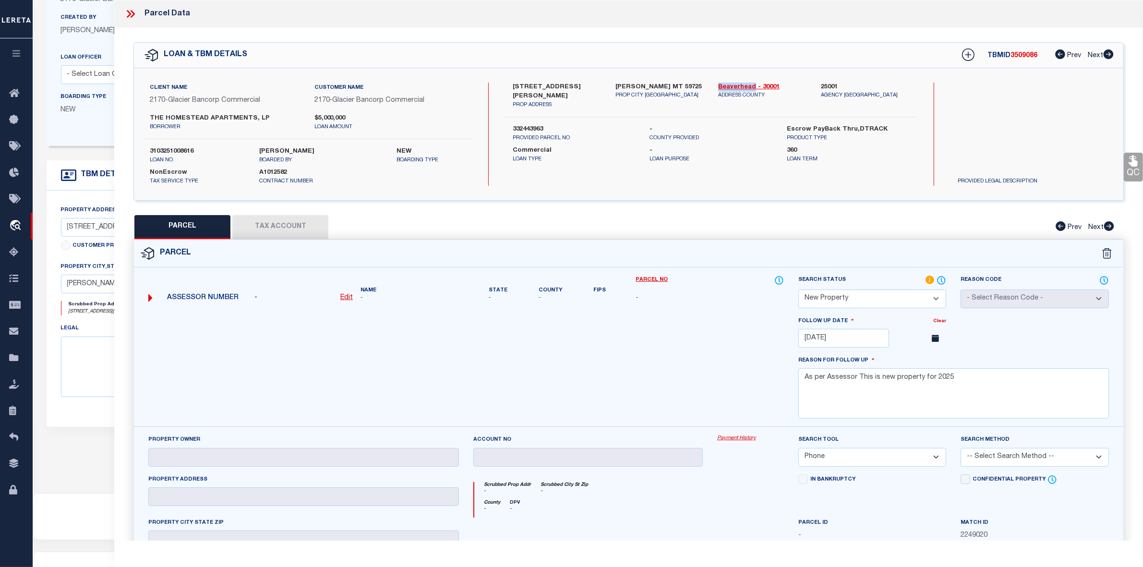
copy link "Beaverhead"
drag, startPoint x: 894, startPoint y: 378, endPoint x: 920, endPoint y: 377, distance: 25.9
click at [920, 377] on textarea "As per Assessor This is new property for 2025" at bounding box center [953, 393] width 311 height 50
click at [631, 344] on div at bounding box center [466, 371] width 650 height 111
click at [129, 16] on icon at bounding box center [129, 14] width 4 height 8
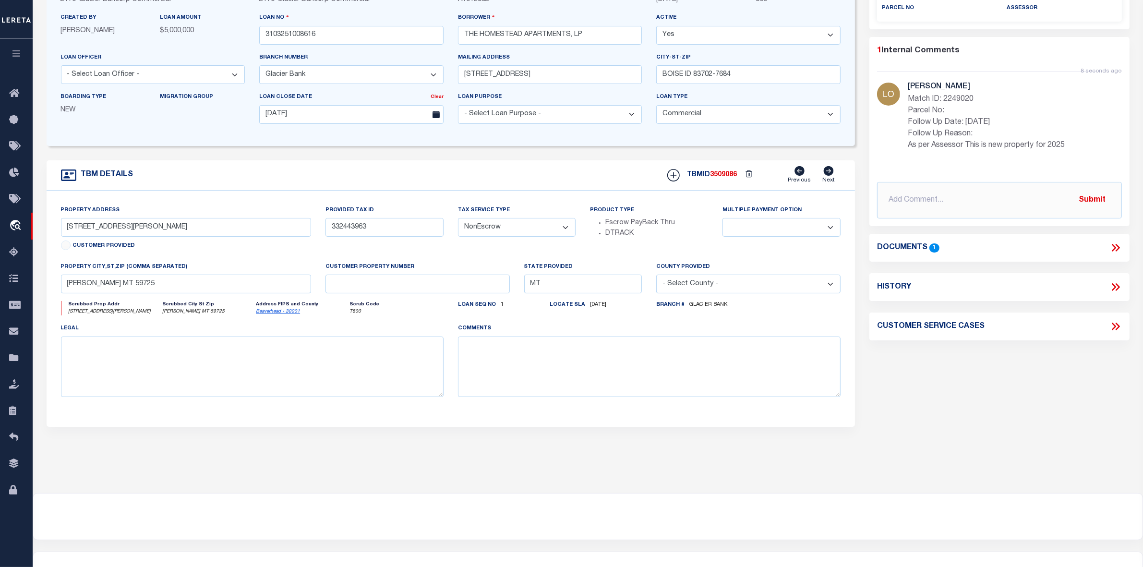
click at [952, 422] on div "Parcel Summary Match ID 2249020 1" at bounding box center [999, 202] width 275 height 525
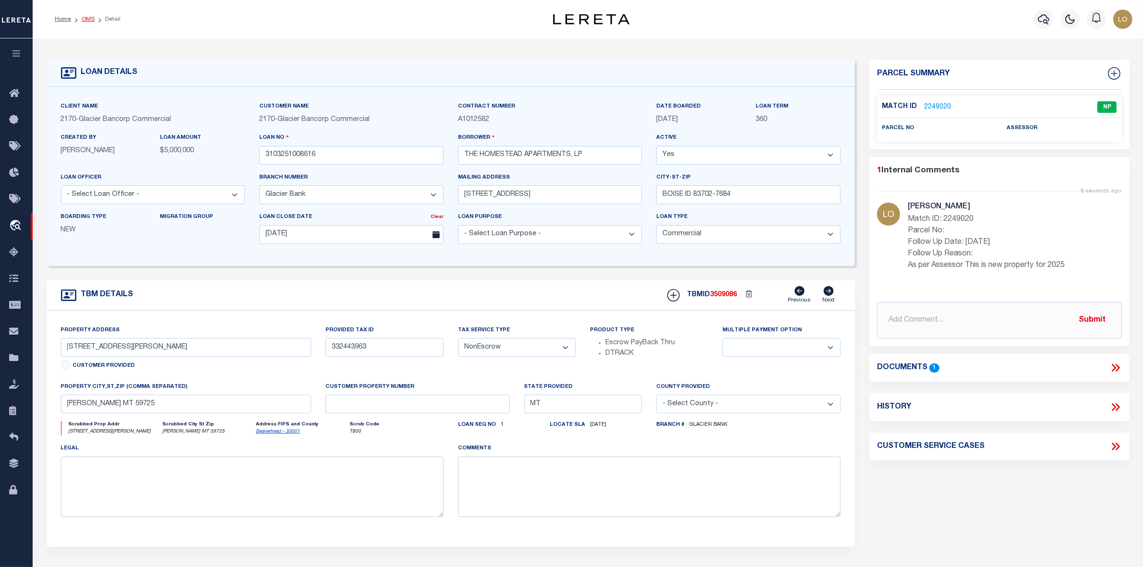
click at [85, 21] on link "OMS" at bounding box center [88, 19] width 13 height 6
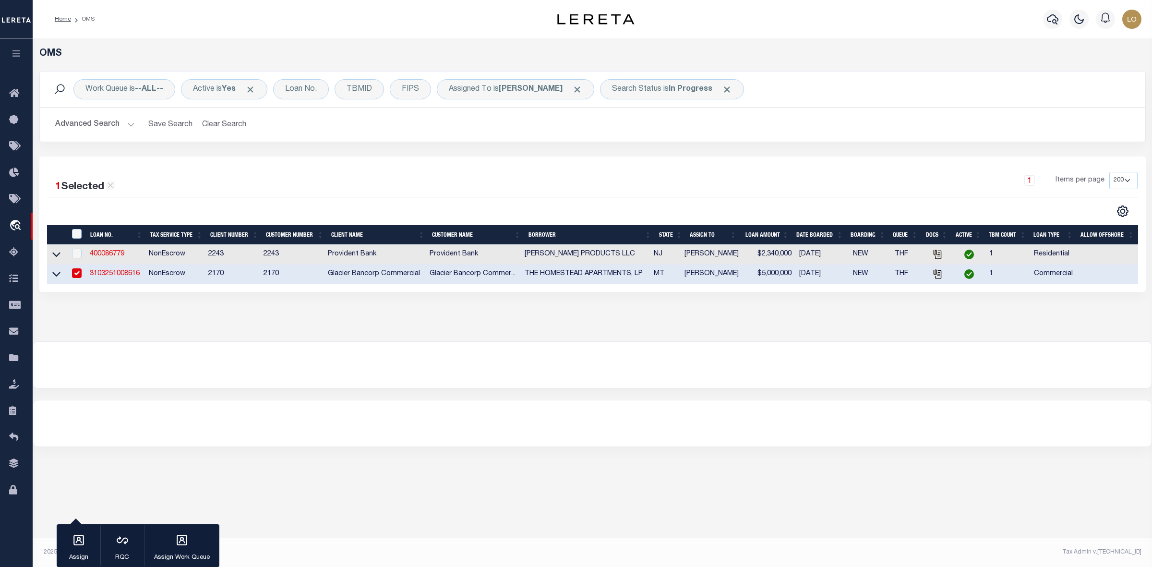
click at [559, 372] on div at bounding box center [592, 365] width 1118 height 46
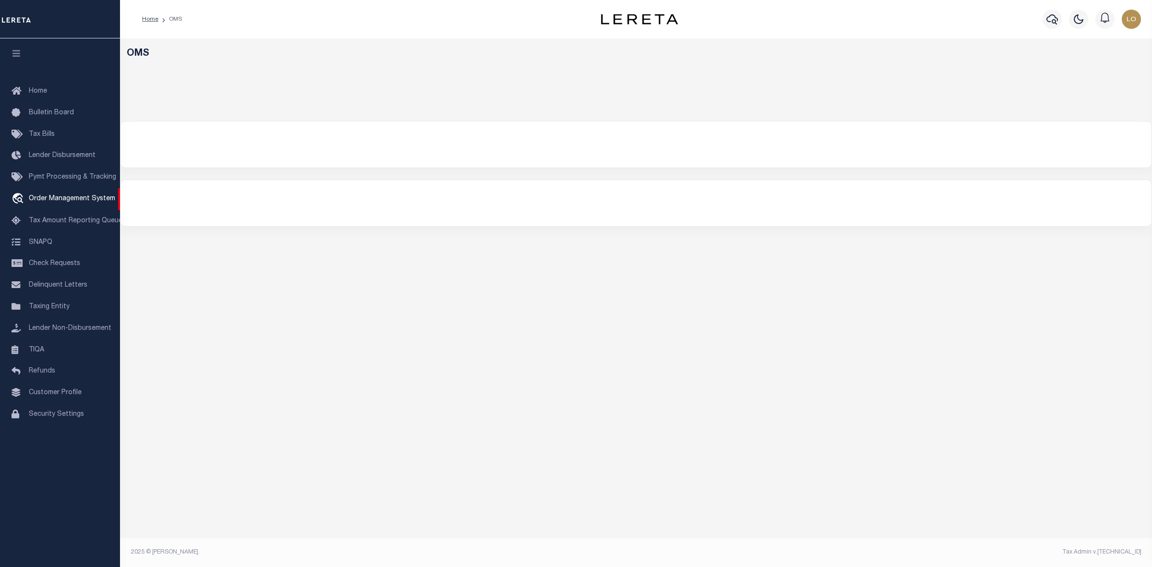
select select "200"
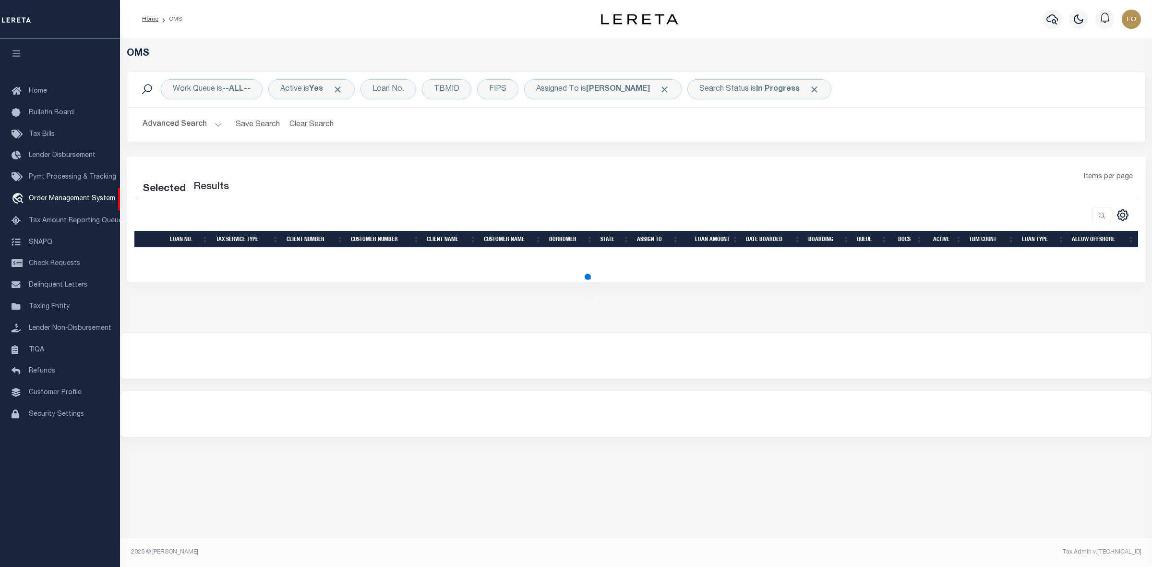
click at [574, 335] on div at bounding box center [635, 356] width 1031 height 46
select select "200"
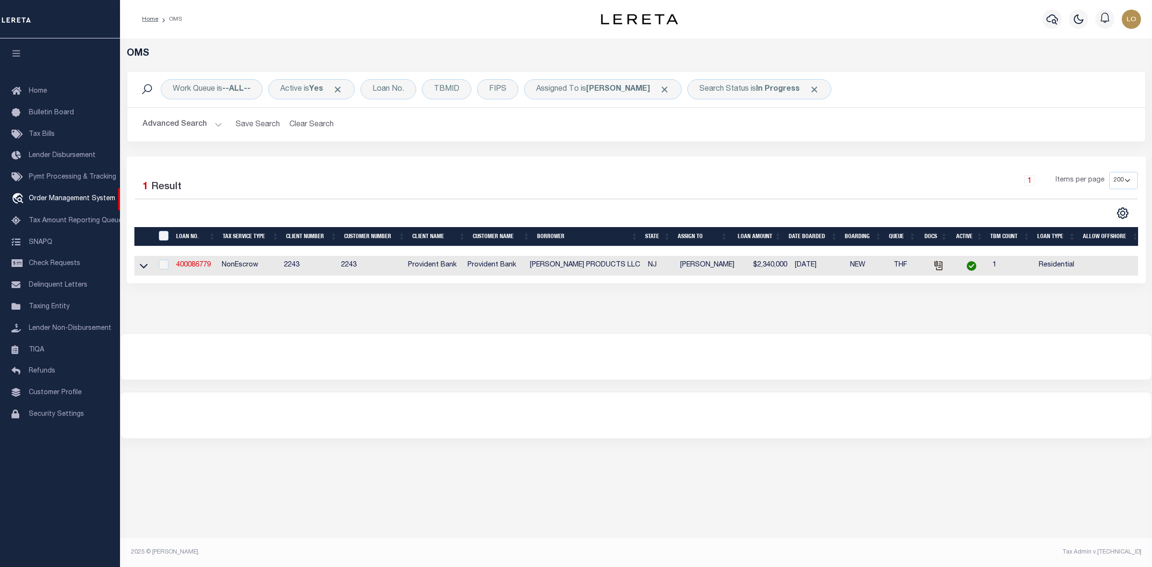
click at [665, 333] on div "OMS Work Queue is --ALL-- Active is Yes Loan No. TBMID FIPS Assigned To is [PER…" at bounding box center [636, 185] width 1032 height 295
click at [198, 267] on link "400086779" at bounding box center [193, 265] width 35 height 7
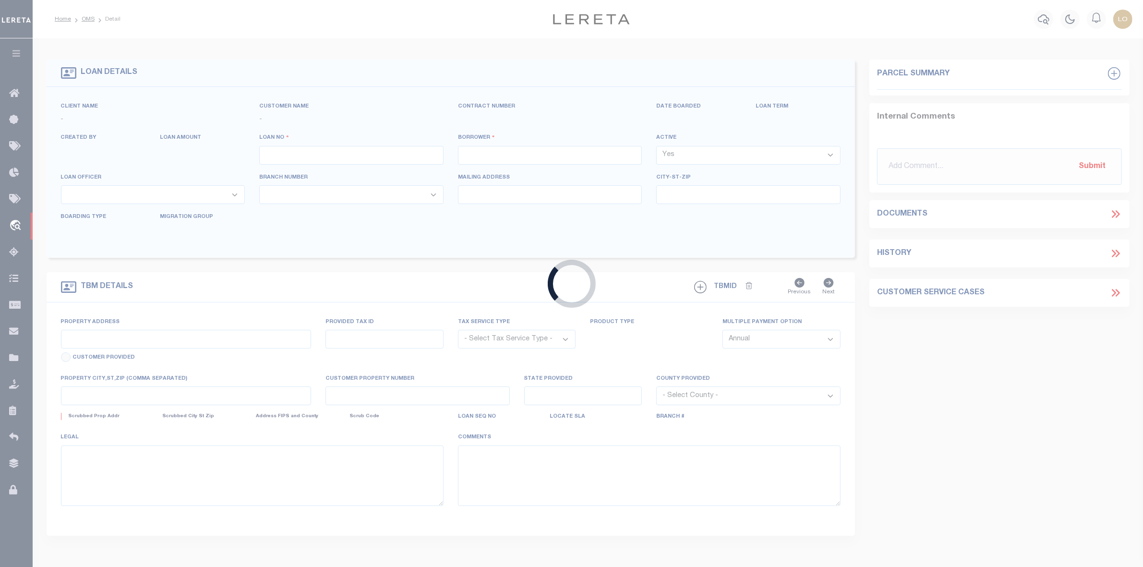
type input "400086779"
type input "[PERSON_NAME] PRODUCTS LLC"
select select
type input "[DATE]"
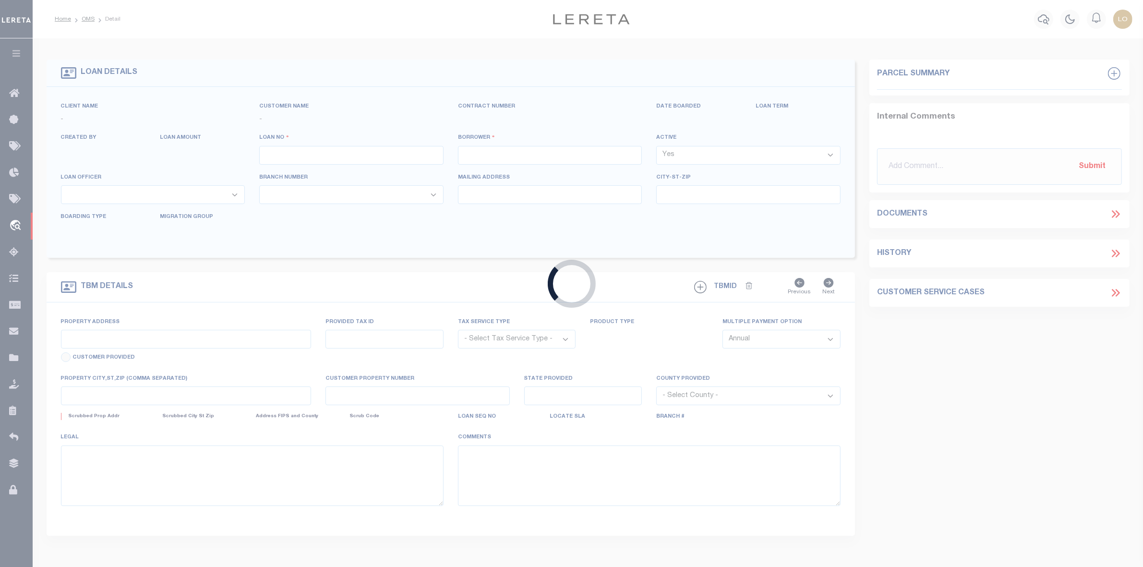
select select "10"
select select "NonEscrow"
type input "[STREET_ADDRESS]"
select select
type input "MOOSUP [GEOGRAPHIC_DATA] 06354"
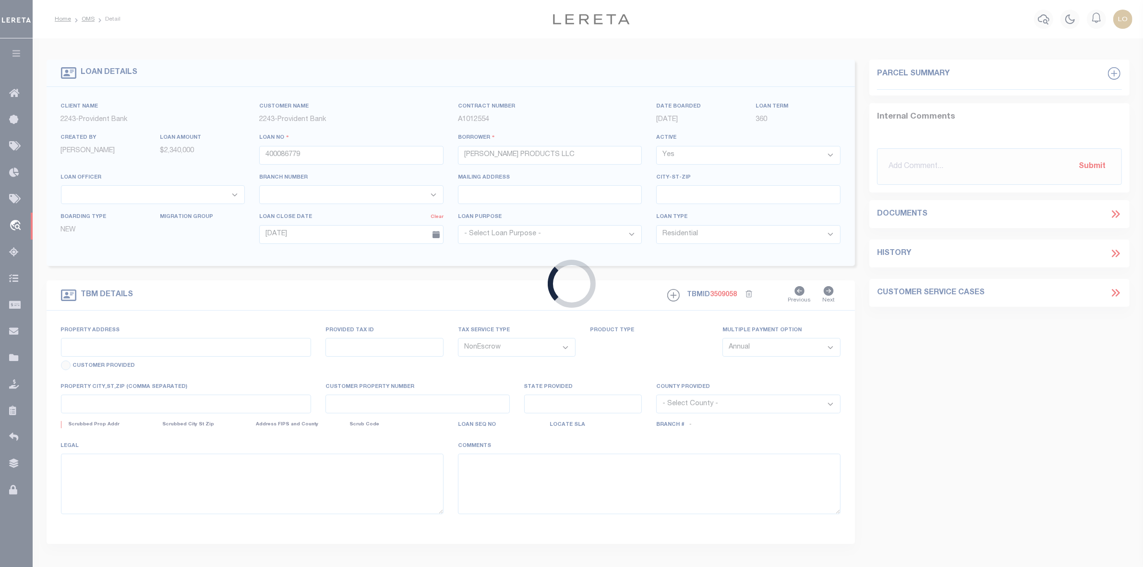
type input "NJ"
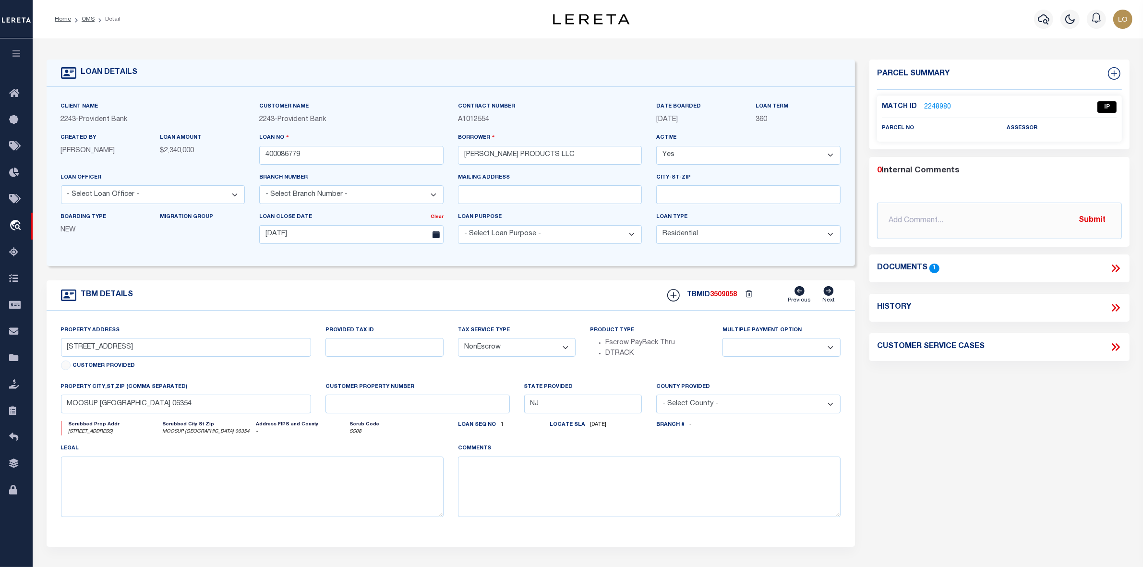
click at [1112, 268] on icon at bounding box center [1115, 268] width 12 height 12
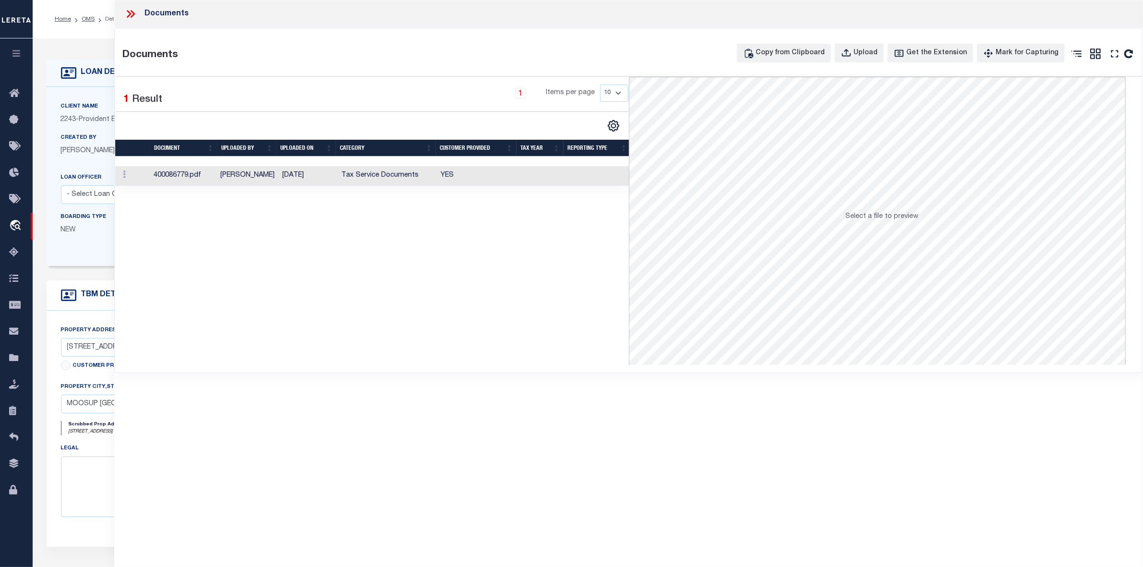
click at [290, 183] on td "[DATE]" at bounding box center [307, 176] width 59 height 20
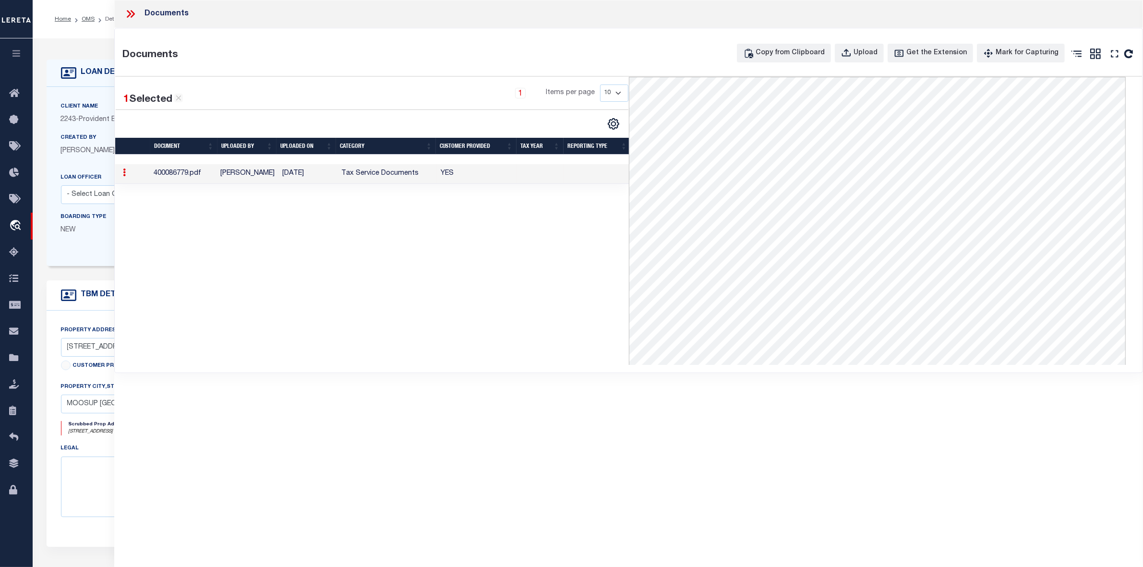
click at [129, 12] on icon at bounding box center [129, 14] width 4 height 8
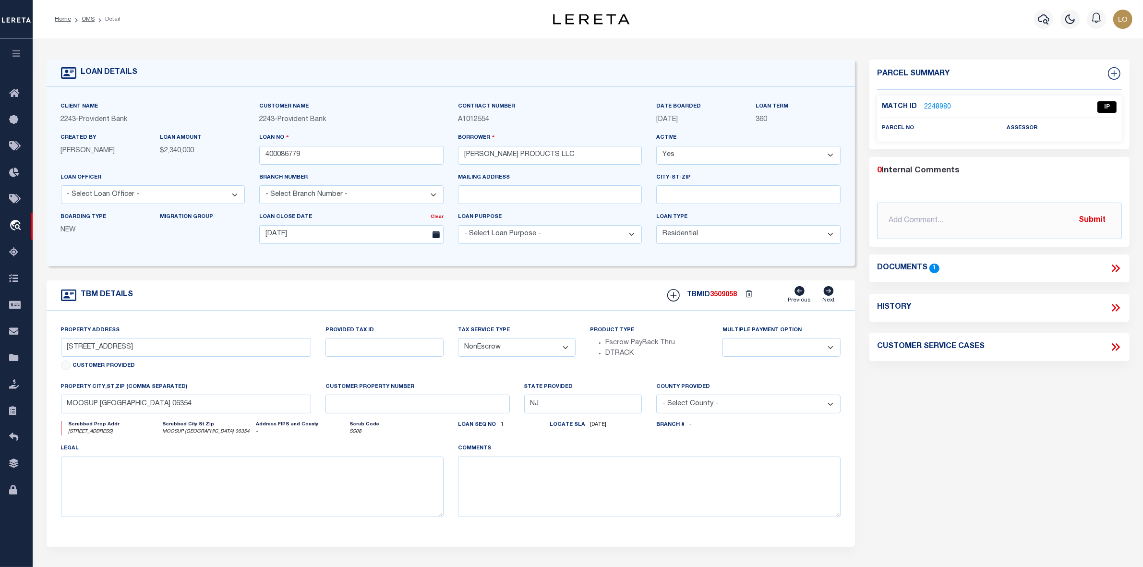
click at [937, 104] on link "2248980" at bounding box center [937, 107] width 27 height 10
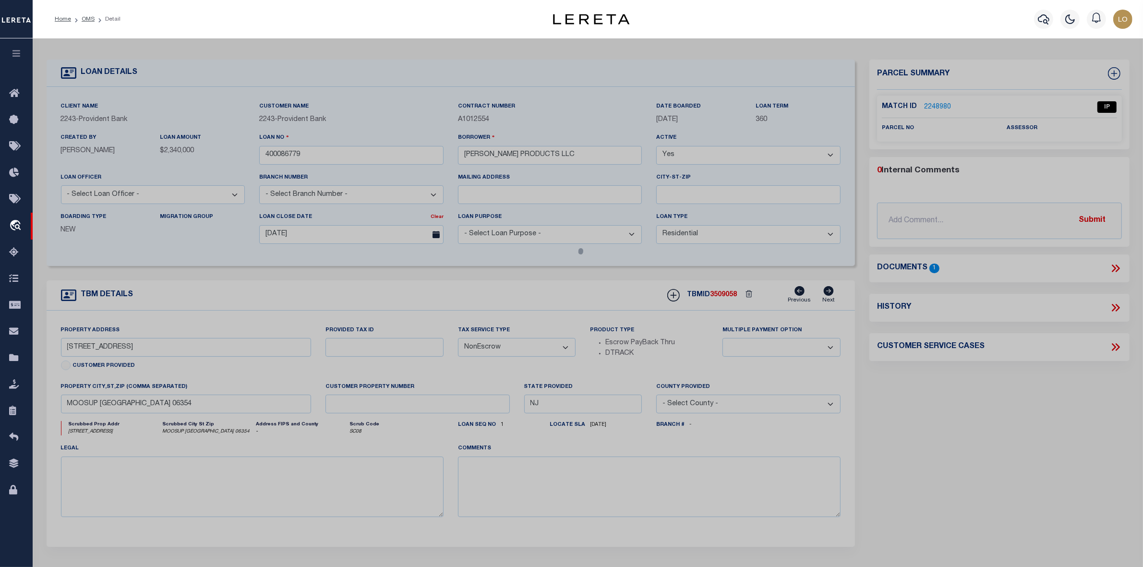
checkbox input "false"
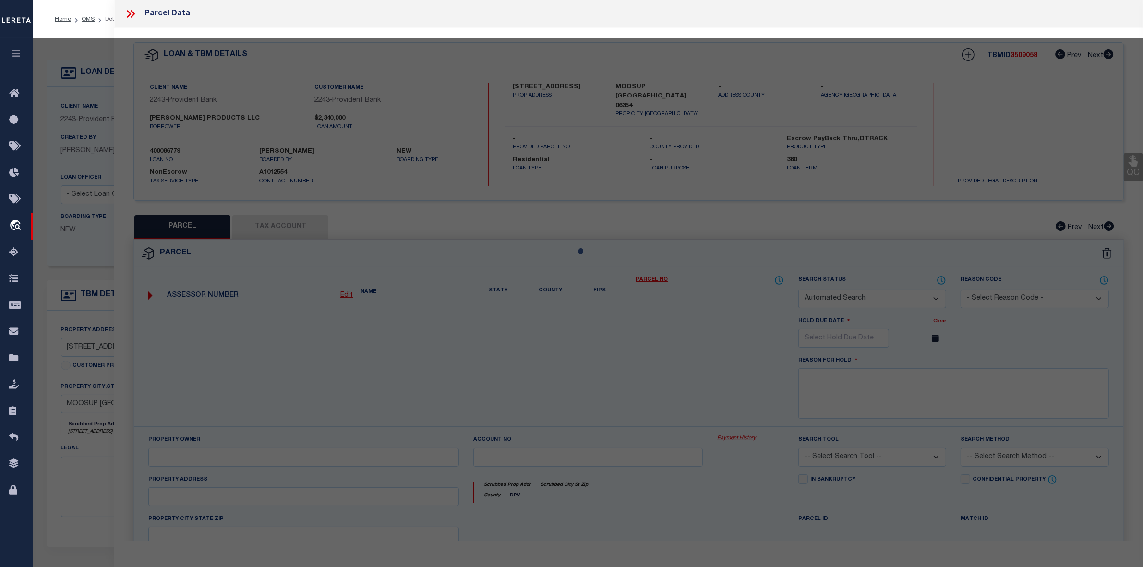
select select "IP"
checkbox input "false"
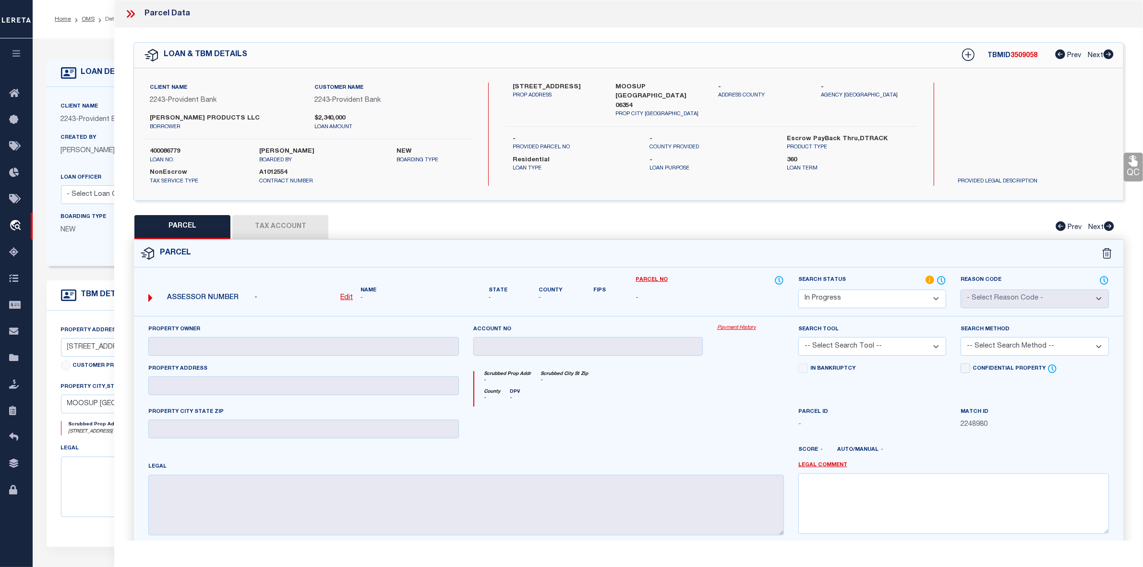
click at [637, 89] on label "MOOSUP NJ 06354" at bounding box center [659, 97] width 88 height 28
copy label "MOOSUP"
click at [716, 423] on div at bounding box center [750, 426] width 81 height 39
click at [818, 467] on link "Legal Comment" at bounding box center [822, 465] width 49 height 8
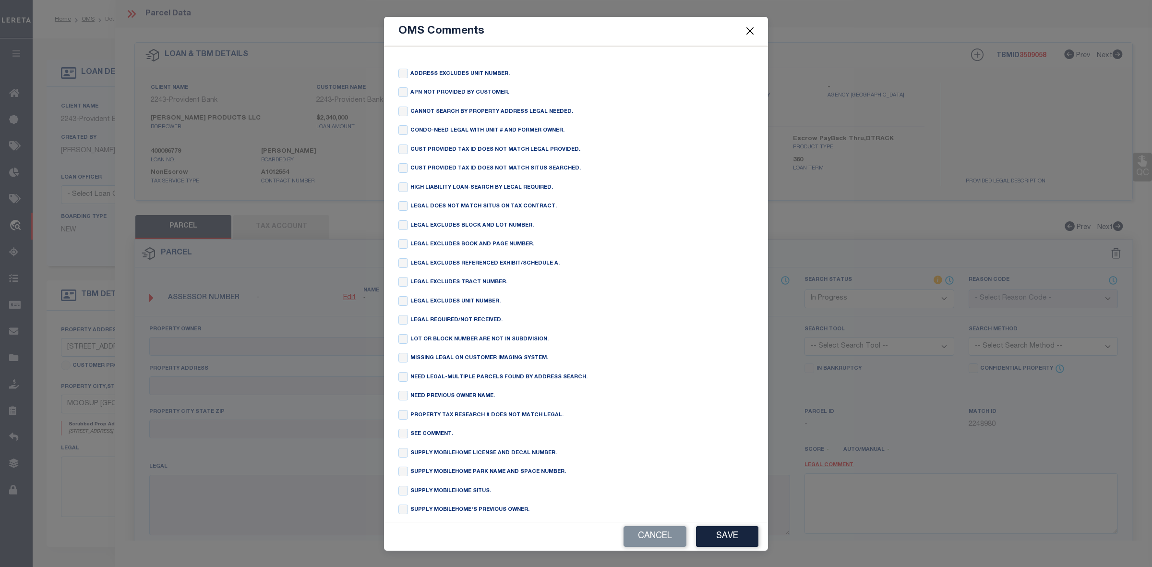
click at [749, 35] on button "Close" at bounding box center [750, 31] width 12 height 12
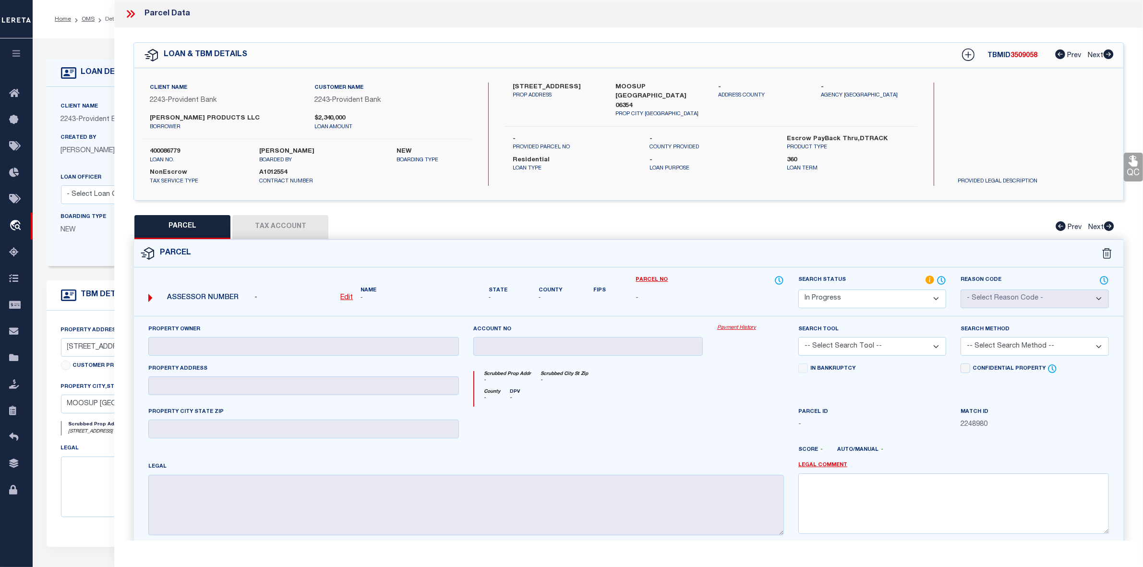
click at [848, 294] on select "Automated Search Bad Parcel Complete Duplicate Parcel High Dollar Reporting In …" at bounding box center [872, 298] width 148 height 19
select select "ND"
click at [798, 289] on select "Automated Search Bad Parcel Complete Duplicate Parcel High Dollar Reporting In …" at bounding box center [872, 298] width 148 height 19
click at [840, 465] on link "Legal Comment" at bounding box center [822, 465] width 49 height 8
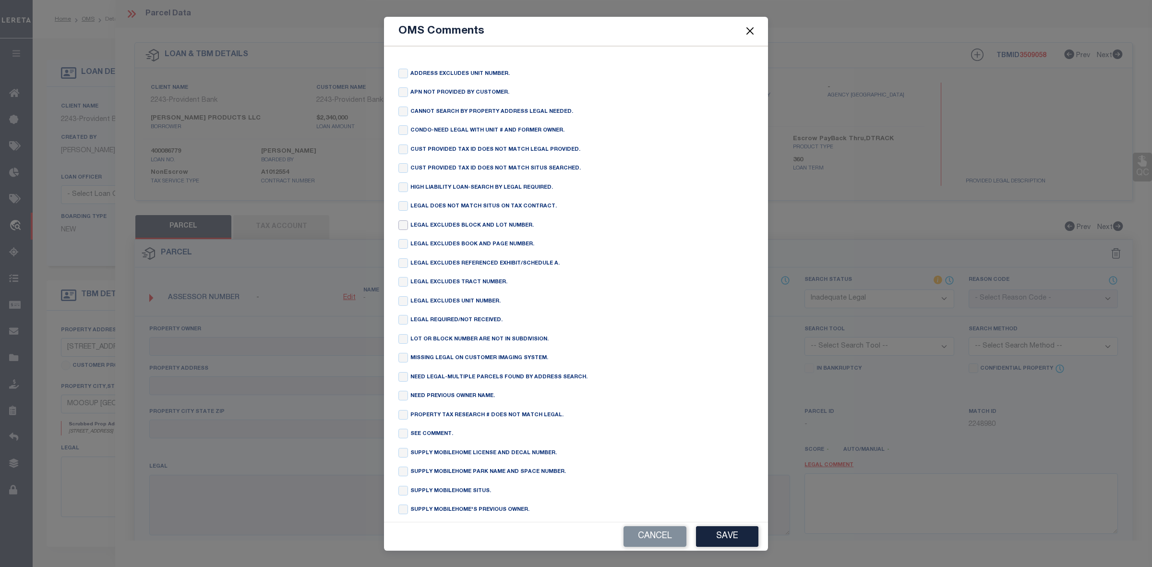
click at [404, 224] on input "checkbox" at bounding box center [403, 225] width 10 height 10
checkbox input "true"
click at [718, 541] on button "Save" at bounding box center [727, 536] width 62 height 21
type textarea "LEGAL EXCLUDES BLOCK AND LOT NUMBER."
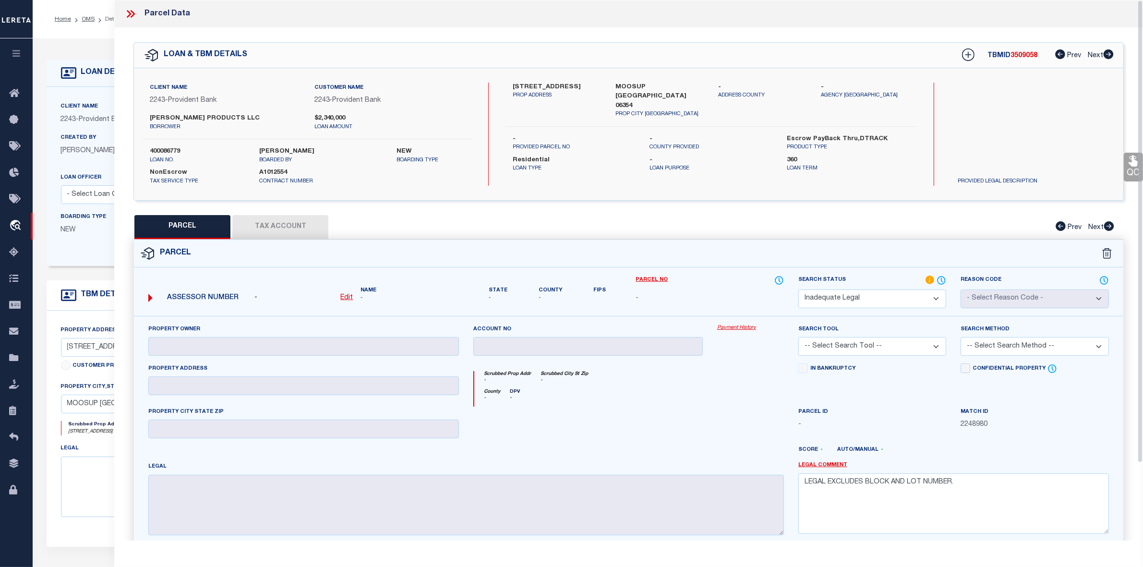
click at [704, 450] on div at bounding box center [669, 453] width 244 height 15
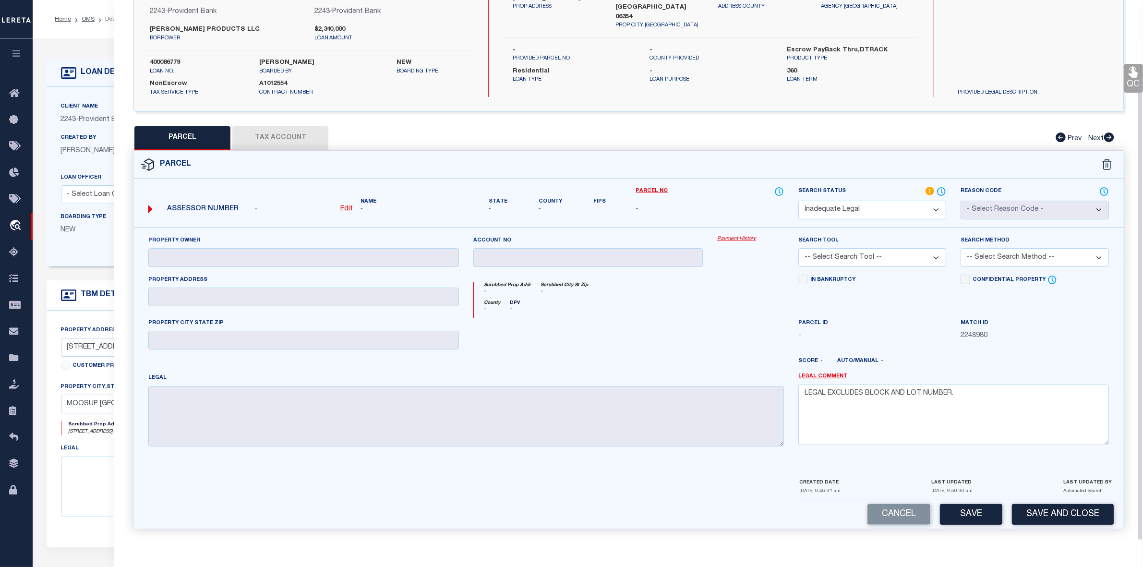
scroll to position [120, 0]
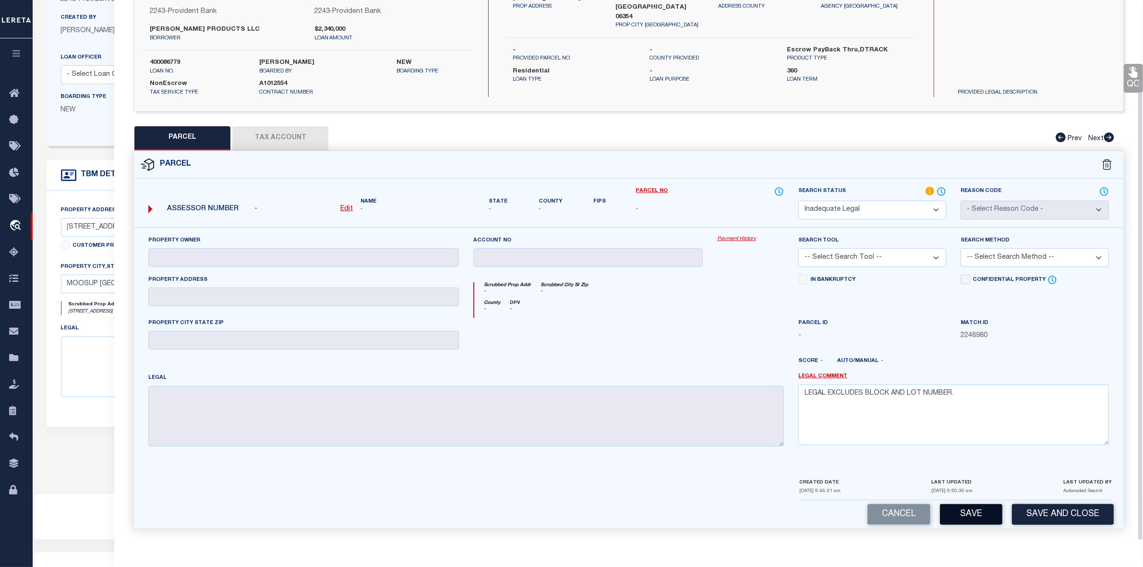
click at [981, 512] on button "Save" at bounding box center [971, 514] width 62 height 21
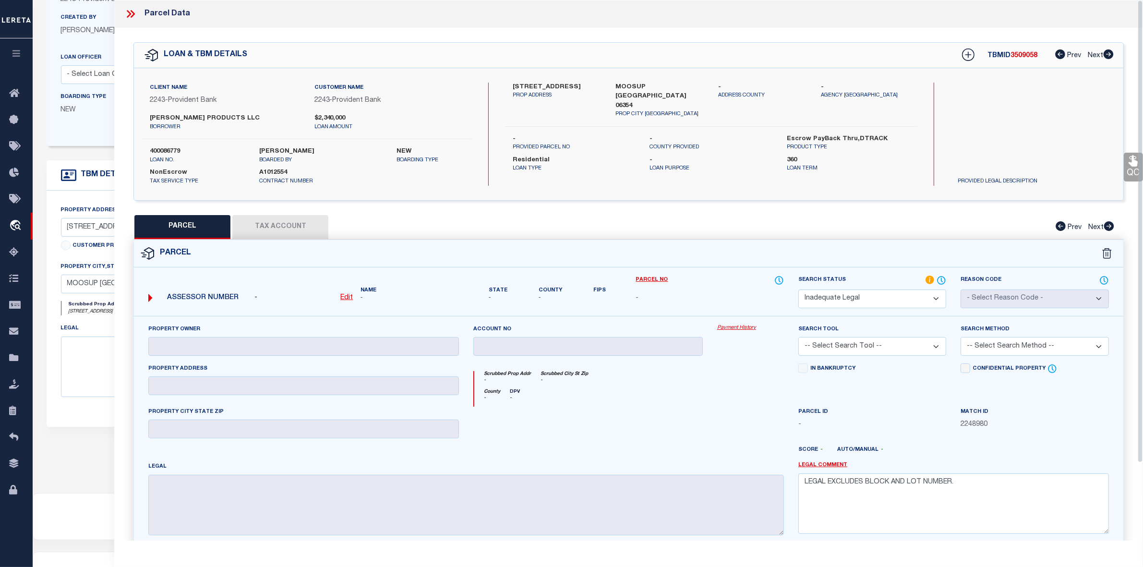
select select "AS"
checkbox input "false"
select select "ND"
checkbox input "false"
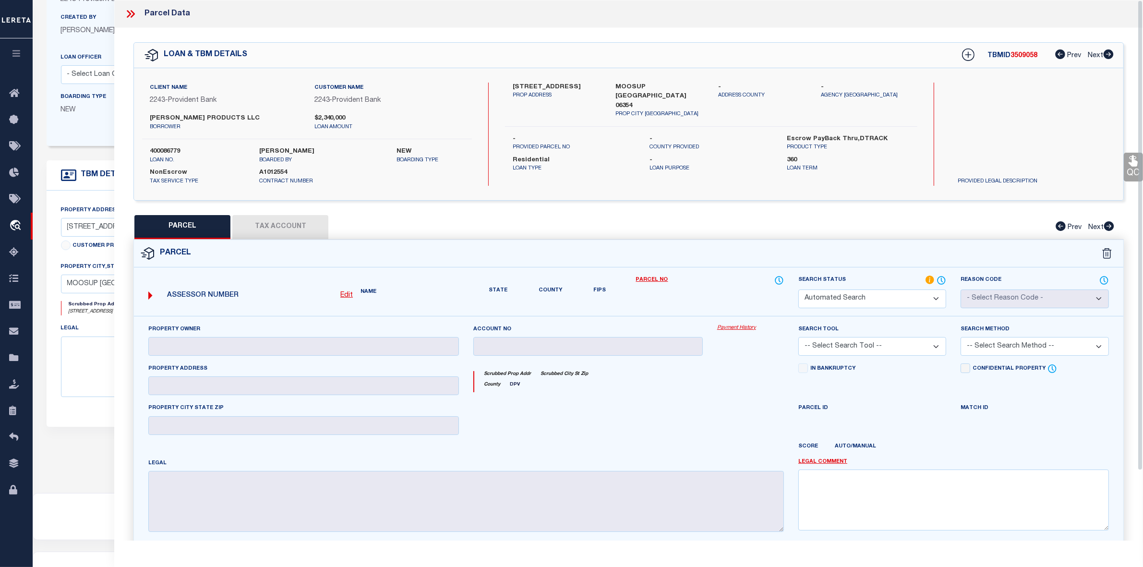
type textarea "LEGAL EXCLUDES BLOCK AND LOT NUMBER."
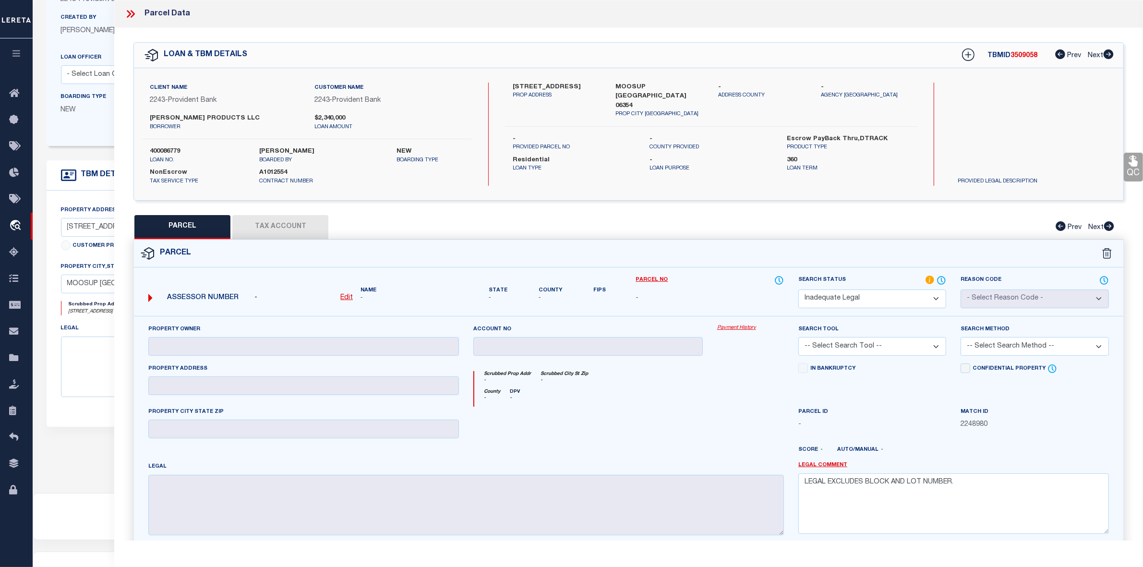
click at [1020, 52] on span "3509058" at bounding box center [1023, 55] width 27 height 7
copy span "3509058"
click at [752, 401] on div "County - DPV -" at bounding box center [629, 398] width 310 height 18
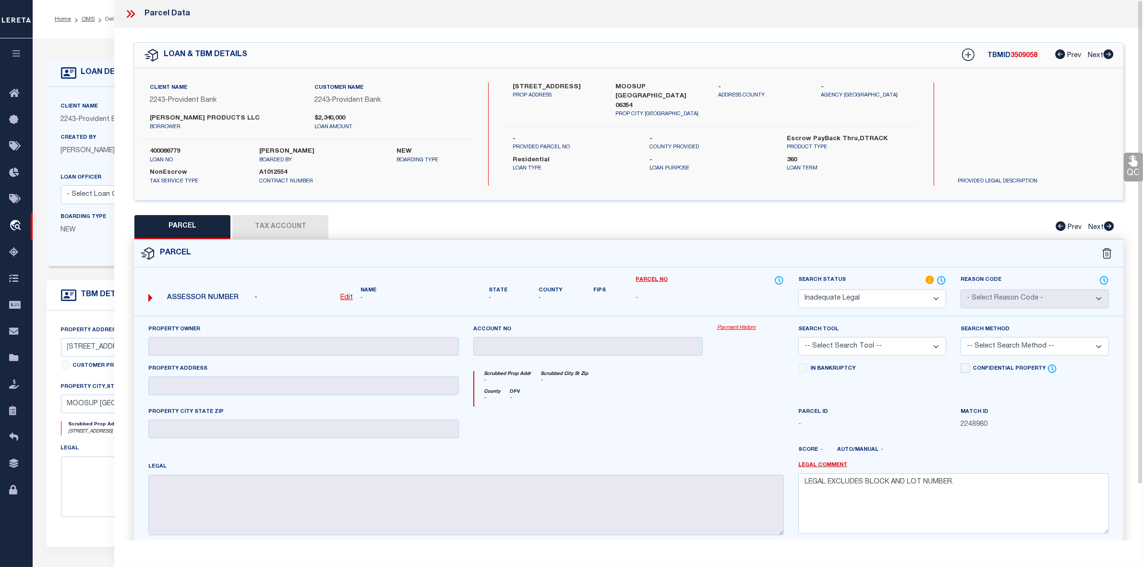
click at [131, 14] on icon at bounding box center [130, 14] width 12 height 12
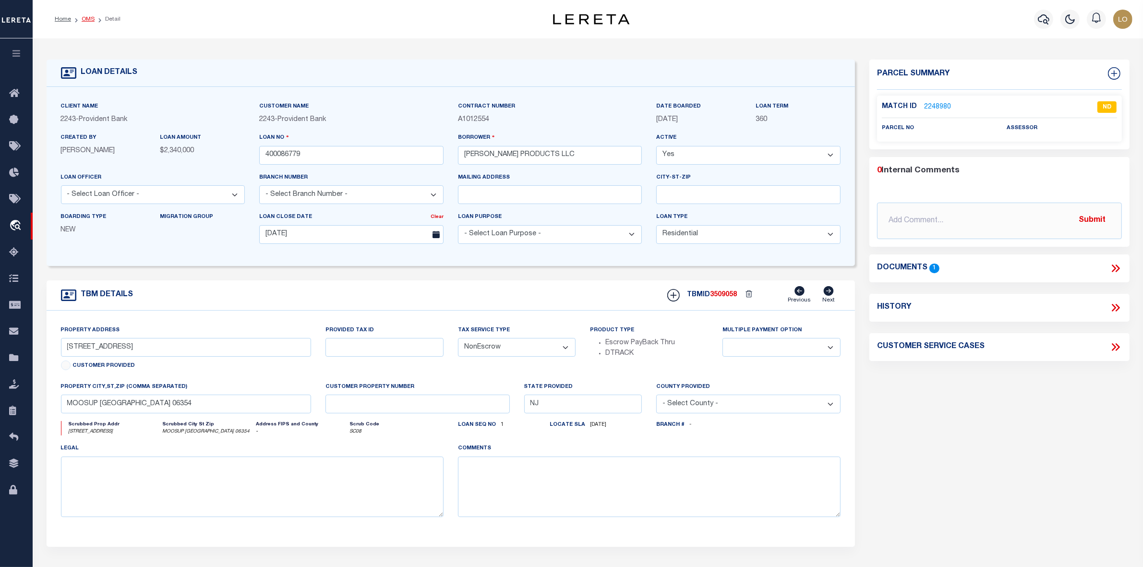
click at [82, 20] on link "OMS" at bounding box center [88, 19] width 13 height 6
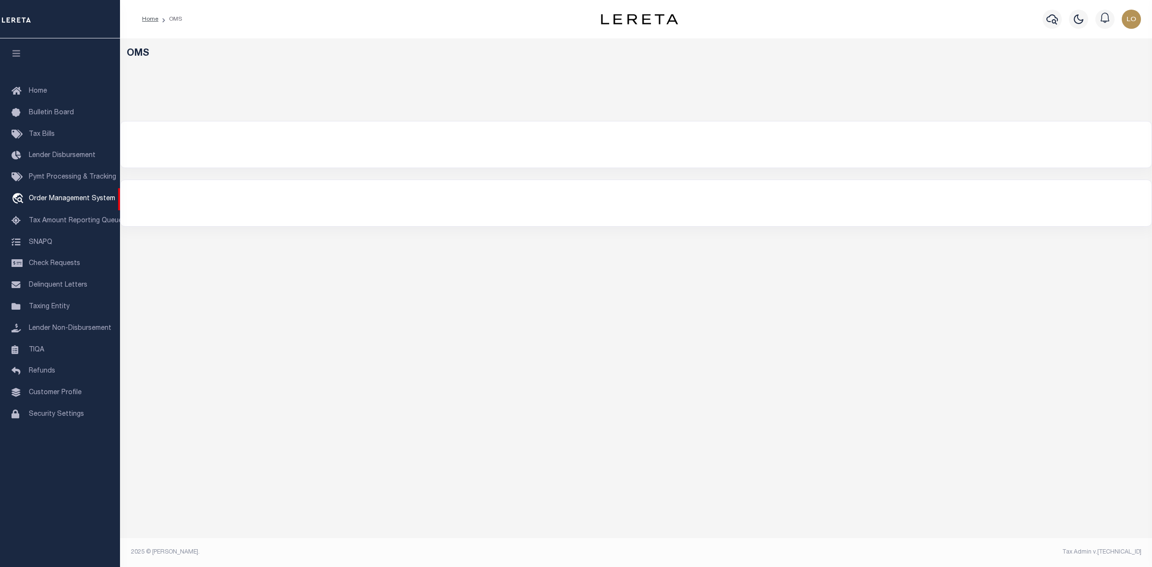
select select "200"
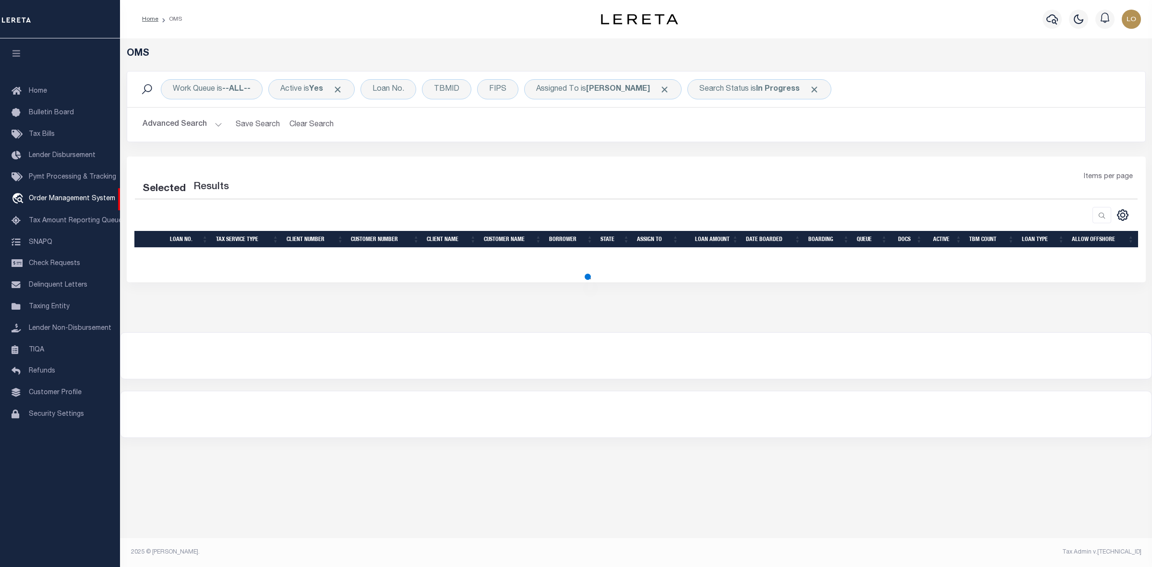
select select "200"
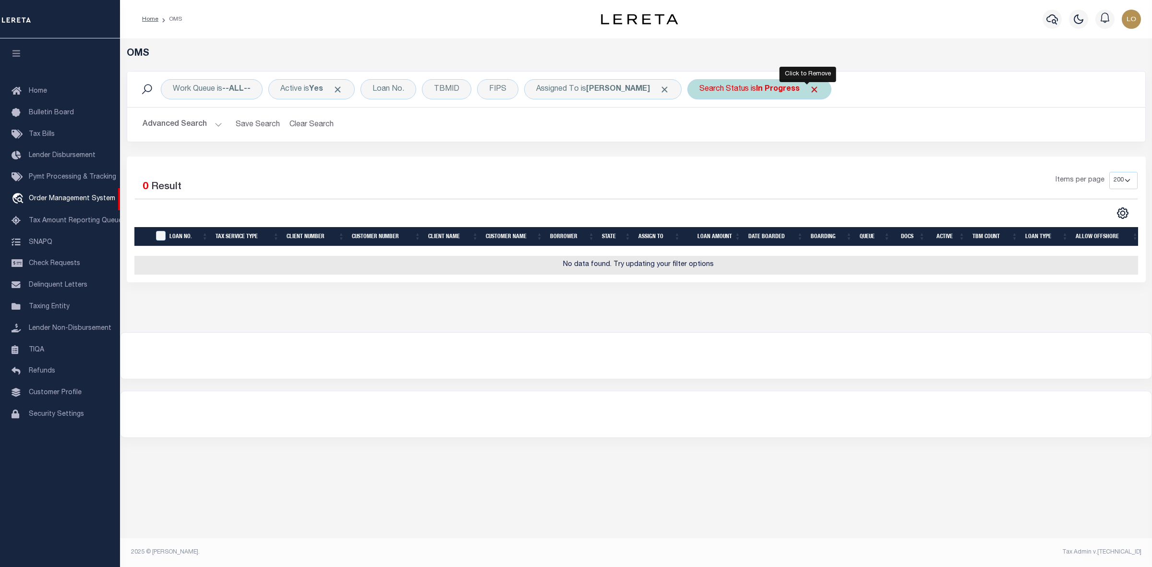
click at [809, 87] on span "Click to Remove" at bounding box center [814, 89] width 10 height 10
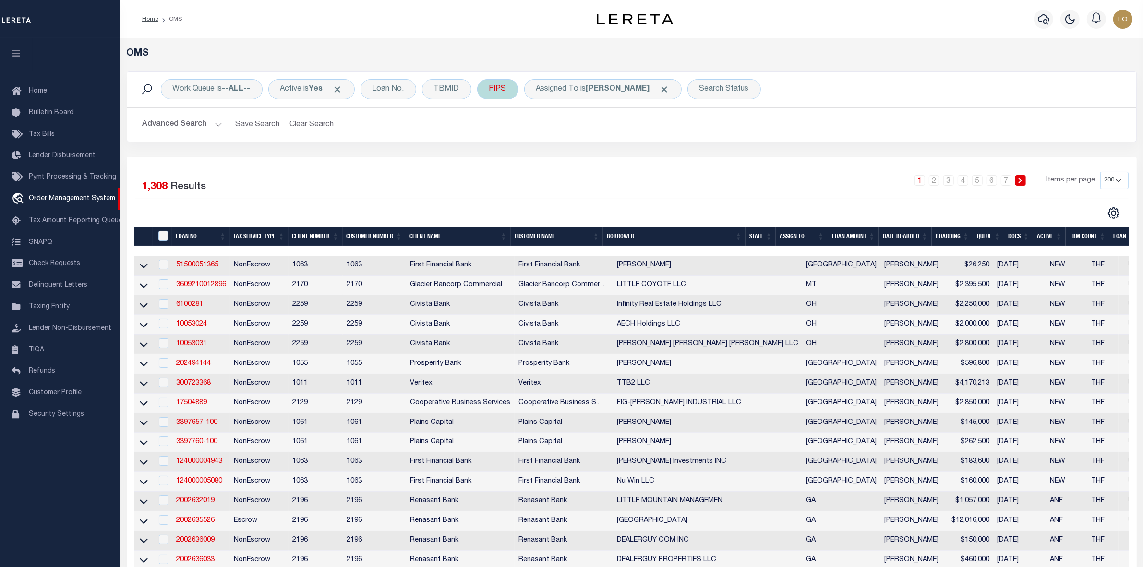
click at [659, 89] on span "Click to Remove" at bounding box center [664, 89] width 10 height 10
click at [404, 89] on div "Loan No." at bounding box center [388, 89] width 56 height 20
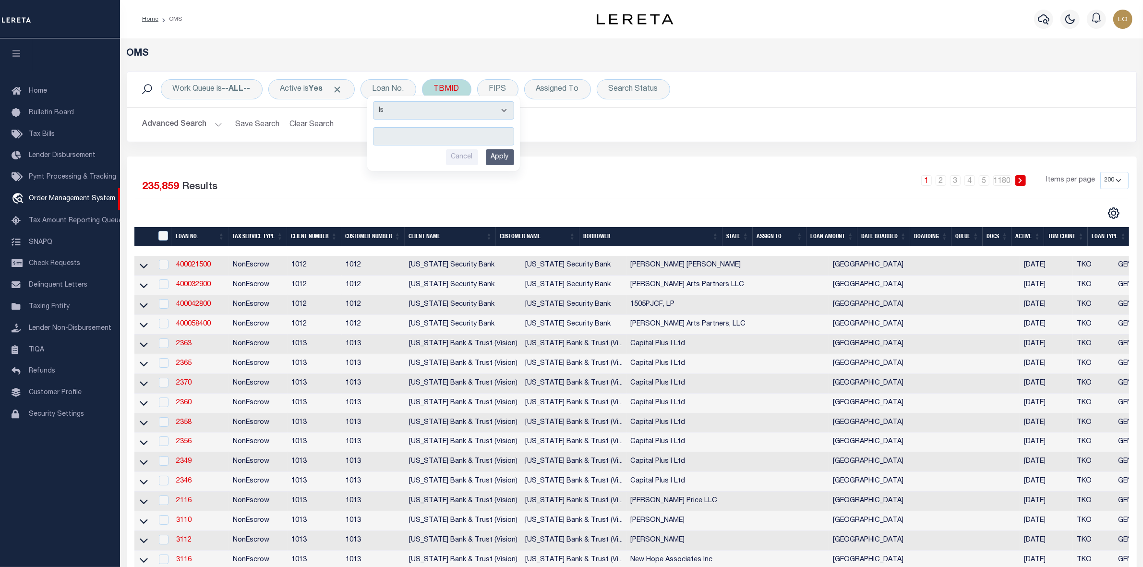
click at [447, 92] on div "TBMID" at bounding box center [446, 89] width 49 height 20
click at [461, 131] on input "number" at bounding box center [504, 132] width 141 height 18
type input "3482717"
click at [561, 152] on input "Apply" at bounding box center [561, 153] width 28 height 16
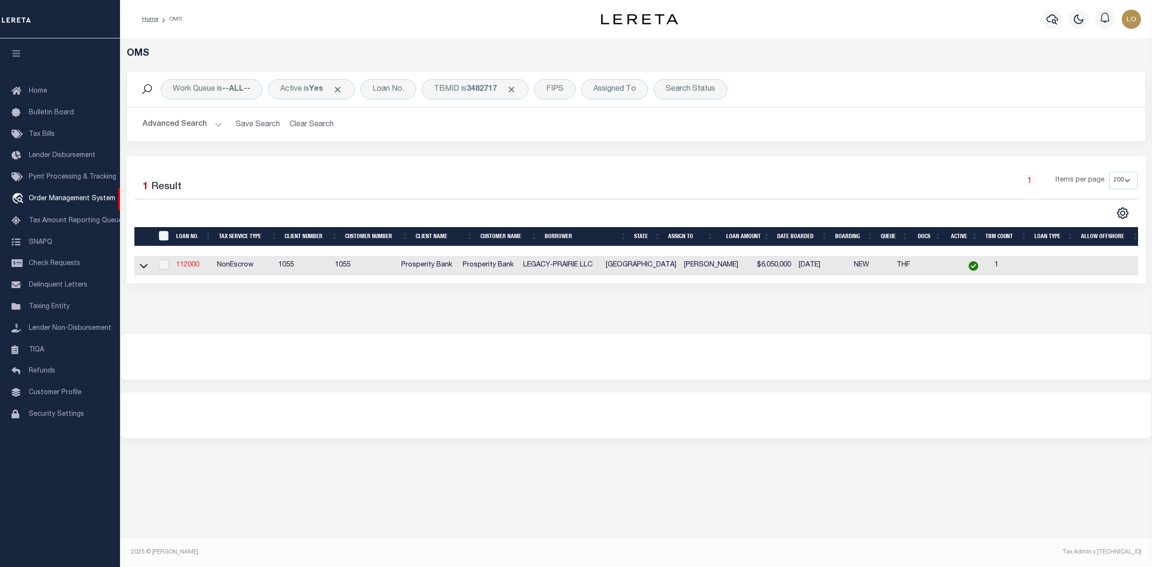
click at [183, 267] on link "112000" at bounding box center [187, 265] width 23 height 7
type input "112000"
type input "LEGACY-PRAIRIE LLC"
select select
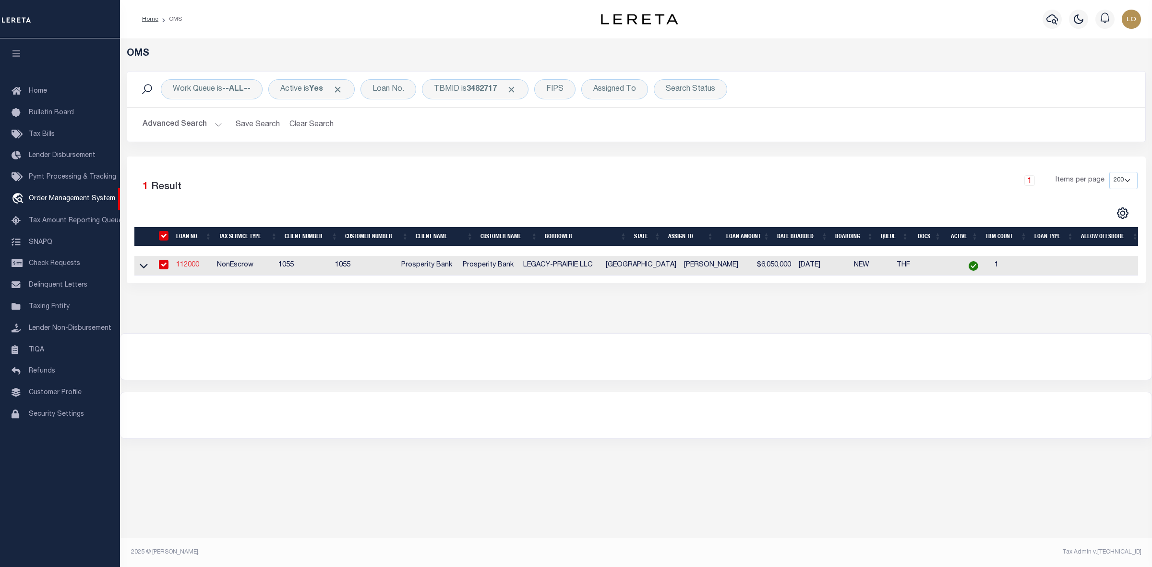
type input "[STREET_ADDRESS]"
type input "FRISCO [GEOGRAPHIC_DATA] 75035"
select select
select select "NonEscrow"
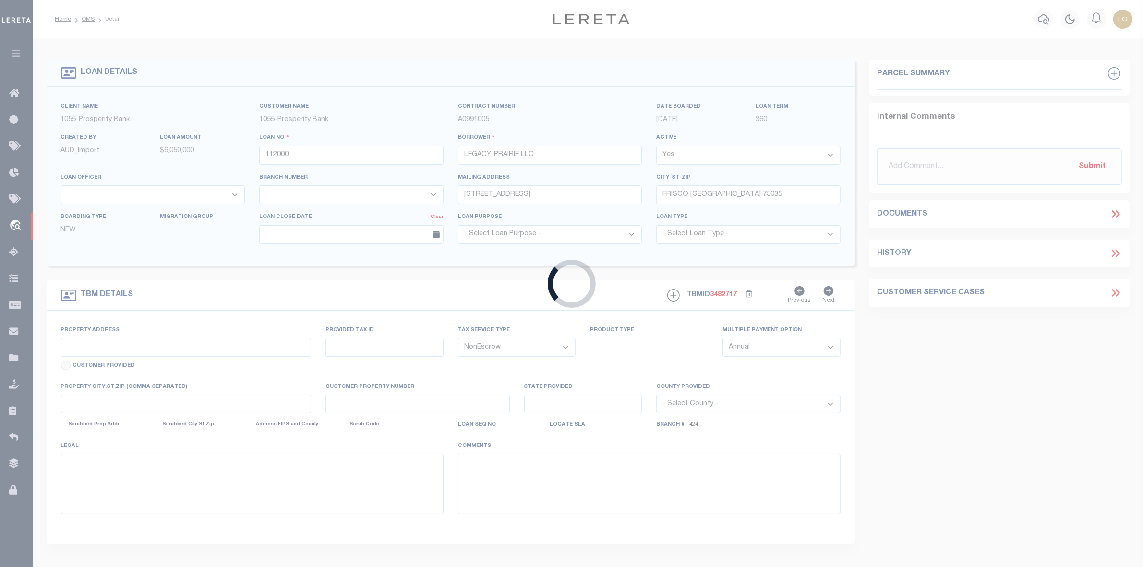
select select "10608"
select select "3824"
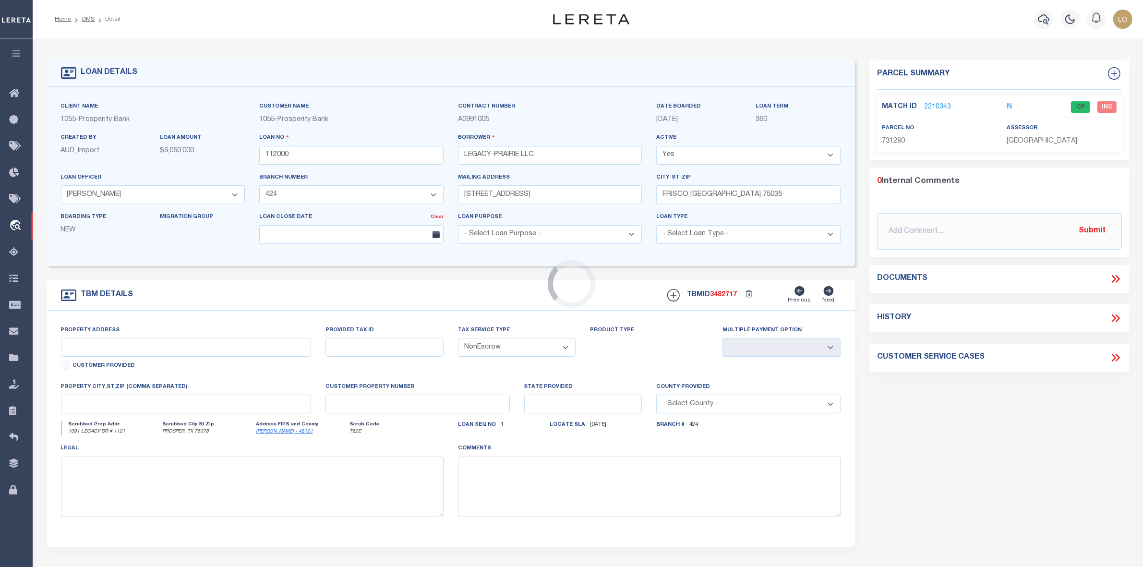
type input "[DATE]- [DATE] S LEGACY DR"
select select
type input "PROSPER, TX 75078"
type input "[GEOGRAPHIC_DATA]"
select select
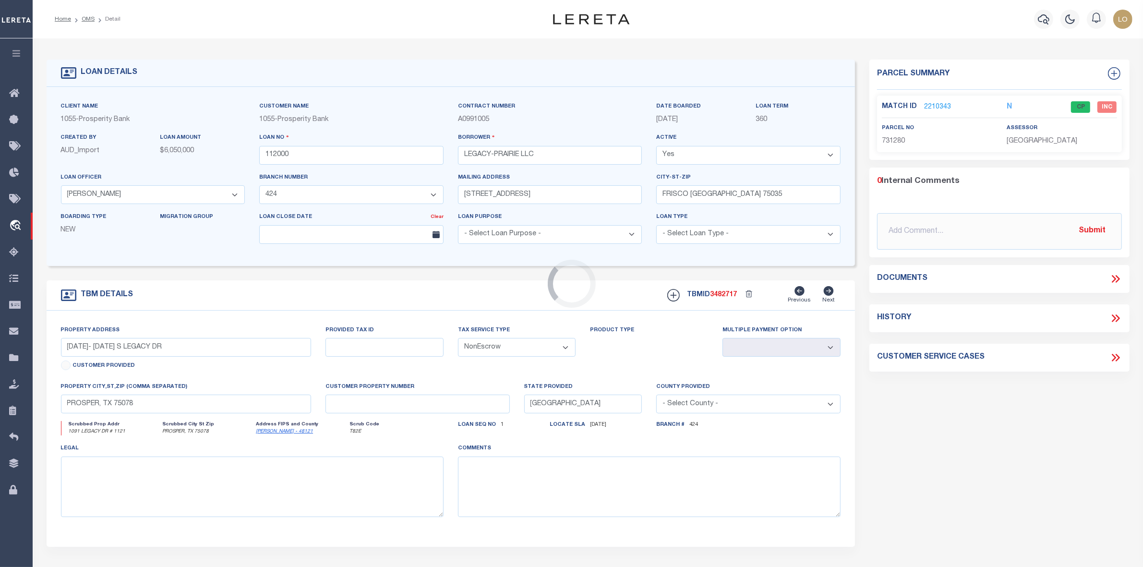
type textarea "[DATE]-[DATE] S LEGACY [PERSON_NAME] TX 75078 LT 4 BLK D IN PROSPER CENTER BLK …"
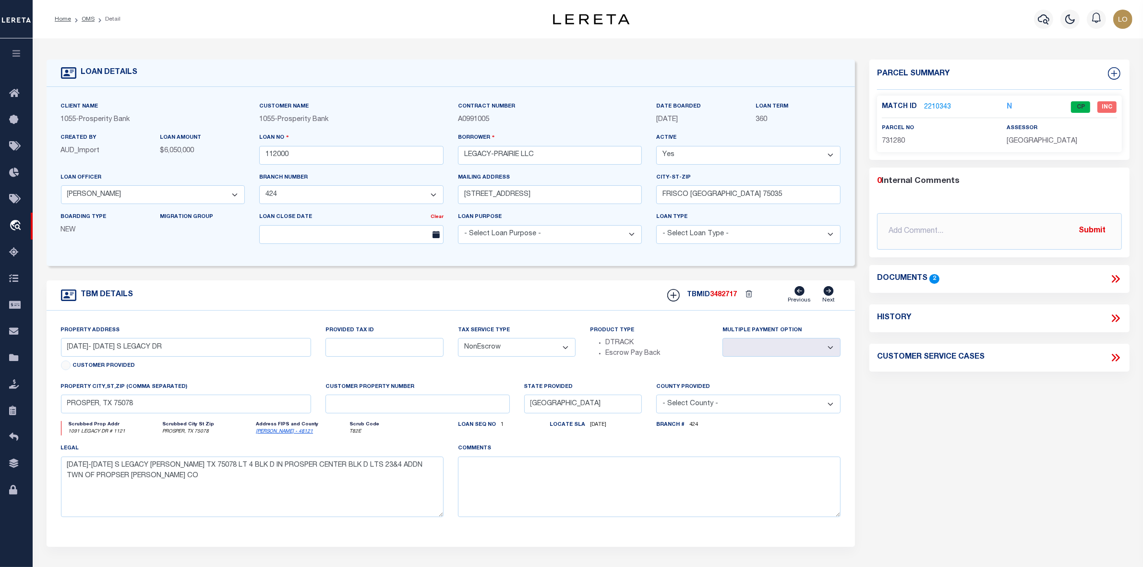
click at [938, 106] on link "2210343" at bounding box center [937, 107] width 27 height 10
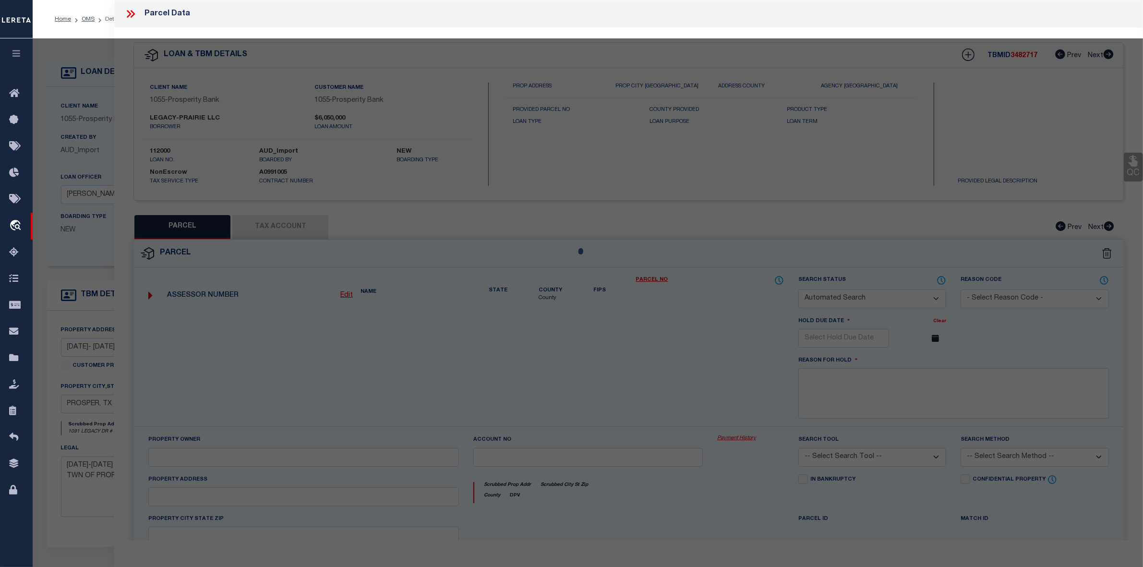
checkbox input "false"
select select "CP"
type input "LEGACY-PRAIRIE LLC"
select select "AGF"
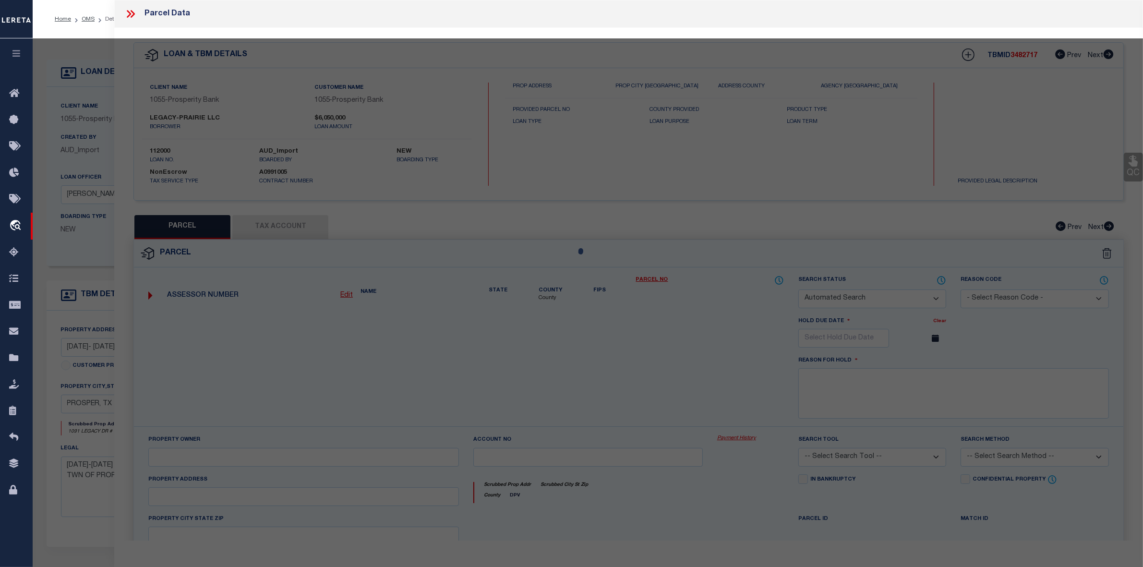
select select
type input "LEGACY DR"
type input "PROSPER TX 75078"
type textarea "PROSPER CENTER BLK D LOT 4"
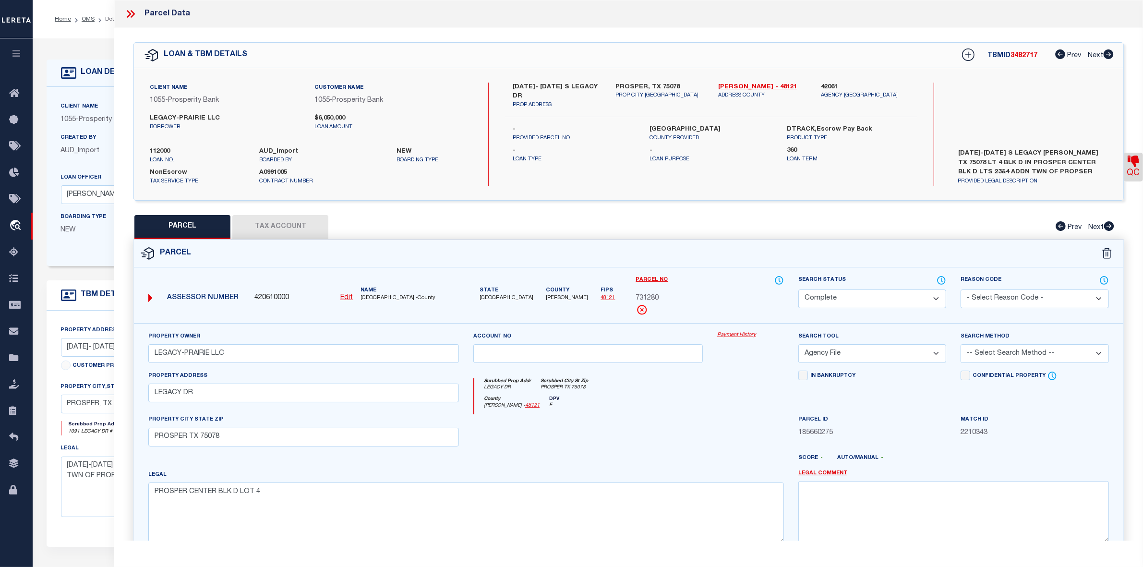
click at [167, 152] on label "112000" at bounding box center [197, 152] width 95 height 10
copy label "112000"
click at [167, 151] on label "112000" at bounding box center [197, 152] width 95 height 10
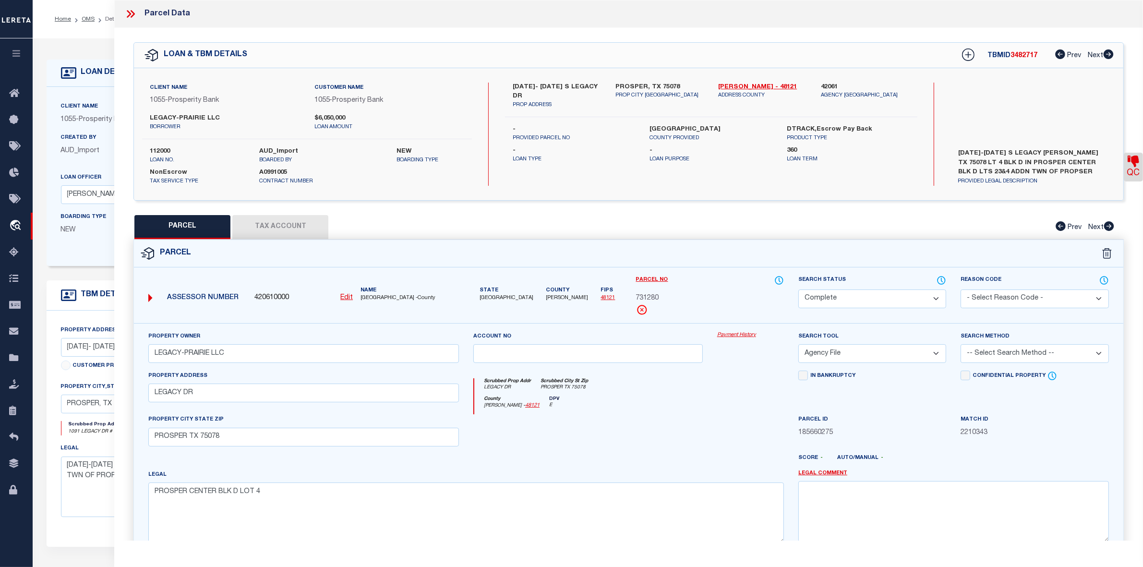
click at [131, 14] on icon at bounding box center [130, 14] width 12 height 12
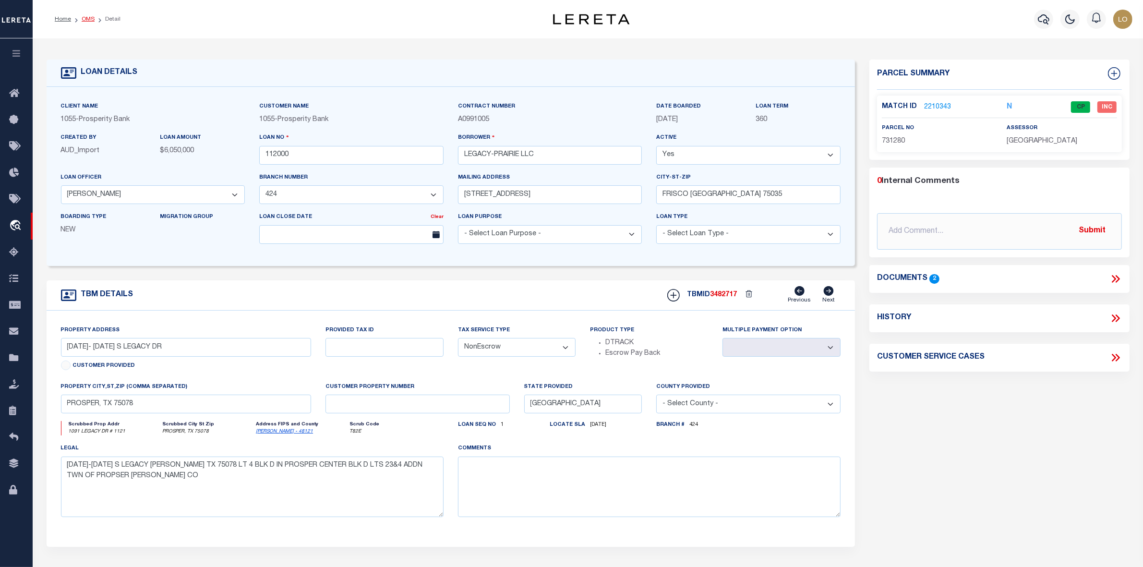
click at [87, 20] on link "OMS" at bounding box center [88, 19] width 13 height 6
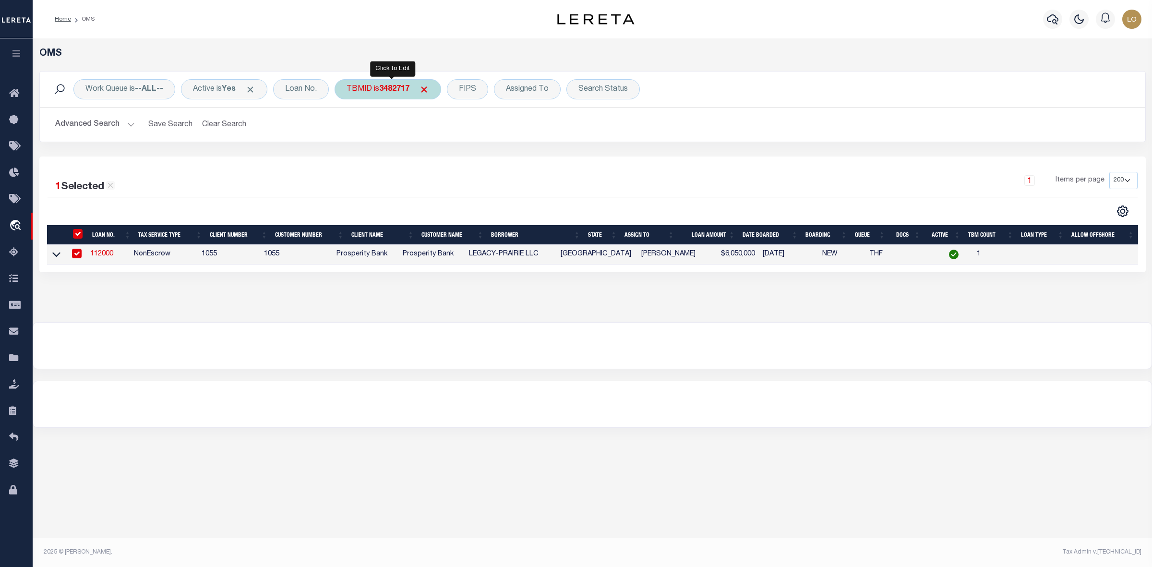
click at [399, 85] on b "3482717" at bounding box center [394, 89] width 30 height 8
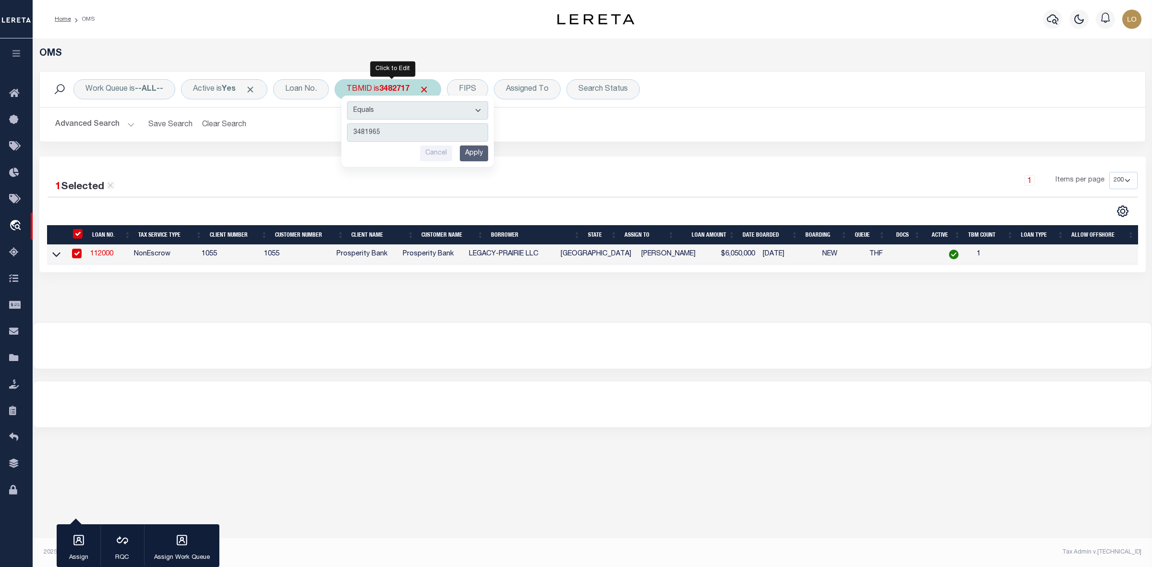
type input "3481965"
click at [483, 155] on input "Apply" at bounding box center [474, 153] width 28 height 16
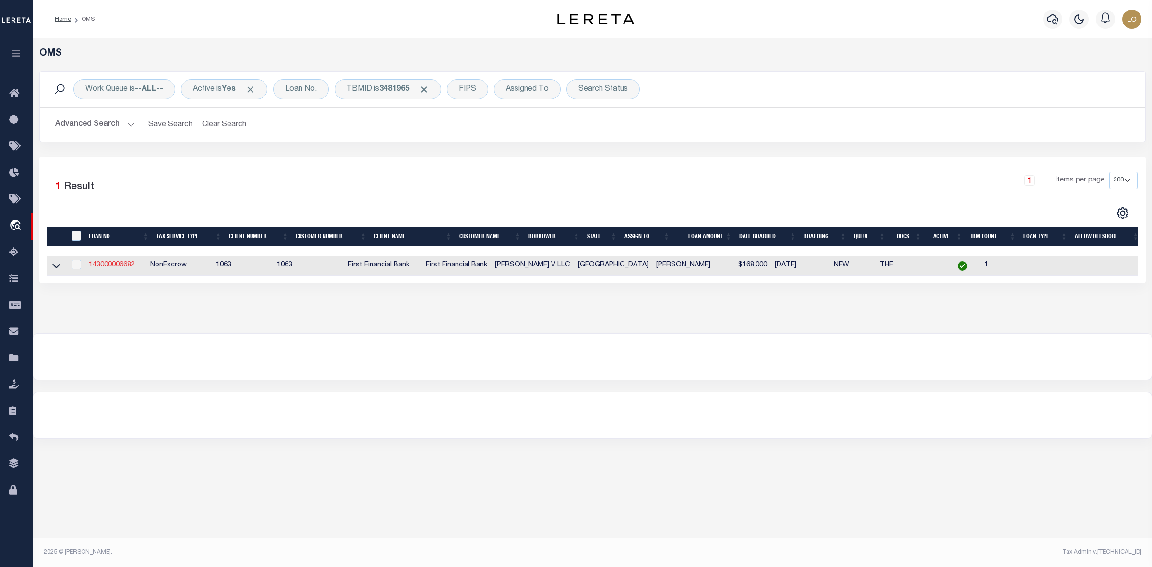
click at [124, 265] on link "143000006682" at bounding box center [112, 265] width 46 height 7
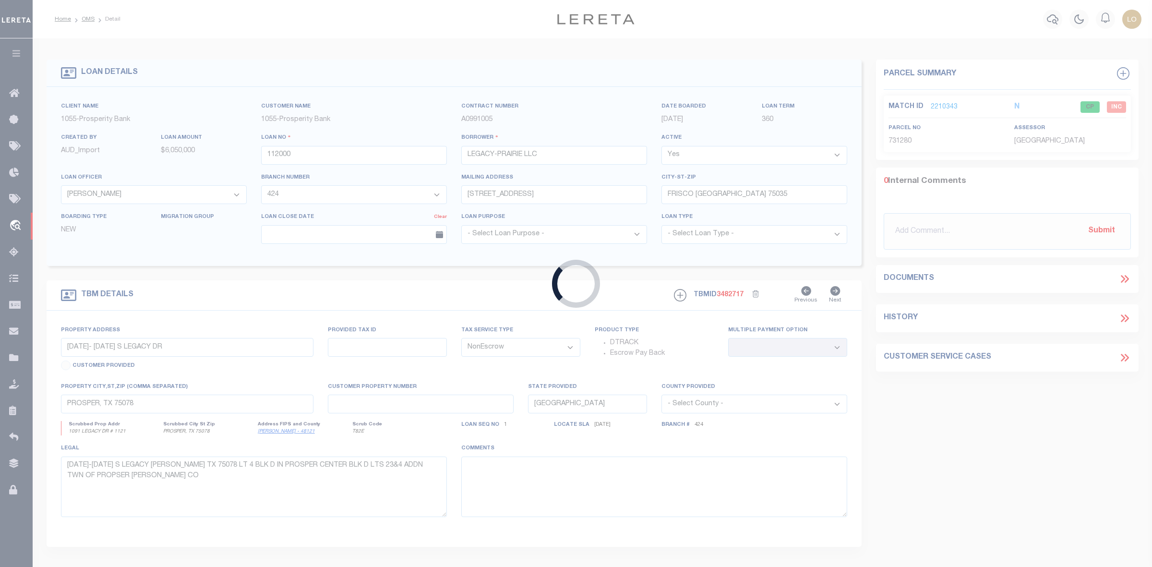
type input "143000006682"
type input "[PERSON_NAME] V LLC"
select select
select select "400"
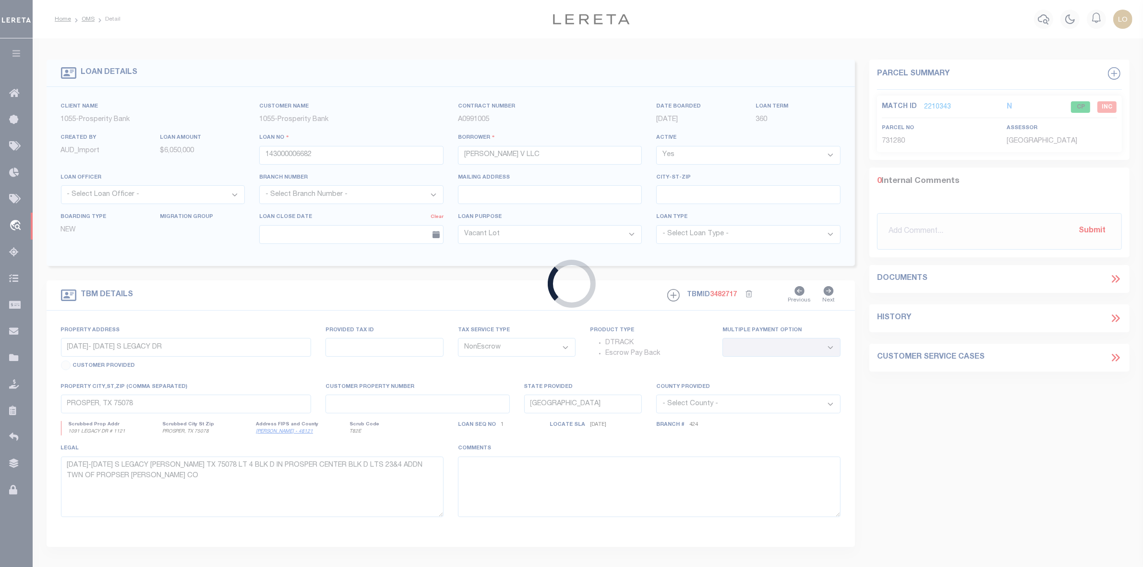
select select "49039"
select select "794"
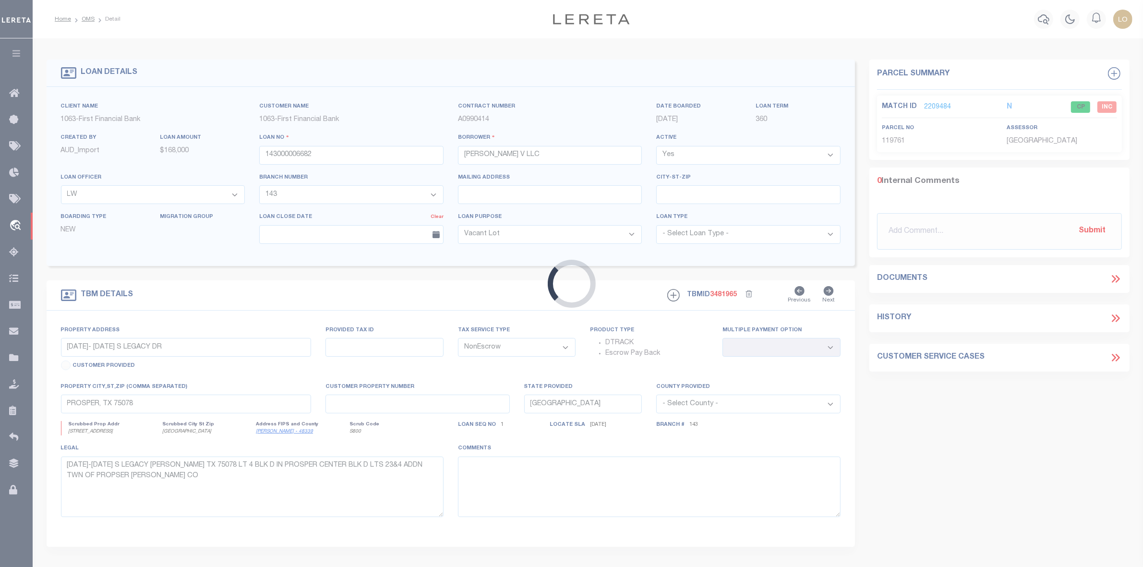
type input "[STREET_ADDRESS]"
select select
type input "[GEOGRAPHIC_DATA]"
select select
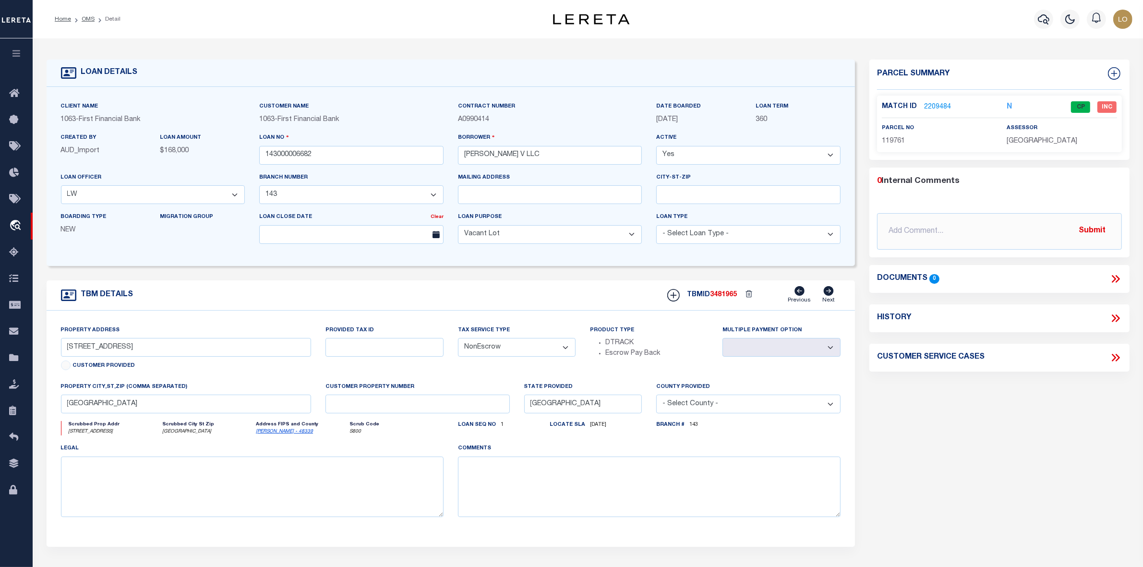
click at [942, 105] on link "2209484" at bounding box center [937, 107] width 27 height 10
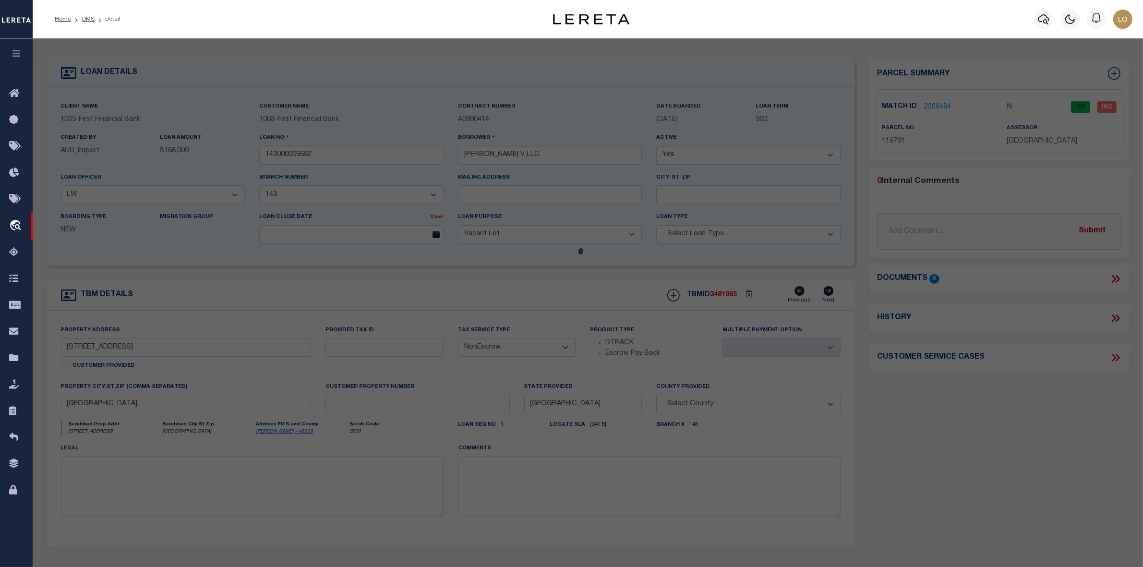
select select "AS"
select select
checkbox input "false"
select select "CP"
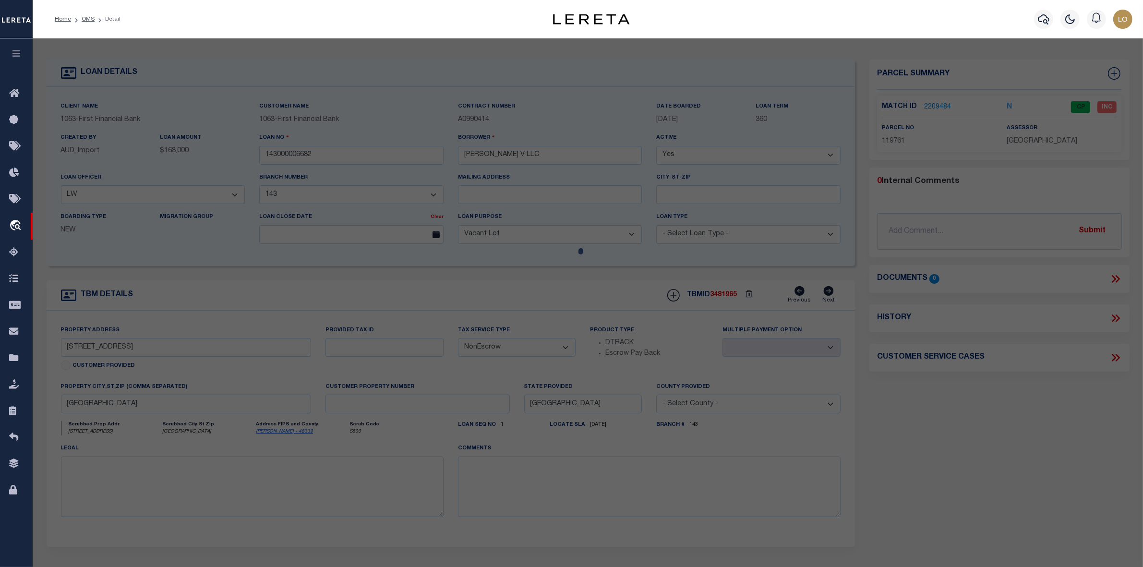
type input "PARTNERS PROPERTIES"
select select "AGW"
select select
type input "[STREET_ADDRESS]"
type input "CONROE TX 77301"
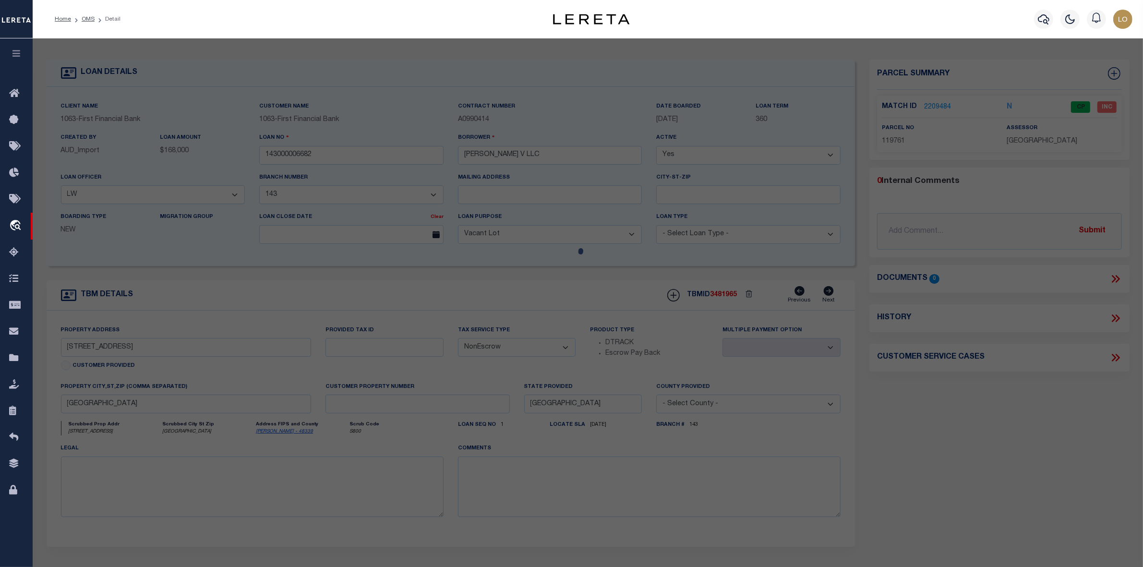
type textarea "LONDON TOWN UNIT 2"
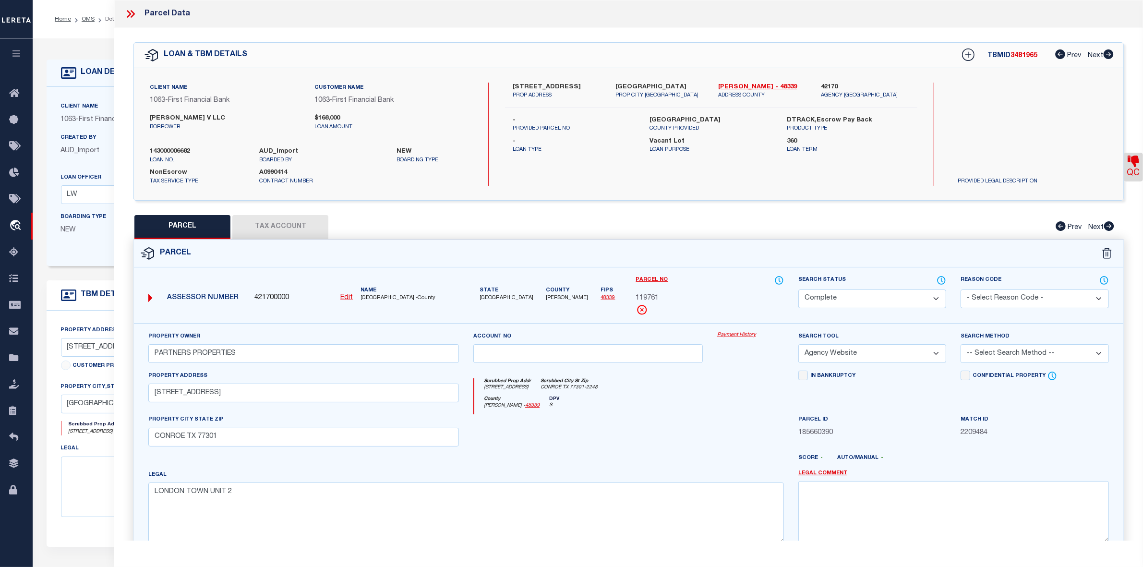
click at [174, 151] on label "143000006682" at bounding box center [197, 152] width 95 height 10
copy label "143000006682"
click at [320, 160] on p "boarded by" at bounding box center [320, 160] width 122 height 8
click at [180, 154] on label "143000006682" at bounding box center [197, 152] width 95 height 10
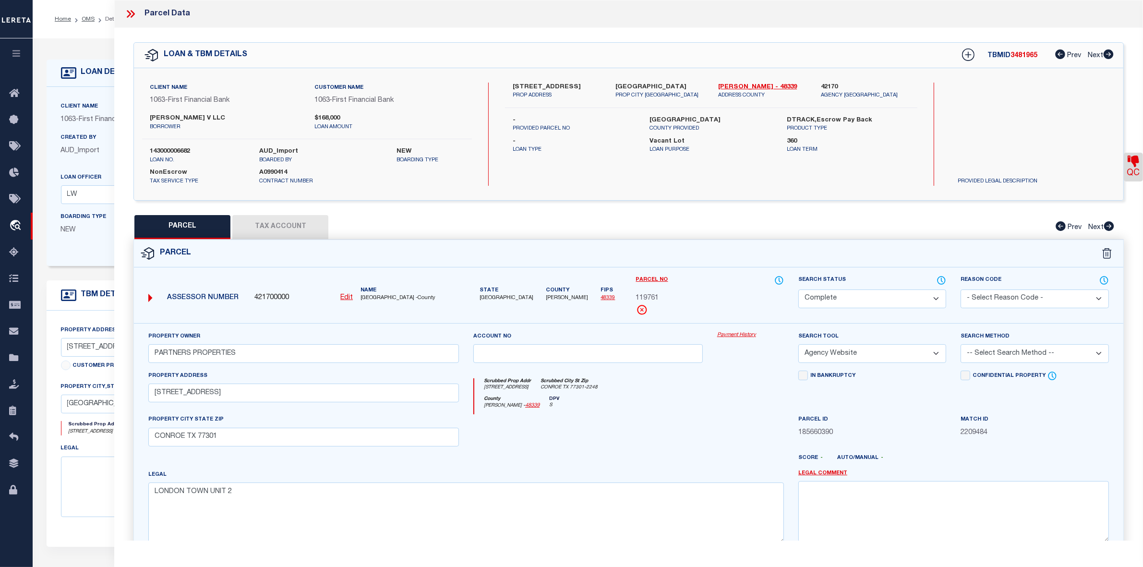
click at [180, 154] on label "143000006682" at bounding box center [197, 152] width 95 height 10
copy label "143000006682"
click at [807, 221] on div "PARCEL Tax Account Prev Next" at bounding box center [628, 227] width 990 height 24
click at [134, 17] on icon at bounding box center [130, 14] width 12 height 12
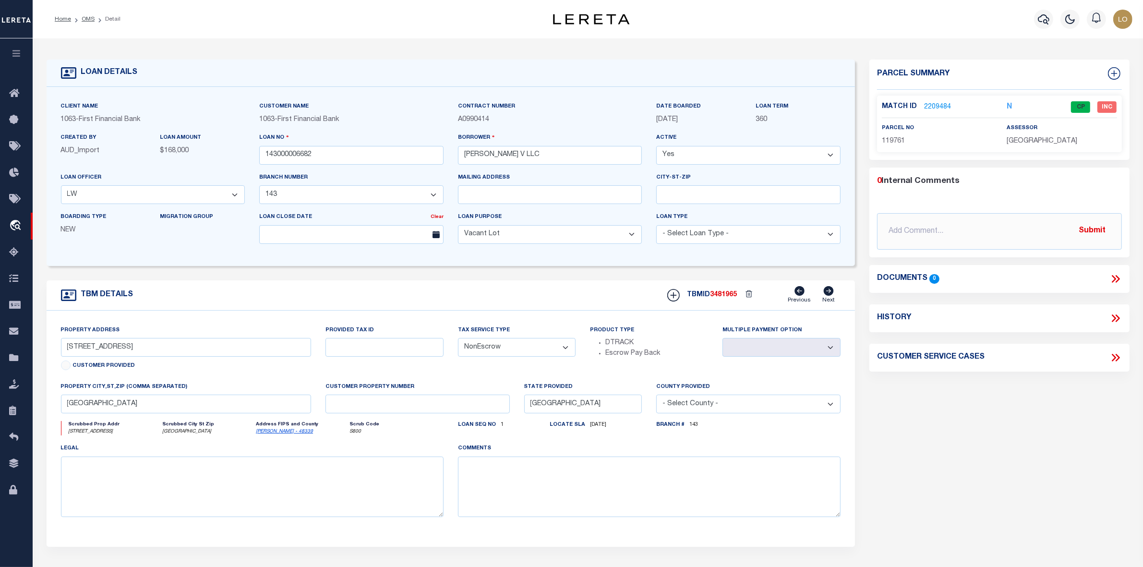
click at [85, 18] on link "OMS" at bounding box center [88, 19] width 13 height 6
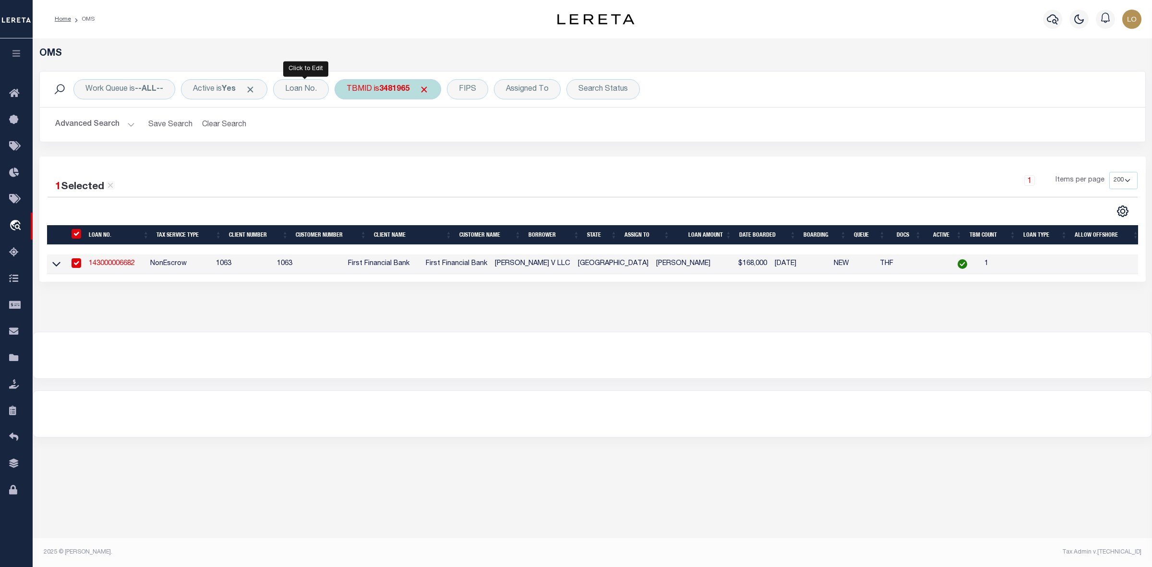
click at [376, 86] on div "TBMID is 3481965" at bounding box center [388, 89] width 107 height 20
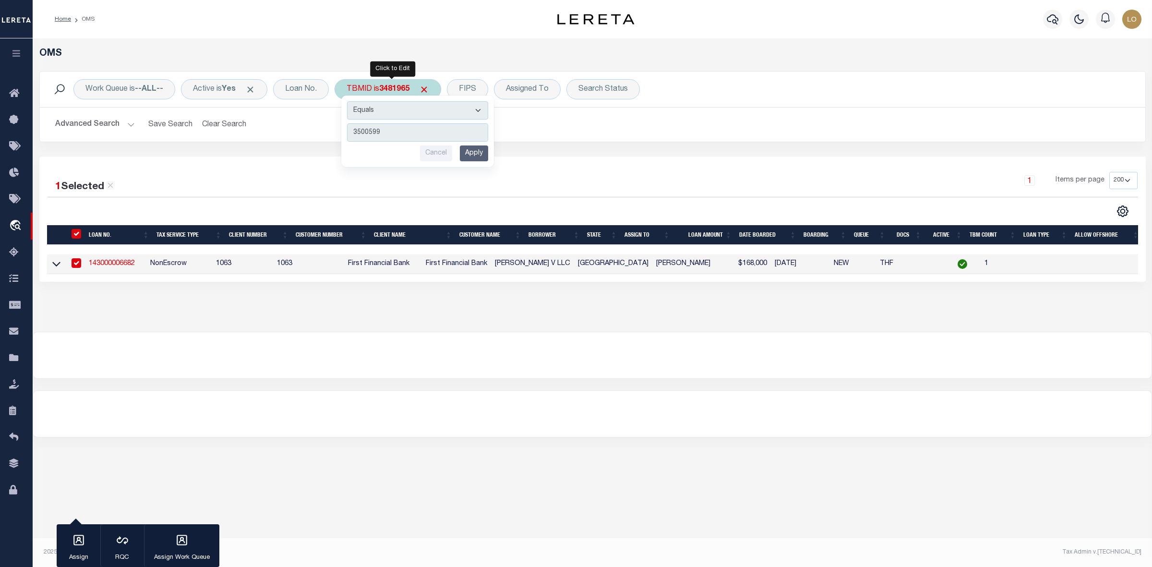
click at [478, 154] on input "Apply" at bounding box center [474, 153] width 28 height 16
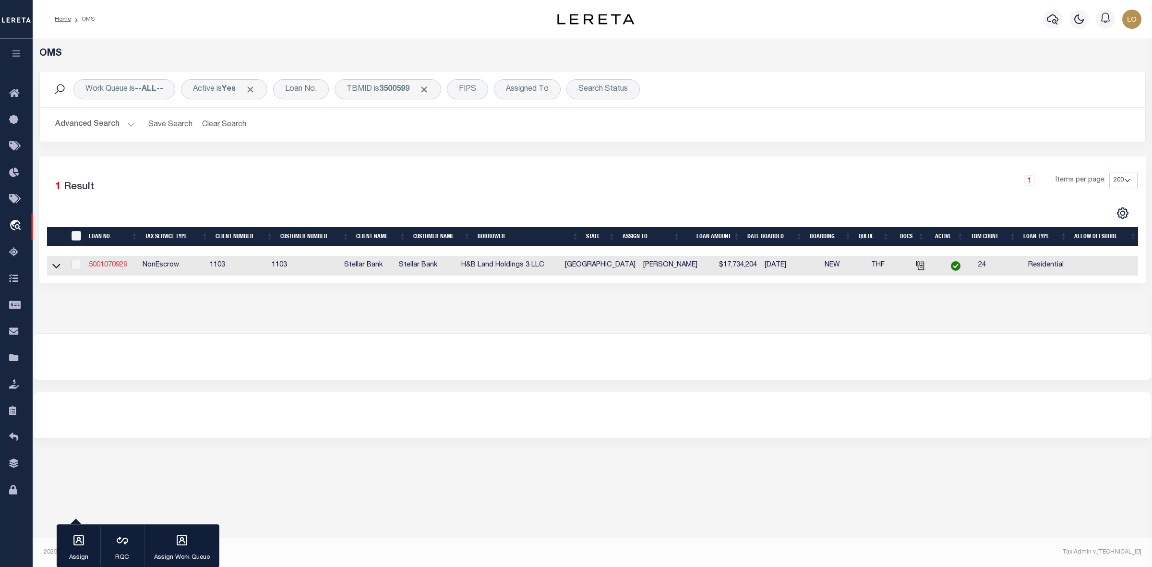
click at [114, 265] on link "5001070929" at bounding box center [108, 265] width 38 height 7
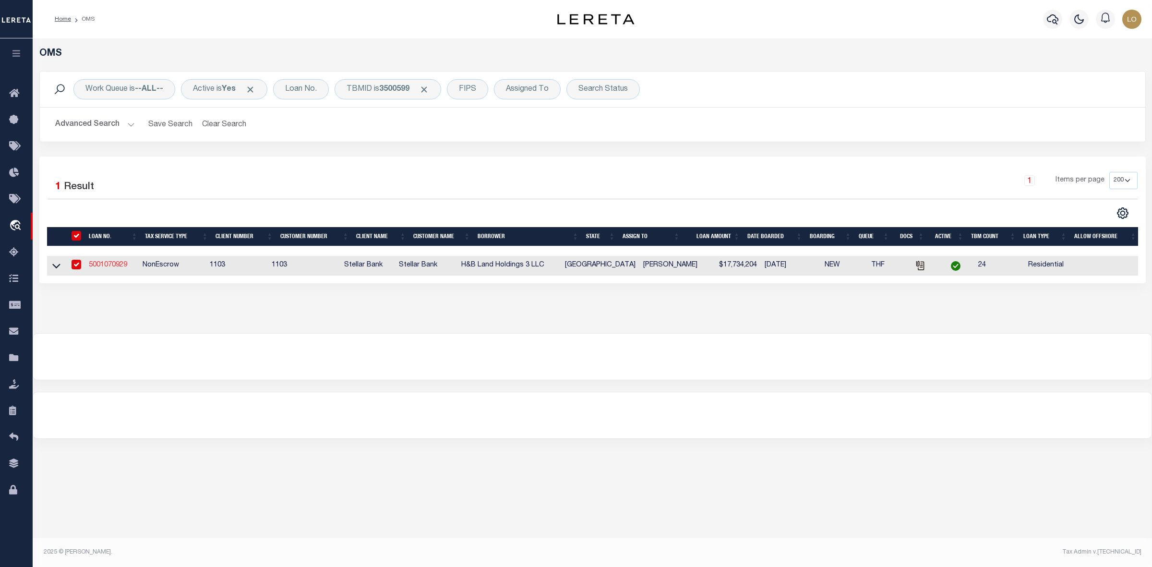
type input "5001070929"
type input "H&B Land Holdings 3 LLC"
select select
type input "[STREET_ADDRESS]"
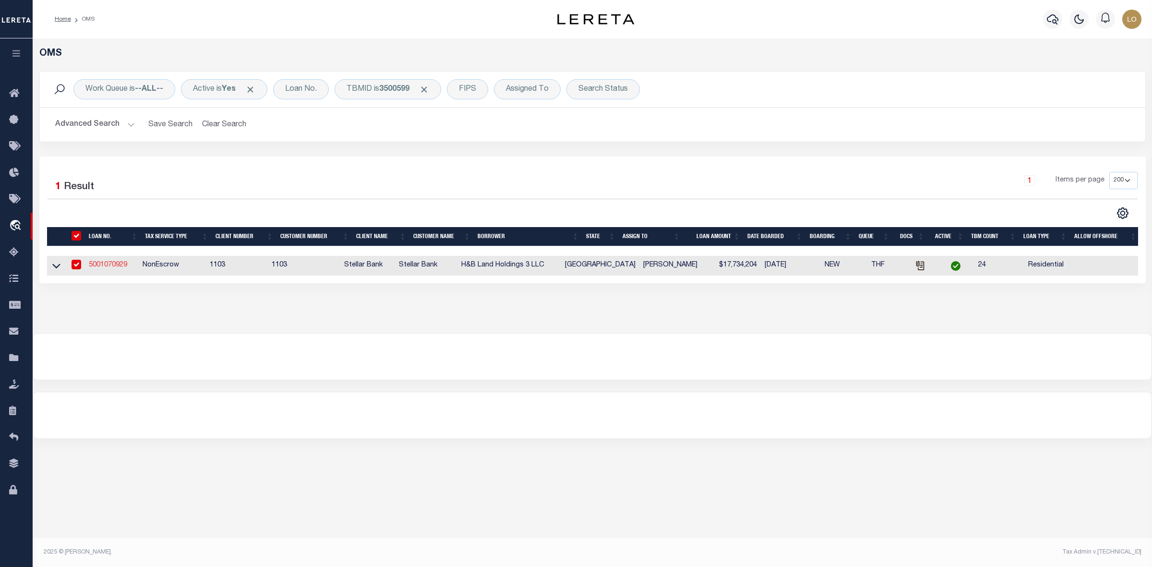
type input "[GEOGRAPHIC_DATA] TX 77041-2037"
type input "[DATE]"
select select
select select "10"
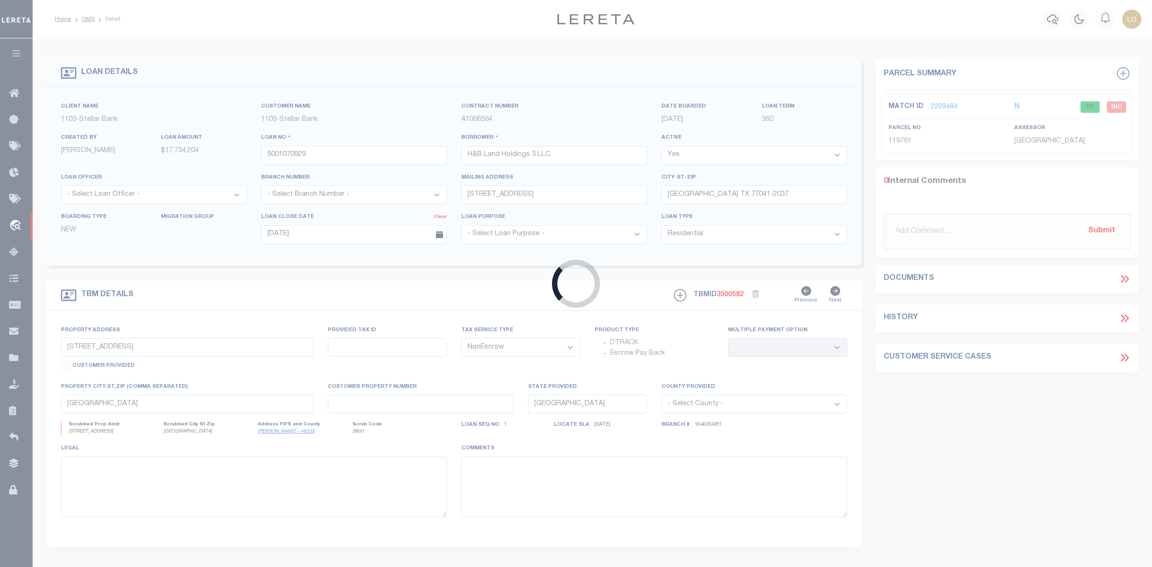
type input "[STREET_ADDRESS]"
select select
type input "[PERSON_NAME] TX 77417-0262"
type textarea "Emberly Sec 1 - [GEOGRAPHIC_DATA] Lots 5, 10, 13, 17, 27, 29, 31, 33, 35, 37, 3…"
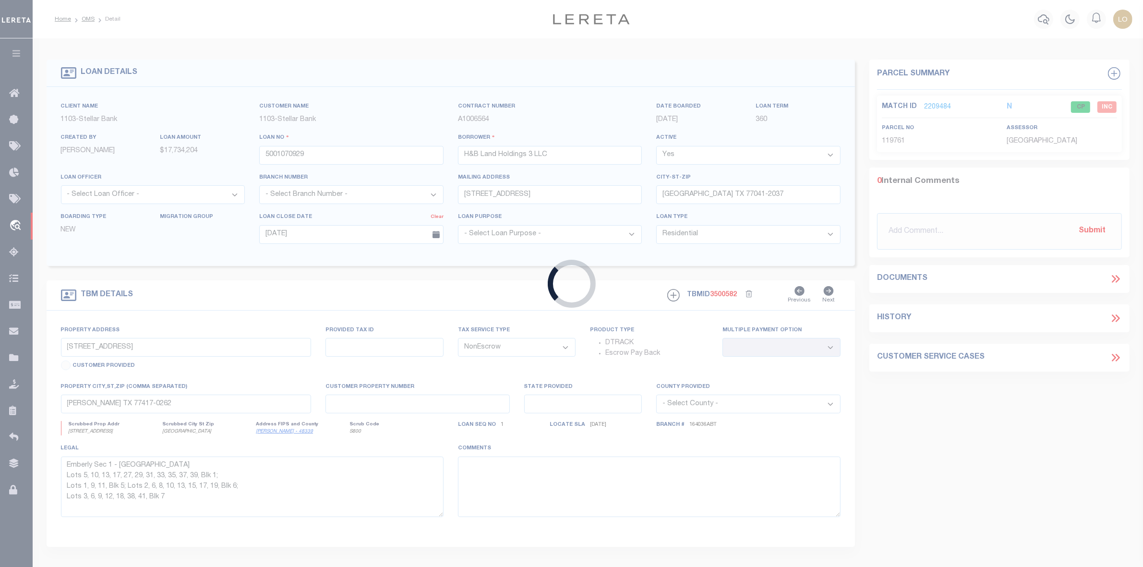
select select "11286"
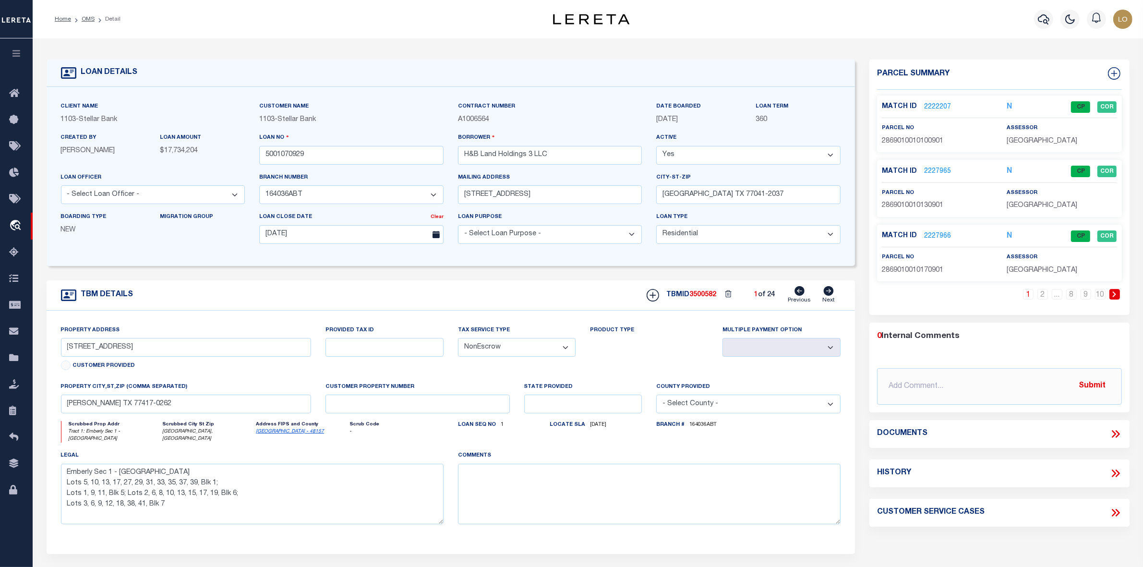
click at [944, 104] on link "2222207" at bounding box center [937, 107] width 27 height 10
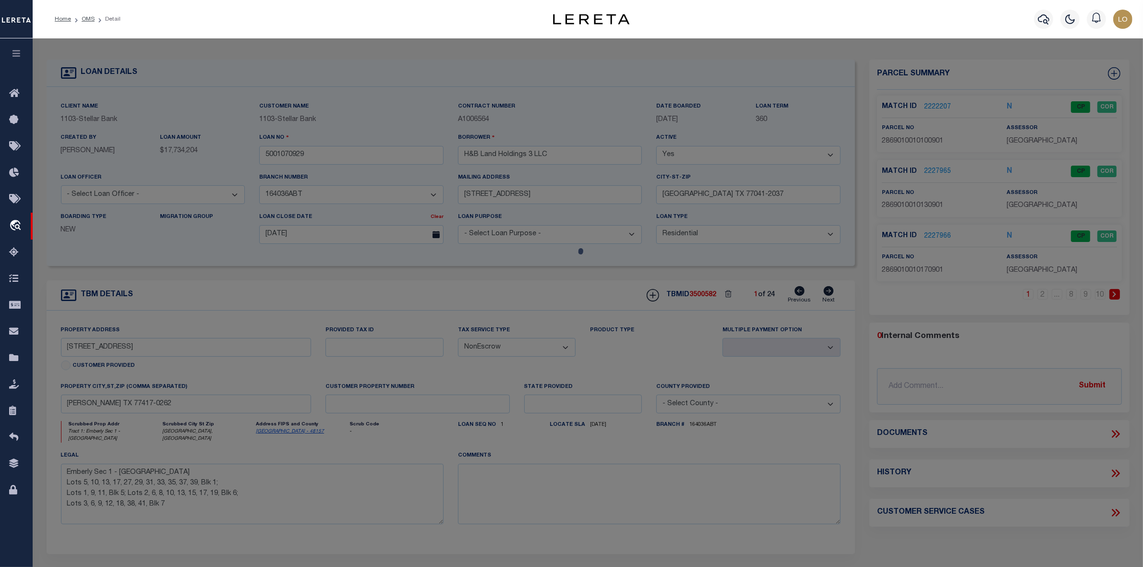
select select "AS"
select select
checkbox input "false"
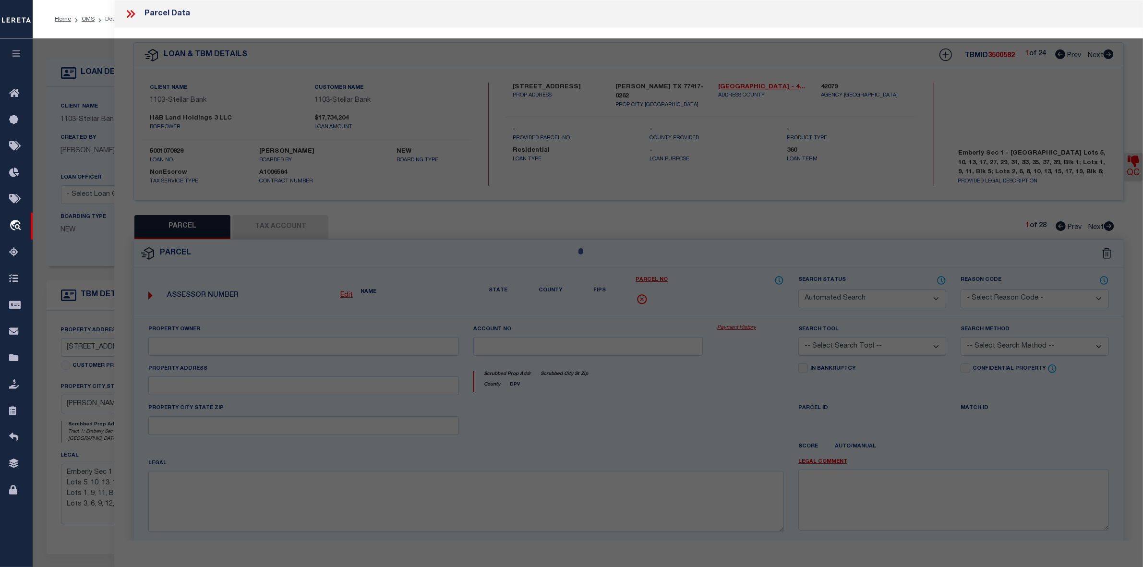
select select "CP"
type input "H & B Land Holdings LLC"
select select "AGW"
select select
type input "[STREET_ADDRESS],"
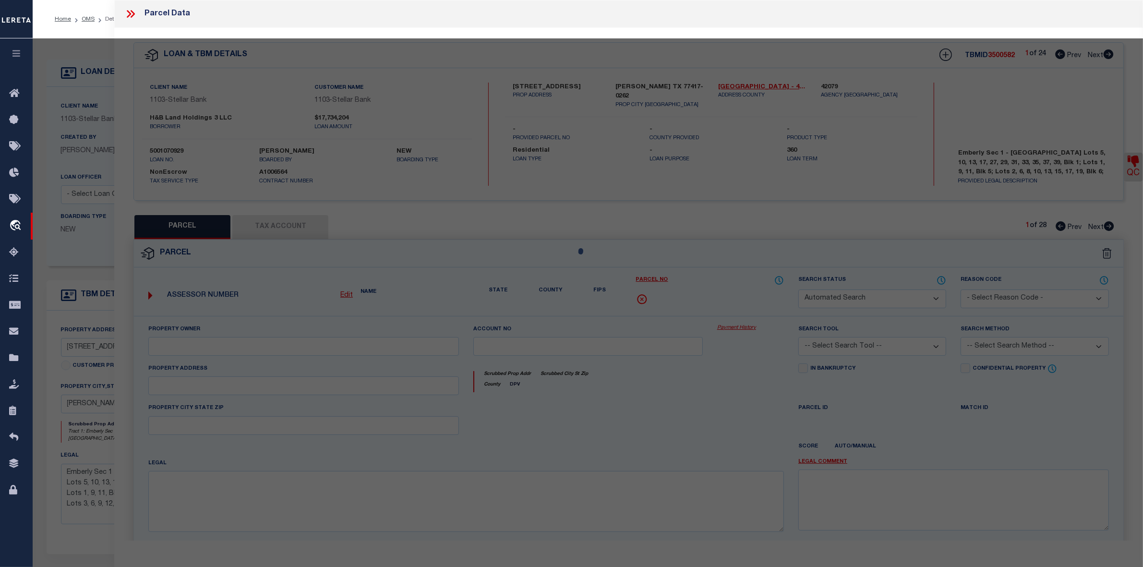
type input "[PERSON_NAME][GEOGRAPHIC_DATA]"
type textarea "Emberly Sec 1, BLOCK 1, Lot 10"
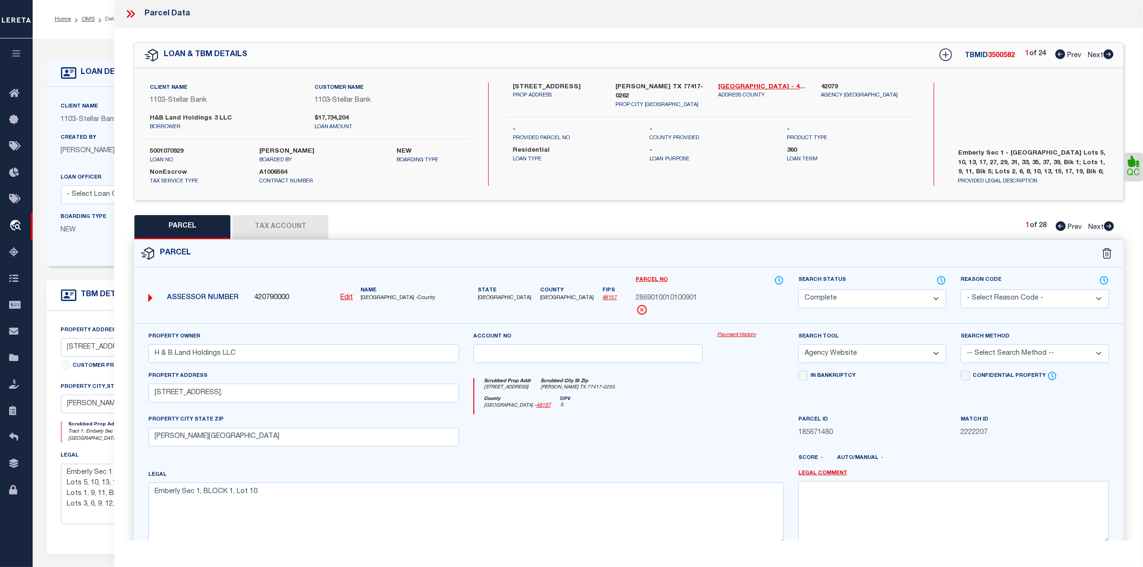
click at [1109, 54] on icon at bounding box center [1108, 54] width 10 height 10
select select "AS"
select select
checkbox input "false"
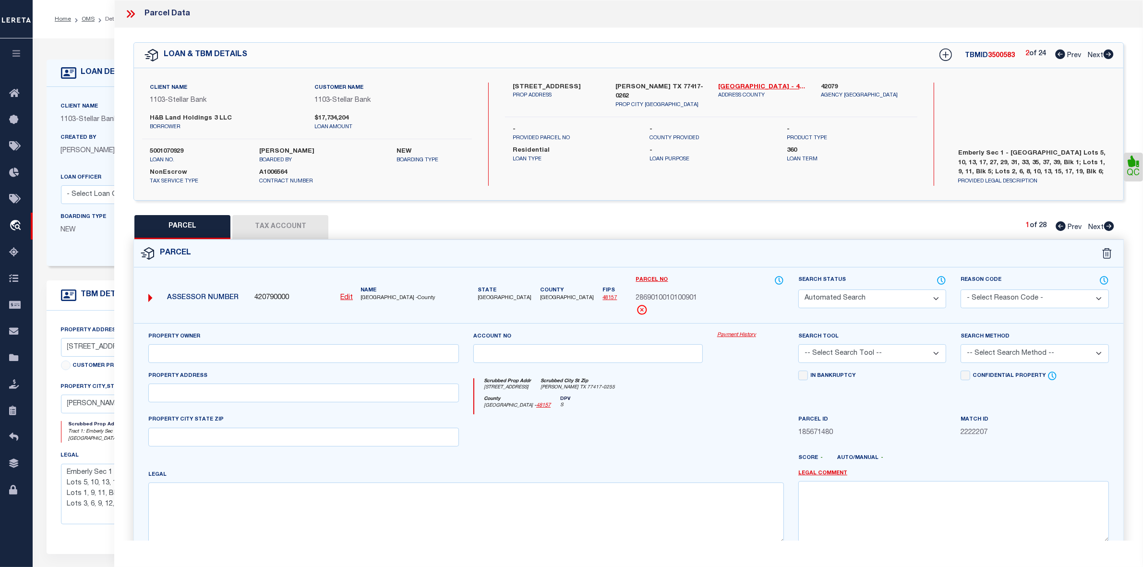
select select "CP"
type input "H & B LAND HOLDINGS LLC"
select select "AGW"
select select "LEG"
type input "[STREET_ADDRESS]"
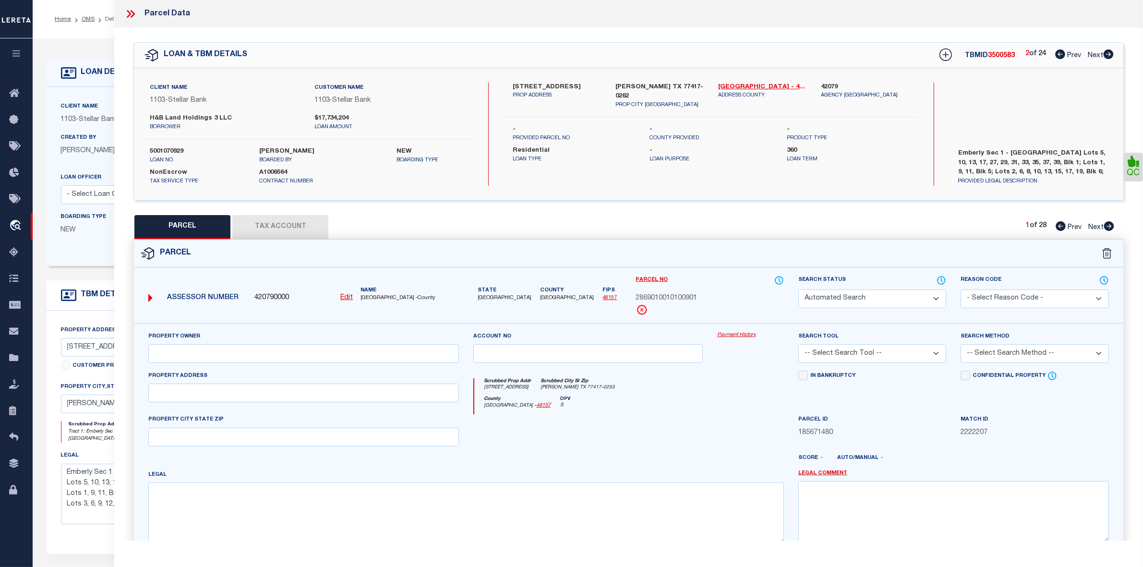
type input "[PERSON_NAME][GEOGRAPHIC_DATA]"
type textarea "EMBERLY SEC 1, BLOCK 1, LOT 5"
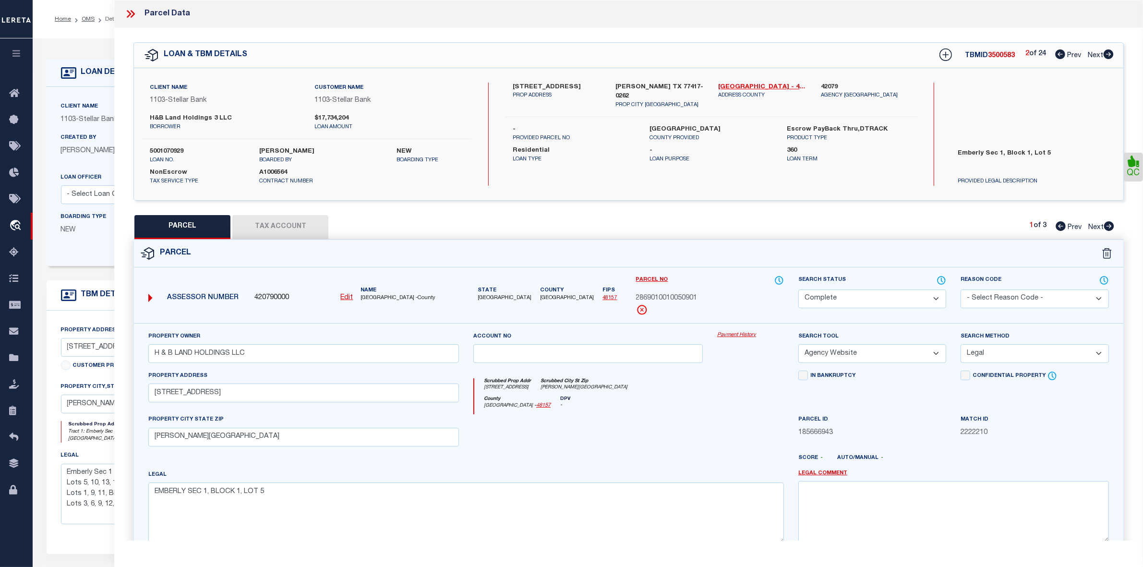
click at [1109, 54] on icon at bounding box center [1108, 54] width 10 height 10
select select "AS"
select select
checkbox input "false"
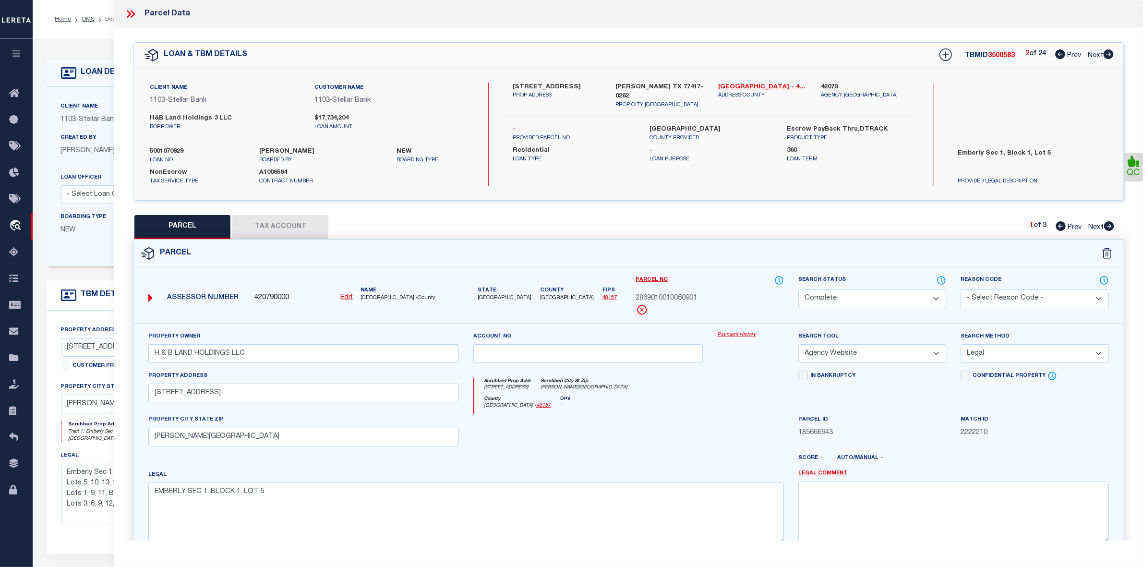
checkbox input "false"
select select "DP"
checkbox input "false"
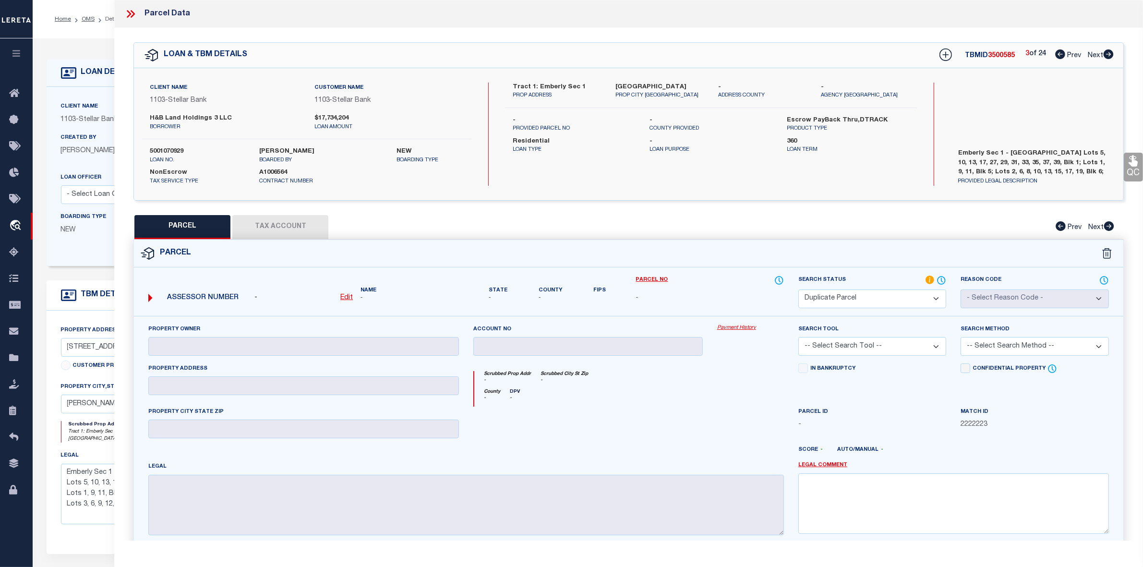
click at [1109, 54] on icon at bounding box center [1108, 54] width 10 height 10
select select "AS"
checkbox input "false"
click at [1109, 54] on icon at bounding box center [1108, 54] width 10 height 10
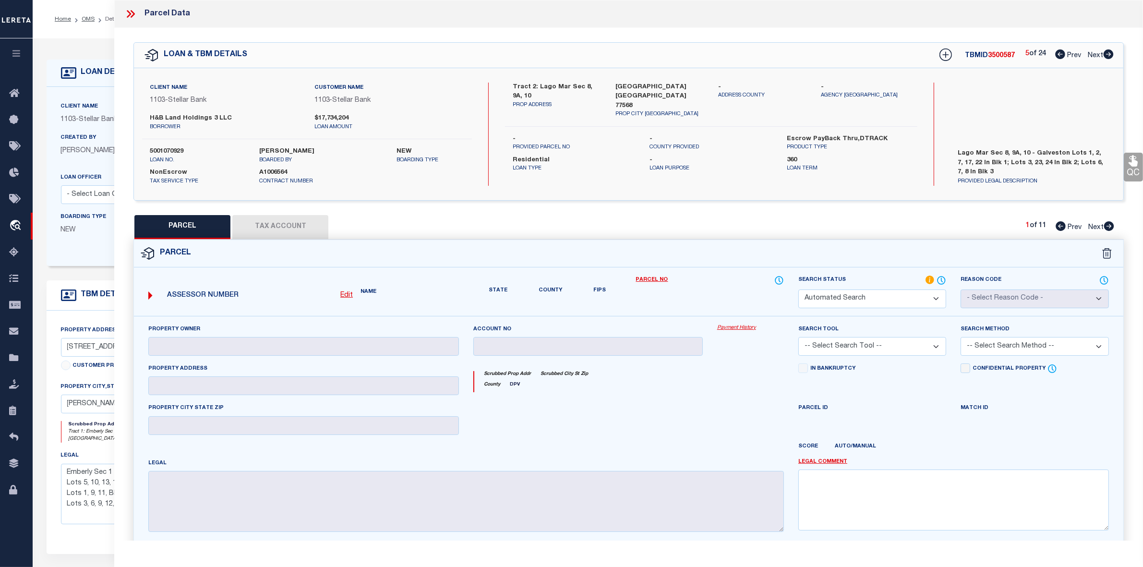
select select "CP"
type input "H&B LAND HOLDINGS LLC"
select select "AGW"
select select
type input "2915 WINDBOUND DR"
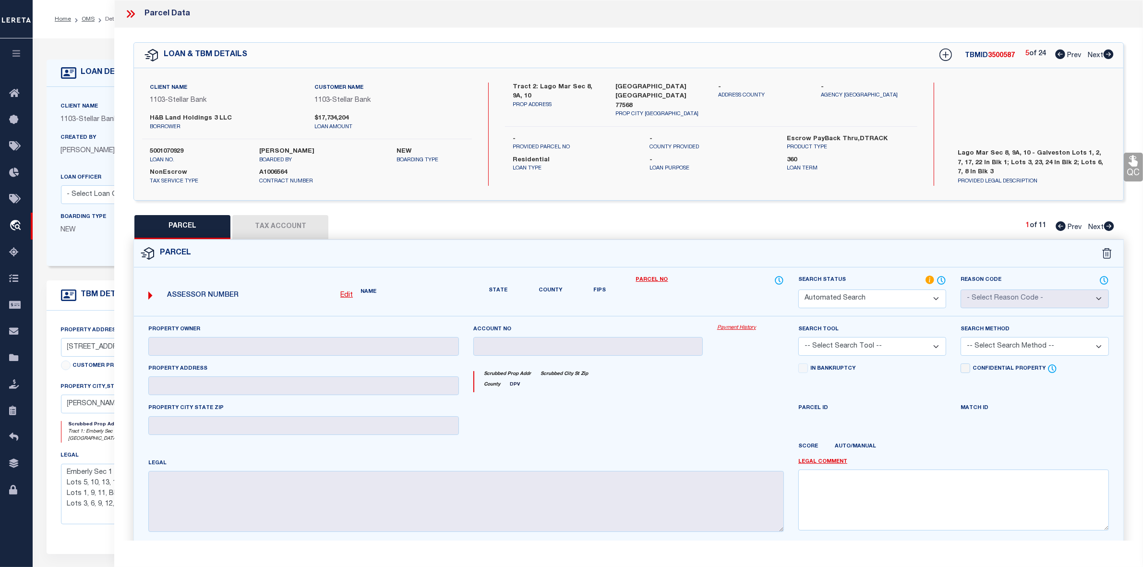
type input "[US_STATE][GEOGRAPHIC_DATA]"
type textarea "LOT 1 BLK 1 LAGO MAR POD 8 SEC 8 (2023) ABST 11"
select select "AS"
select select
checkbox input "false"
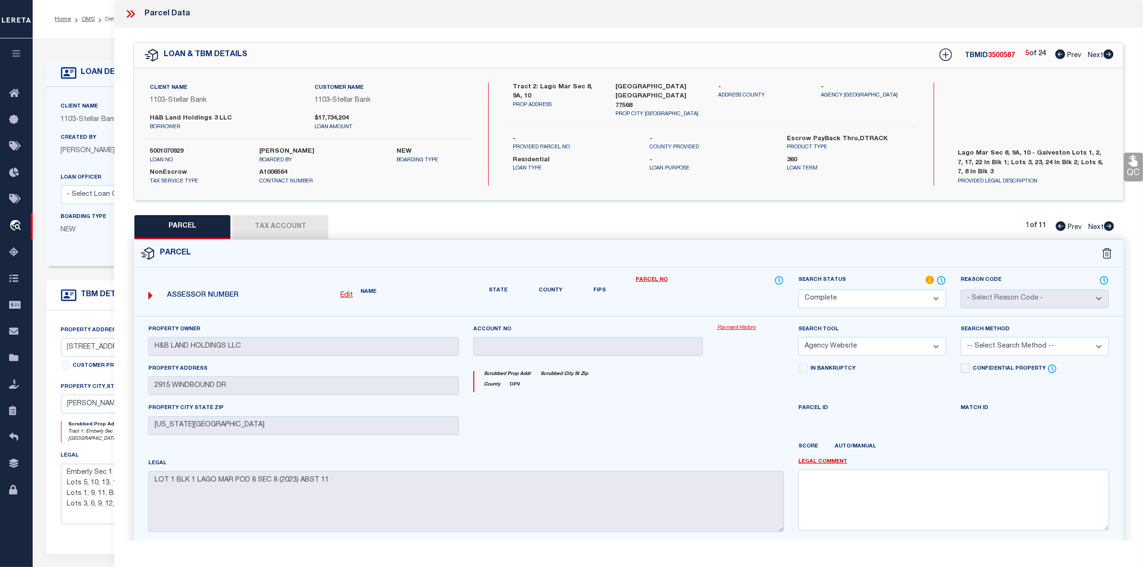
checkbox input "false"
select select "CP"
type input "HSB CONSTRUCTION SERVICES LLC"
select select "AGW"
select select
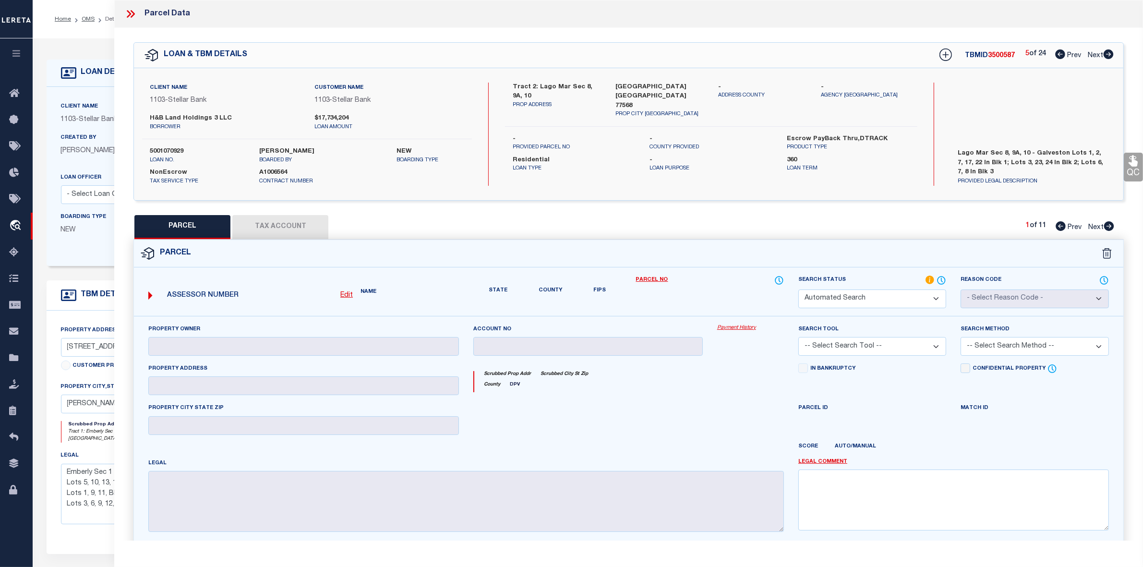
type input "[STREET_ADDRESS]"
type input "[US_STATE][GEOGRAPHIC_DATA]"
type textarea "LOT 23 BLK 1 LAGO MAR POD 8 SEC 8 (2023) ABST 11"
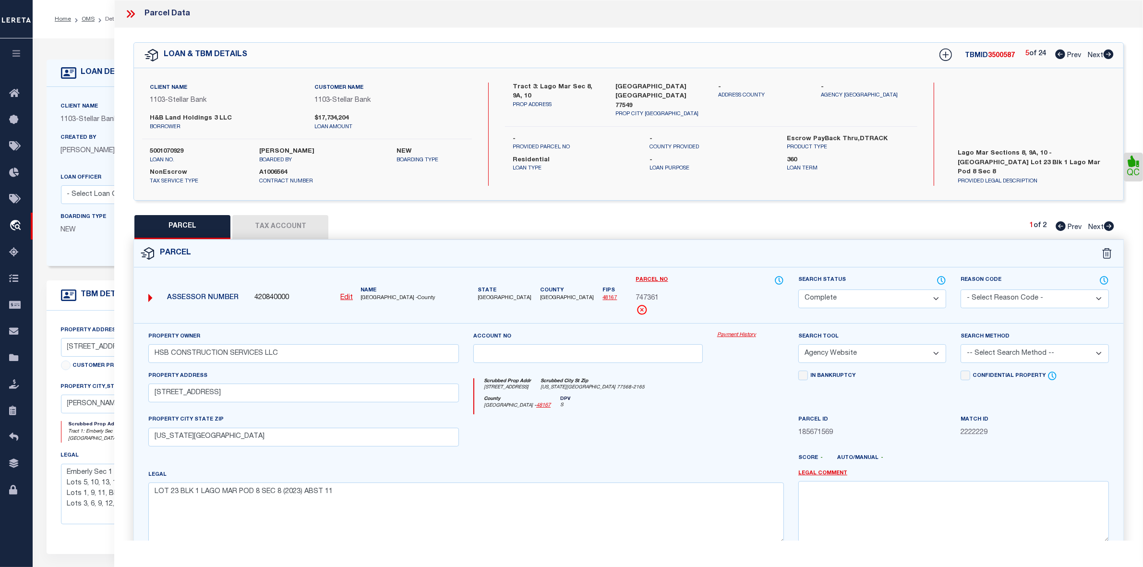
click at [1109, 54] on icon at bounding box center [1108, 54] width 10 height 10
select select "AS"
select select
checkbox input "false"
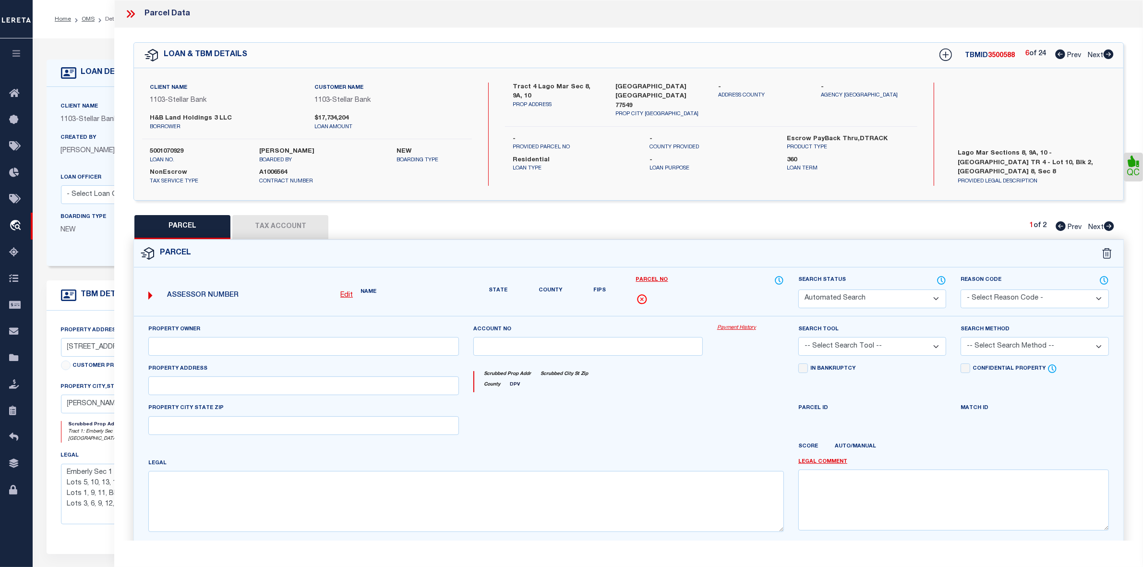
select select "CP"
type input "H&B LAND HOLDINGS LLC"
select select "AGW"
select select
type input "13802 SALOME DR"
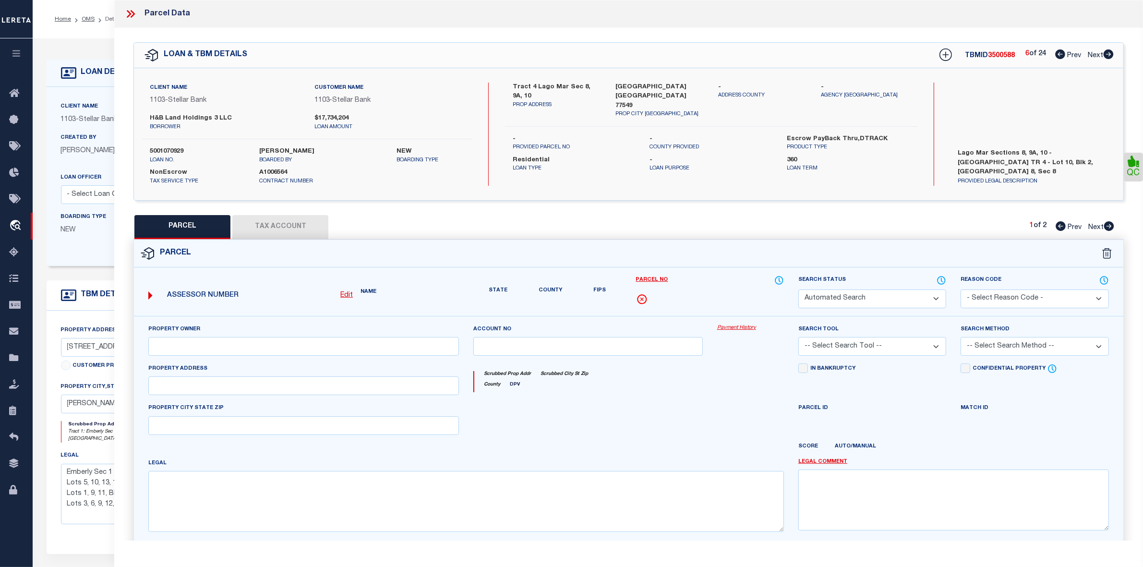
type input "[US_STATE][GEOGRAPHIC_DATA]"
type textarea "LOT 10 BLK 2 LAGO MAR POD 8 SEC 8 (2023) ABST 11"
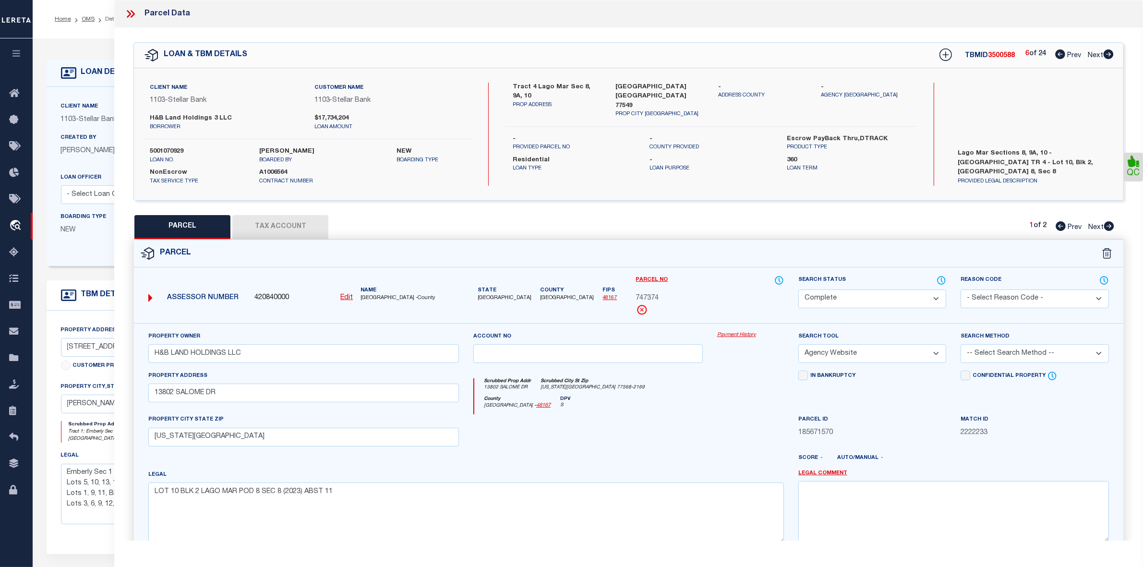
click at [1060, 53] on icon at bounding box center [1060, 54] width 10 height 10
select select "AS"
select select
checkbox input "false"
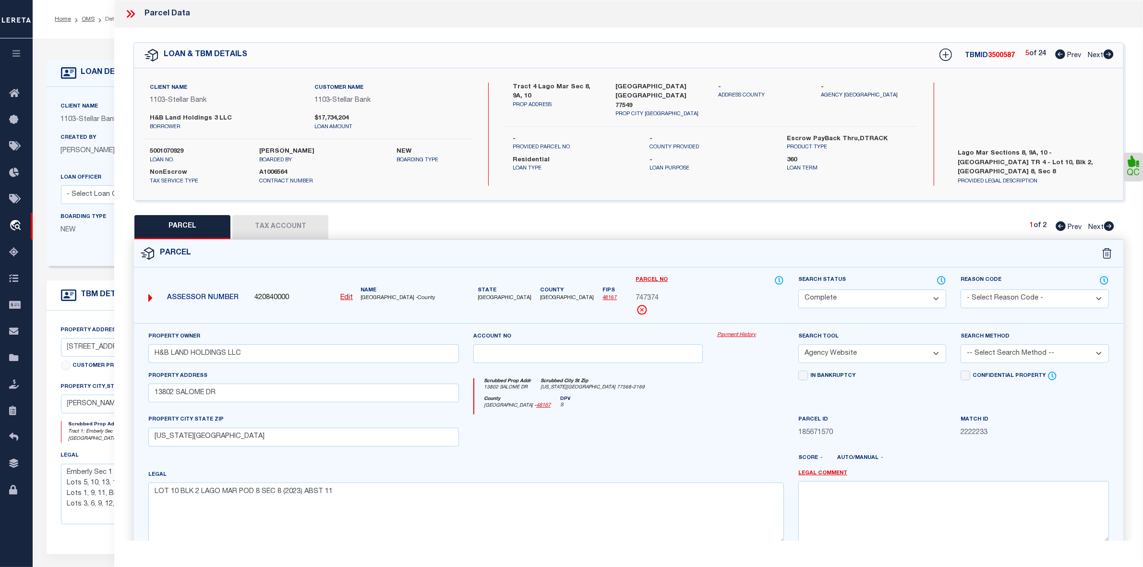
checkbox input "false"
select select "CP"
type input "HSB CONSTRUCTION SERVICES LLC"
select select "AGW"
select select
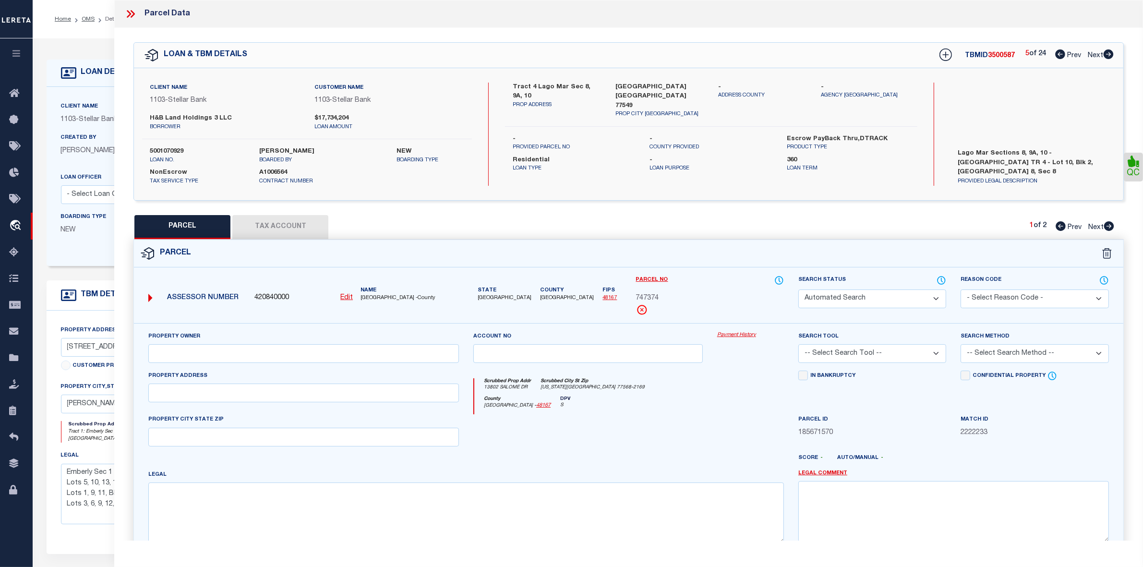
type input "[STREET_ADDRESS]"
type input "[US_STATE][GEOGRAPHIC_DATA]"
type textarea "LOT 23 BLK 1 LAGO MAR POD 8 SEC 8 (2023) ABST 11"
select select "AS"
select select
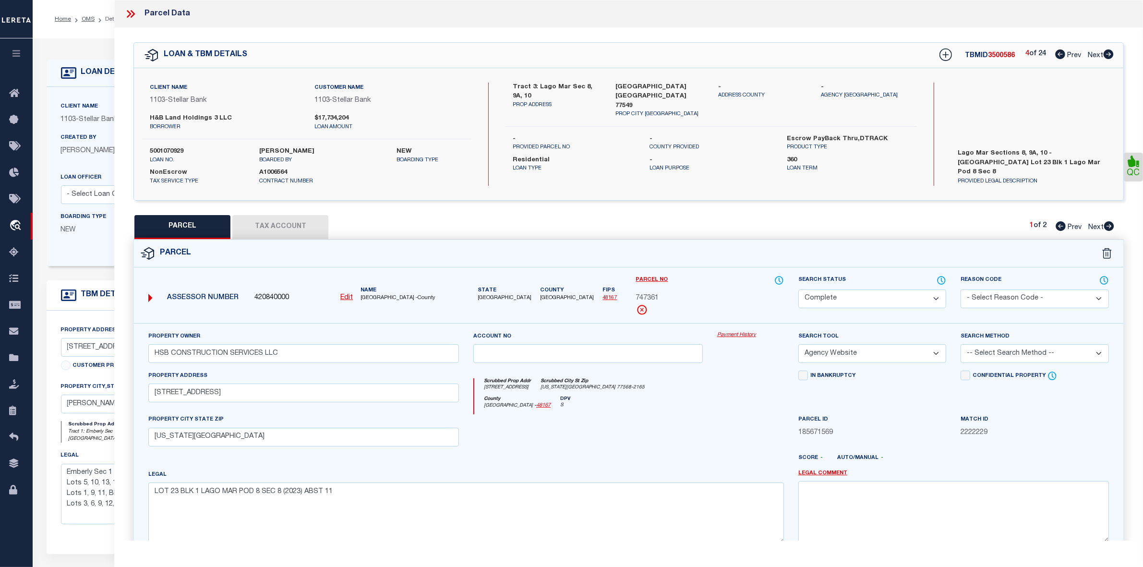
checkbox input "false"
select select "CP"
type input "H&B LAND HOLDINGS LLC"
select select "AGW"
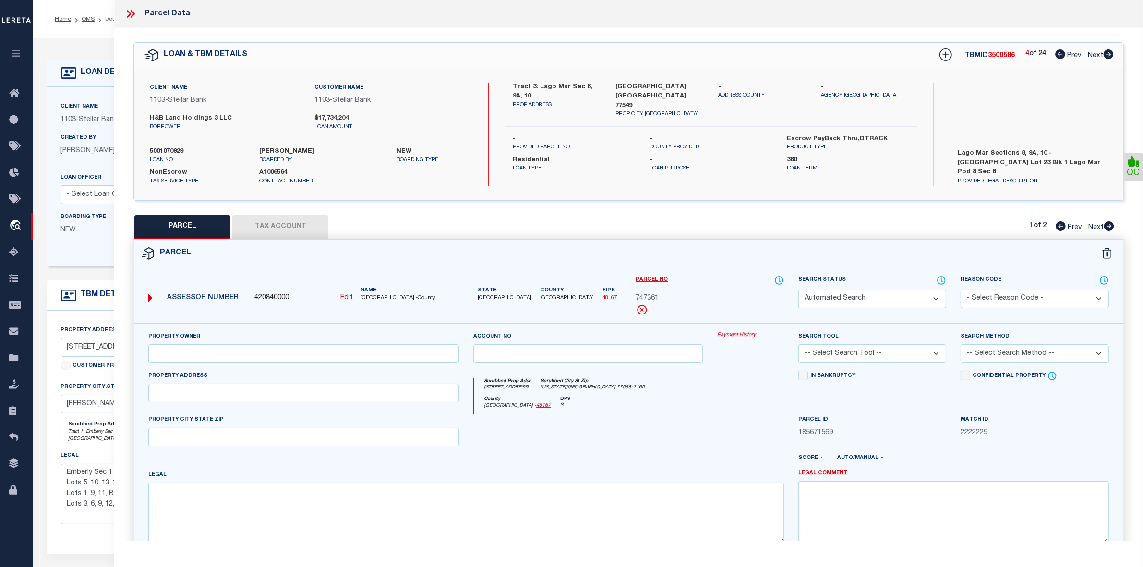
select select
type input "2915 WINDBOUND DR"
type input "[US_STATE][GEOGRAPHIC_DATA]"
type textarea "LOT 1 BLK 1 LAGO MAR POD 8 SEC 8 (2023) ABST 11"
click at [1060, 53] on icon at bounding box center [1060, 54] width 10 height 10
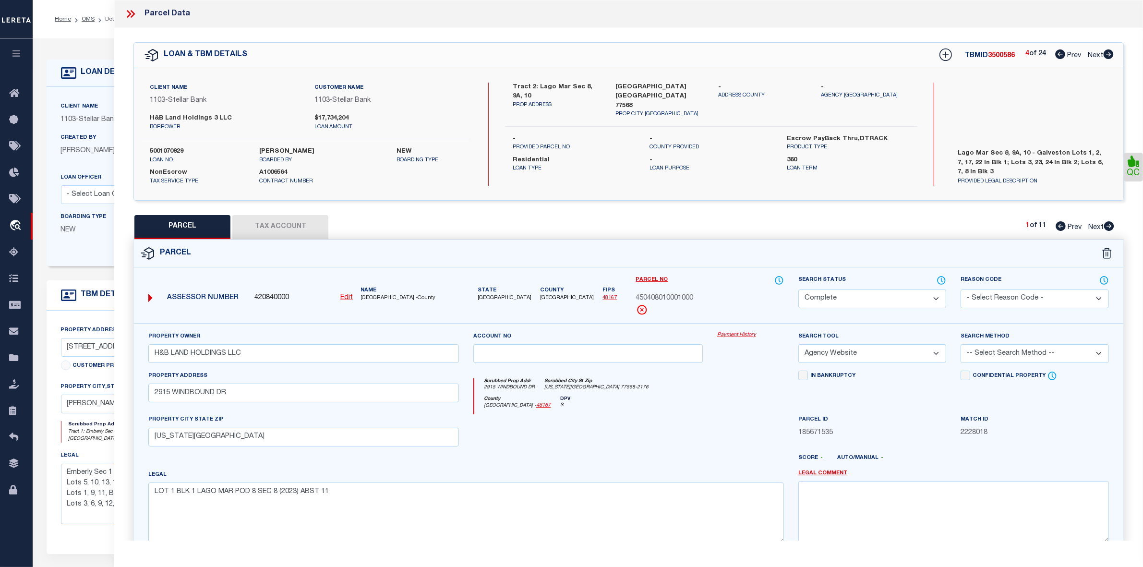
click at [1060, 53] on icon at bounding box center [1060, 54] width 10 height 10
select select "AS"
select select
checkbox input "false"
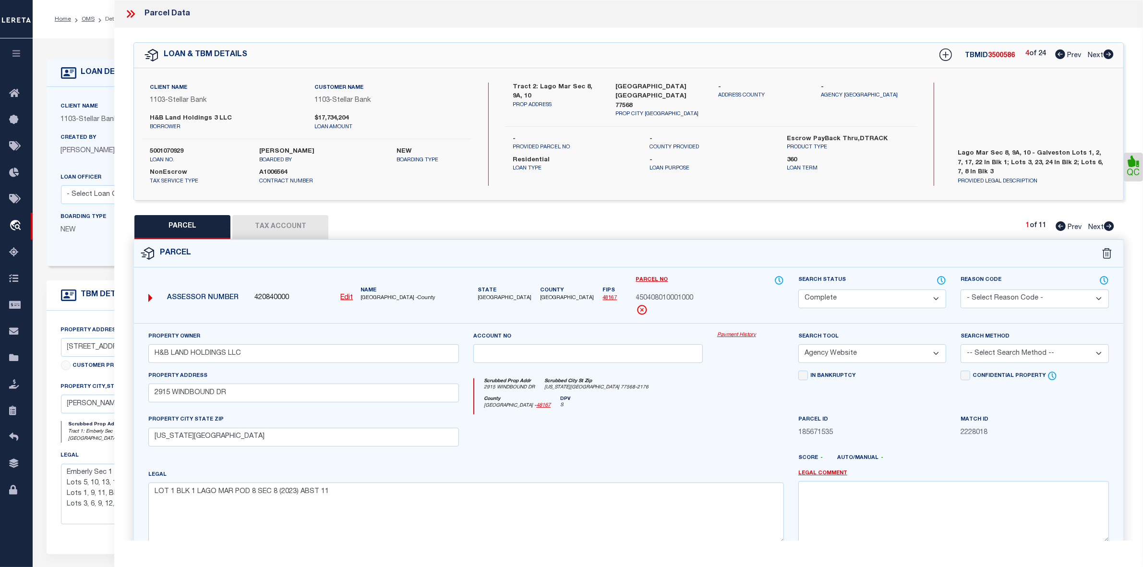
checkbox input "false"
select select "DP"
checkbox input "false"
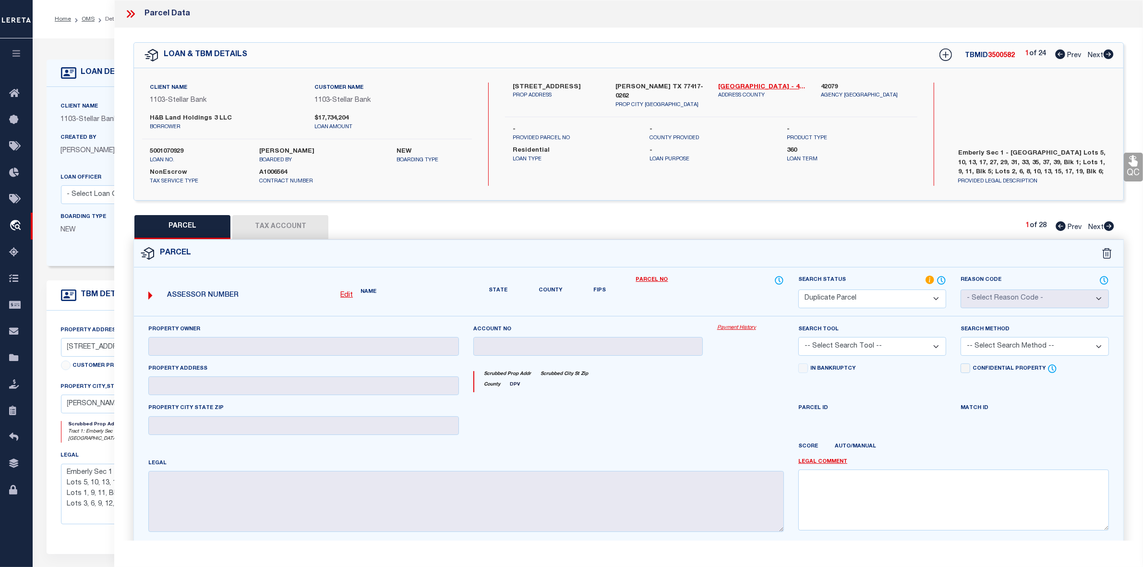
select select "CP"
type input "H & B LAND HOLDINGS LLC"
select select "AGW"
select select "LEG"
type input "[STREET_ADDRESS]"
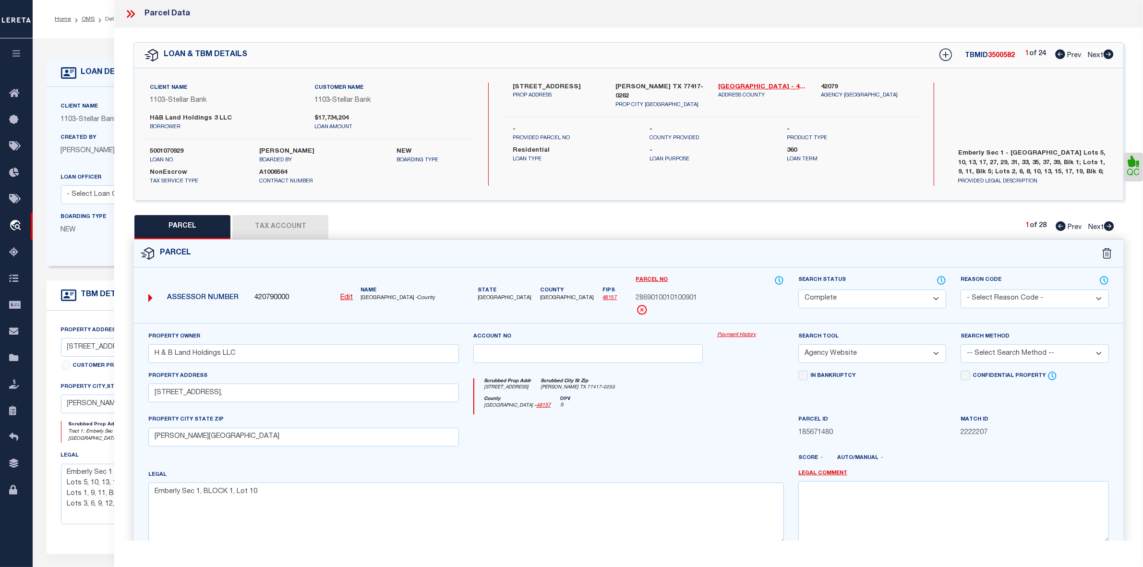
click at [1060, 53] on icon at bounding box center [1060, 54] width 10 height 10
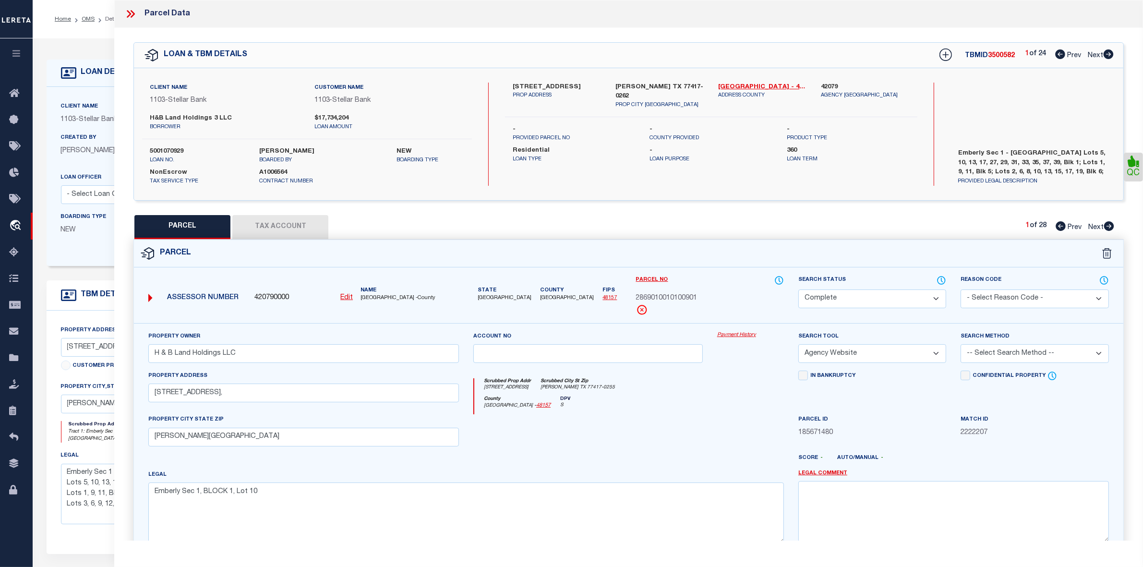
click at [1060, 53] on icon at bounding box center [1060, 54] width 10 height 10
click at [1107, 54] on icon at bounding box center [1108, 54] width 10 height 10
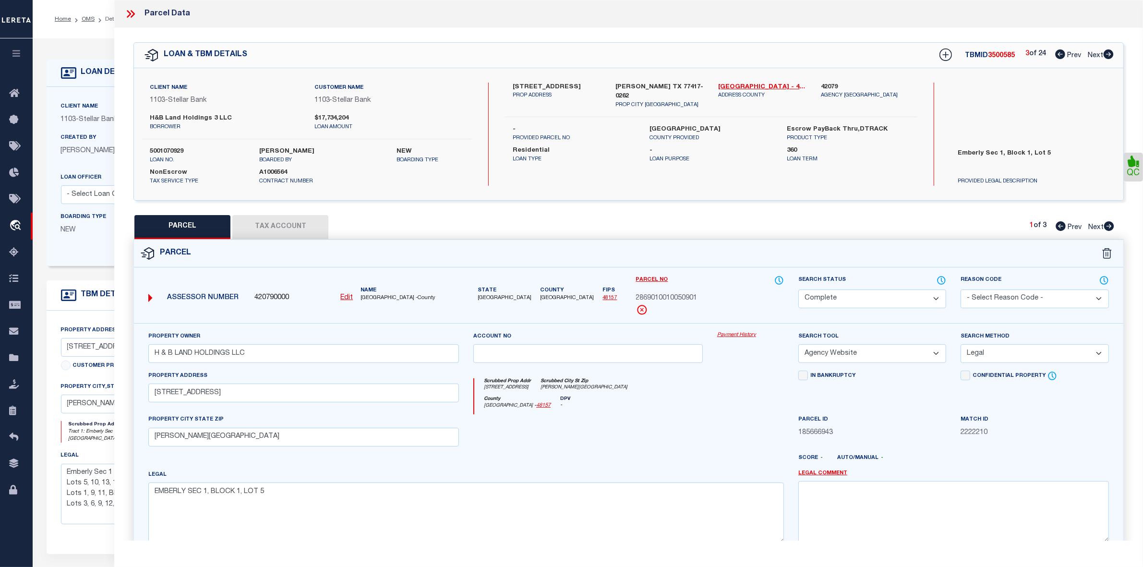
click at [1107, 54] on icon at bounding box center [1108, 54] width 10 height 10
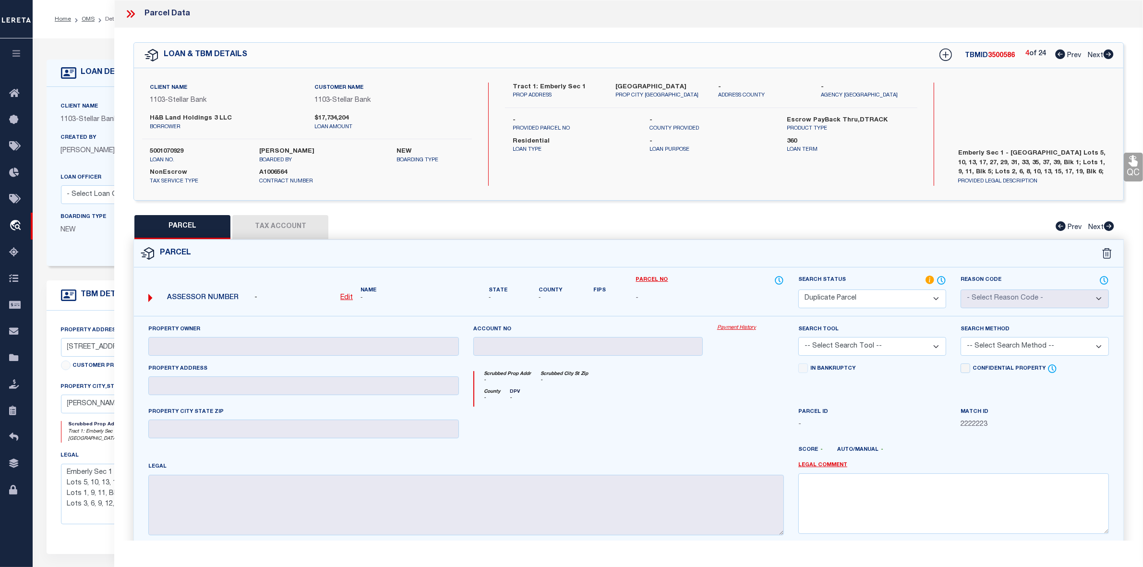
click at [1107, 54] on icon at bounding box center [1108, 54] width 10 height 10
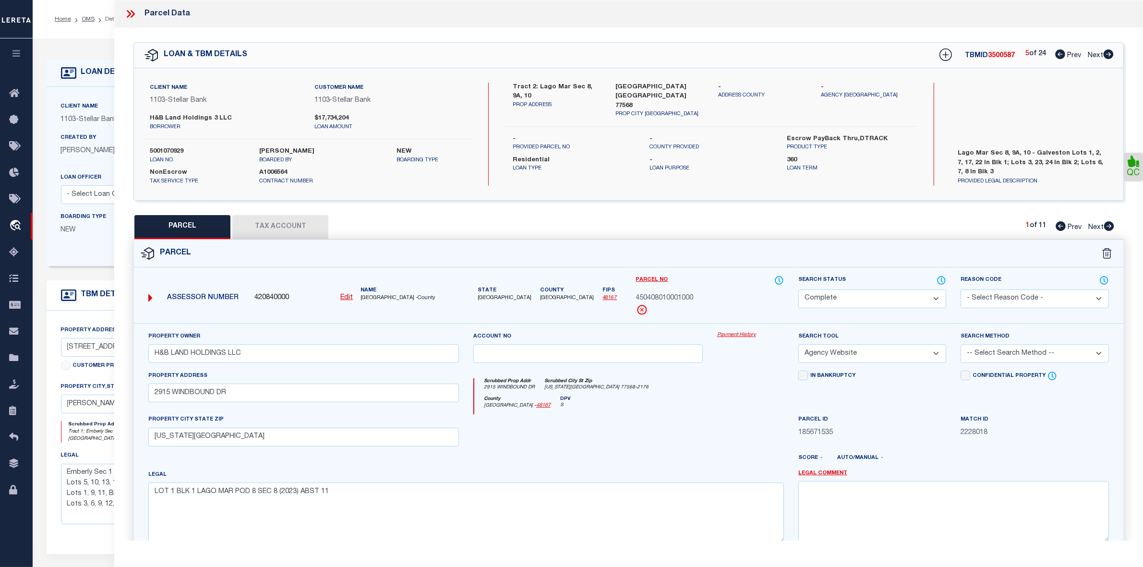
click at [1107, 54] on icon at bounding box center [1108, 54] width 10 height 10
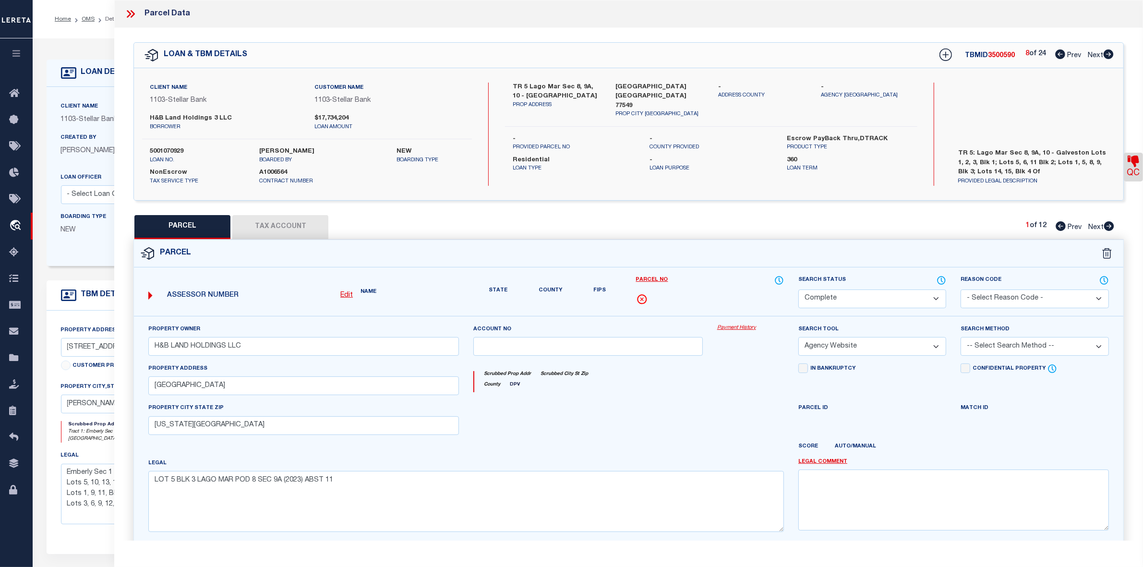
click at [1107, 54] on icon at bounding box center [1108, 54] width 10 height 10
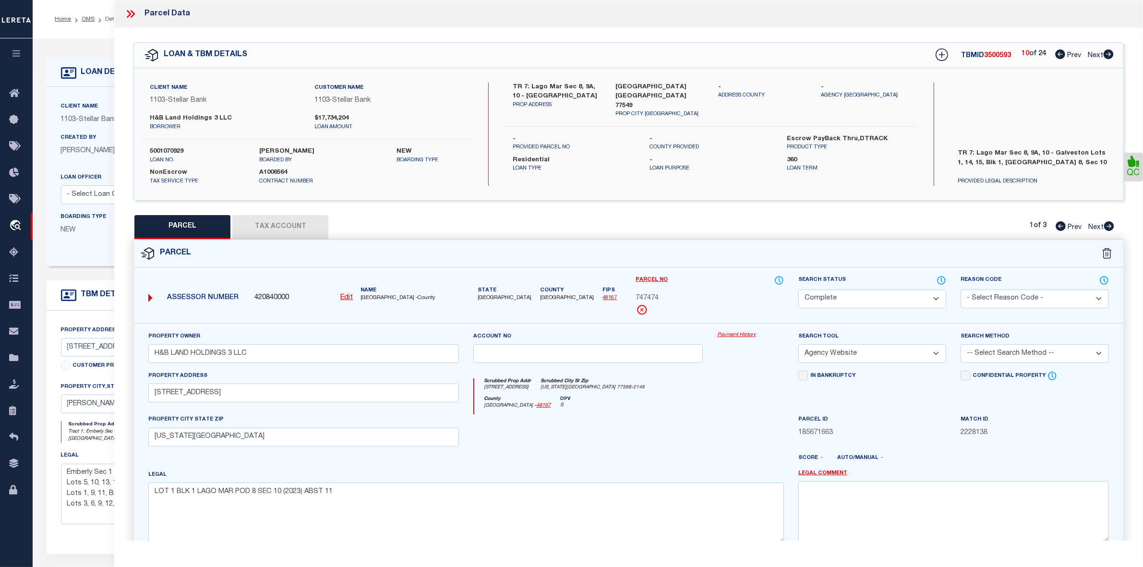
click at [1059, 56] on icon at bounding box center [1060, 54] width 10 height 10
click at [178, 150] on label "5001070929" at bounding box center [197, 152] width 95 height 10
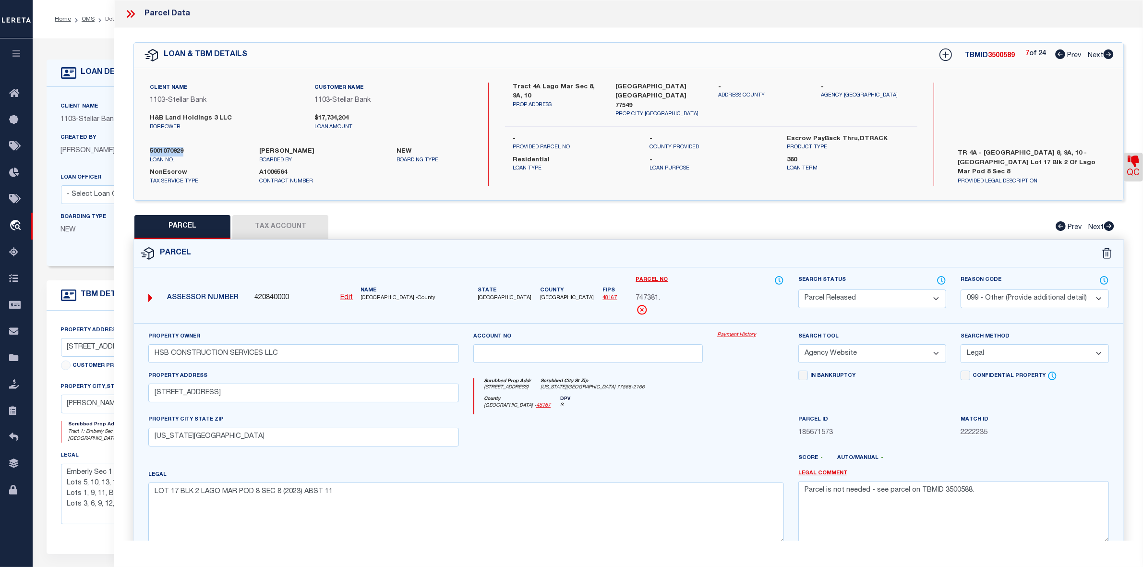
copy label "5001070929"
click at [181, 150] on label "5001070929" at bounding box center [197, 152] width 95 height 10
click at [688, 468] on div at bounding box center [669, 461] width 244 height 15
click at [133, 12] on icon at bounding box center [133, 14] width 4 height 8
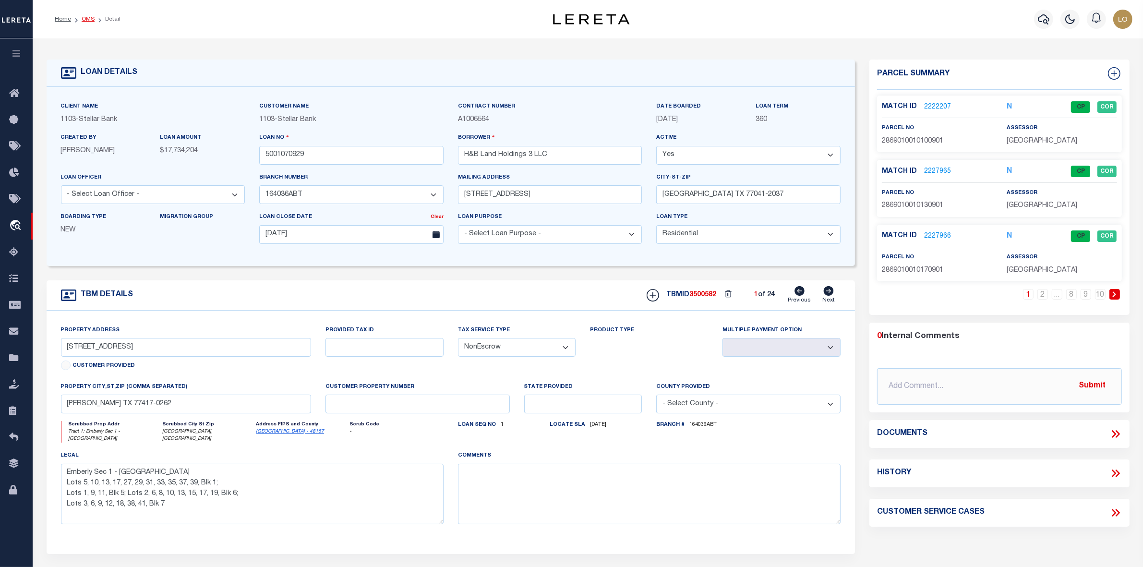
click at [88, 18] on link "OMS" at bounding box center [88, 19] width 13 height 6
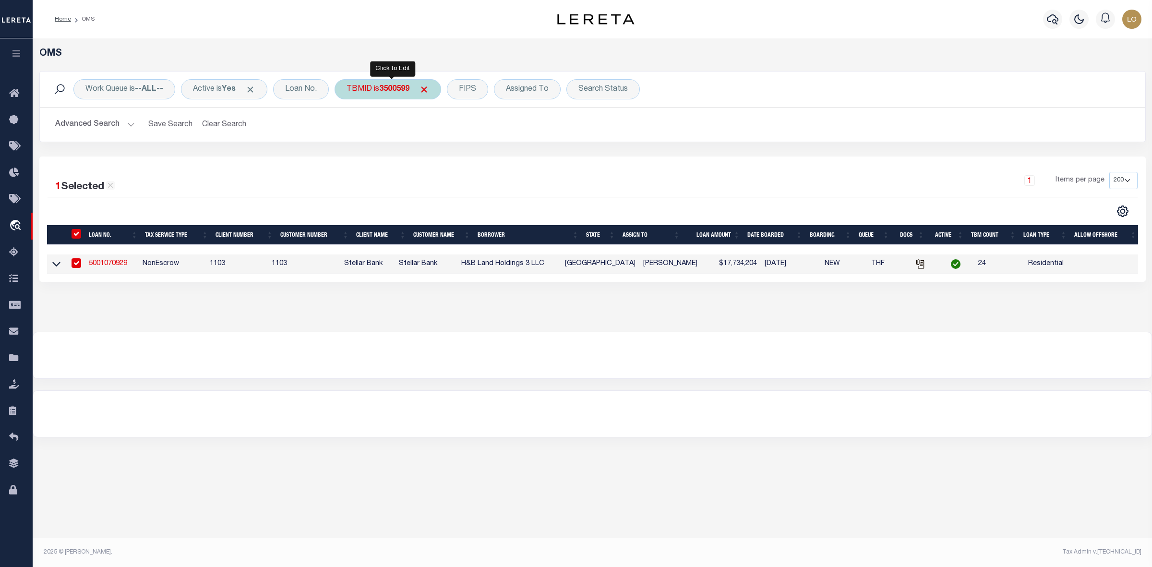
click at [402, 89] on b "3500599" at bounding box center [394, 89] width 30 height 8
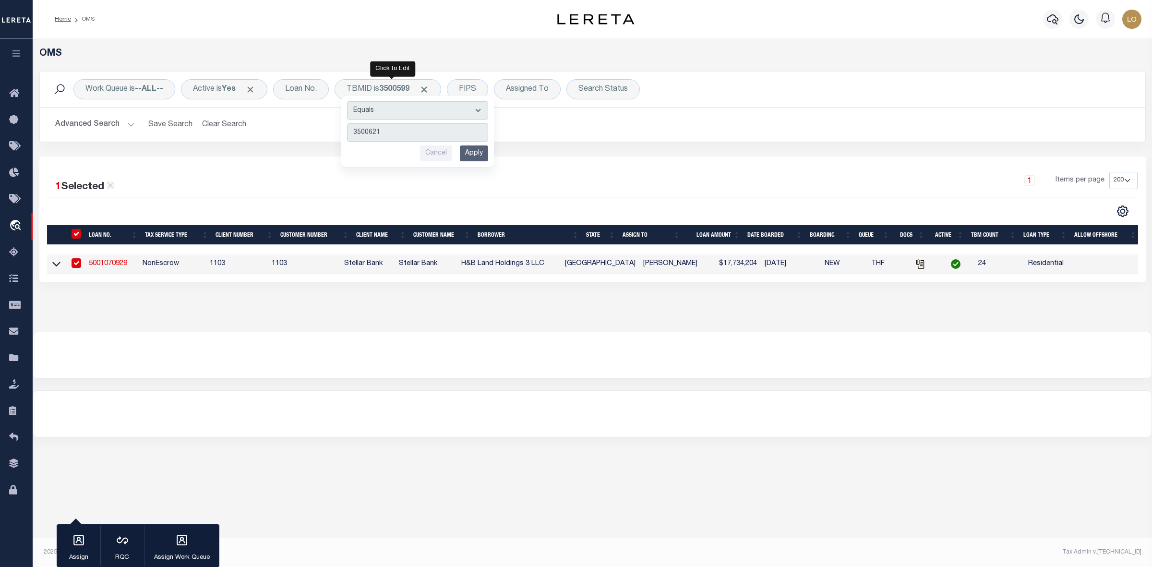
click at [486, 157] on input "Apply" at bounding box center [474, 153] width 28 height 16
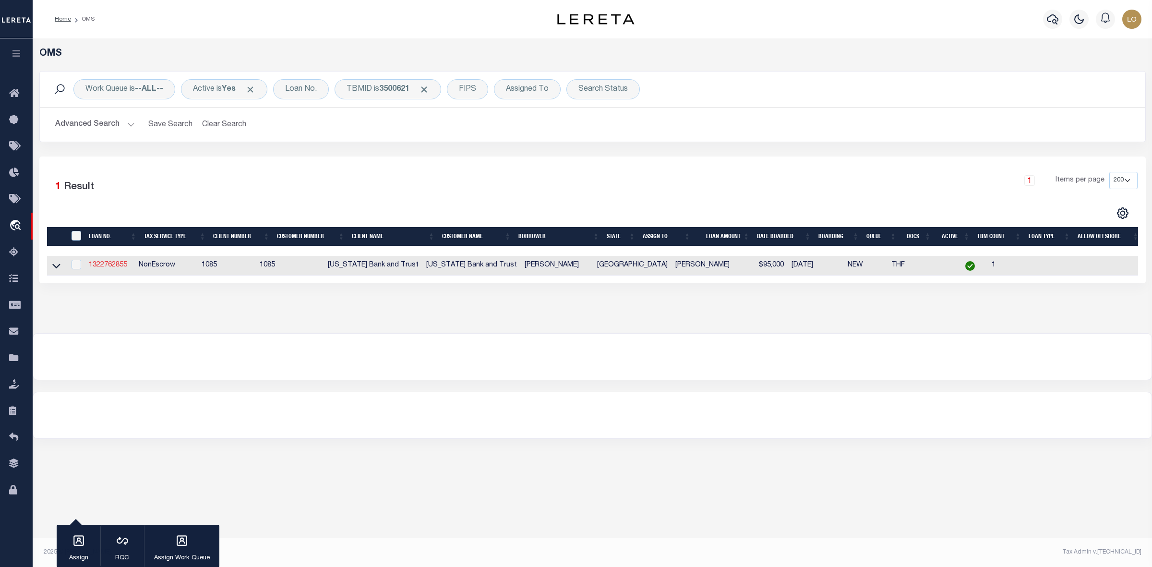
click at [123, 268] on link "1322762855" at bounding box center [108, 265] width 38 height 7
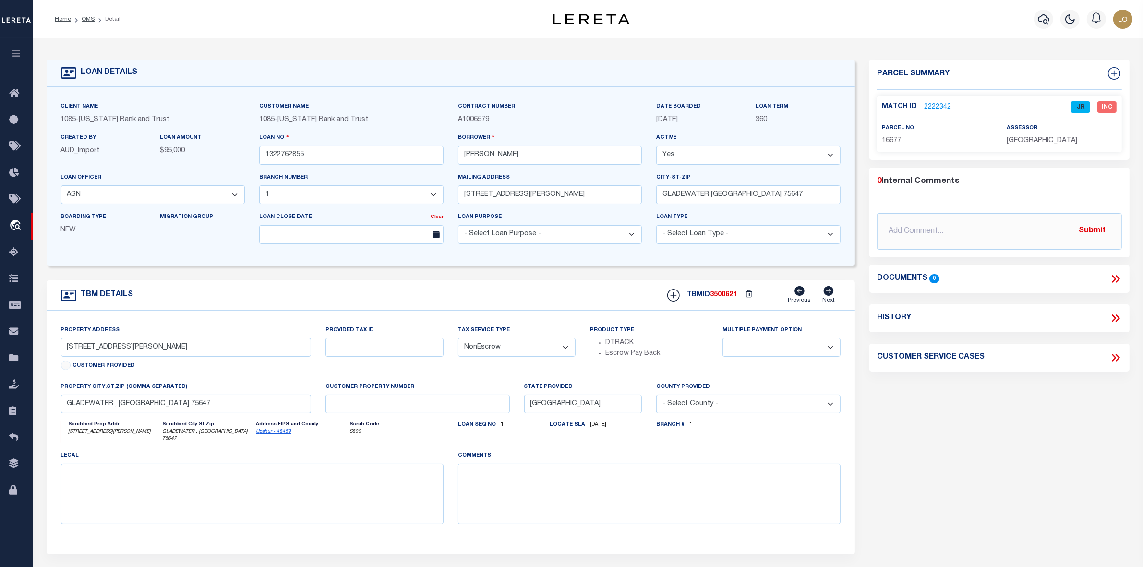
click at [941, 104] on link "2222342" at bounding box center [937, 107] width 27 height 10
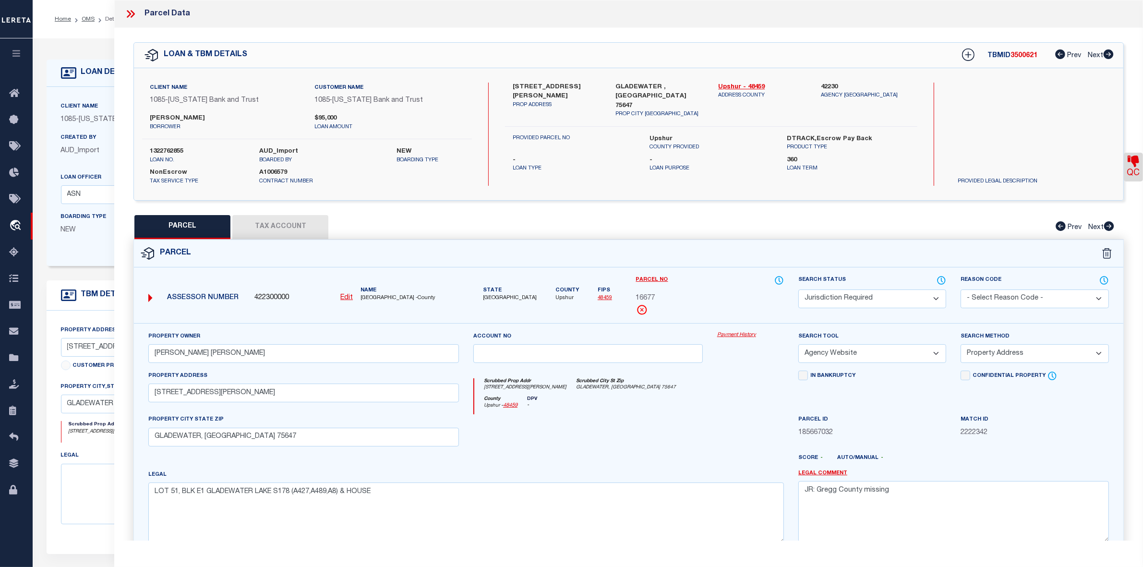
click at [177, 153] on label "1322762855" at bounding box center [197, 152] width 95 height 10
copy label "1322762855"
click at [227, 163] on p "loan no." at bounding box center [197, 160] width 95 height 8
click at [180, 151] on label "1322762855" at bounding box center [197, 152] width 95 height 10
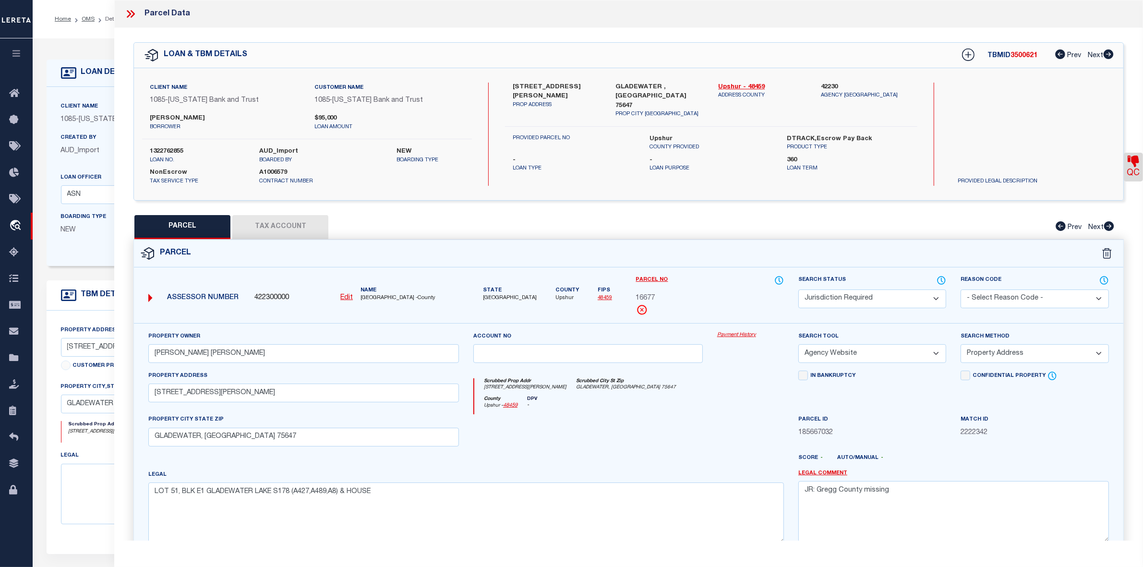
click at [180, 151] on label "1322762855" at bounding box center [197, 152] width 95 height 10
copy label "1322762855"
click at [725, 174] on div "[STREET_ADDRESS][PERSON_NAME] PROP ADDRESS [GEOGRAPHIC_DATA] , [GEOGRAPHIC_DATA…" at bounding box center [711, 134] width 412 height 103
click at [132, 15] on icon at bounding box center [130, 14] width 12 height 12
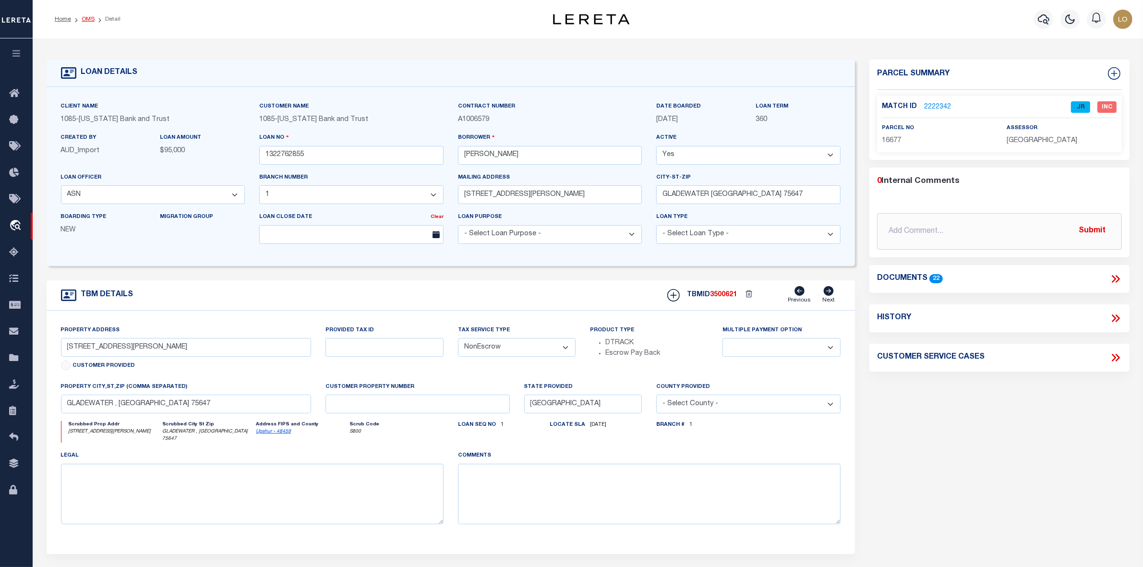
click at [87, 20] on link "OMS" at bounding box center [88, 19] width 13 height 6
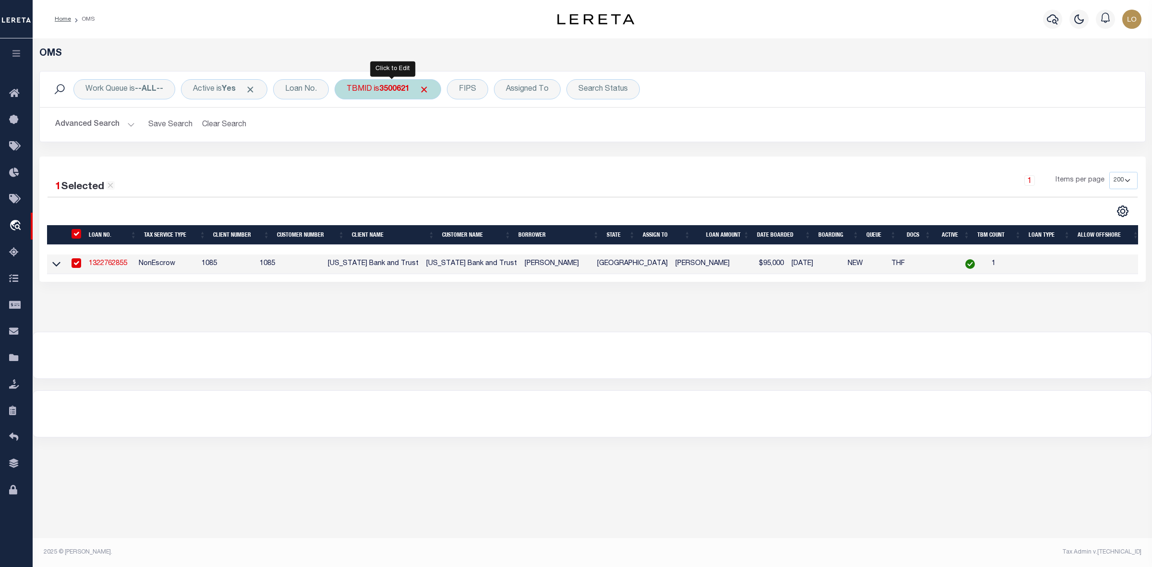
click at [399, 91] on b "3500621" at bounding box center [394, 89] width 30 height 8
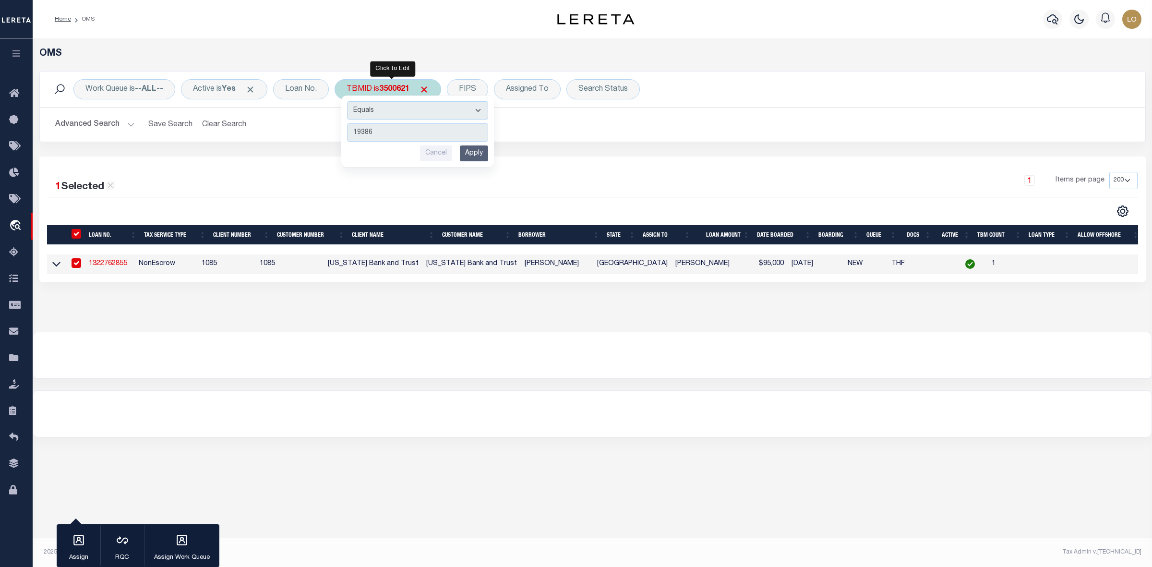
click at [469, 154] on input "Apply" at bounding box center [474, 153] width 28 height 16
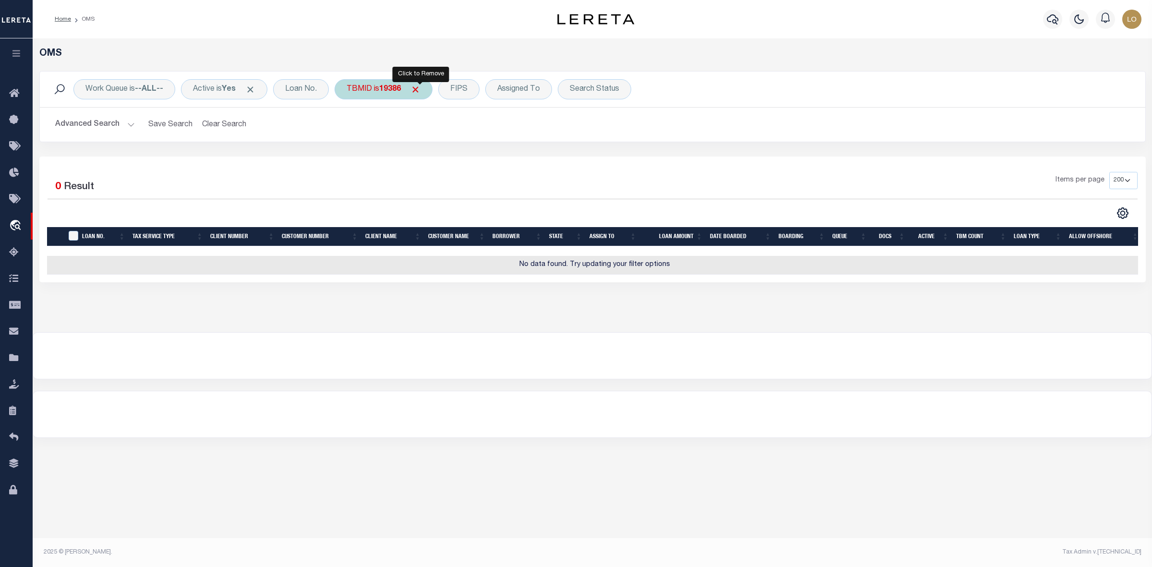
click at [419, 89] on span "Click to Remove" at bounding box center [415, 89] width 10 height 10
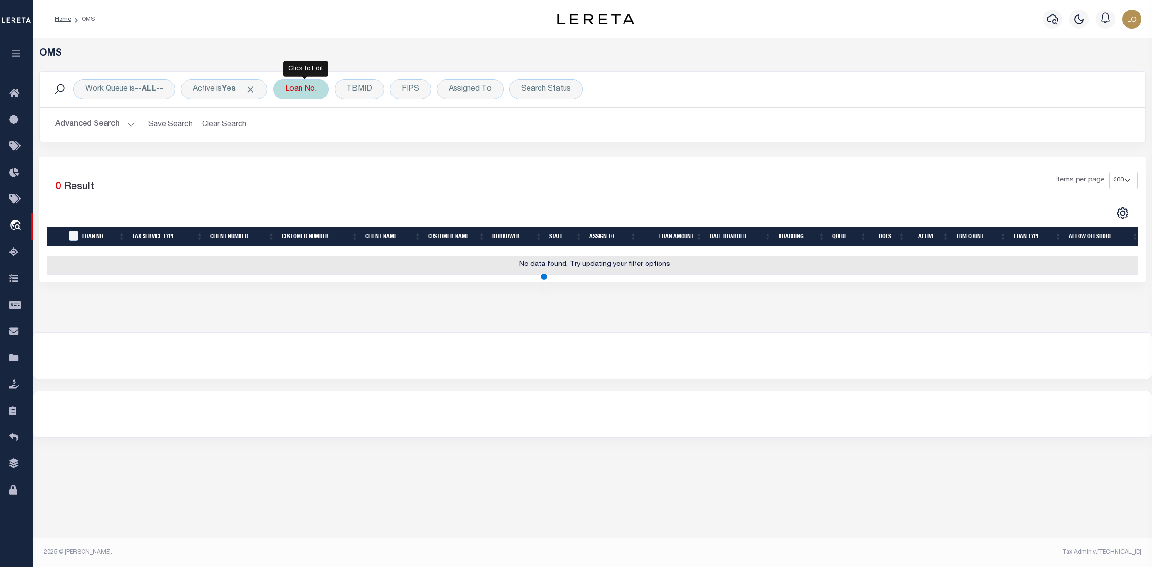
click at [315, 92] on div "Loan No." at bounding box center [301, 89] width 56 height 20
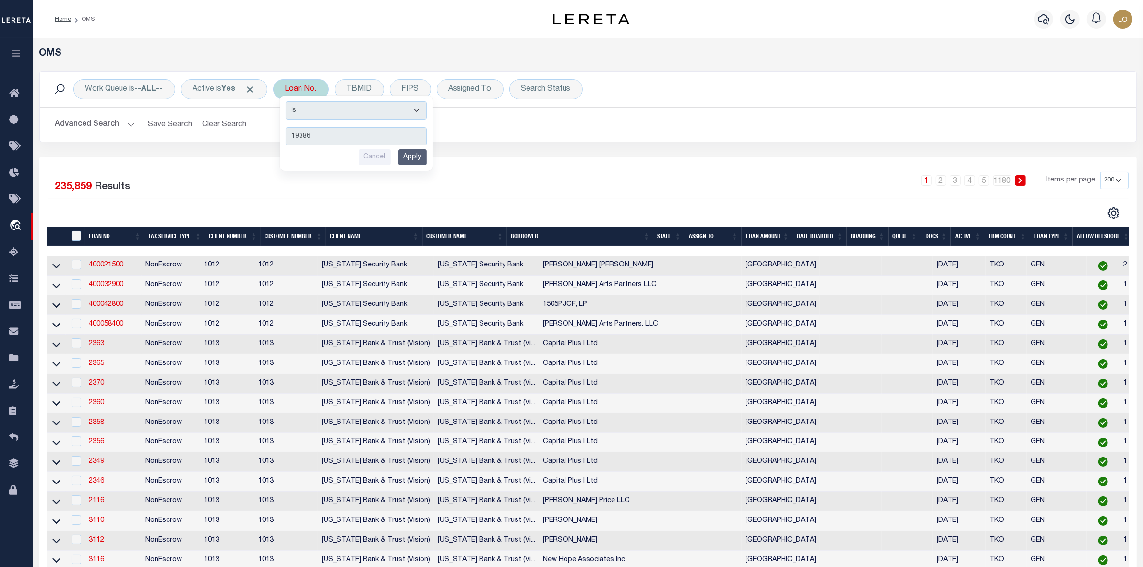
click at [418, 161] on input "Apply" at bounding box center [412, 157] width 28 height 16
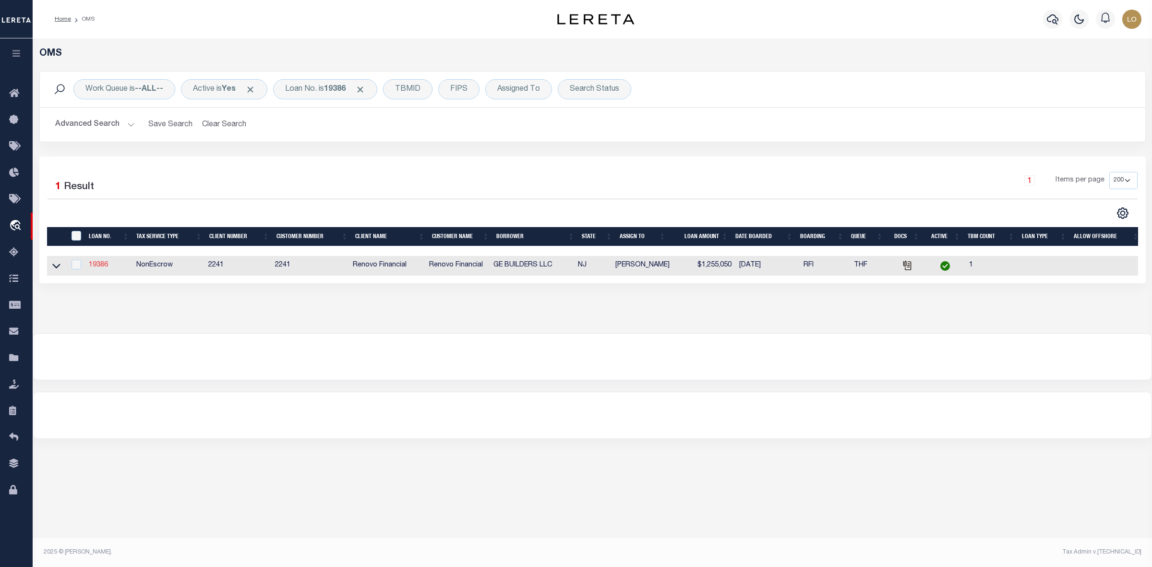
click at [106, 267] on link "19386" at bounding box center [98, 265] width 19 height 7
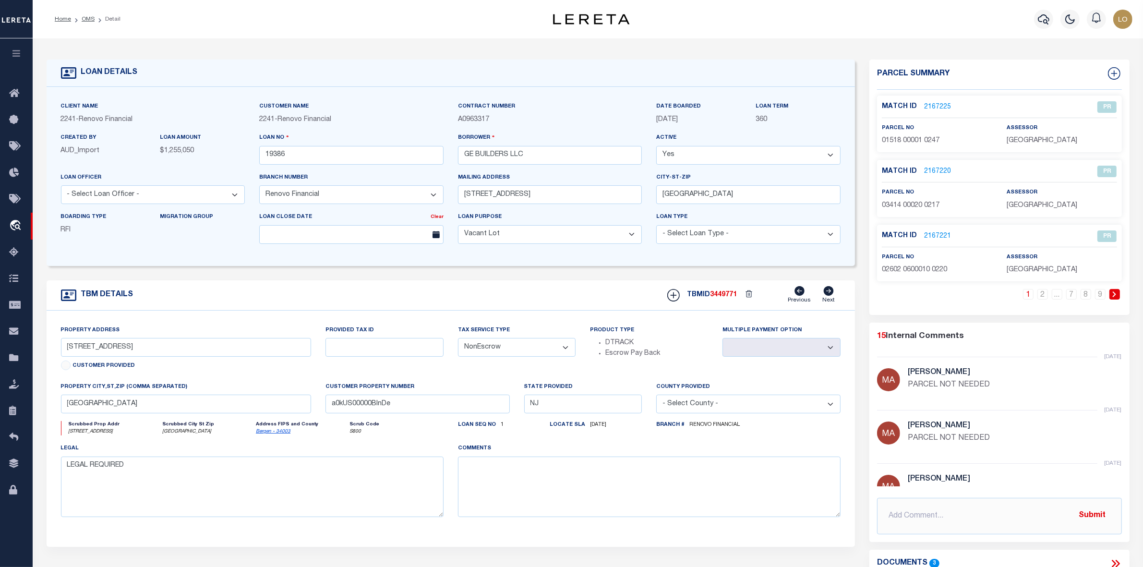
click at [933, 107] on link "2167225" at bounding box center [937, 107] width 27 height 10
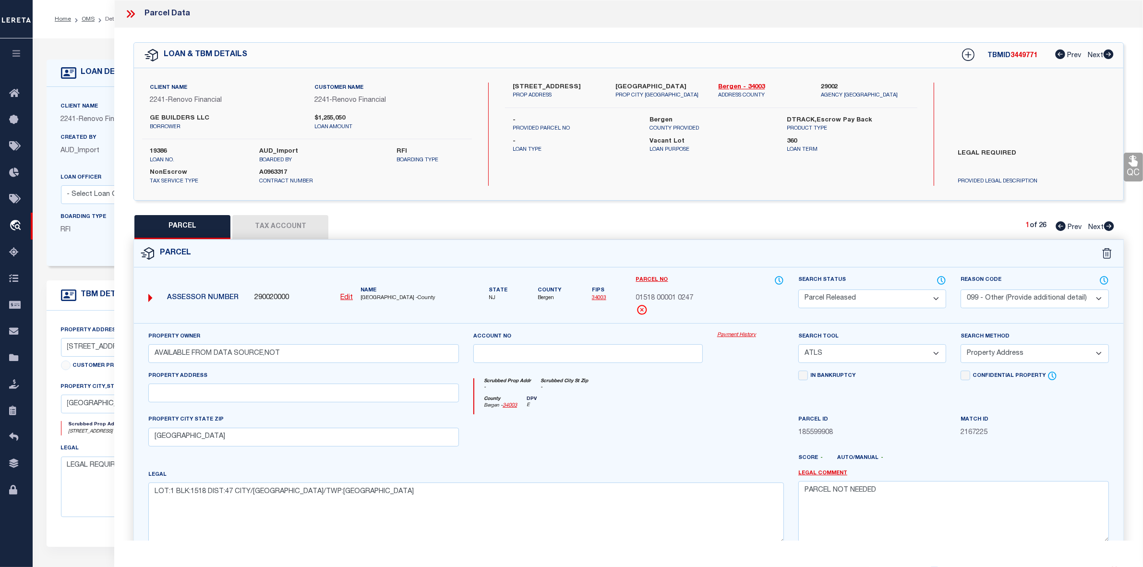
click at [1111, 58] on icon at bounding box center [1108, 54] width 10 height 10
click at [1108, 224] on icon at bounding box center [1109, 226] width 10 height 10
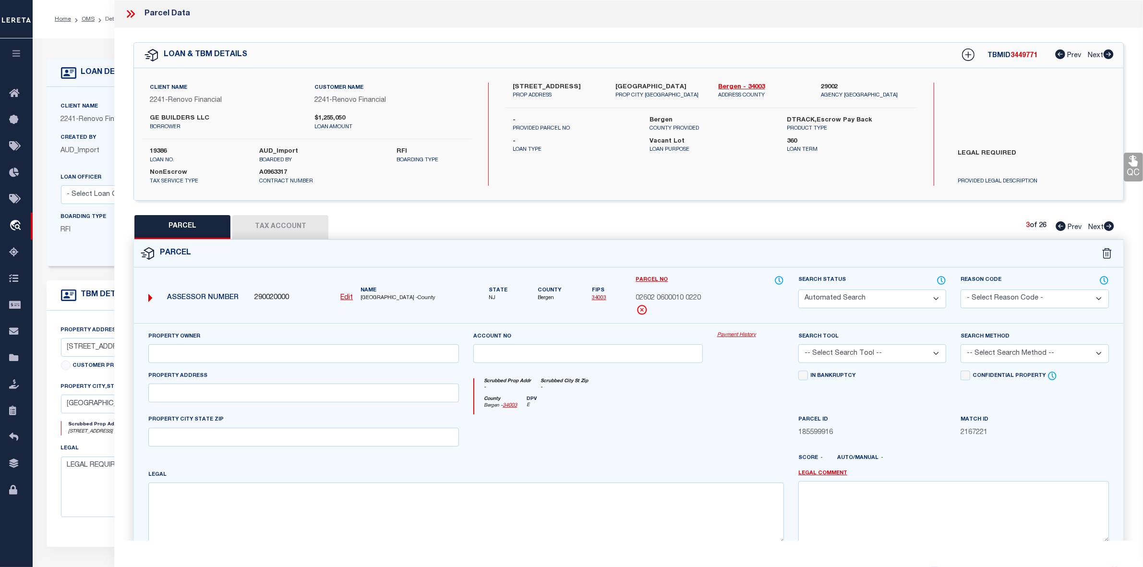
click at [1108, 224] on icon at bounding box center [1109, 226] width 10 height 10
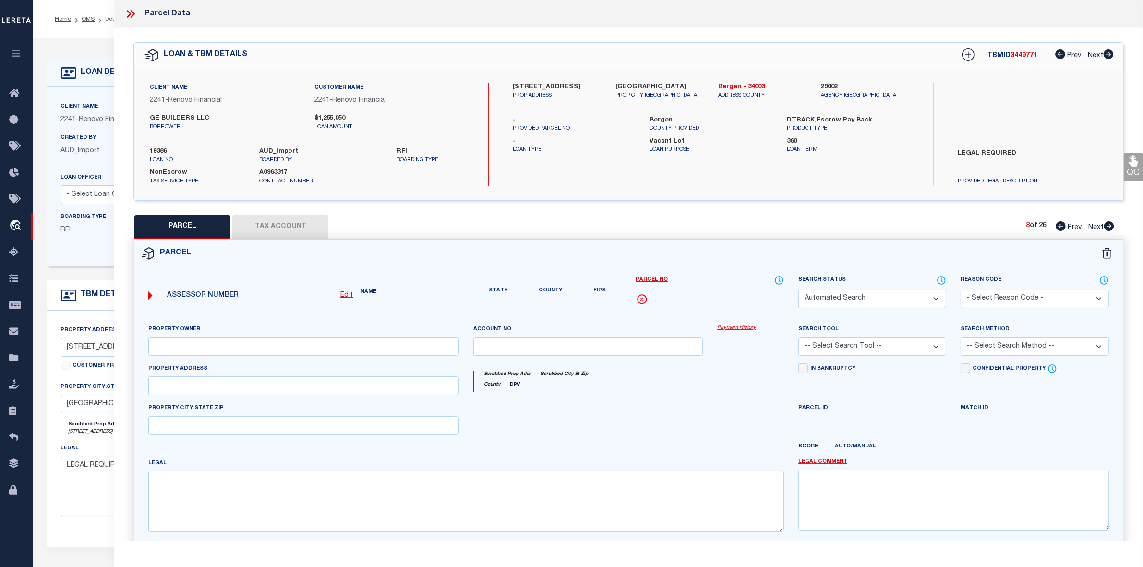
click at [1108, 224] on icon at bounding box center [1109, 226] width 10 height 10
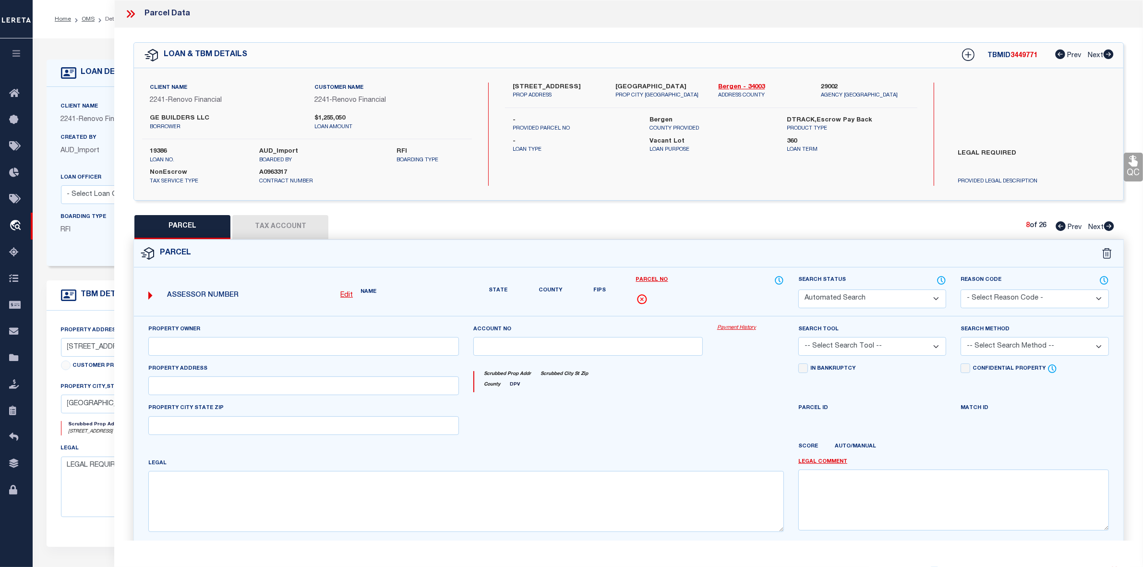
click at [1108, 224] on icon at bounding box center [1109, 226] width 10 height 10
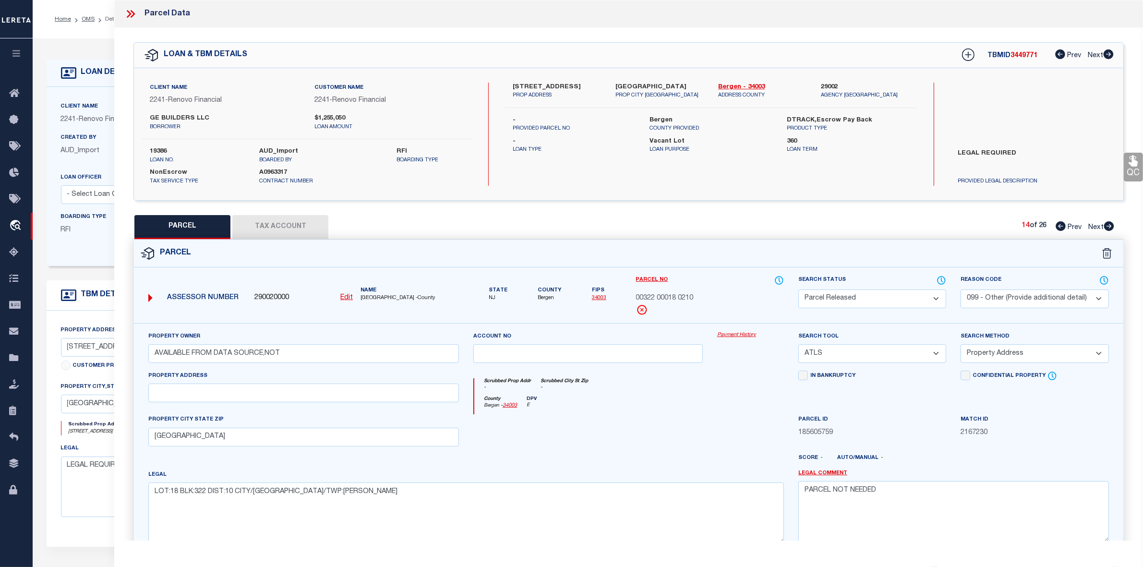
click at [1061, 225] on icon at bounding box center [1060, 226] width 10 height 10
click at [1105, 225] on icon at bounding box center [1109, 226] width 10 height 10
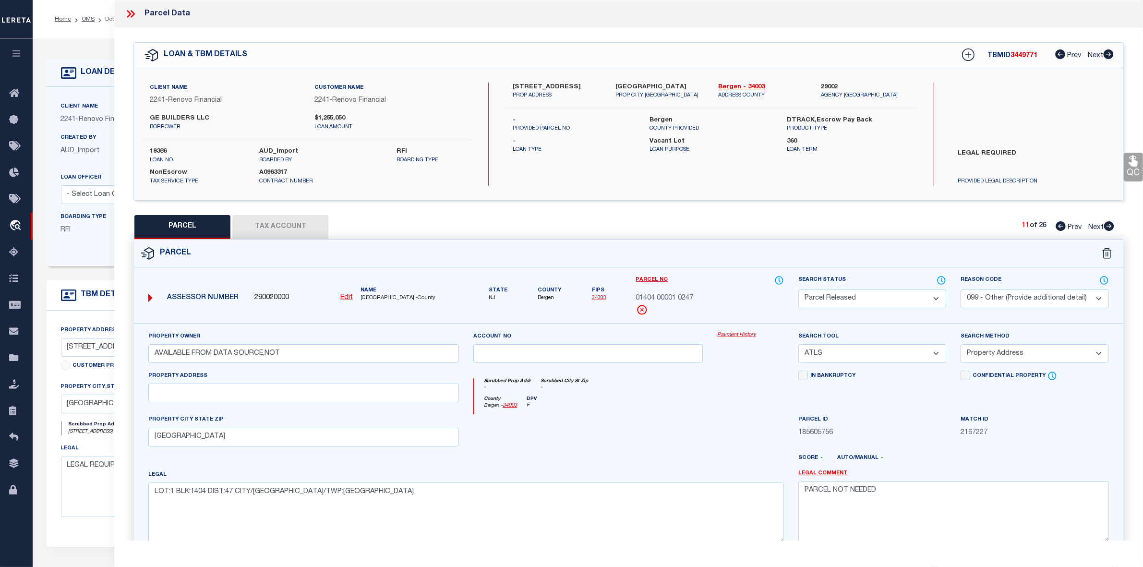
click at [1105, 225] on icon at bounding box center [1109, 226] width 10 height 10
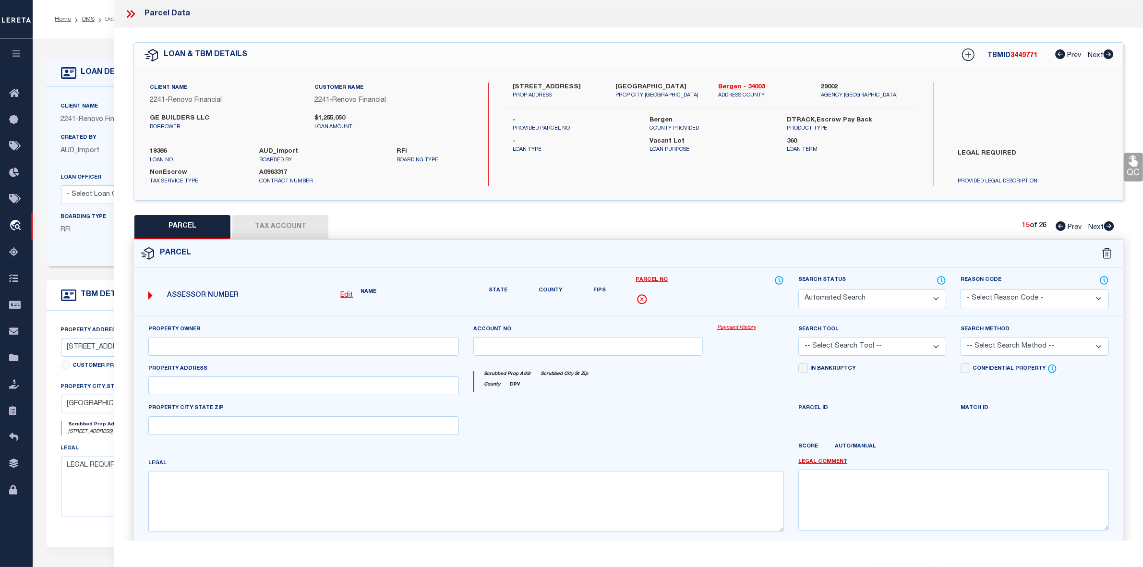
click at [1105, 225] on icon at bounding box center [1109, 226] width 10 height 10
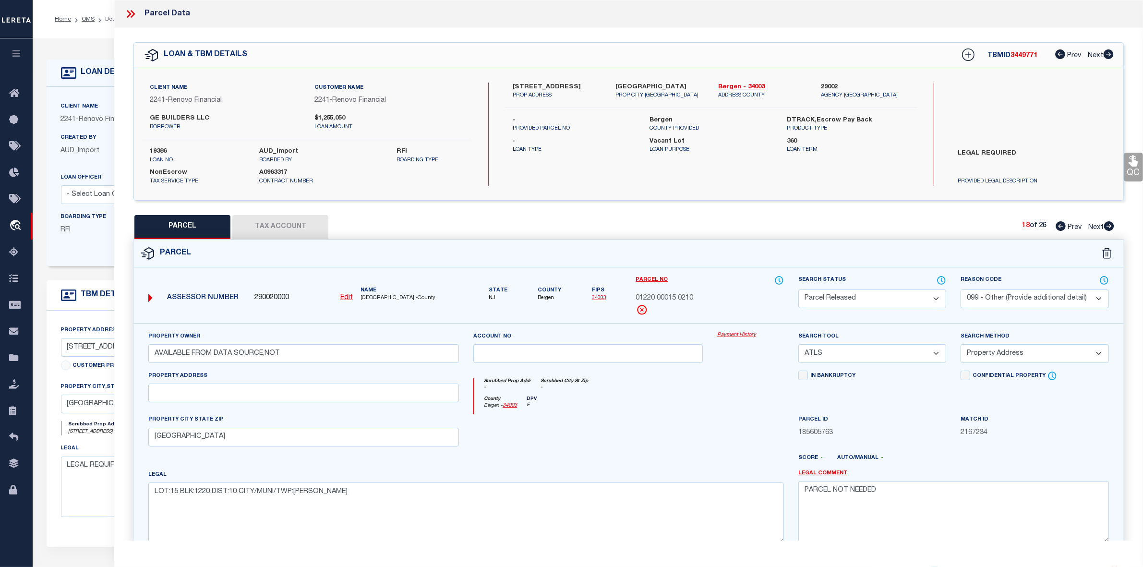
click at [1105, 225] on icon at bounding box center [1109, 226] width 10 height 10
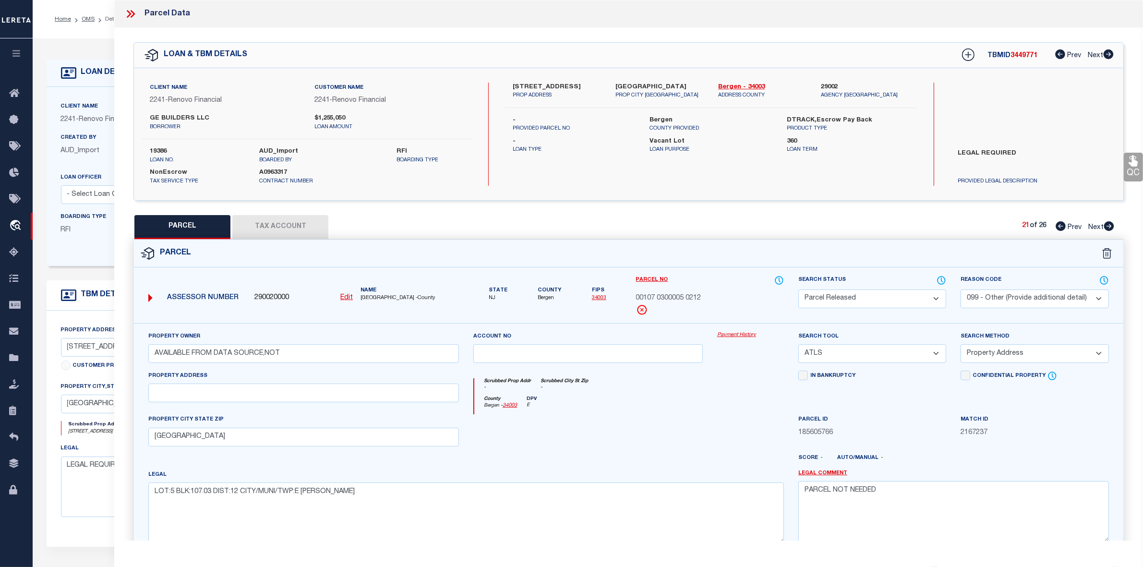
click at [1105, 225] on icon at bounding box center [1109, 226] width 10 height 10
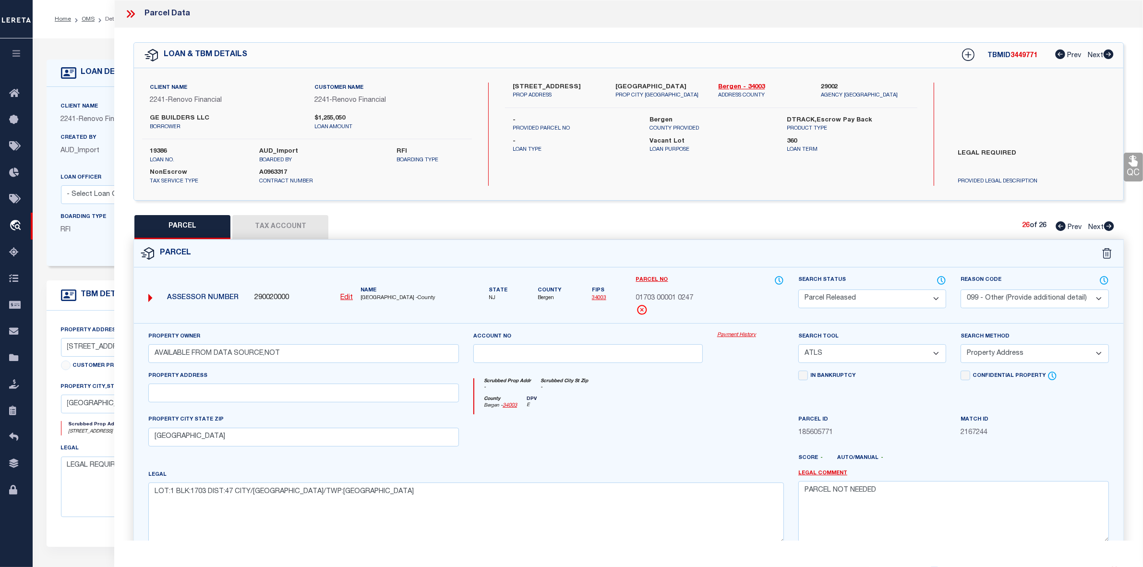
click at [1105, 225] on icon at bounding box center [1109, 226] width 10 height 10
click at [130, 18] on icon at bounding box center [130, 14] width 12 height 12
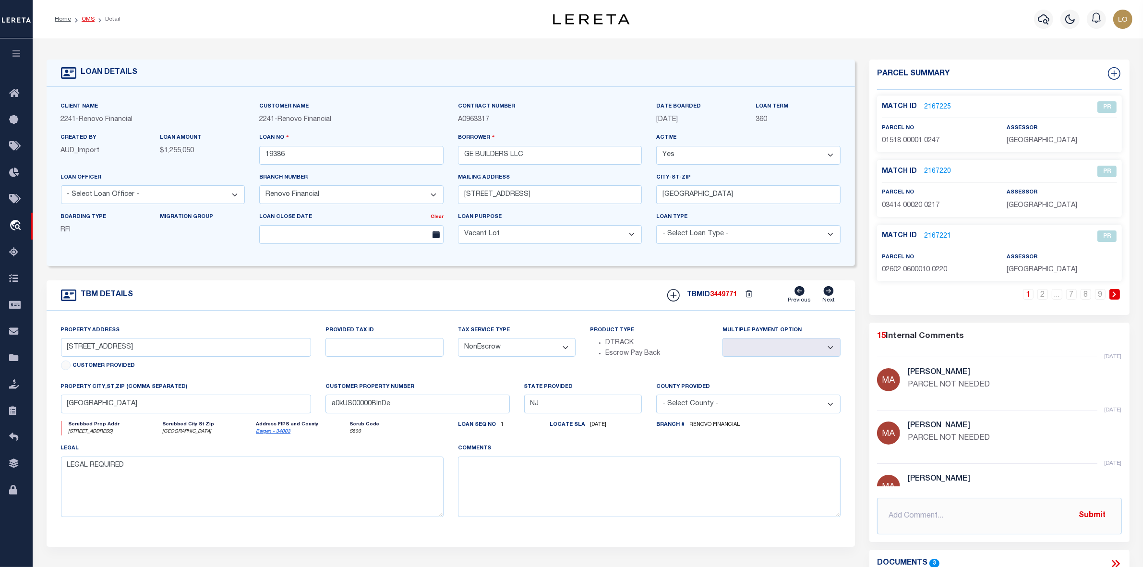
click at [83, 20] on link "OMS" at bounding box center [88, 19] width 13 height 6
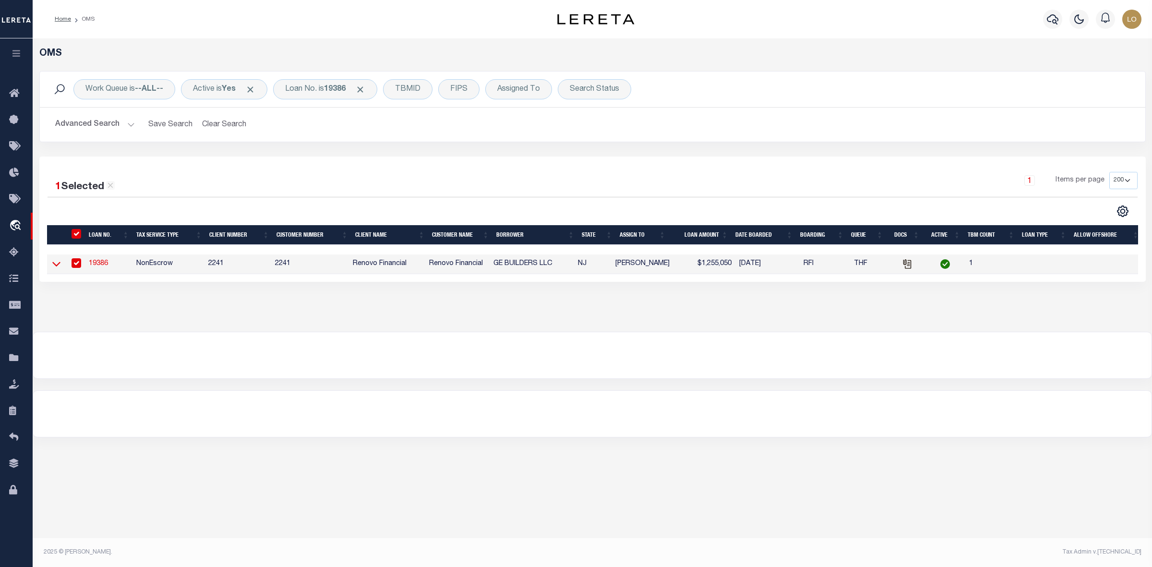
click at [54, 267] on icon at bounding box center [56, 264] width 8 height 5
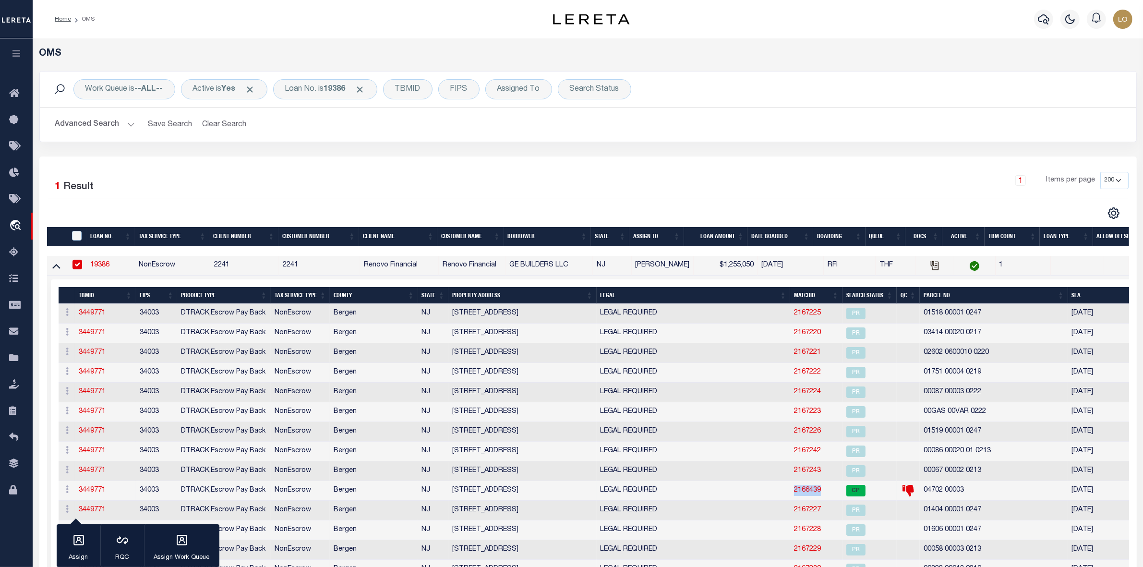
drag, startPoint x: 785, startPoint y: 497, endPoint x: 817, endPoint y: 496, distance: 32.2
click at [817, 496] on tr "ACTIONS Add Parcel Delete TBM 3449771 34003 DTRACK,Escrow Pay Back NonEscrow [G…" at bounding box center [613, 491] width 1108 height 20
copy tr "2166439"
click at [798, 493] on link "2166439" at bounding box center [807, 490] width 27 height 7
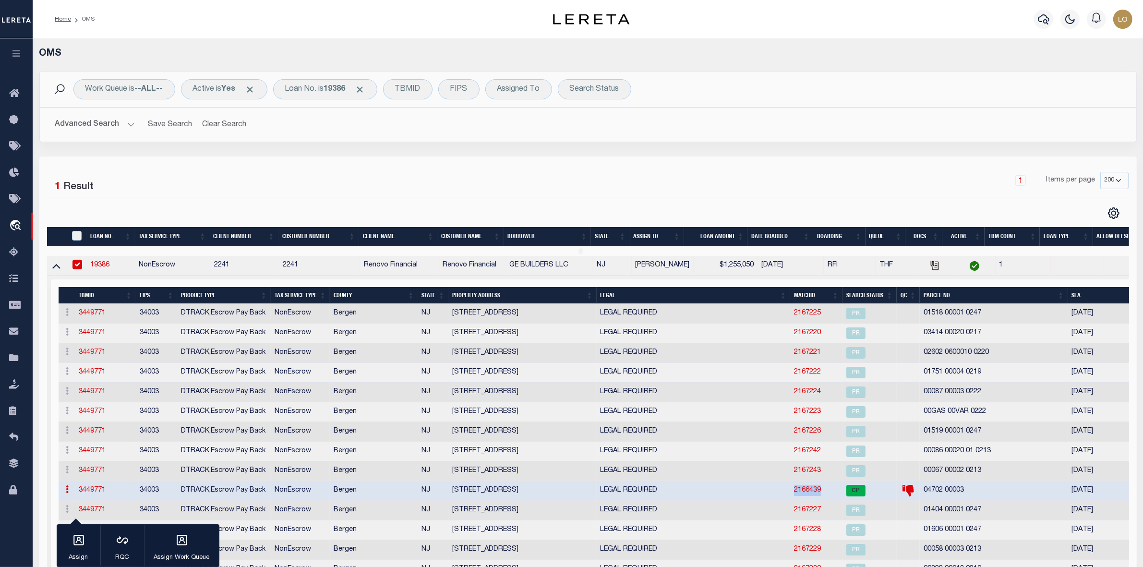
click at [798, 496] on div at bounding box center [588, 438] width 1110 height 801
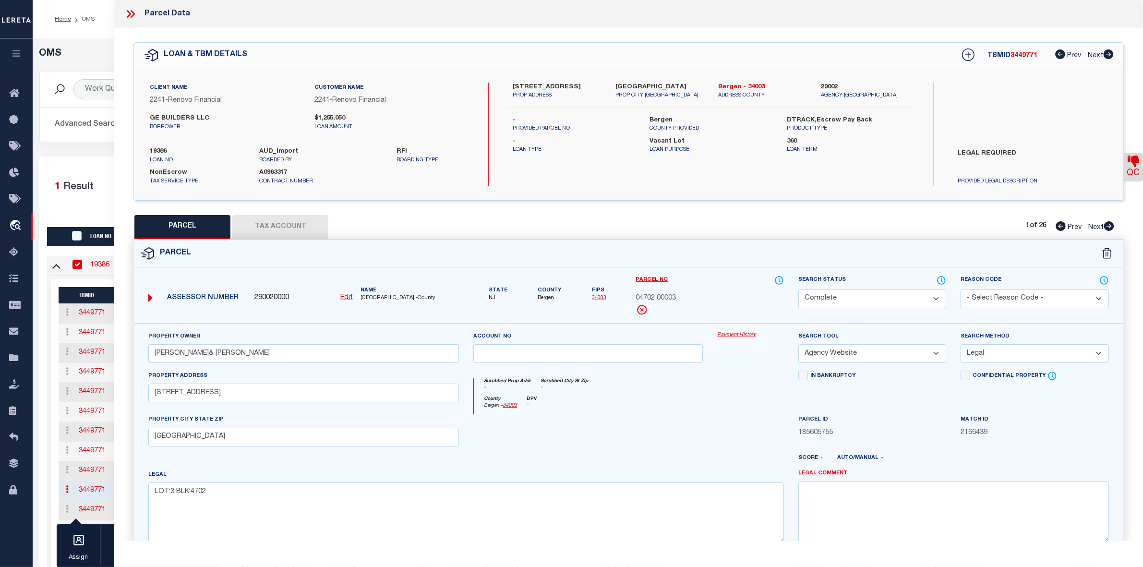
click at [1019, 58] on span "3449771" at bounding box center [1023, 55] width 27 height 7
copy span "3449771"
click at [158, 154] on label "19386" at bounding box center [197, 152] width 95 height 10
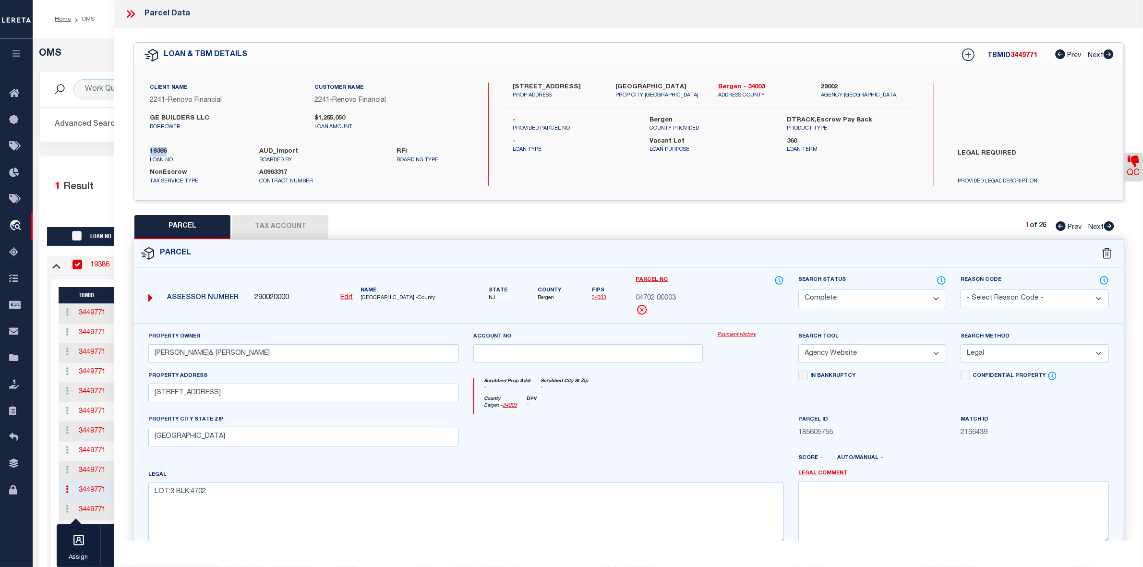
copy label "19386"
click at [130, 11] on icon at bounding box center [130, 14] width 12 height 12
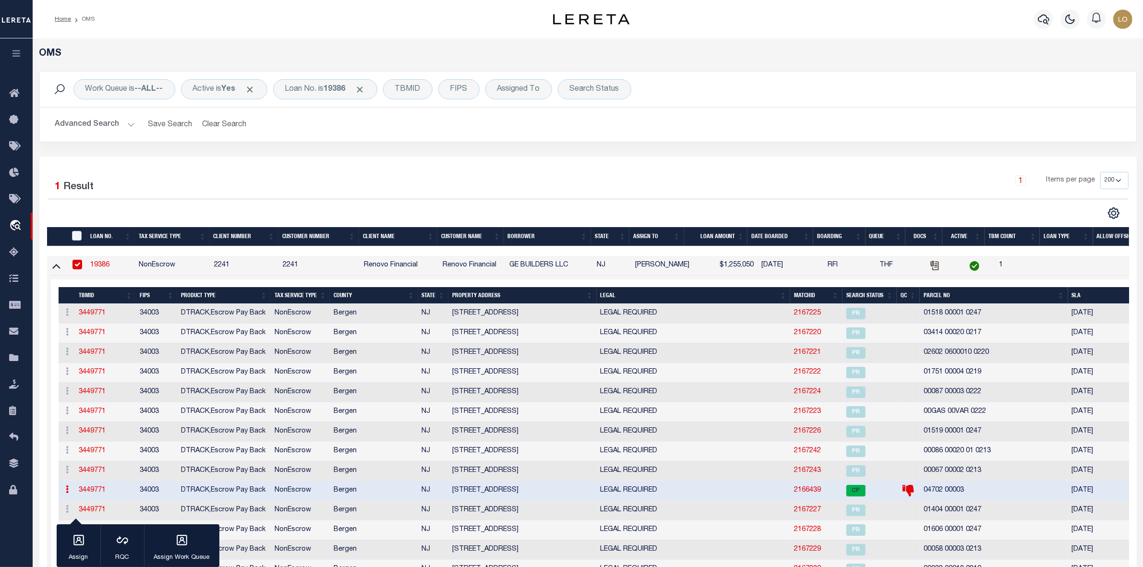
click at [90, 18] on li "OMS" at bounding box center [83, 19] width 24 height 9
click at [371, 89] on div "Loan No. is 19386" at bounding box center [325, 89] width 104 height 20
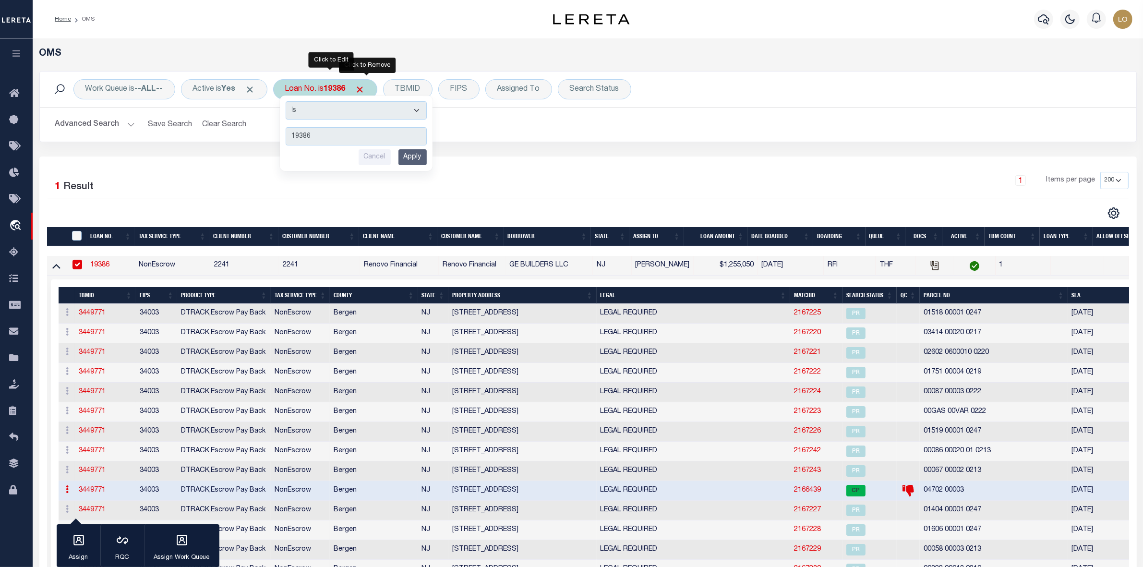
click at [365, 89] on span "Click to Remove" at bounding box center [360, 89] width 10 height 10
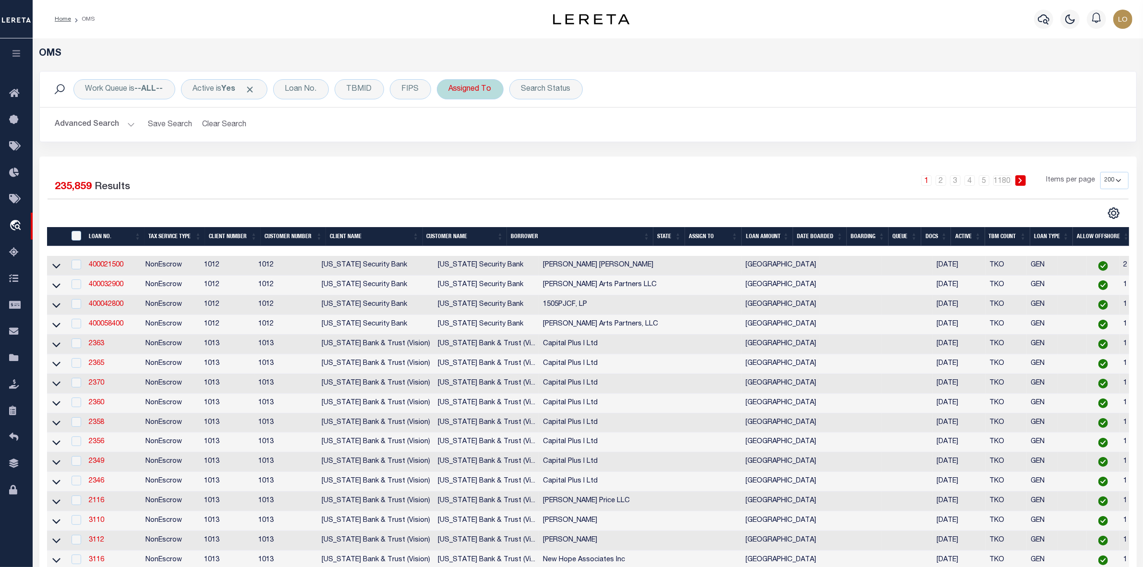
click at [486, 95] on div "Assigned To" at bounding box center [470, 89] width 67 height 20
click at [492, 140] on select "--Unassigned-- [PERSON_NAME] [PERSON_NAME] [PERSON_NAME] [PERSON_NAME], [PERSON…" at bounding box center [519, 136] width 141 height 18
click at [451, 128] on select "--Unassigned-- [PERSON_NAME] [PERSON_NAME] [PERSON_NAME] [PERSON_NAME], [PERSON…" at bounding box center [519, 136] width 141 height 18
click at [569, 158] on input "Apply" at bounding box center [576, 157] width 28 height 16
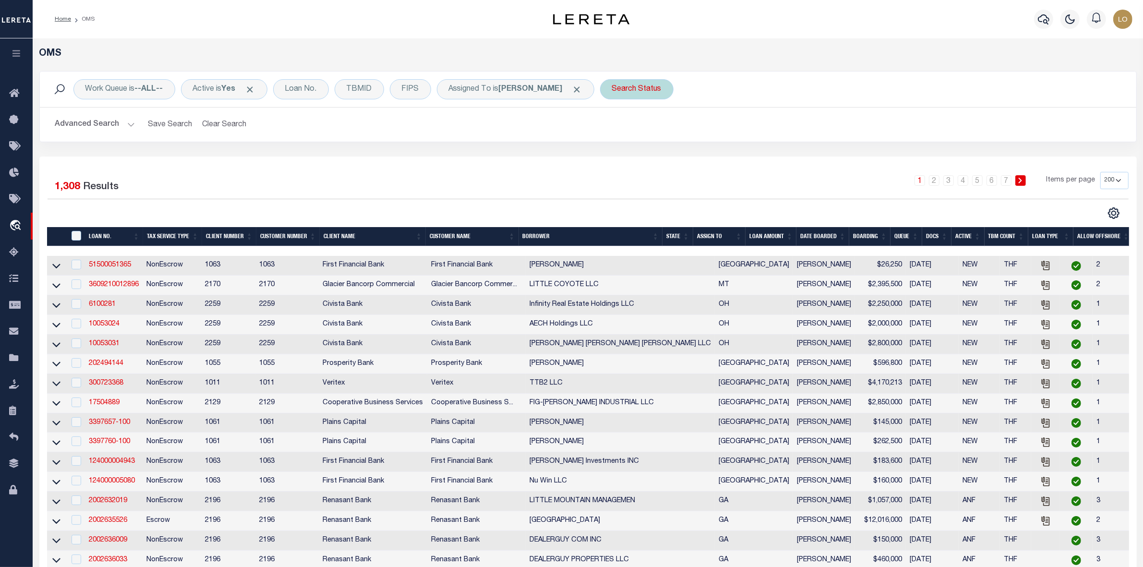
click at [643, 94] on div "Search Status" at bounding box center [636, 89] width 73 height 20
click at [647, 140] on select "Automated Search Bad Parcel Complete Duplicate Parcel High Dollar Reporting In …" at bounding box center [682, 136] width 141 height 18
click at [612, 128] on select "Automated Search Bad Parcel Complete Duplicate Parcel High Dollar Reporting In …" at bounding box center [682, 136] width 141 height 18
click at [727, 159] on input "Apply" at bounding box center [739, 157] width 28 height 16
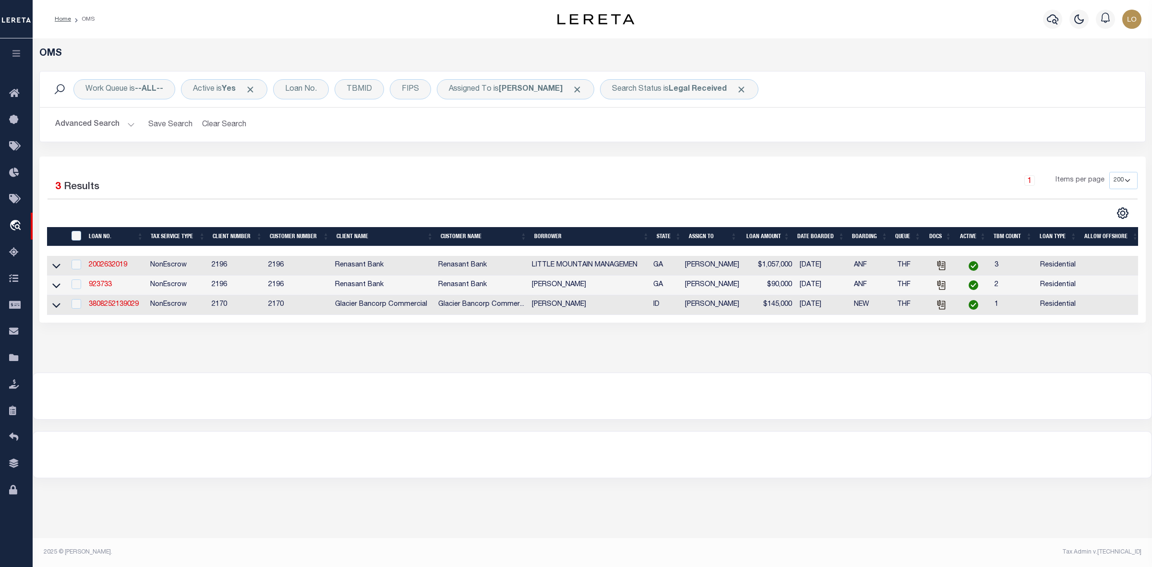
click at [644, 396] on div at bounding box center [592, 396] width 1118 height 46
click at [853, 447] on div at bounding box center [592, 454] width 1118 height 46
click at [128, 308] on link "3808252139029" at bounding box center [114, 304] width 50 height 7
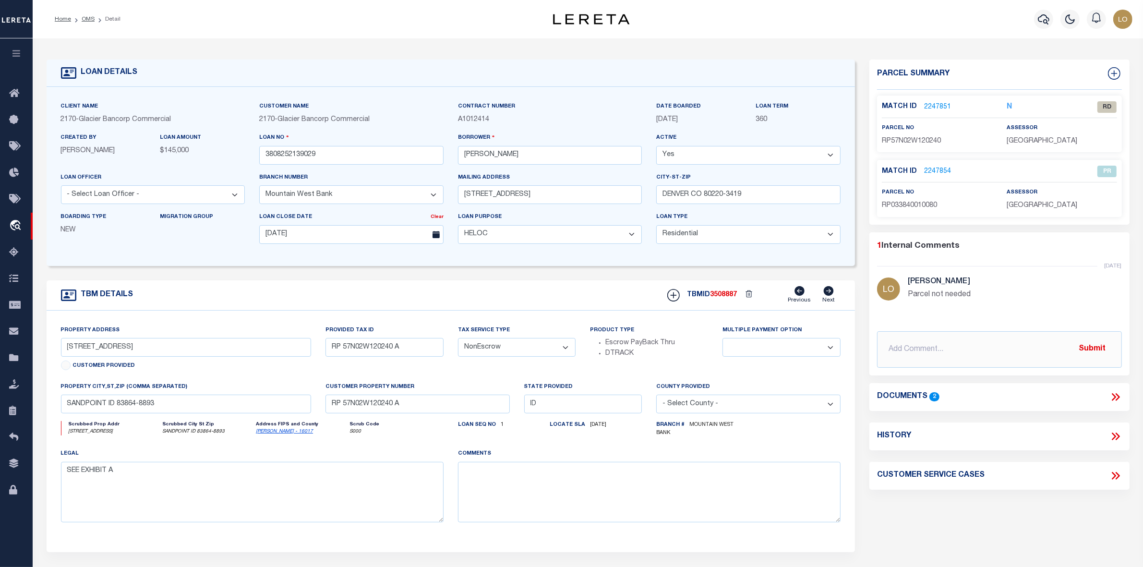
click at [1117, 397] on icon at bounding box center [1115, 397] width 12 height 12
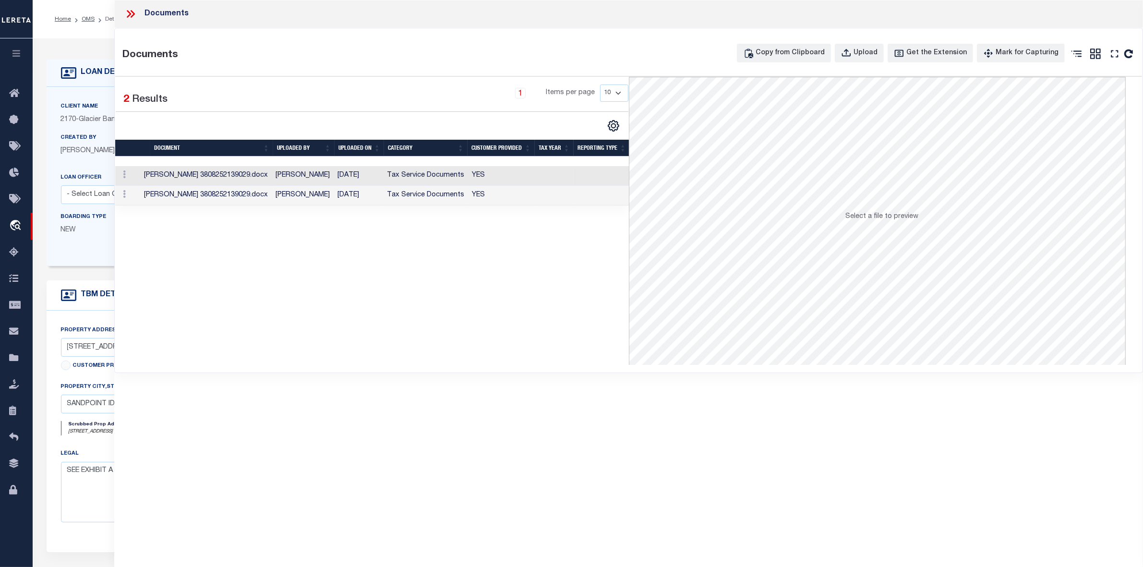
click at [284, 173] on td "[PERSON_NAME]" at bounding box center [303, 176] width 62 height 20
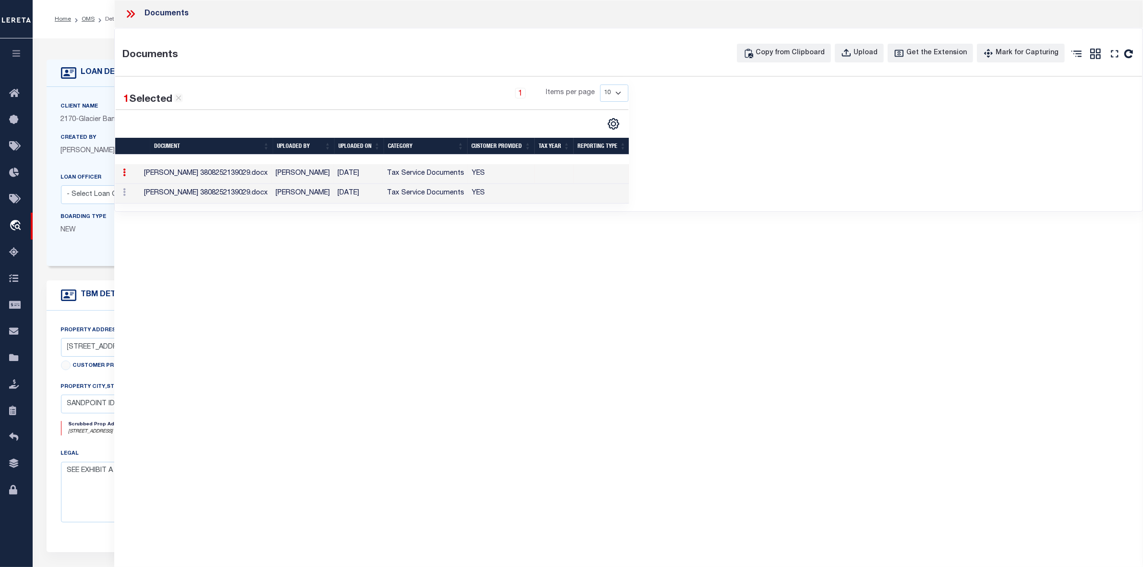
click at [280, 195] on td "[PERSON_NAME]" at bounding box center [303, 194] width 62 height 20
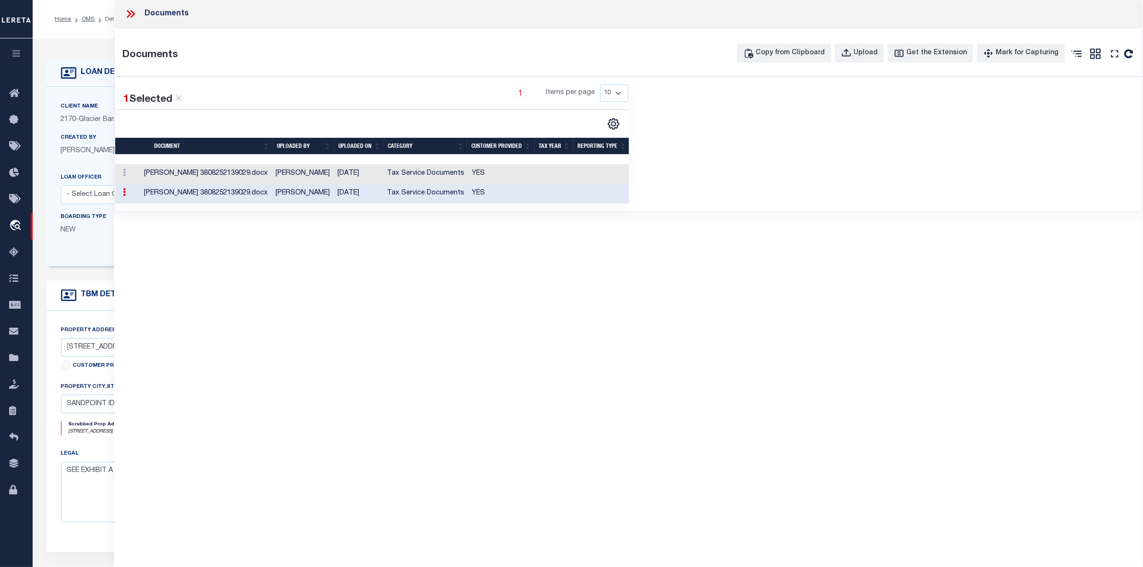
click at [265, 181] on td "[PERSON_NAME] 3808252139029.docx" at bounding box center [206, 174] width 132 height 20
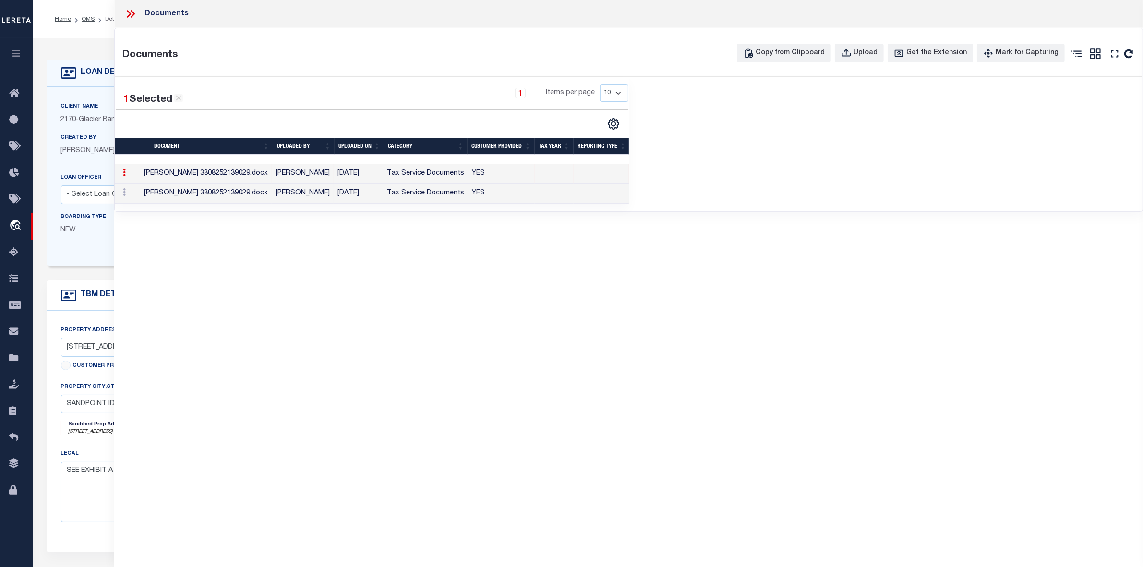
click at [218, 191] on td "[PERSON_NAME] 3808252139029.docx" at bounding box center [206, 194] width 132 height 20
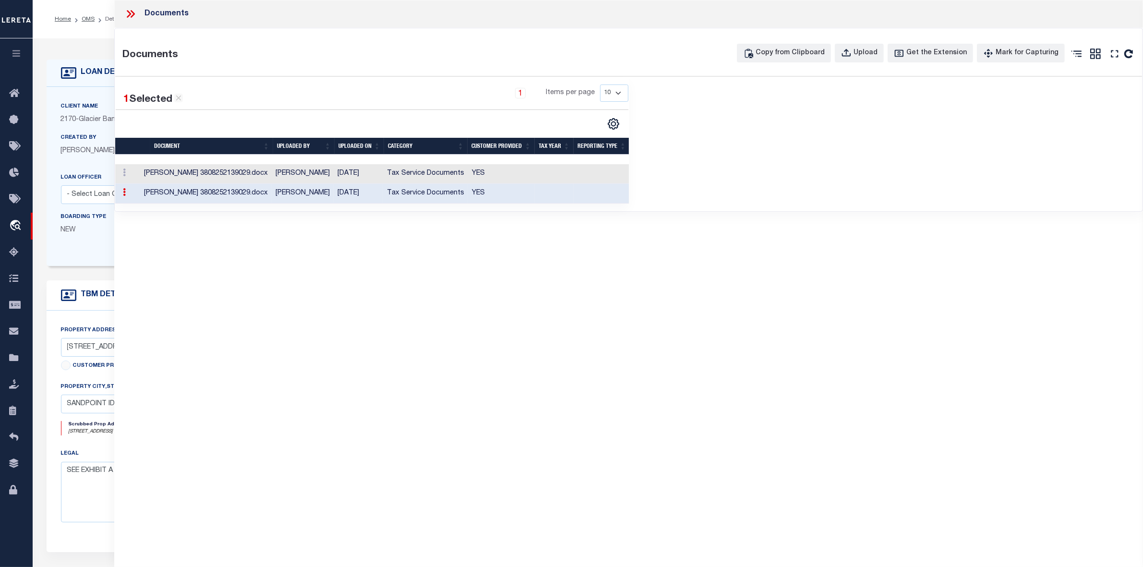
click at [214, 176] on td "[PERSON_NAME] 3808252139029.docx" at bounding box center [206, 174] width 132 height 20
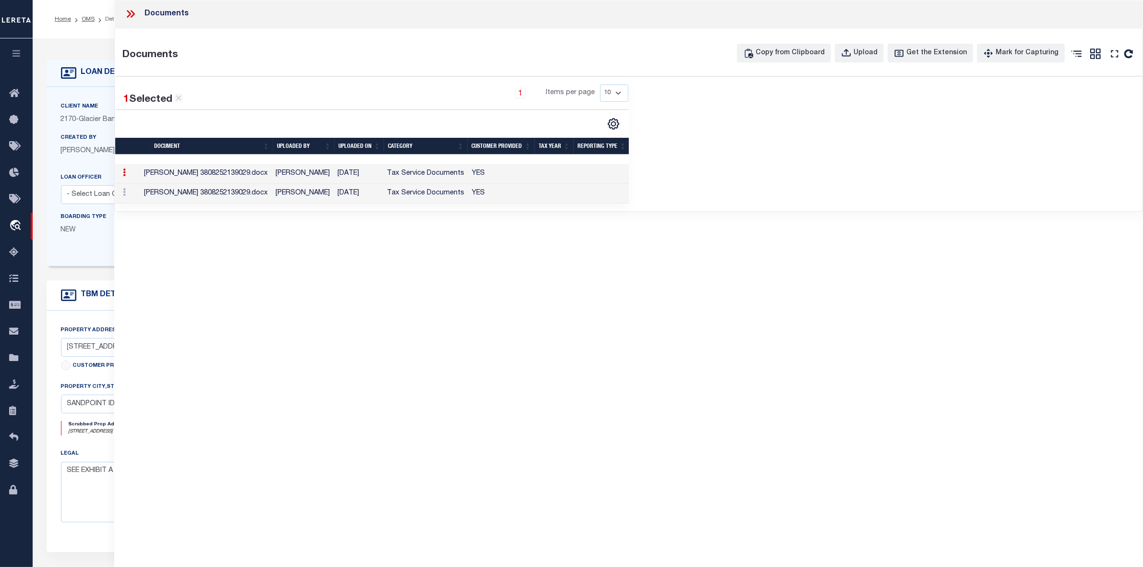
click at [214, 176] on td "[PERSON_NAME] 3808252139029.docx" at bounding box center [206, 174] width 132 height 20
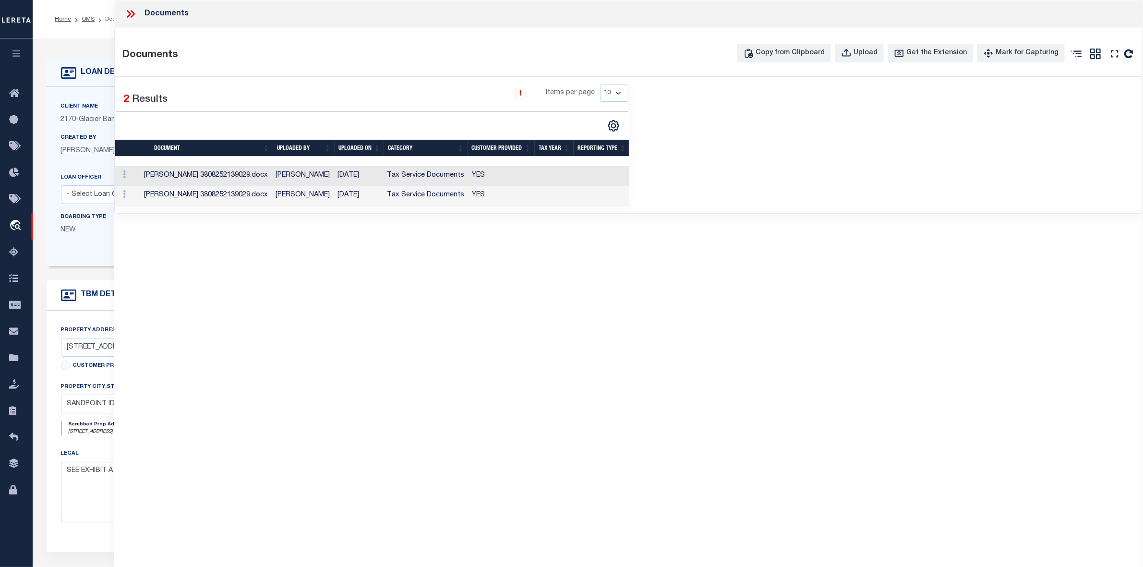
click at [214, 176] on td "[PERSON_NAME] 3808252139029.docx" at bounding box center [206, 176] width 132 height 20
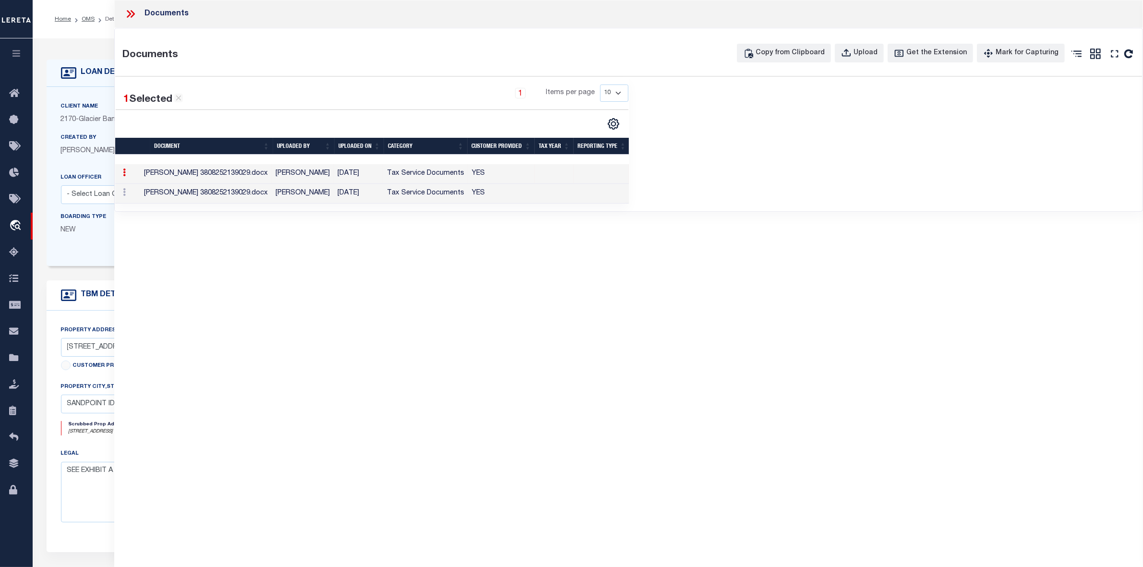
click at [215, 192] on td "[PERSON_NAME] 3808252139029.docx" at bounding box center [206, 194] width 132 height 20
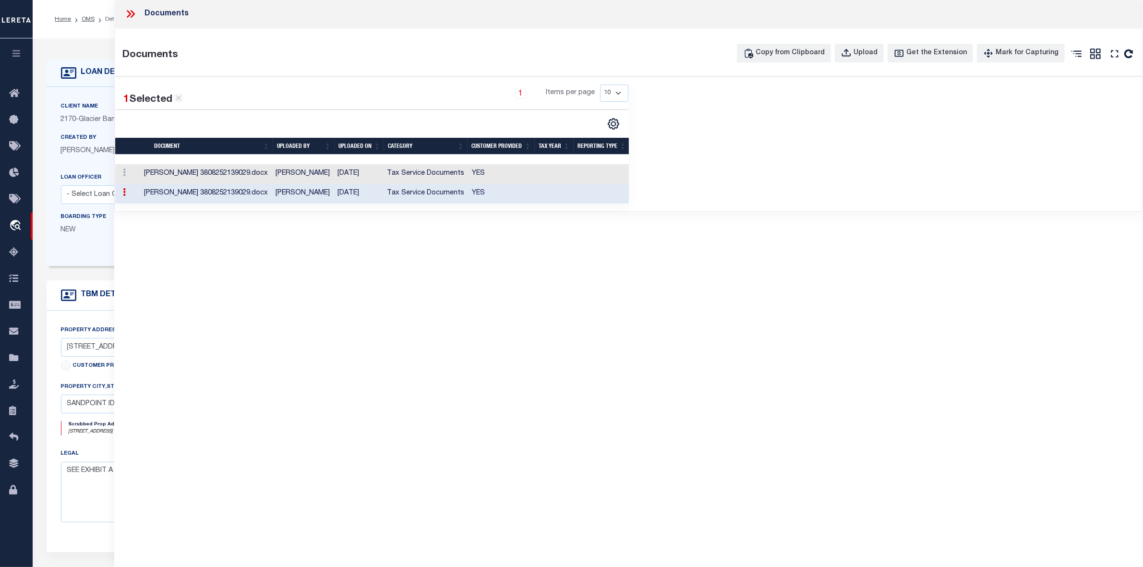
click at [219, 176] on td "[PERSON_NAME] 3808252139029.docx" at bounding box center [206, 174] width 132 height 20
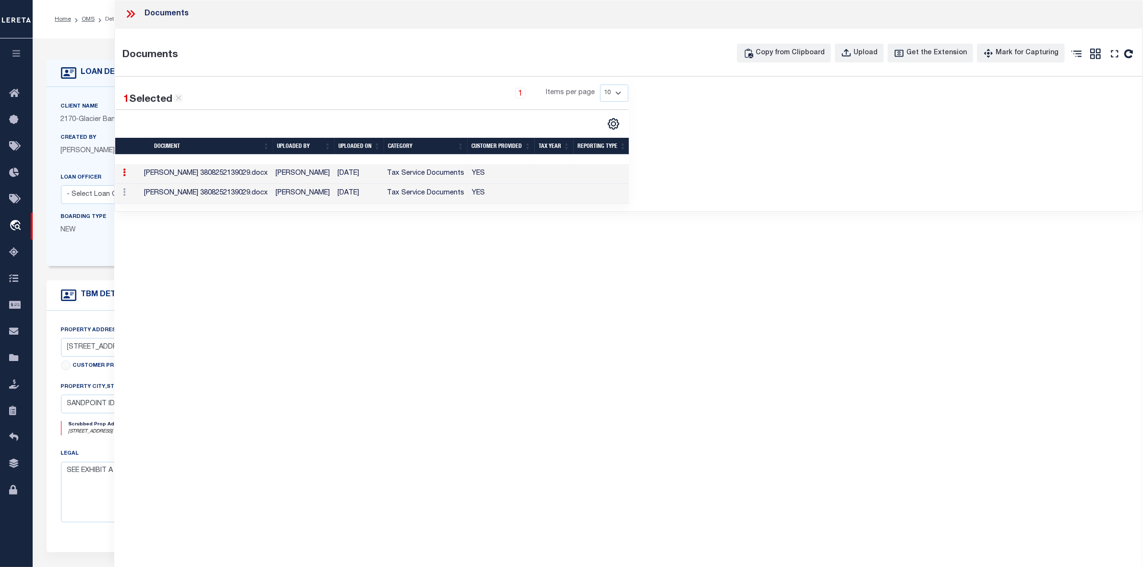
click at [225, 176] on td "[PERSON_NAME] 3808252139029.docx" at bounding box center [206, 174] width 132 height 20
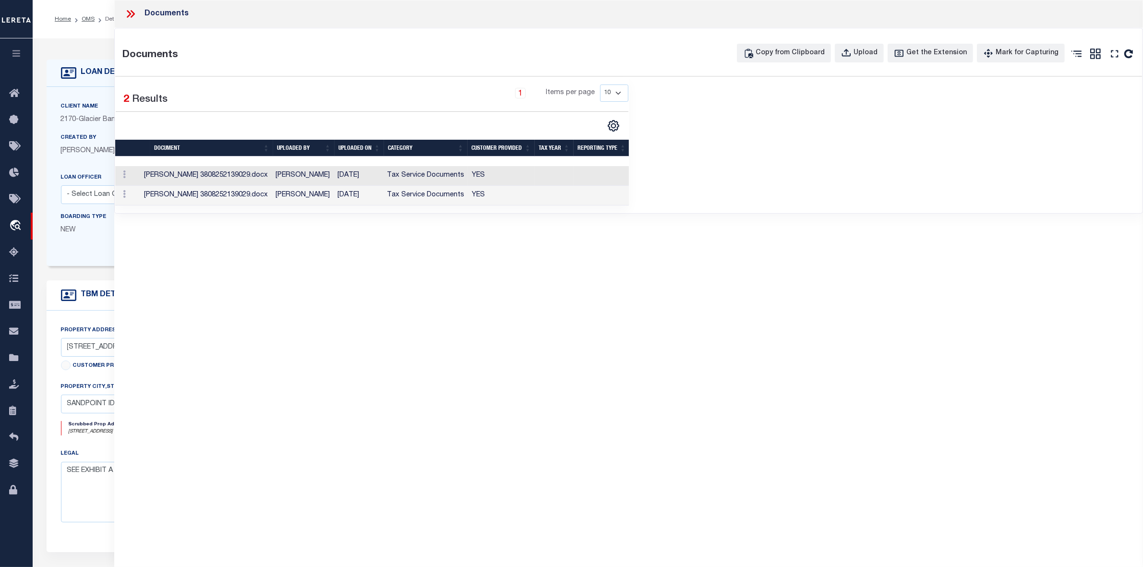
click at [227, 194] on td "[PERSON_NAME] 3808252139029.docx" at bounding box center [206, 196] width 132 height 20
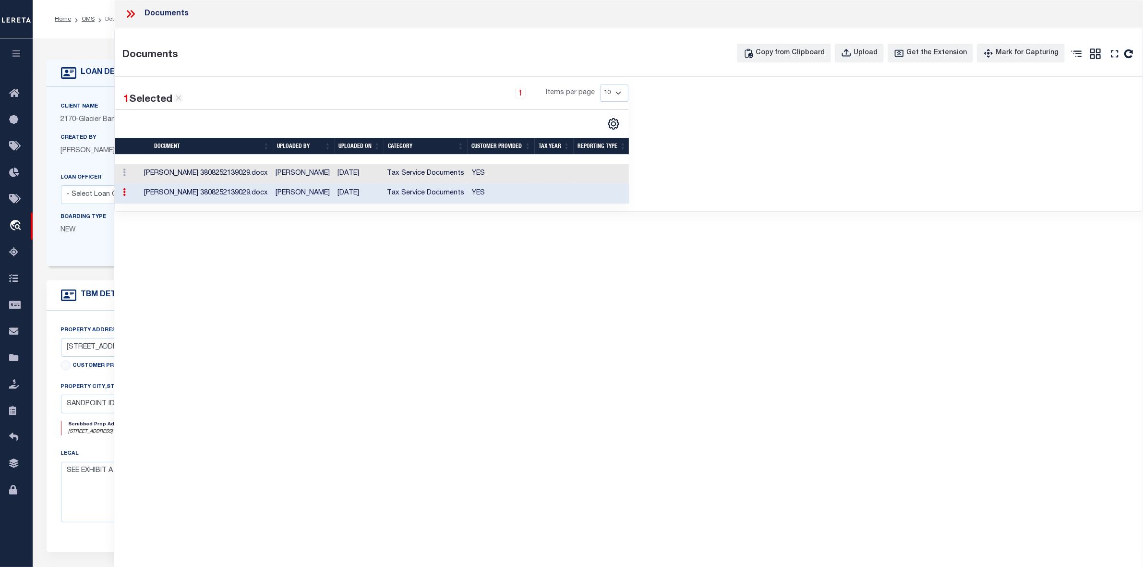
click at [130, 11] on icon at bounding box center [130, 14] width 12 height 12
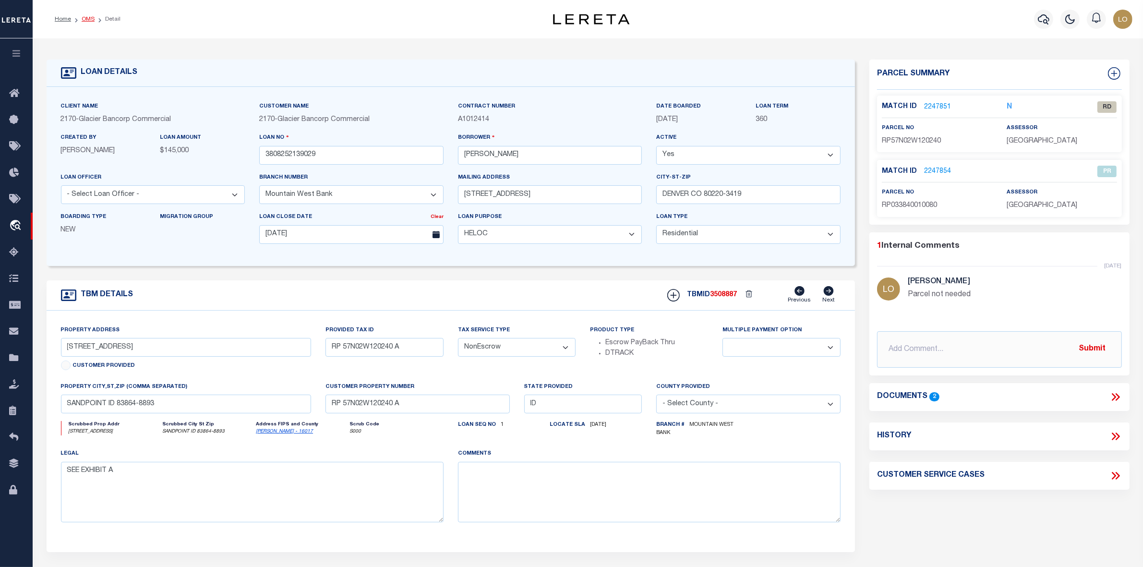
click at [90, 20] on link "OMS" at bounding box center [88, 19] width 13 height 6
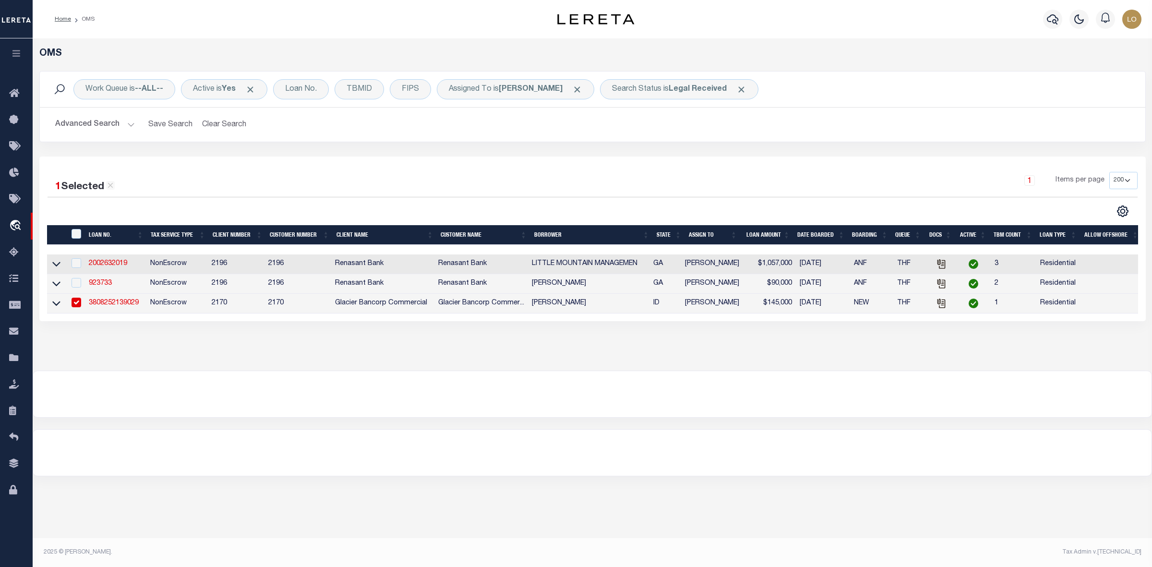
click at [75, 305] on input "checkbox" at bounding box center [77, 303] width 10 height 10
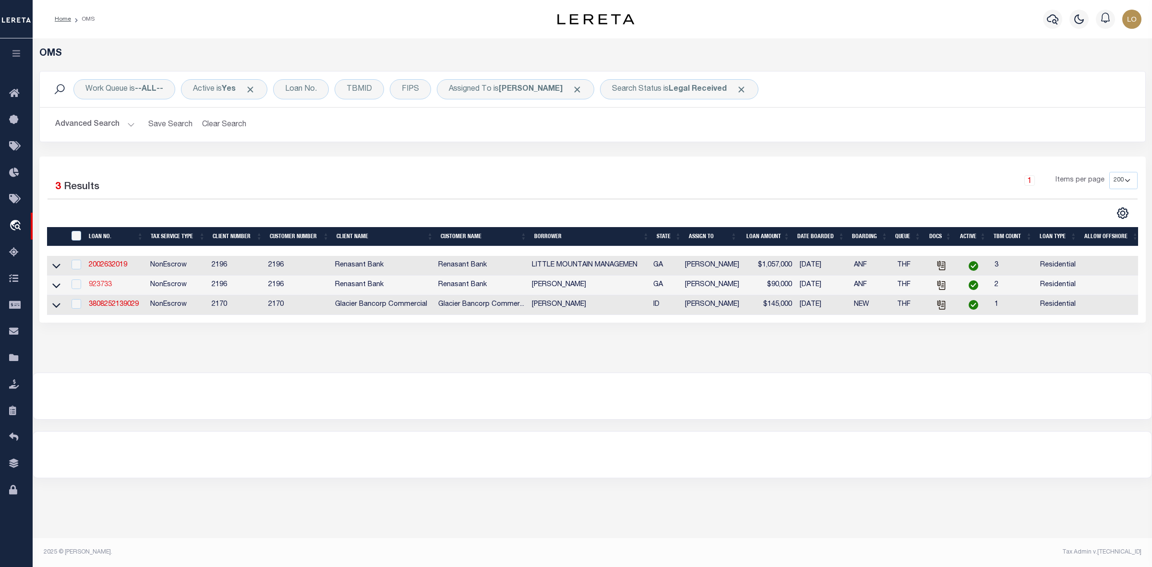
click at [98, 287] on link "923733" at bounding box center [100, 284] width 23 height 7
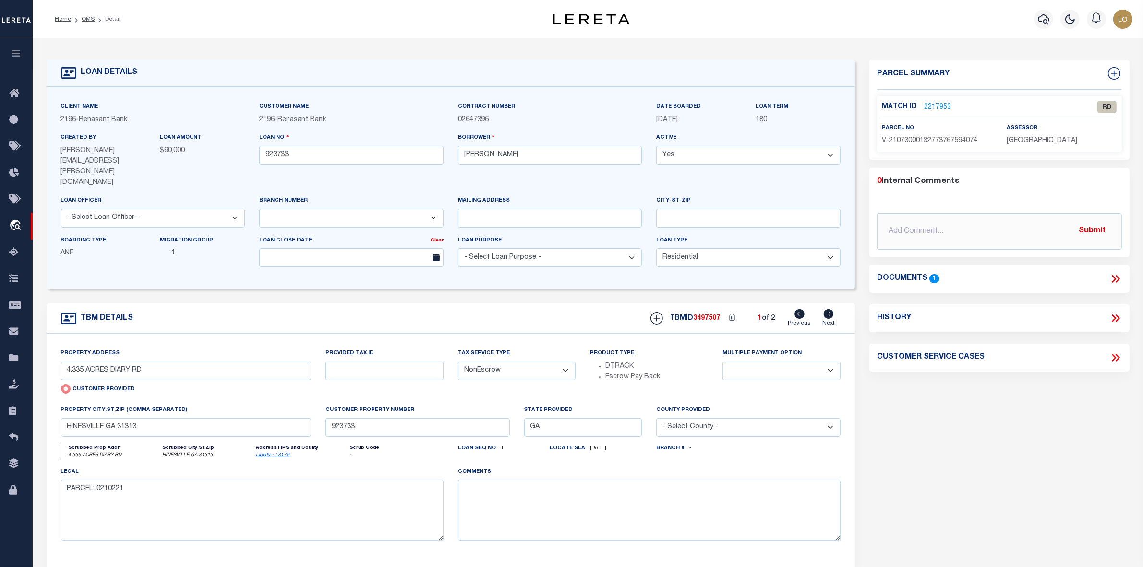
click at [1115, 279] on icon at bounding box center [1114, 279] width 4 height 8
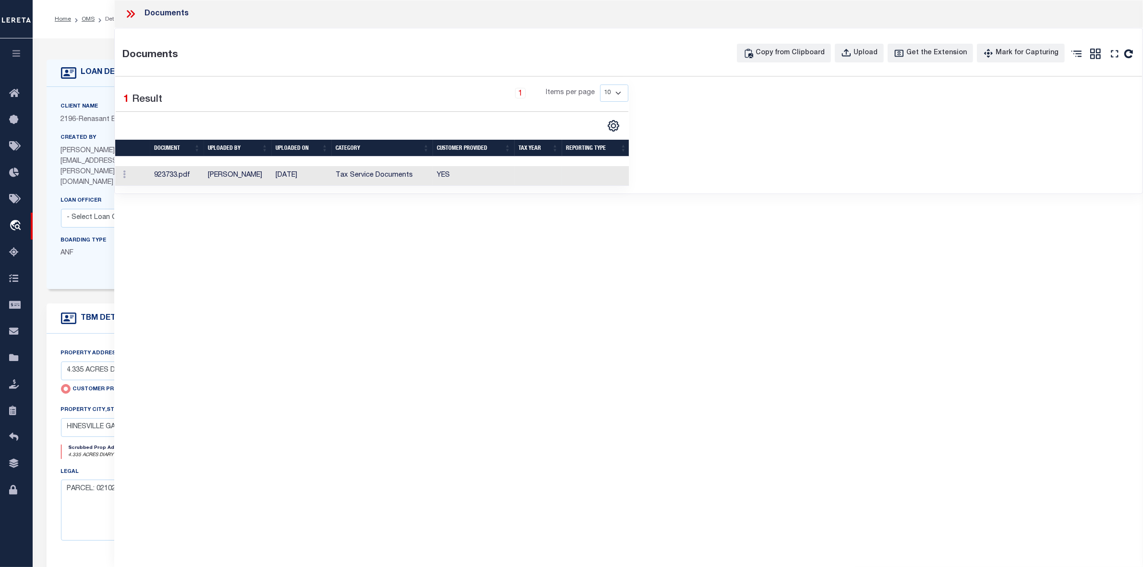
click at [363, 179] on td "Tax Service Documents" at bounding box center [382, 176] width 101 height 20
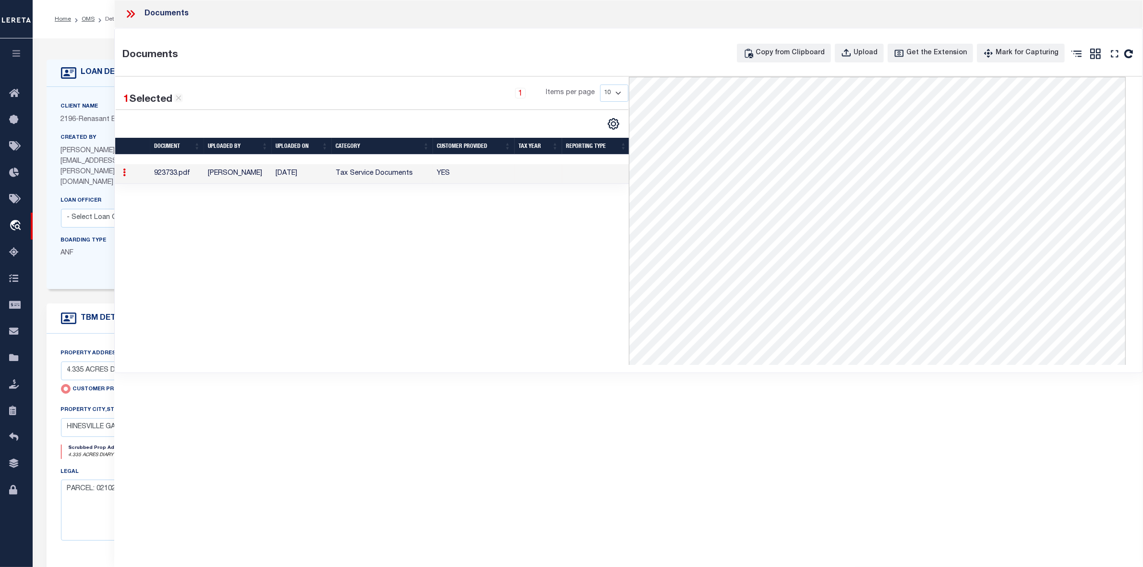
click at [418, 284] on div "1 Selected 1 Result 1 Items per page 10 25 50 100" at bounding box center [371, 221] width 513 height 288
click at [128, 13] on icon at bounding box center [130, 14] width 12 height 12
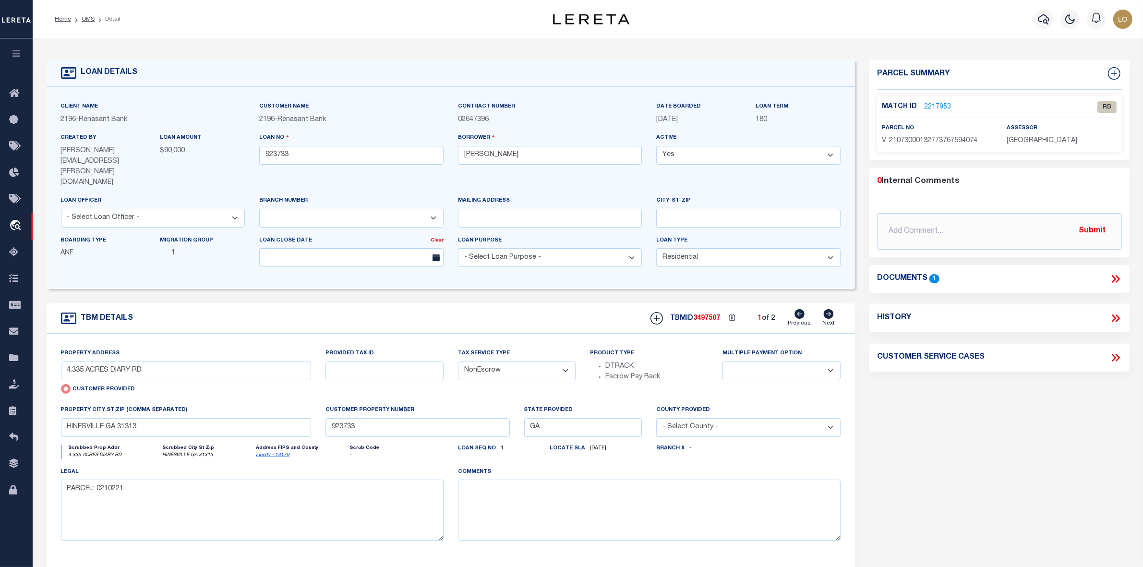
click at [941, 108] on link "2217953" at bounding box center [937, 107] width 27 height 10
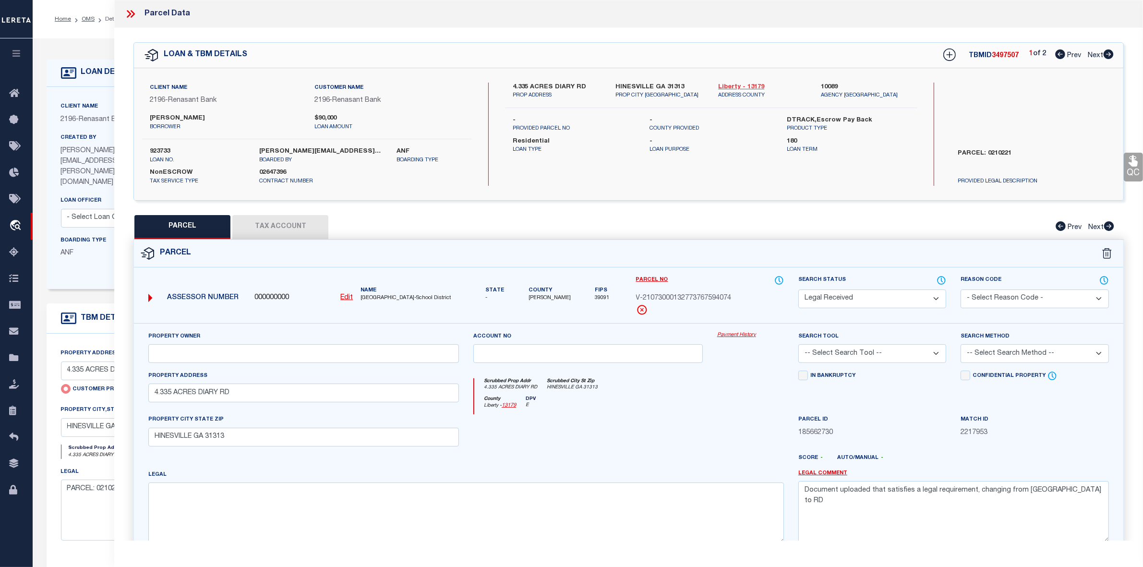
click at [740, 85] on link "Liberty - 13179" at bounding box center [762, 88] width 88 height 10
click at [289, 221] on button "Tax Account" at bounding box center [280, 227] width 96 height 24
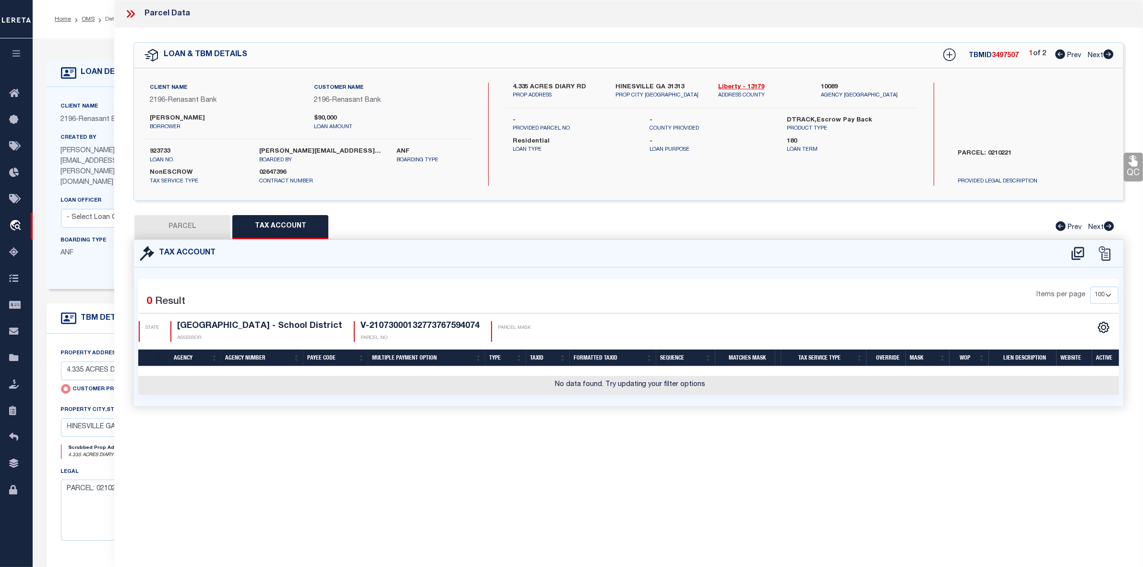
click at [212, 230] on button "PARCEL" at bounding box center [182, 227] width 96 height 24
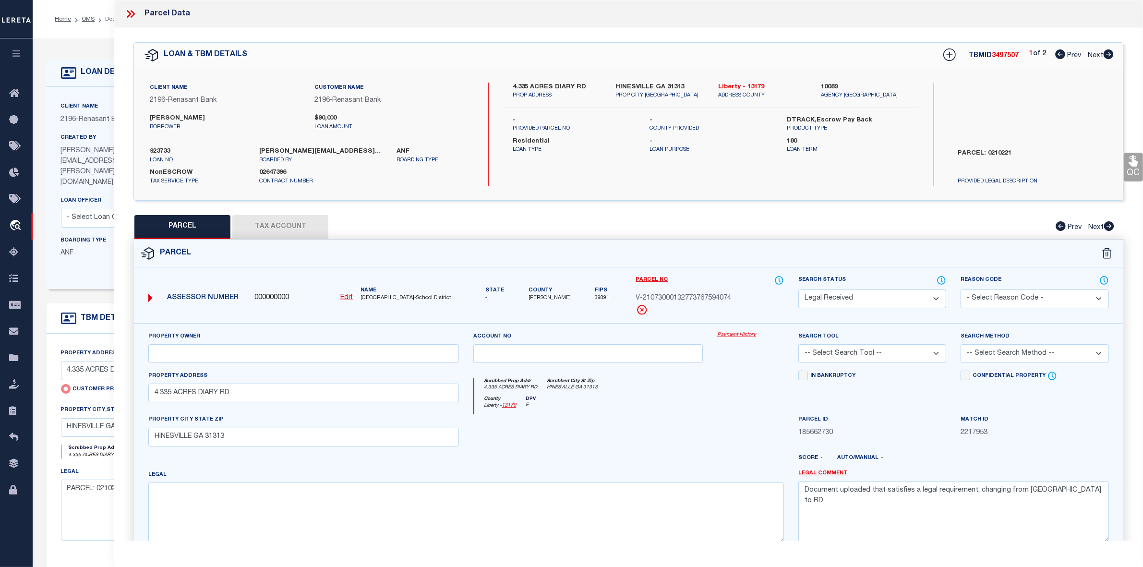
click at [296, 220] on button "Tax Account" at bounding box center [280, 227] width 96 height 24
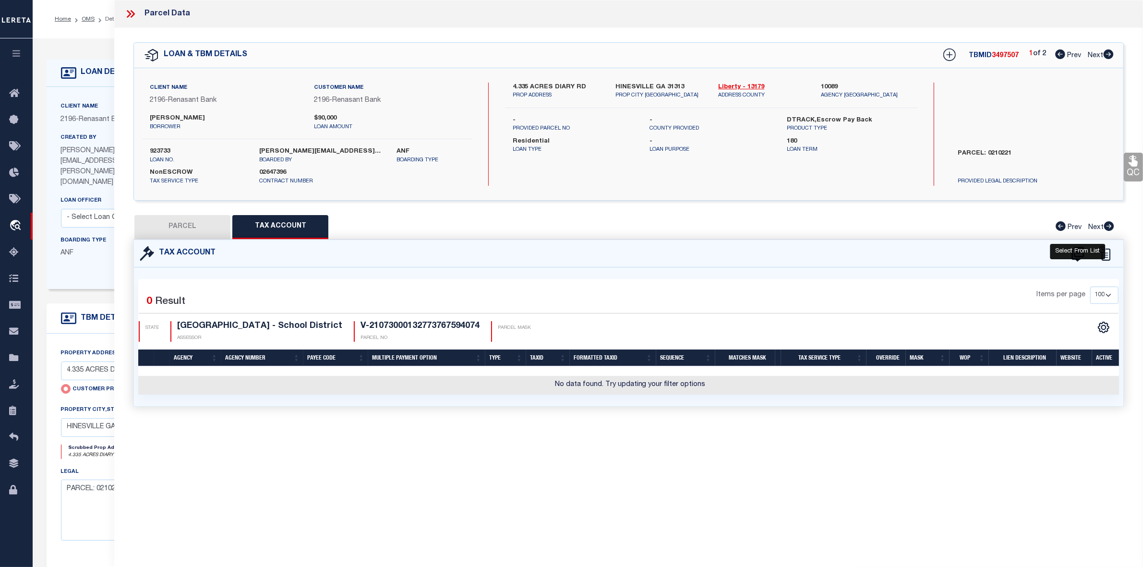
click at [1080, 258] on icon at bounding box center [1078, 253] width 16 height 15
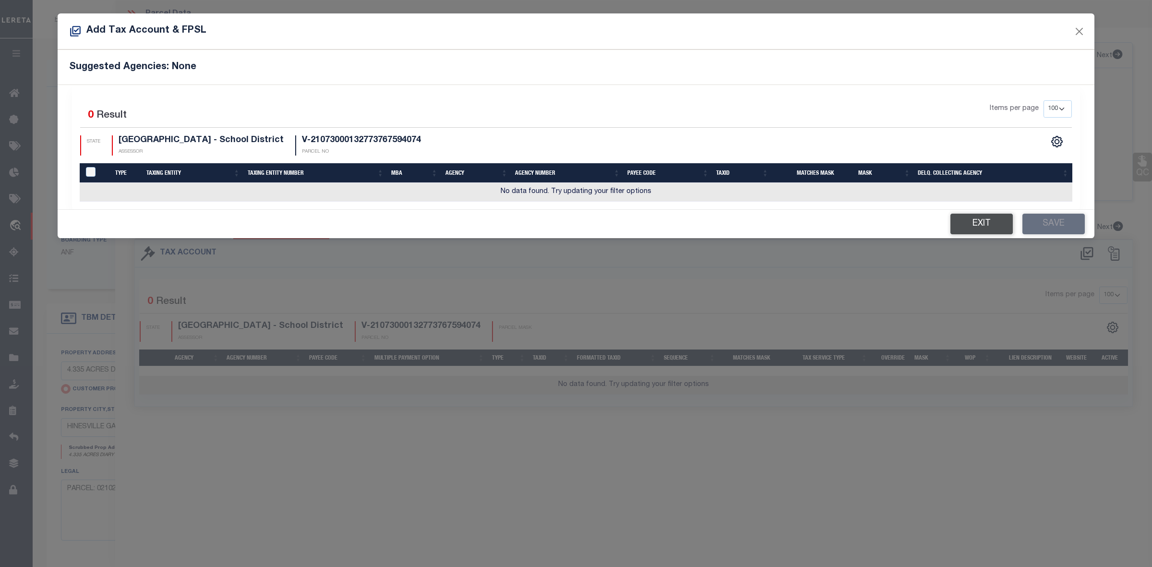
click at [967, 226] on button "Exit" at bounding box center [981, 224] width 62 height 21
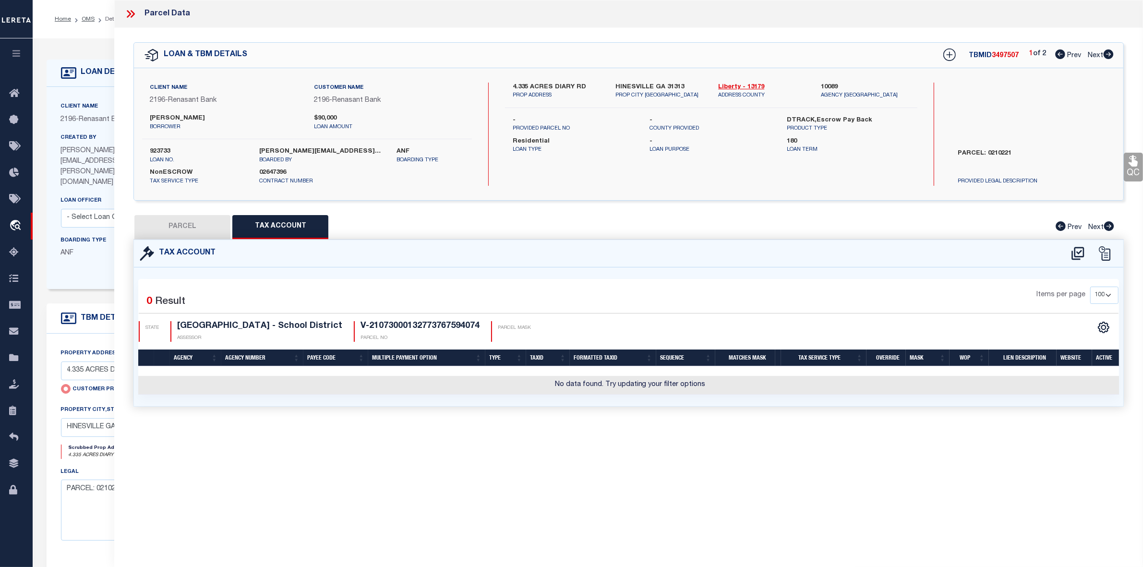
click at [176, 217] on button "PARCEL" at bounding box center [182, 227] width 96 height 24
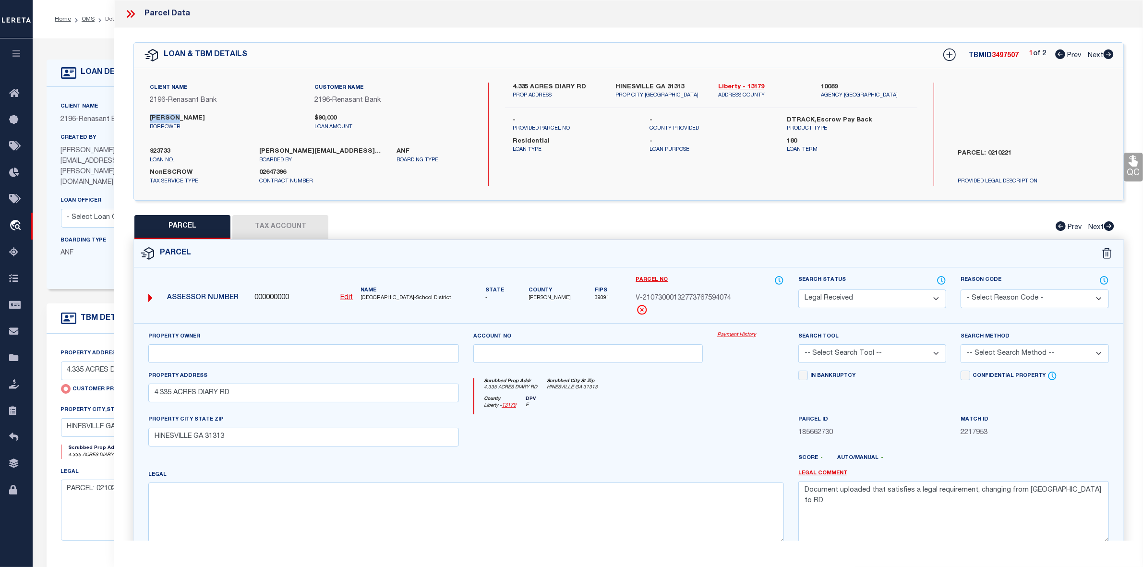
drag, startPoint x: 149, startPoint y: 113, endPoint x: 176, endPoint y: 117, distance: 27.2
click at [176, 117] on label "[PERSON_NAME]" at bounding box center [225, 119] width 150 height 10
copy label "[PERSON_NAME]"
click at [190, 114] on label "[PERSON_NAME]" at bounding box center [225, 119] width 150 height 10
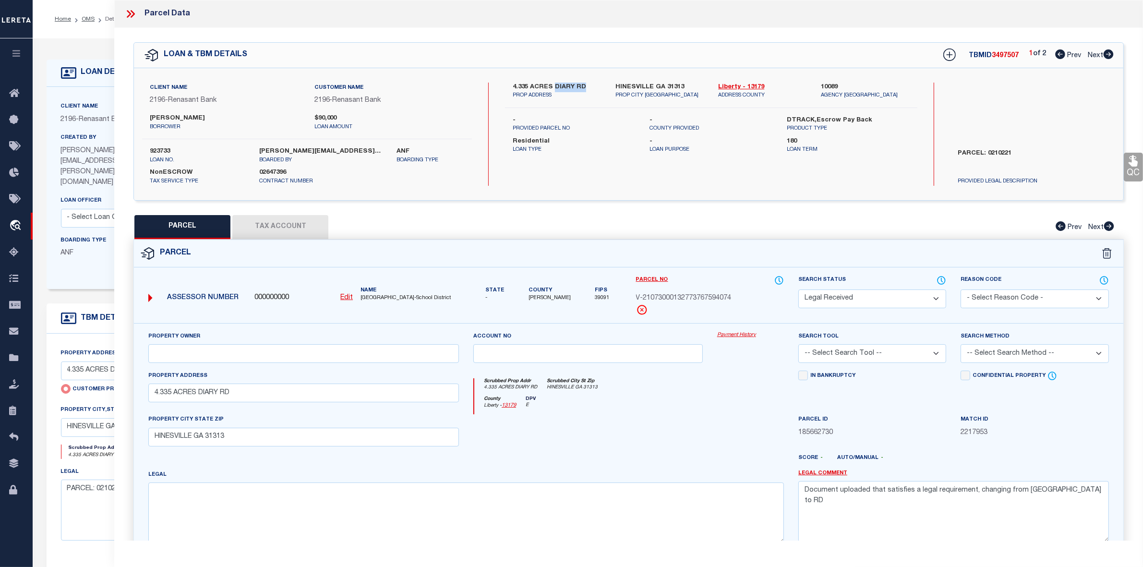
drag, startPoint x: 555, startPoint y: 85, endPoint x: 581, endPoint y: 84, distance: 26.4
click at [581, 84] on label "4.335 ACRES DIARY RD" at bounding box center [557, 88] width 88 height 10
drag, startPoint x: 629, startPoint y: 176, endPoint x: 608, endPoint y: 142, distance: 39.8
click at [629, 176] on div "4.335 ACRES DIARY RD PROP ADDRESS [GEOGRAPHIC_DATA] GA 31313 PROP CITY [GEOGRAP…" at bounding box center [711, 134] width 412 height 103
drag, startPoint x: 554, startPoint y: 85, endPoint x: 582, endPoint y: 87, distance: 27.4
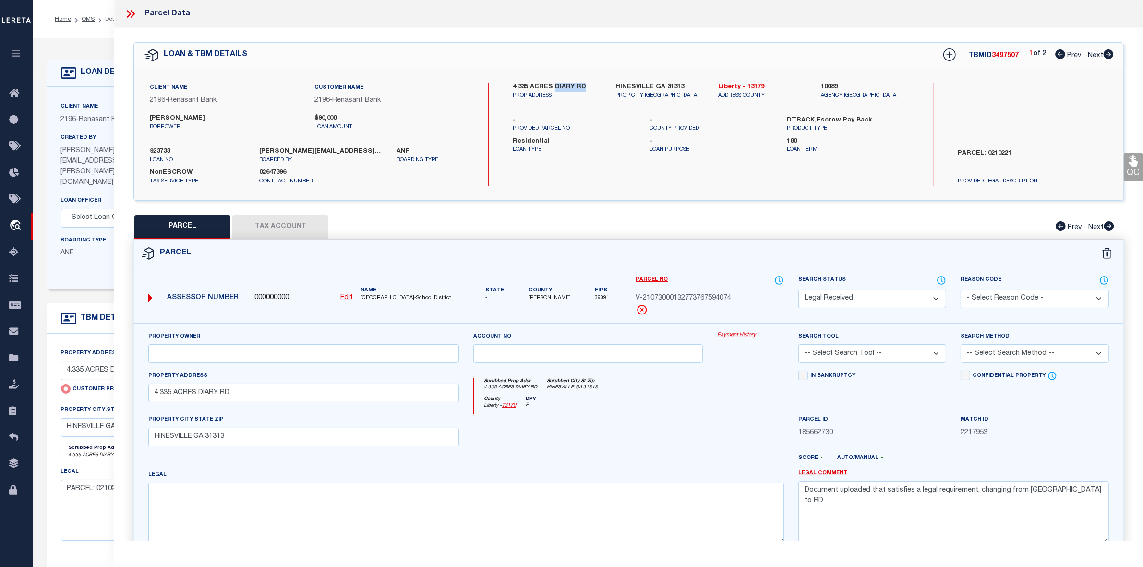
click at [582, 87] on label "4.335 ACRES DIARY RD" at bounding box center [557, 88] width 88 height 10
click at [653, 409] on div "County Liberty - 13179 DPV E" at bounding box center [629, 405] width 310 height 19
click at [673, 297] on span "V-21073000132773767594074" at bounding box center [684, 298] width 96 height 11
click at [672, 394] on div "Scrubbed Prop Addr 4.335 ACRES DIARY RD Scrubbed City [GEOGRAPHIC_DATA]" at bounding box center [629, 387] width 310 height 18
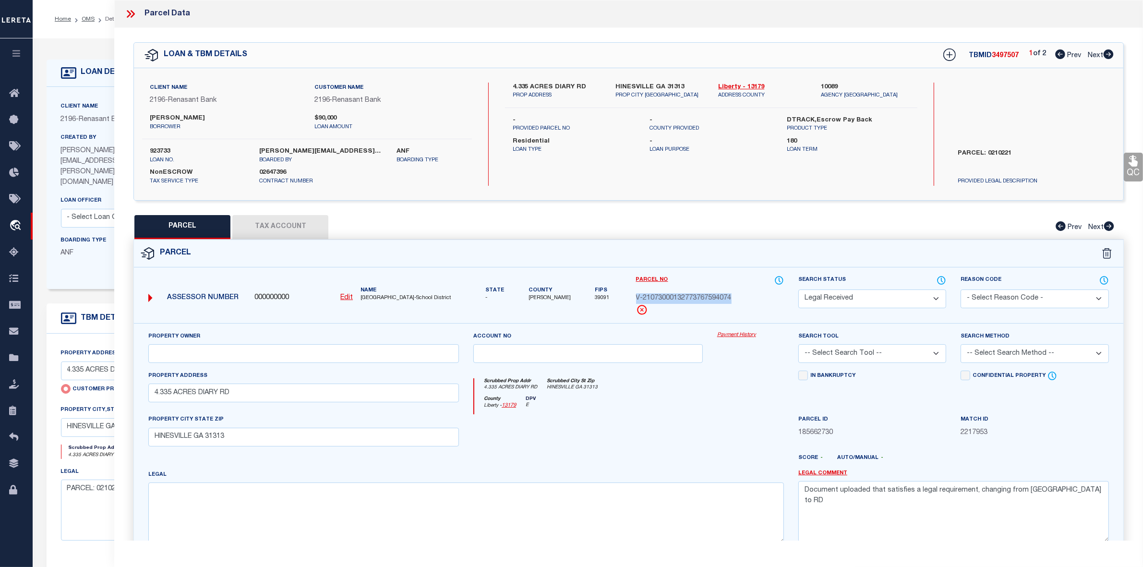
drag, startPoint x: 635, startPoint y: 294, endPoint x: 731, endPoint y: 293, distance: 95.5
click at [731, 293] on span "V-21073000132773767594074" at bounding box center [684, 298] width 96 height 11
click at [634, 92] on p "PROP CITY [GEOGRAPHIC_DATA]" at bounding box center [659, 96] width 88 height 8
click at [634, 85] on label "HINESVILLE GA 31313" at bounding box center [659, 88] width 88 height 10
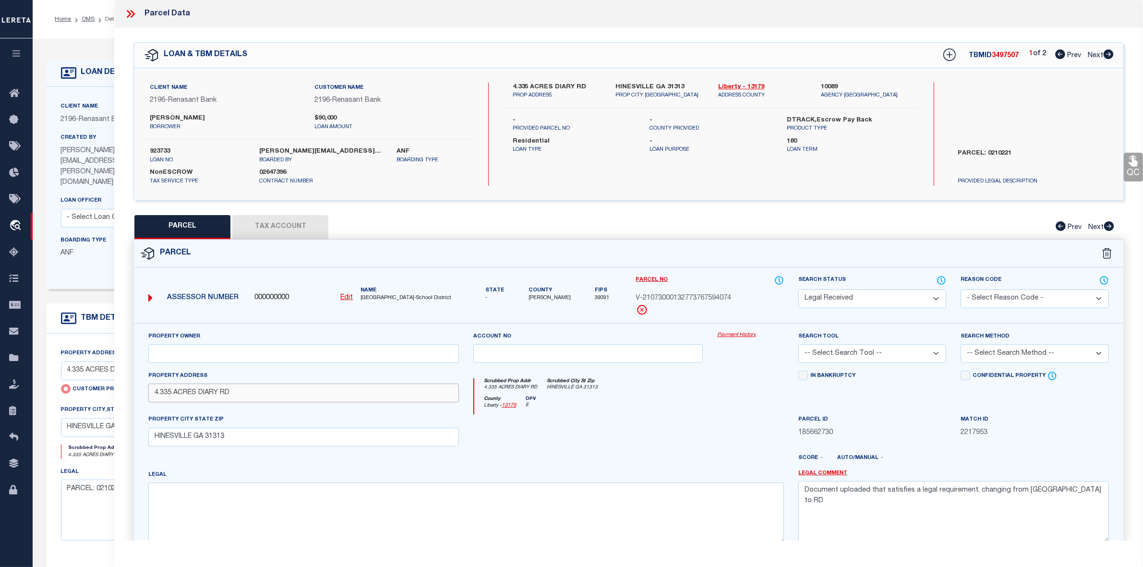
drag, startPoint x: 260, startPoint y: 394, endPoint x: 126, endPoint y: 390, distance: 133.5
click at [127, 390] on div "Property Owner Account no Payment History Search Tool 3rd Party Website" at bounding box center [629, 460] width 1004 height 274
click at [680, 393] on div "Scrubbed Prop Addr 4.335 ACRES DIARY RD Scrubbed City [GEOGRAPHIC_DATA]" at bounding box center [629, 387] width 310 height 18
click at [678, 434] on div at bounding box center [588, 433] width 244 height 39
drag, startPoint x: 554, startPoint y: 84, endPoint x: 582, endPoint y: 84, distance: 27.4
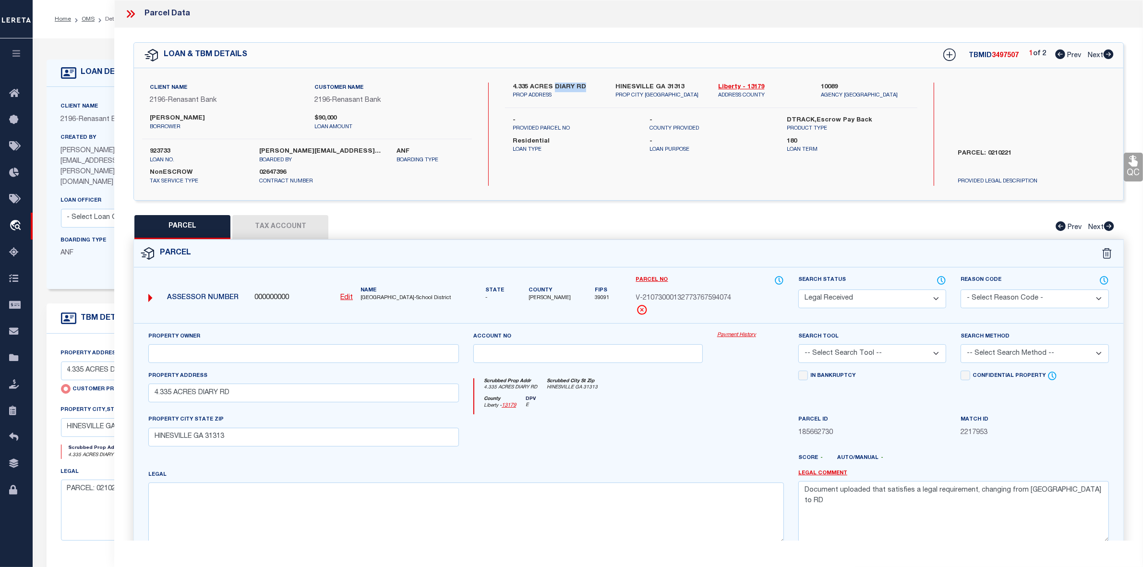
click at [582, 84] on label "4.335 ACRES DIARY RD" at bounding box center [557, 88] width 88 height 10
drag, startPoint x: 148, startPoint y: 113, endPoint x: 214, endPoint y: 118, distance: 66.4
click at [214, 118] on div "[PERSON_NAME]" at bounding box center [225, 122] width 164 height 17
drag, startPoint x: 611, startPoint y: 85, endPoint x: 689, endPoint y: 85, distance: 78.7
click at [689, 85] on div "HINESVILLE GA [STREET_ADDRESS]" at bounding box center [659, 91] width 103 height 17
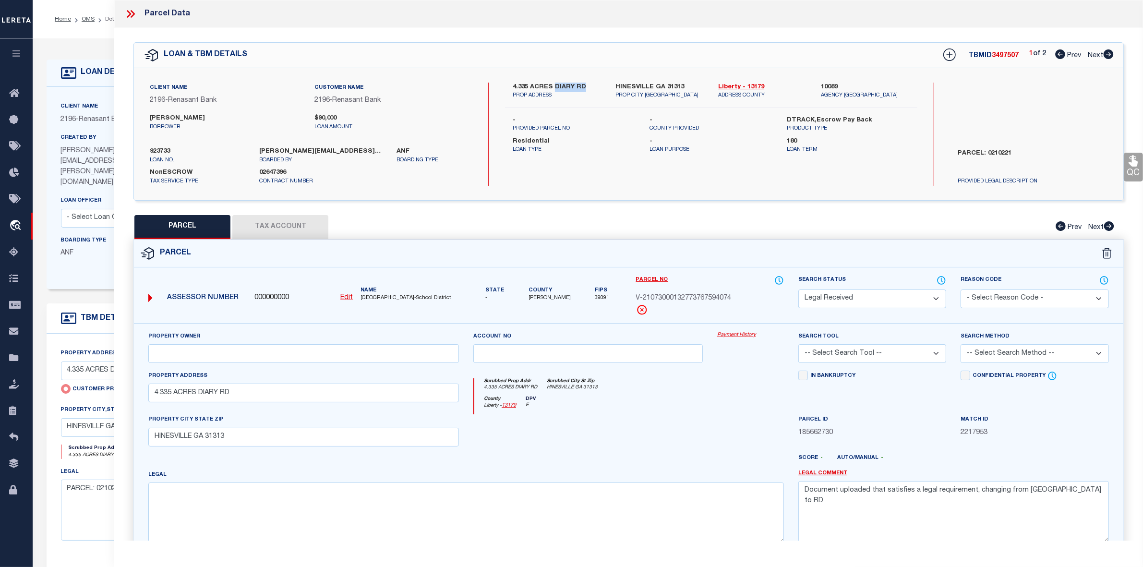
drag, startPoint x: 553, startPoint y: 84, endPoint x: 582, endPoint y: 86, distance: 28.4
click at [582, 86] on label "4.335 ACRES DIARY RD" at bounding box center [557, 88] width 88 height 10
click at [685, 254] on div "Parcel" at bounding box center [628, 253] width 989 height 27
click at [131, 19] on icon at bounding box center [130, 14] width 12 height 12
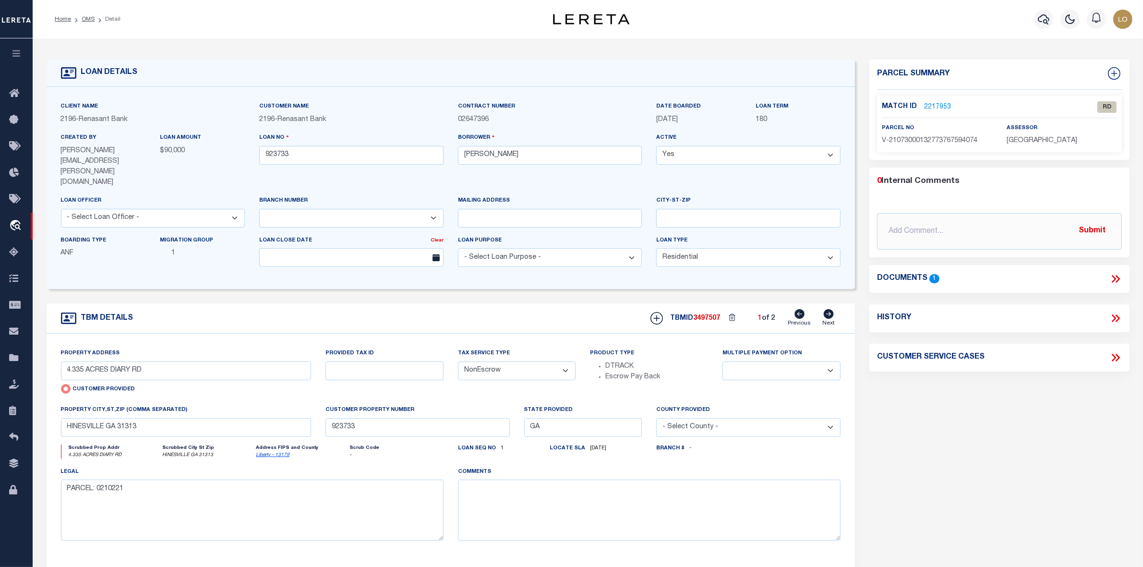
click at [928, 414] on div "Parcel Summary Match ID 2217953 0" at bounding box center [999, 334] width 275 height 548
click at [87, 17] on link "OMS" at bounding box center [88, 19] width 13 height 6
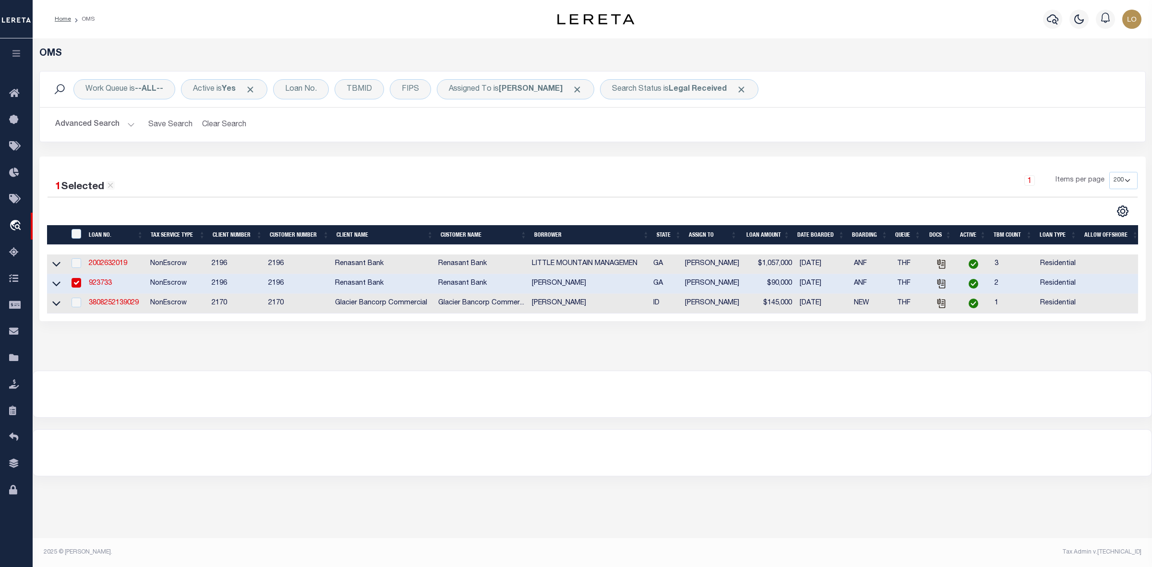
click at [75, 287] on input "checkbox" at bounding box center [77, 283] width 10 height 10
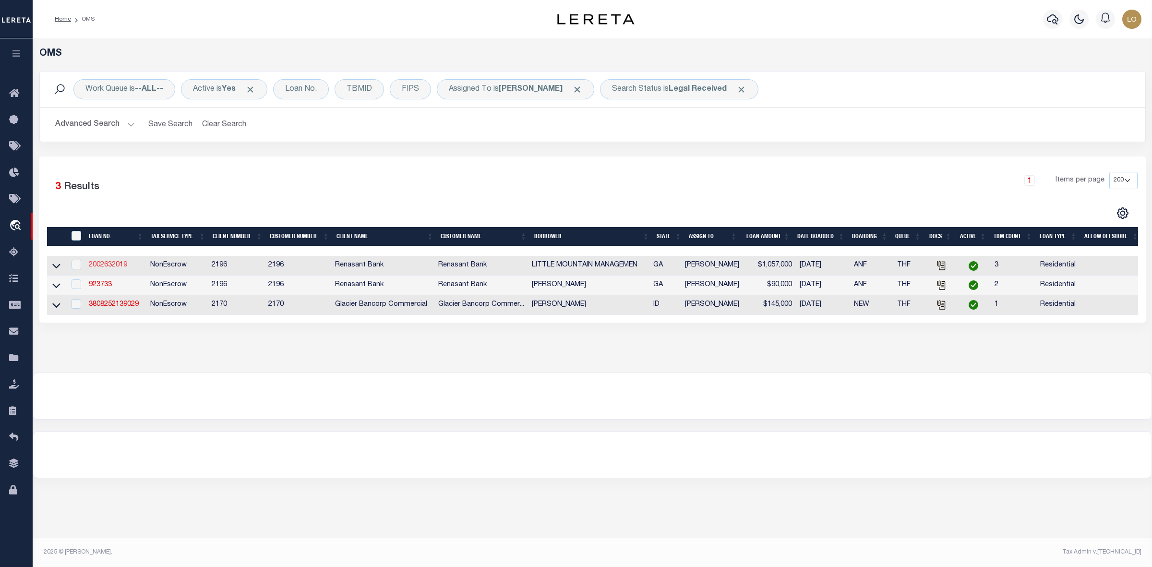
click at [106, 268] on link "2002632019" at bounding box center [108, 265] width 38 height 7
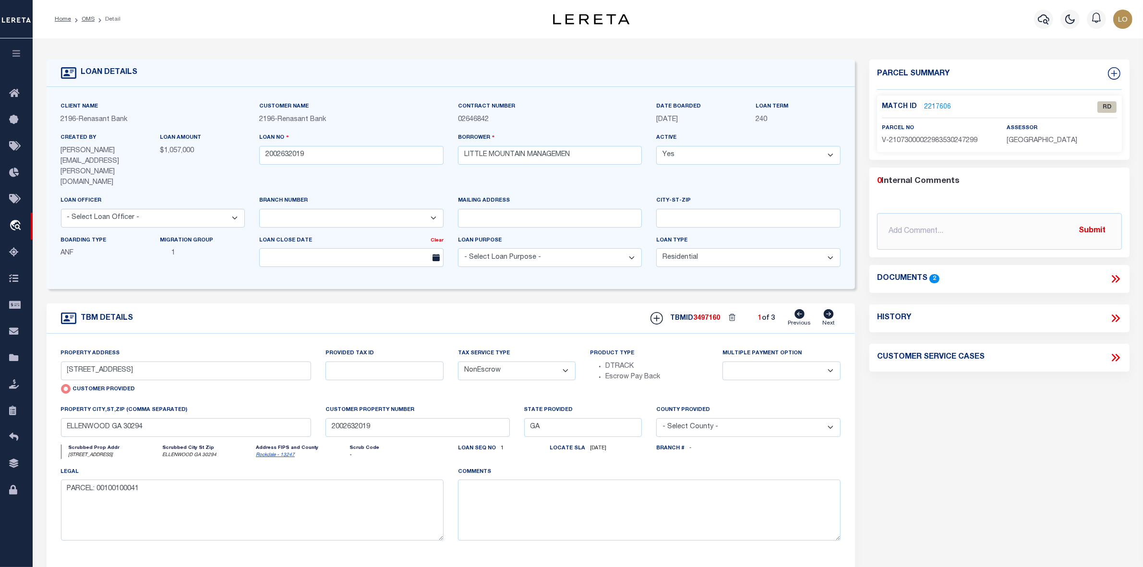
click at [925, 441] on div "Parcel Summary Match ID 2217606 0" at bounding box center [999, 334] width 275 height 548
click at [1111, 276] on icon at bounding box center [1115, 279] width 12 height 12
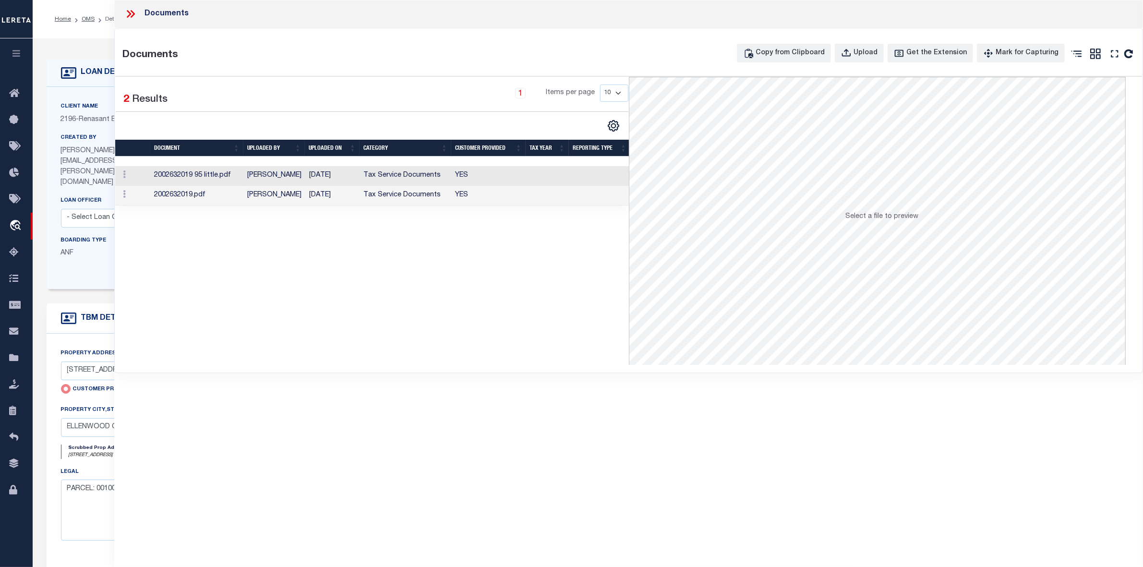
click at [317, 180] on td "[DATE]" at bounding box center [332, 176] width 55 height 20
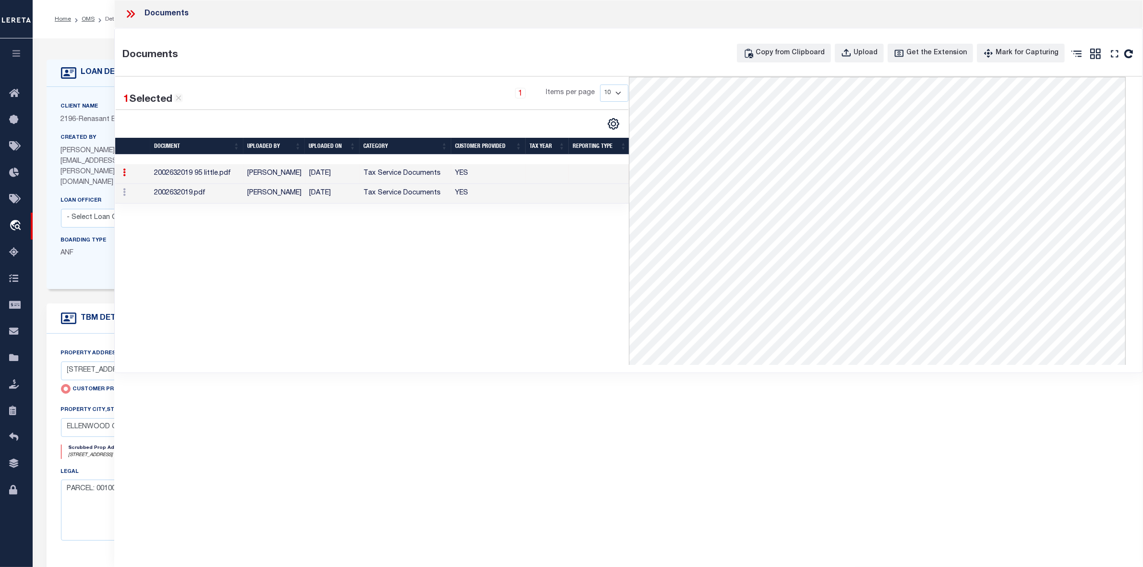
click at [341, 196] on td "[DATE]" at bounding box center [332, 194] width 55 height 20
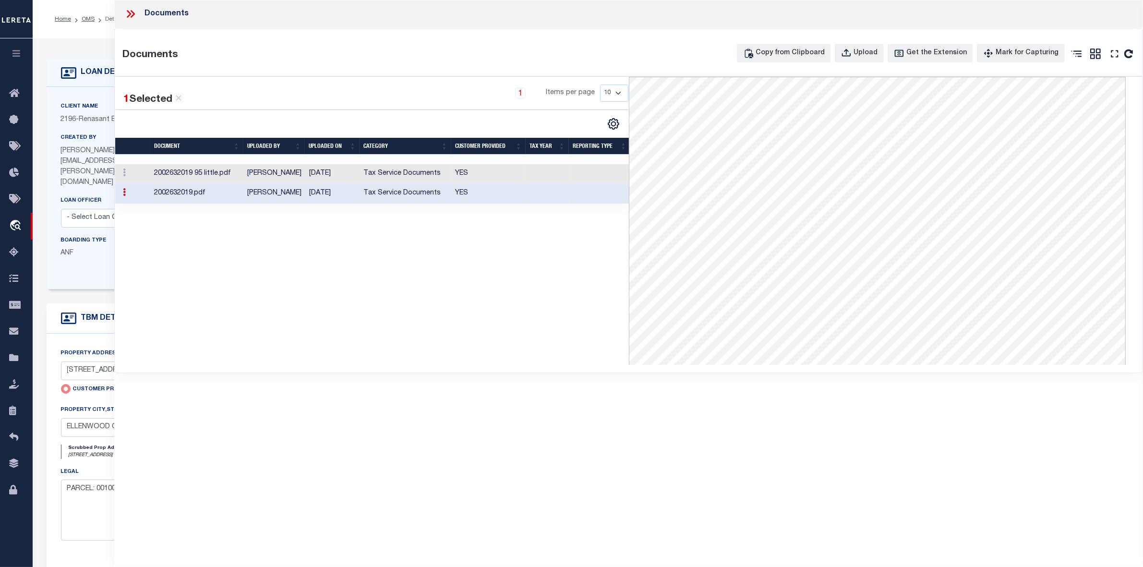
click at [366, 263] on div "1 Selected 2 Results 1 Items per page 10 25 50 100" at bounding box center [371, 221] width 513 height 288
click at [131, 12] on icon at bounding box center [130, 14] width 12 height 12
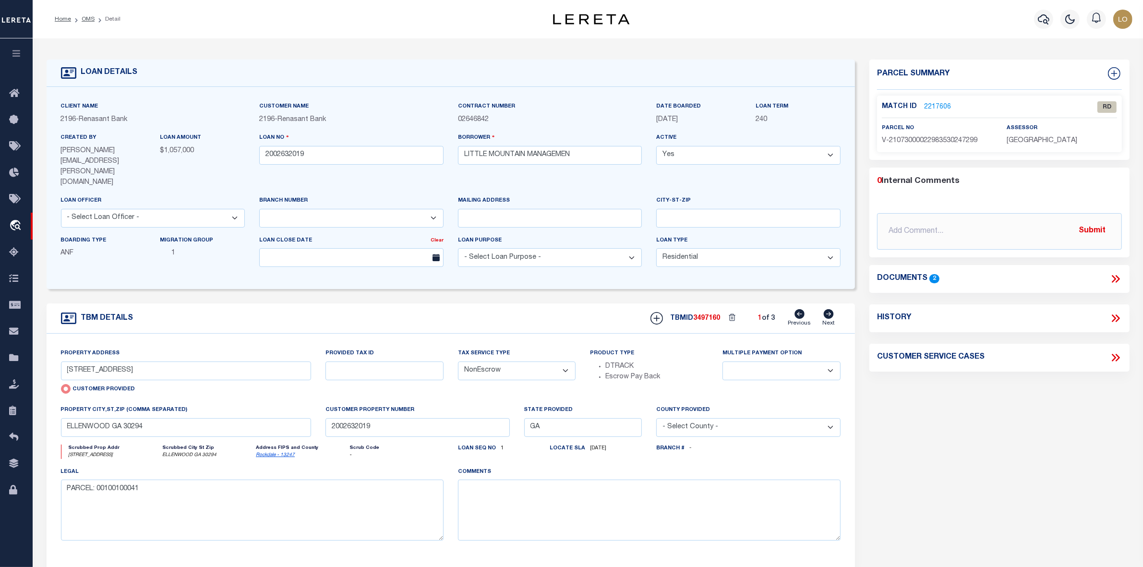
click at [942, 108] on link "2217606" at bounding box center [937, 107] width 27 height 10
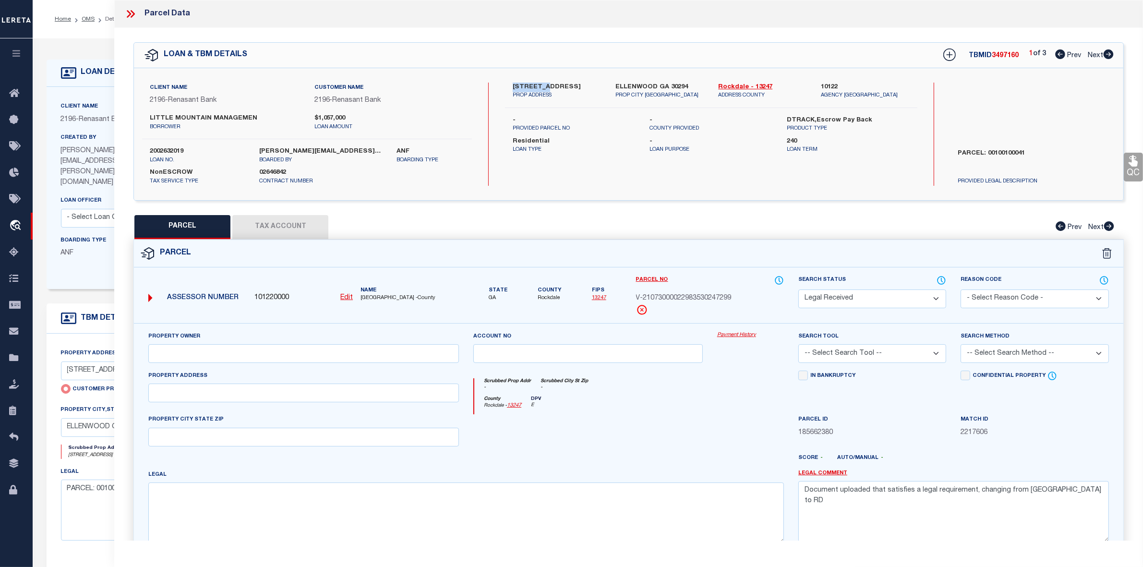
drag, startPoint x: 510, startPoint y: 87, endPoint x: 542, endPoint y: 85, distance: 32.2
click at [542, 85] on div "[STREET_ADDRESS] PROP ADDRESS" at bounding box center [556, 91] width 103 height 17
click at [509, 171] on div "[STREET_ADDRESS] PROP ADDRESS [GEOGRAPHIC_DATA] GA [STREET_ADDRESS] [GEOGRAPHIC…" at bounding box center [711, 134] width 412 height 103
click at [180, 150] on label "2002632019" at bounding box center [197, 152] width 95 height 10
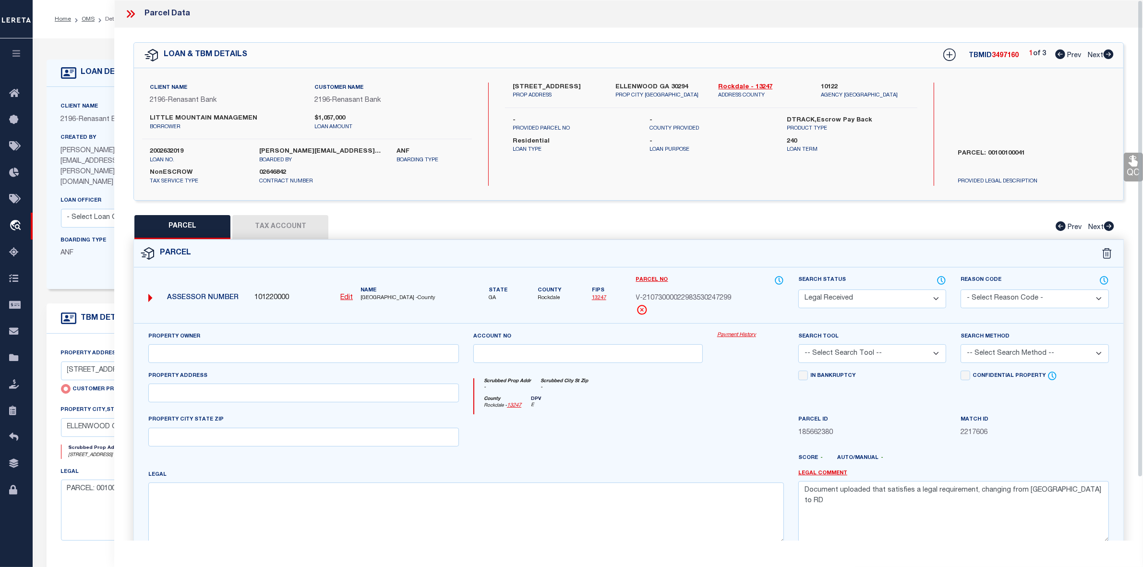
click at [464, 221] on div "PARCEL Tax Account Prev Next" at bounding box center [628, 227] width 990 height 24
click at [130, 18] on icon at bounding box center [130, 14] width 12 height 12
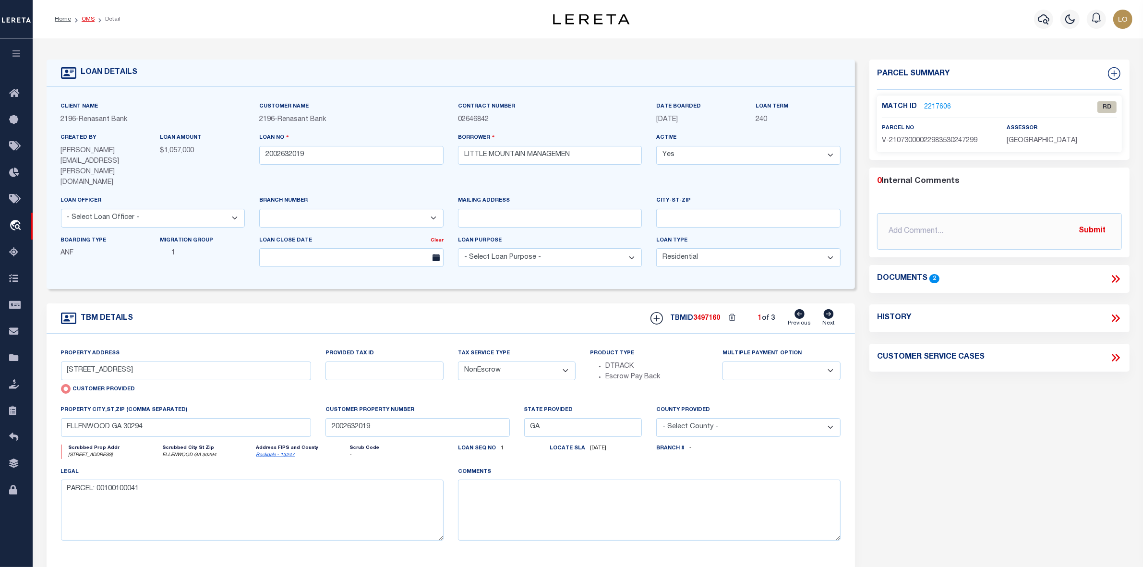
click at [83, 19] on link "OMS" at bounding box center [88, 19] width 13 height 6
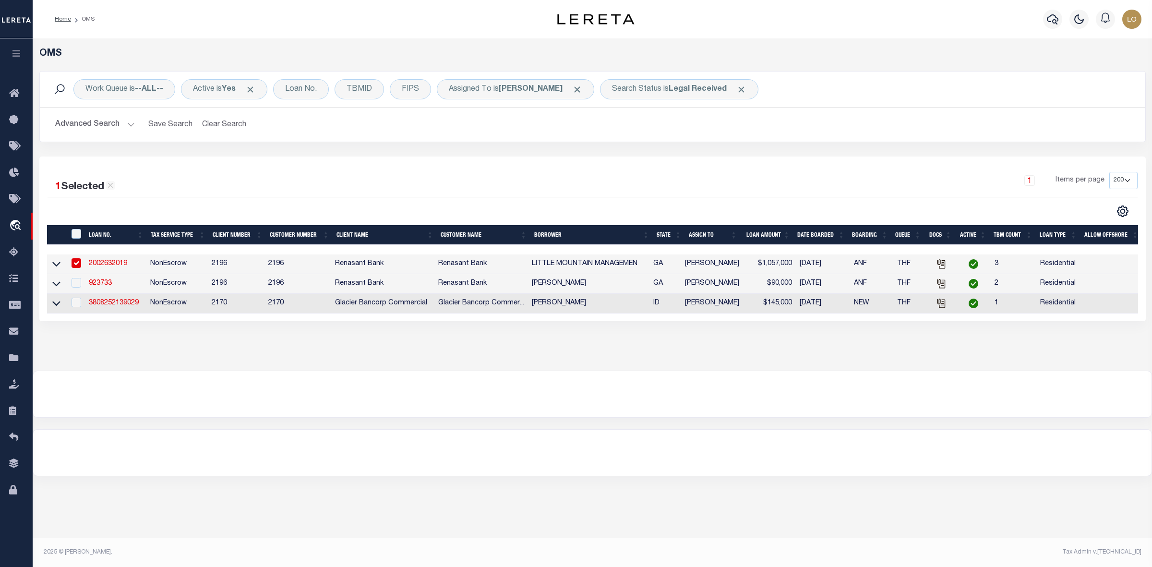
click at [764, 401] on div at bounding box center [592, 394] width 1118 height 46
click at [113, 306] on link "3808252139029" at bounding box center [114, 302] width 50 height 7
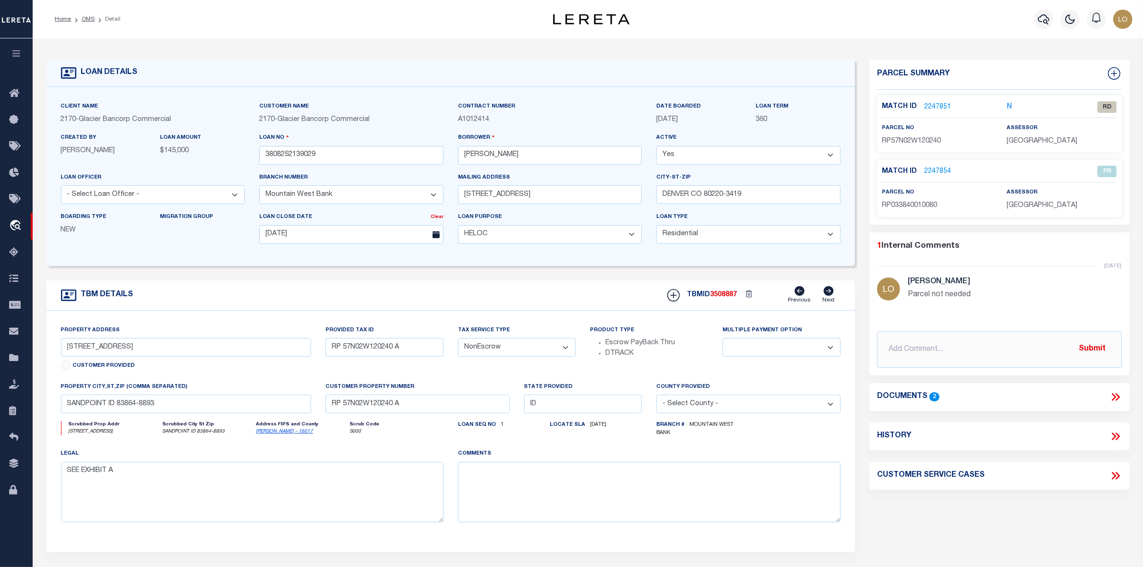
click at [934, 108] on link "2247851" at bounding box center [937, 107] width 27 height 10
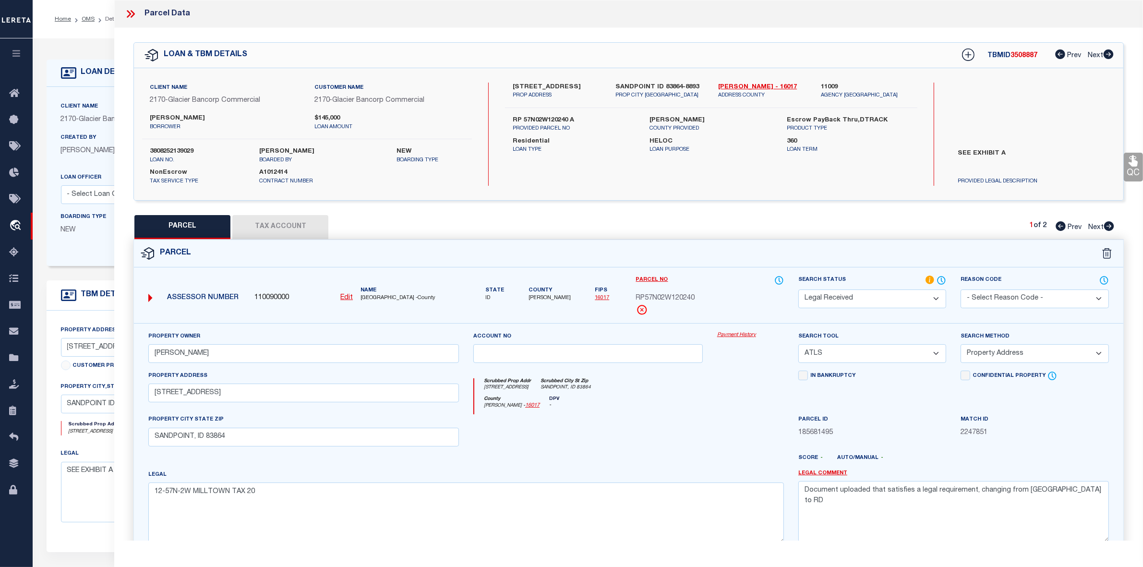
click at [1020, 58] on span "3508887" at bounding box center [1023, 55] width 27 height 7
click at [421, 490] on textarea "12-57N-2W MILLTOWN TAX 20" at bounding box center [465, 512] width 635 height 60
click at [134, 13] on icon at bounding box center [133, 14] width 4 height 8
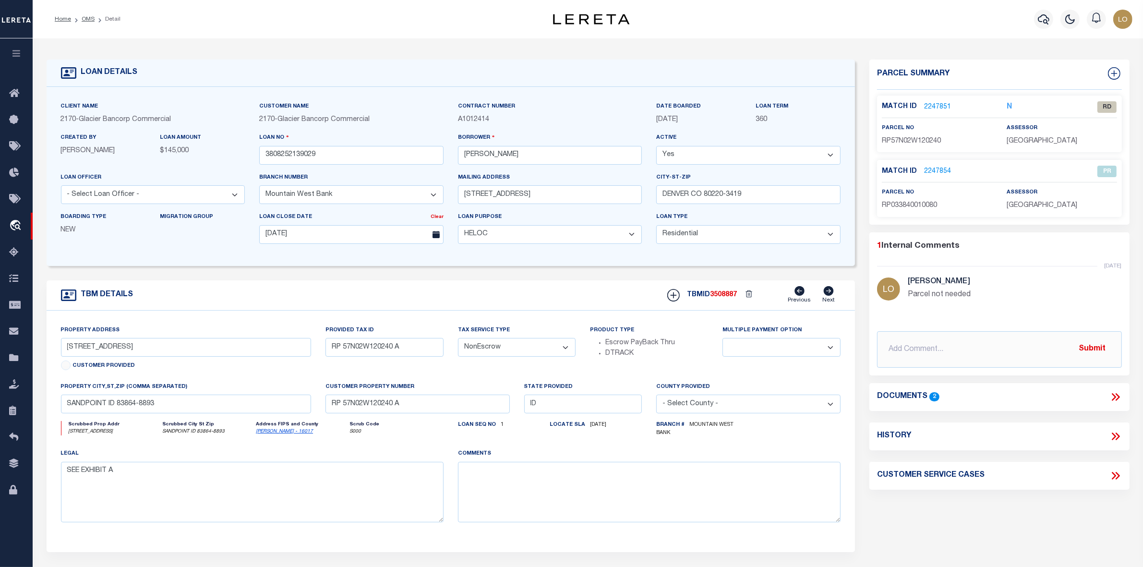
click at [354, 25] on div "Home OMS Detail" at bounding box center [274, 19] width 454 height 20
click at [89, 20] on link "OMS" at bounding box center [88, 19] width 13 height 6
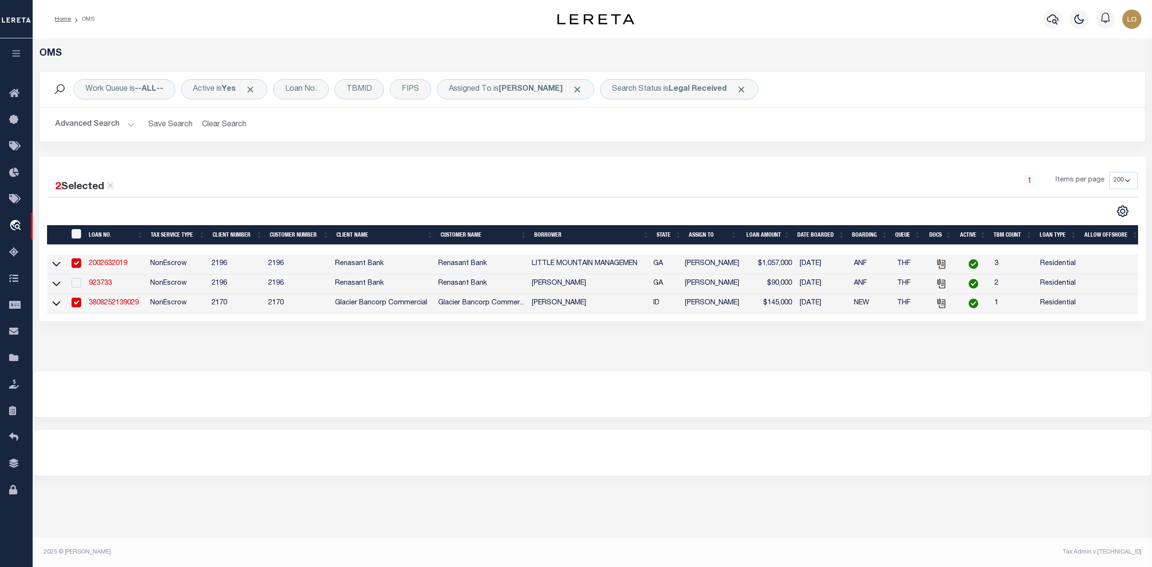
click at [466, 400] on div at bounding box center [592, 394] width 1118 height 46
click at [572, 386] on div at bounding box center [592, 394] width 1118 height 46
click at [80, 307] on input "checkbox" at bounding box center [77, 303] width 10 height 10
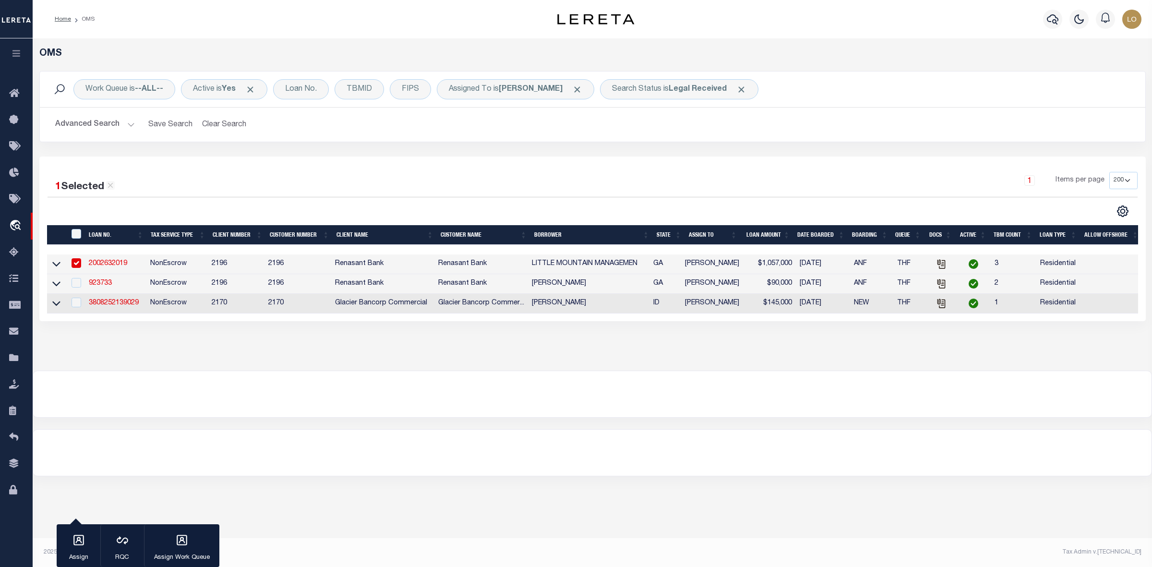
click at [77, 261] on input "checkbox" at bounding box center [77, 263] width 10 height 10
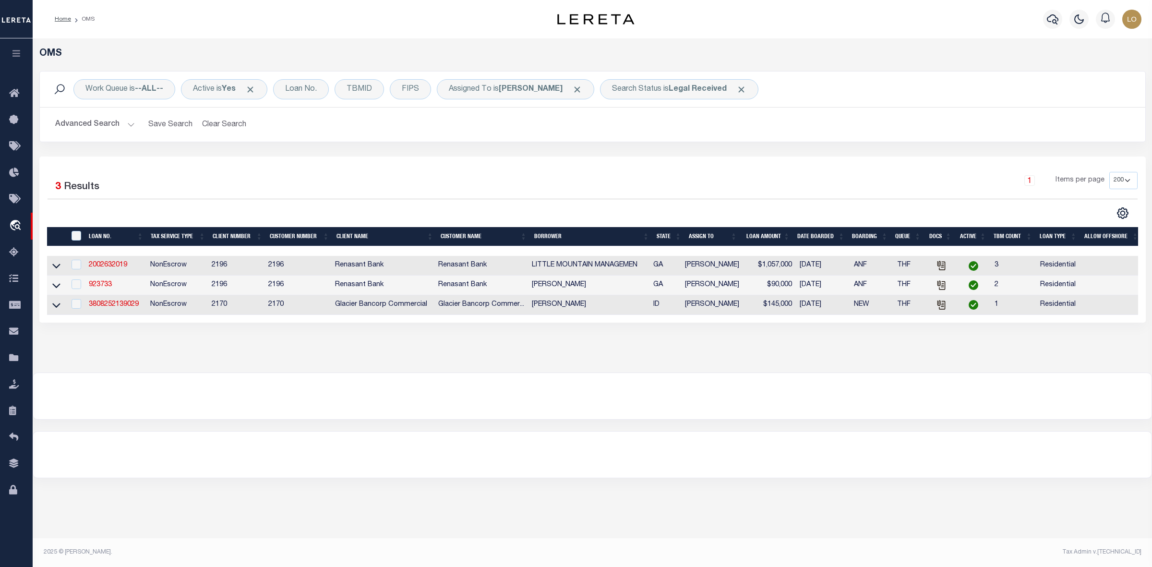
click at [214, 397] on div at bounding box center [592, 396] width 1118 height 46
click at [370, 461] on div at bounding box center [592, 454] width 1118 height 46
click at [54, 268] on icon at bounding box center [56, 266] width 8 height 5
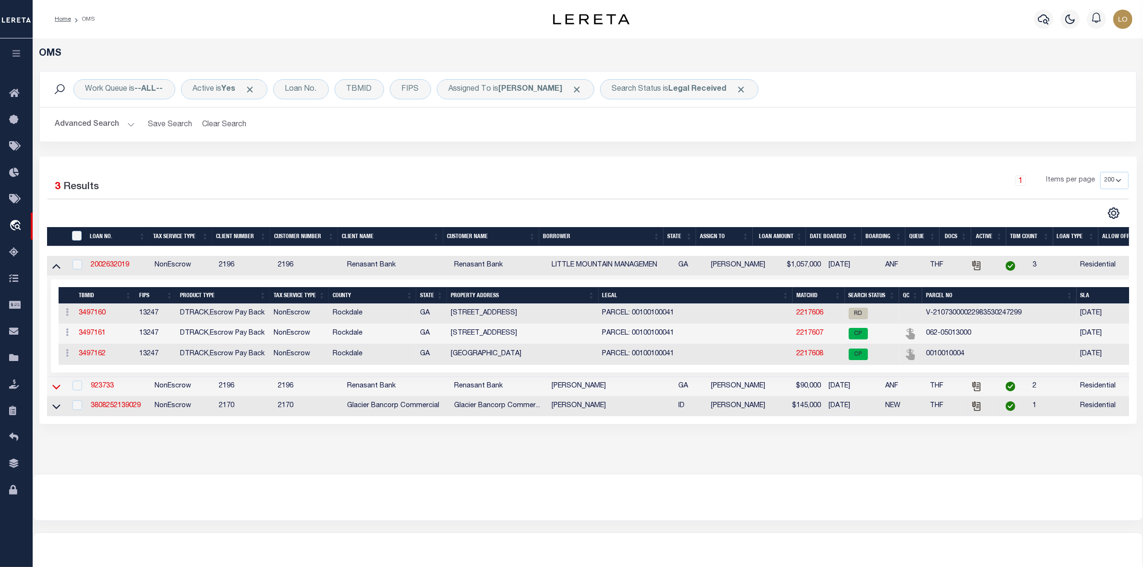
click at [57, 392] on icon at bounding box center [56, 387] width 8 height 10
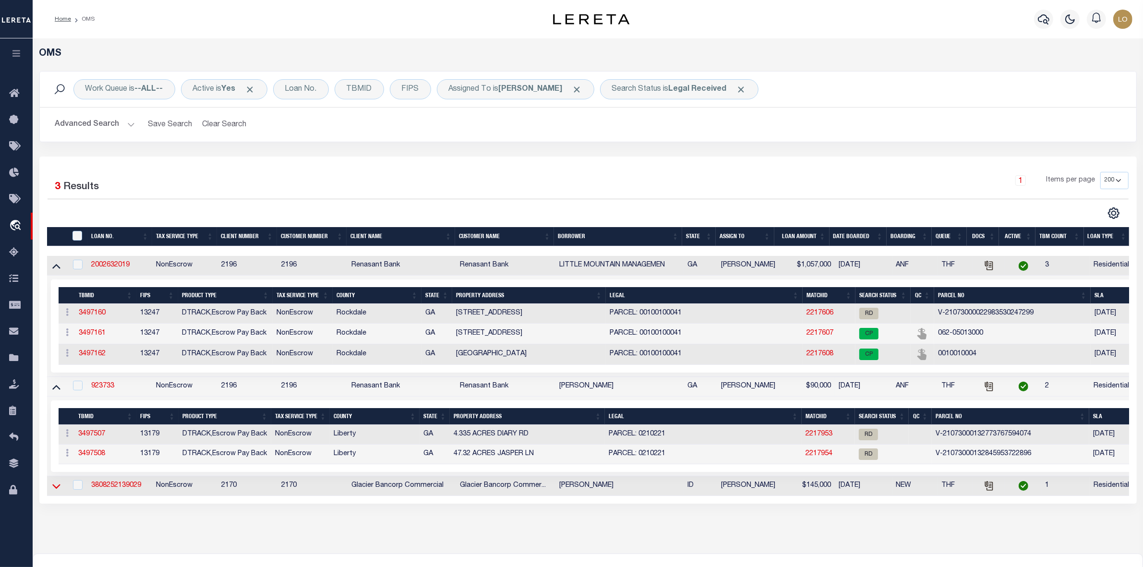
click at [54, 489] on icon at bounding box center [56, 486] width 8 height 10
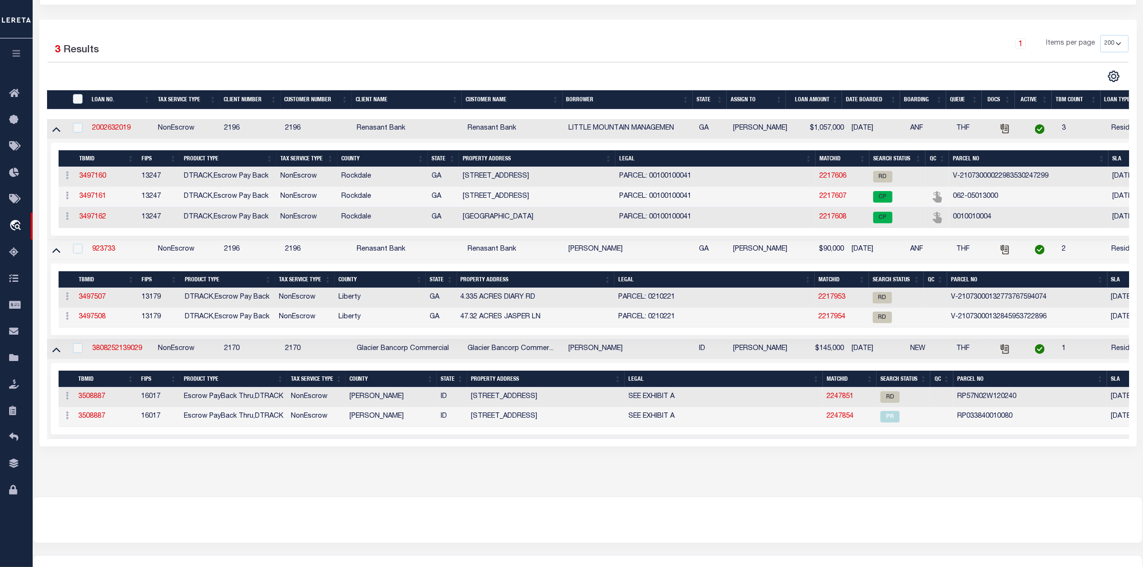
scroll to position [197, 0]
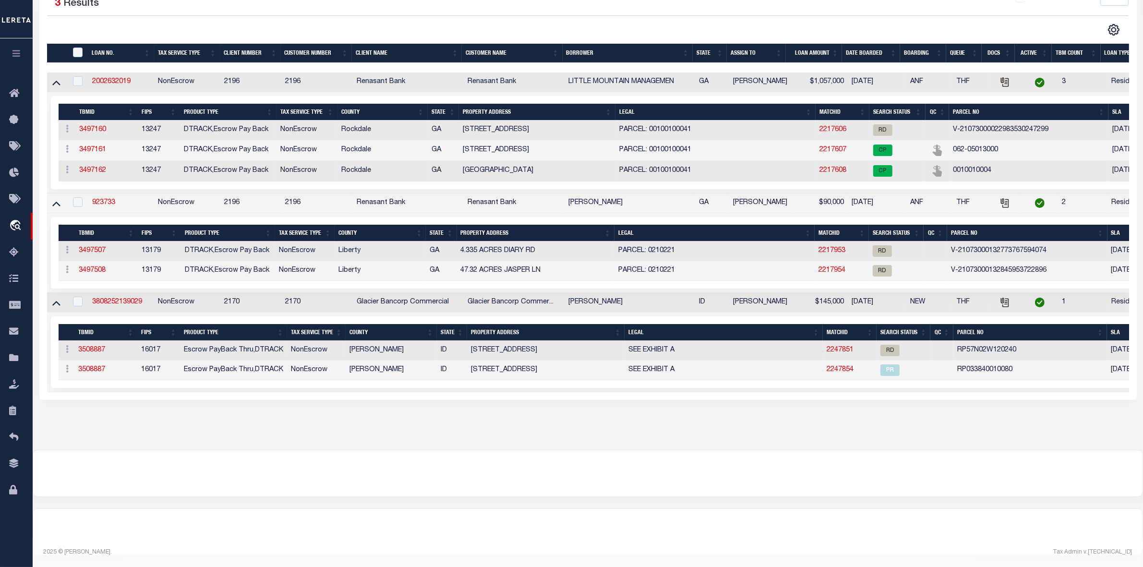
click at [798, 438] on div "OMS Work Queue is --ALL-- Active is Yes Loan No. TBMID FIPS Assigned To is [PER…" at bounding box center [588, 152] width 1110 height 595
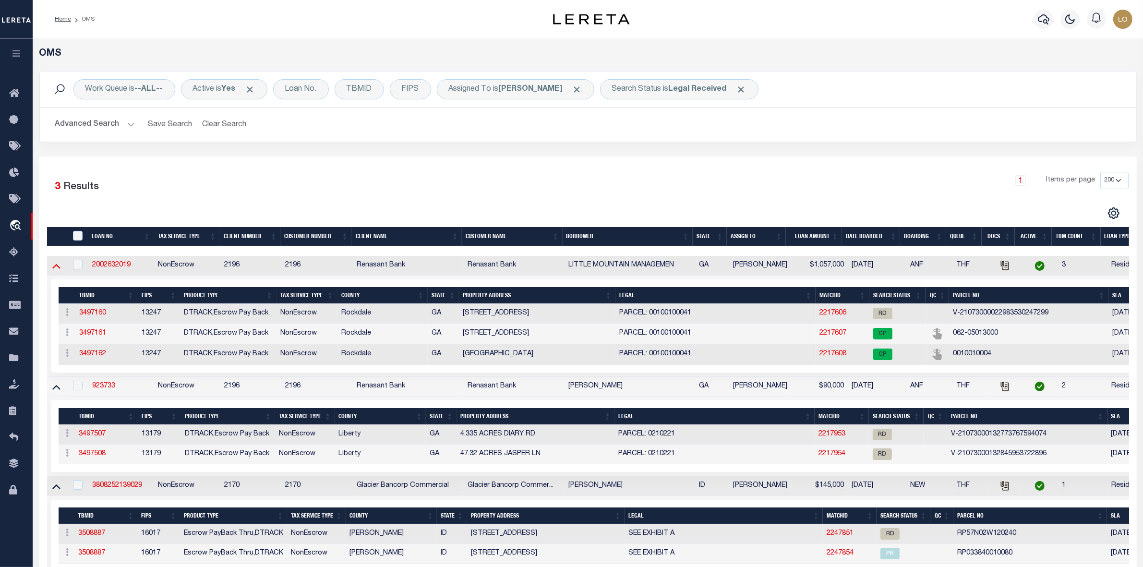
click at [56, 268] on icon at bounding box center [56, 266] width 8 height 5
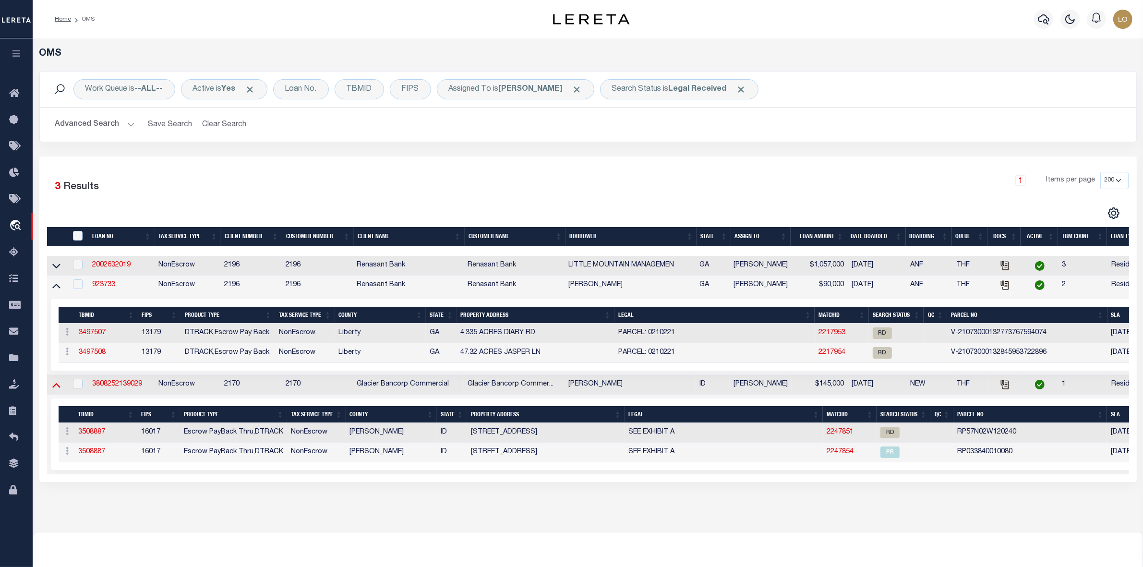
click at [58, 388] on icon at bounding box center [56, 385] width 8 height 5
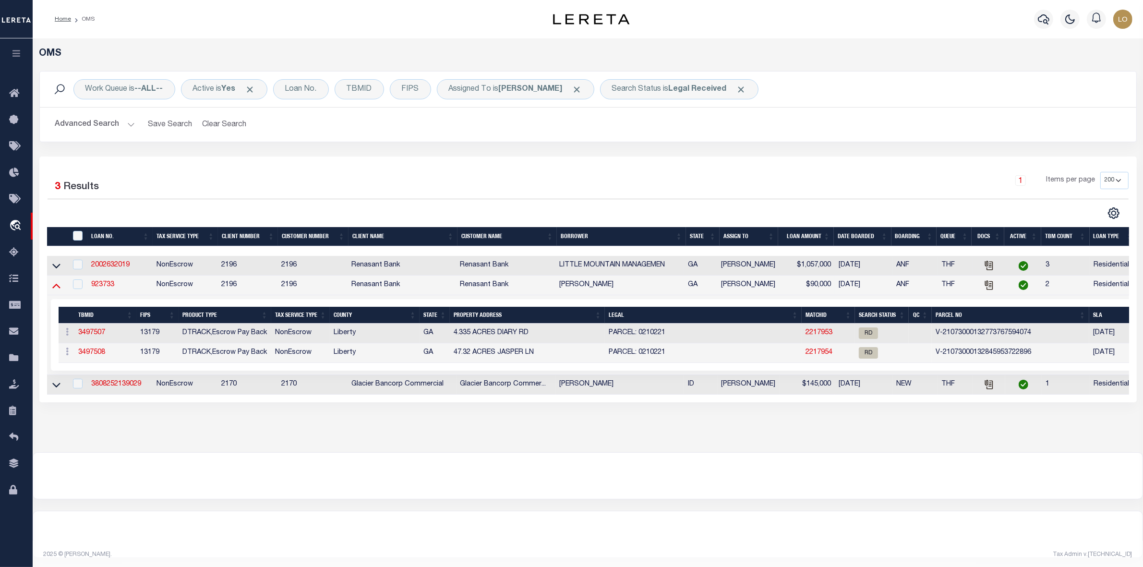
click at [56, 287] on icon at bounding box center [56, 286] width 8 height 5
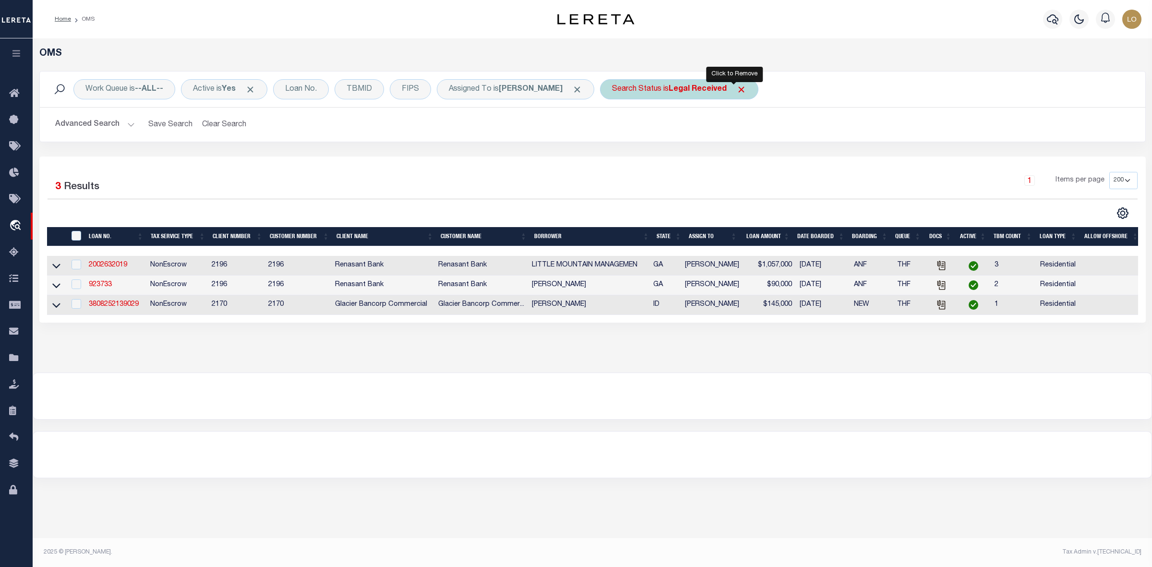
click at [736, 90] on span "Click to Remove" at bounding box center [741, 89] width 10 height 10
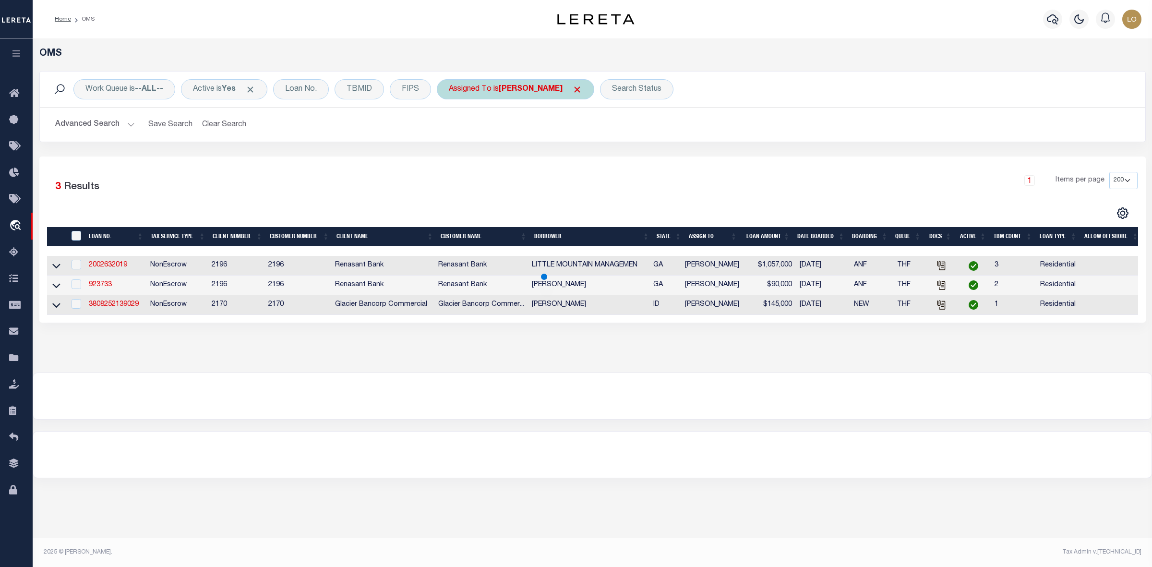
click at [572, 91] on span "Click to Remove" at bounding box center [577, 89] width 10 height 10
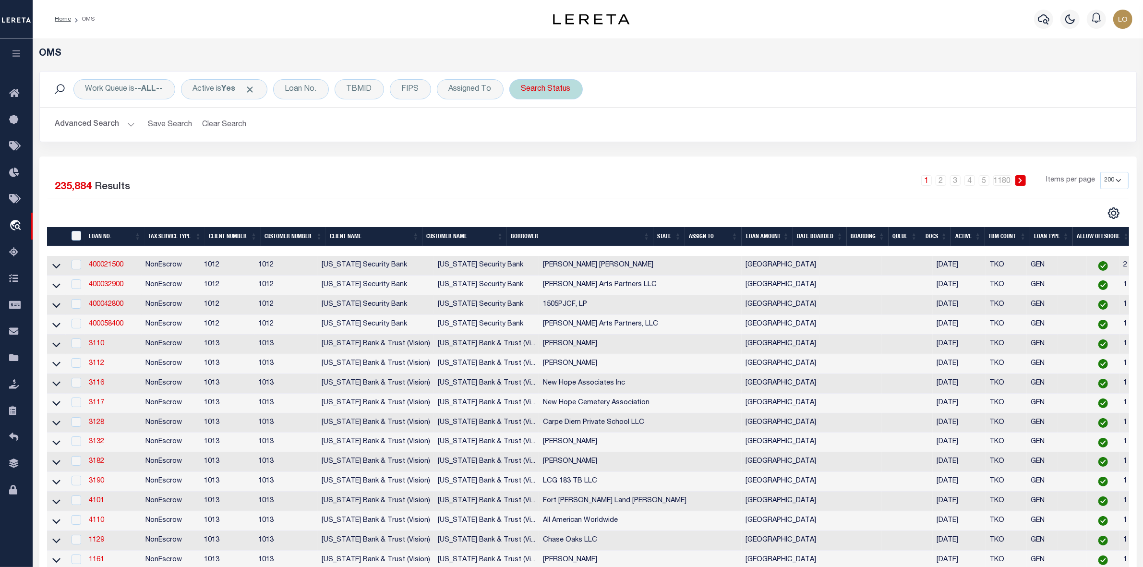
click at [529, 91] on div "Search Status" at bounding box center [545, 89] width 73 height 20
click at [560, 135] on select "Automated Search Bad Parcel Complete Duplicate Parcel High Dollar Reporting In …" at bounding box center [592, 136] width 141 height 18
click at [524, 128] on select "Automated Search Bad Parcel Complete Duplicate Parcel High Dollar Reporting In …" at bounding box center [592, 136] width 141 height 18
click at [658, 154] on input "Apply" at bounding box center [649, 157] width 28 height 16
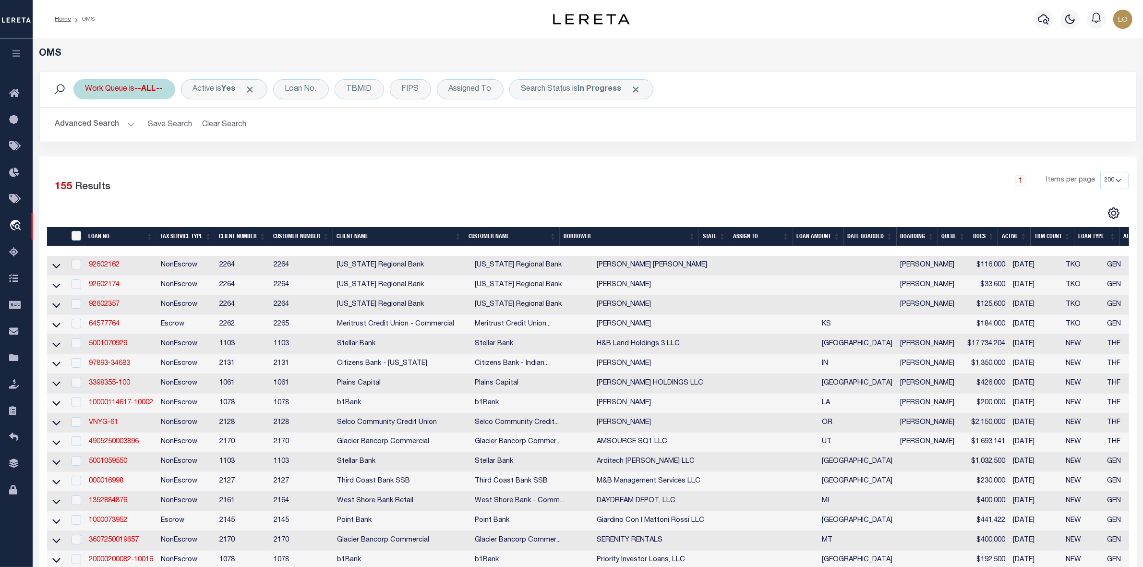
click at [139, 97] on div "Work Queue is --ALL--" at bounding box center [124, 89] width 102 height 20
click at [143, 138] on select "--ALL-- General ThoughtFocus" at bounding box center [156, 136] width 141 height 18
click at [86, 128] on select "--ALL-- General ThoughtFocus" at bounding box center [156, 136] width 141 height 18
click at [221, 155] on input "Apply" at bounding box center [213, 157] width 28 height 16
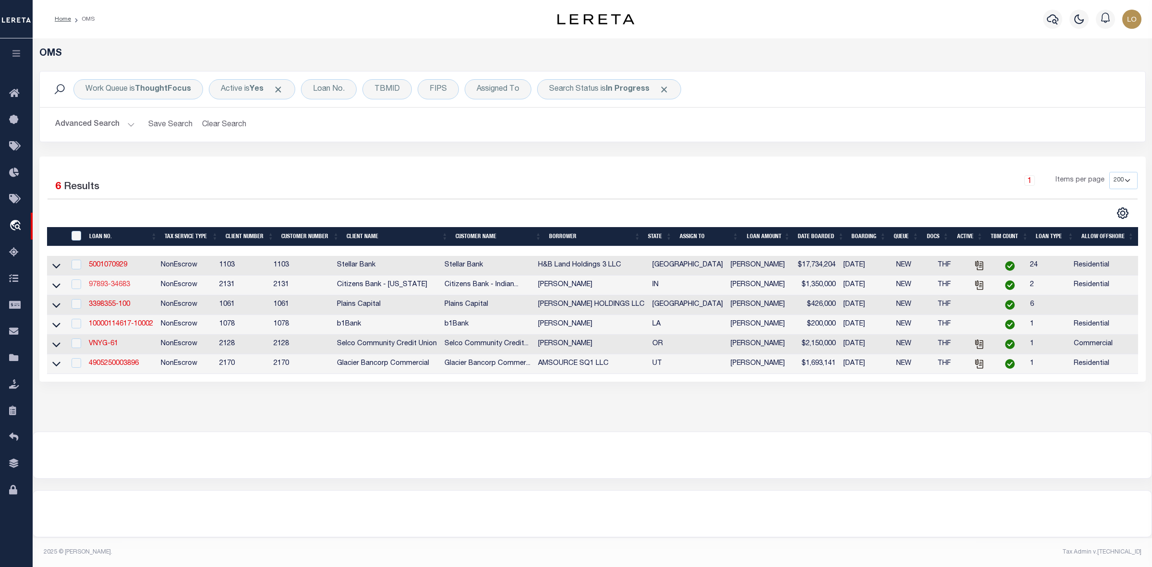
click at [123, 287] on link "97893-34683" at bounding box center [109, 284] width 41 height 7
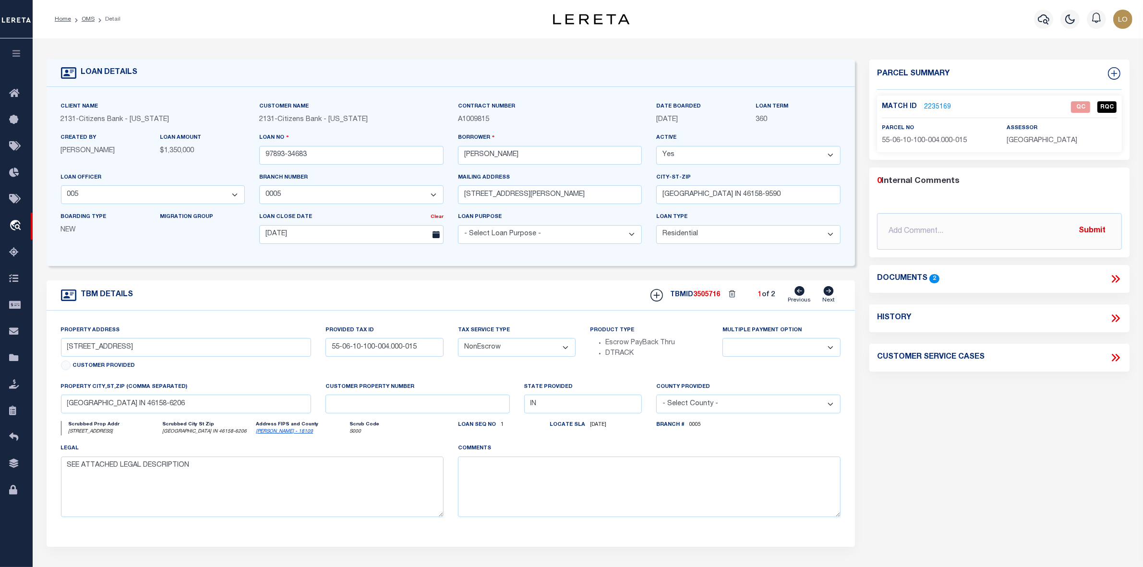
click at [1113, 277] on icon at bounding box center [1115, 279] width 12 height 12
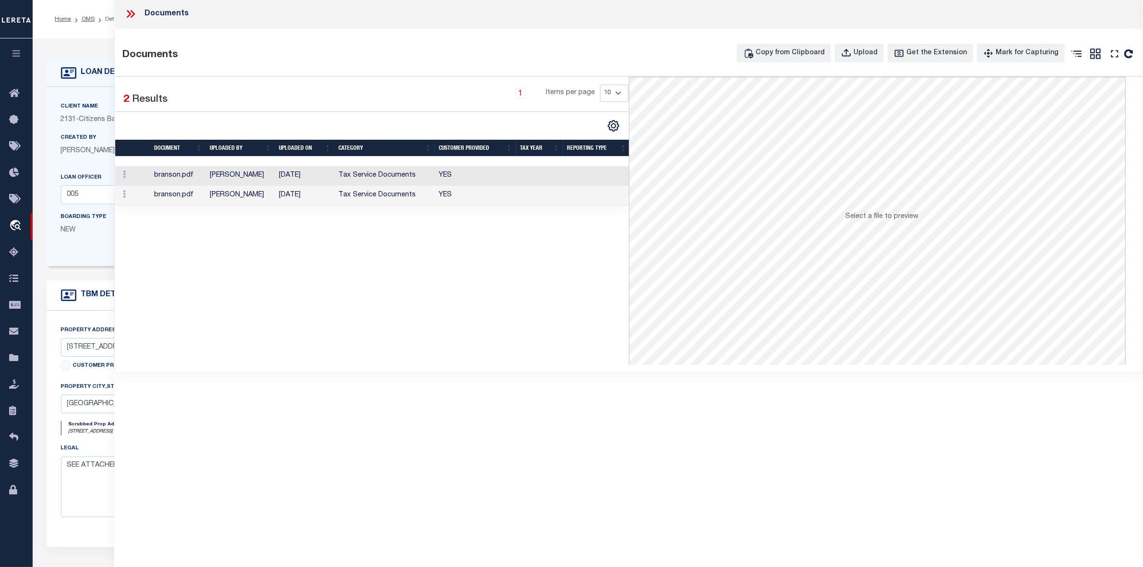
click at [265, 179] on td "[PERSON_NAME]" at bounding box center [240, 176] width 69 height 20
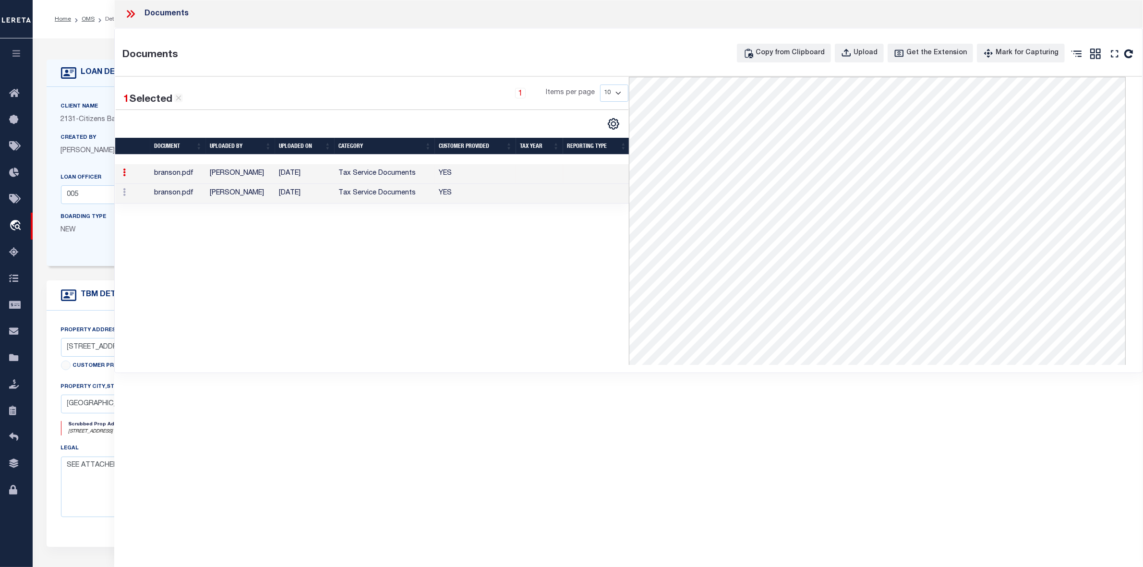
click at [135, 15] on icon at bounding box center [130, 14] width 12 height 12
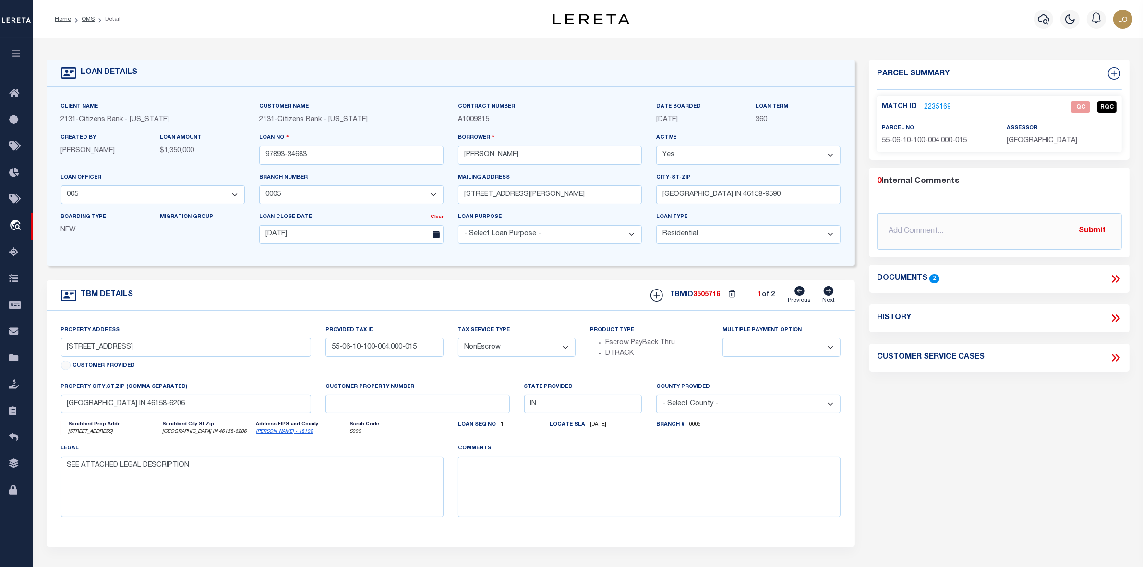
click at [968, 459] on div "Parcel Summary Match ID 2235169 0" at bounding box center [999, 322] width 275 height 525
click at [92, 20] on link "OMS" at bounding box center [88, 19] width 13 height 6
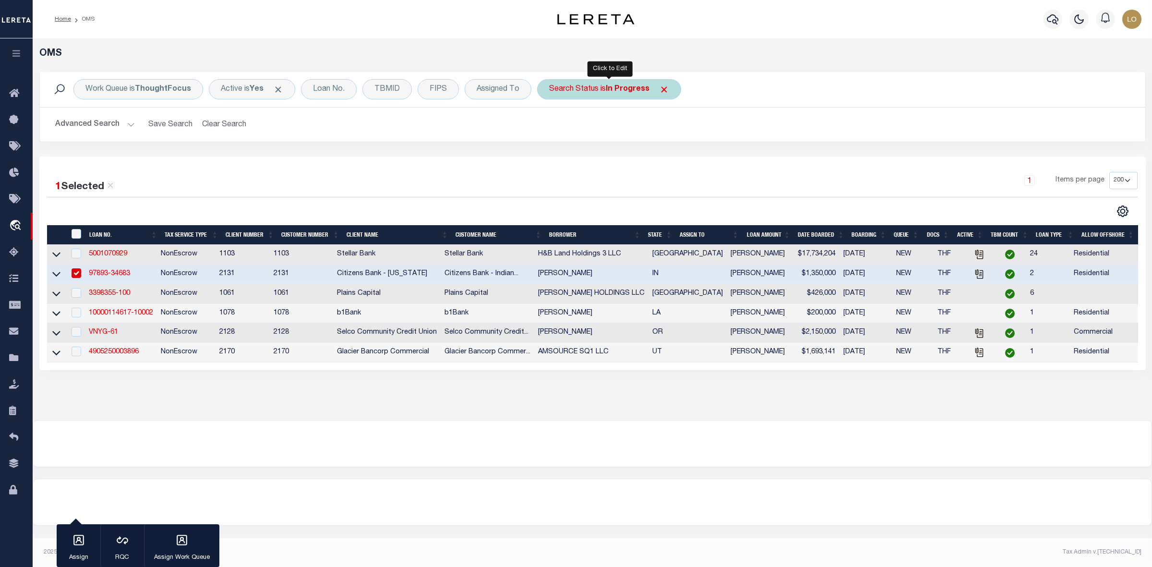
click at [610, 95] on div "Search Status is In Progress" at bounding box center [609, 89] width 144 height 20
click at [603, 138] on select "Automated Search Bad Parcel Complete Duplicate Parcel High Dollar Reporting In …" at bounding box center [620, 136] width 141 height 18
click at [550, 128] on select "Automated Search Bad Parcel Complete Duplicate Parcel High Dollar Reporting In …" at bounding box center [620, 136] width 141 height 18
click at [672, 154] on input "Apply" at bounding box center [676, 157] width 28 height 16
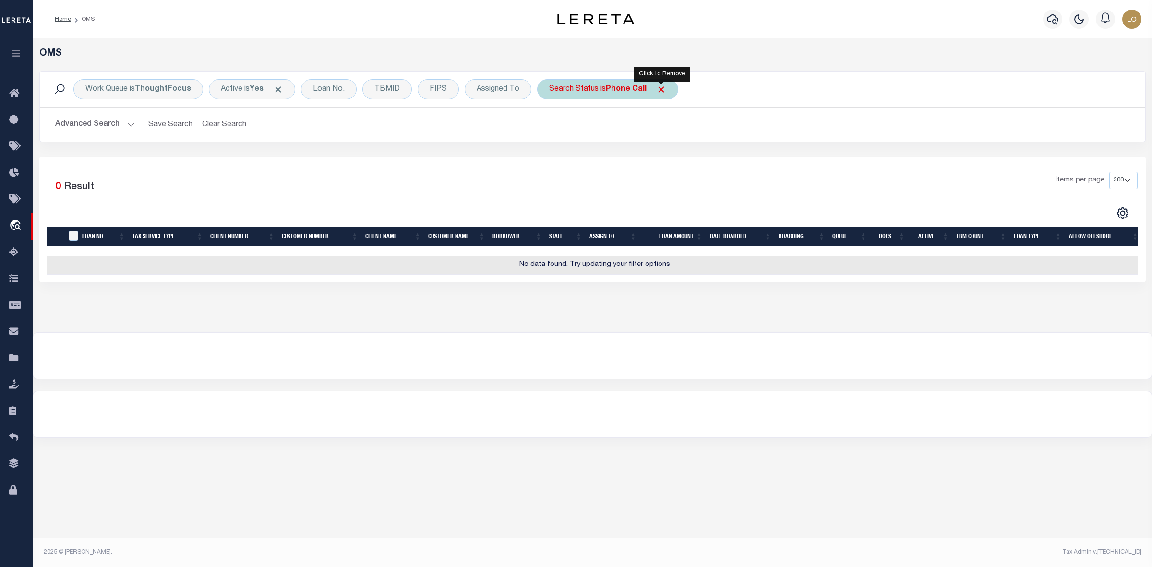
click at [660, 90] on span "Click to Remove" at bounding box center [661, 89] width 10 height 10
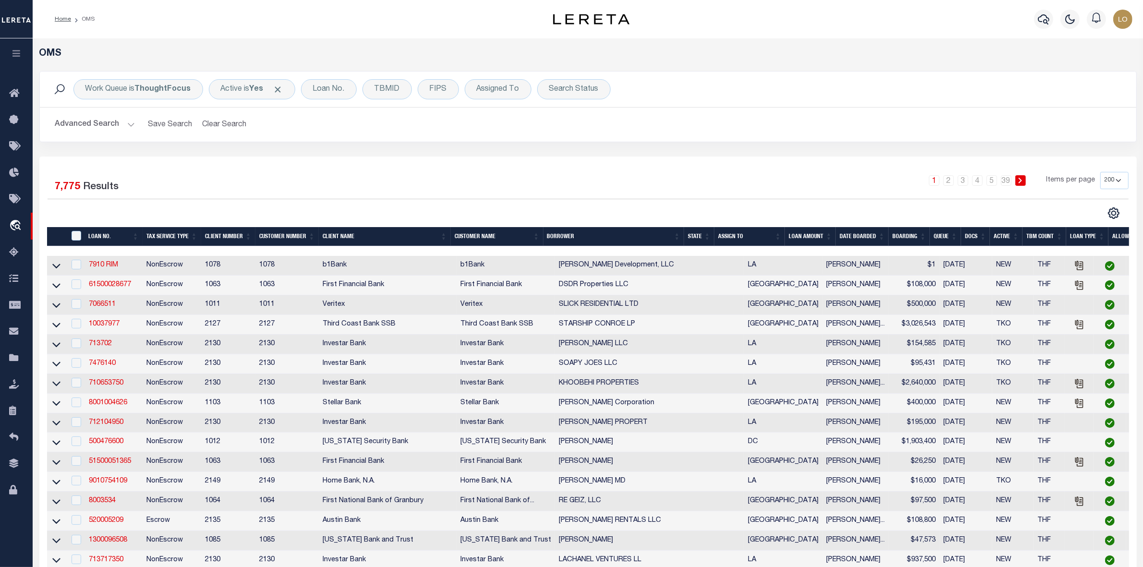
click at [733, 211] on div "CSV Export Selected Print Show Filter Show Search Columns 0: 1: 2: LOAN NO. 3: …" at bounding box center [858, 213] width 540 height 12
